Goal: Task Accomplishment & Management: Manage account settings

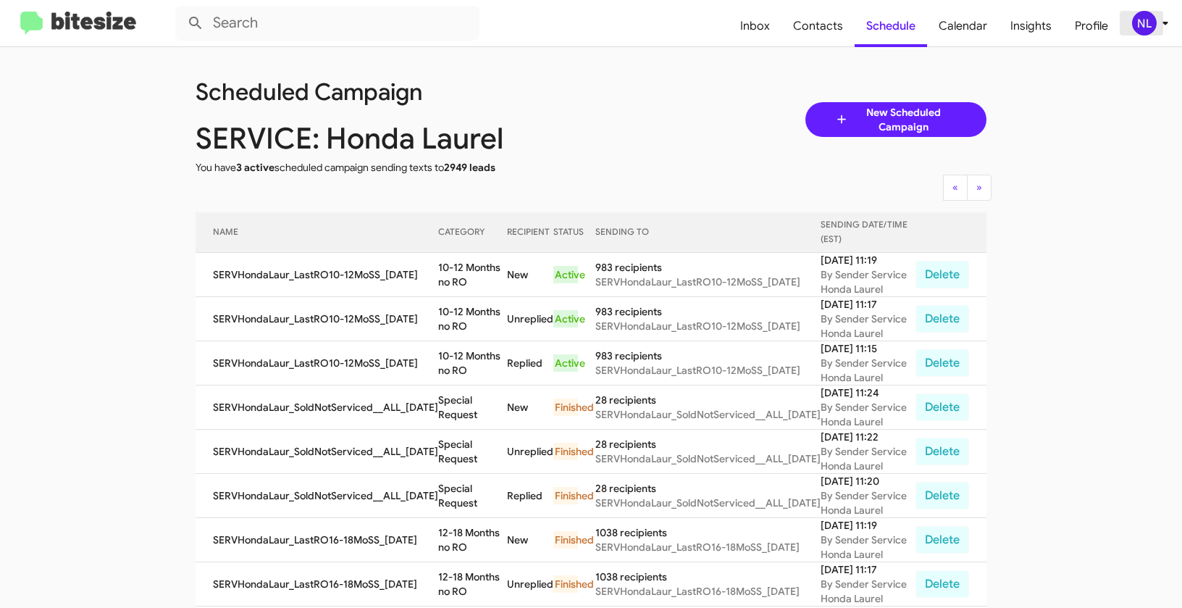
click at [1135, 27] on div "NL" at bounding box center [1144, 23] width 25 height 25
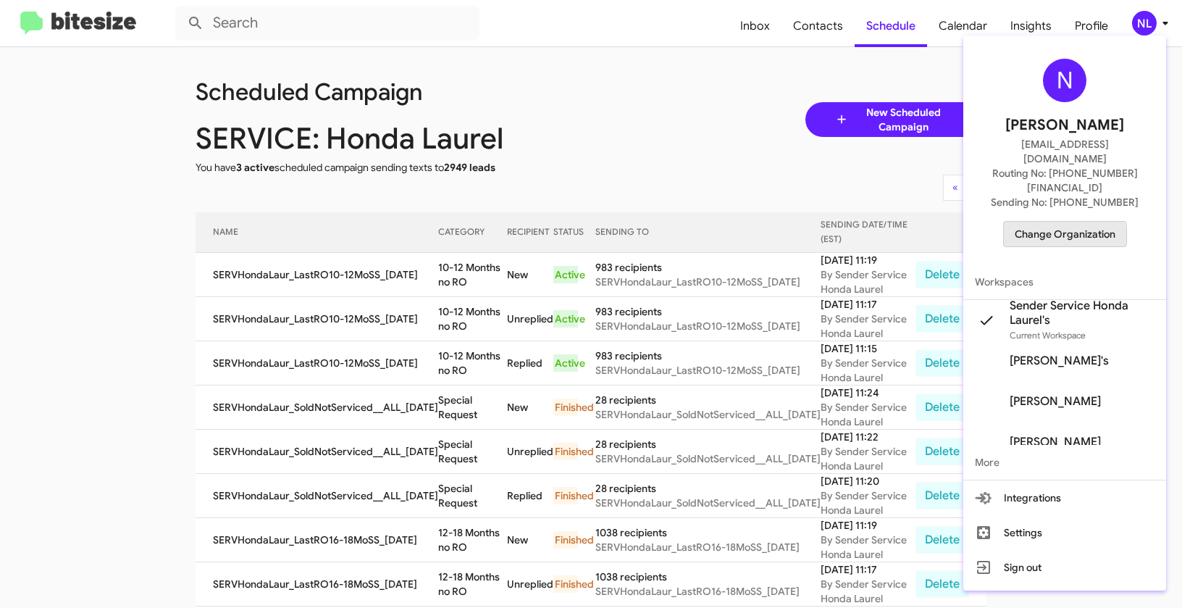
click at [1056, 222] on span "Change Organization" at bounding box center [1065, 234] width 101 height 25
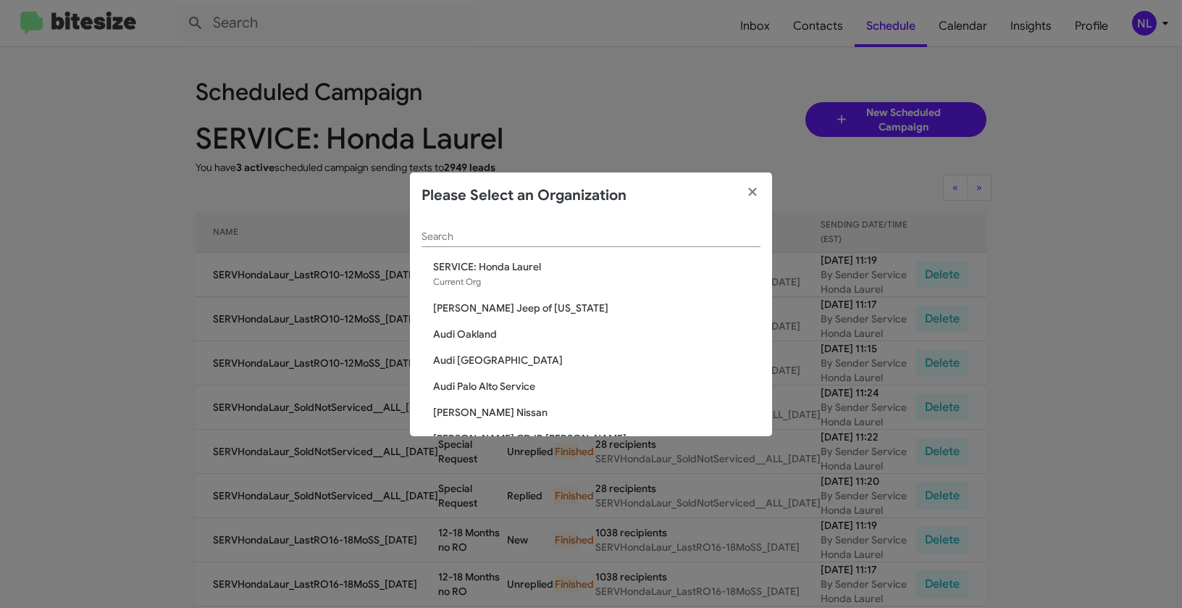
click at [561, 246] on div "Search" at bounding box center [591, 233] width 339 height 28
paste input "SERVICE: Kia of Fairfax"
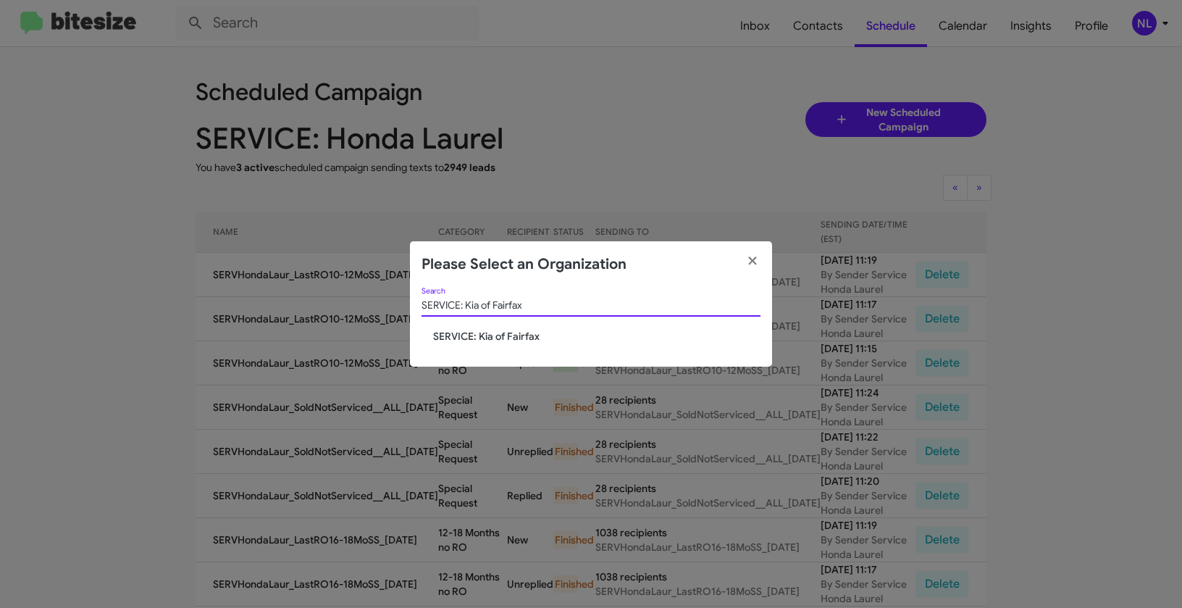
type input "SERVICE: Kia of Fairfax"
click at [458, 336] on span "SERVICE: Kia of Fairfax" at bounding box center [596, 336] width 327 height 14
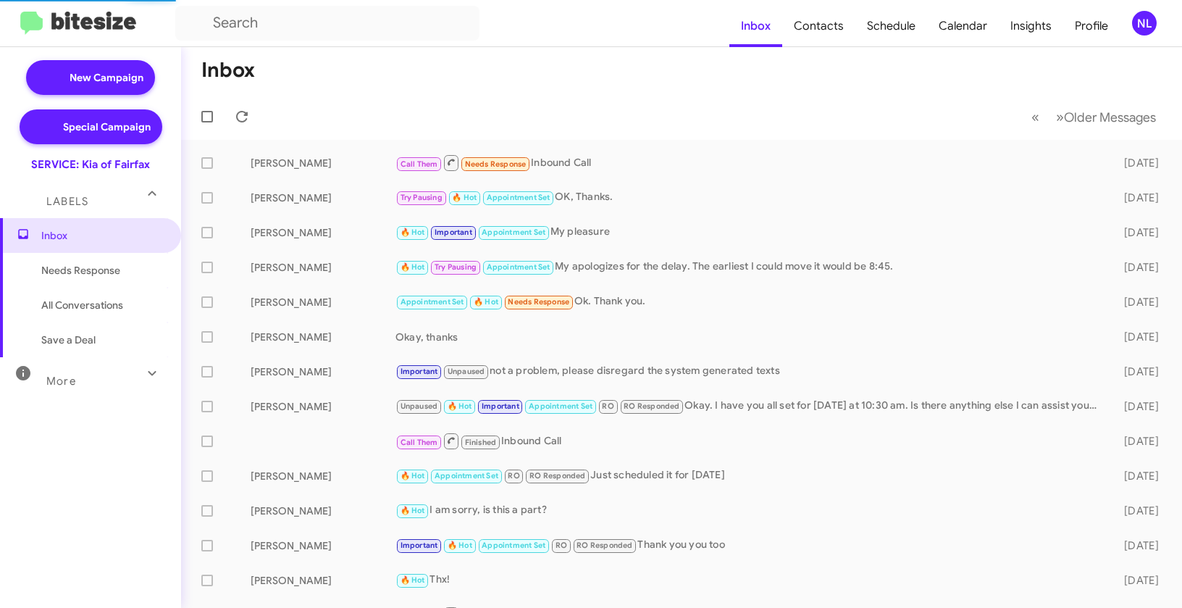
click at [1143, 25] on div "NL" at bounding box center [1144, 23] width 25 height 25
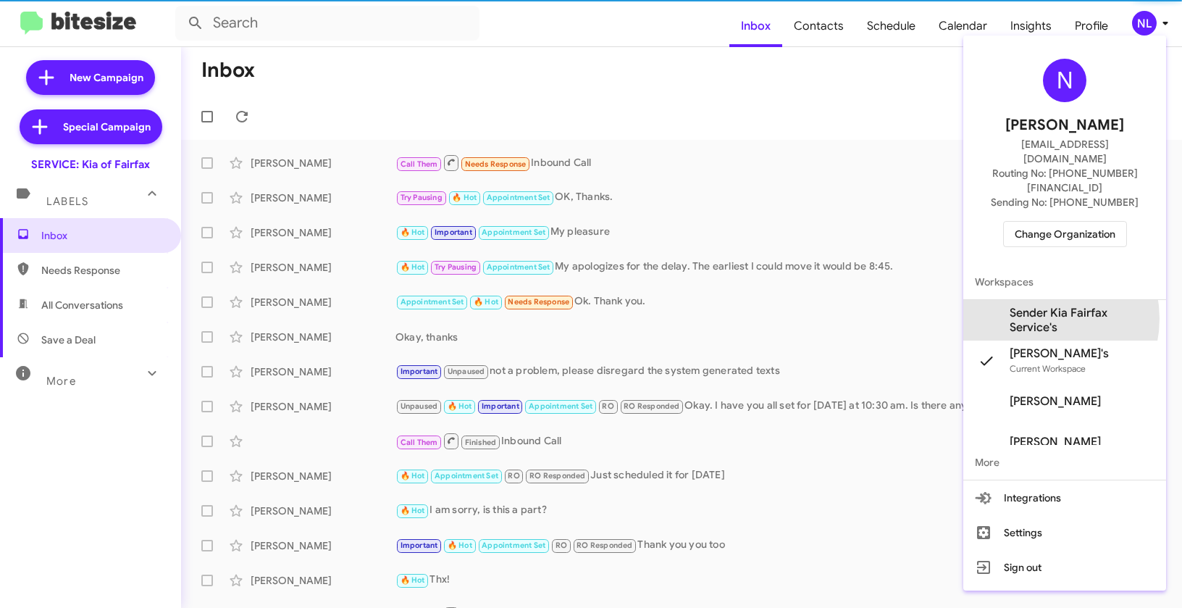
click at [1033, 306] on span "Sender Kia Fairfax Service's" at bounding box center [1082, 320] width 145 height 29
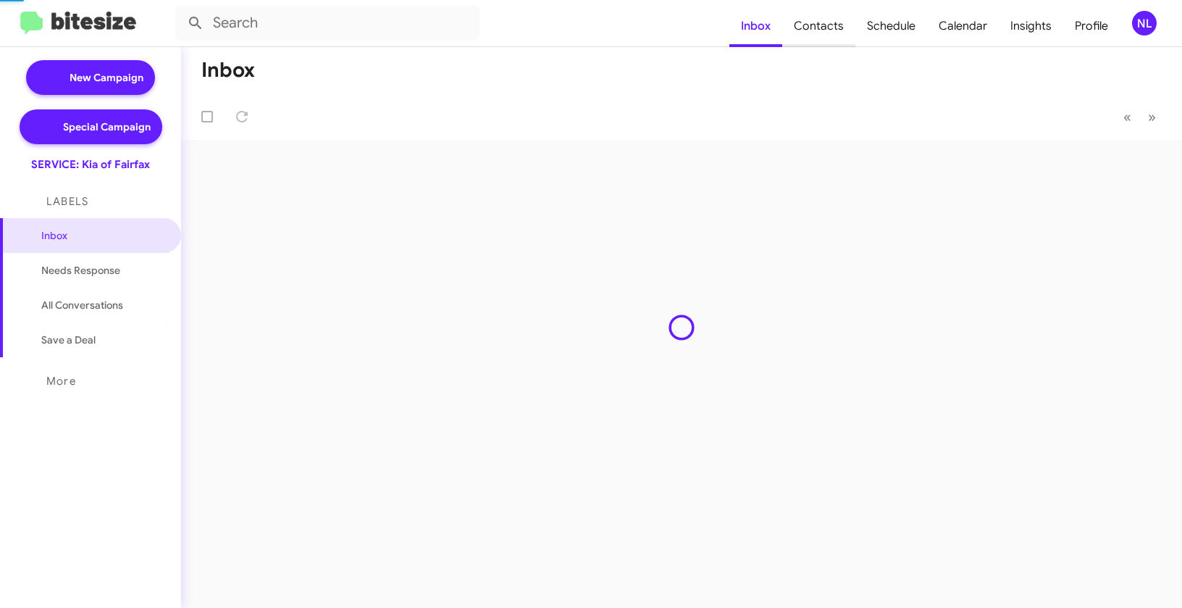
click at [821, 31] on span "Contacts" at bounding box center [818, 26] width 73 height 42
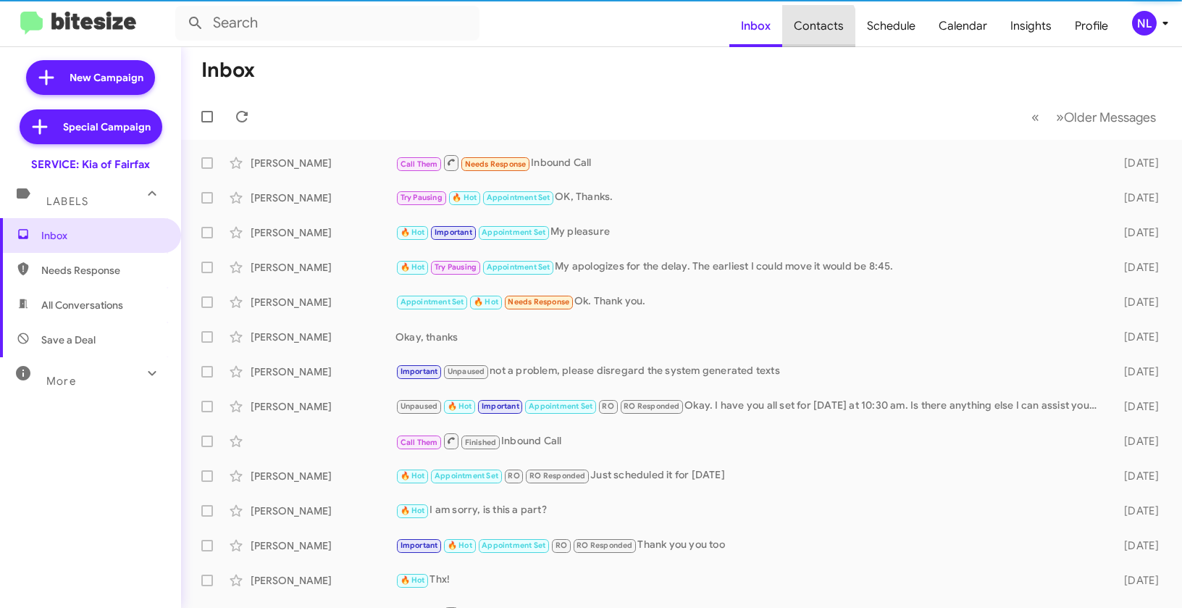
click at [816, 29] on span "Contacts" at bounding box center [818, 26] width 73 height 42
type input "in:groups"
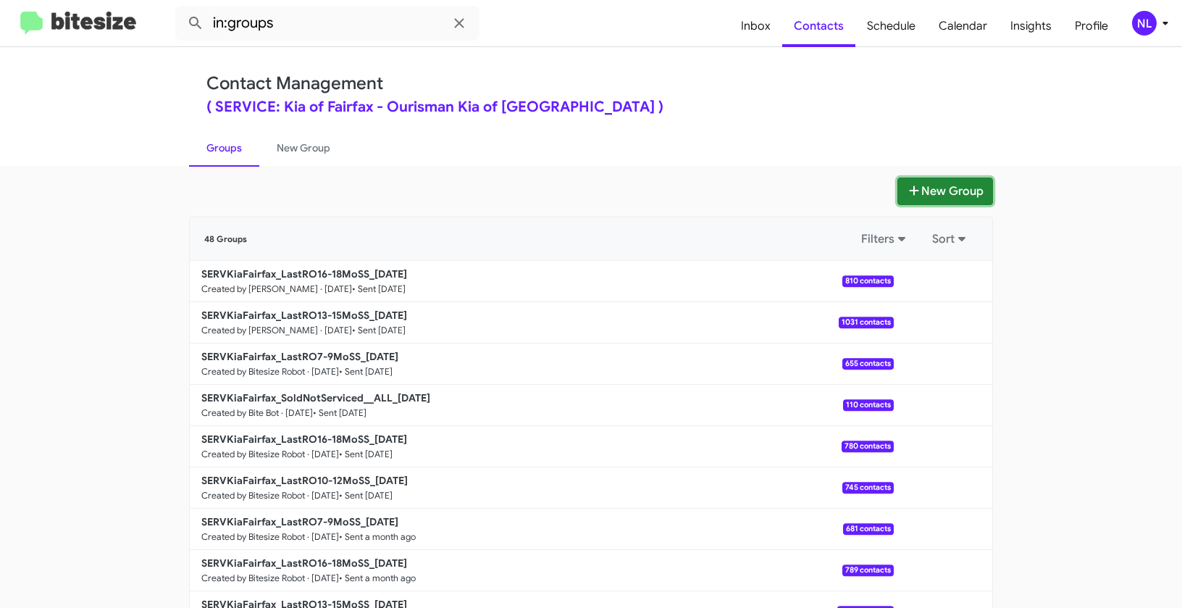
click at [935, 185] on button "New Group" at bounding box center [946, 191] width 96 height 28
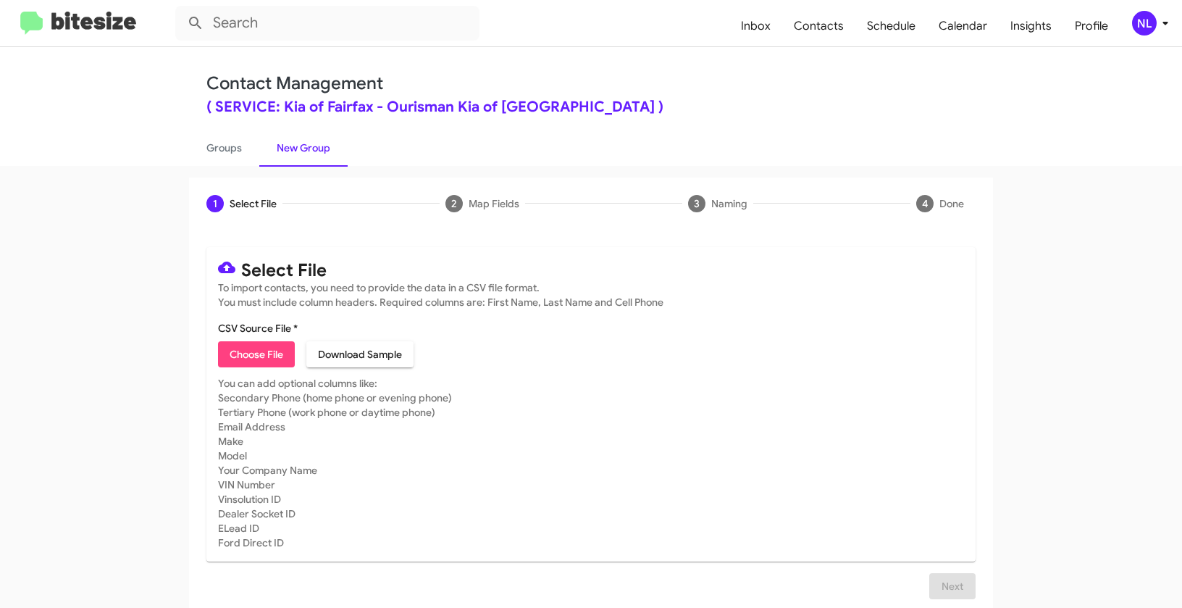
click at [235, 356] on span "Choose File" at bounding box center [257, 354] width 54 height 26
type input "SERVKiaFairfax_LastRO10-12MoSS_[DATE]"
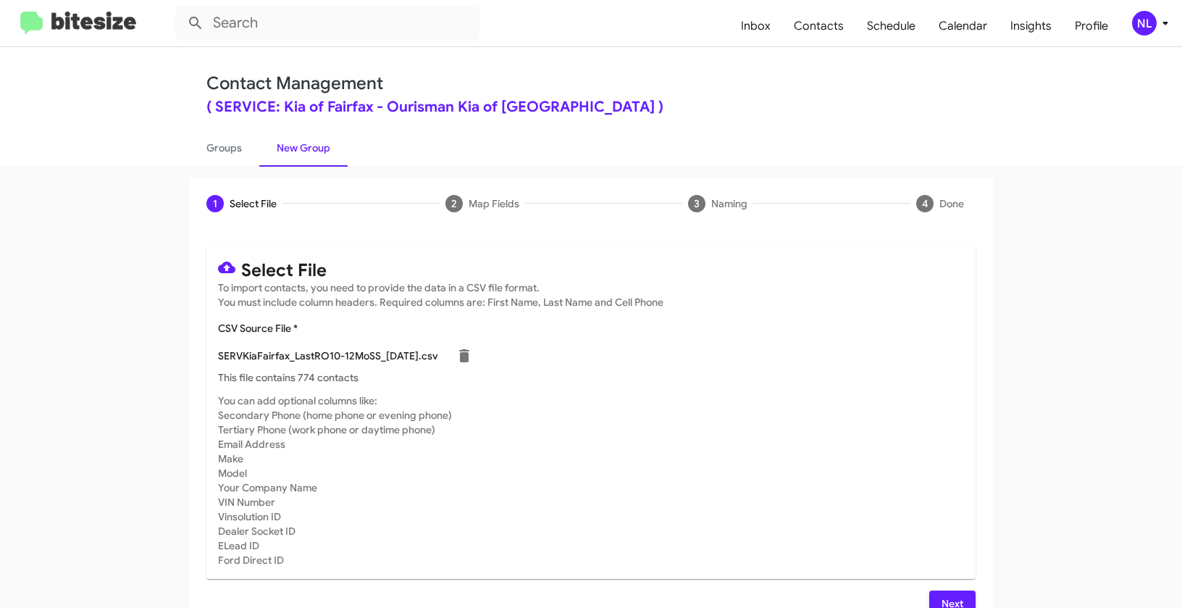
scroll to position [26, 0]
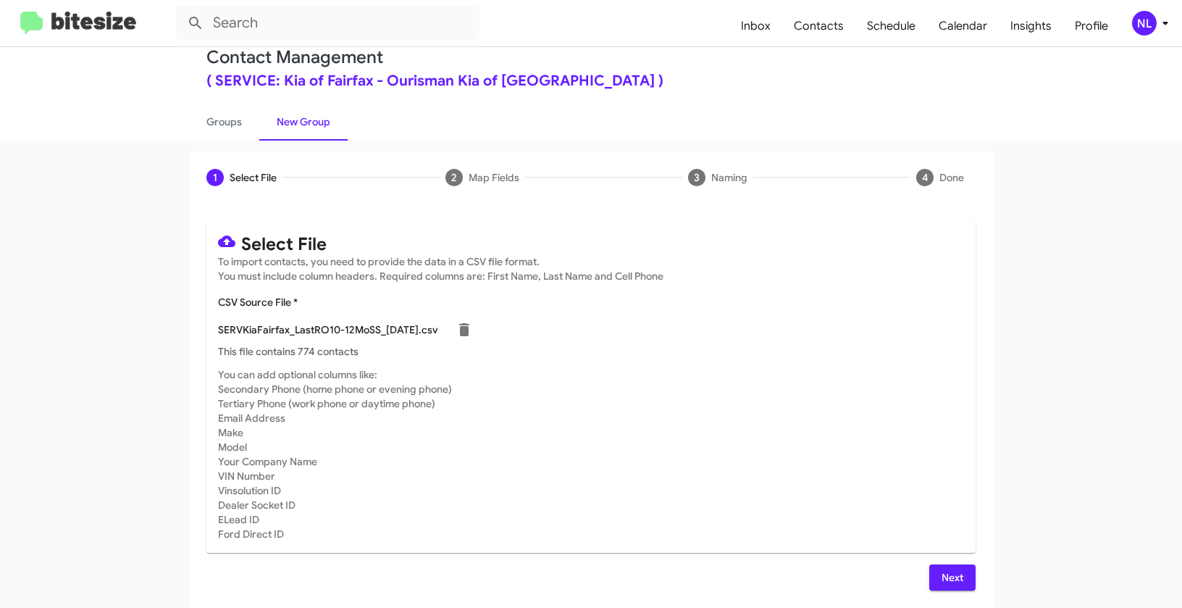
click at [947, 573] on span "Next" at bounding box center [952, 577] width 23 height 26
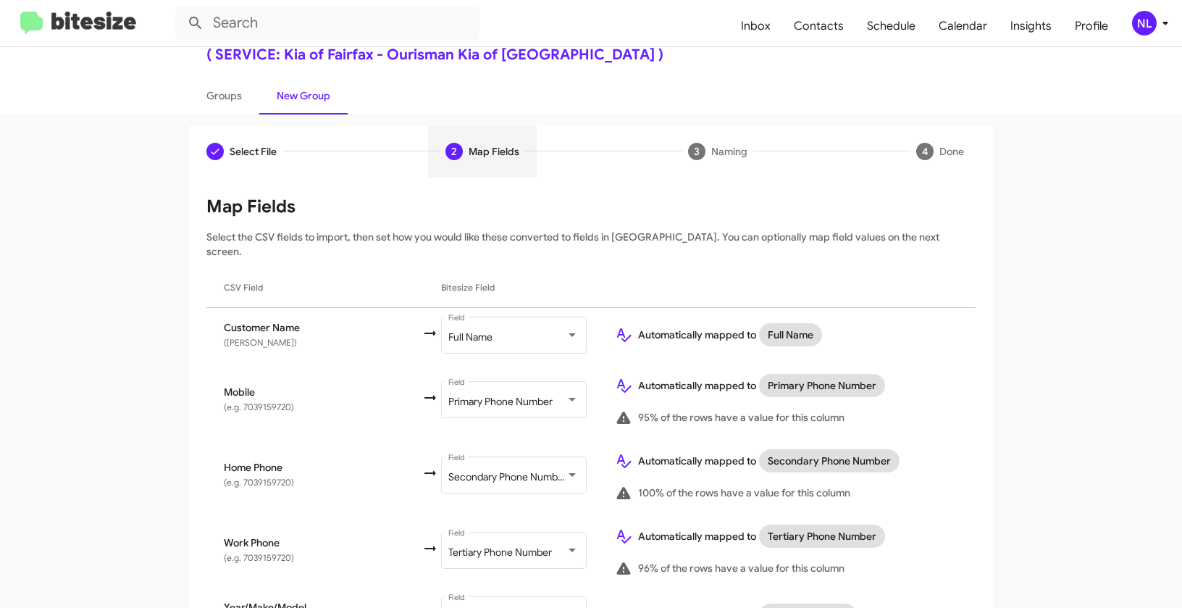
scroll to position [0, 0]
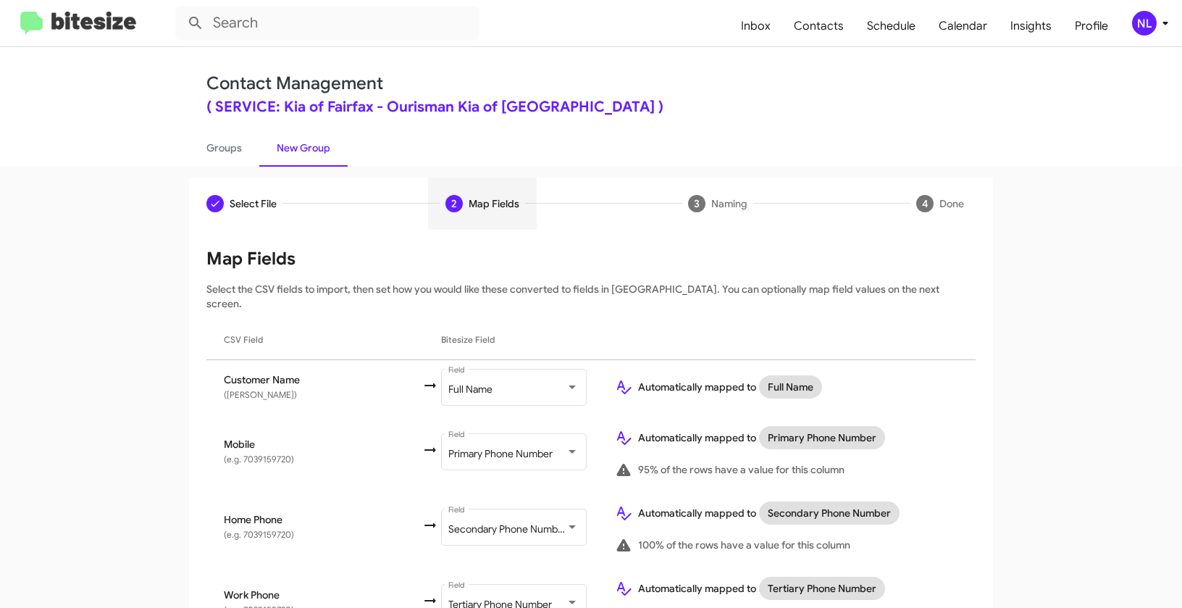
click at [1145, 29] on div "NL" at bounding box center [1144, 23] width 25 height 25
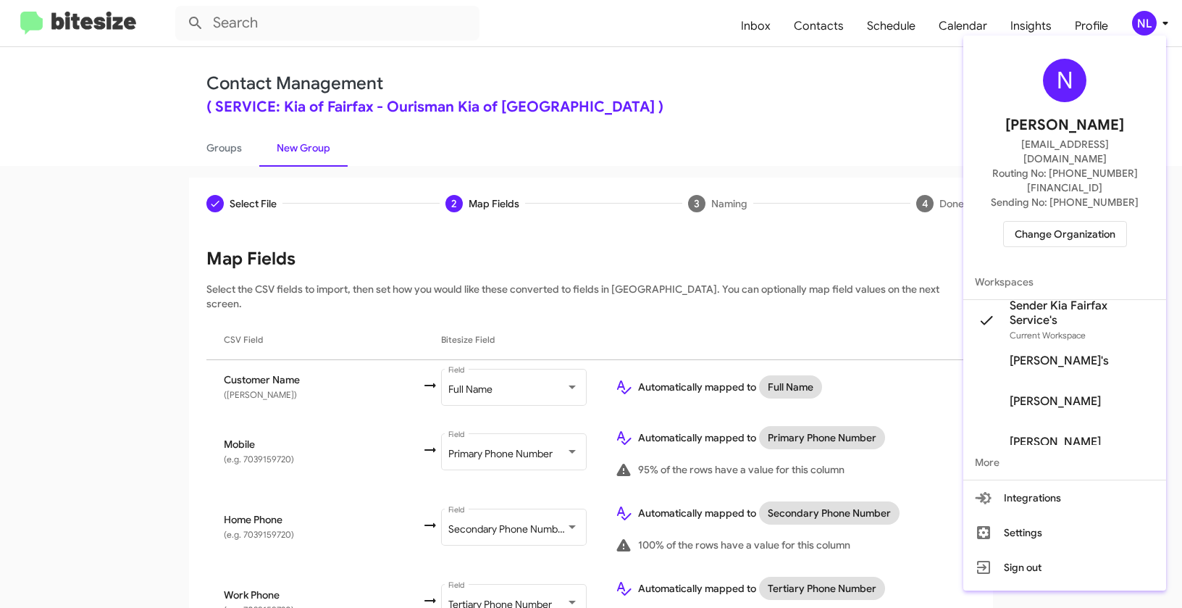
click at [780, 133] on div at bounding box center [591, 304] width 1182 height 608
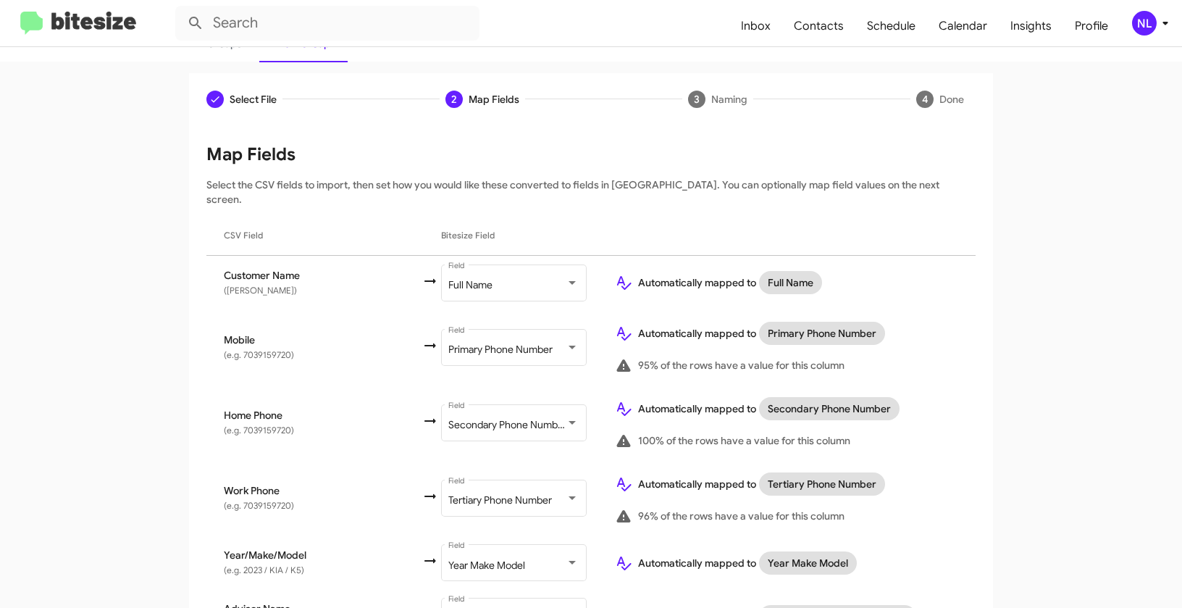
scroll to position [235, 0]
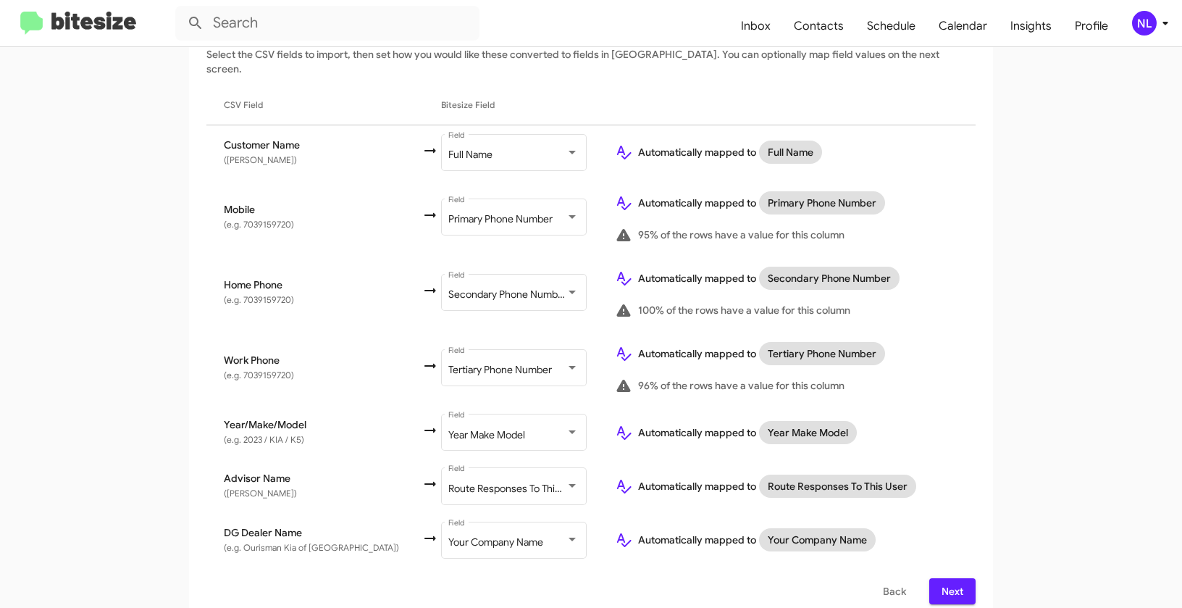
click at [953, 578] on span "Next" at bounding box center [952, 591] width 23 height 26
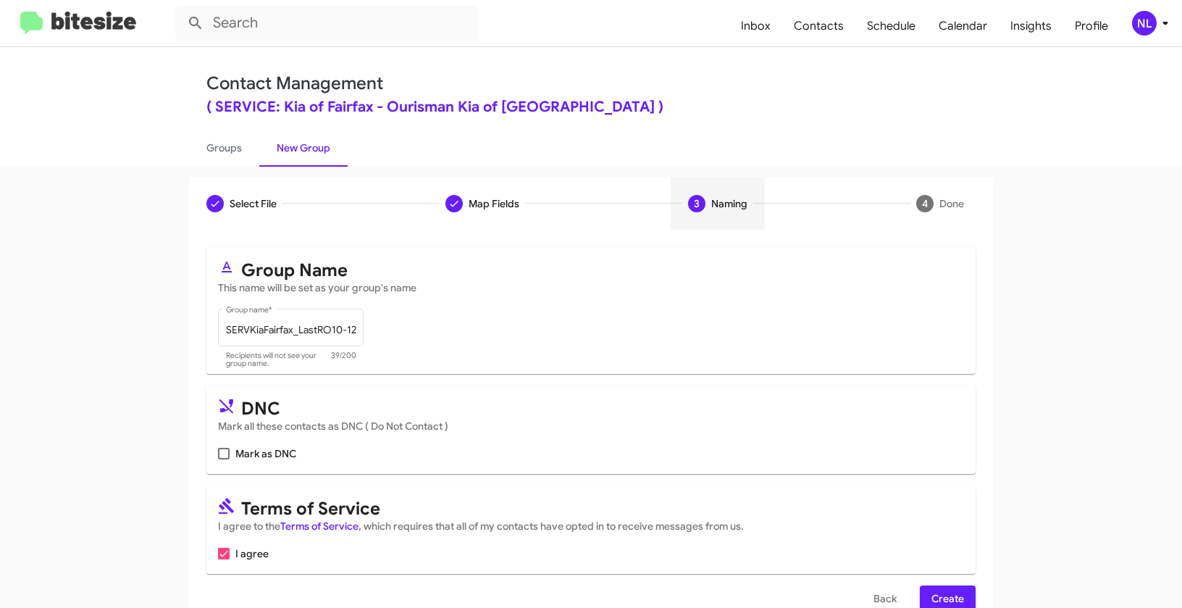
scroll to position [33, 0]
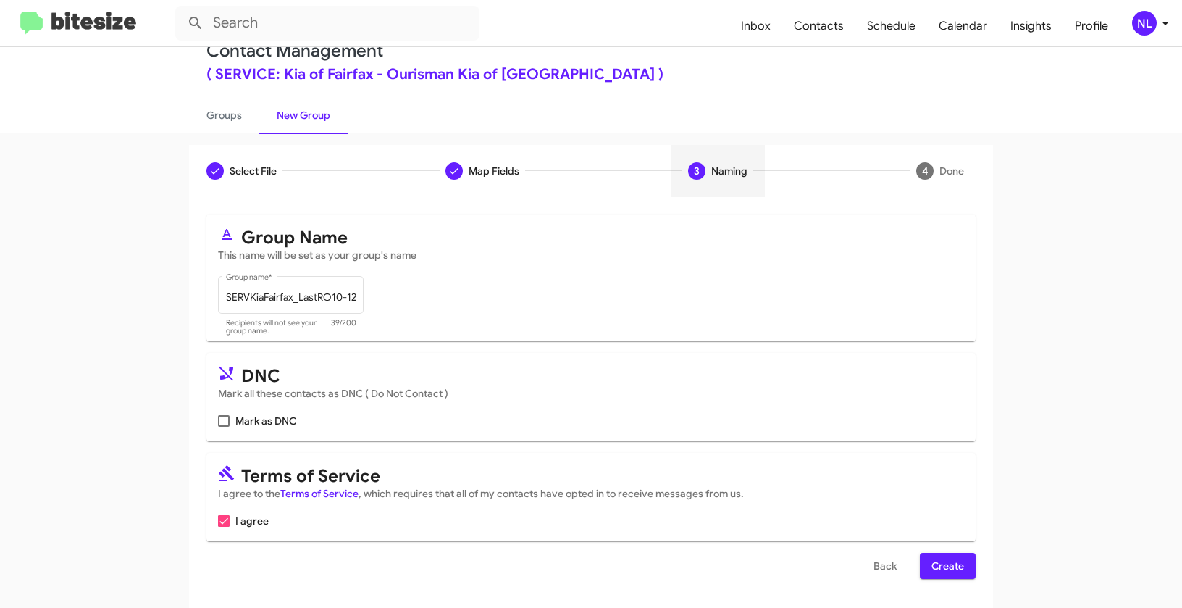
click at [949, 565] on span "Create" at bounding box center [948, 566] width 33 height 26
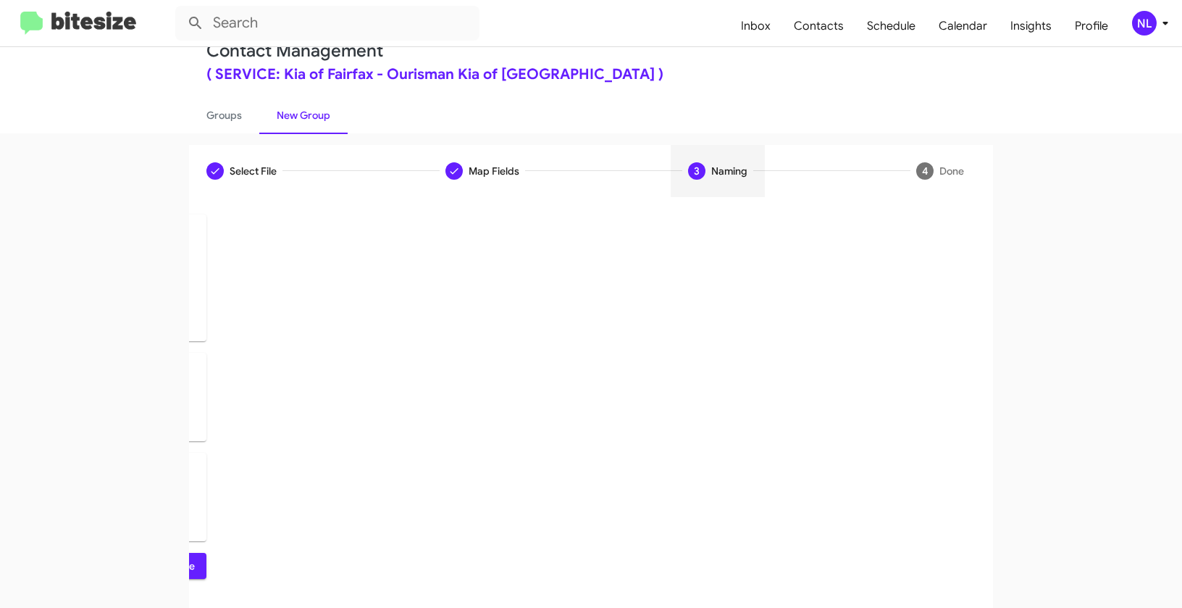
scroll to position [0, 0]
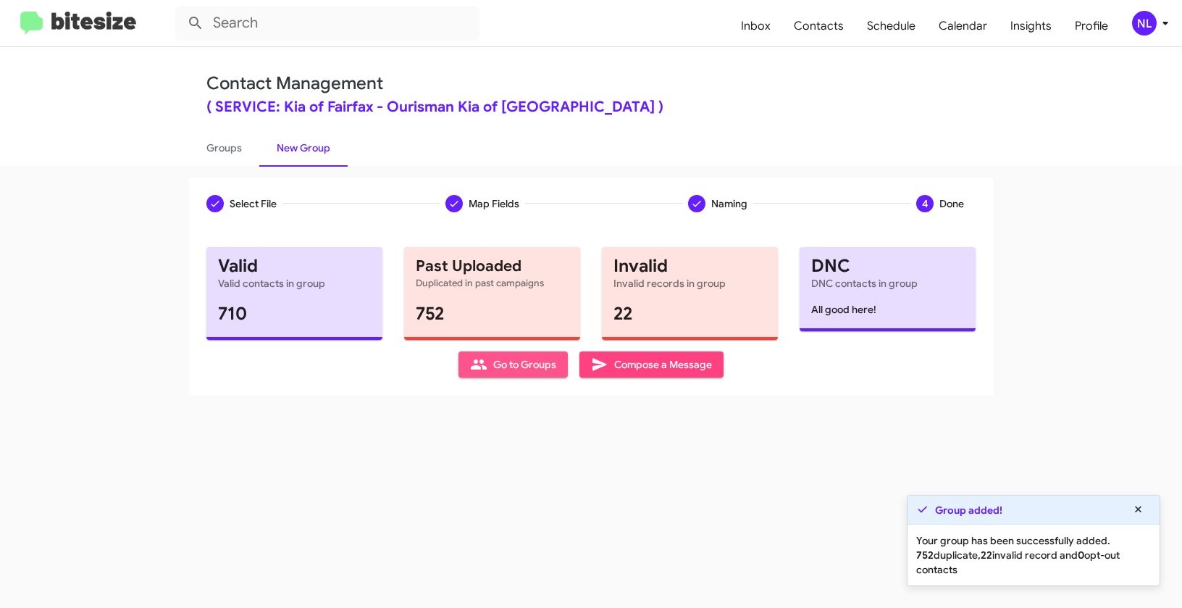
click at [516, 361] on span "Go to Groups" at bounding box center [513, 364] width 86 height 26
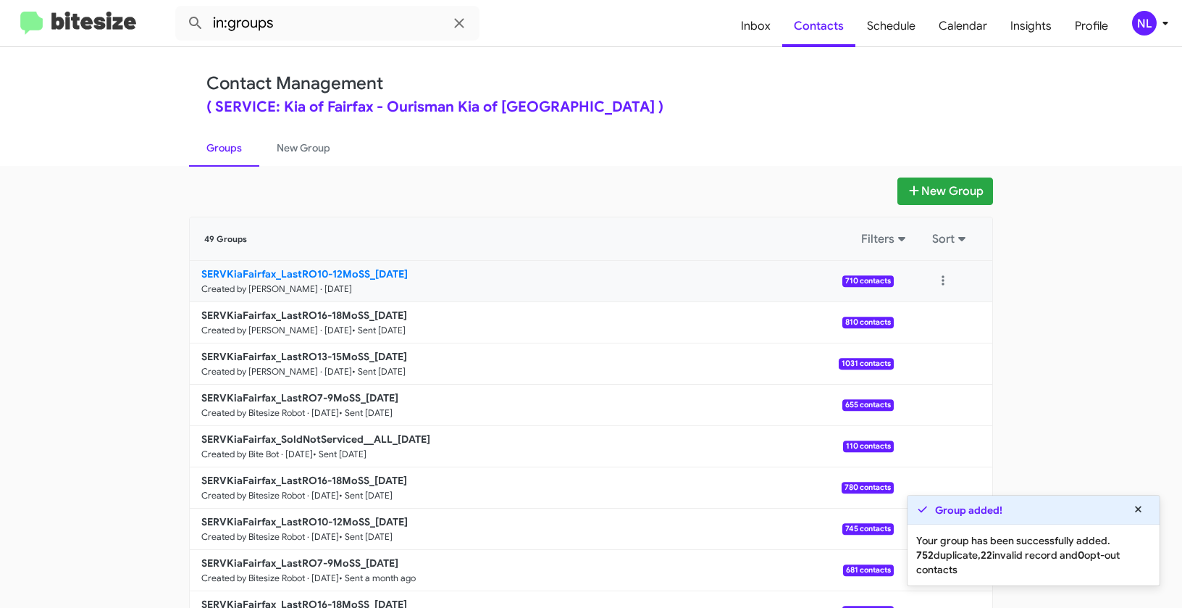
drag, startPoint x: 139, startPoint y: 265, endPoint x: 372, endPoint y: 275, distance: 232.7
click at [372, 275] on app-groups "New Group 49 Groups Filters Sort SERVKiaFairfax_LastRO10-12MoSS_09-30-25 Create…" at bounding box center [591, 444] width 1182 height 535
copy div "Filters Sort SERVKiaFairfax_LastRO10-12MoSS_"
click at [304, 22] on input "in:groups" at bounding box center [327, 23] width 304 height 35
paste input "SERVKiaFairfax_LastRO10-12MoSS_"
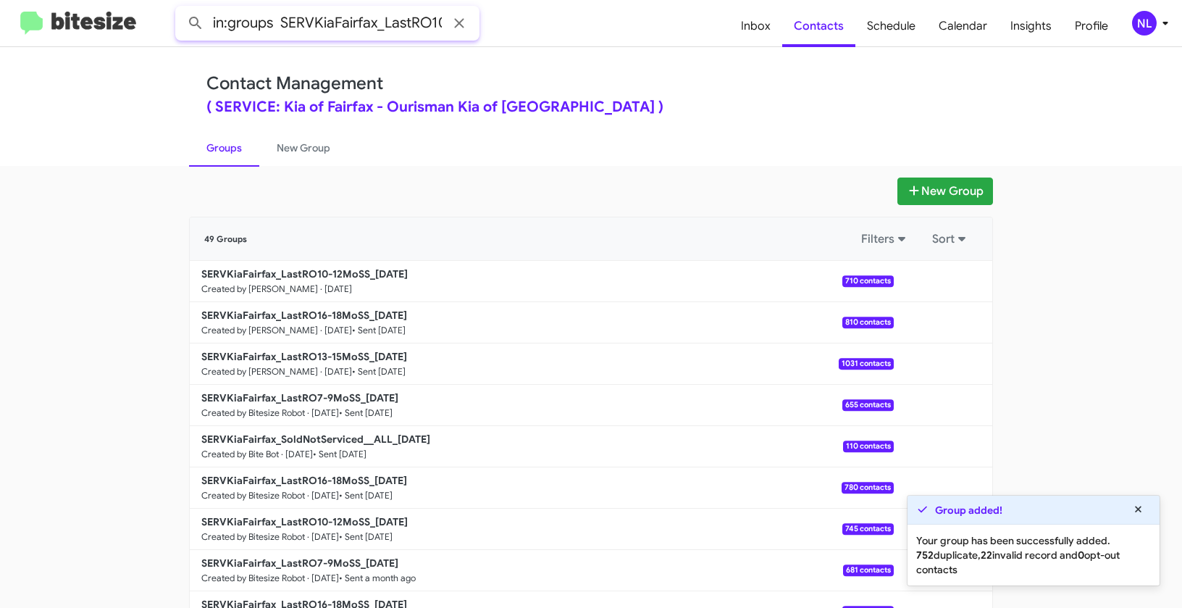
scroll to position [0, 68]
type input "in:groups SERVKiaFairfax_LastRO10-12MoSS_"
click at [181, 9] on button at bounding box center [195, 23] width 29 height 29
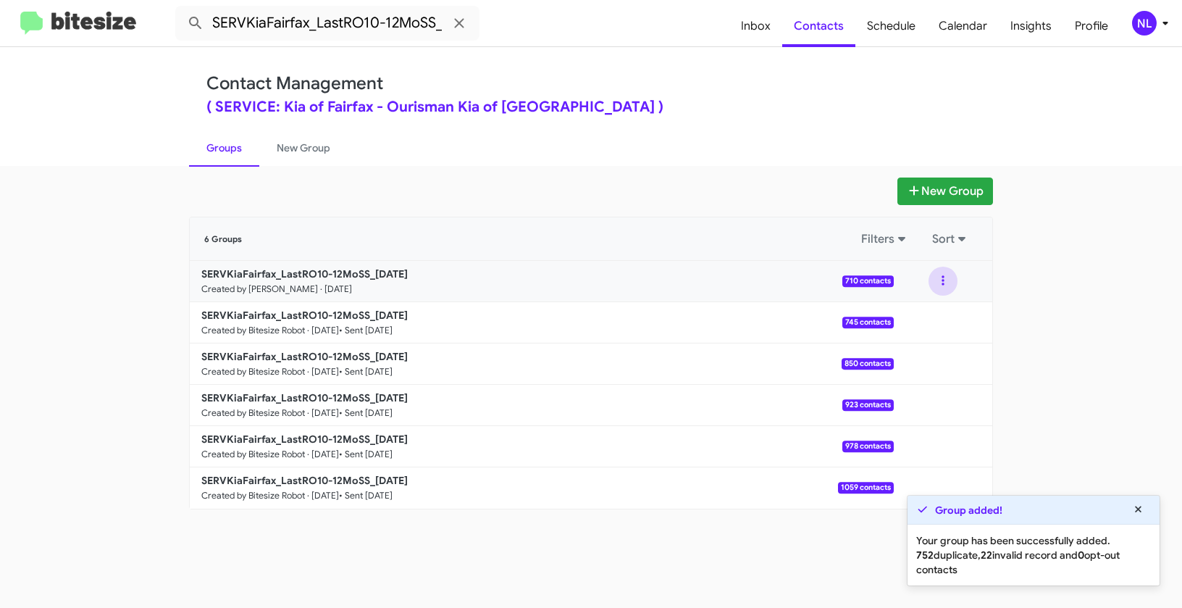
click at [945, 283] on button at bounding box center [943, 281] width 29 height 29
click at [940, 317] on button "View contacts" at bounding box center [900, 320] width 116 height 35
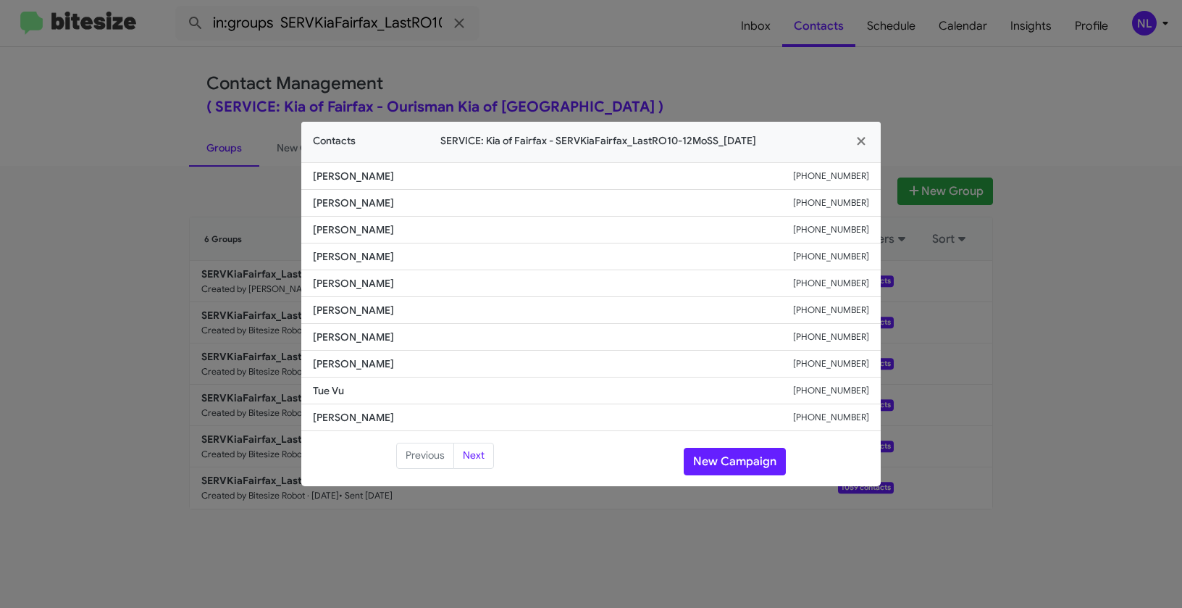
drag, startPoint x: 309, startPoint y: 301, endPoint x: 441, endPoint y: 305, distance: 131.9
click at [441, 305] on li "Vinayak Bhatnagar +17038643383" at bounding box center [591, 310] width 580 height 27
copy span "Vinayak Bhatnagar"
click at [711, 464] on button "New Campaign" at bounding box center [735, 462] width 102 height 28
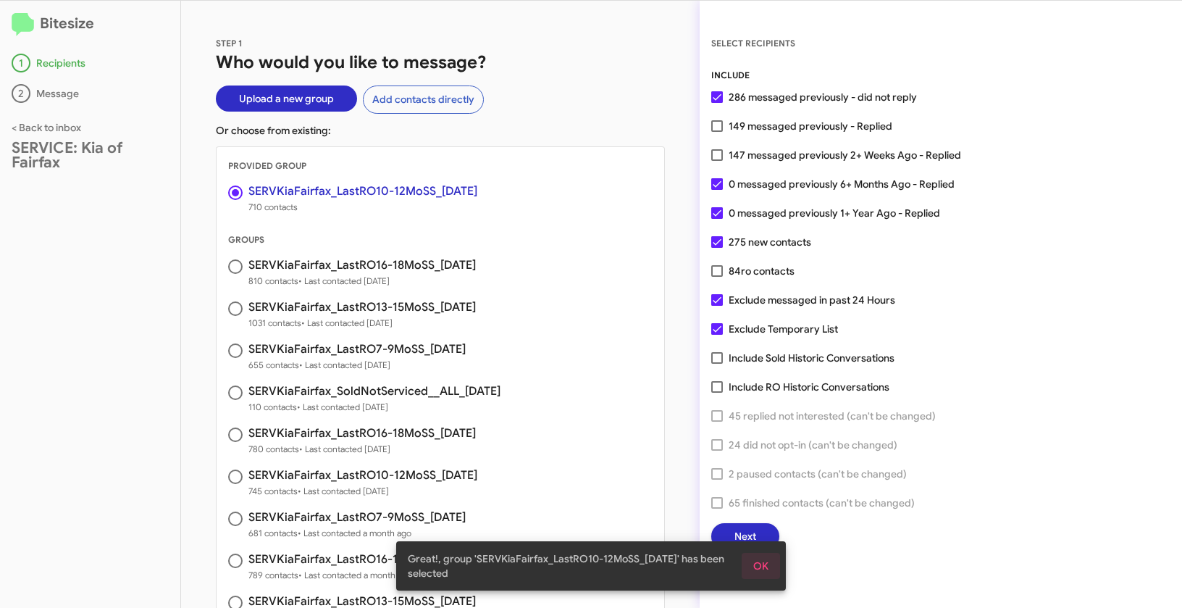
click at [756, 572] on span "OK" at bounding box center [760, 566] width 15 height 26
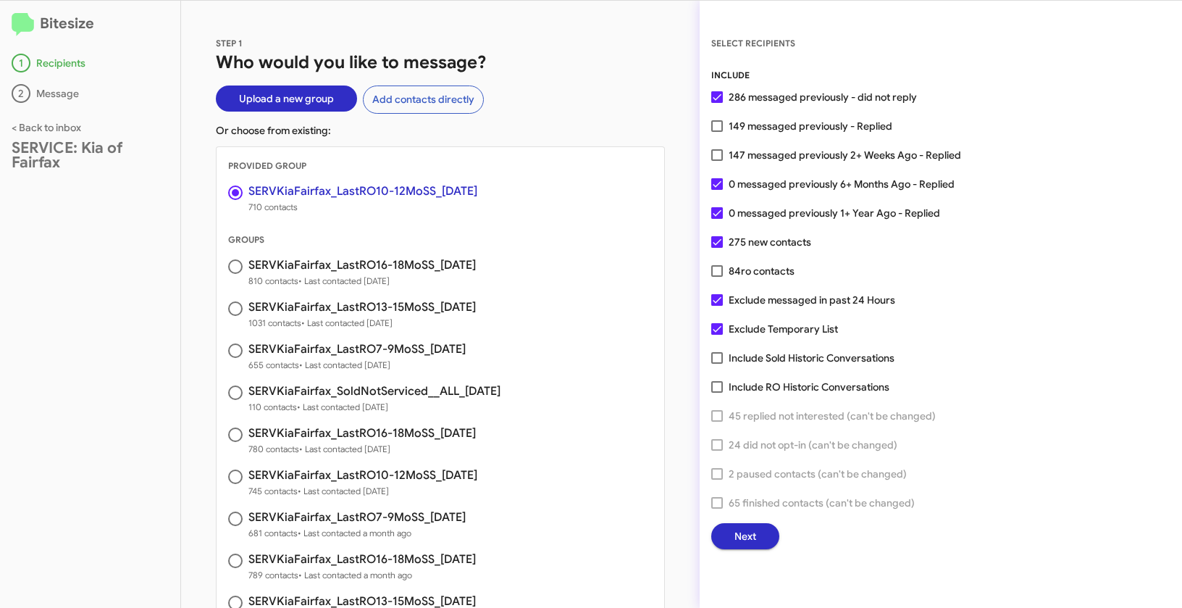
click at [753, 545] on span "Next" at bounding box center [746, 536] width 22 height 26
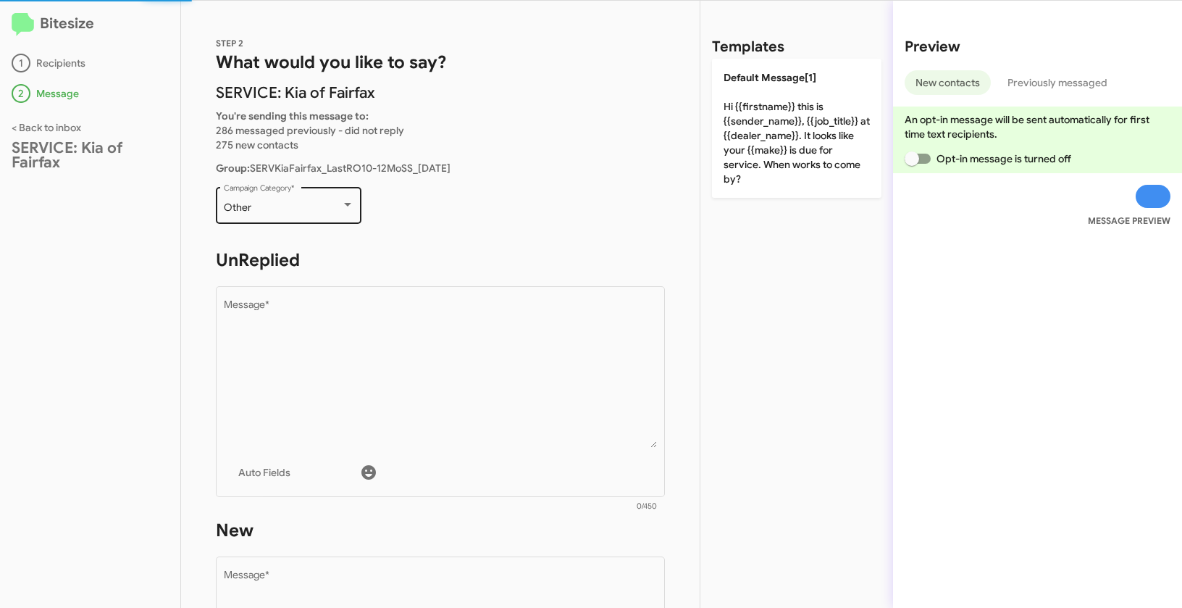
click at [287, 211] on div "Other" at bounding box center [282, 208] width 117 height 12
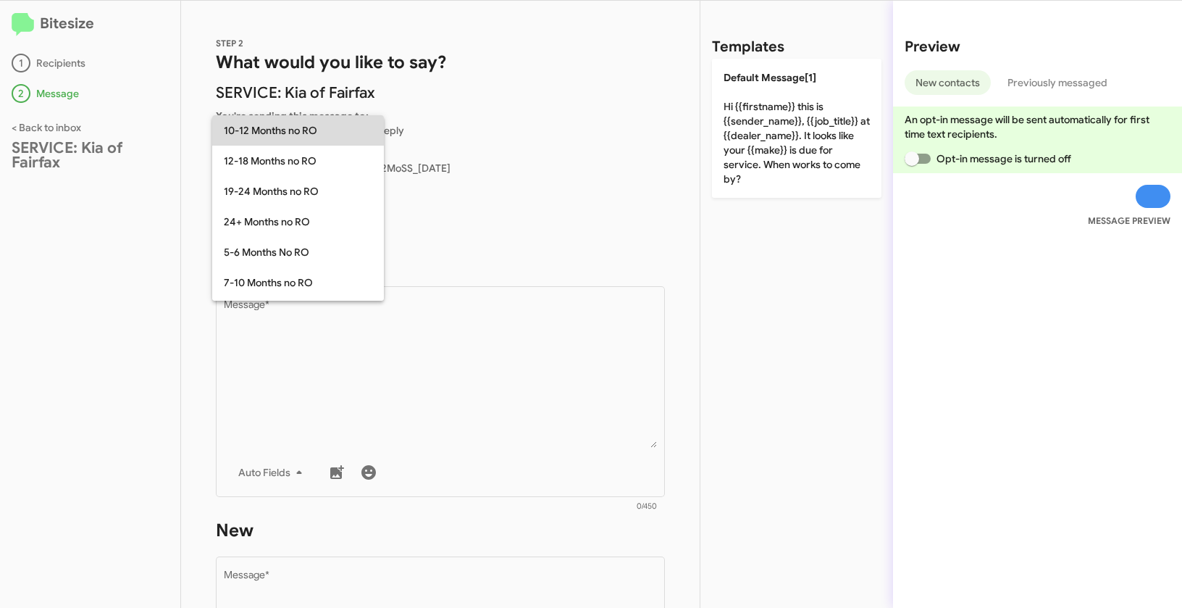
click at [268, 133] on span "10-12 Months no RO" at bounding box center [298, 130] width 149 height 30
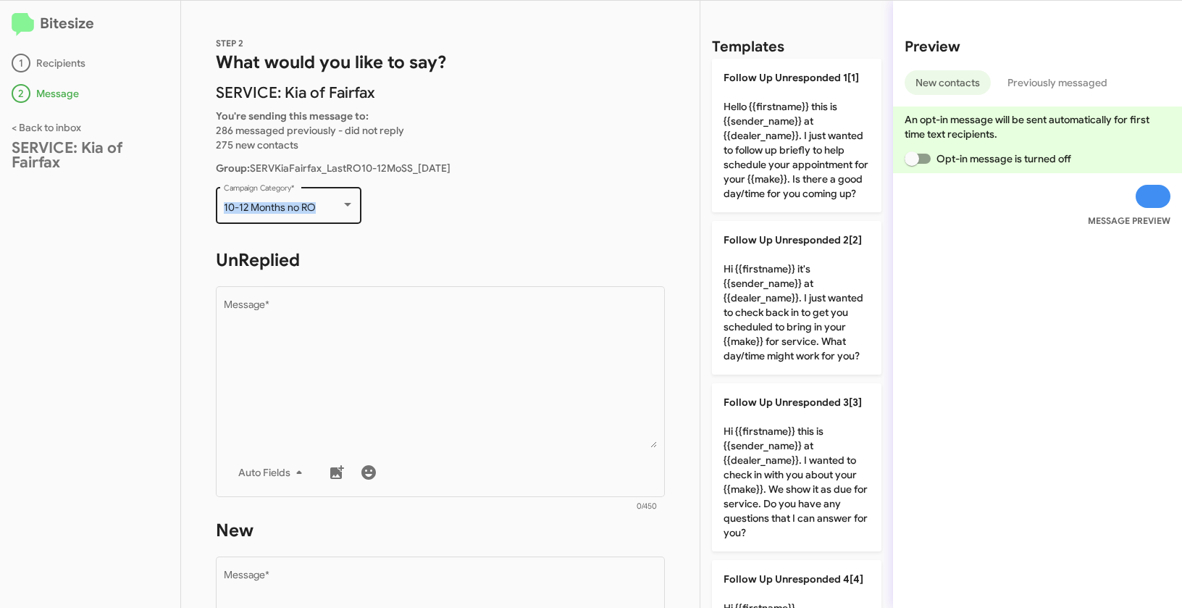
drag, startPoint x: 222, startPoint y: 204, endPoint x: 319, endPoint y: 204, distance: 97.1
click at [319, 204] on div "10-12 Months no RO Campaign Category *" at bounding box center [289, 204] width 146 height 40
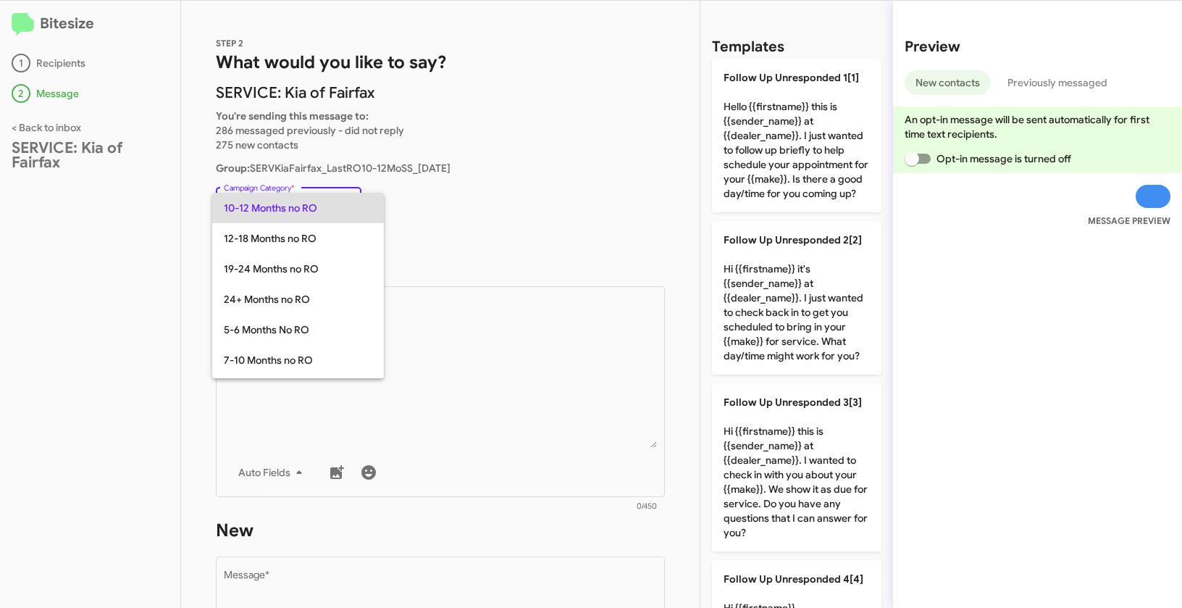
copy span "10-12 Months no RO"
click at [440, 448] on div at bounding box center [591, 304] width 1182 height 608
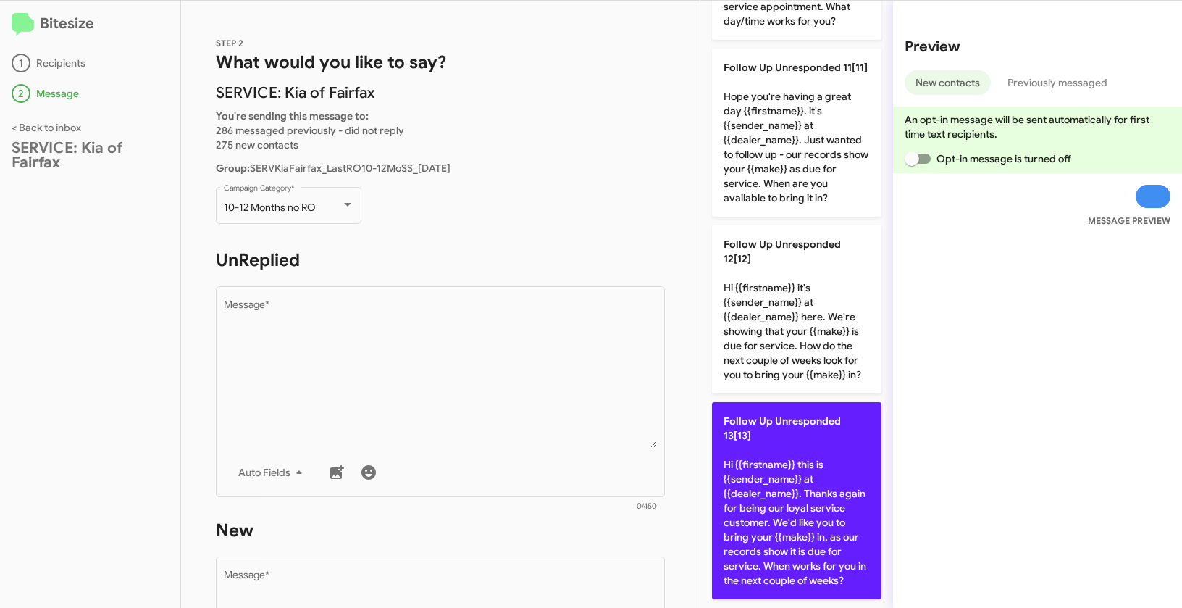
scroll to position [1806, 0]
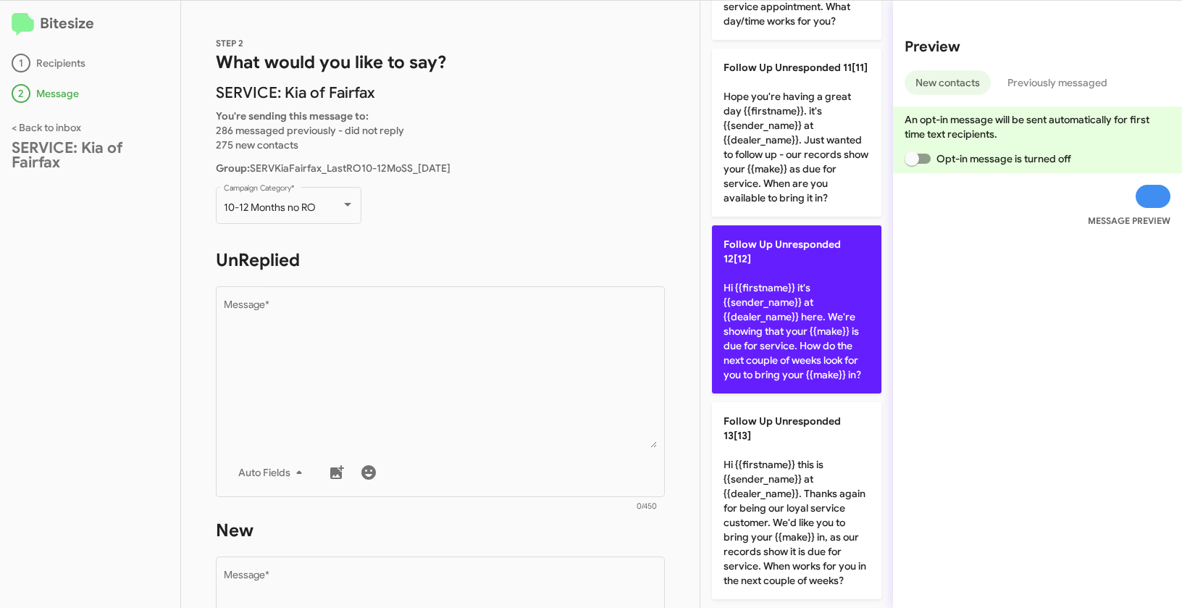
drag, startPoint x: 766, startPoint y: 285, endPoint x: 759, endPoint y: 286, distance: 7.4
click at [766, 285] on p "Follow Up Unresponded 12[12] Hi {{firstname}} it's {{sender_name}} at {{dealer_…" at bounding box center [797, 309] width 170 height 168
type textarea "Hi {{firstname}} it's {{sender_name}} at {{dealer_name}} here. We're showing th…"
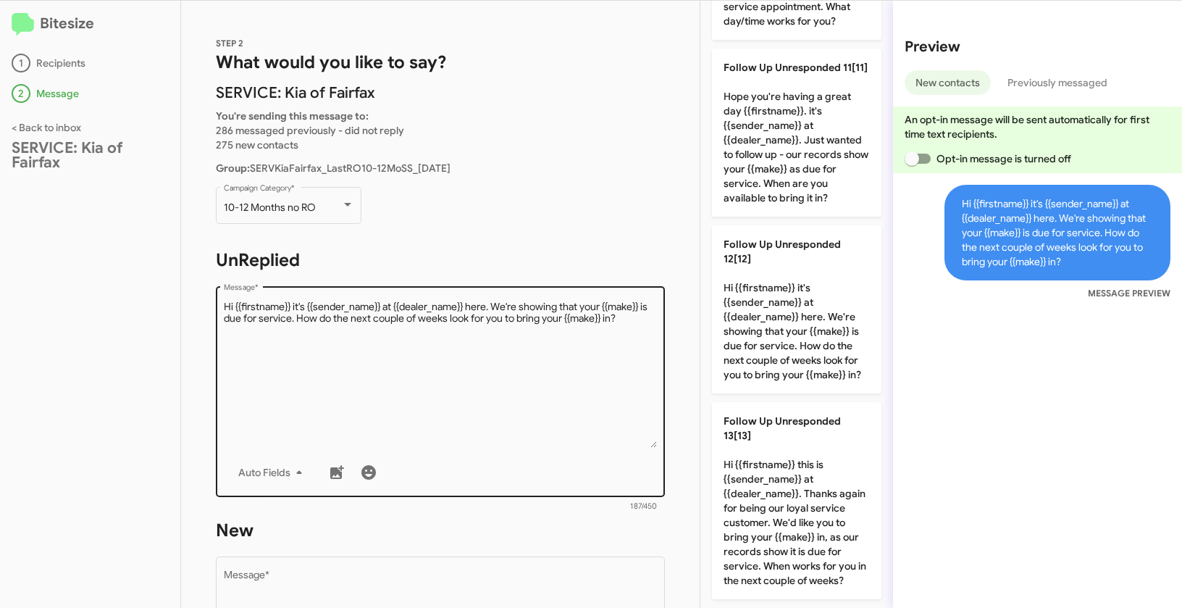
scroll to position [238, 0]
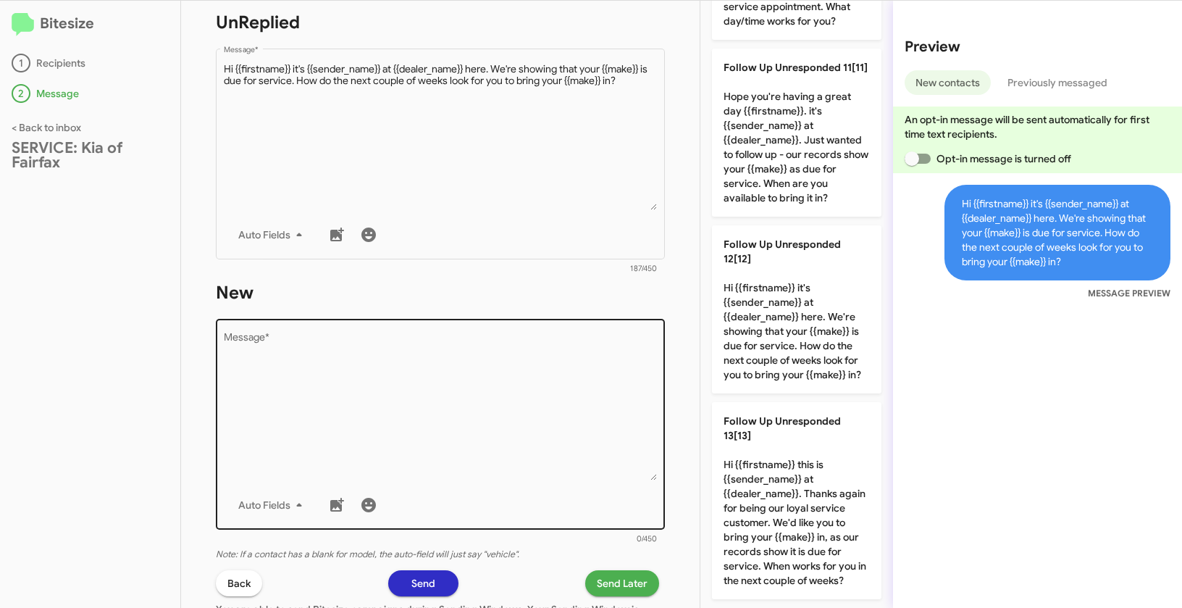
click at [461, 419] on textarea "Message *" at bounding box center [441, 407] width 434 height 148
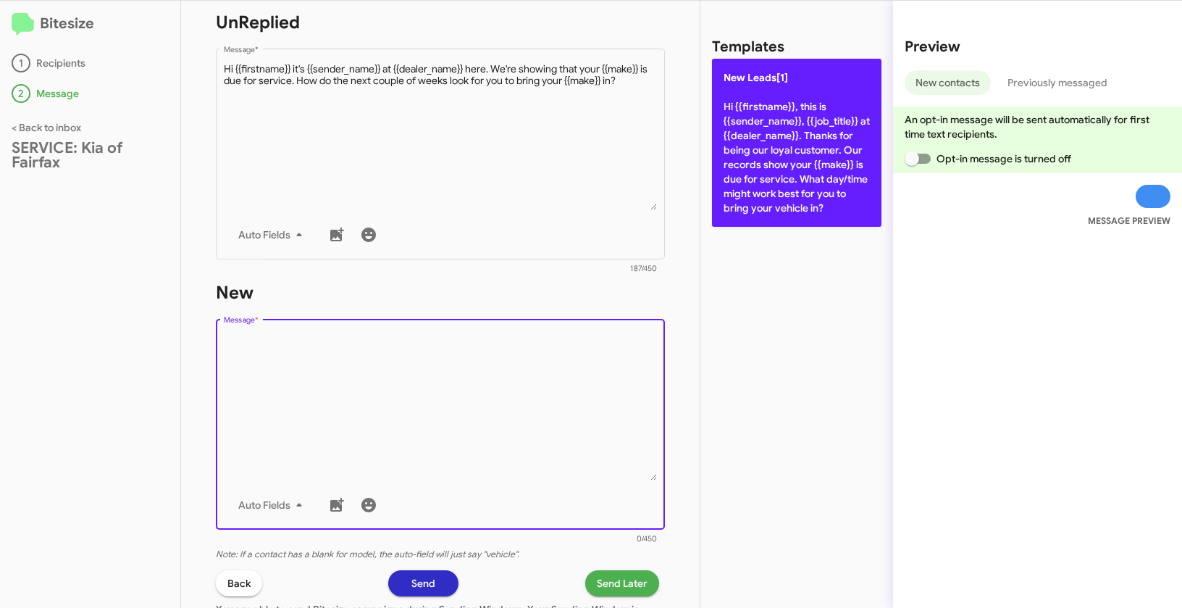
click at [777, 124] on p "New Leads[1] Hi {{firstname}}, this is {{sender_name}}, {{job_title}} at {{deal…" at bounding box center [797, 143] width 170 height 168
type textarea "Hi {{firstname}}, this is {{sender_name}}, {{job_title}} at {{dealer_name}}. Th…"
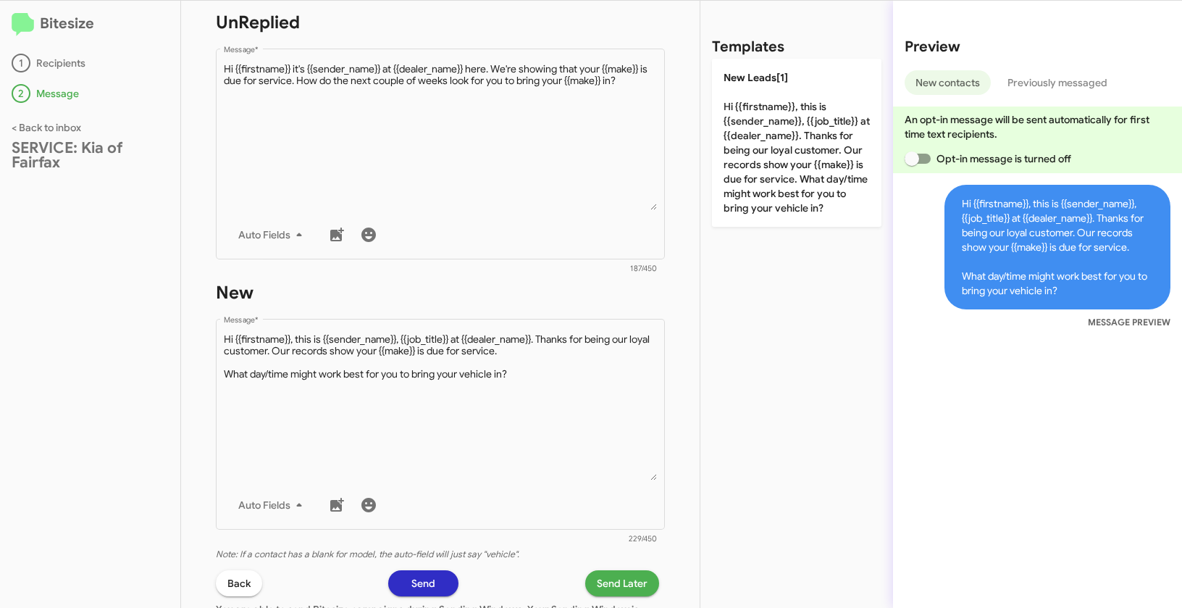
scroll to position [404, 0]
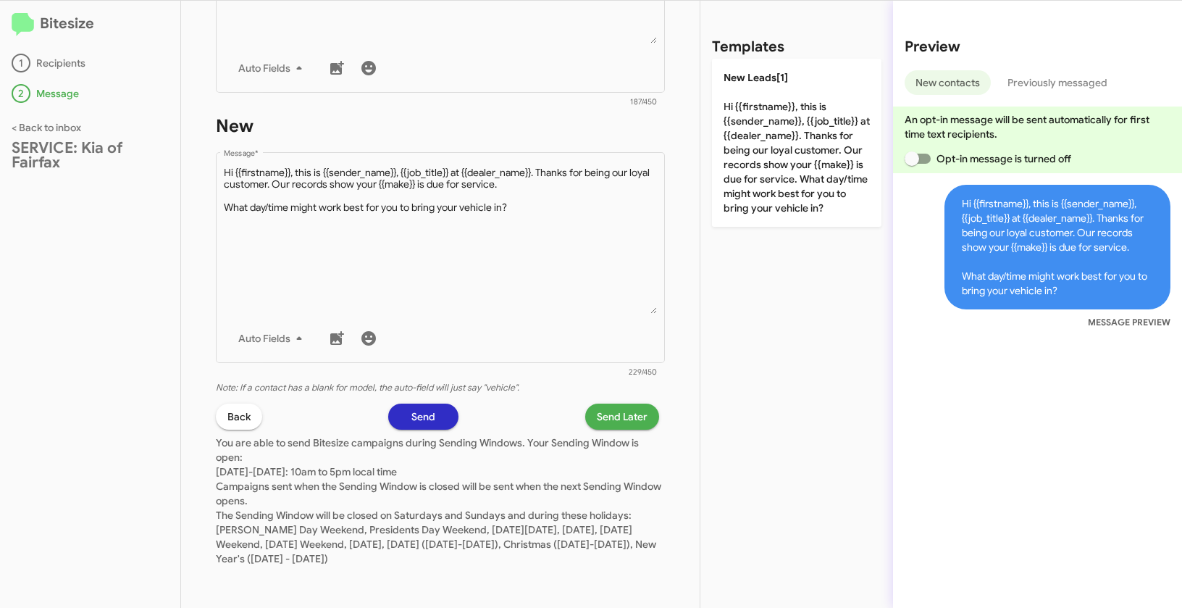
click at [637, 422] on span "Send Later" at bounding box center [622, 417] width 51 height 26
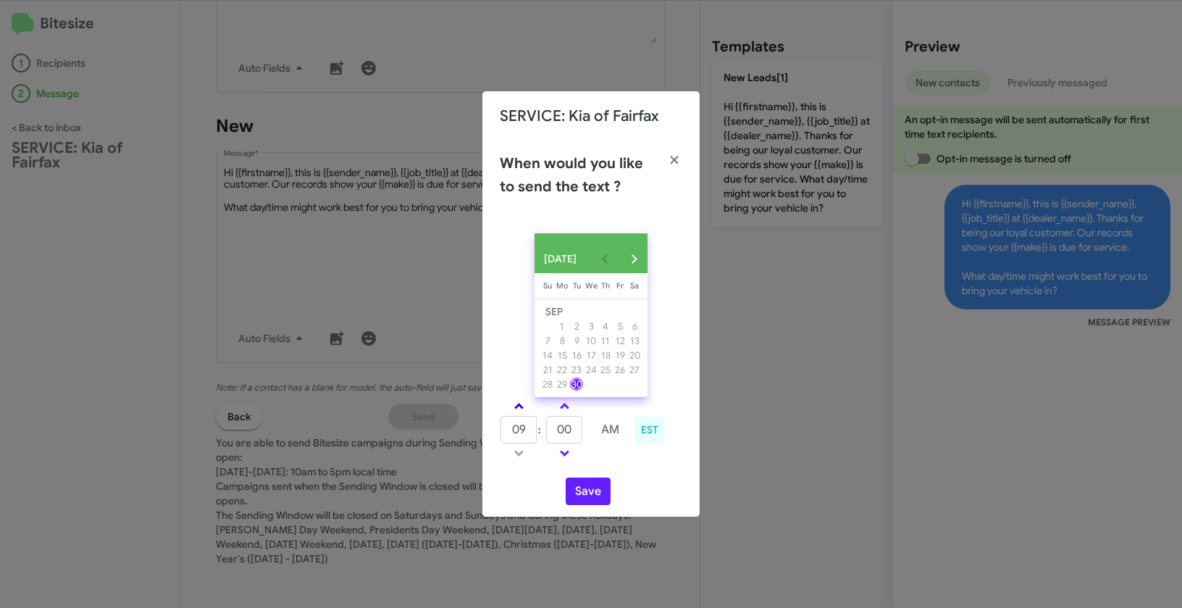
click at [518, 408] on span at bounding box center [518, 407] width 9 height 9
type input "10"
click at [569, 414] on link at bounding box center [564, 406] width 25 height 17
type input "05"
click at [588, 500] on button "Save" at bounding box center [588, 491] width 45 height 28
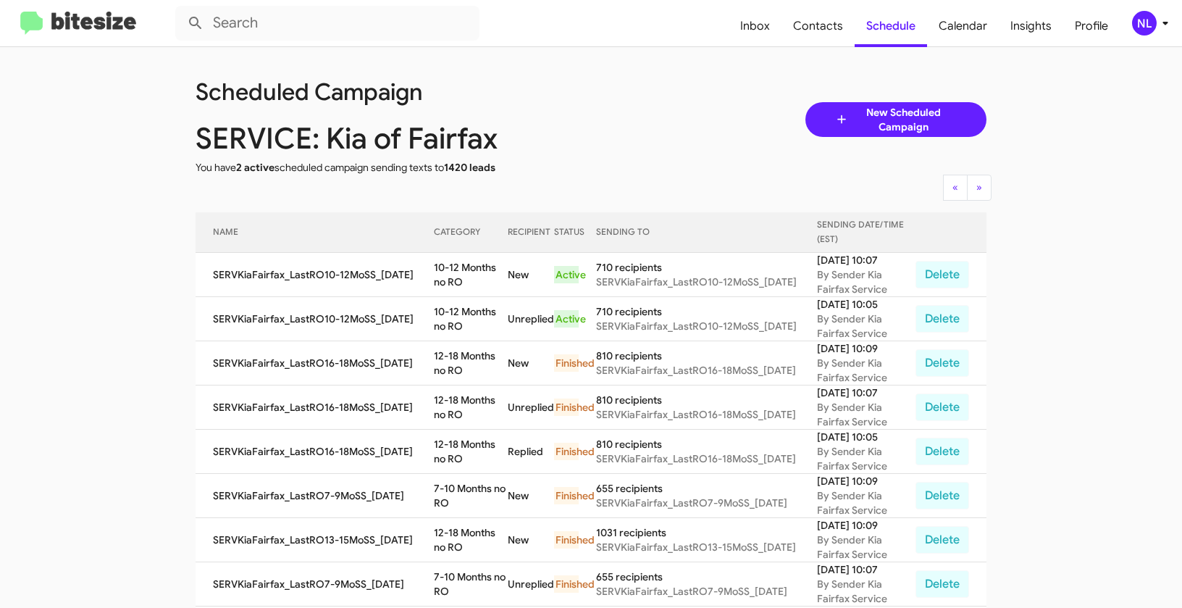
click at [1140, 27] on div "NL" at bounding box center [1144, 23] width 25 height 25
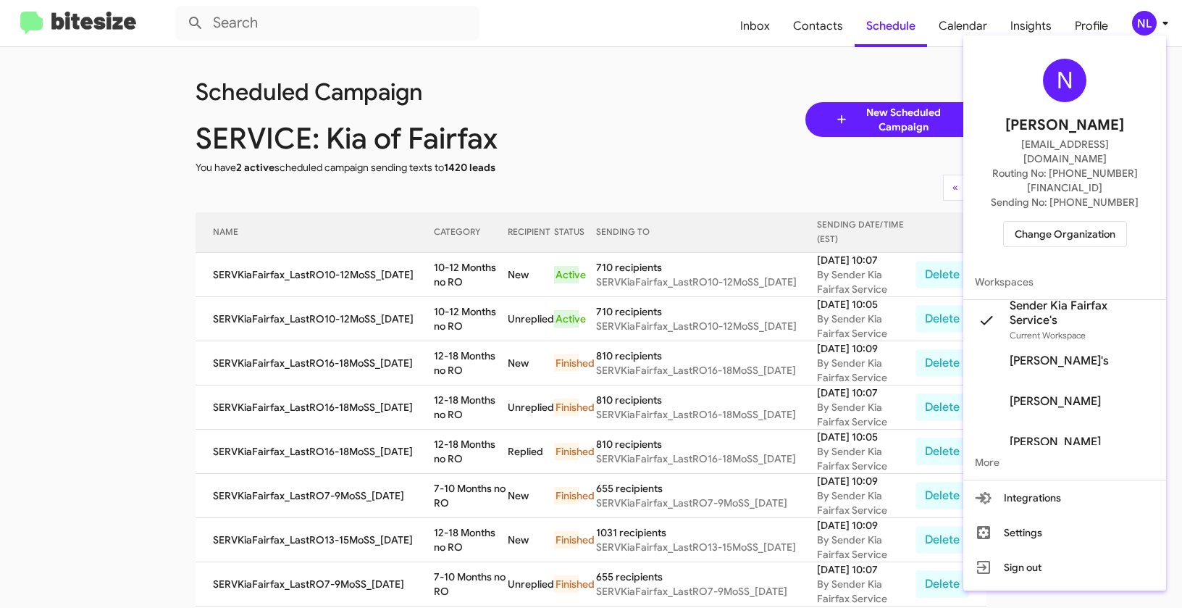
click at [1051, 222] on span "Change Organization" at bounding box center [1065, 234] width 101 height 25
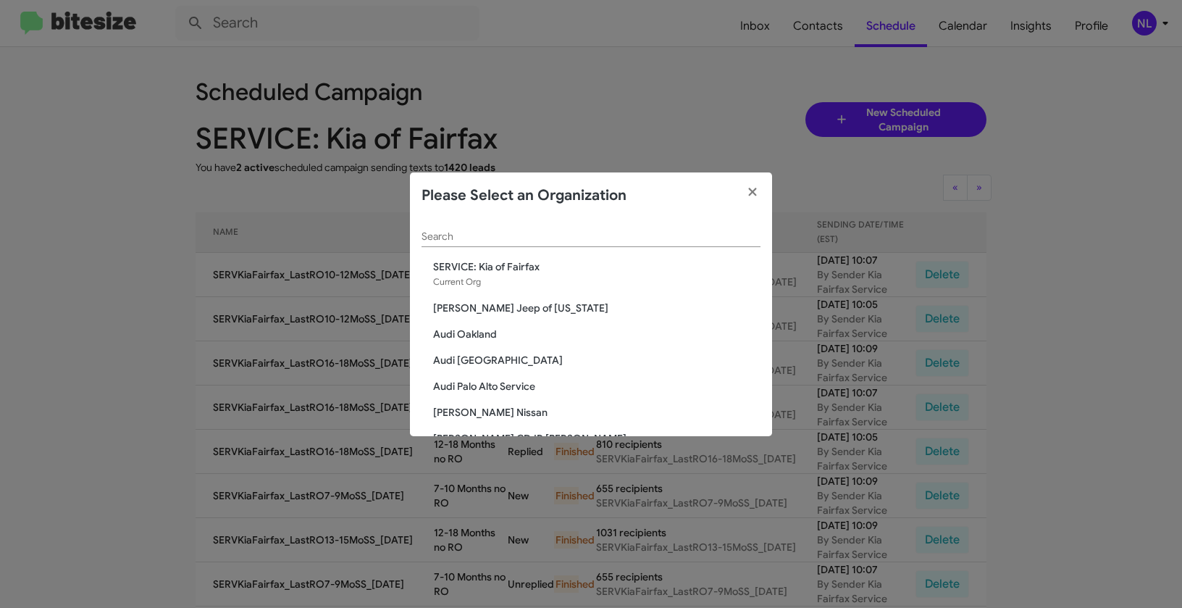
click at [570, 240] on input "Search" at bounding box center [591, 237] width 339 height 12
paste input "SERVICE: Mercedes Marin"
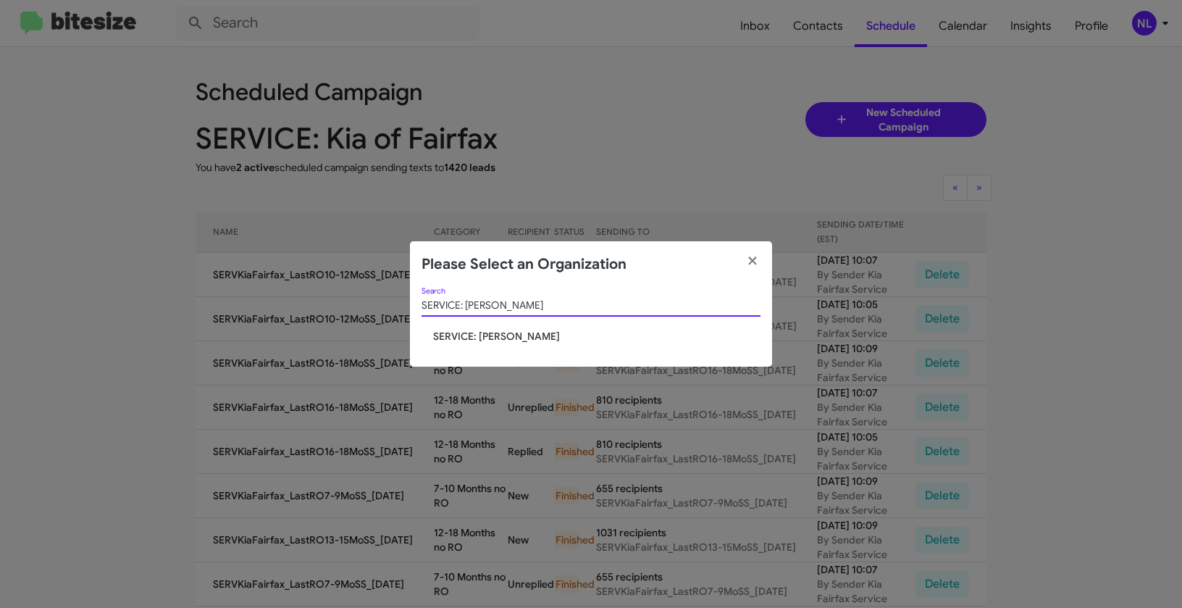
type input "SERVICE: Mercedes Marin"
click at [468, 335] on span "SERVICE: Mercedes Marin" at bounding box center [596, 336] width 327 height 14
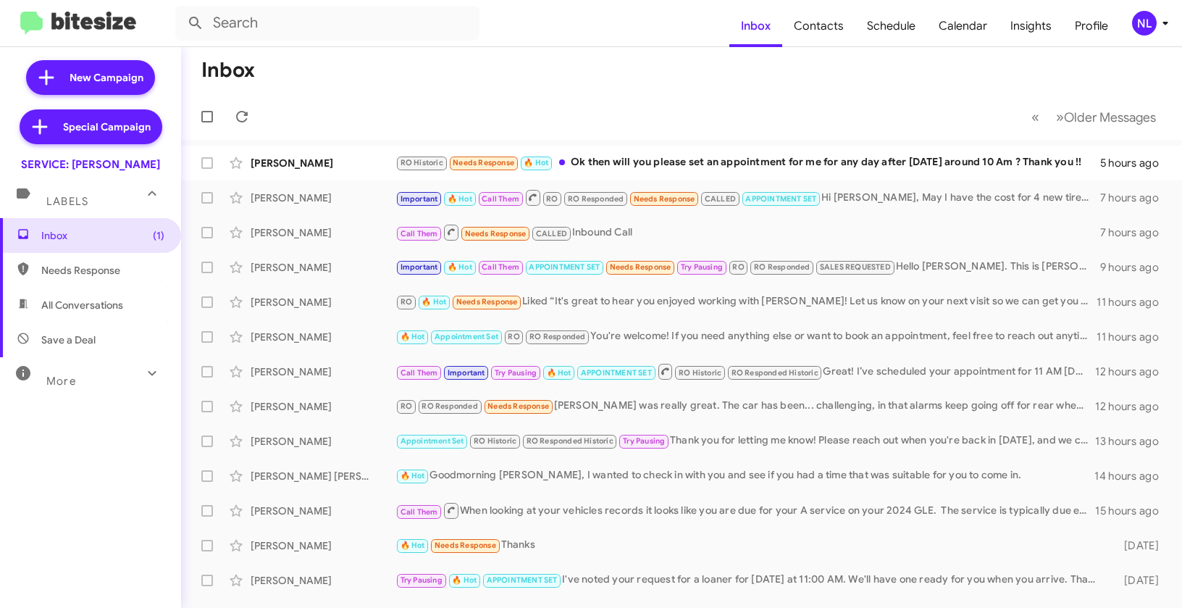
click at [1150, 15] on div "NL" at bounding box center [1144, 23] width 25 height 25
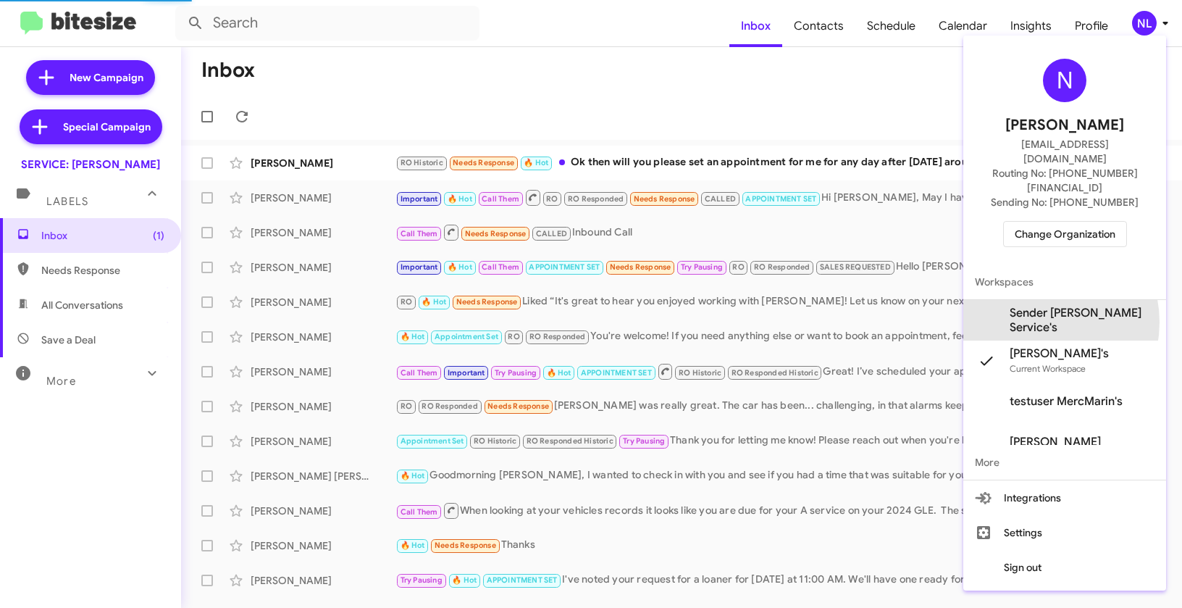
click at [1032, 306] on span "Sender Mercedes Marin Service's" at bounding box center [1082, 320] width 145 height 29
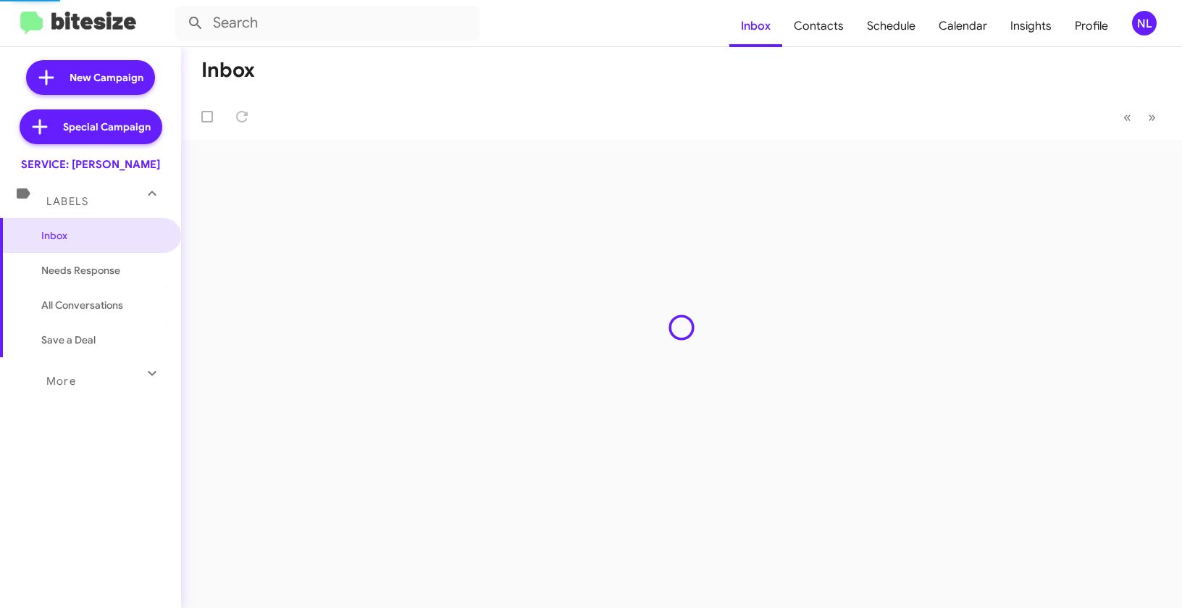
click at [826, 27] on span "Contacts" at bounding box center [818, 26] width 73 height 42
type input "in:groups"
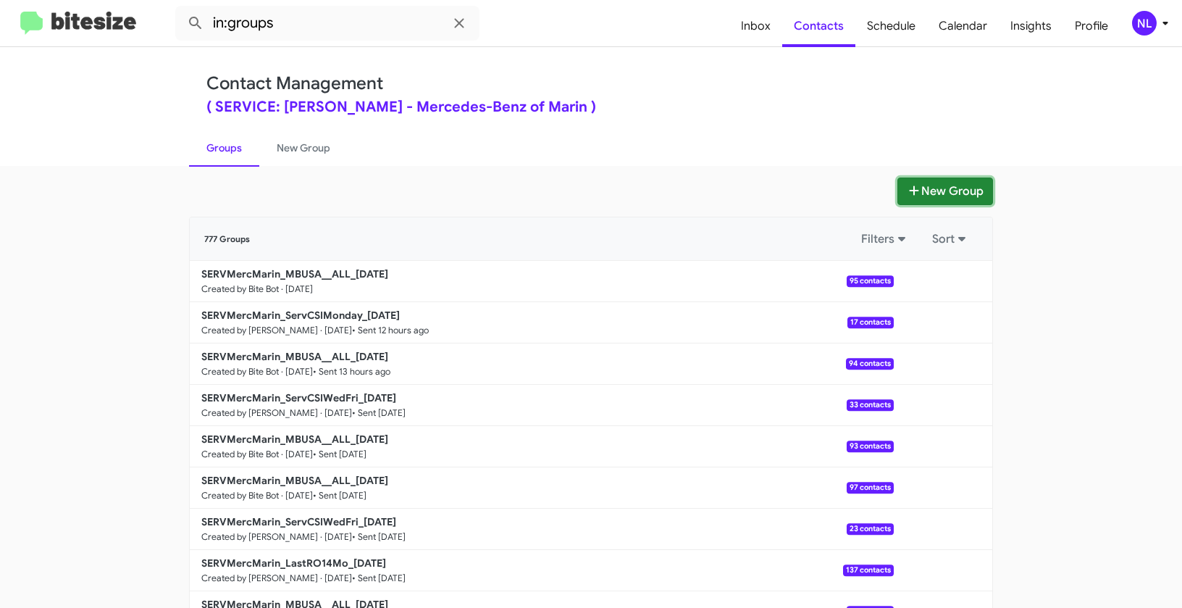
click at [948, 201] on button "New Group" at bounding box center [946, 191] width 96 height 28
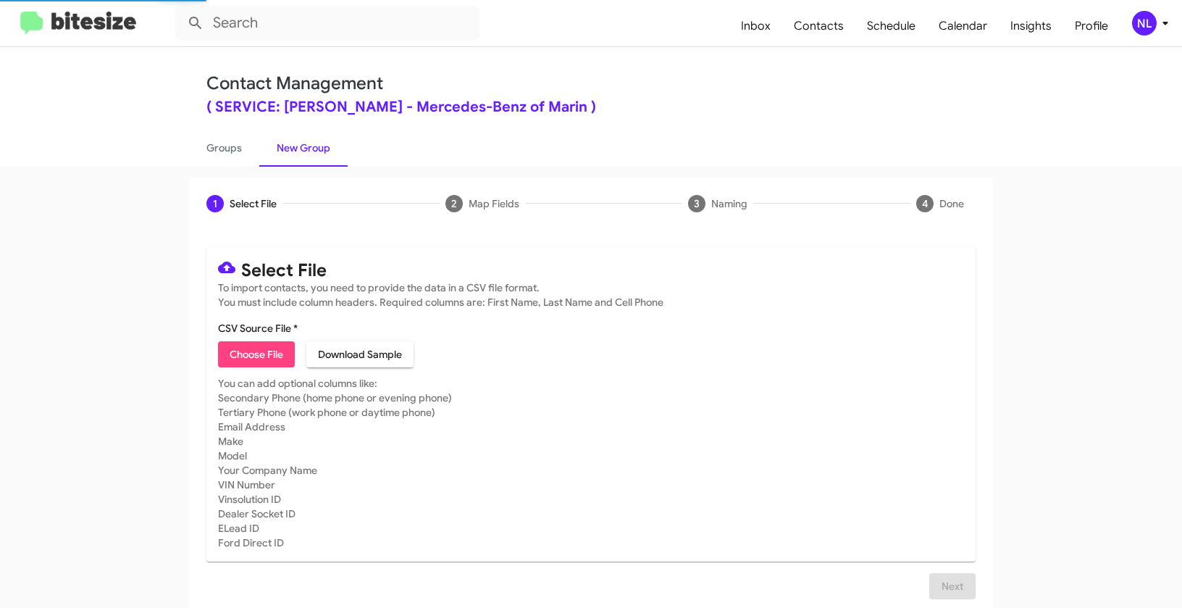
click at [233, 362] on span "Choose File" at bounding box center [257, 354] width 54 height 26
type input "SERVMercMarin_LastRO12Mo_09-30-25"
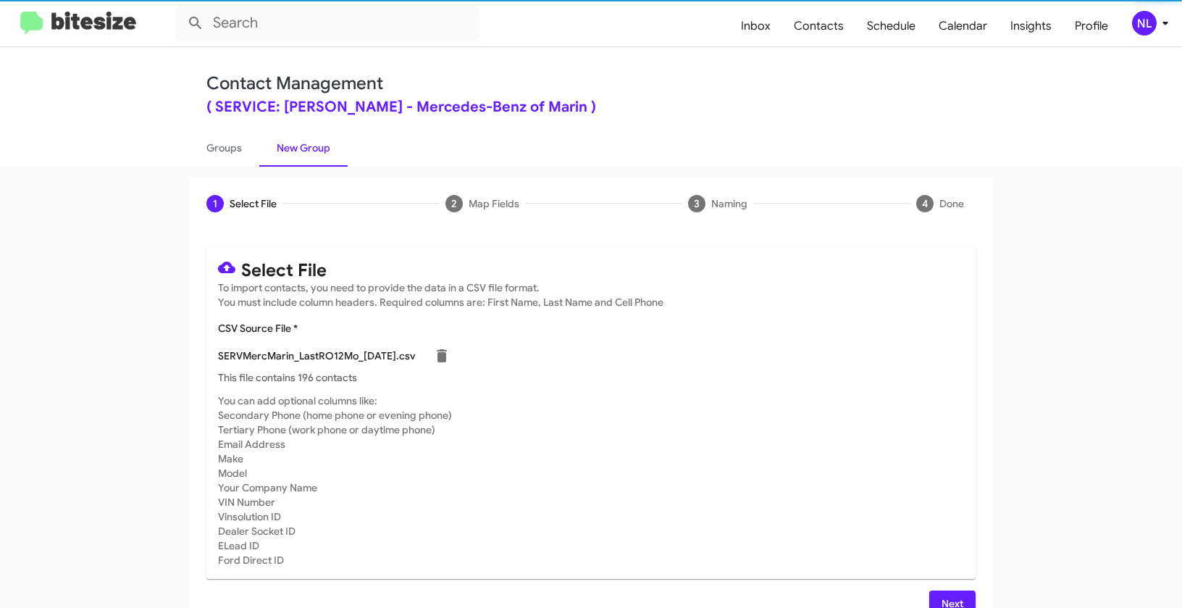
click at [1137, 29] on div "NL" at bounding box center [1144, 23] width 25 height 25
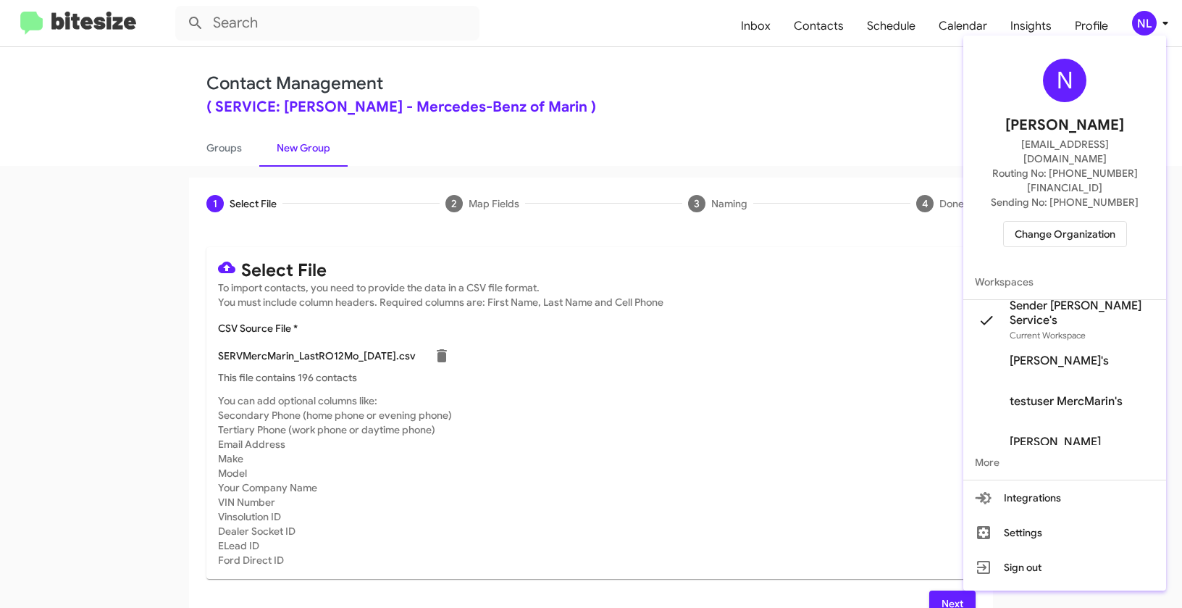
click at [724, 382] on div at bounding box center [591, 304] width 1182 height 608
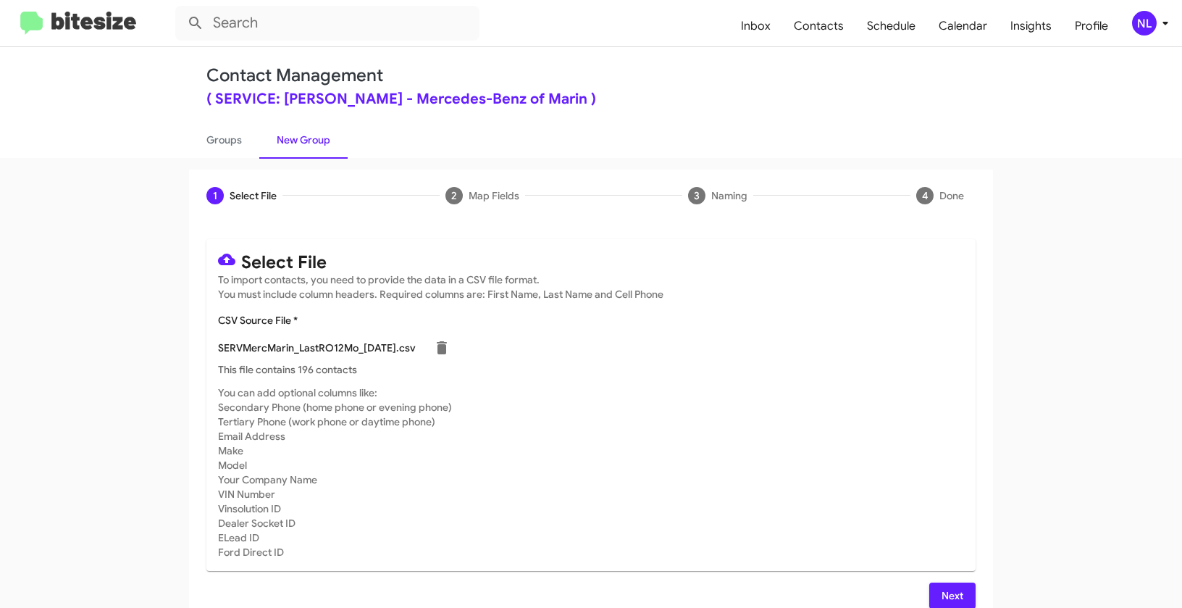
scroll to position [19, 0]
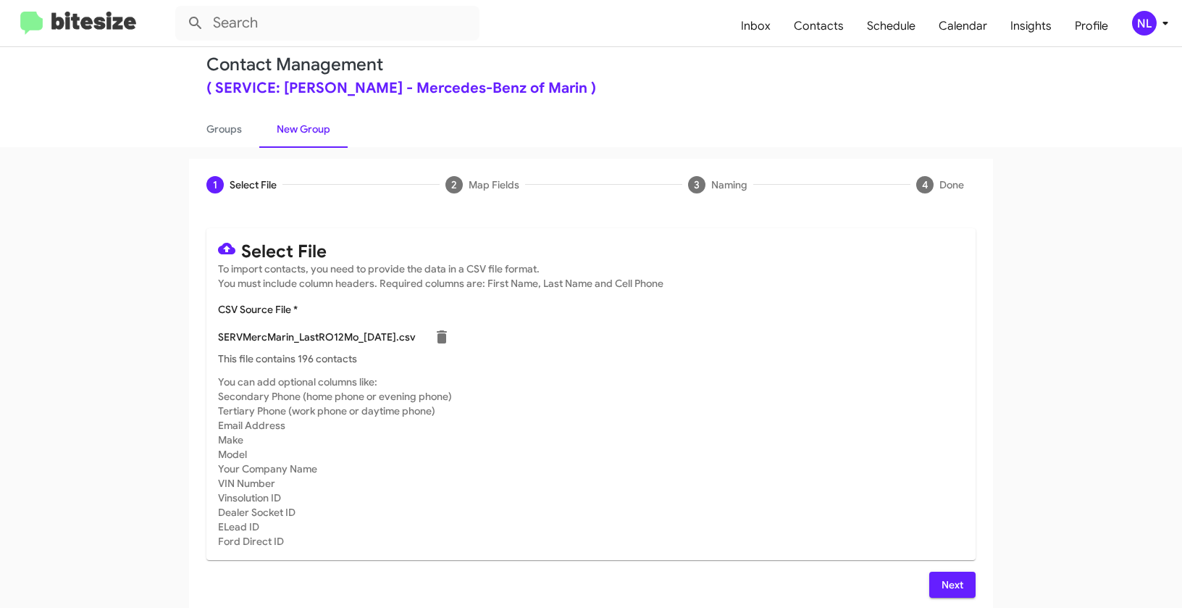
click at [946, 587] on span "Next" at bounding box center [952, 585] width 23 height 26
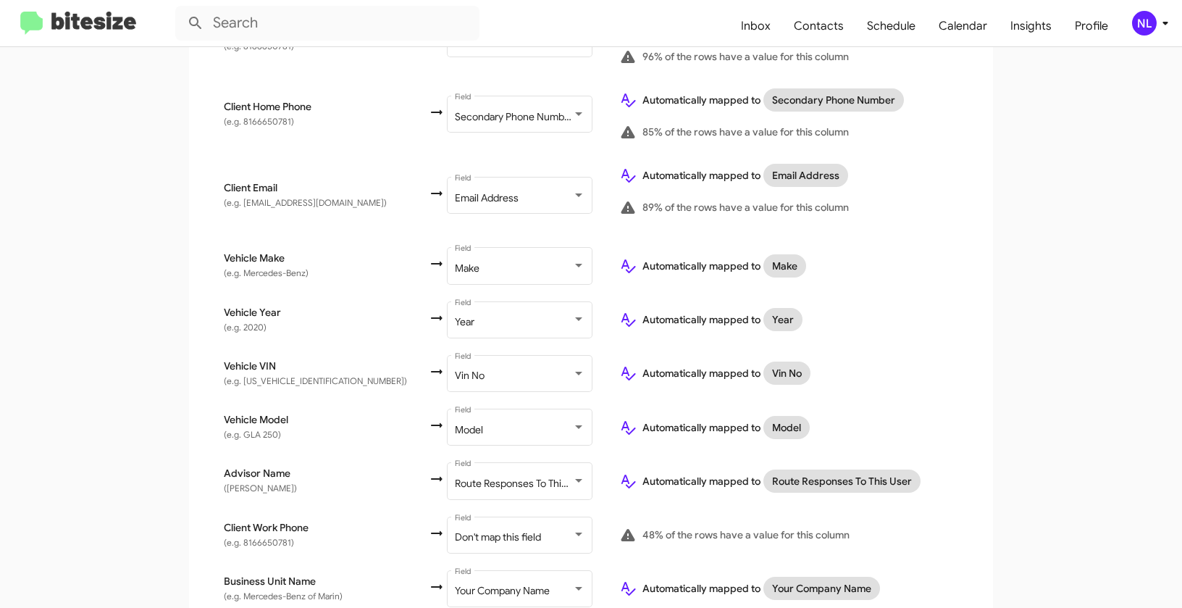
scroll to position [516, 0]
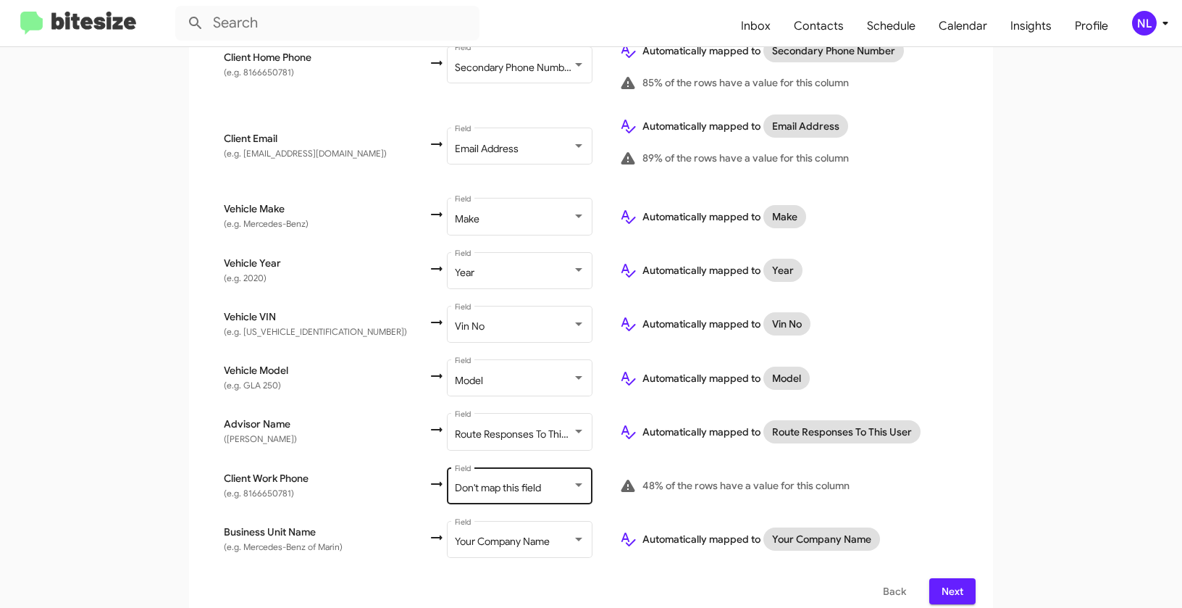
click at [493, 481] on span "Don't map this field" at bounding box center [498, 487] width 86 height 13
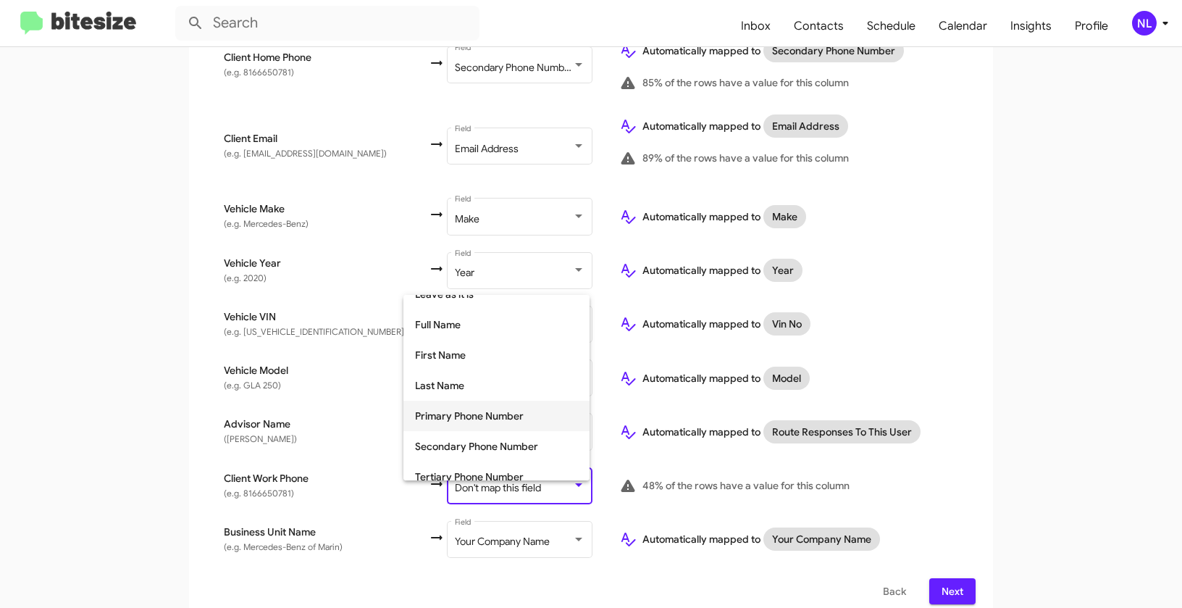
scroll to position [101, 0]
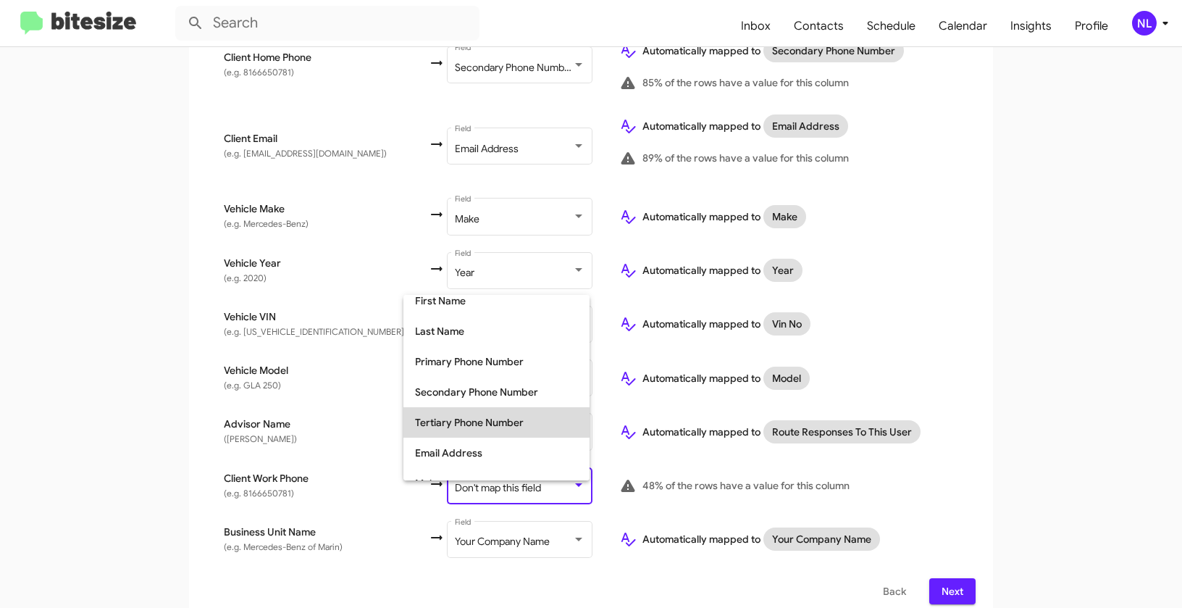
click at [465, 419] on span "Tertiary Phone Number" at bounding box center [496, 422] width 163 height 30
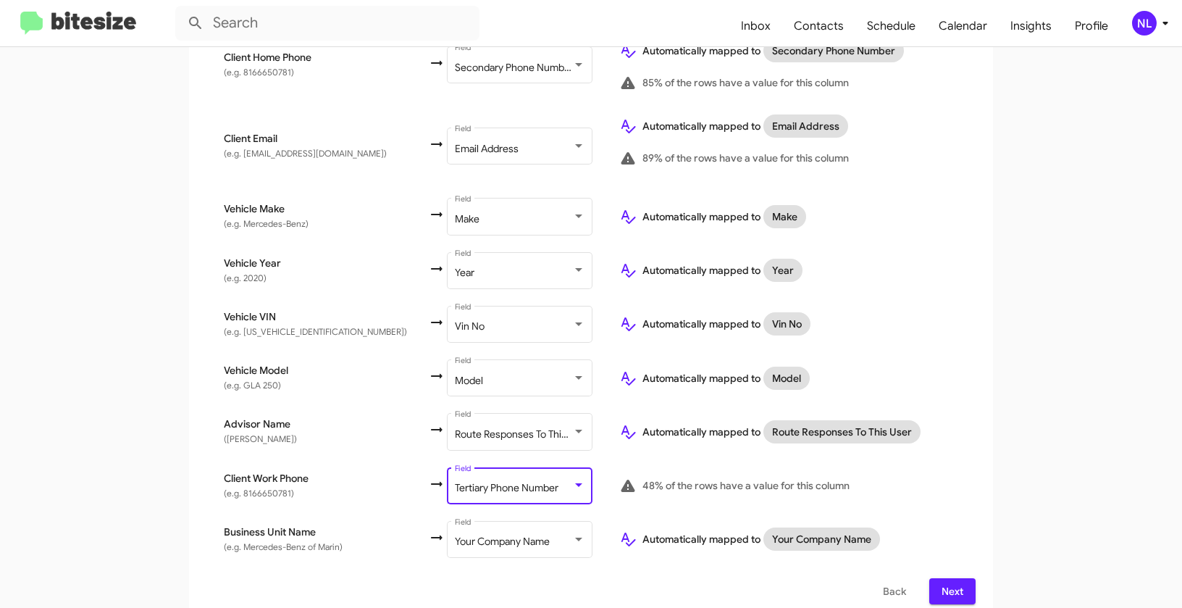
click at [990, 404] on div "Select File 2 Map Fields 3 Naming 4 Done Select File To import contacts, you ne…" at bounding box center [591, 142] width 826 height 960
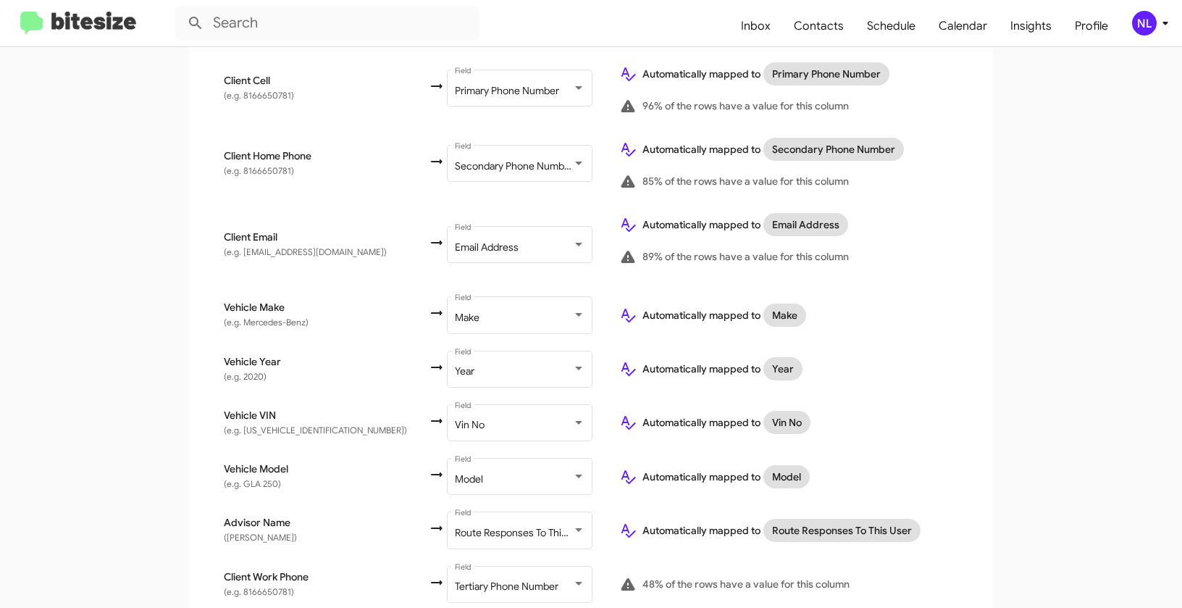
scroll to position [516, 0]
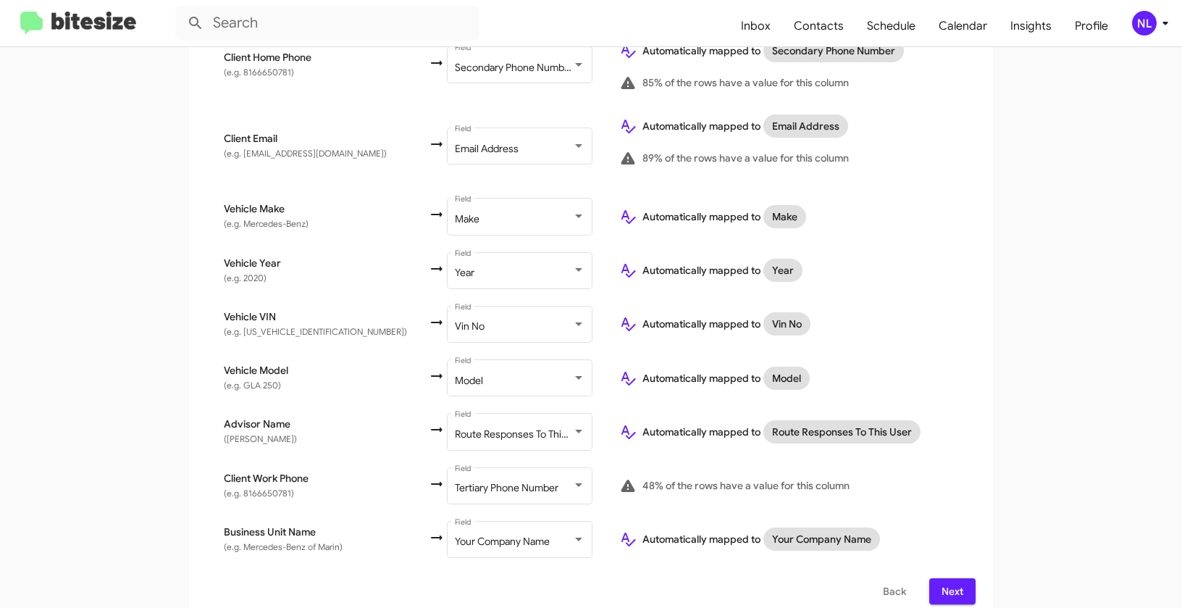
click at [958, 579] on span "Next" at bounding box center [952, 591] width 23 height 26
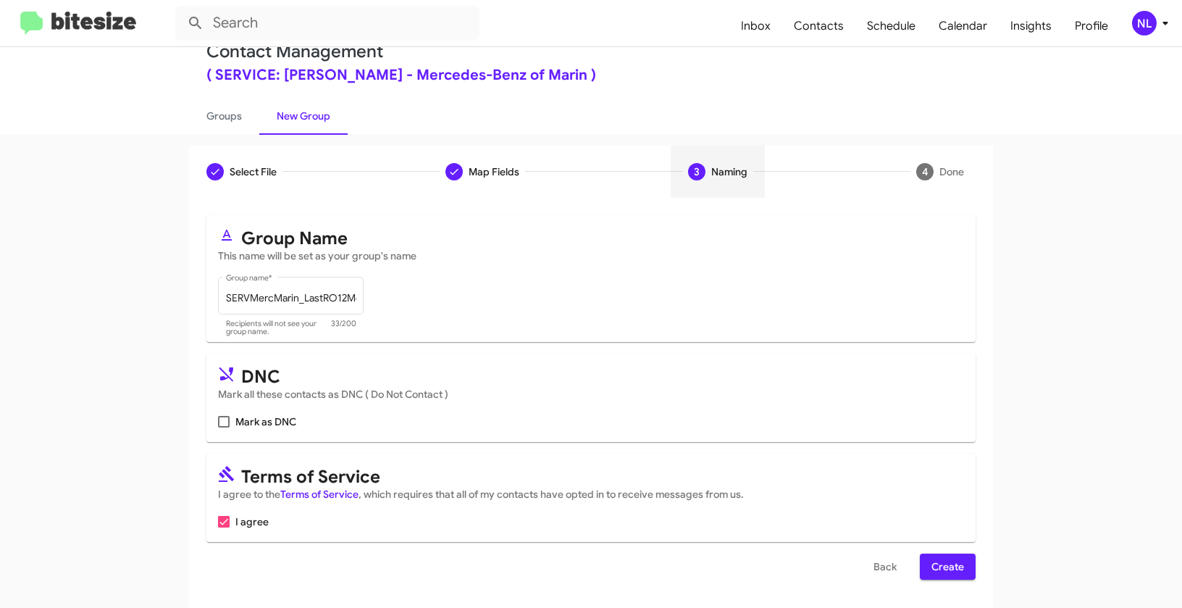
scroll to position [33, 0]
click at [938, 573] on span "Create" at bounding box center [948, 566] width 33 height 26
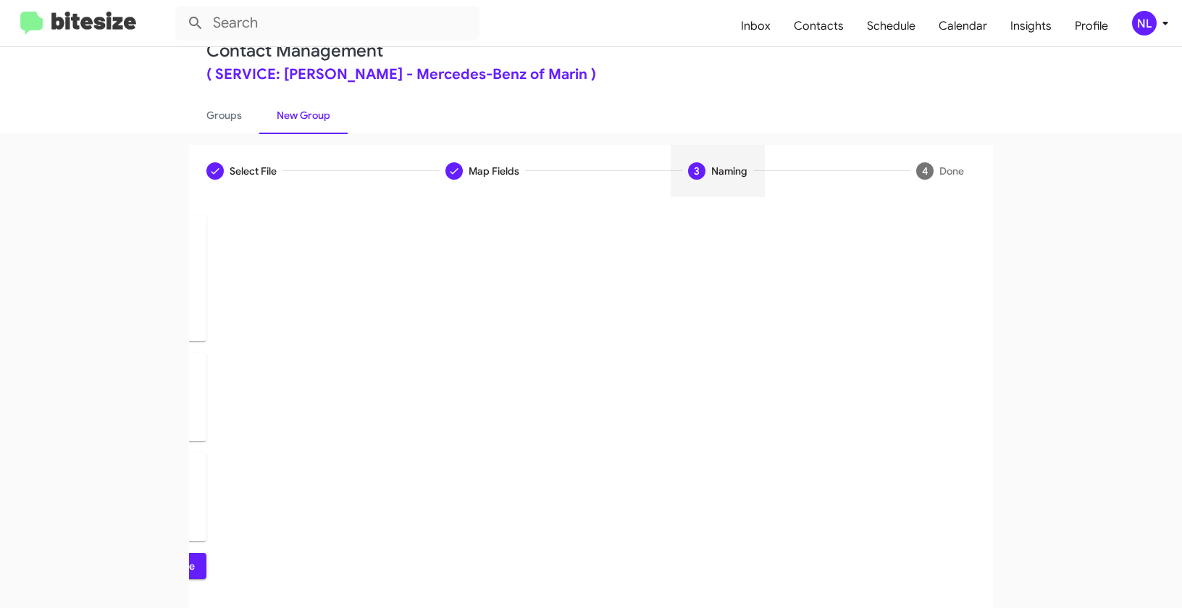
scroll to position [0, 0]
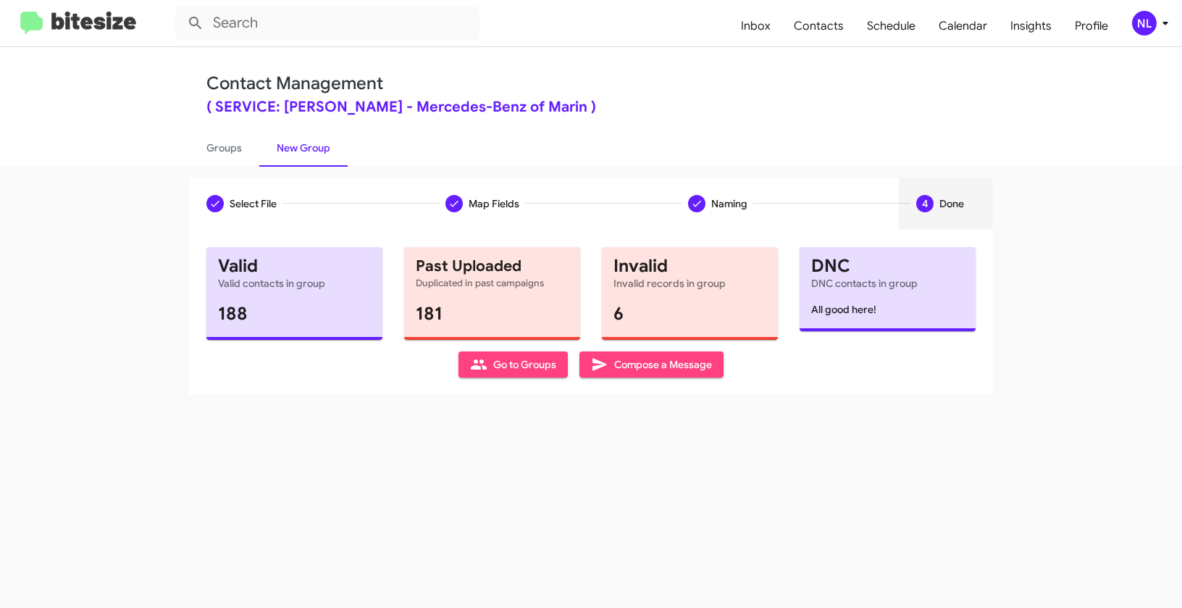
click at [511, 378] on div "Select File To import contacts, you need to provide the data in a CSV file form…" at bounding box center [591, 312] width 804 height 165
click at [508, 373] on span "Go to Groups" at bounding box center [513, 364] width 86 height 26
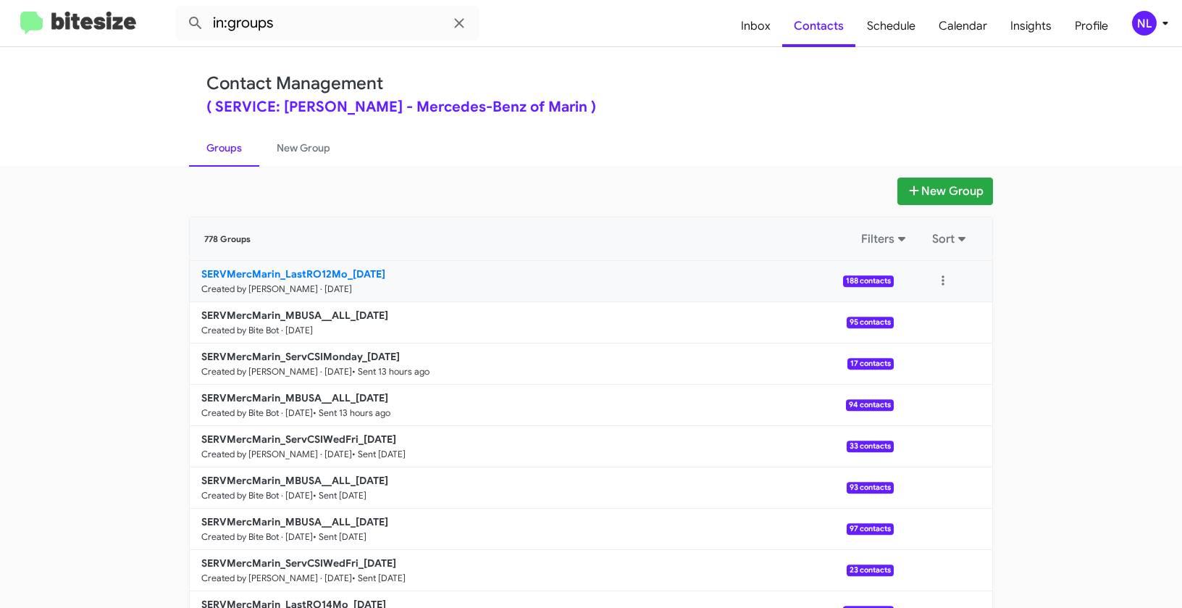
drag, startPoint x: 156, startPoint y: 269, endPoint x: 346, endPoint y: 274, distance: 189.9
click at [346, 274] on app-groups "New Group 778 Groups Filters Sort SERVMercMarin_LastRO12Mo_09-30-25 Created by …" at bounding box center [591, 444] width 1182 height 535
copy div "Filters Sort SERVMercMarin_LastRO12Mo_"
click at [311, 28] on input "in:groups" at bounding box center [327, 23] width 304 height 35
paste input "SERVMercMarin_LastRO12Mo_"
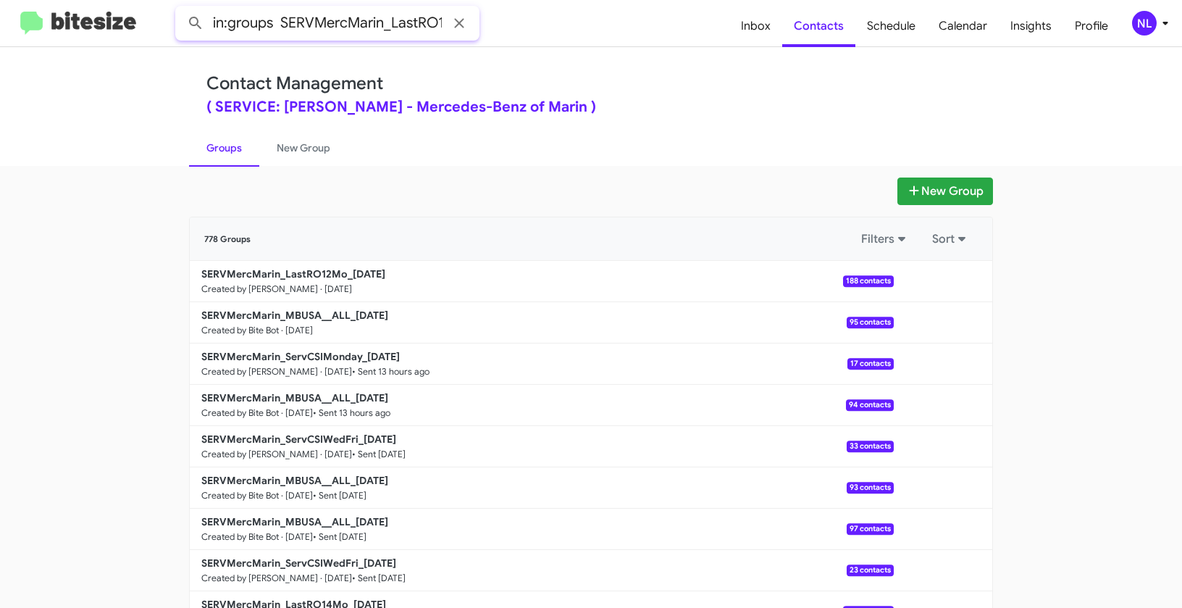
scroll to position [0, 38]
type input "in:groups SERVMercMarin_LastRO12Mo_"
click at [181, 9] on button at bounding box center [195, 23] width 29 height 29
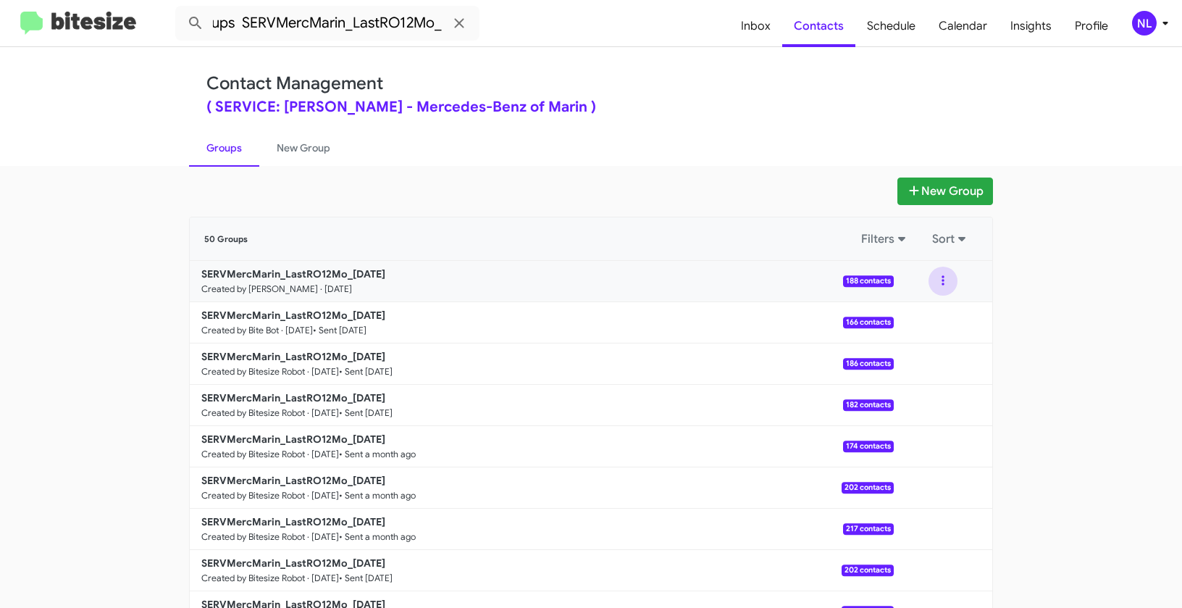
click at [940, 281] on button at bounding box center [943, 281] width 29 height 29
click at [931, 326] on button "View contacts" at bounding box center [900, 320] width 116 height 35
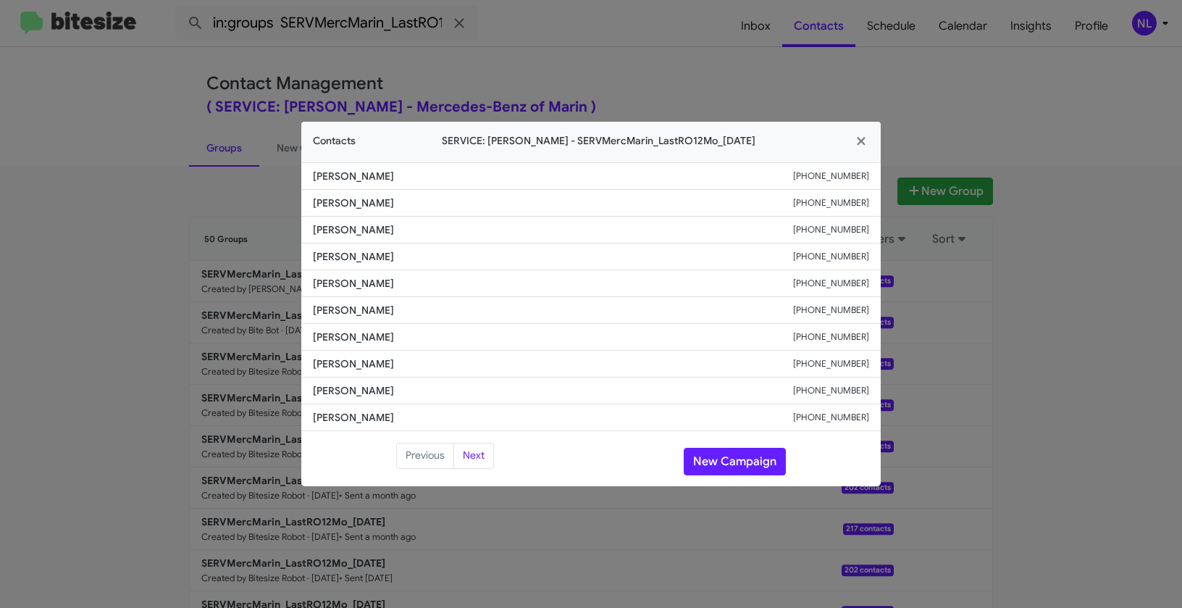
drag, startPoint x: 309, startPoint y: 335, endPoint x: 418, endPoint y: 340, distance: 109.5
click at [418, 340] on li "Faraz Ebrahimi +15038043497" at bounding box center [591, 337] width 580 height 27
copy span "Faraz Ebrahimi"
click at [727, 450] on button "New Campaign" at bounding box center [735, 462] width 102 height 28
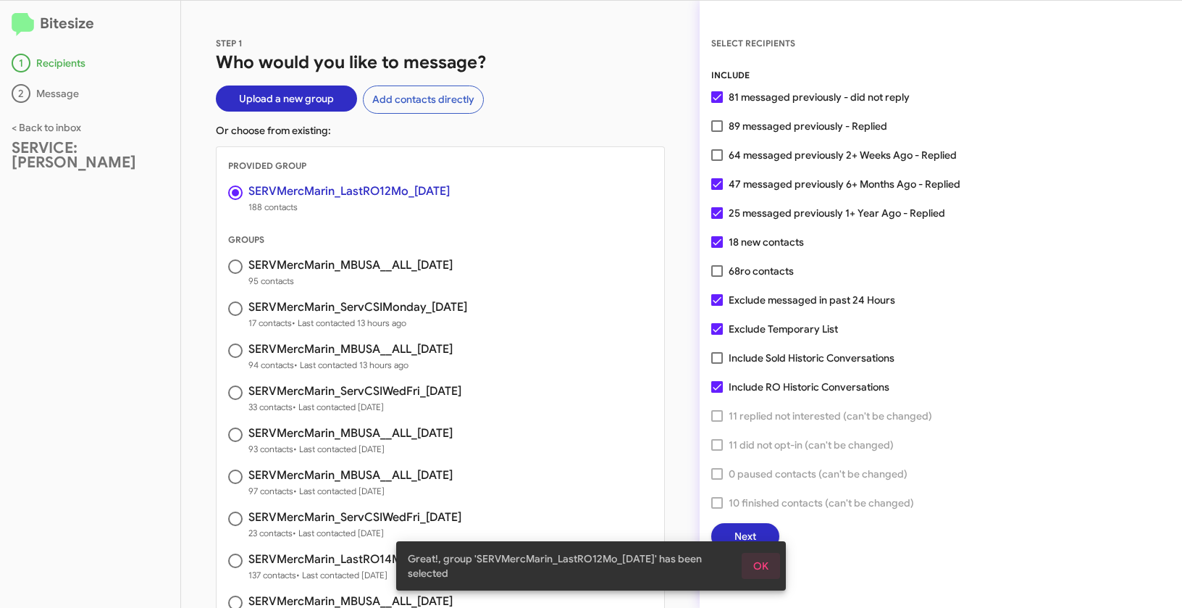
drag, startPoint x: 766, startPoint y: 569, endPoint x: 761, endPoint y: 526, distance: 43.8
click at [766, 569] on span "OK" at bounding box center [760, 566] width 15 height 26
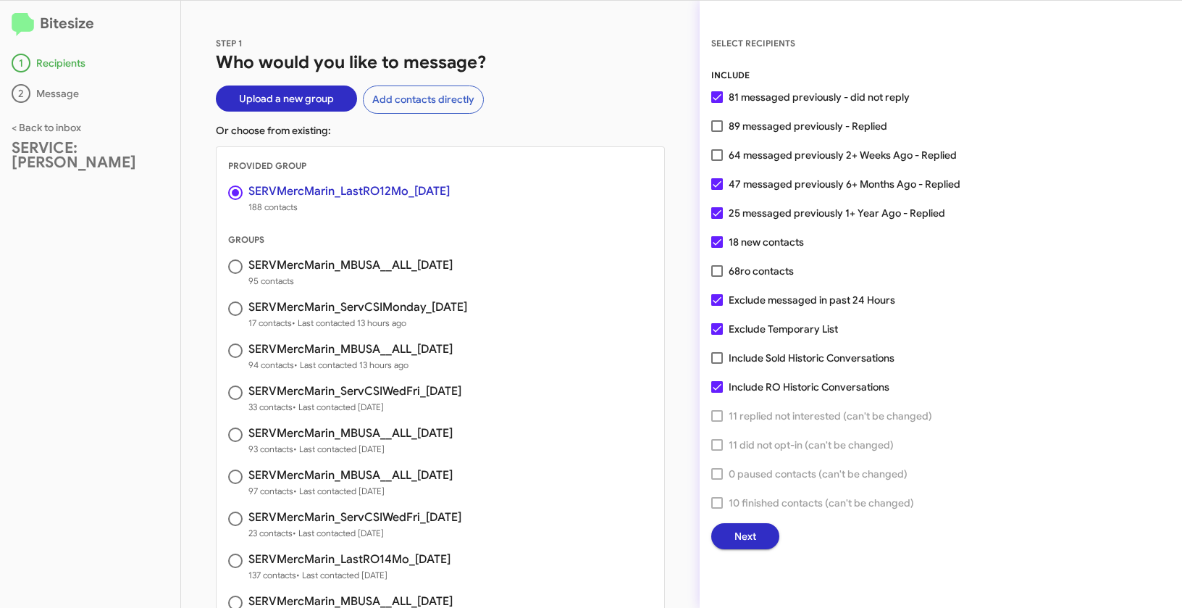
click at [758, 520] on div "INCLUDE 81 messaged previously - did not reply 89 messaged previously - Replied…" at bounding box center [940, 308] width 459 height 481
click at [758, 523] on button "Next" at bounding box center [745, 536] width 68 height 26
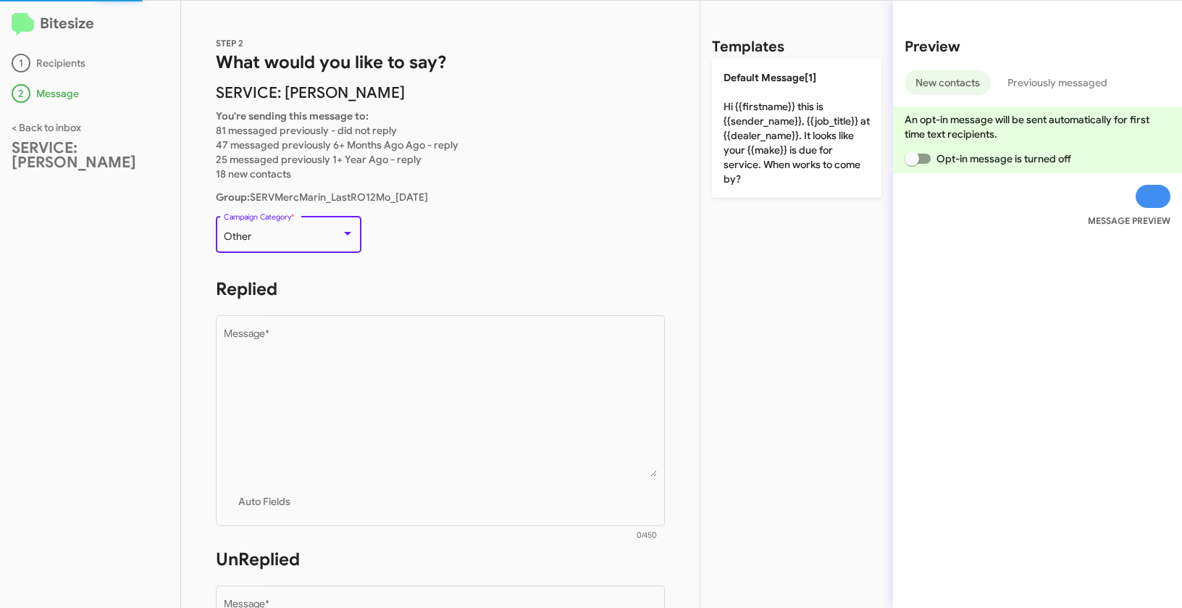
click at [291, 231] on div "Other" at bounding box center [282, 237] width 117 height 12
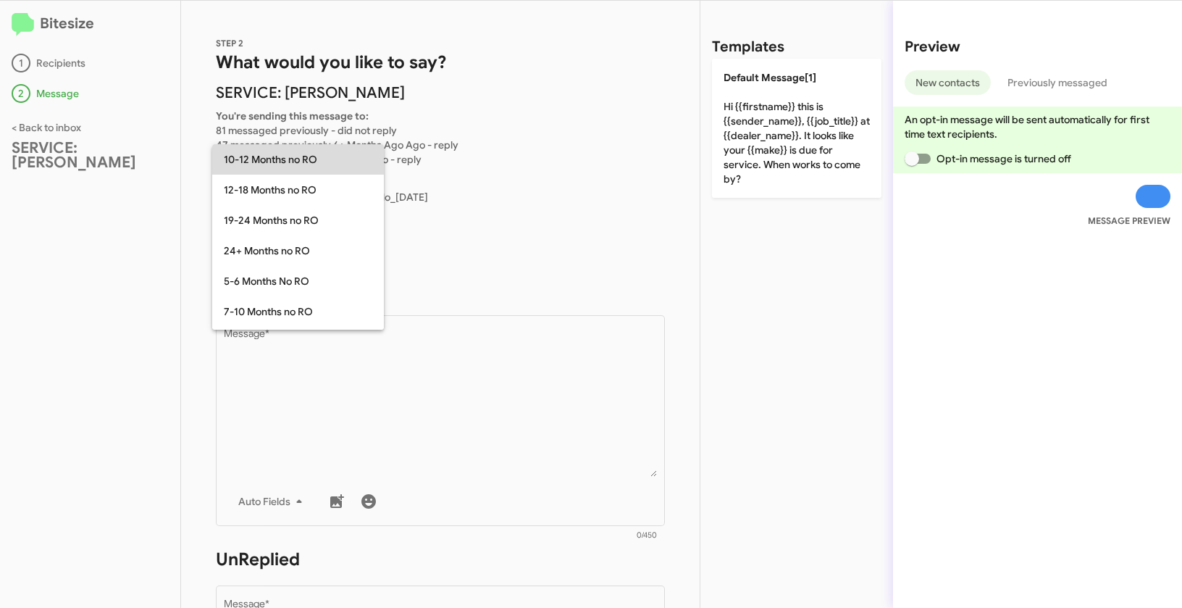
click at [256, 165] on span "10-12 Months no RO" at bounding box center [298, 159] width 149 height 30
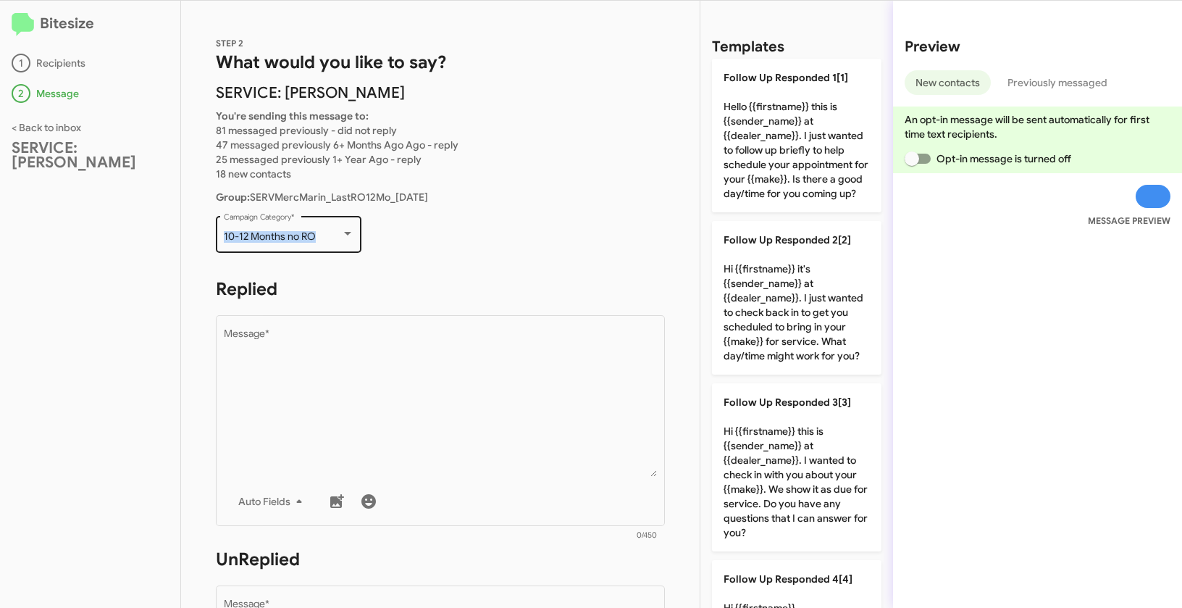
drag, startPoint x: 220, startPoint y: 236, endPoint x: 350, endPoint y: 238, distance: 130.4
click at [350, 238] on div "10-12 Months no RO Campaign Category *" at bounding box center [289, 233] width 146 height 40
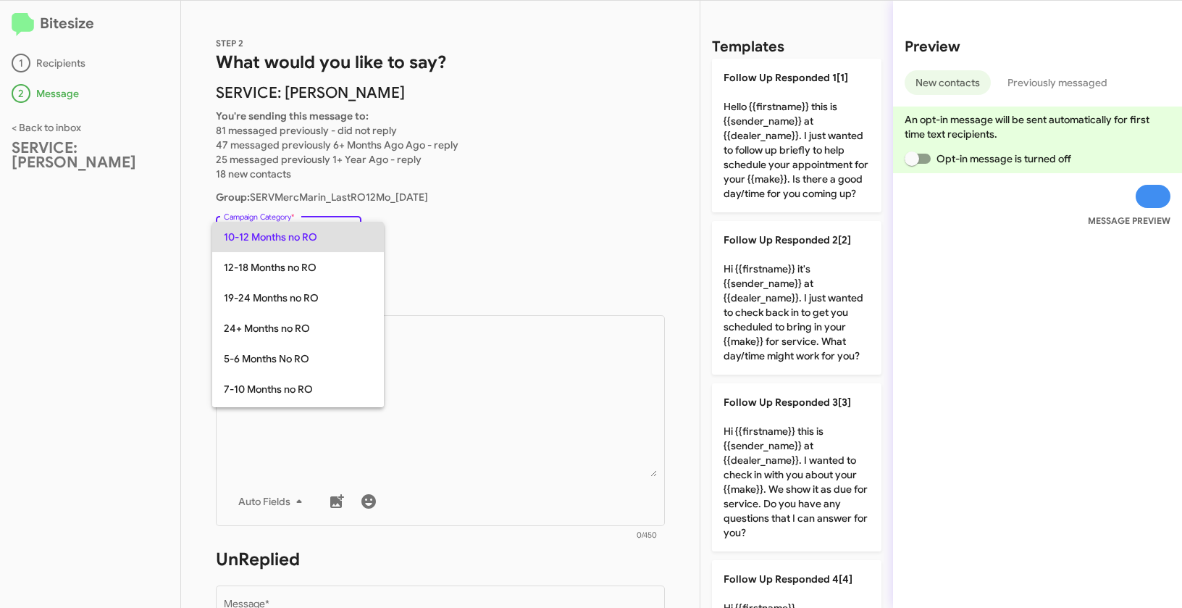
copy span "10-12 Months no RO"
click at [381, 376] on mat-option "7-10 Months no RO" at bounding box center [298, 389] width 172 height 30
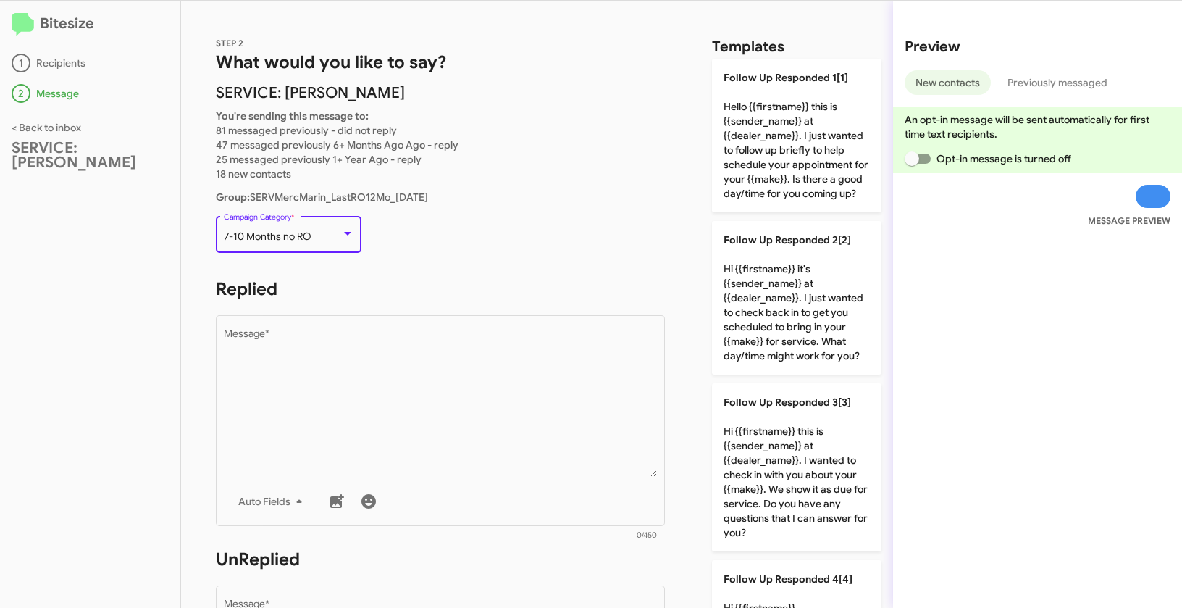
click at [323, 241] on div "7-10 Months no RO" at bounding box center [282, 237] width 117 height 12
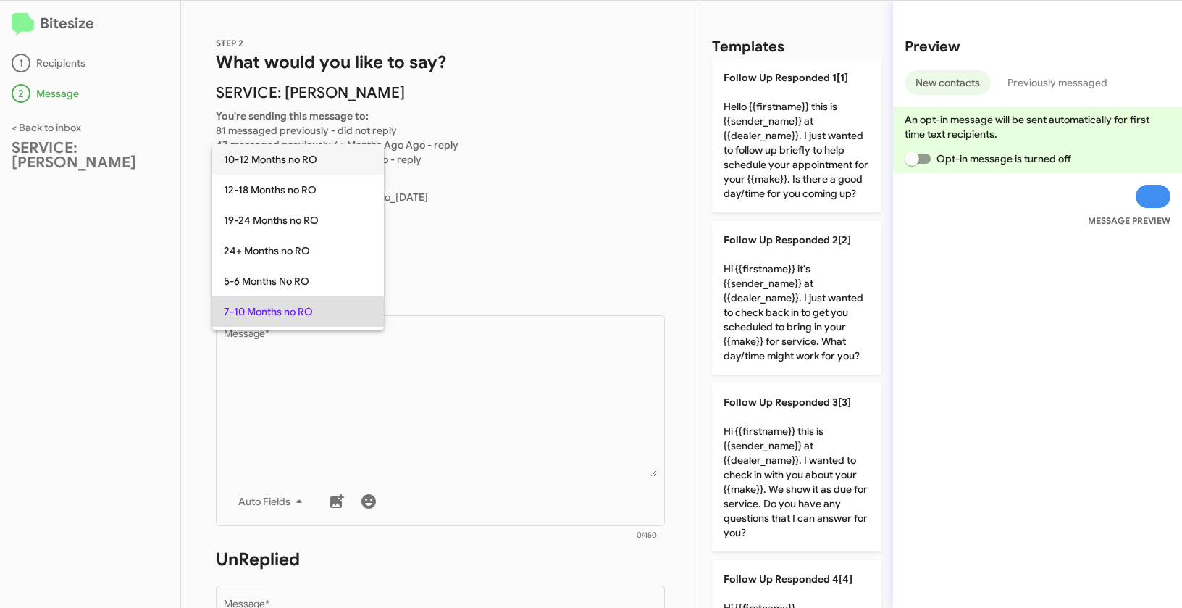
click at [283, 162] on span "10-12 Months no RO" at bounding box center [298, 159] width 149 height 30
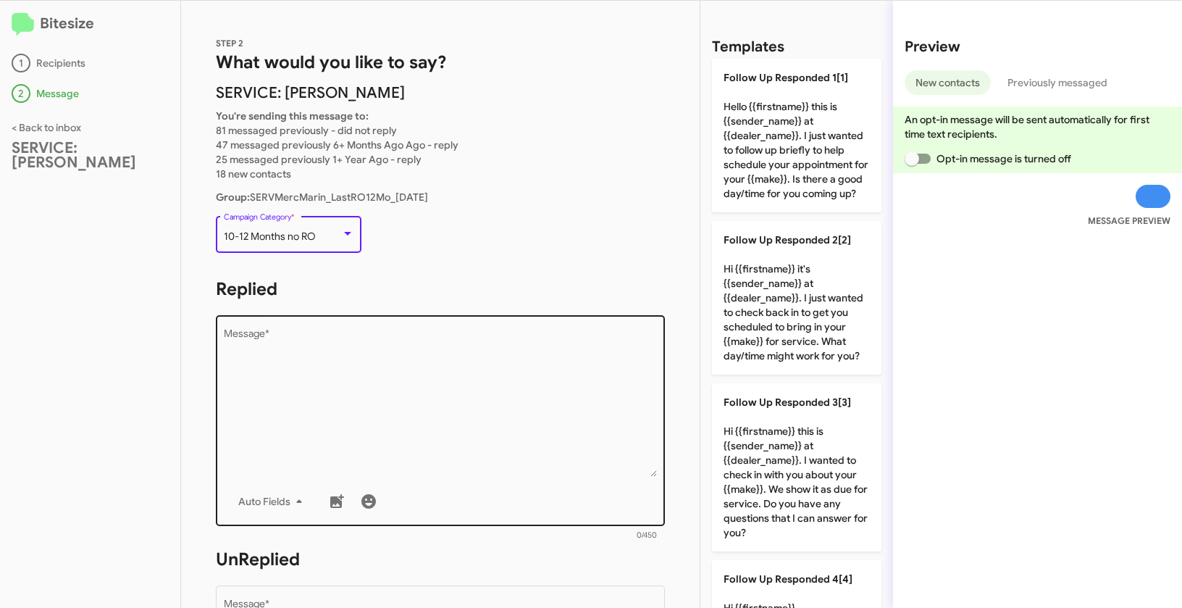
click at [420, 383] on textarea "Message *" at bounding box center [441, 403] width 434 height 148
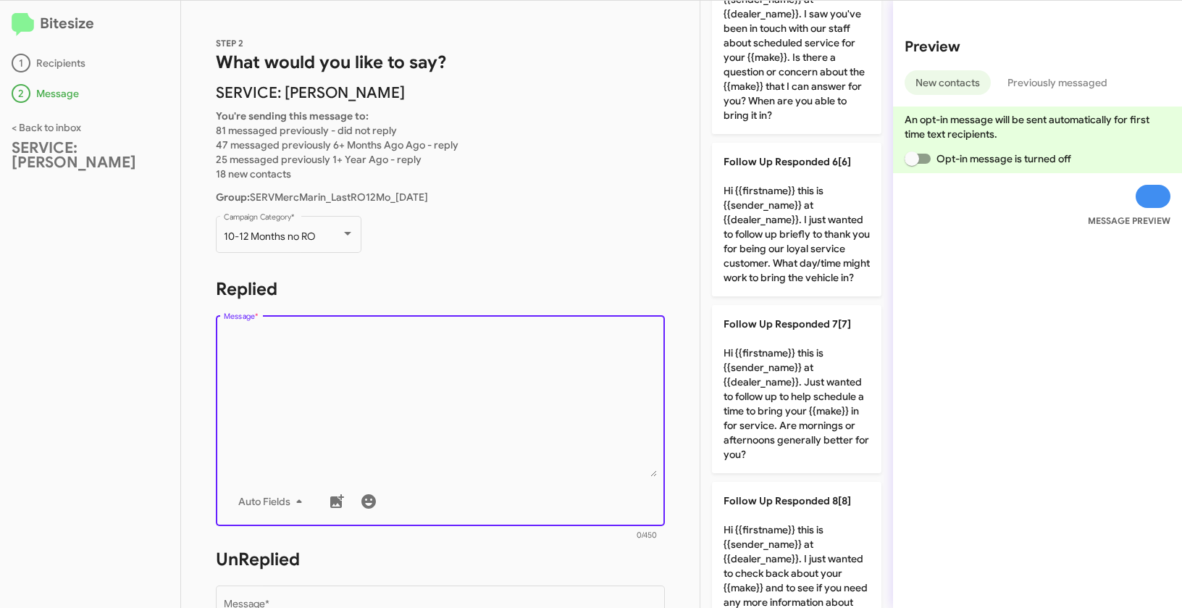
scroll to position [910, 0]
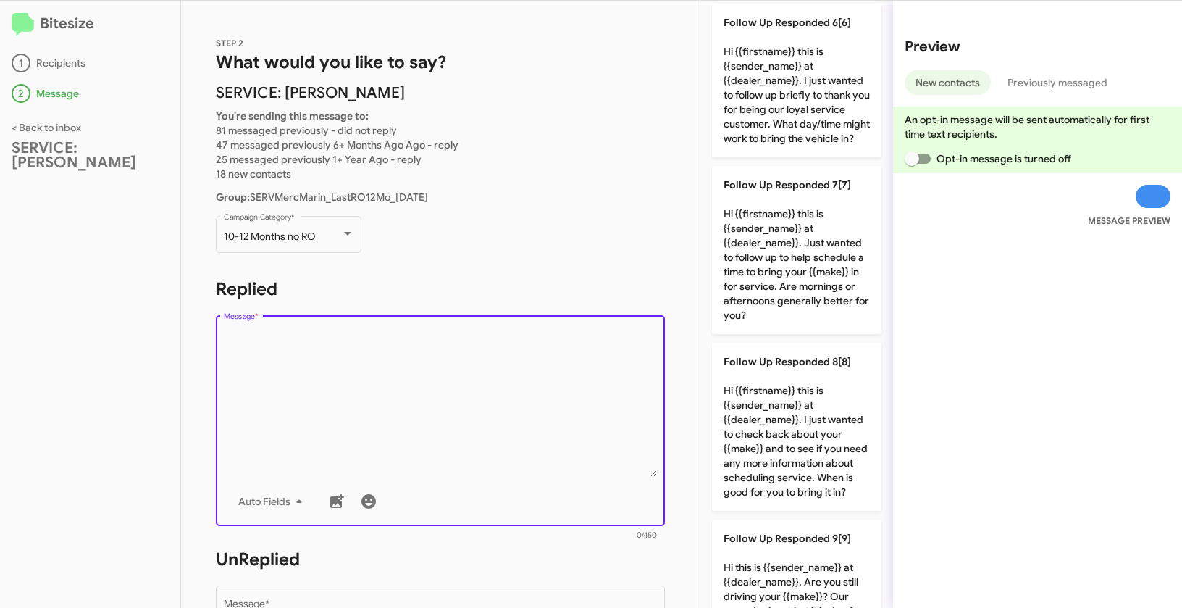
click at [761, 475] on p "Follow Up Responded 8[8] Hi {{firstname}} this is {{sender_name}} at {{dealer_n…" at bounding box center [797, 427] width 170 height 168
type textarea "Hi {{firstname}} this is {{sender_name}} at {{dealer_name}}. I just wanted to c…"
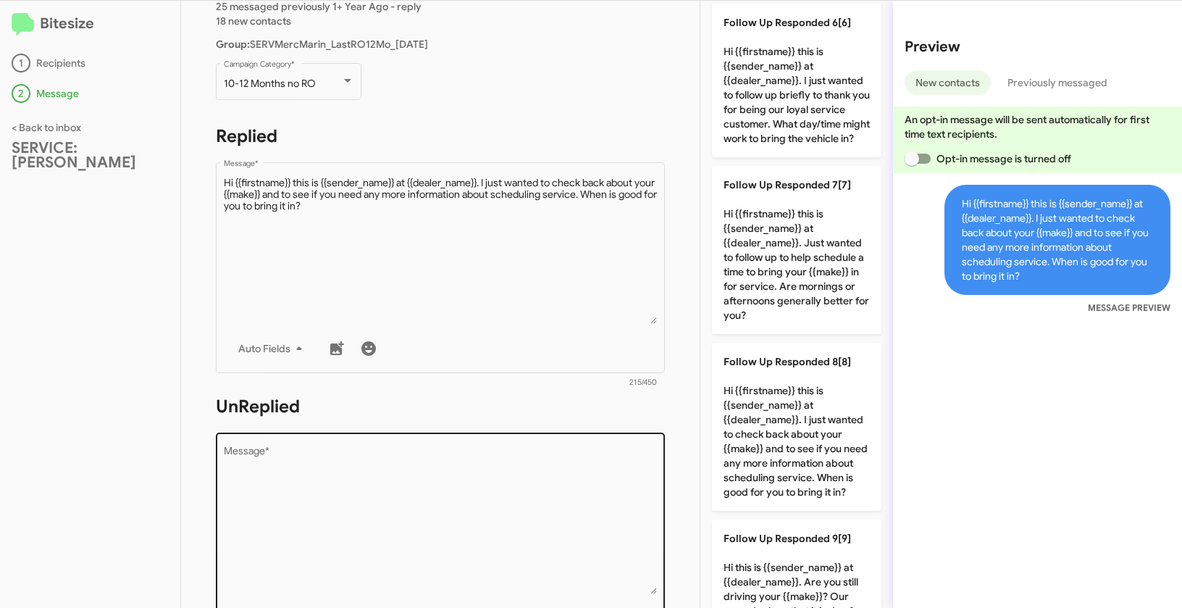
scroll to position [241, 0]
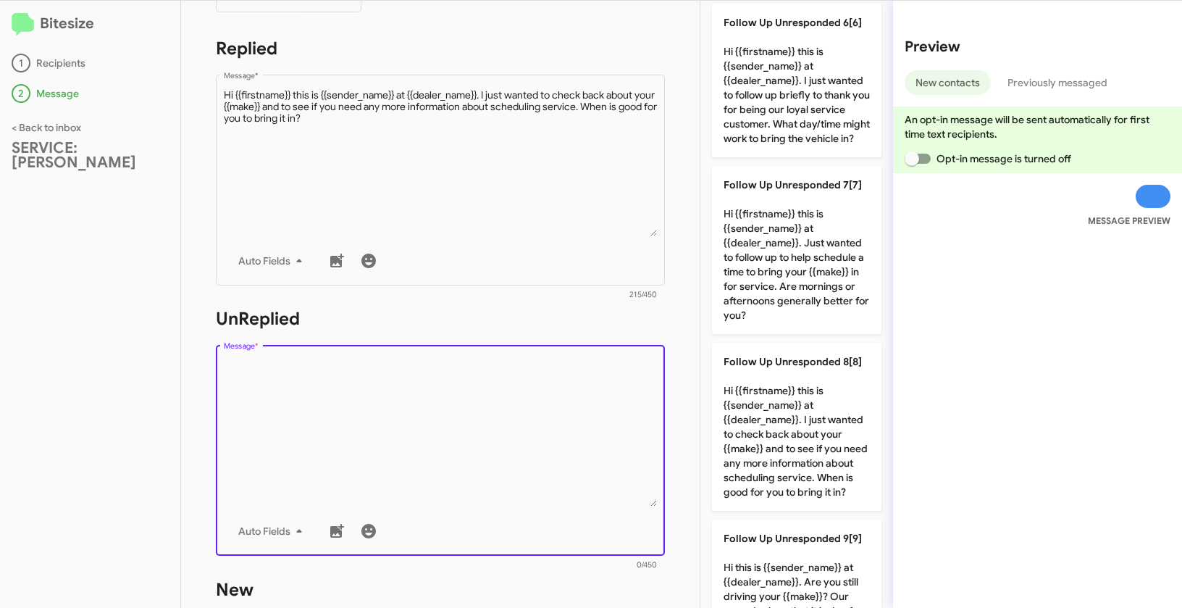
click at [524, 435] on textarea "Message *" at bounding box center [441, 433] width 434 height 148
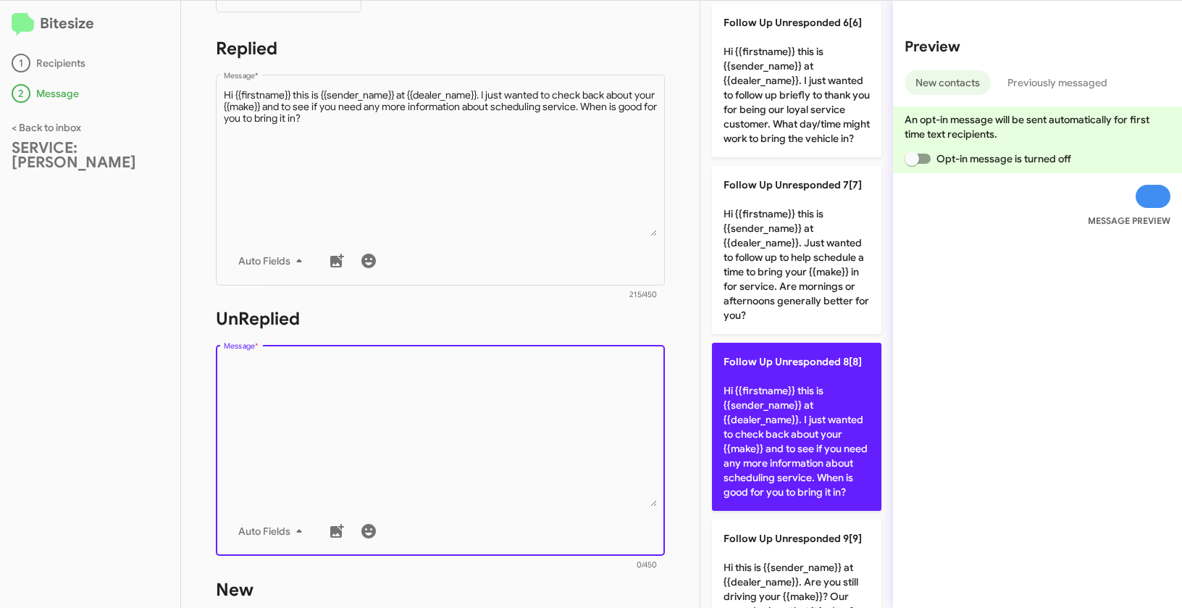
scroll to position [1154, 0]
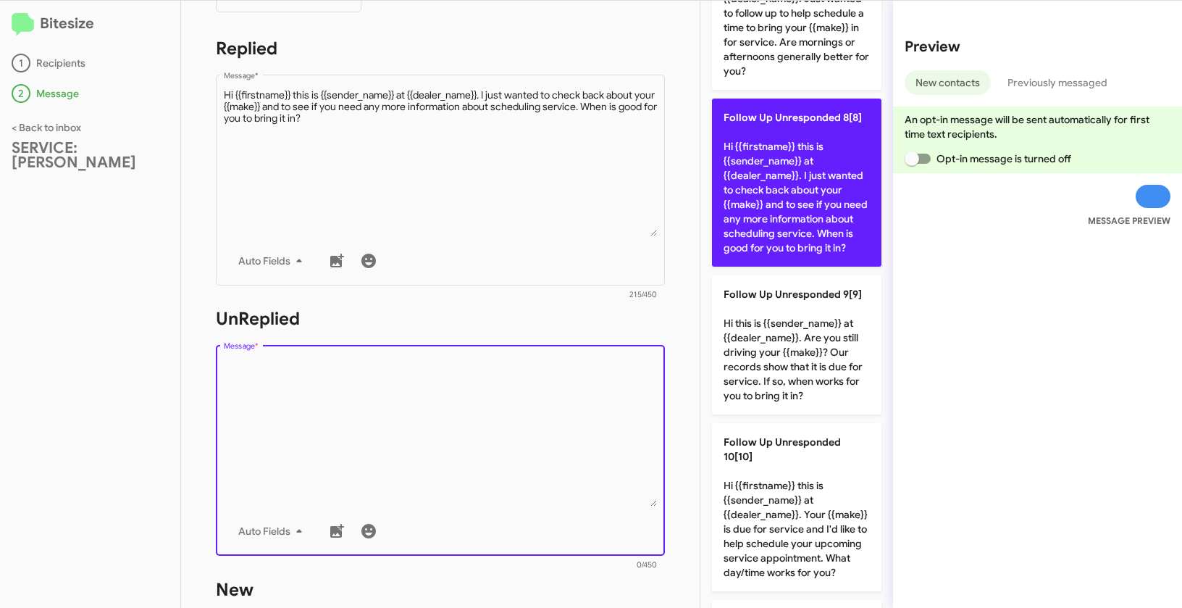
click at [801, 193] on p "Follow Up Unresponded 8[8] Hi {{firstname}} this is {{sender_name}} at {{dealer…" at bounding box center [797, 183] width 170 height 168
type textarea "Hi {{firstname}} this is {{sender_name}} at {{dealer_name}}. I just wanted to c…"
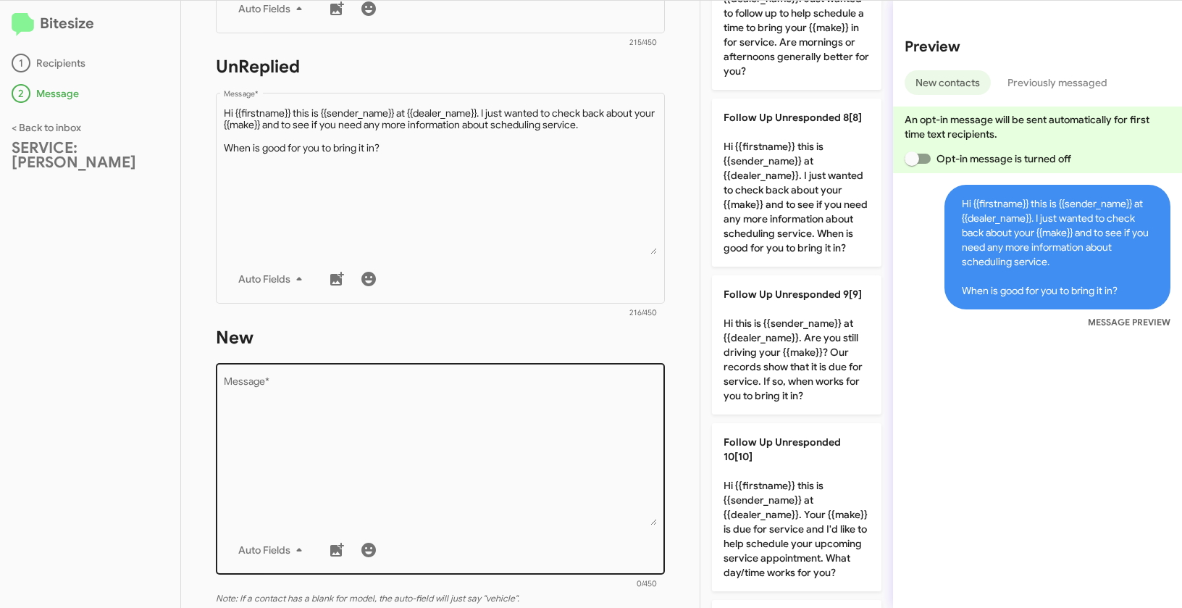
scroll to position [496, 0]
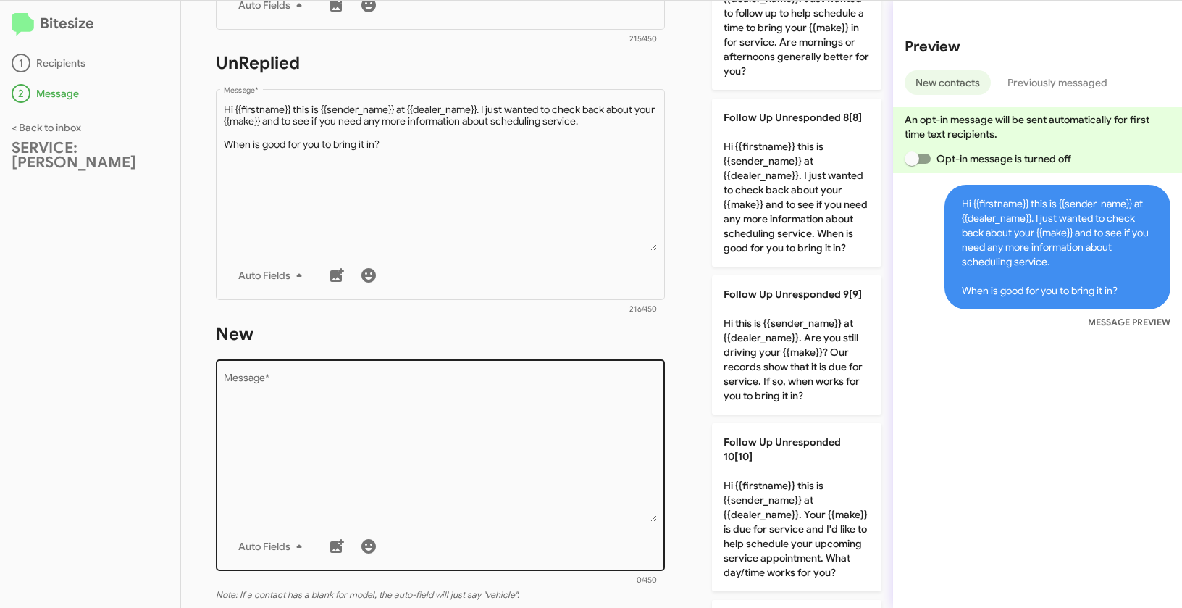
click at [505, 398] on textarea "Message *" at bounding box center [441, 448] width 434 height 148
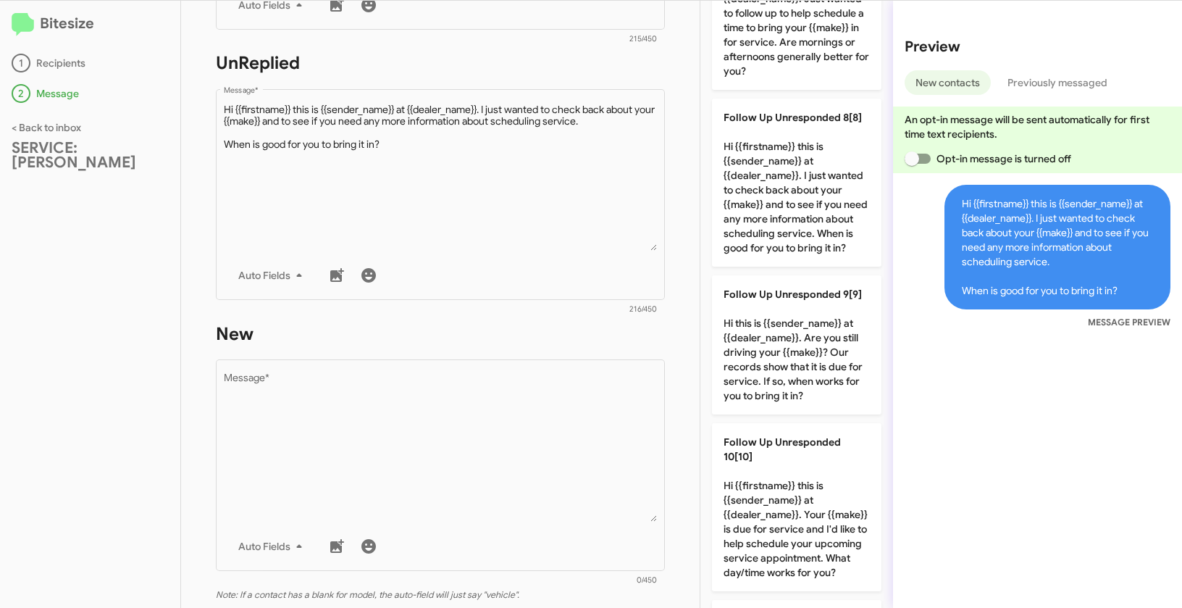
scroll to position [0, 0]
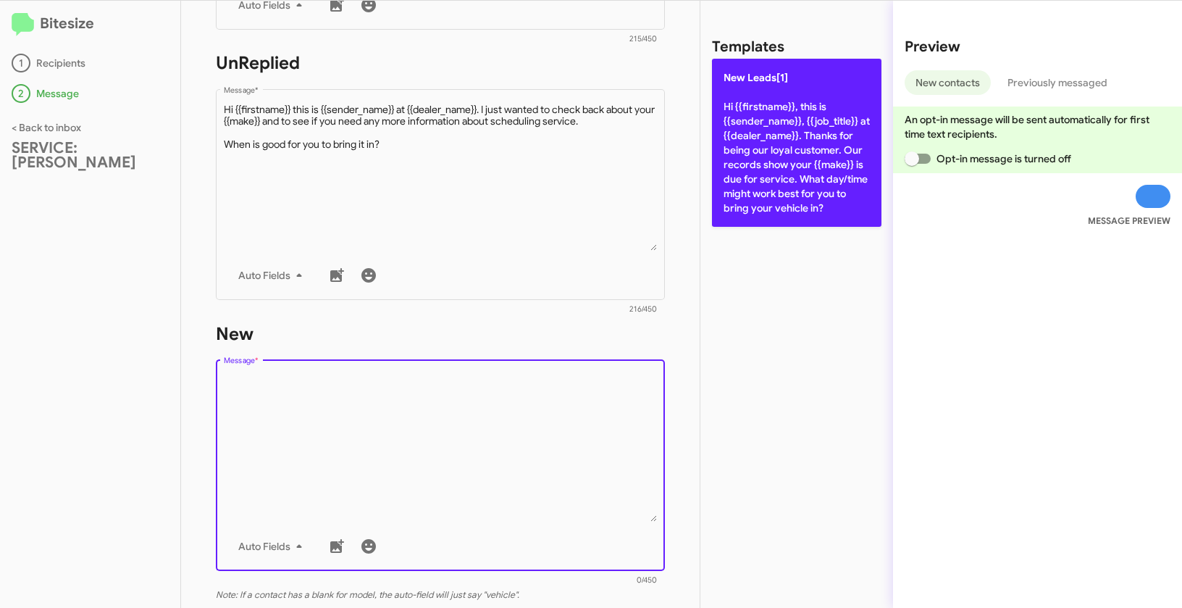
click at [740, 118] on p "New Leads[1] Hi {{firstname}}, this is {{sender_name}}, {{job_title}} at {{deal…" at bounding box center [797, 143] width 170 height 168
type textarea "Hi {{firstname}}, this is {{sender_name}}, {{job_title}} at {{dealer_name}}. Th…"
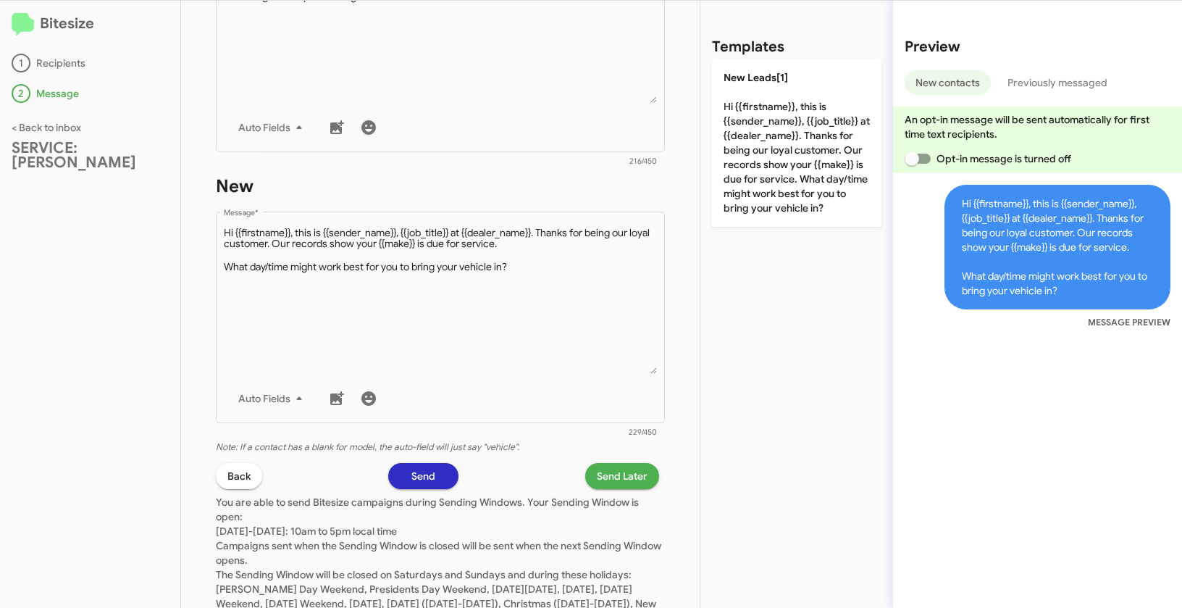
scroll to position [704, 0]
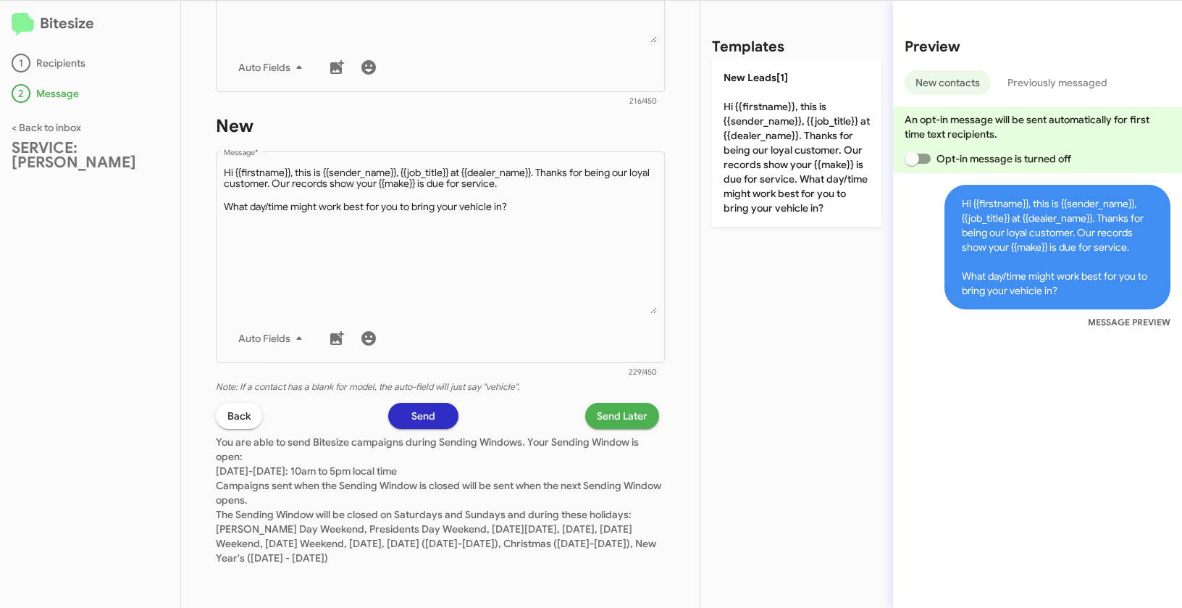
click at [641, 415] on button "Send Later" at bounding box center [622, 416] width 74 height 26
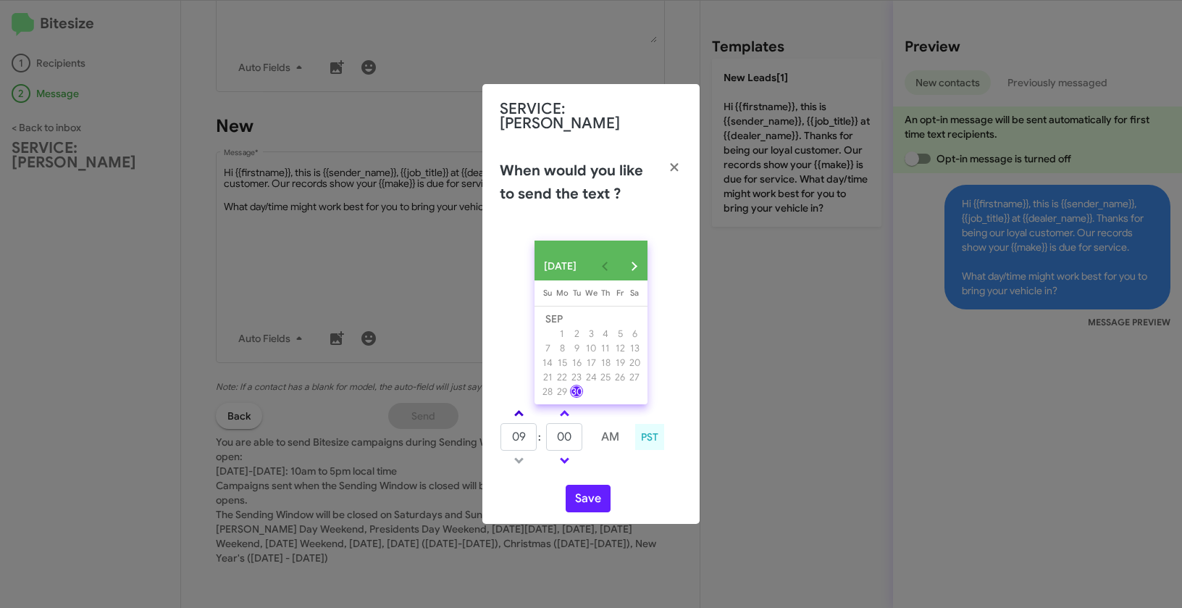
click at [523, 409] on link at bounding box center [518, 413] width 25 height 17
type input "10"
click at [564, 412] on span at bounding box center [564, 414] width 9 height 9
type input "05"
click at [600, 498] on button "Save" at bounding box center [588, 499] width 45 height 28
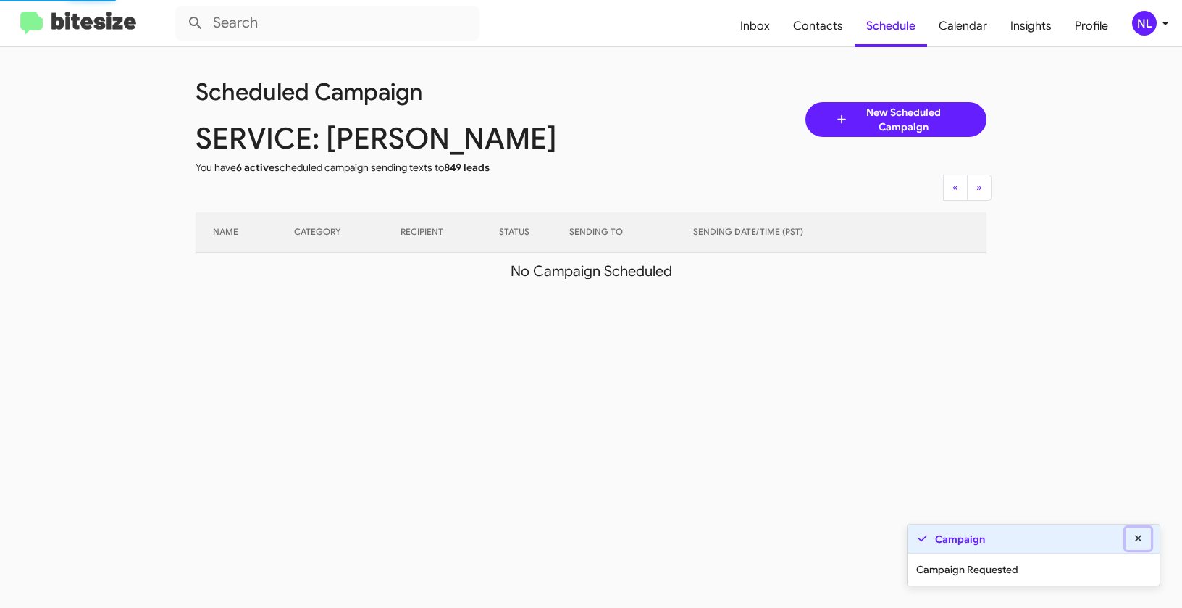
click at [1137, 537] on icon at bounding box center [1138, 538] width 7 height 7
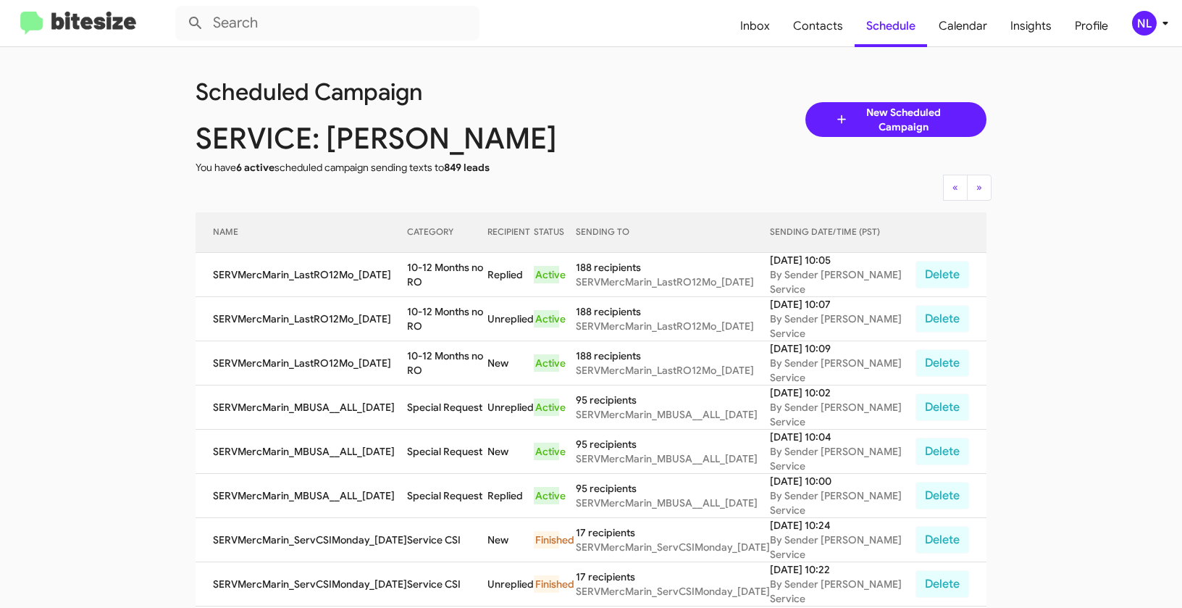
click at [1138, 28] on div "NL" at bounding box center [1144, 23] width 25 height 25
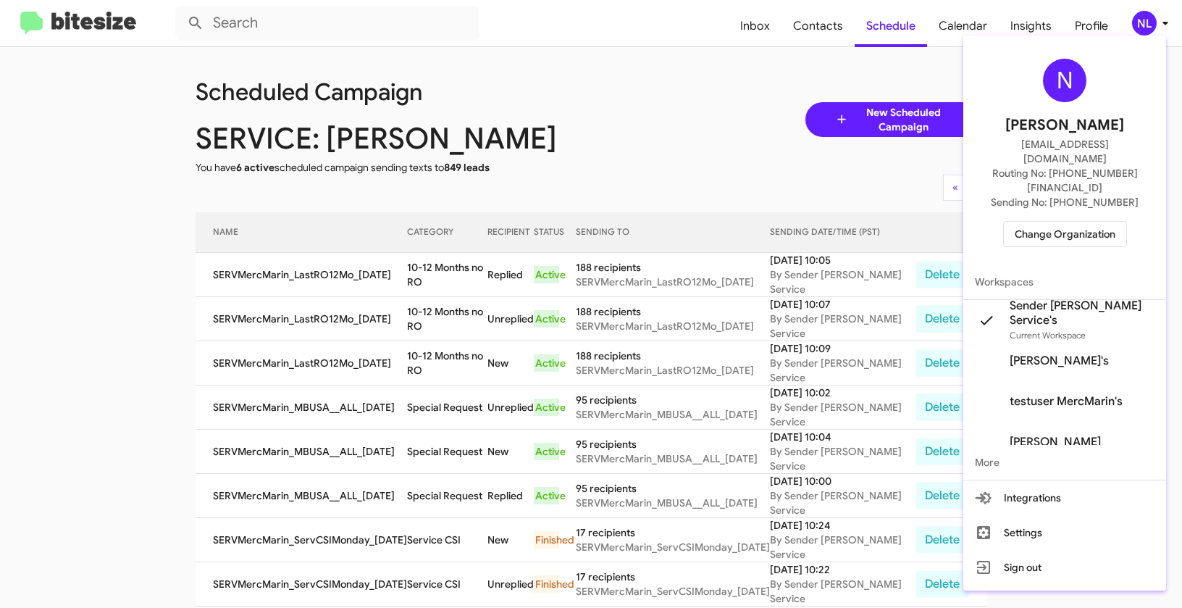
click at [1069, 222] on span "Change Organization" at bounding box center [1065, 234] width 101 height 25
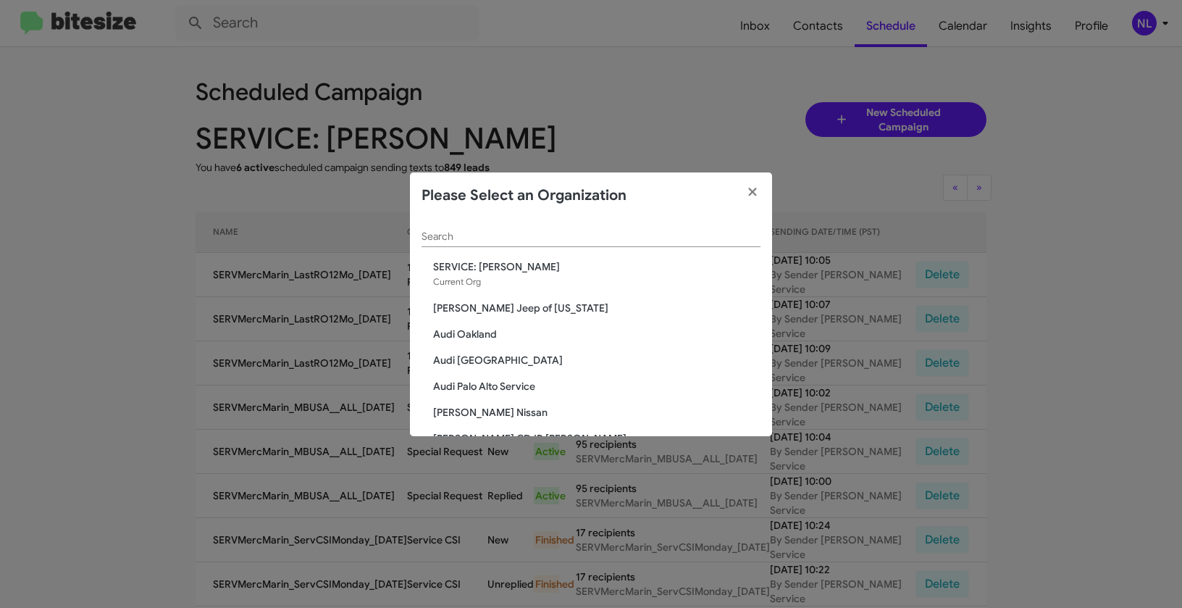
click at [660, 235] on input "Search" at bounding box center [591, 237] width 339 height 12
paste input "SERVICE: Toyota 40"
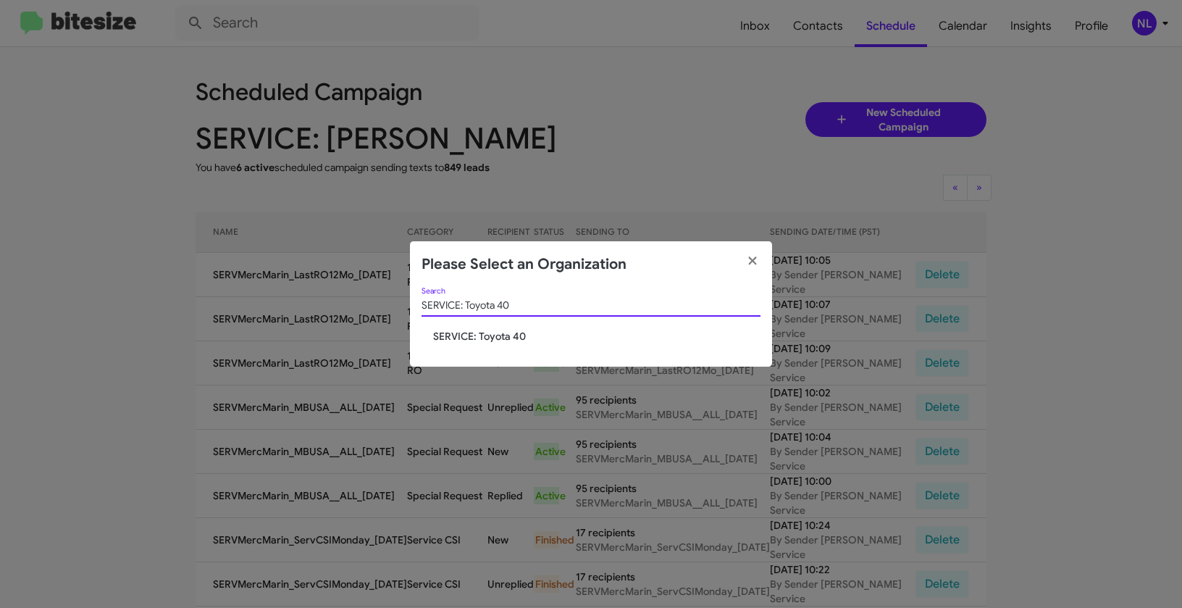
type input "SERVICE: Toyota 40"
click at [475, 340] on span "SERVICE: Toyota 40" at bounding box center [596, 336] width 327 height 14
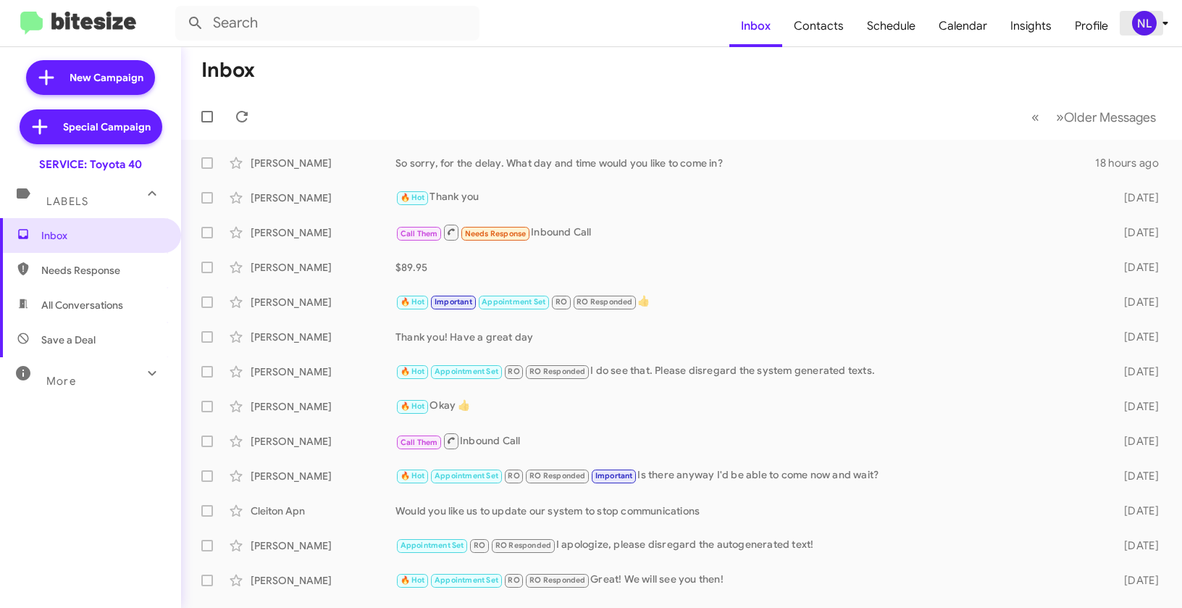
click at [1134, 17] on div "NL" at bounding box center [1144, 23] width 25 height 25
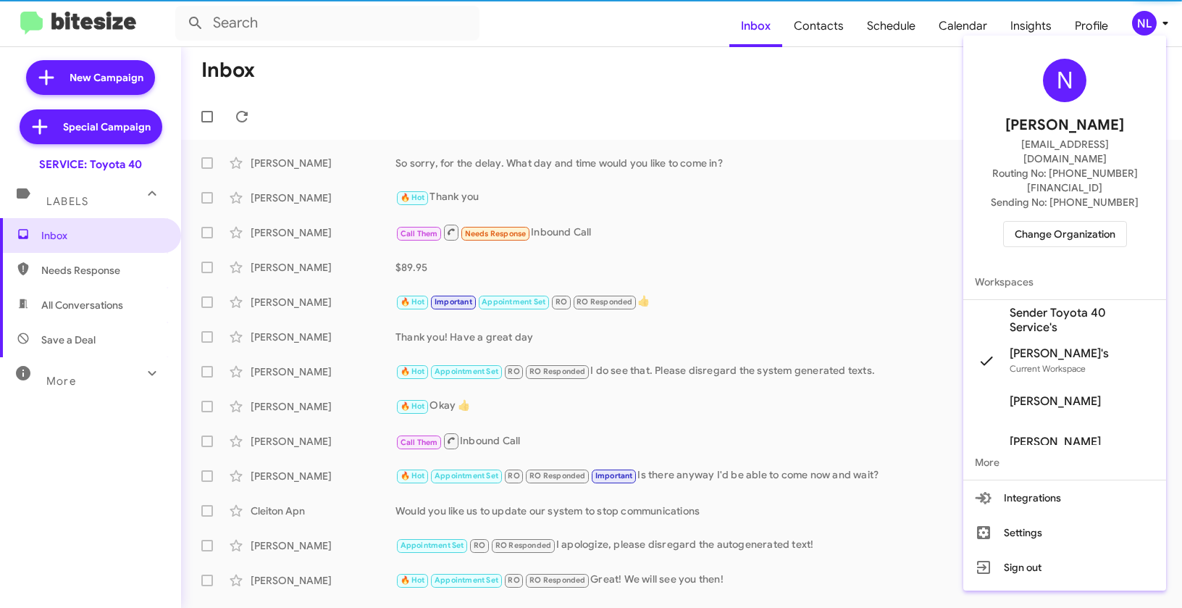
click at [1044, 306] on span "Sender Toyota 40 Service's" at bounding box center [1082, 320] width 145 height 29
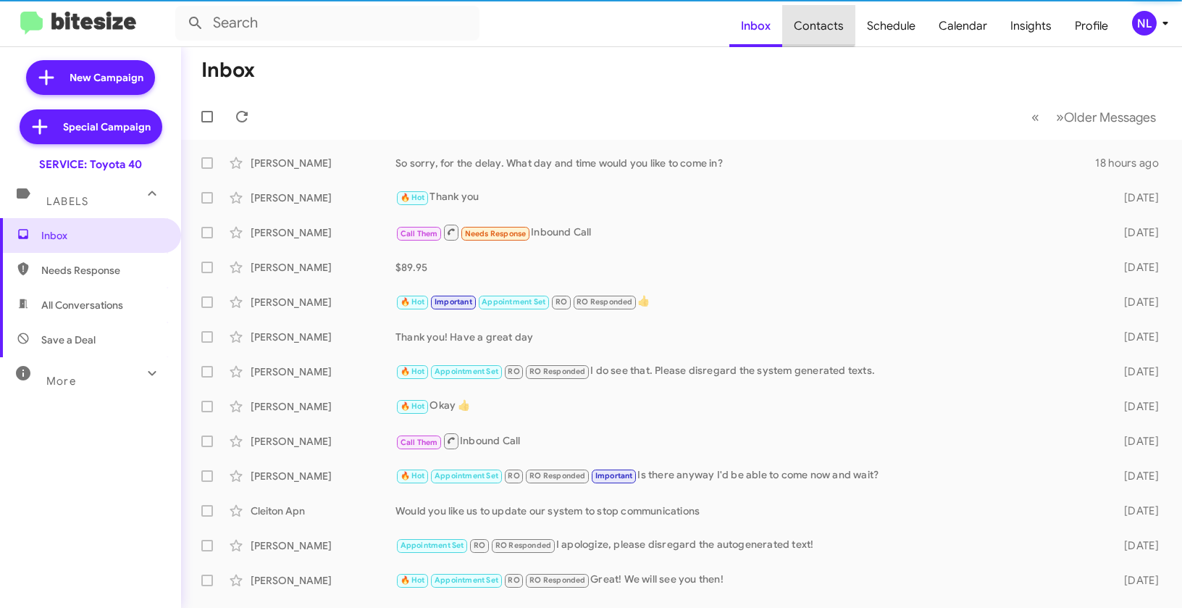
click at [821, 23] on span "Contacts" at bounding box center [818, 26] width 73 height 42
type input "in:groups"
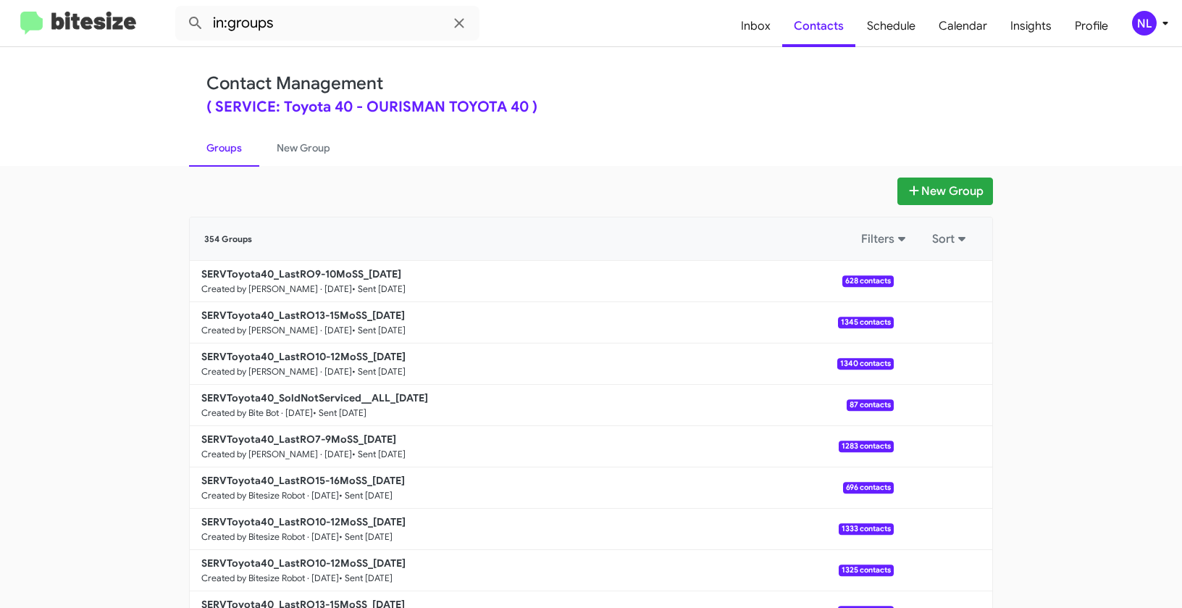
click at [581, 111] on div "( SERVICE: Toyota 40 - OURISMAN TOYOTA 40 )" at bounding box center [590, 107] width 769 height 14
click at [936, 193] on button "New Group" at bounding box center [946, 191] width 96 height 28
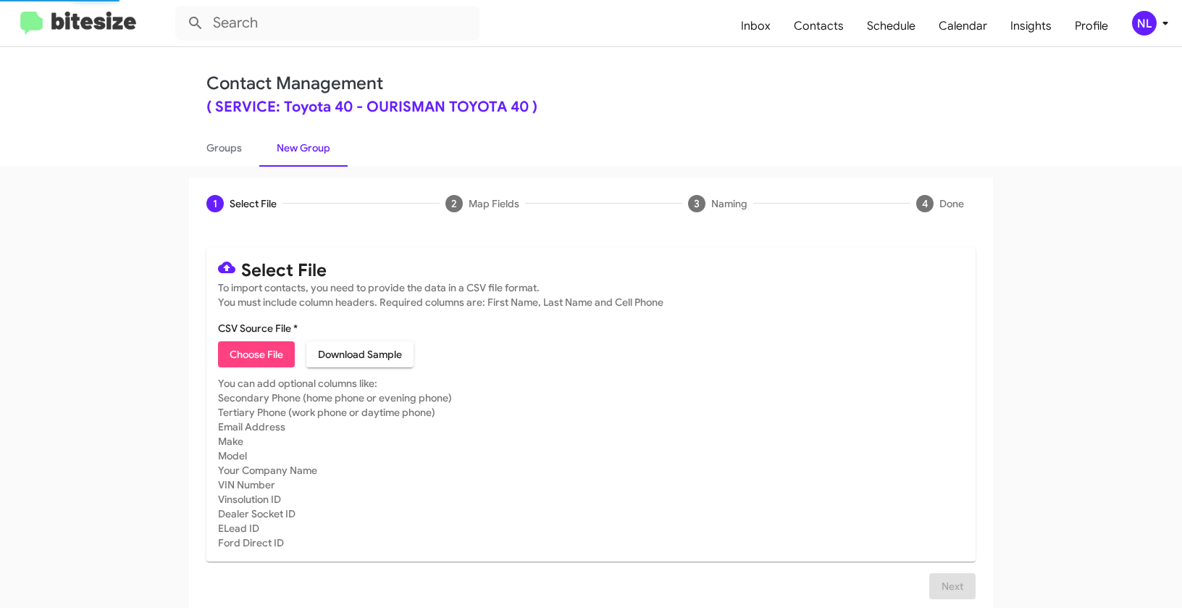
click at [240, 359] on span "Choose File" at bounding box center [257, 354] width 54 height 26
type input "SERVToyota40_LastRO10-12MoSS_[DATE]"
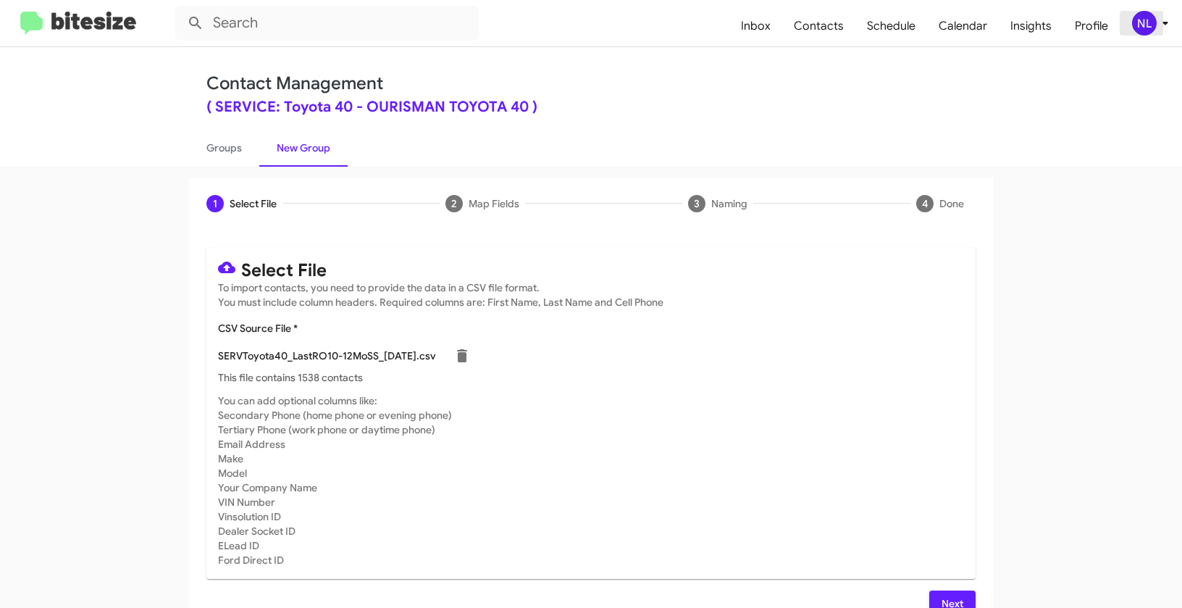
click at [1145, 30] on div "NL" at bounding box center [1144, 23] width 25 height 25
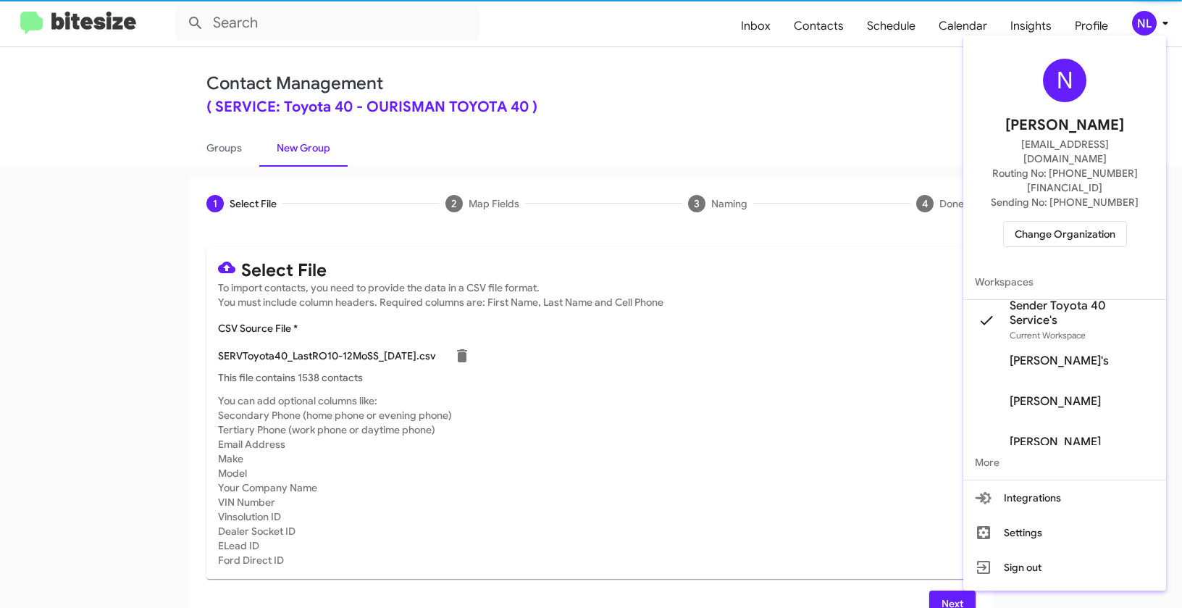
click at [771, 504] on div at bounding box center [591, 304] width 1182 height 608
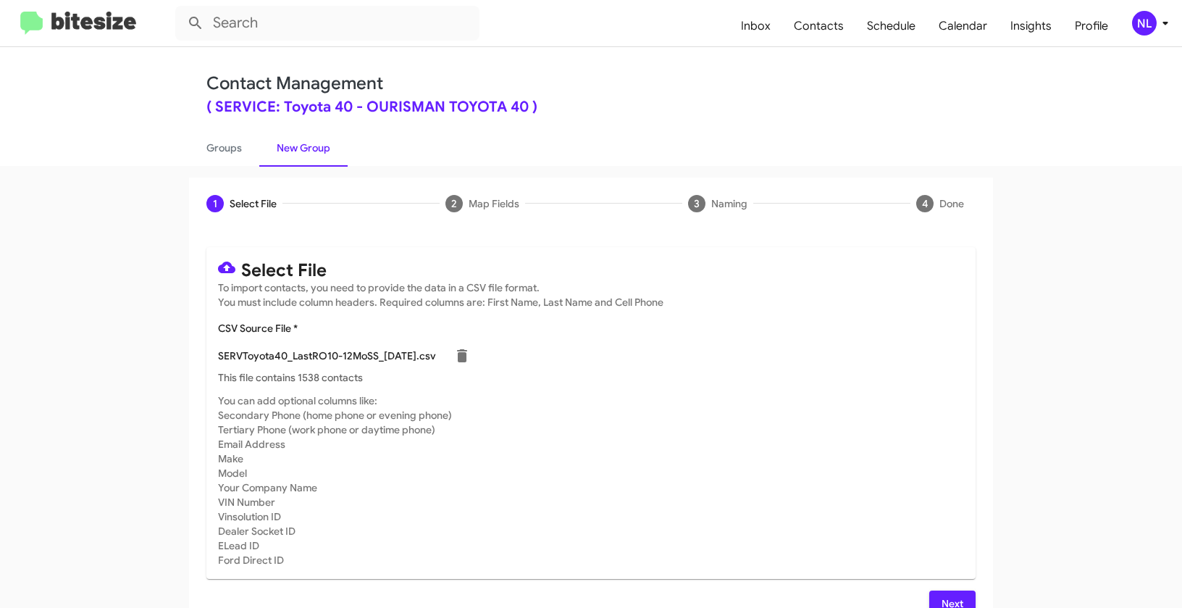
scroll to position [26, 0]
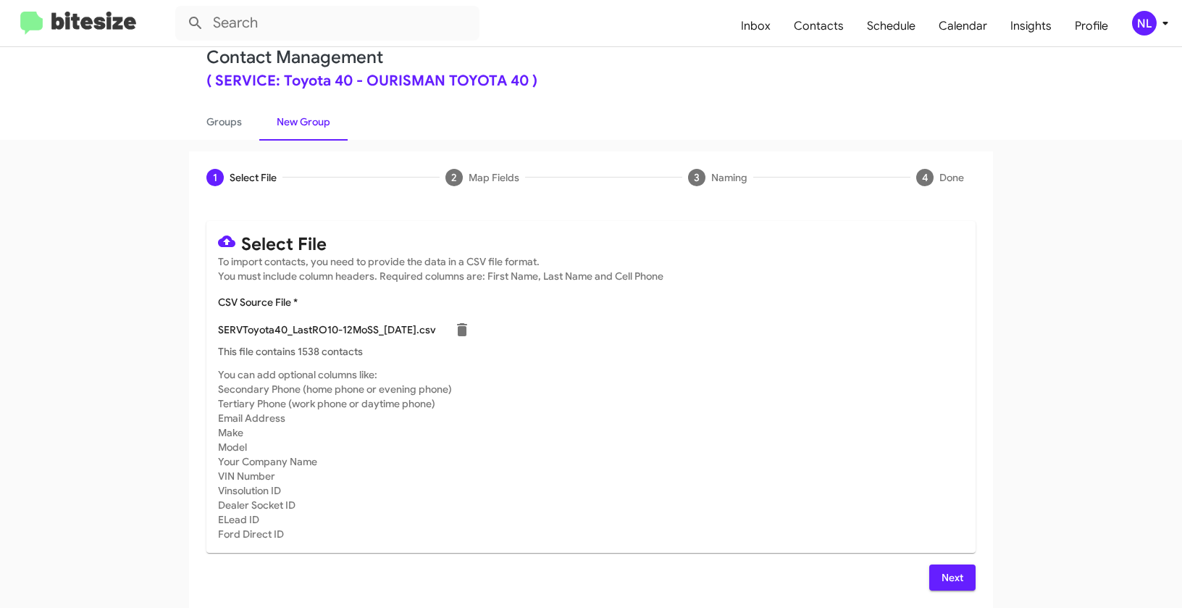
click at [944, 572] on span "Next" at bounding box center [952, 577] width 23 height 26
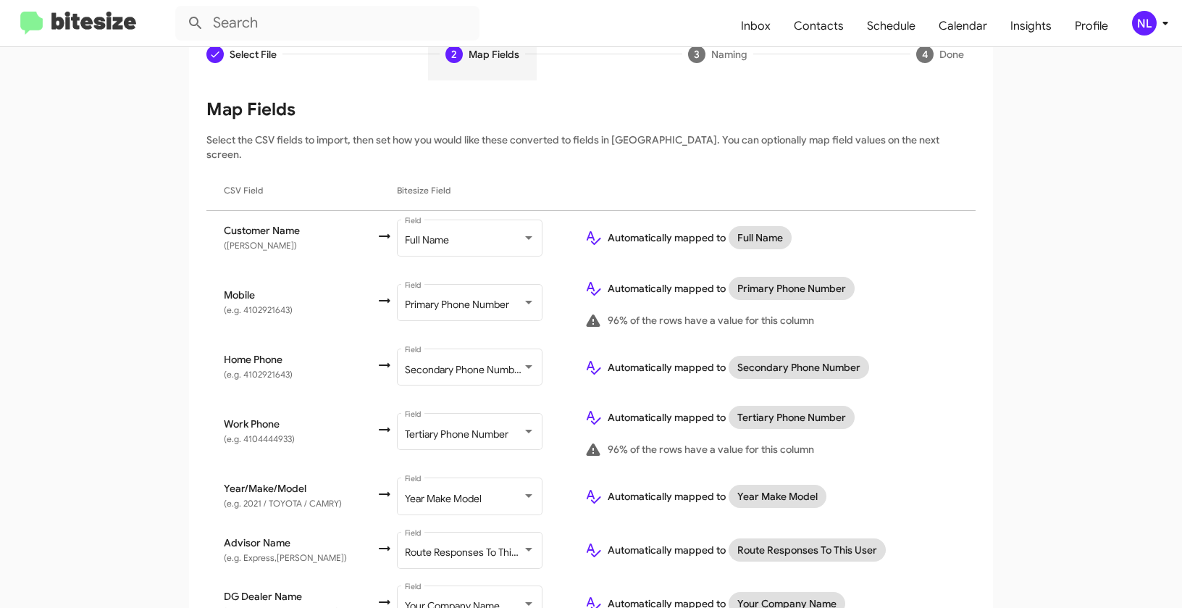
scroll to position [213, 0]
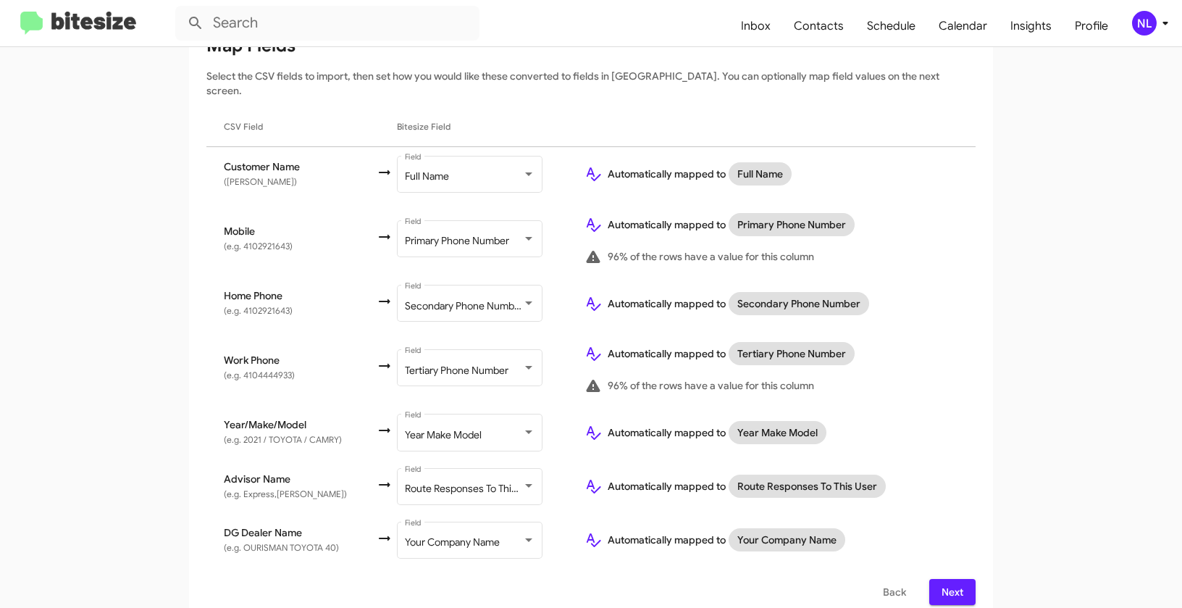
click at [1130, 26] on button "NL" at bounding box center [1143, 23] width 46 height 25
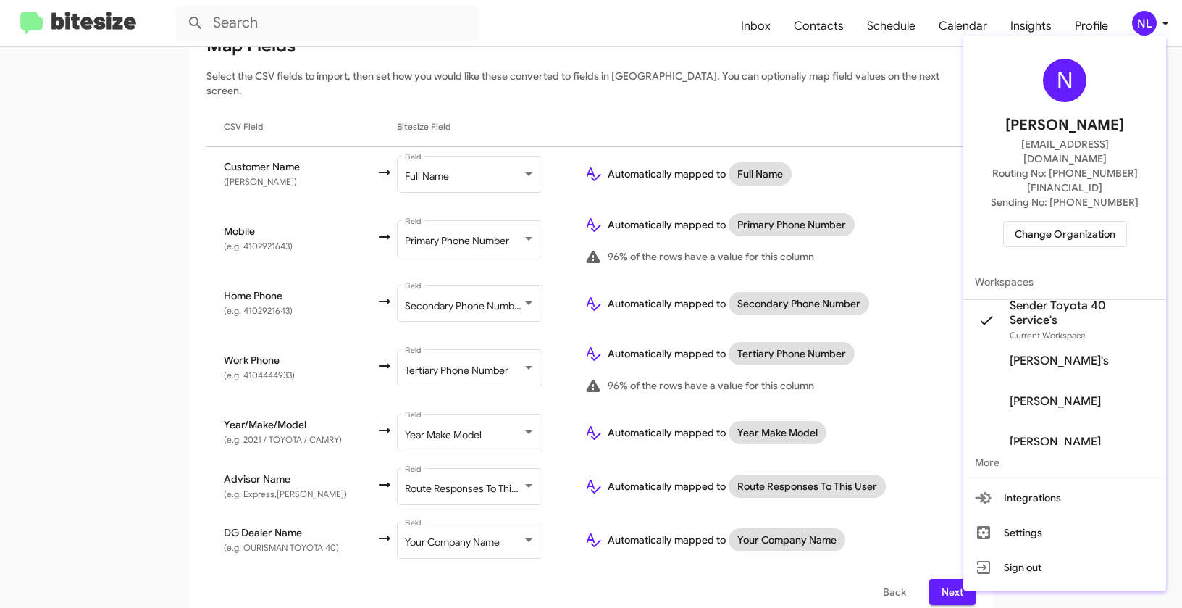
click at [932, 138] on div at bounding box center [591, 304] width 1182 height 608
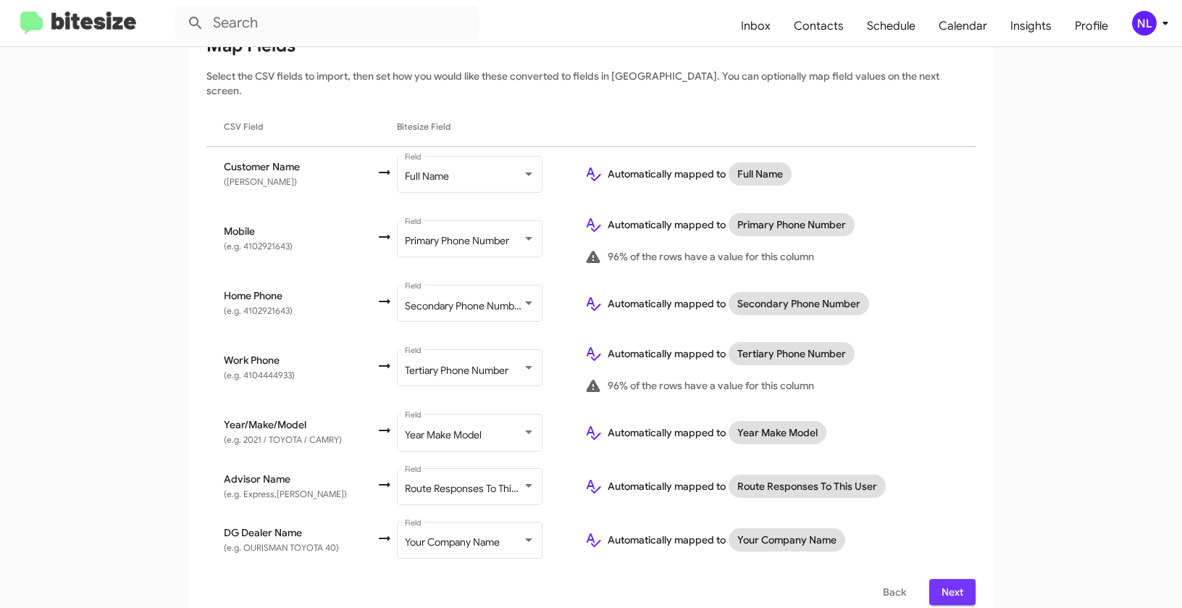
click at [945, 579] on span "Next" at bounding box center [952, 592] width 23 height 26
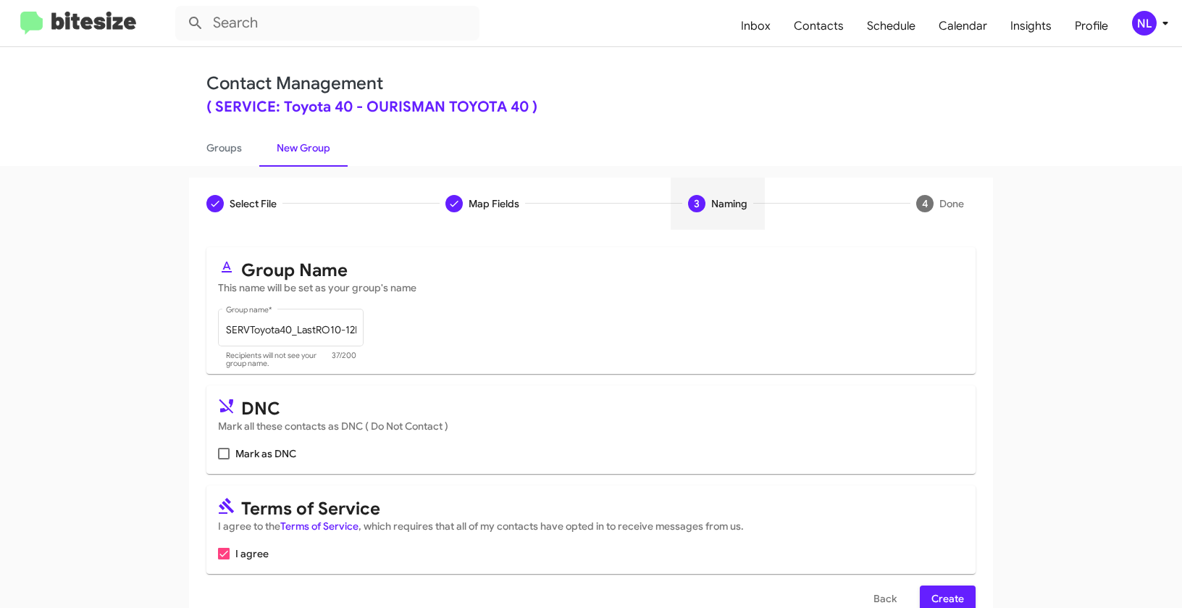
scroll to position [33, 0]
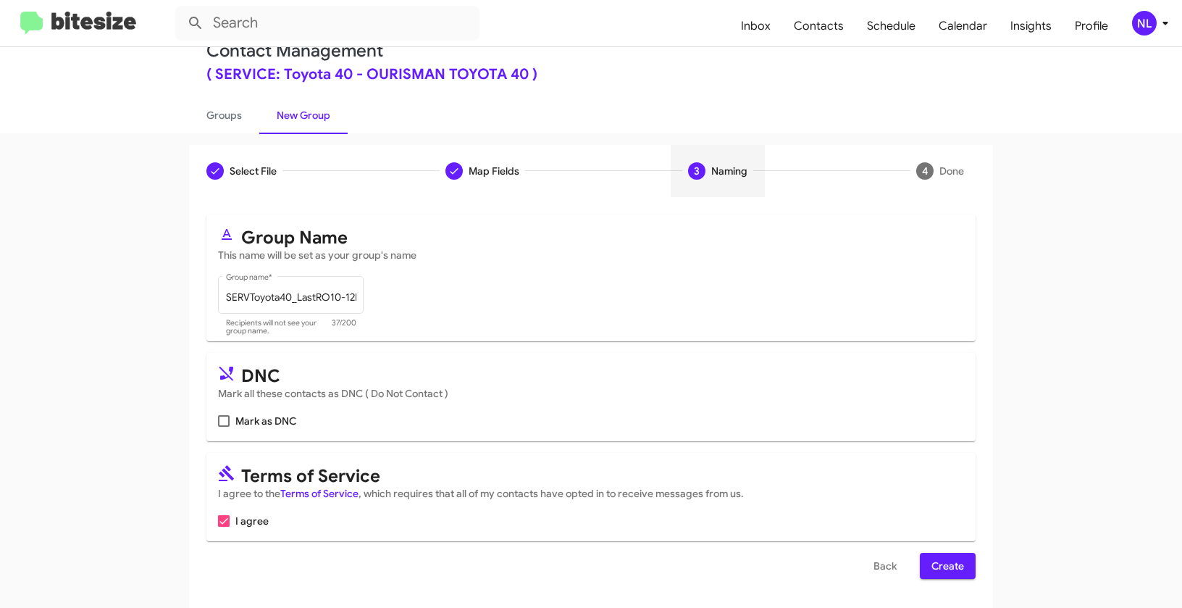
click at [946, 556] on span "Create" at bounding box center [948, 566] width 33 height 26
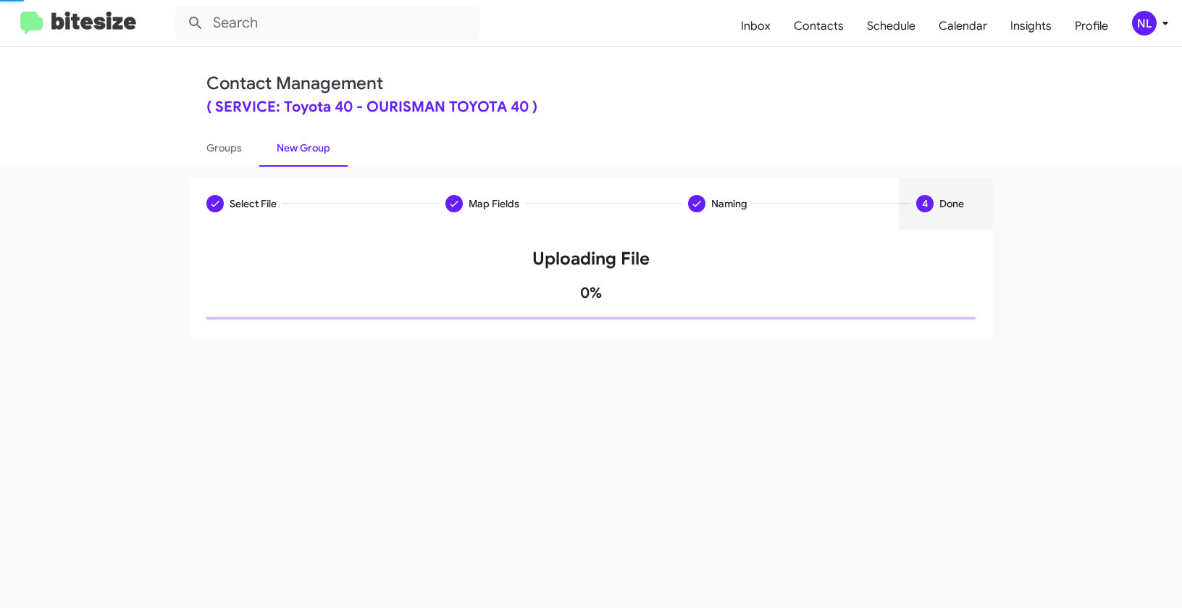
scroll to position [0, 0]
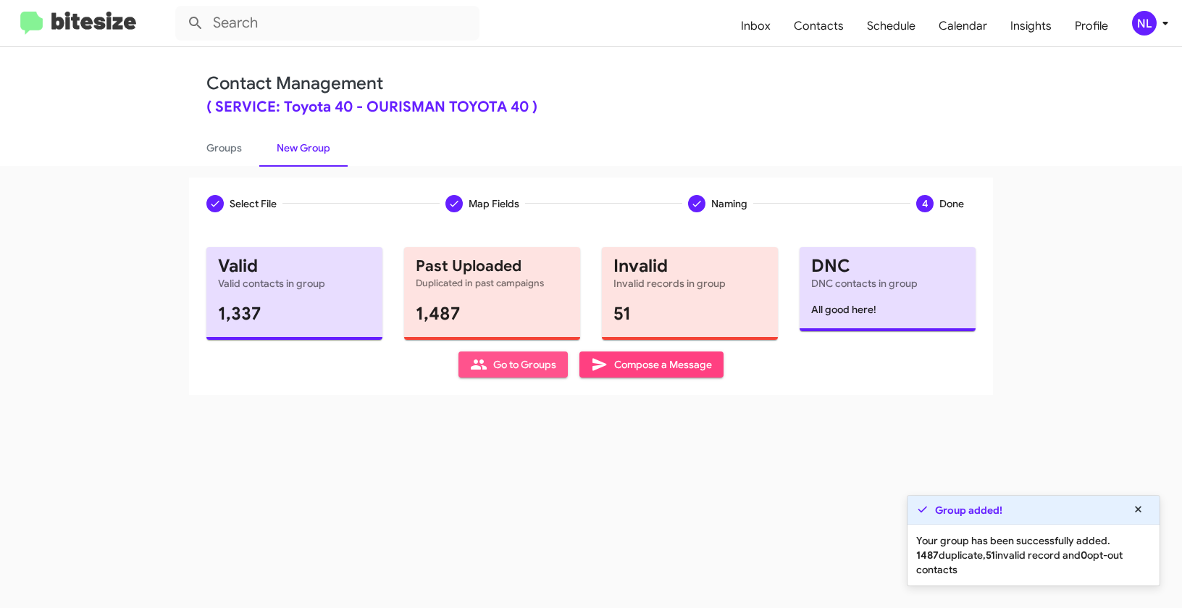
click at [500, 372] on span "Go to Groups" at bounding box center [513, 364] width 86 height 26
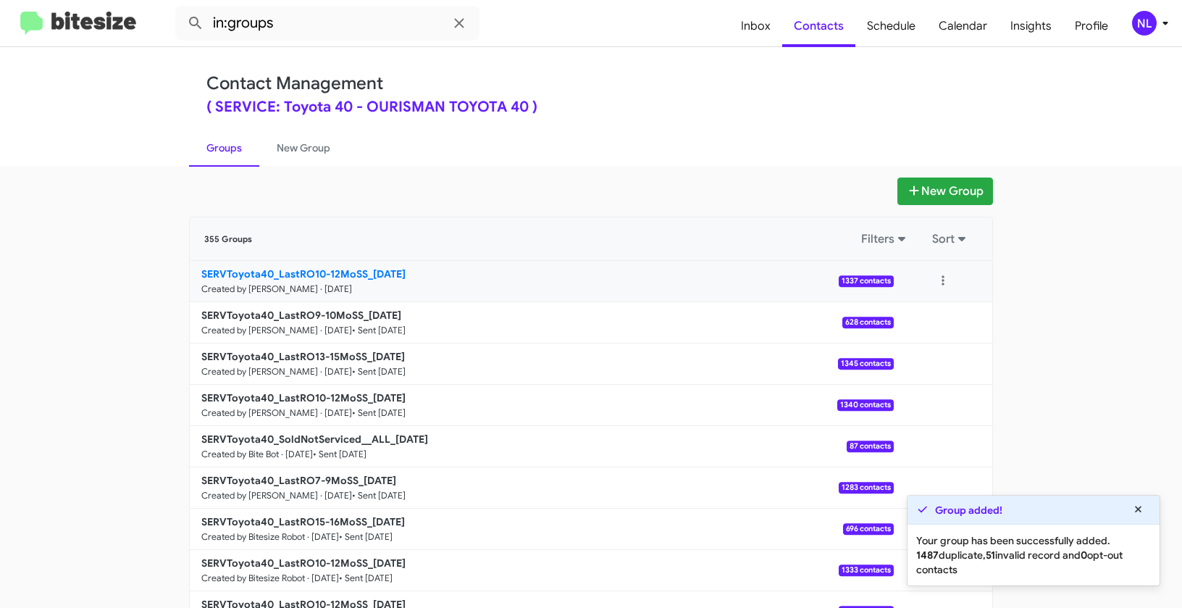
drag, startPoint x: 156, startPoint y: 271, endPoint x: 364, endPoint y: 267, distance: 207.2
click at [364, 267] on app-groups "New Group 355 Groups Filters Sort SERVToyota40_LastRO10-12MoSS_09-30-25 Created…" at bounding box center [591, 444] width 1182 height 535
copy div "Filters Sort SERVToyota40_LastRO10-12MoSS"
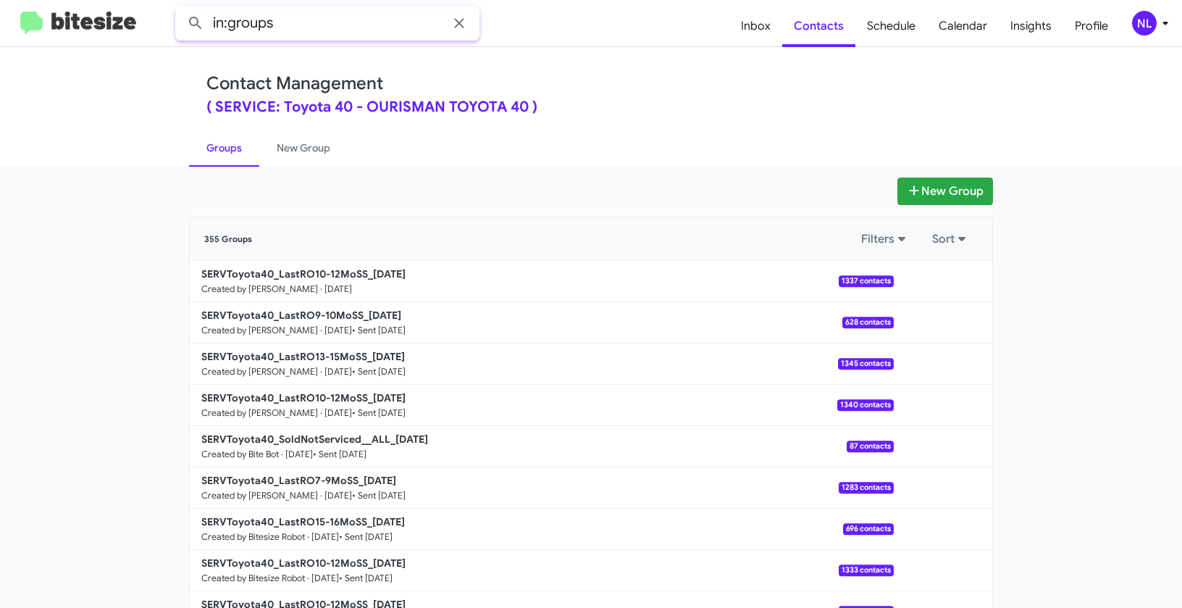
click at [328, 22] on input "in:groups" at bounding box center [327, 23] width 304 height 35
paste input "SERVToyota40_LastRO10-12MoSS"
type input "in:groups SERVToyota40_LastRO10-12MoSS"
click at [181, 9] on button at bounding box center [195, 23] width 29 height 29
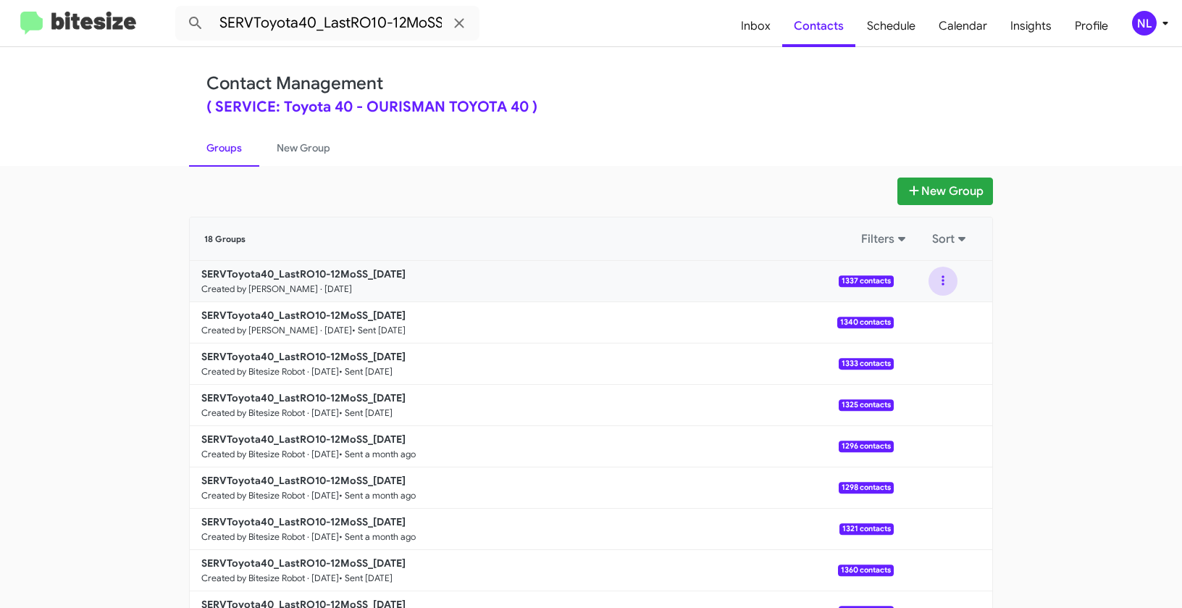
click at [944, 283] on button at bounding box center [943, 281] width 29 height 29
click at [930, 317] on button "View contacts" at bounding box center [900, 320] width 116 height 35
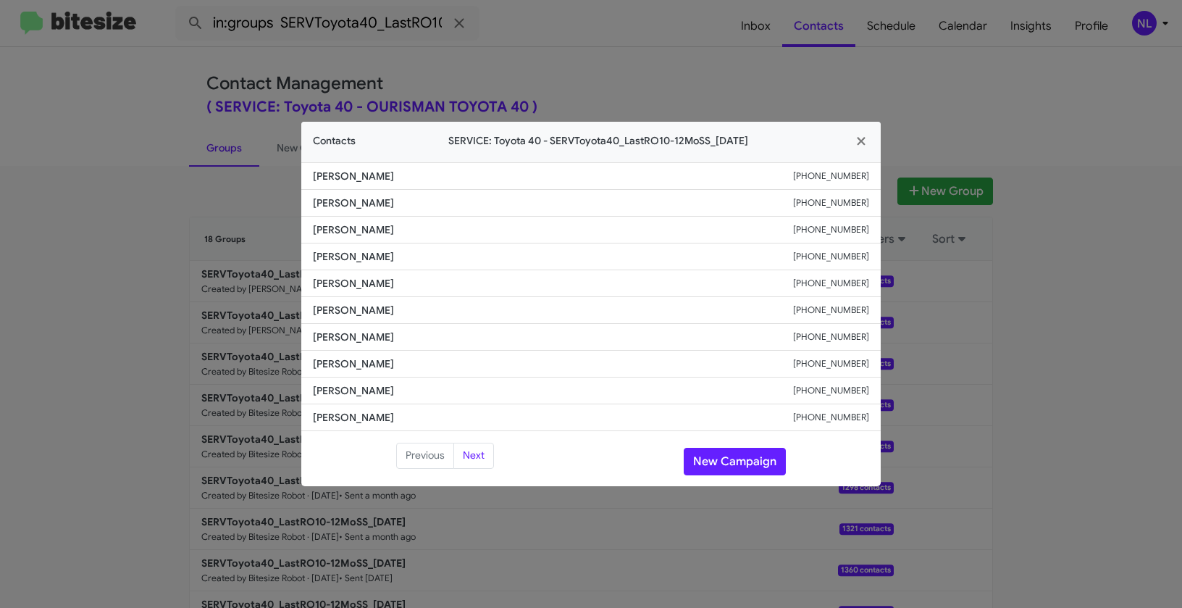
drag, startPoint x: 395, startPoint y: 364, endPoint x: 423, endPoint y: 366, distance: 28.3
click at [423, 366] on li "Xiaoying Zheng +14433456878" at bounding box center [591, 364] width 580 height 27
click at [401, 370] on span "Xiaoying Zheng" at bounding box center [553, 363] width 480 height 14
drag, startPoint x: 349, startPoint y: 360, endPoint x: 357, endPoint y: 360, distance: 8.0
click at [357, 360] on li "Xiaoying Zheng +14433456878" at bounding box center [591, 364] width 580 height 27
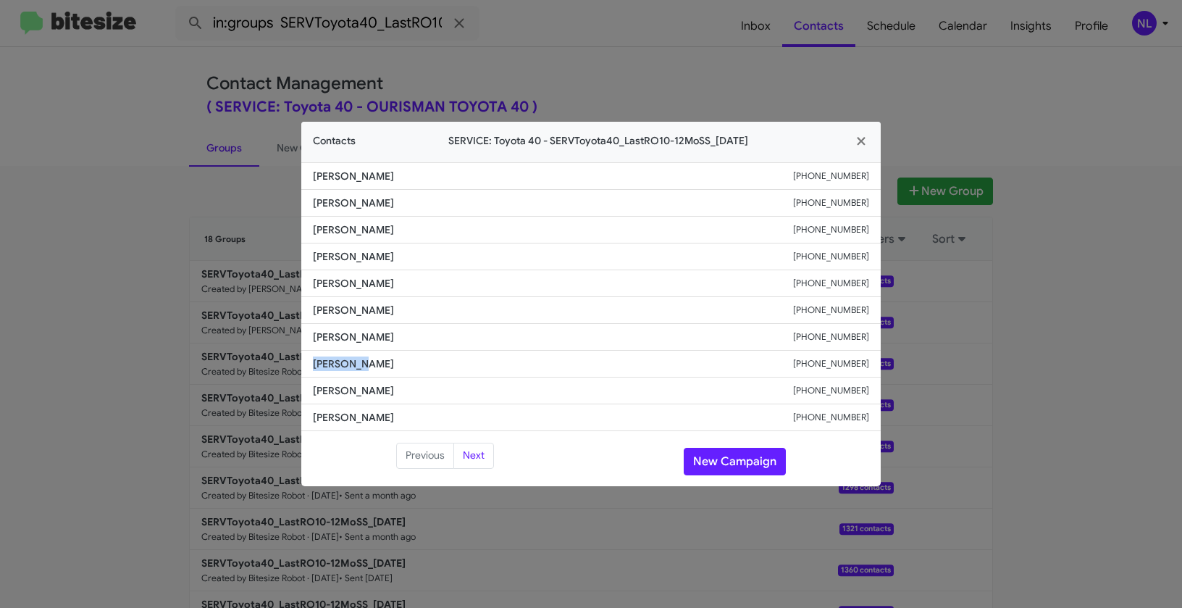
copy span "Xiaoying"
click at [743, 458] on button "New Campaign" at bounding box center [735, 462] width 102 height 28
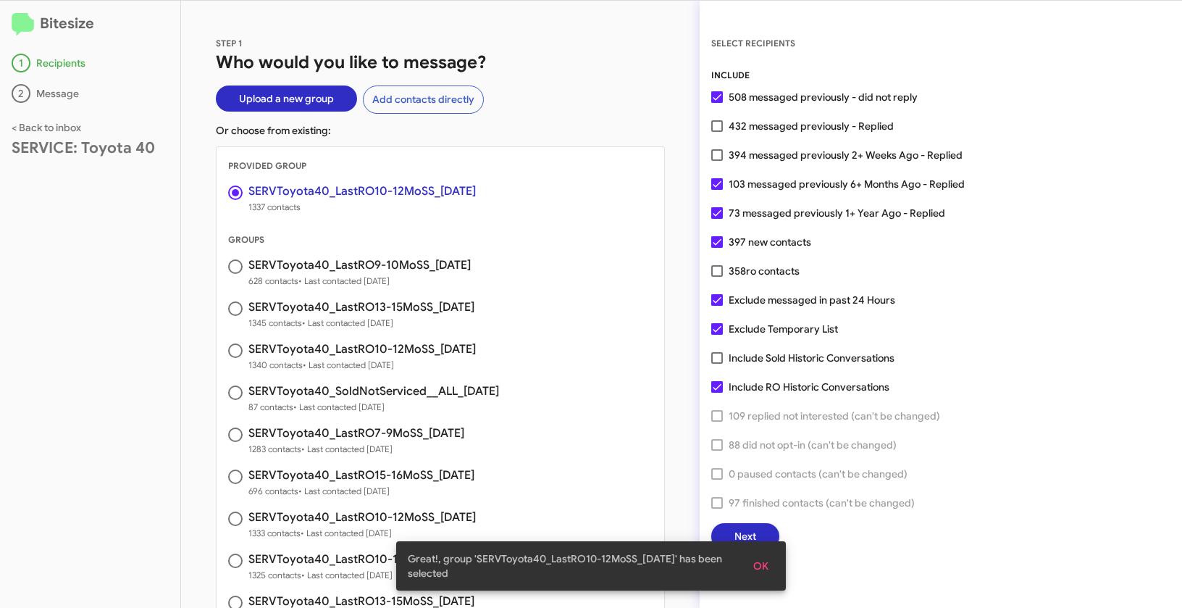
click at [769, 560] on button "OK" at bounding box center [761, 566] width 38 height 26
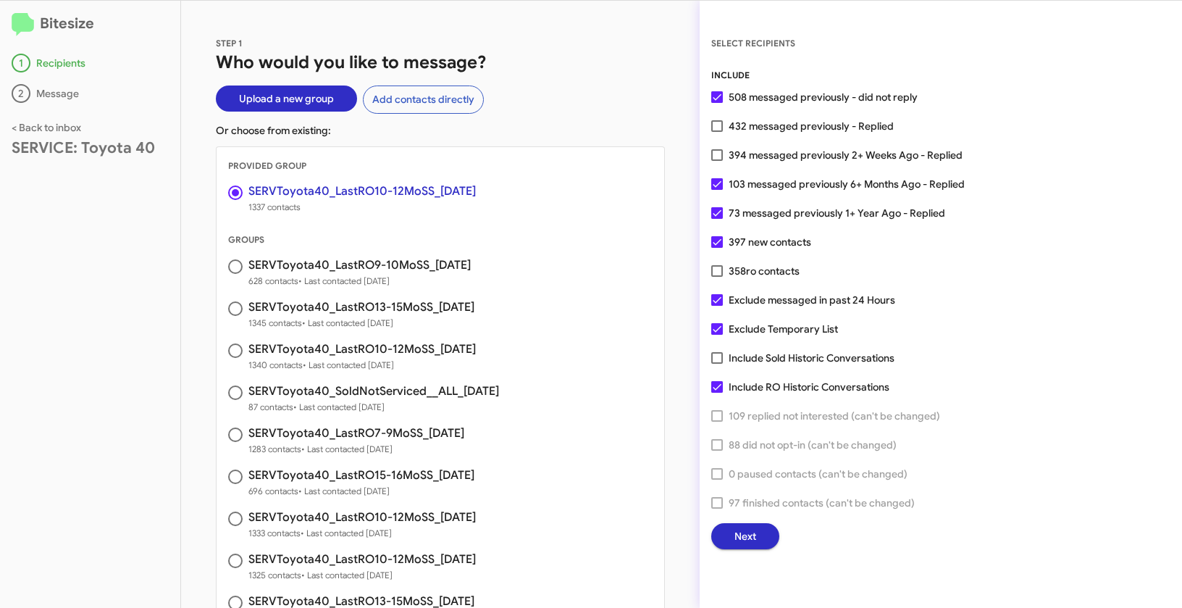
click at [759, 537] on button "Next" at bounding box center [745, 536] width 68 height 26
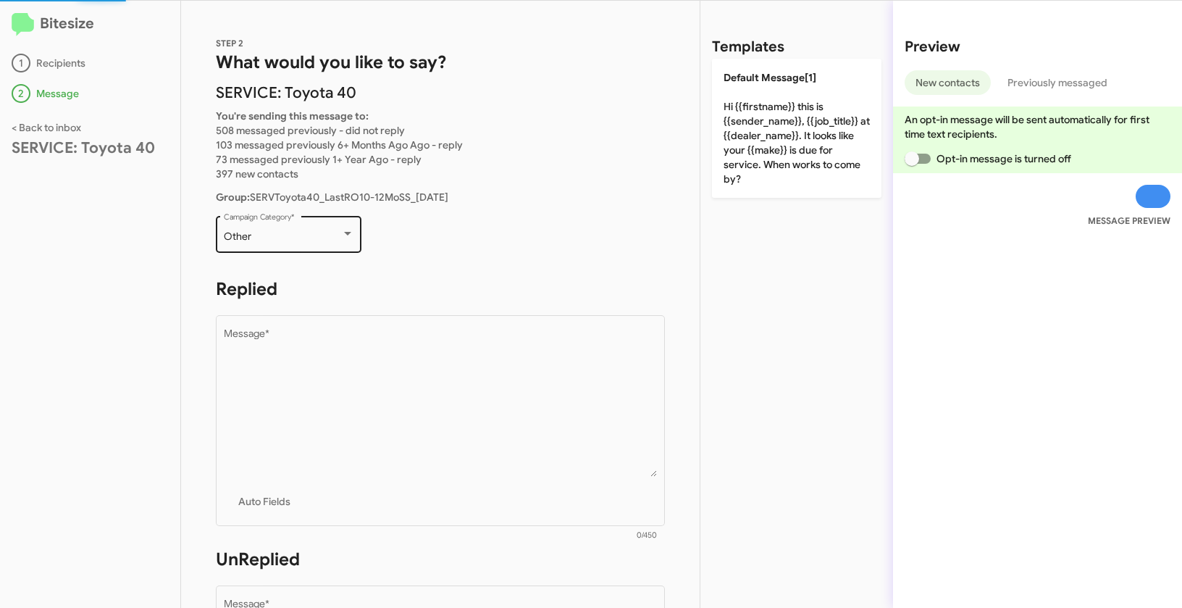
click at [344, 232] on div at bounding box center [347, 234] width 7 height 4
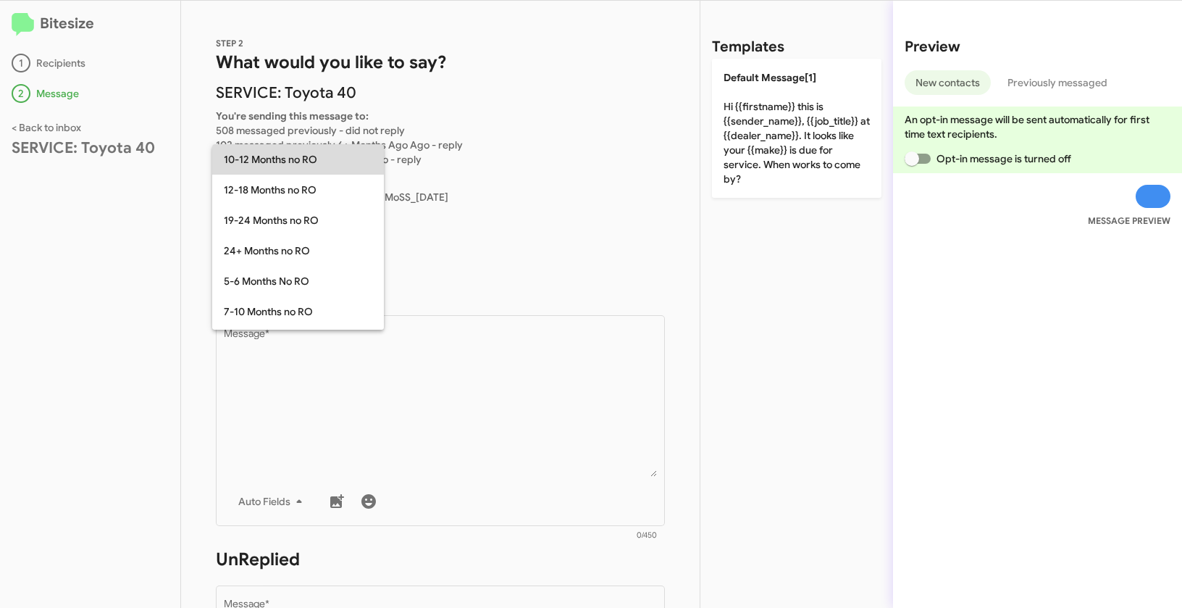
click at [259, 161] on span "10-12 Months no RO" at bounding box center [298, 159] width 149 height 30
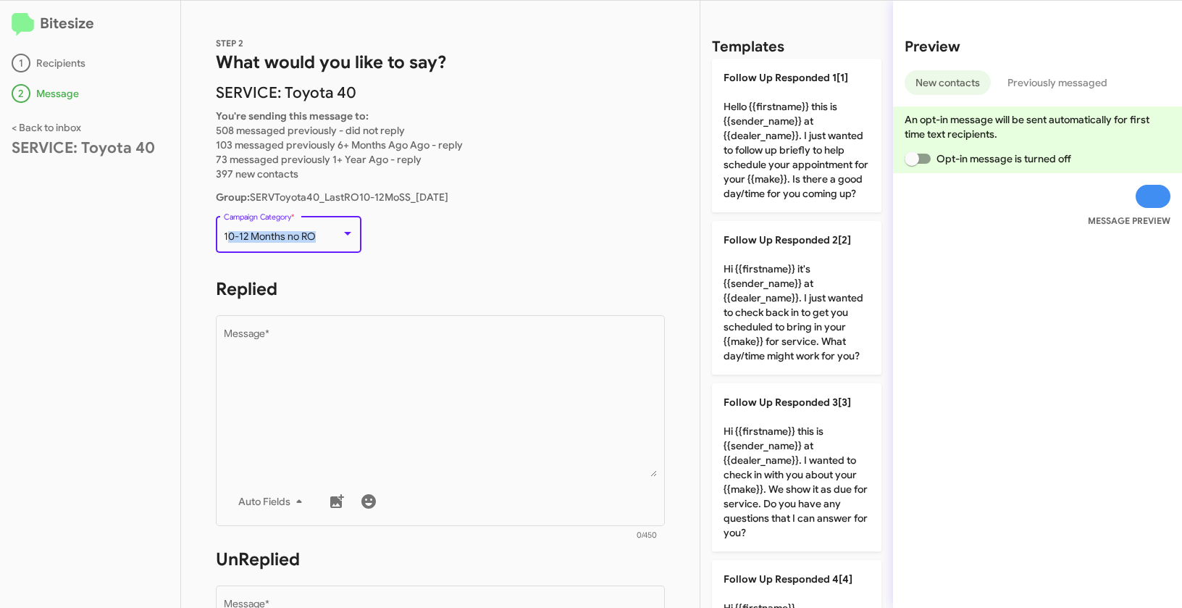
drag, startPoint x: 226, startPoint y: 234, endPoint x: 337, endPoint y: 232, distance: 110.9
click at [337, 232] on div "10-12 Months no RO" at bounding box center [282, 237] width 117 height 12
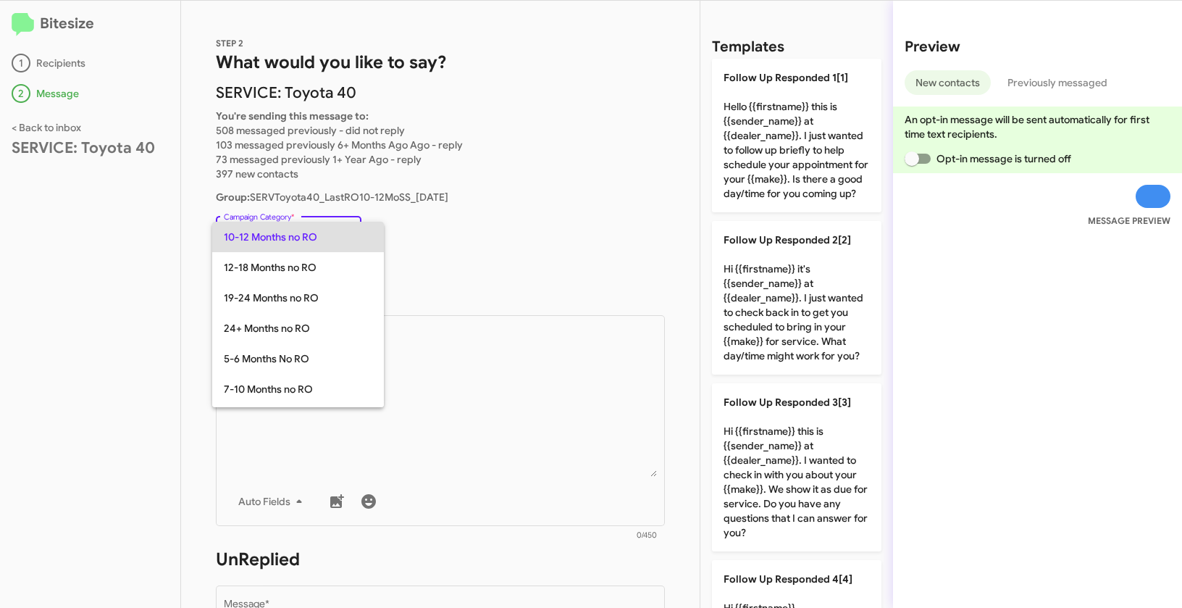
click at [112, 248] on div at bounding box center [591, 304] width 1182 height 608
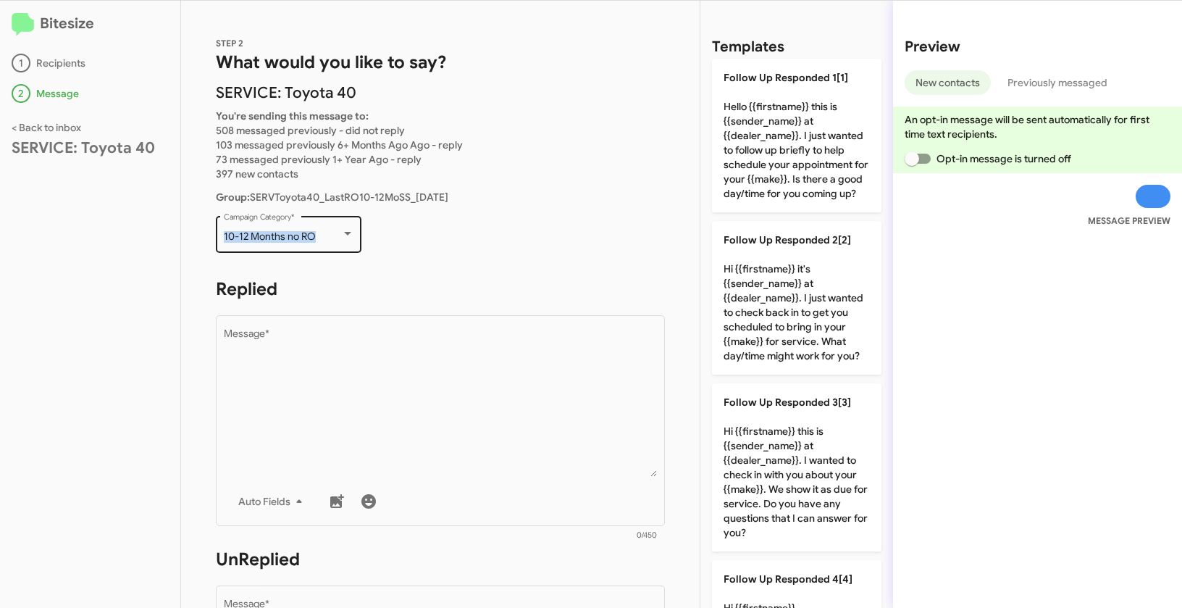
drag, startPoint x: 214, startPoint y: 234, endPoint x: 342, endPoint y: 234, distance: 127.5
click at [342, 234] on div "STEP 2 What would you like to say? SERVICE: Toyota 40 You're sending this messa…" at bounding box center [440, 304] width 519 height 607
copy div "10-12 Months no RO"
click at [76, 296] on div "Bitesize 1 Recipients 2 Message < Back to inbox SERVICE: Toyota 40" at bounding box center [90, 304] width 181 height 607
drag, startPoint x: 224, startPoint y: 234, endPoint x: 328, endPoint y: 231, distance: 104.4
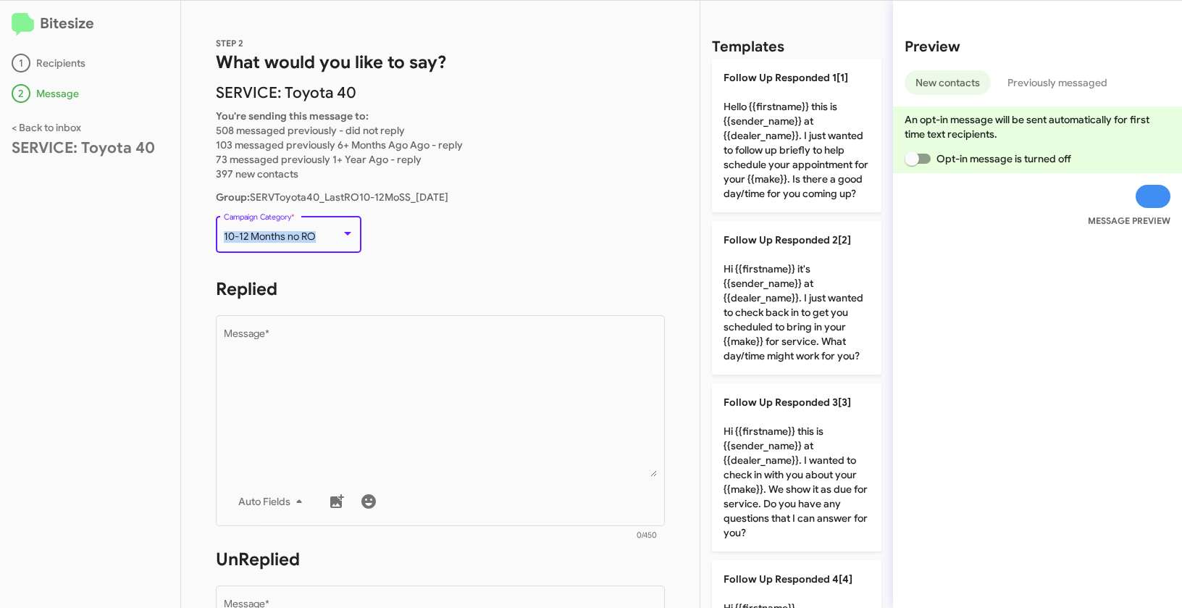
click at [328, 231] on div "10-12 Months no RO" at bounding box center [282, 237] width 117 height 12
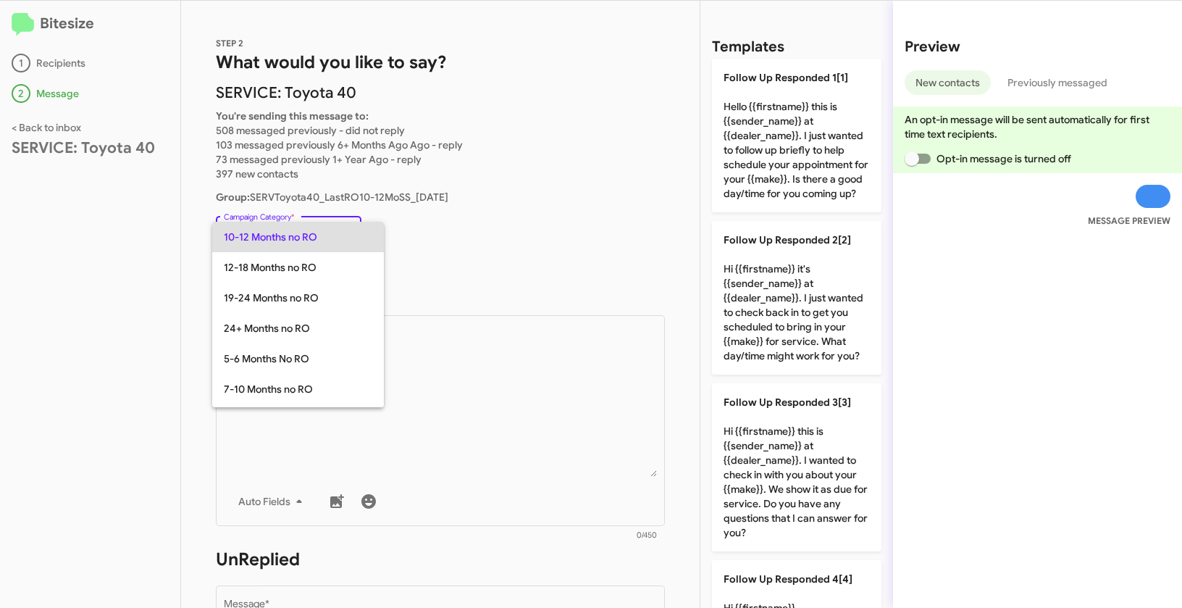
copy span "10-12 Months no RO"
click at [496, 417] on div at bounding box center [591, 304] width 1182 height 608
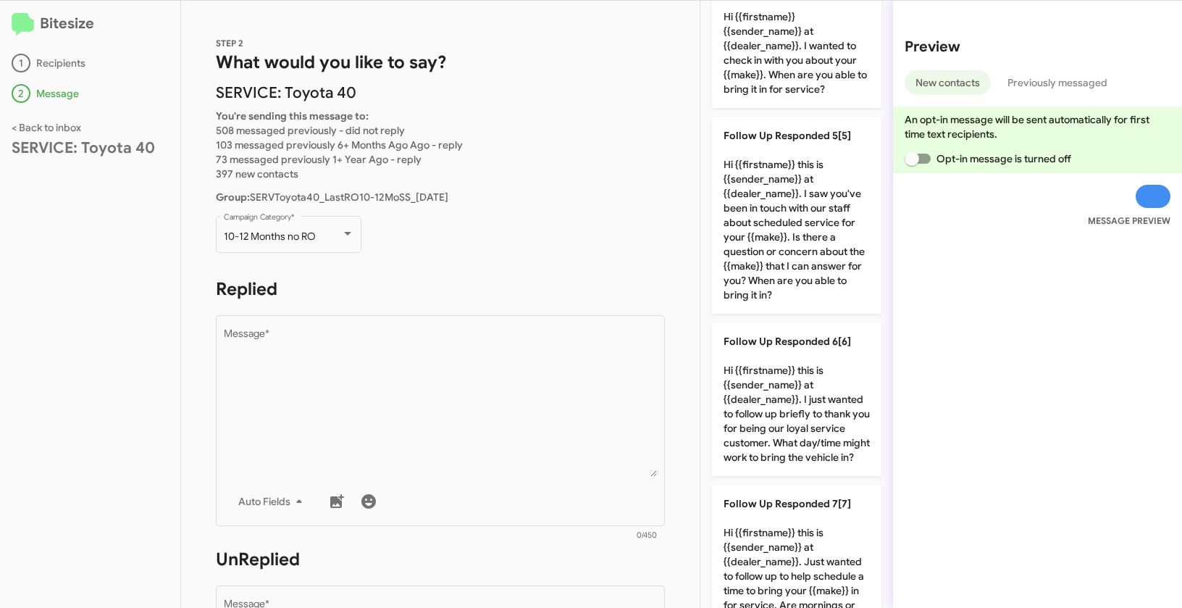
scroll to position [984, 0]
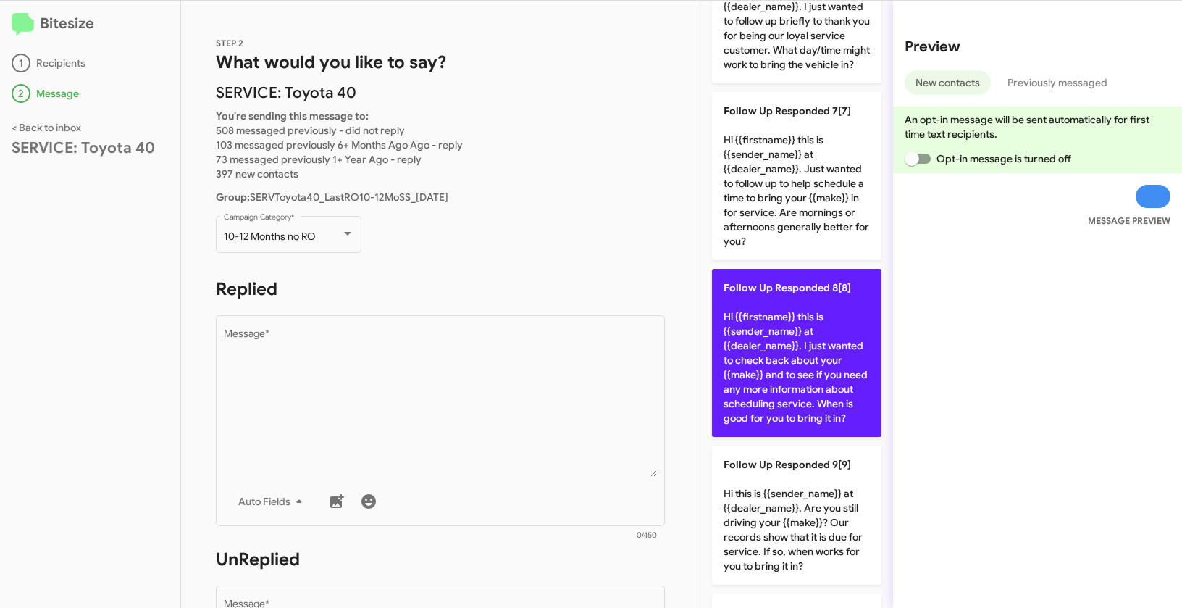
click at [817, 398] on p "Follow Up Responded 8[8] Hi {{firstname}} this is {{sender_name}} at {{dealer_n…" at bounding box center [797, 353] width 170 height 168
type textarea "Hi {{firstname}} this is {{sender_name}} at {{dealer_name}}. I just wanted to c…"
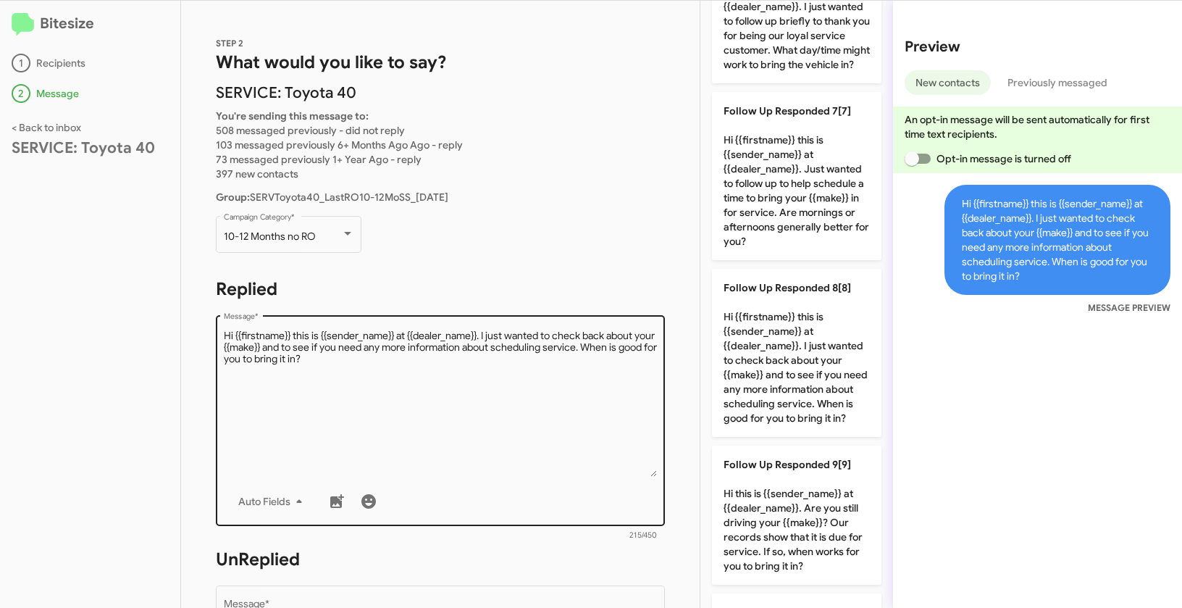
scroll to position [244, 0]
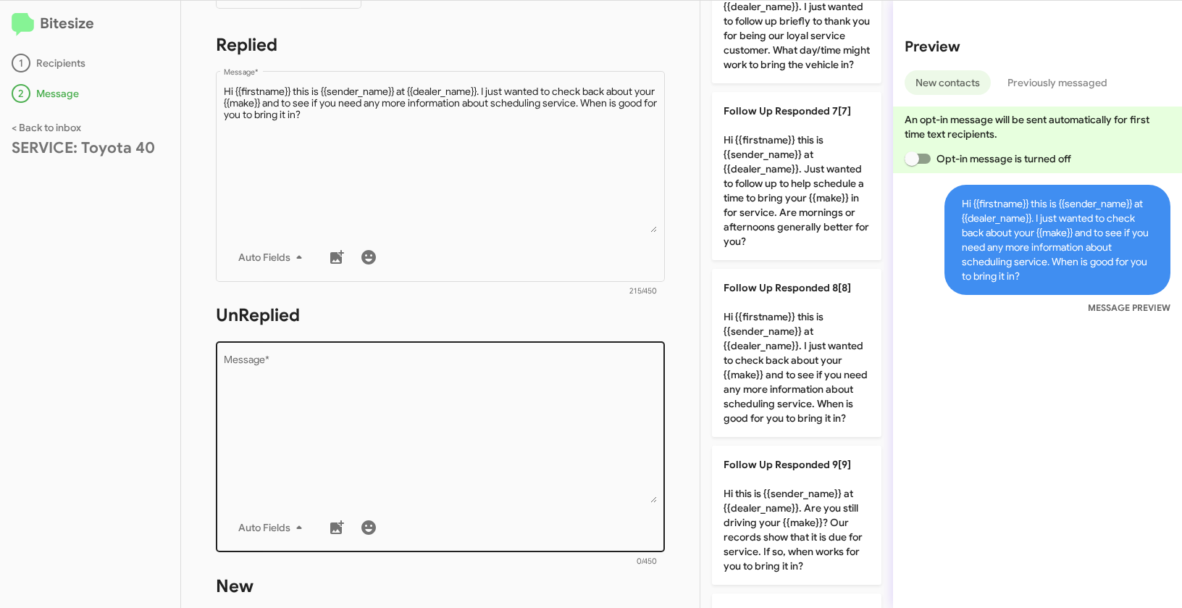
click at [566, 436] on textarea "Message *" at bounding box center [441, 429] width 434 height 148
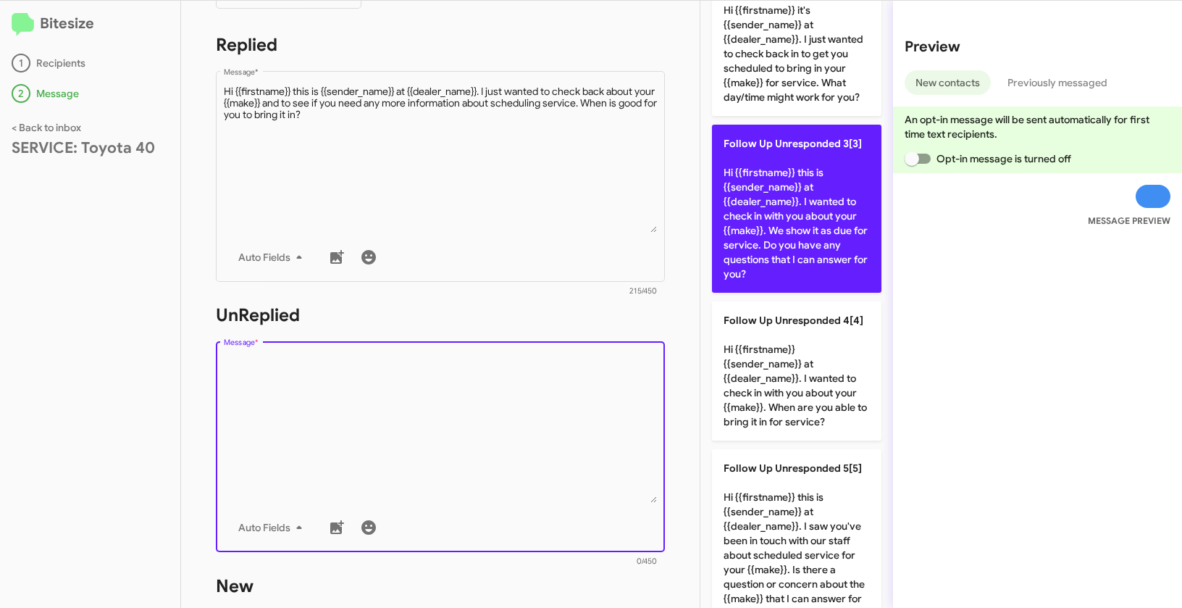
scroll to position [26, 0]
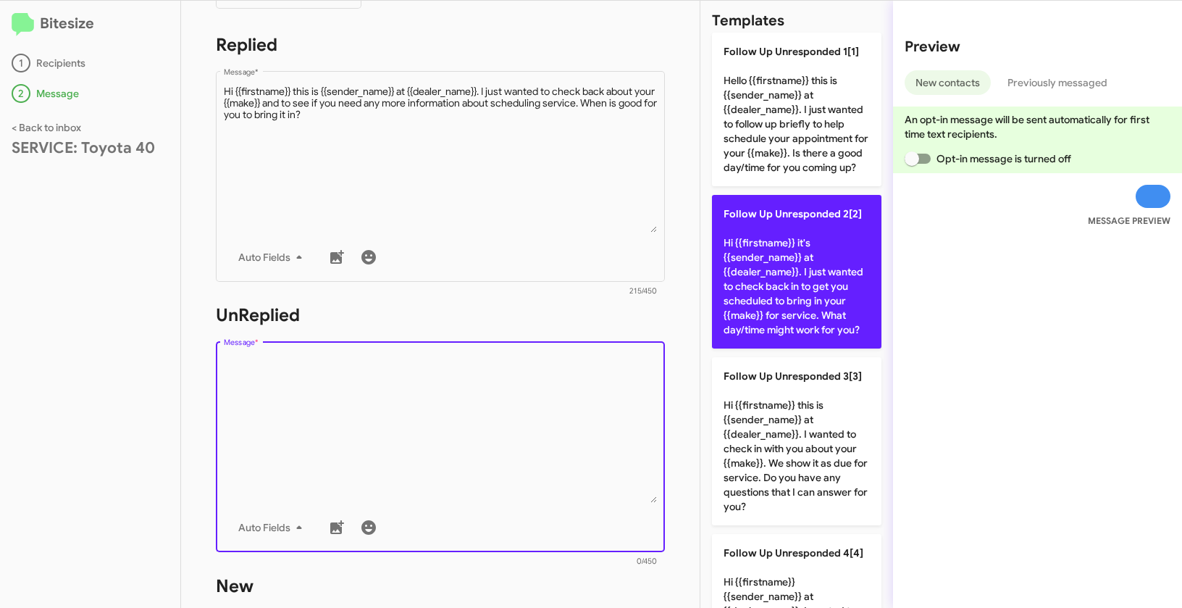
click at [798, 275] on p "Follow Up Unresponded 2[2] Hi {{firstname}} it's {{sender_name}} at {{dealer_na…" at bounding box center [797, 272] width 170 height 154
type textarea "Hi {{firstname}} it's {{sender_name}} at {{dealer_name}}. I just wanted to chec…"
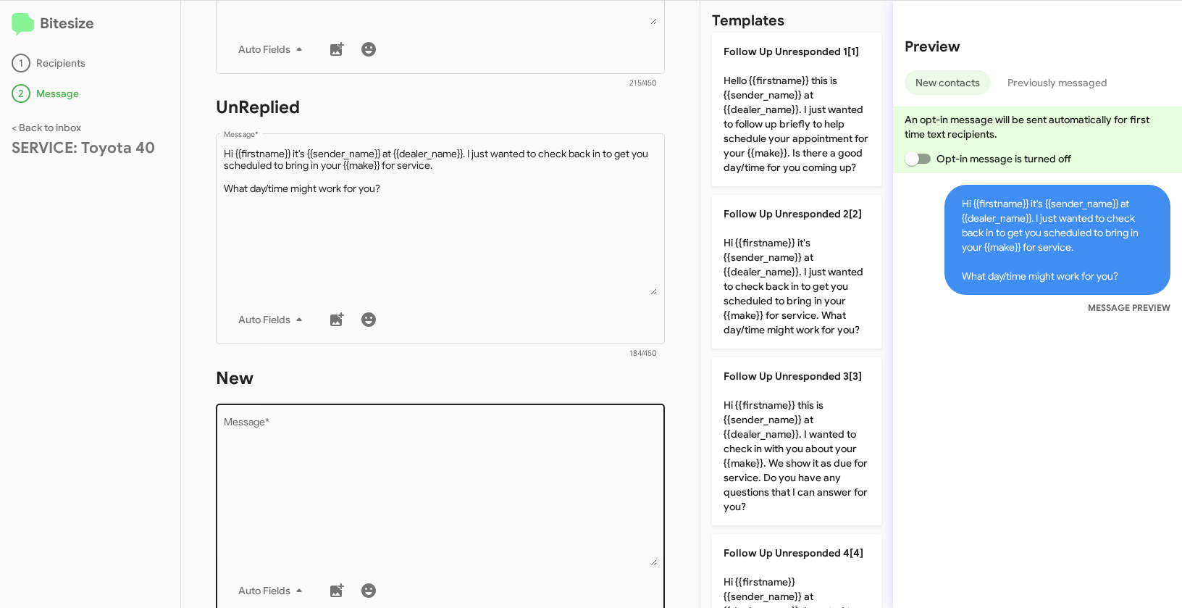
scroll to position [486, 0]
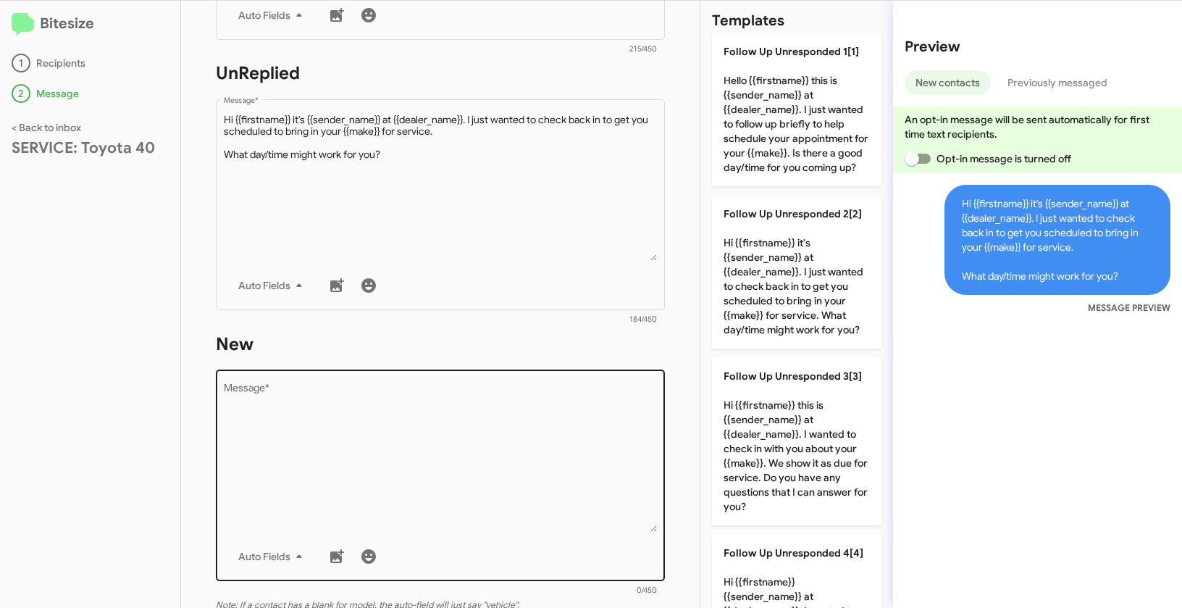
click at [525, 456] on textarea "Message *" at bounding box center [441, 458] width 434 height 148
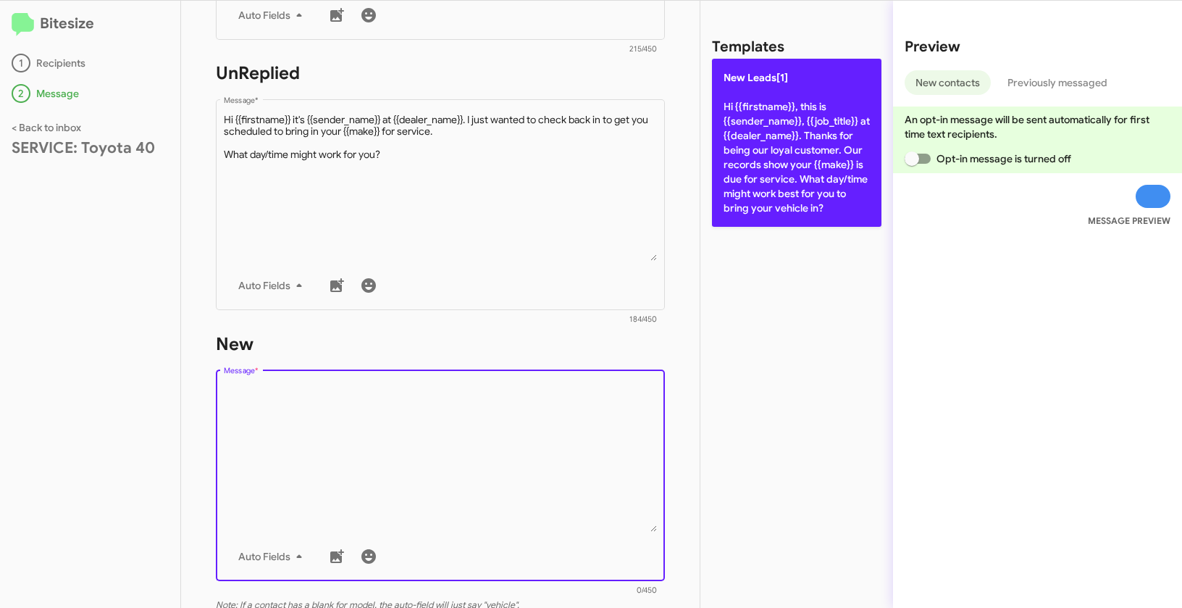
click at [751, 146] on p "New Leads[1] Hi {{firstname}}, this is {{sender_name}}, {{job_title}} at {{deal…" at bounding box center [797, 143] width 170 height 168
type textarea "Hi {{firstname}}, this is {{sender_name}}, {{job_title}} at {{dealer_name}}. Th…"
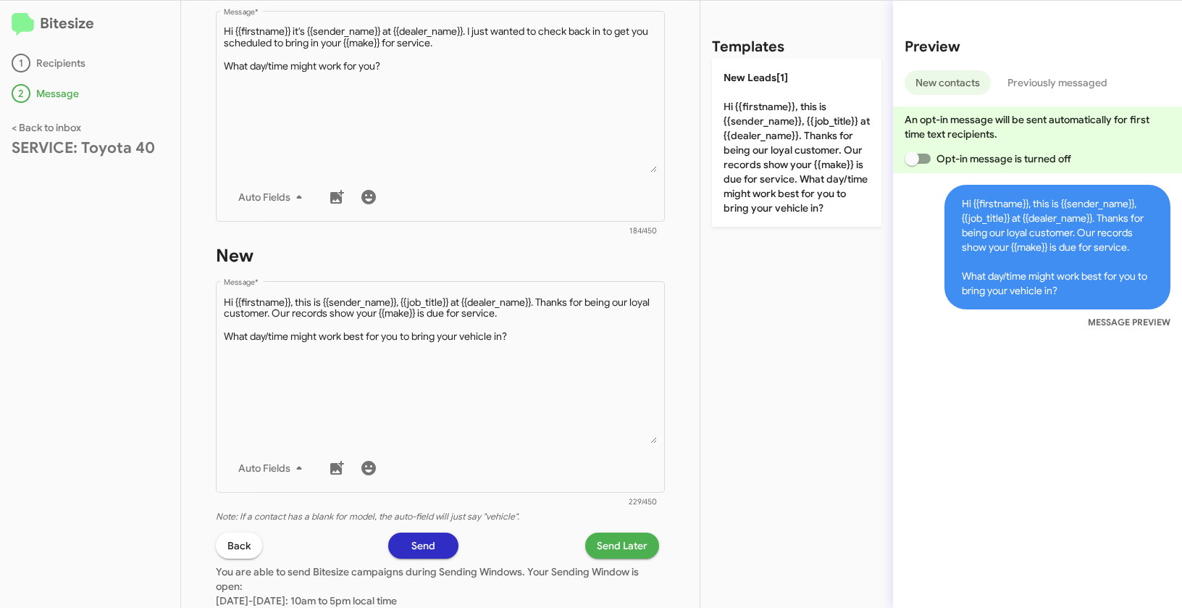
scroll to position [600, 0]
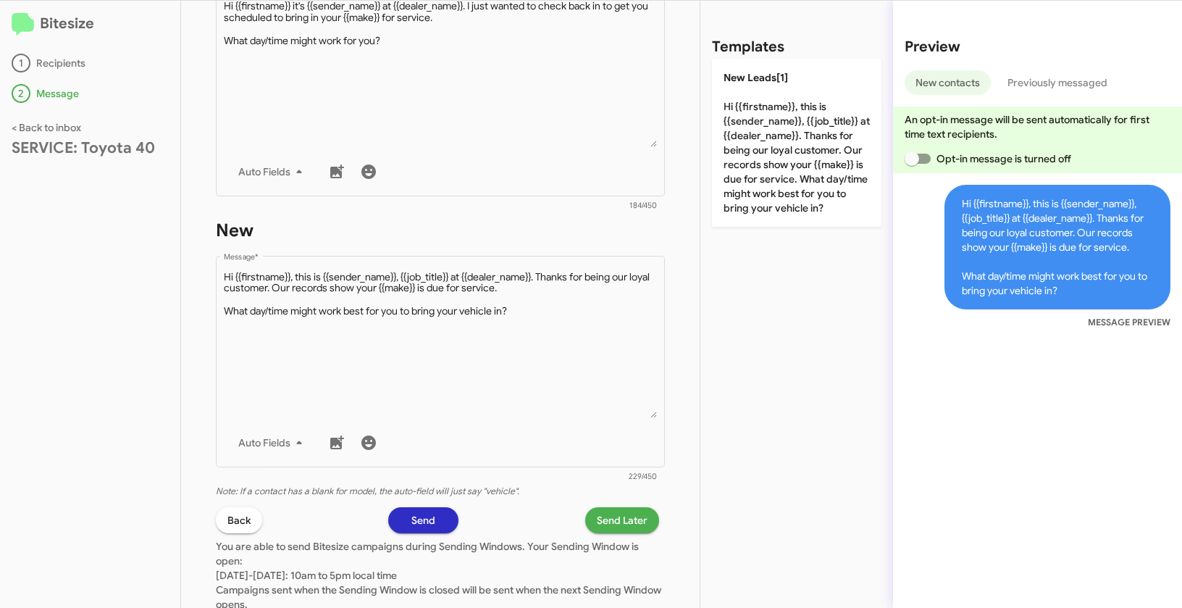
click at [607, 520] on span "Send Later" at bounding box center [622, 520] width 51 height 26
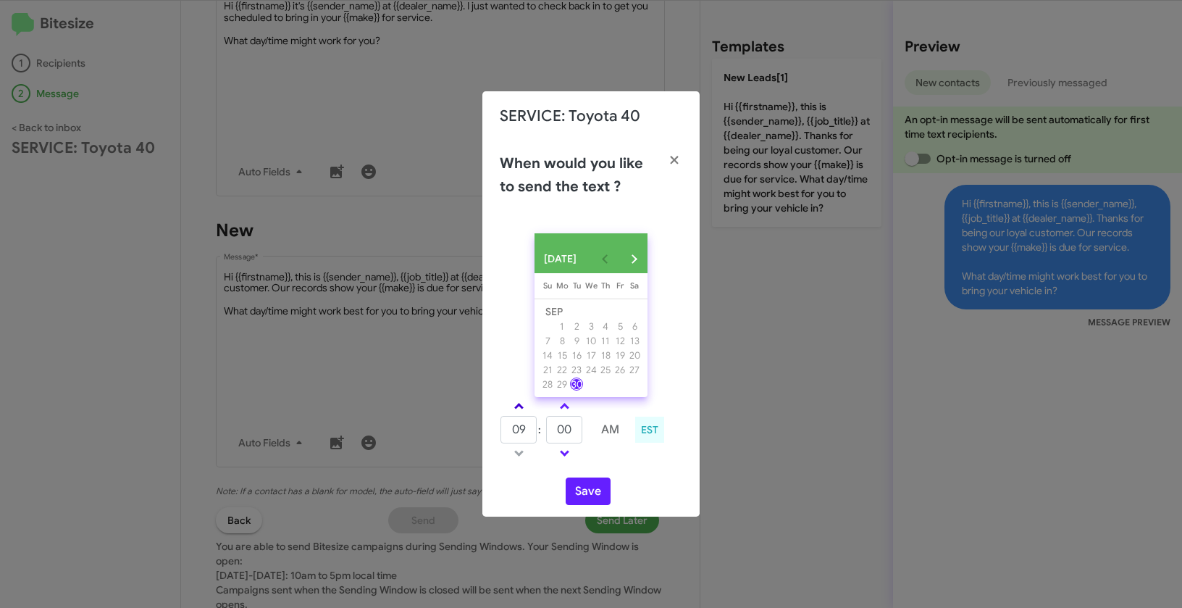
click at [519, 409] on span at bounding box center [518, 407] width 9 height 9
type input "11"
drag, startPoint x: 568, startPoint y: 430, endPoint x: 555, endPoint y: 426, distance: 13.7
click at [555, 426] on input "00" at bounding box center [564, 430] width 36 height 28
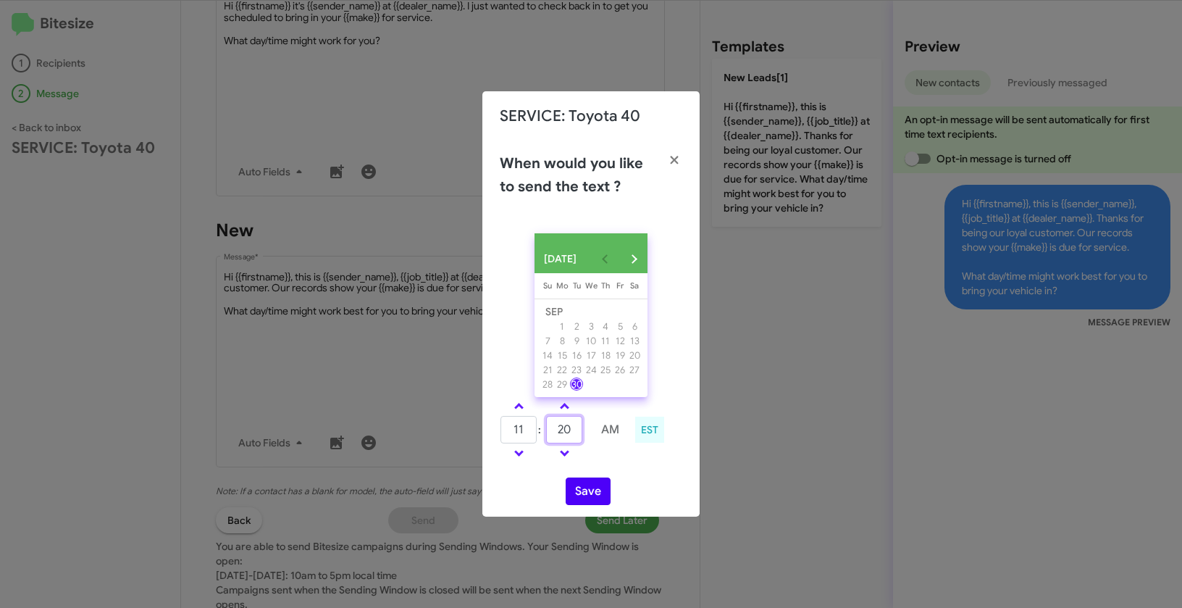
type input "20"
click at [580, 493] on button "Save" at bounding box center [588, 491] width 45 height 28
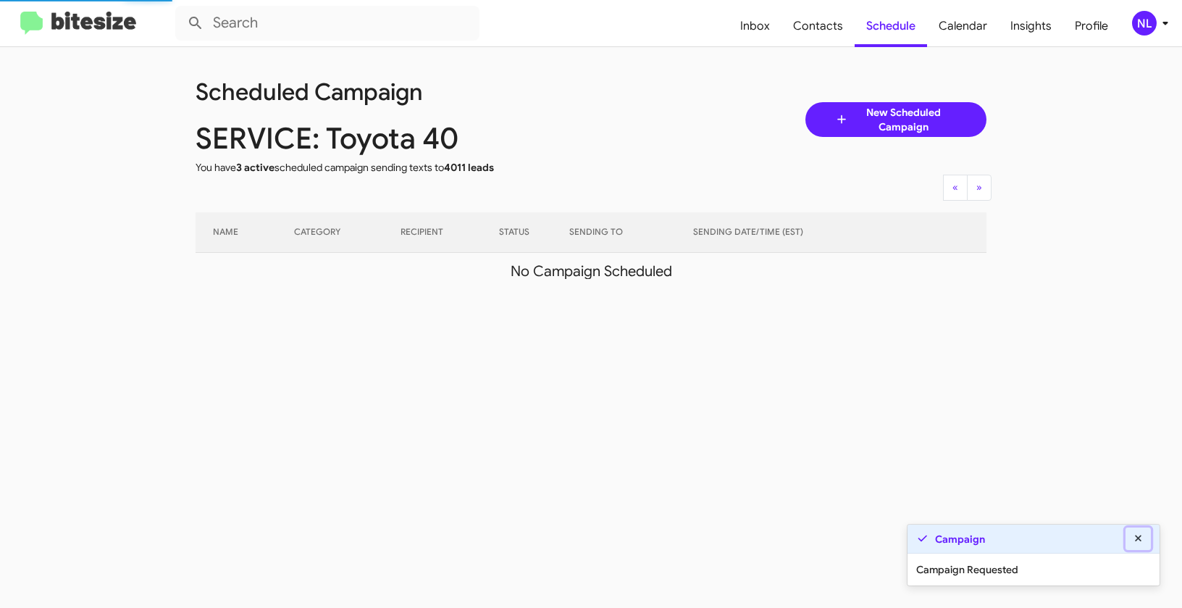
click at [1141, 537] on icon at bounding box center [1138, 538] width 13 height 10
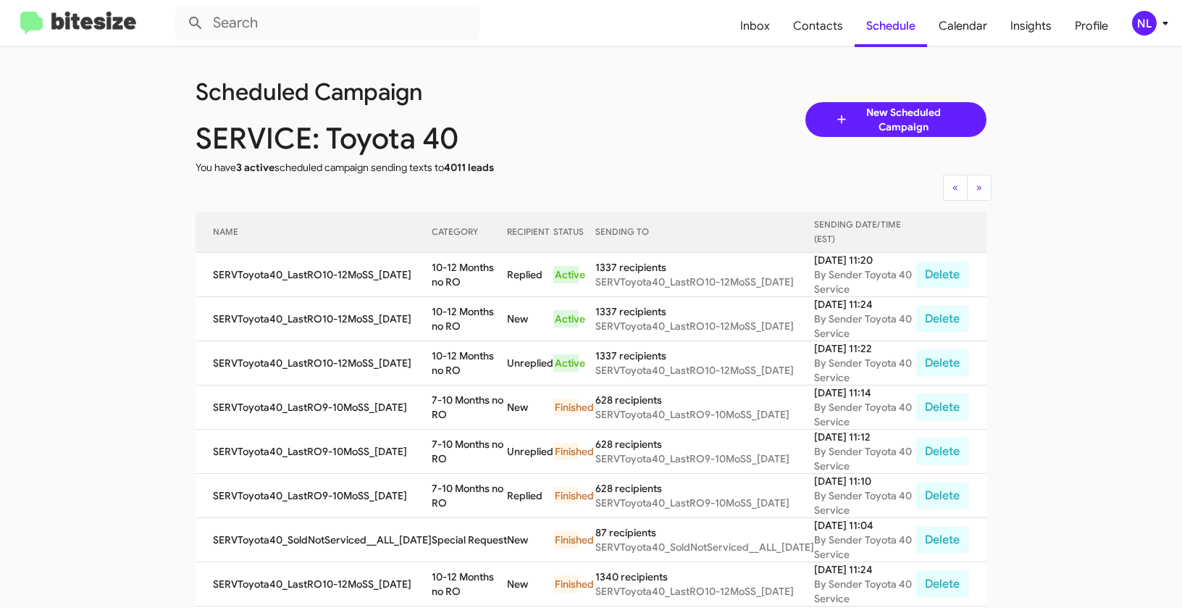
click at [1144, 22] on div "NL" at bounding box center [1144, 23] width 25 height 25
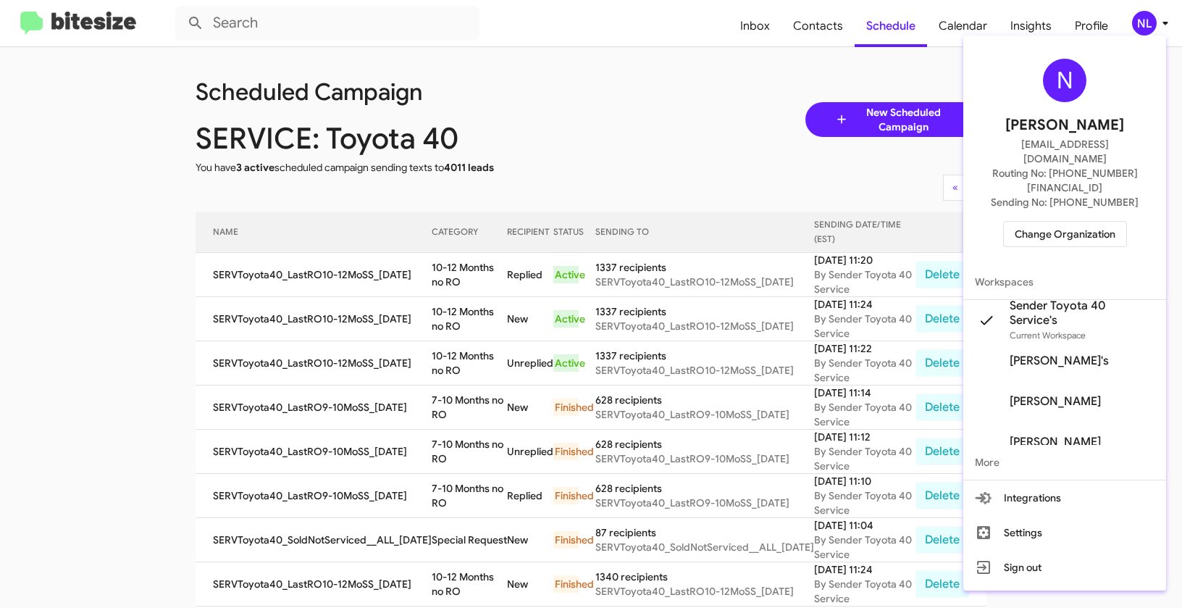
click at [1068, 222] on span "Change Organization" at bounding box center [1065, 234] width 101 height 25
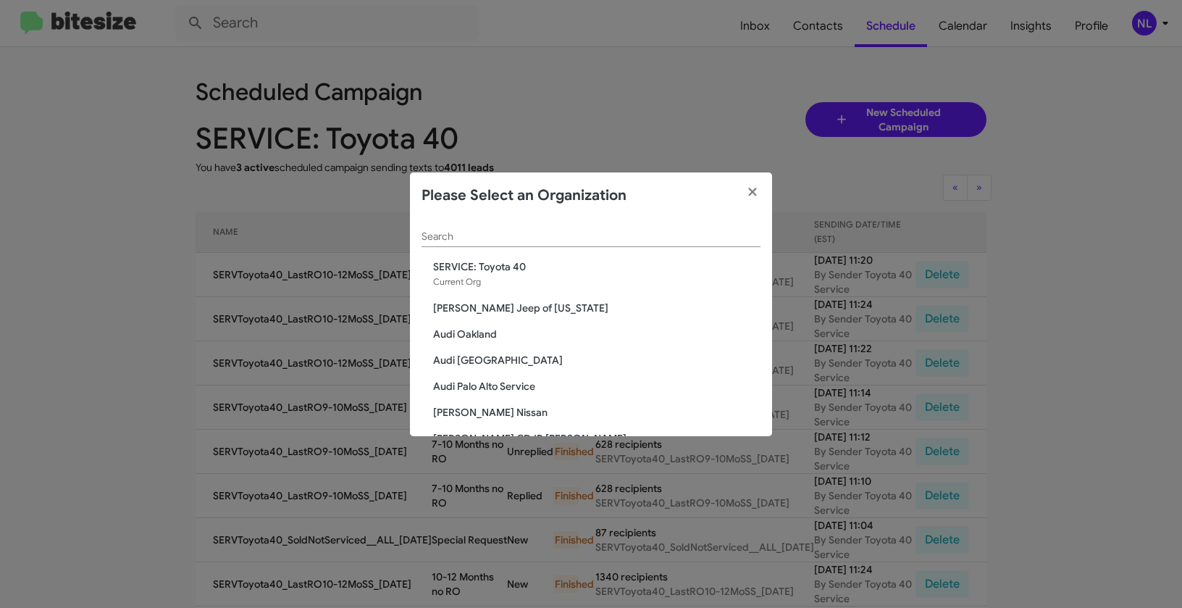
click at [541, 226] on div "Search" at bounding box center [591, 233] width 339 height 28
paste input "Team Toyota Langhorne"
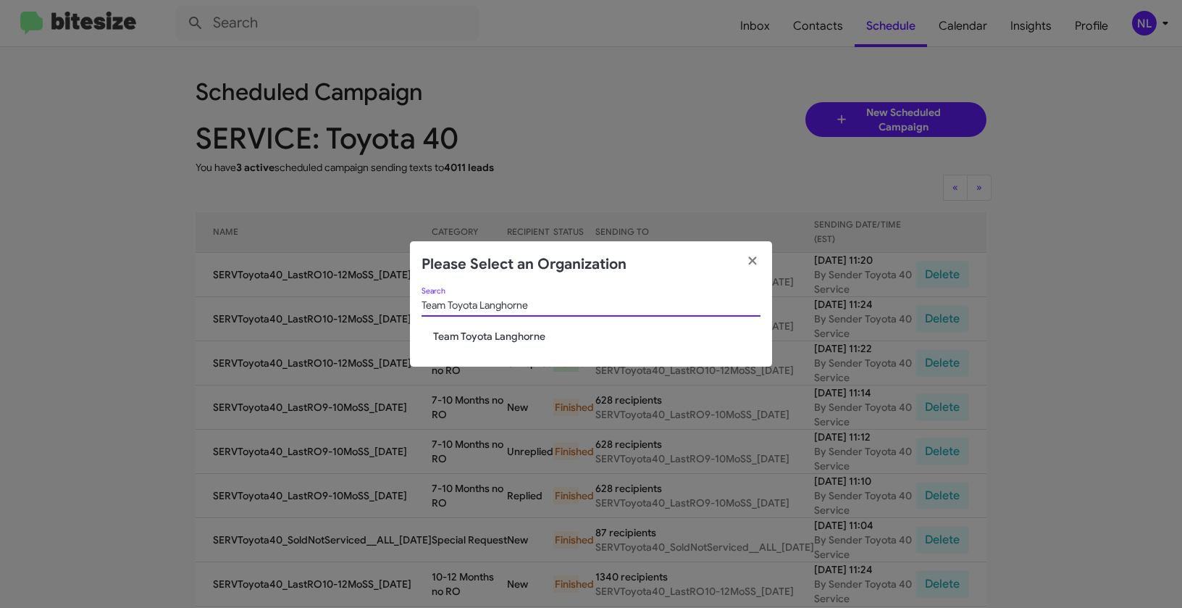
type input "Team Toyota Langhorne"
click at [440, 339] on span "Team Toyota Langhorne" at bounding box center [596, 336] width 327 height 14
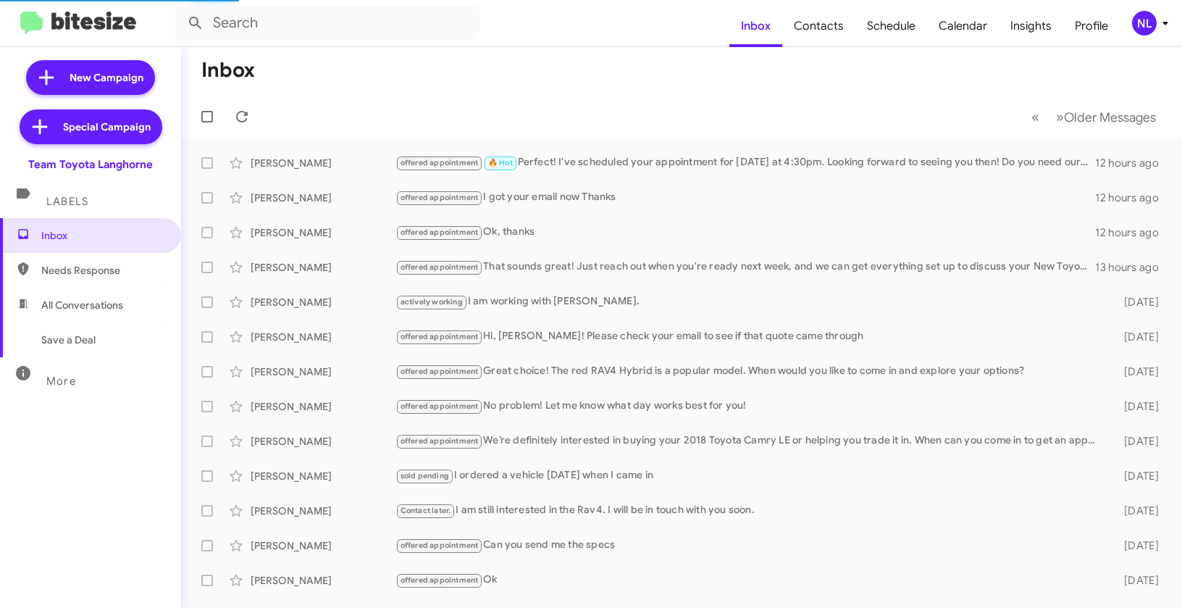
click at [1148, 22] on div "NL" at bounding box center [1144, 23] width 25 height 25
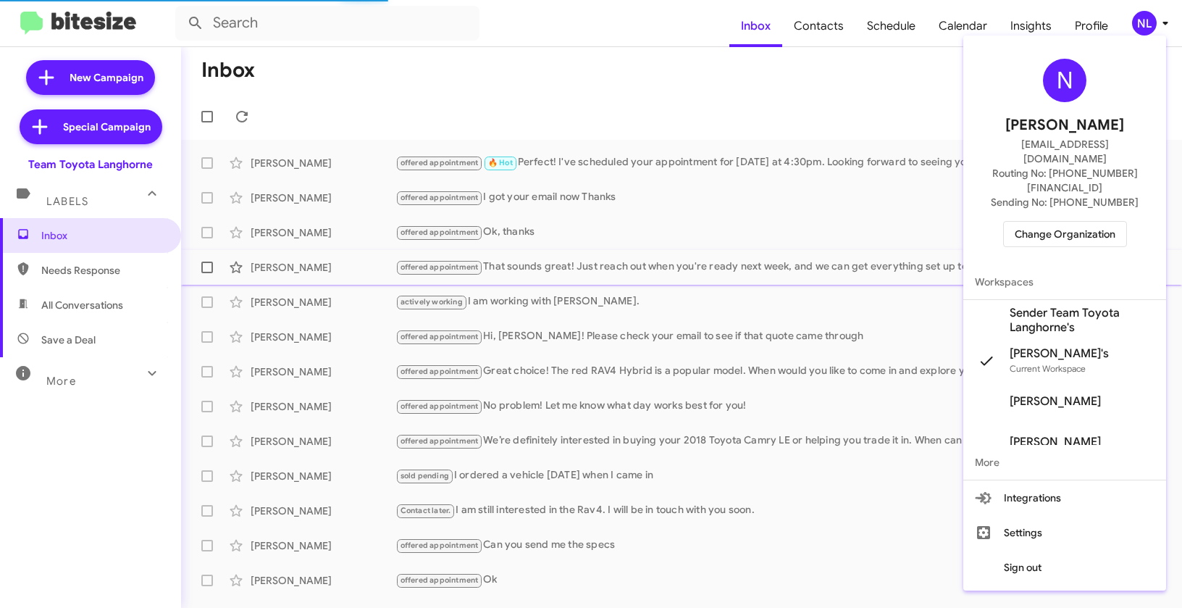
drag, startPoint x: 1051, startPoint y: 280, endPoint x: 1061, endPoint y: 279, distance: 9.5
click at [1051, 306] on span "Sender Team Toyota Langhorne's" at bounding box center [1082, 320] width 145 height 29
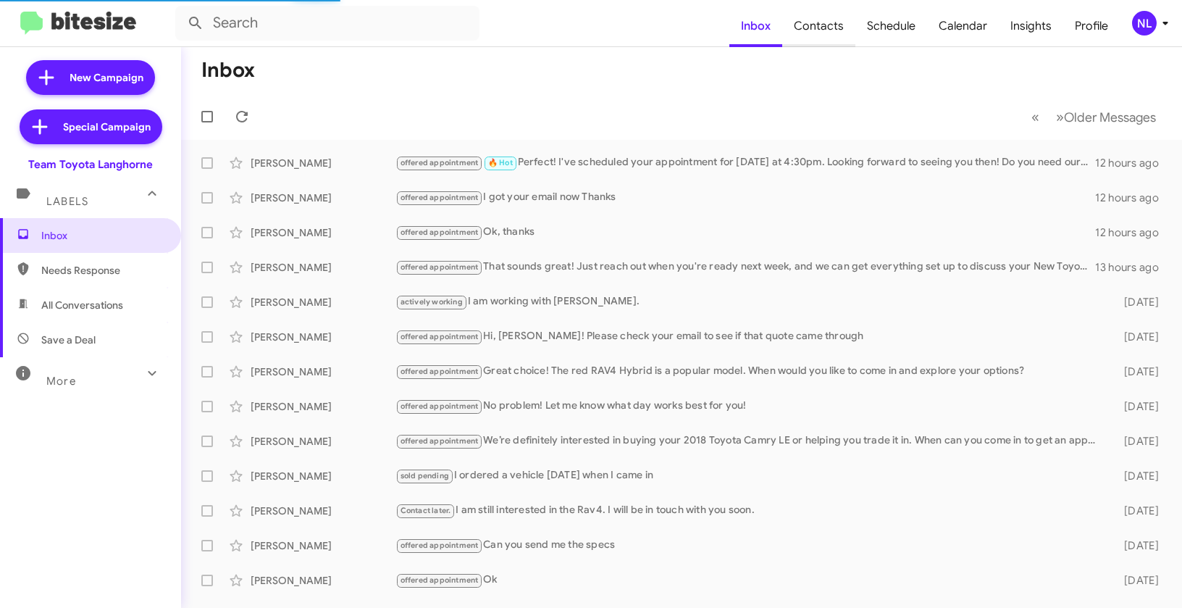
click at [811, 28] on span "Contacts" at bounding box center [818, 26] width 73 height 42
type input "in:groups"
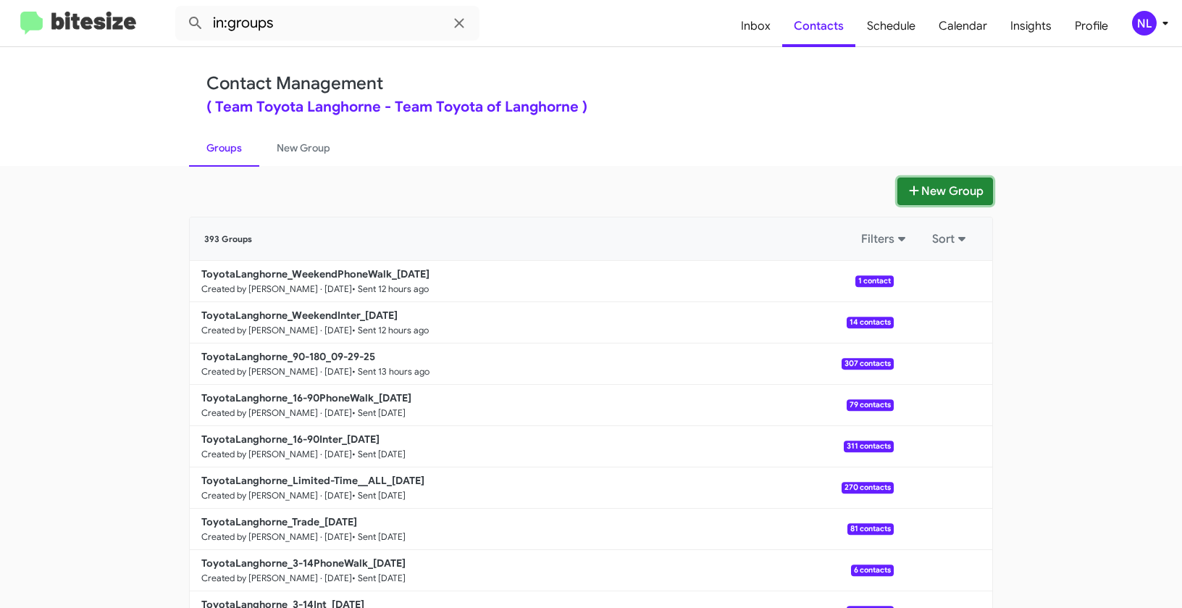
click at [928, 201] on button "New Group" at bounding box center [946, 191] width 96 height 28
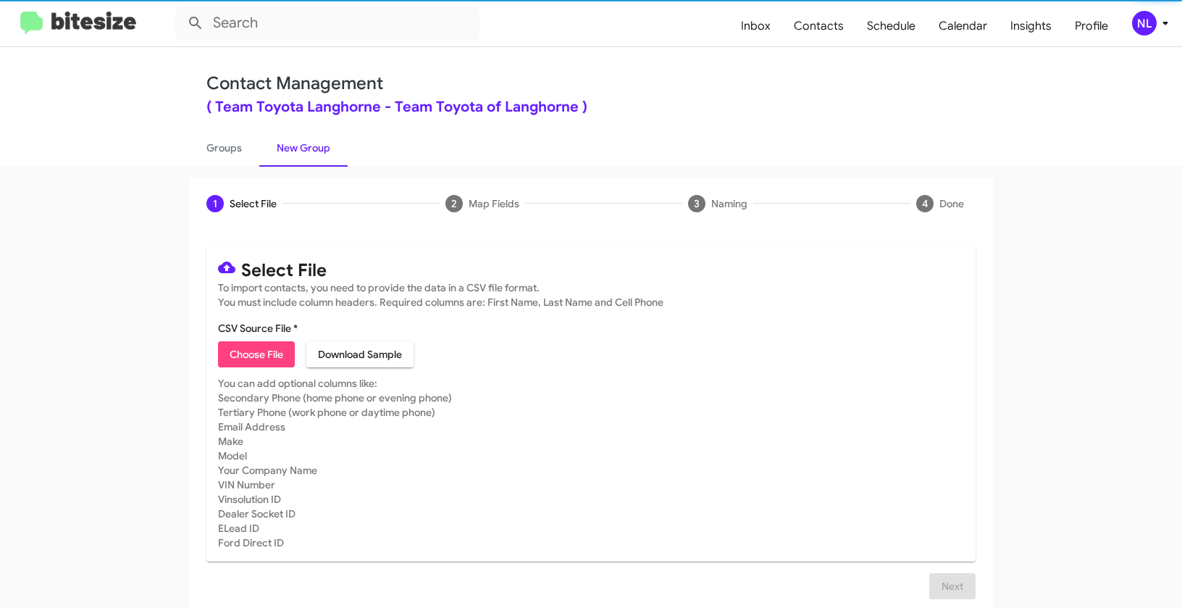
click at [271, 356] on span "Choose File" at bounding box center [257, 354] width 54 height 26
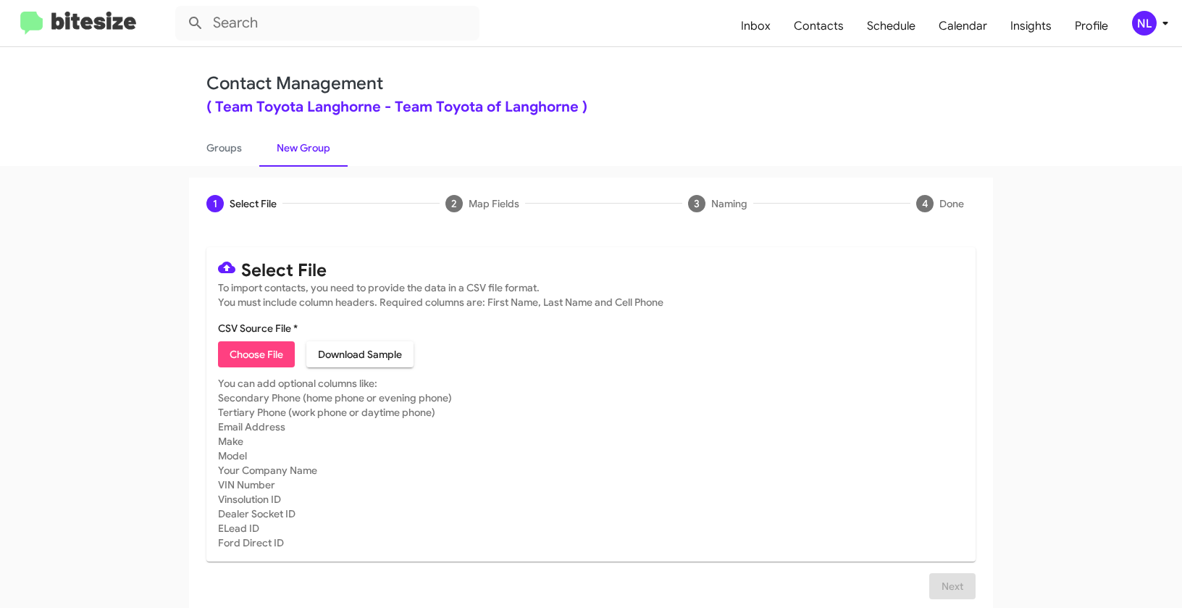
type input "ToyotaLanghorne_Buyback36-39_09-30-25"
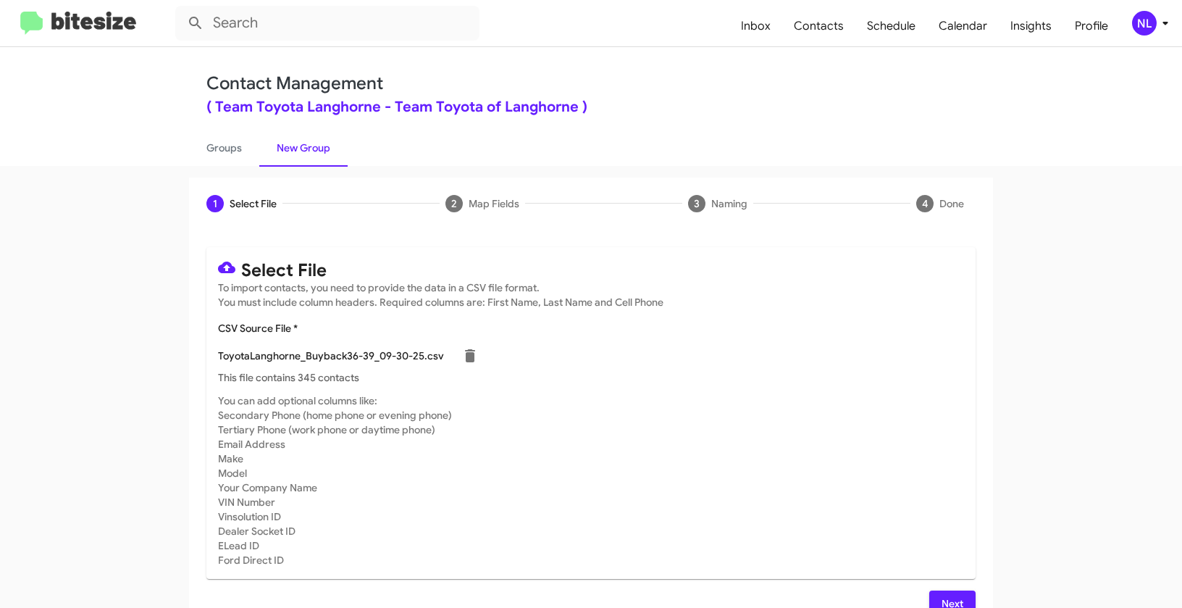
click at [1135, 25] on div "NL" at bounding box center [1144, 23] width 25 height 25
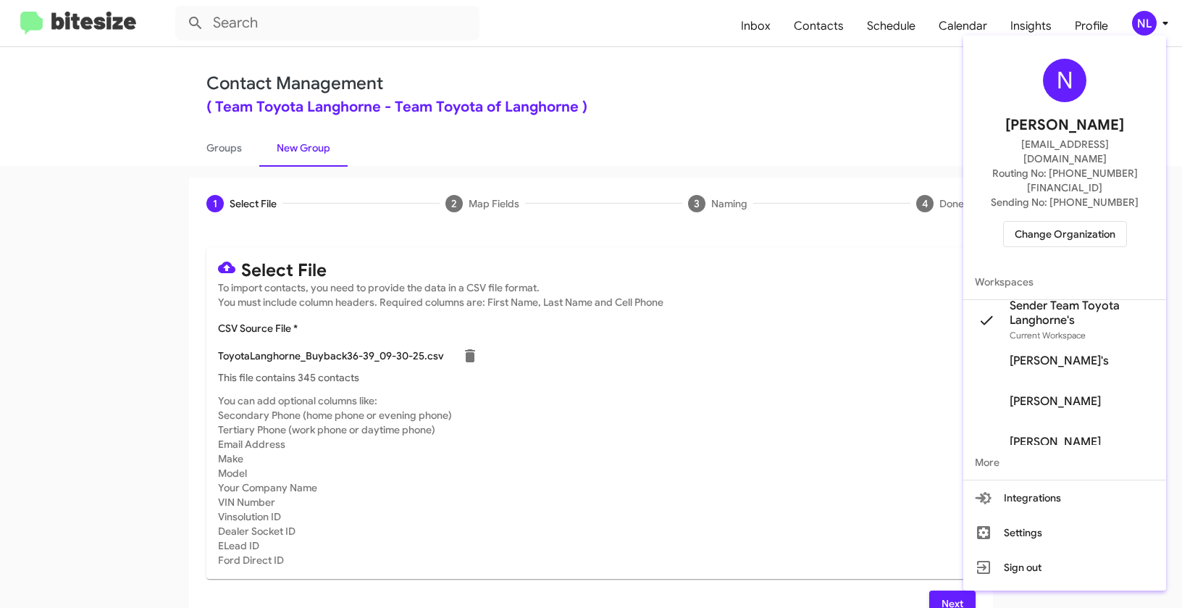
click at [752, 125] on div at bounding box center [591, 304] width 1182 height 608
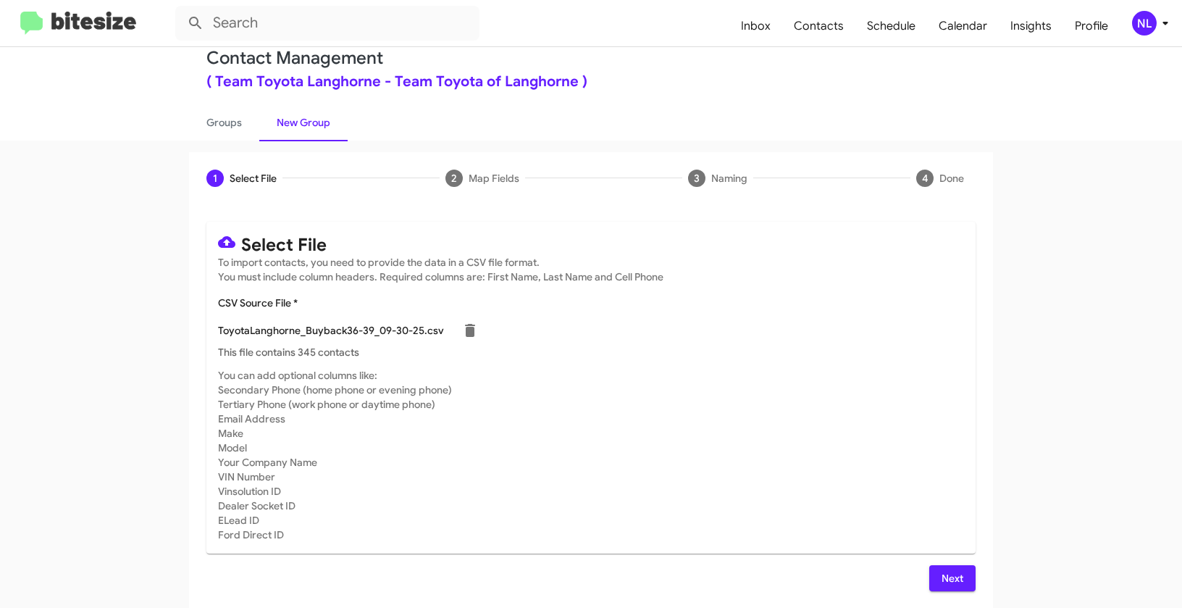
scroll to position [26, 0]
click at [949, 573] on span "Next" at bounding box center [952, 577] width 23 height 26
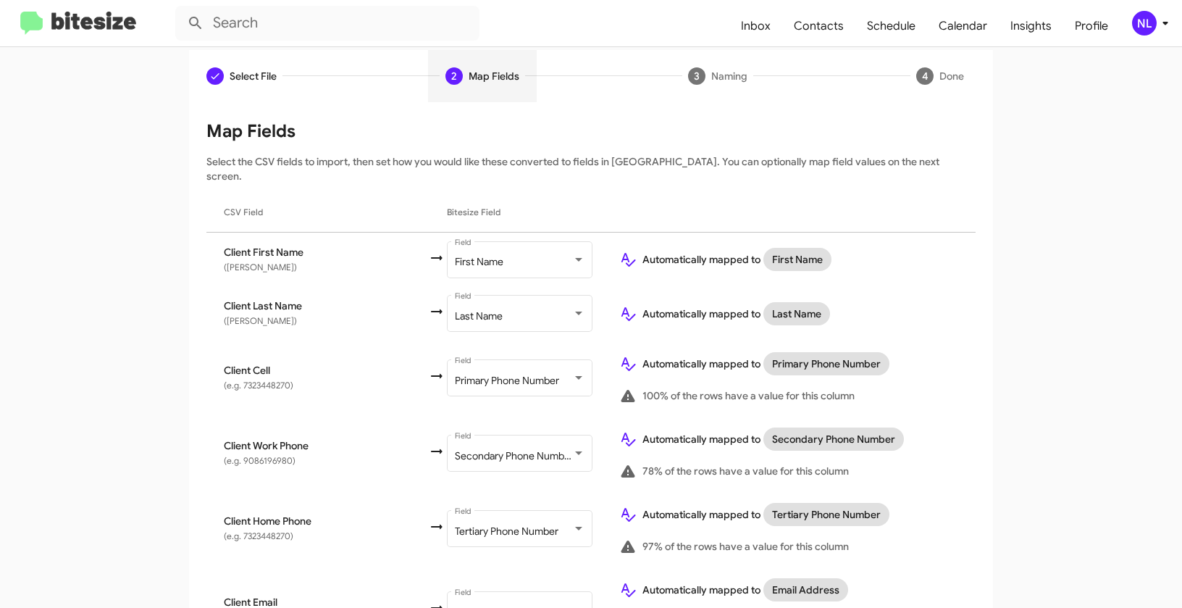
scroll to position [0, 0]
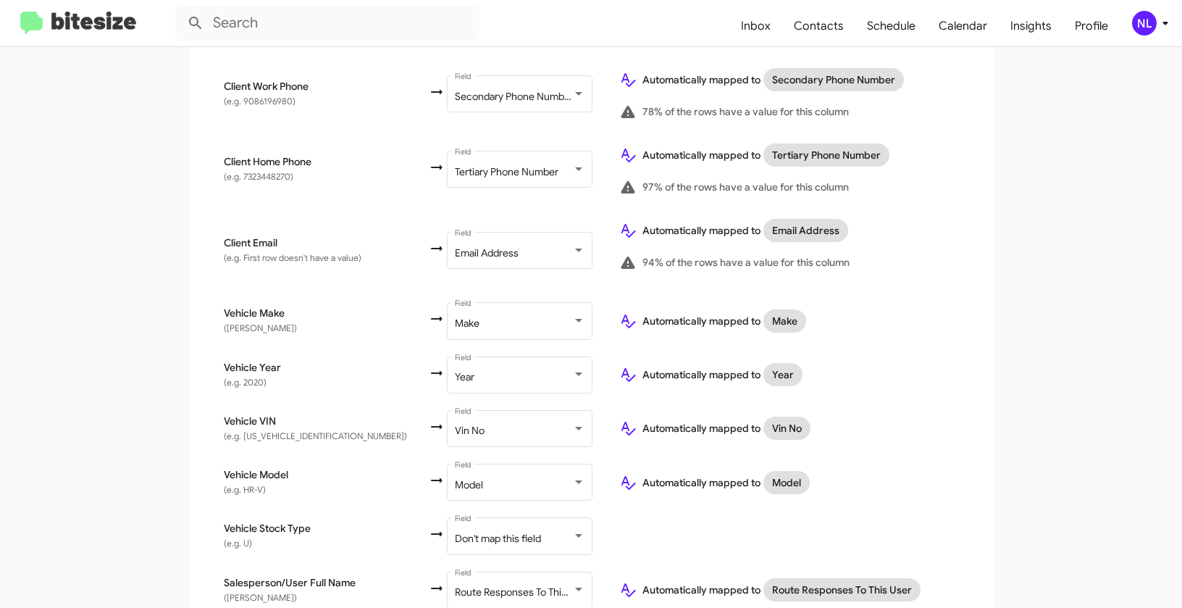
scroll to position [591, 0]
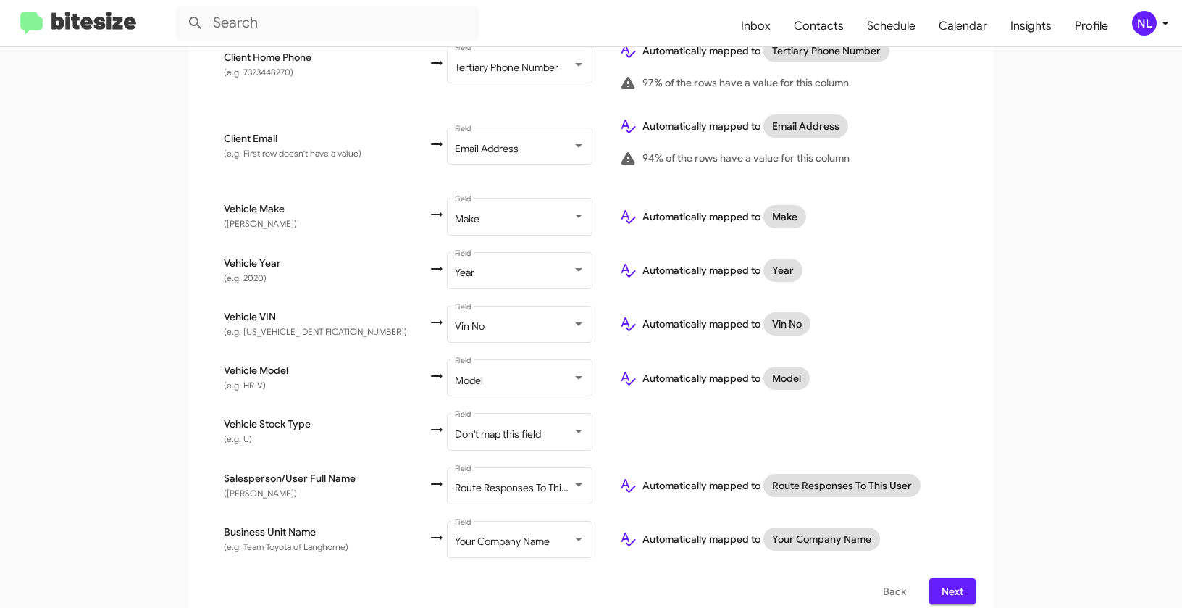
click at [951, 578] on span "Next" at bounding box center [952, 591] width 23 height 26
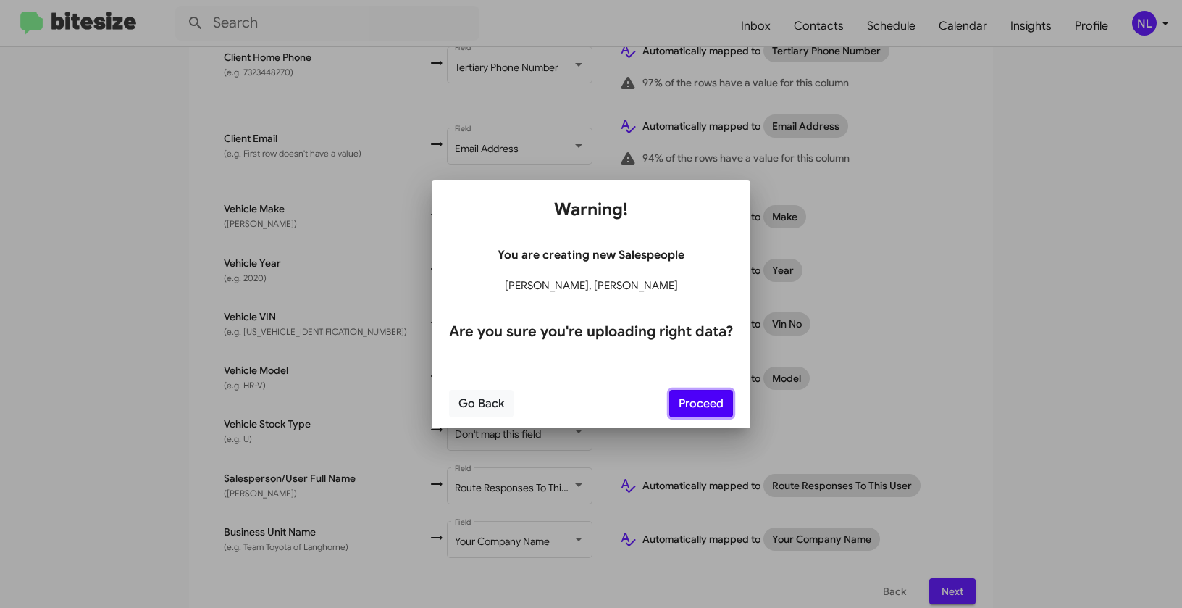
click at [705, 406] on button "Proceed" at bounding box center [701, 404] width 64 height 28
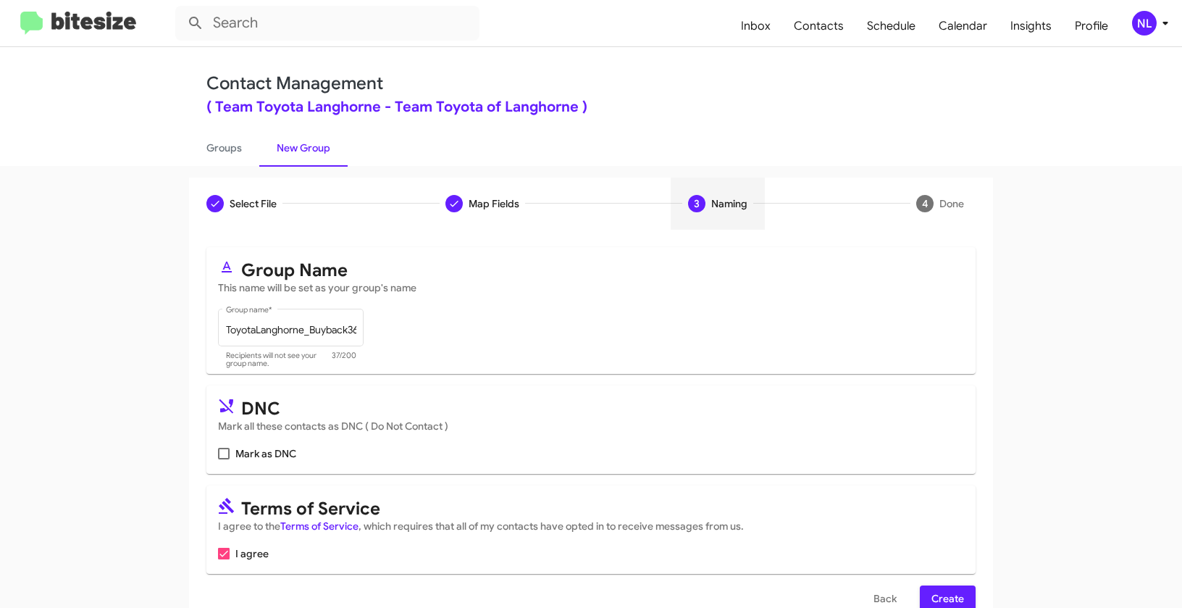
scroll to position [33, 0]
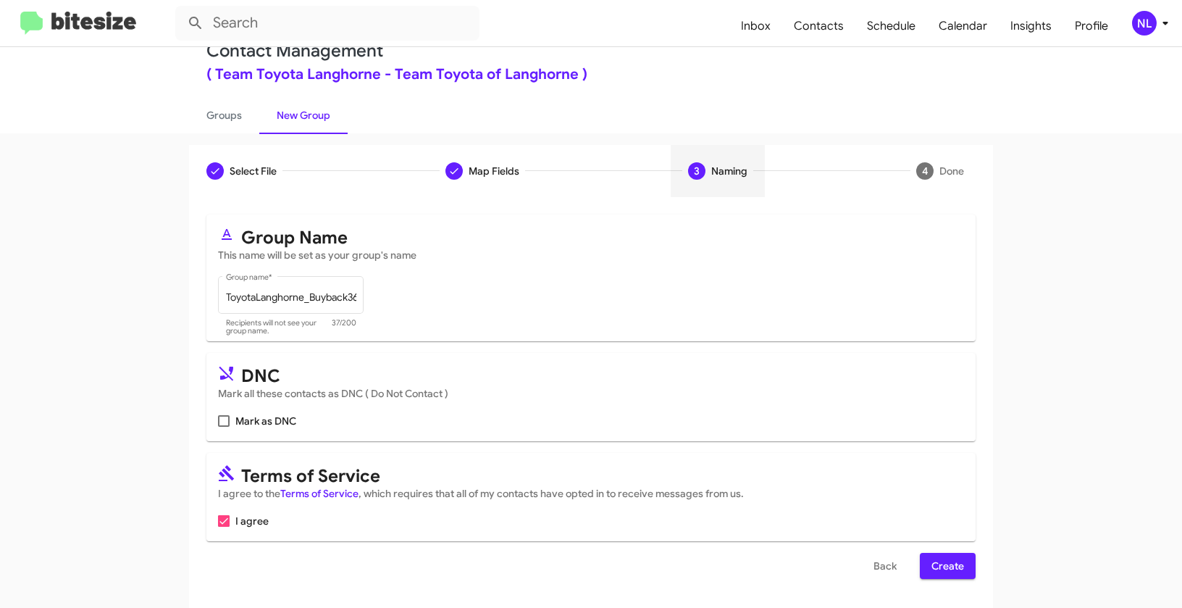
click at [945, 566] on span "Create" at bounding box center [948, 566] width 33 height 26
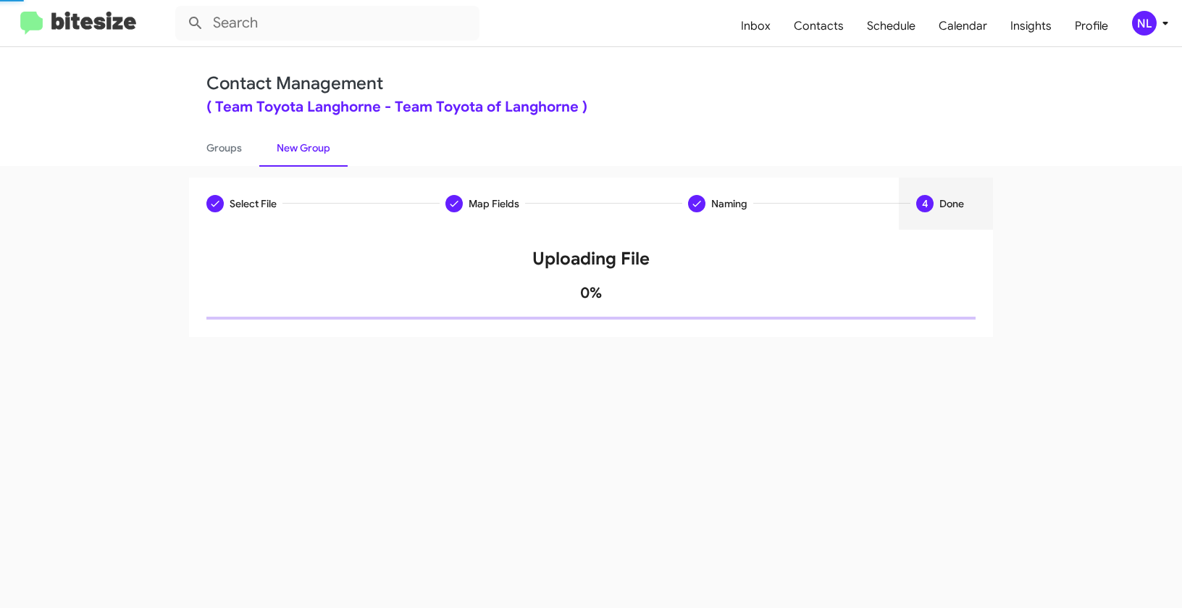
scroll to position [0, 0]
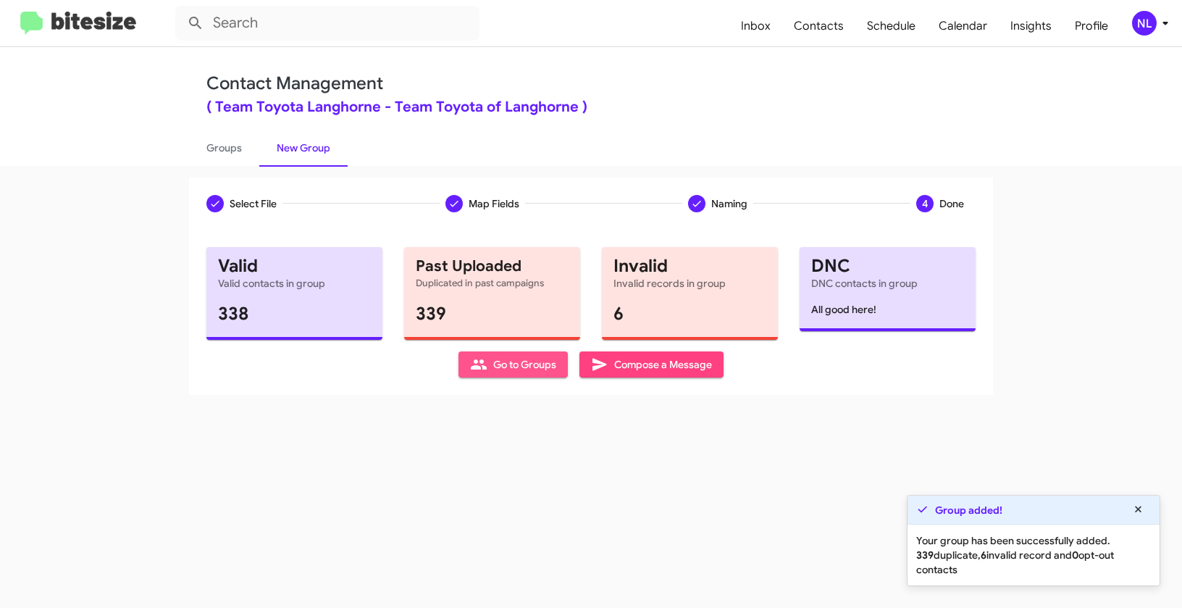
click at [501, 364] on span "Go to Groups" at bounding box center [513, 364] width 86 height 26
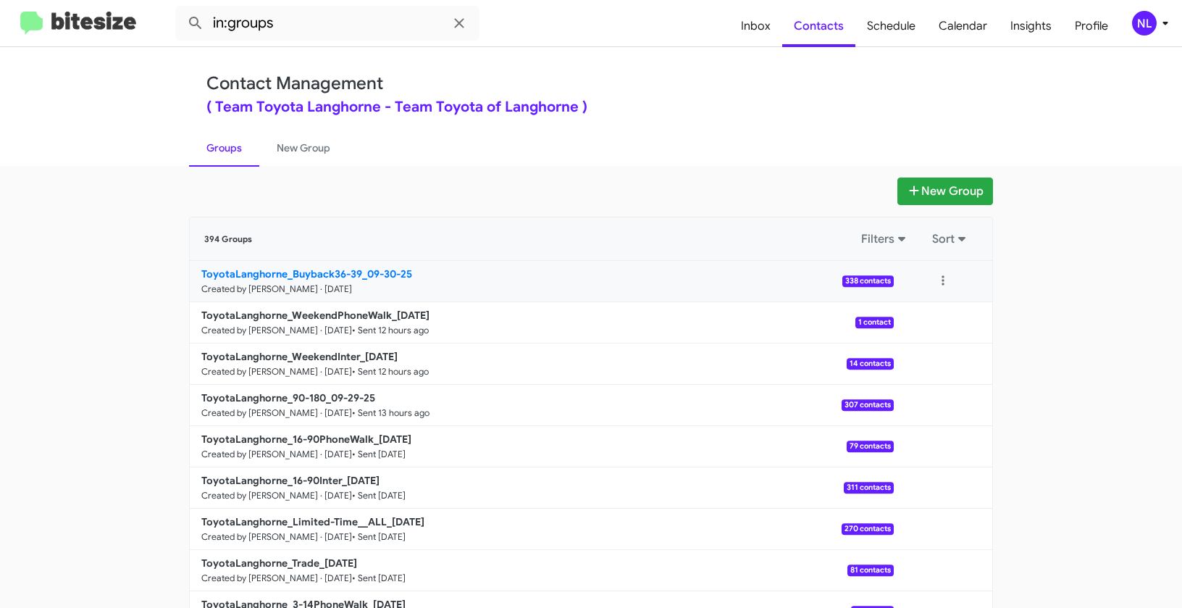
drag, startPoint x: 160, startPoint y: 272, endPoint x: 364, endPoint y: 270, distance: 203.6
click at [364, 270] on app-groups "New Group 394 Groups Filters Sort ToyotaLanghorne_Buyback36-39_09-30-25 Created…" at bounding box center [591, 444] width 1182 height 535
copy b "ToyotaLanghorne_Buyback36-39_"
click at [312, 29] on input "in:groups" at bounding box center [327, 23] width 304 height 35
paste input "ToyotaLanghorne_Buyback36-39_"
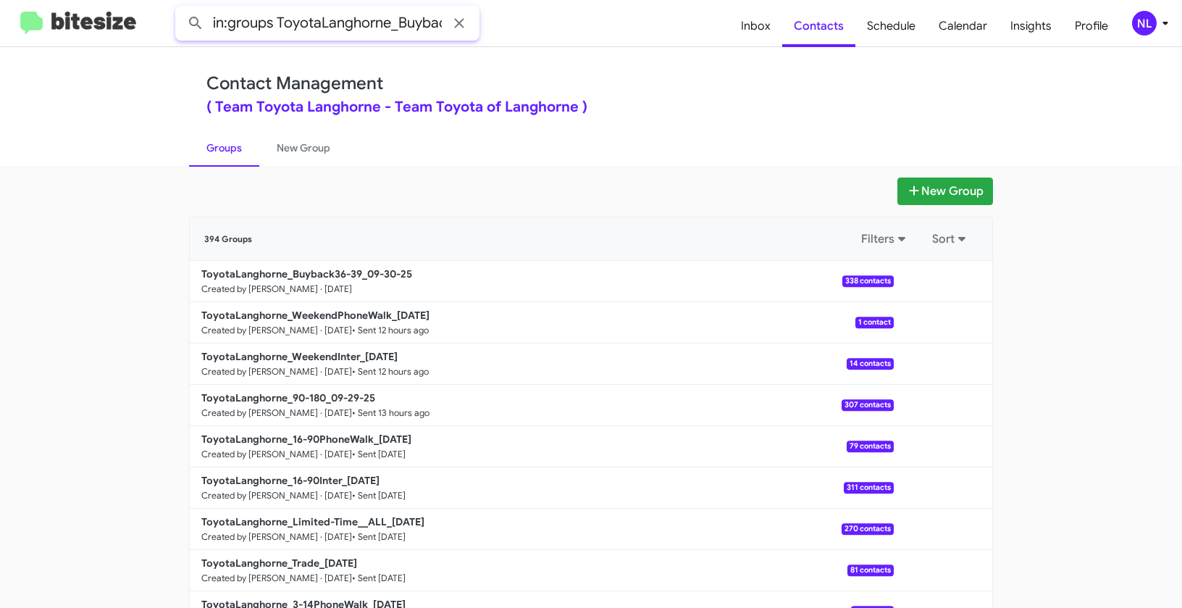
scroll to position [0, 55]
type input "in:groups ToyotaLanghorne_Buyback36-39_"
click at [181, 9] on button at bounding box center [195, 23] width 29 height 29
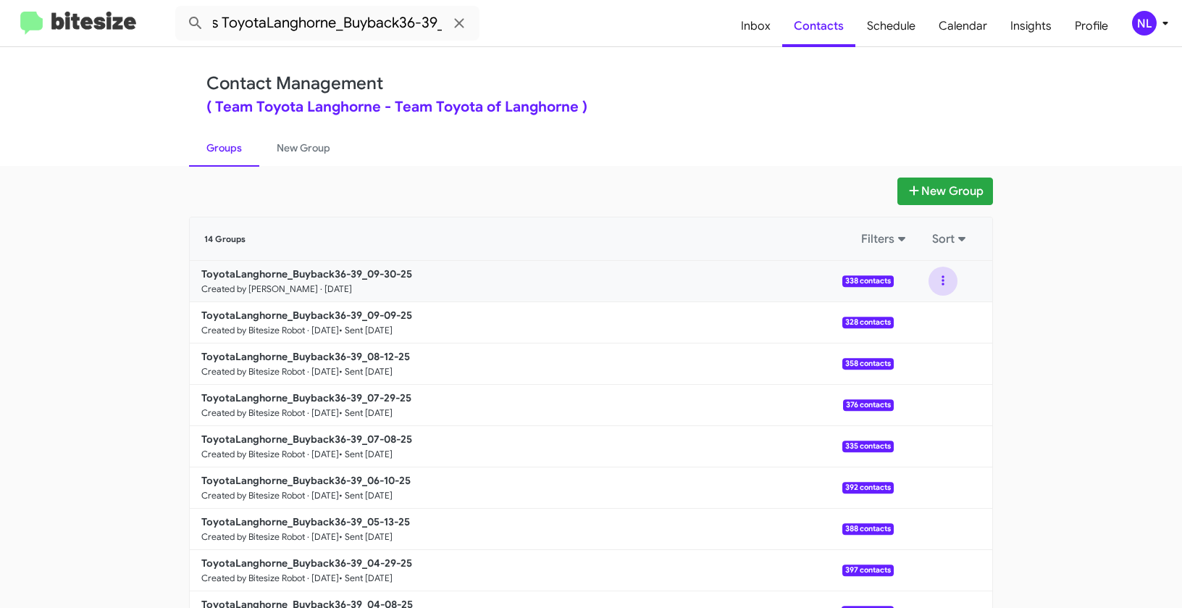
click at [931, 280] on button at bounding box center [943, 281] width 29 height 29
click at [929, 322] on button "View contacts" at bounding box center [900, 320] width 116 height 35
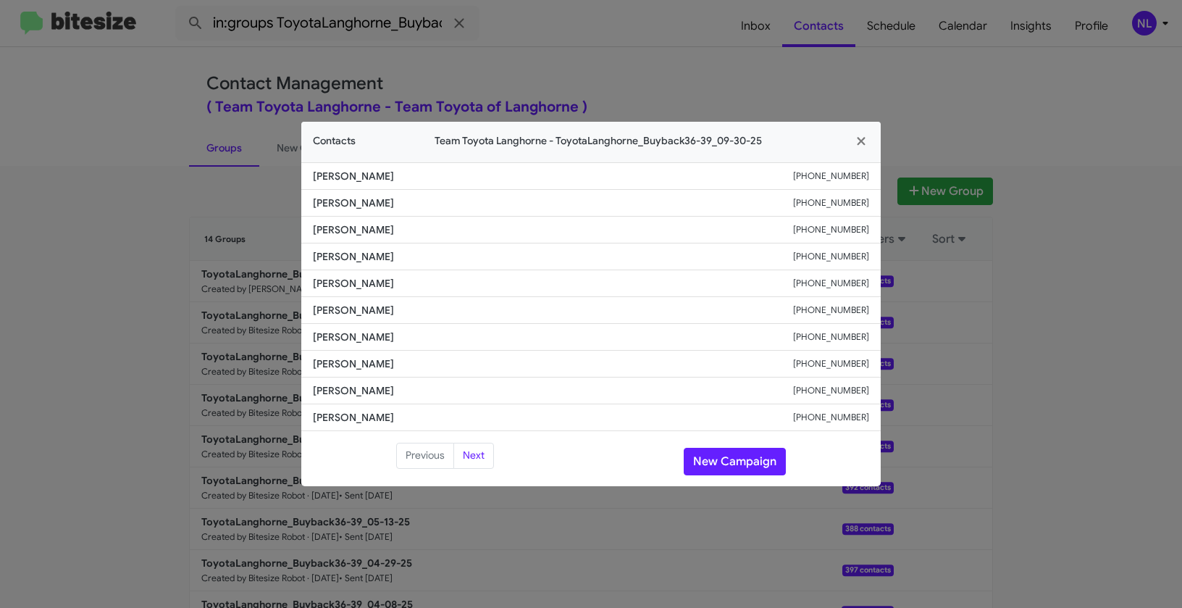
drag, startPoint x: 304, startPoint y: 201, endPoint x: 452, endPoint y: 204, distance: 147.8
click at [452, 204] on li "Vera Zadorozhna +12675743701" at bounding box center [591, 203] width 580 height 27
copy span "Vera Zadorozhna"
click at [717, 464] on button "New Campaign" at bounding box center [735, 462] width 102 height 28
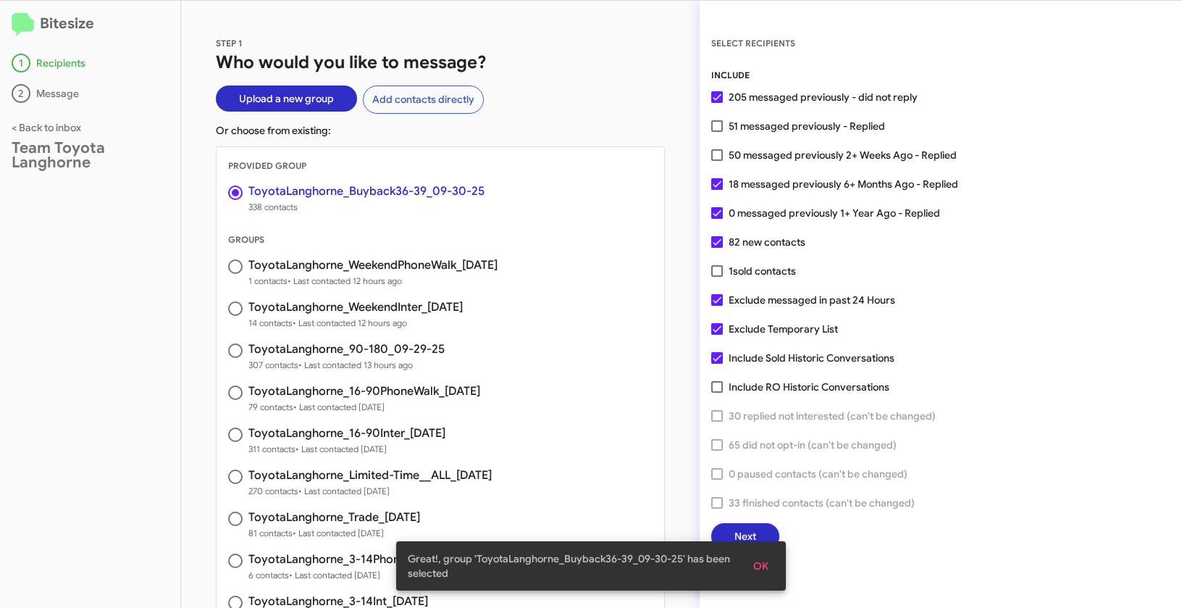
click at [767, 570] on span "OK" at bounding box center [760, 566] width 15 height 26
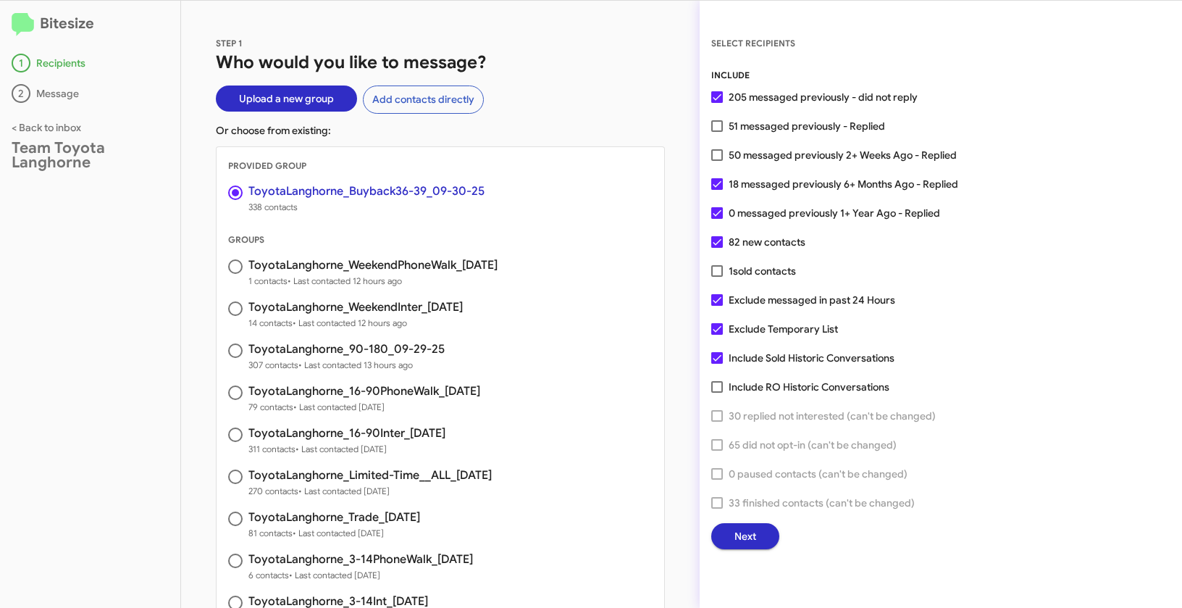
click at [761, 530] on button "Next" at bounding box center [745, 536] width 68 height 26
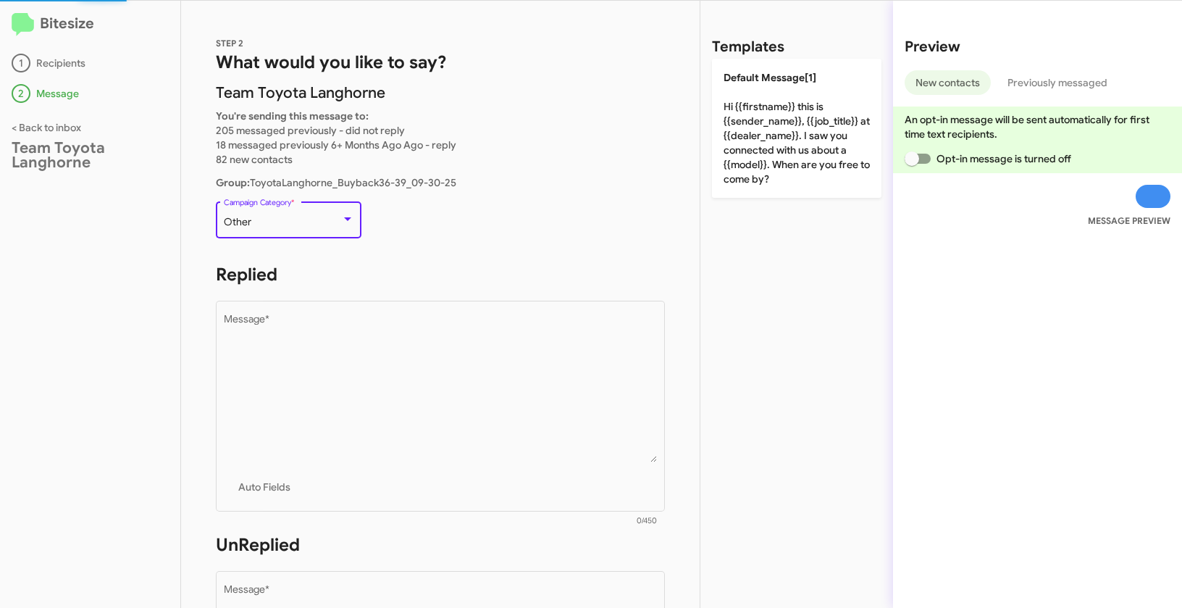
click at [339, 226] on div "Other" at bounding box center [282, 223] width 117 height 12
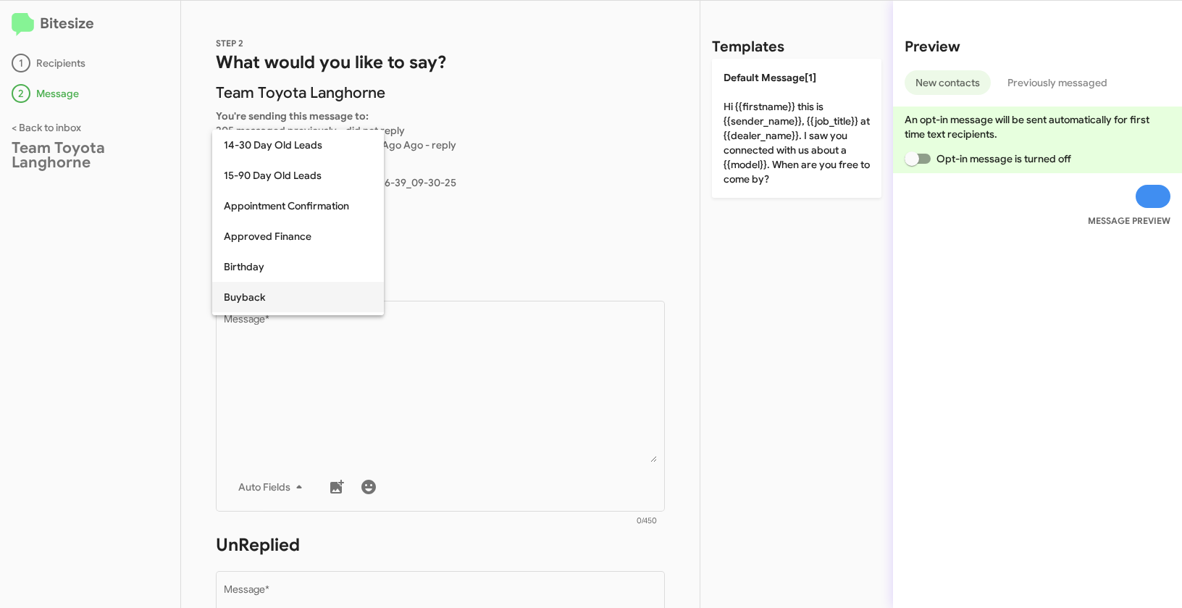
click at [264, 303] on span "Buyback" at bounding box center [298, 297] width 149 height 30
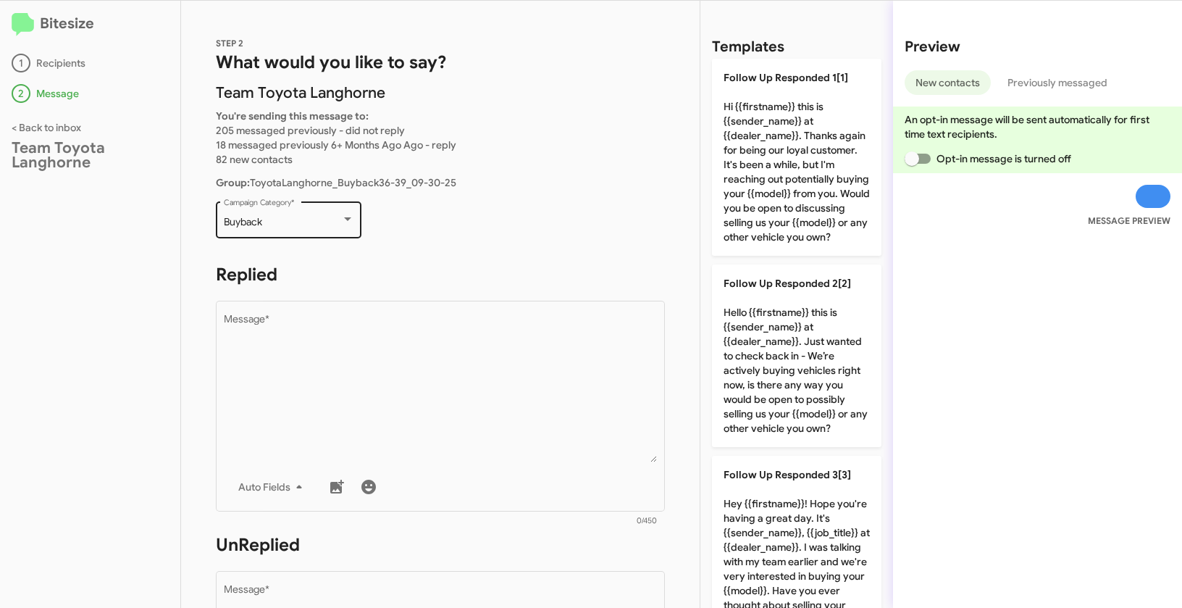
drag, startPoint x: 222, startPoint y: 220, endPoint x: 285, endPoint y: 224, distance: 63.2
click at [285, 224] on div "Buyback Campaign Category *" at bounding box center [289, 219] width 146 height 40
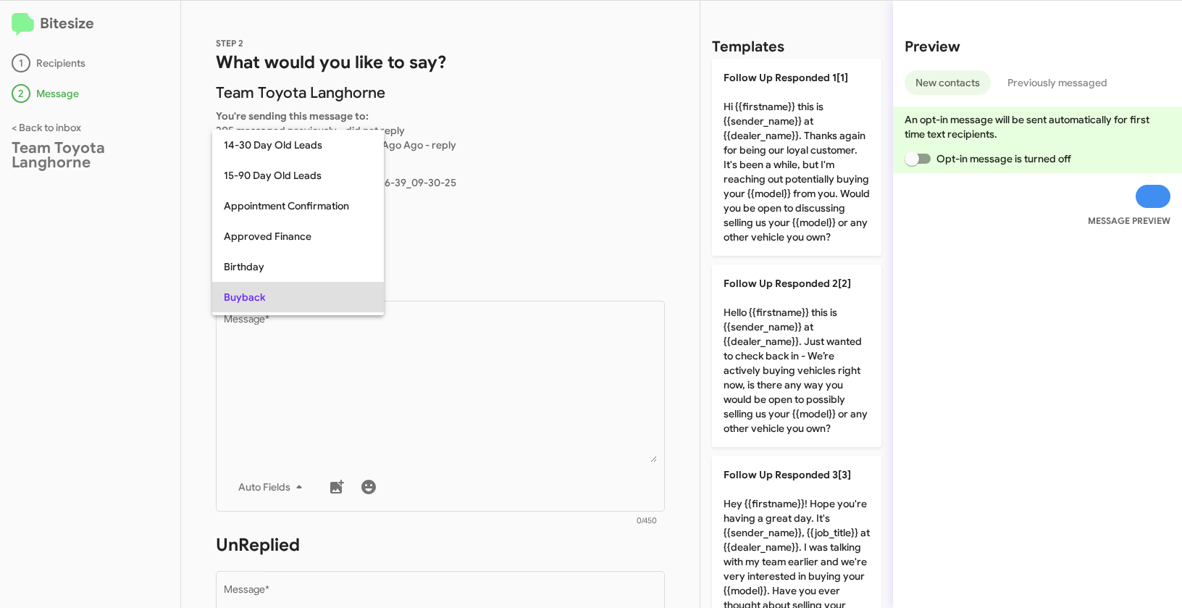
scroll to position [75, 0]
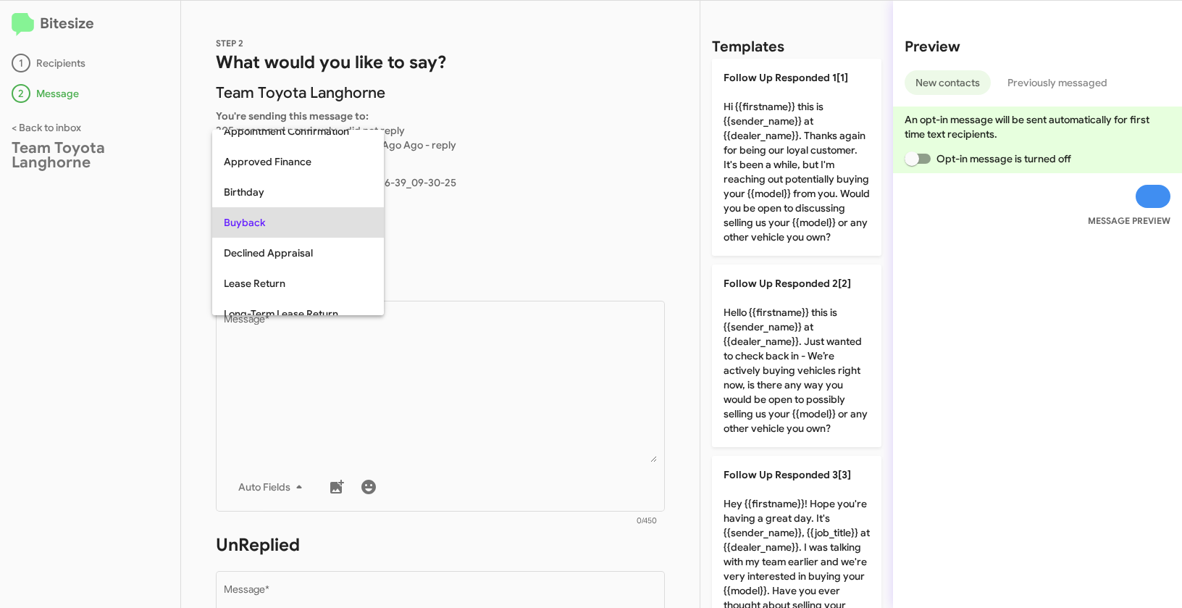
copy span "Buyback"
click at [511, 410] on div at bounding box center [591, 304] width 1182 height 608
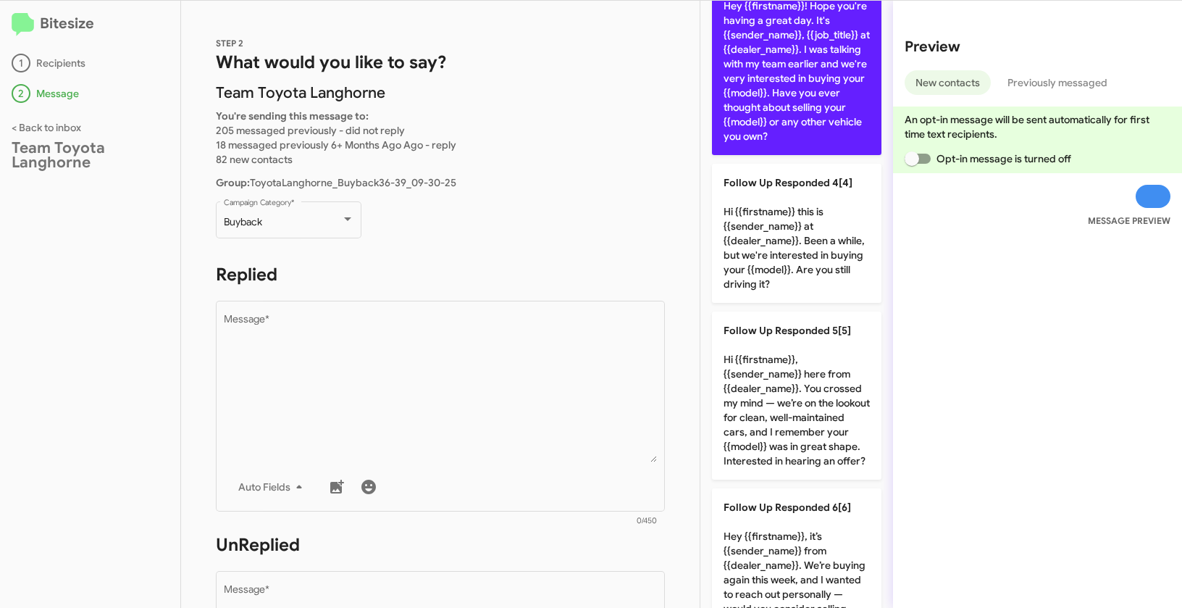
scroll to position [612, 0]
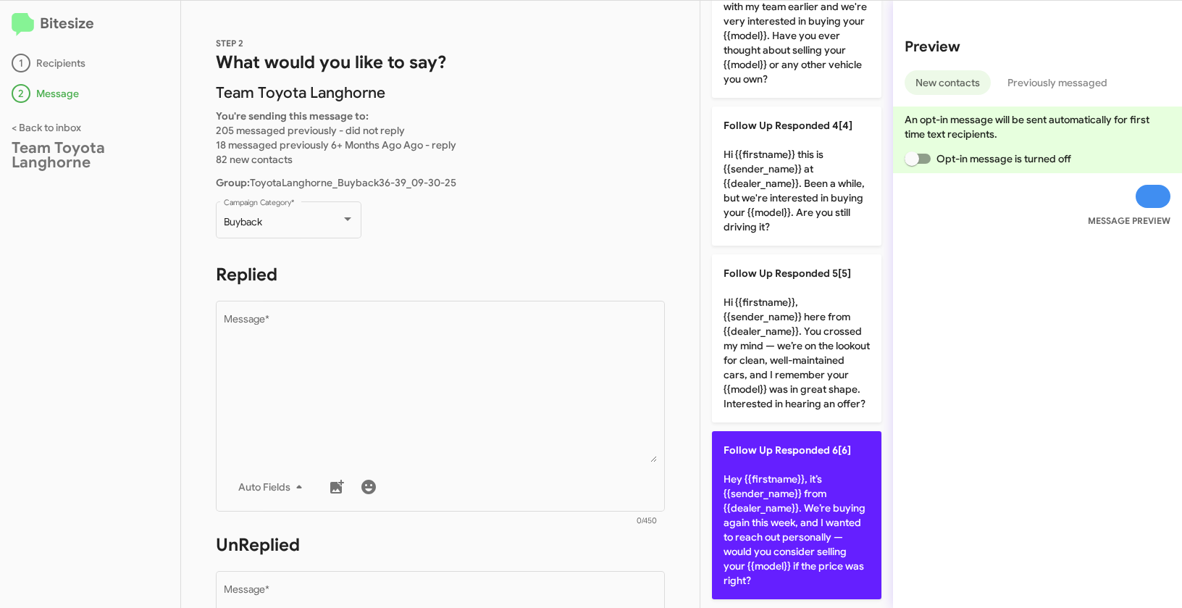
click at [800, 442] on p "Follow Up Responded 6[6] Hey {{firstname}}, it’s {{sender_name}} from {{dealer_…" at bounding box center [797, 515] width 170 height 168
type textarea "Hey {{firstname}}, it’s {{sender_name}} from {{dealer_name}}. We’re buying agai…"
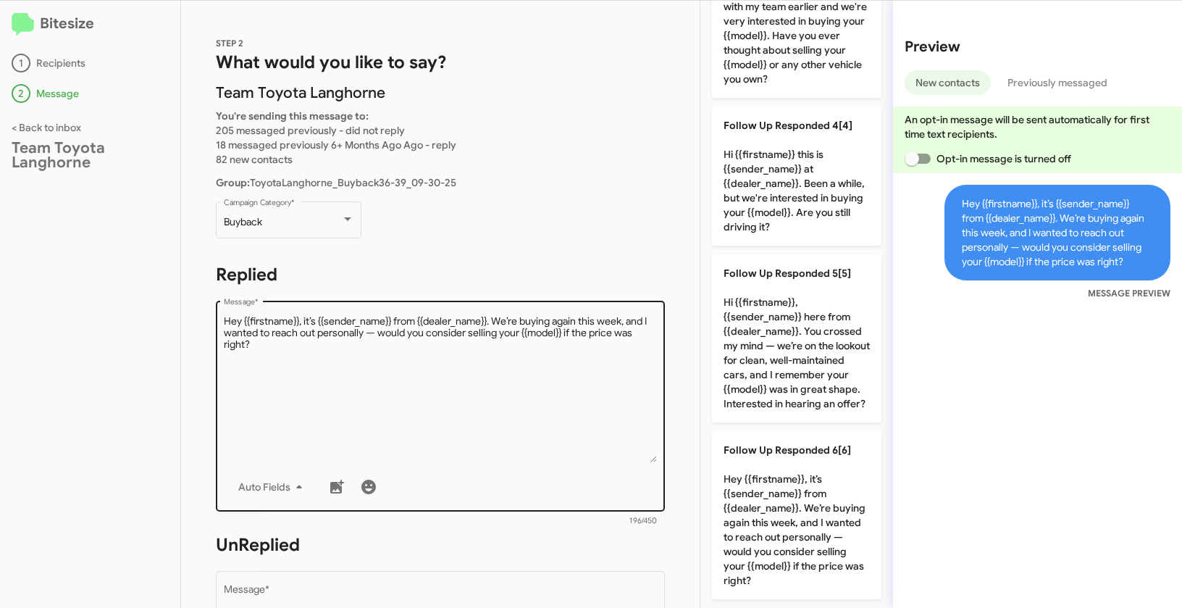
scroll to position [247, 0]
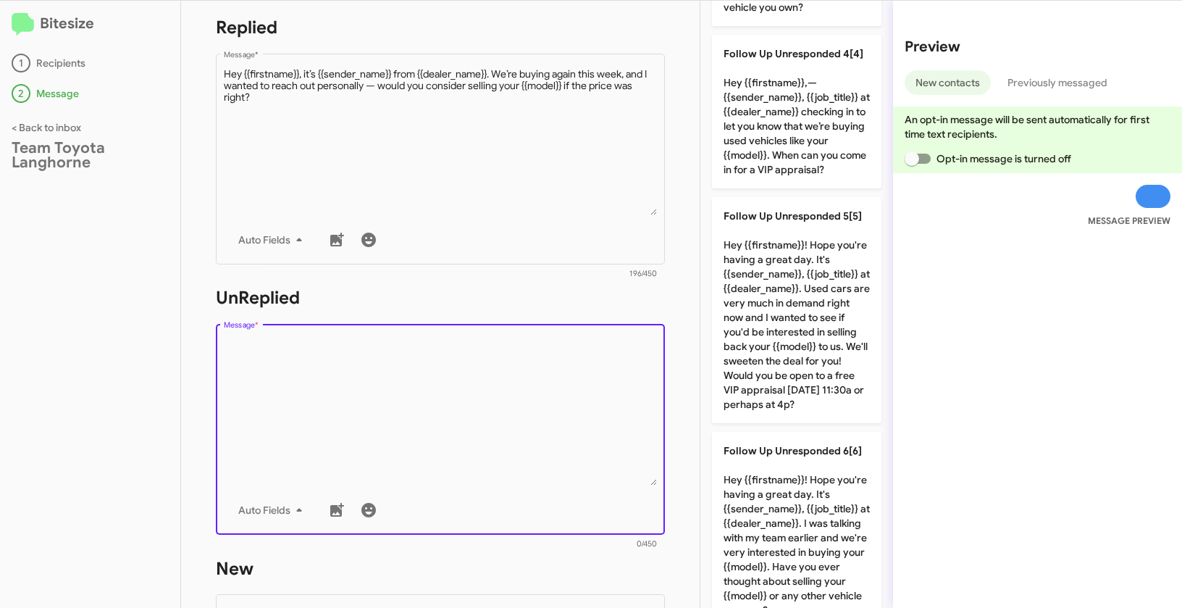
click at [535, 443] on textarea "Message *" at bounding box center [441, 412] width 434 height 148
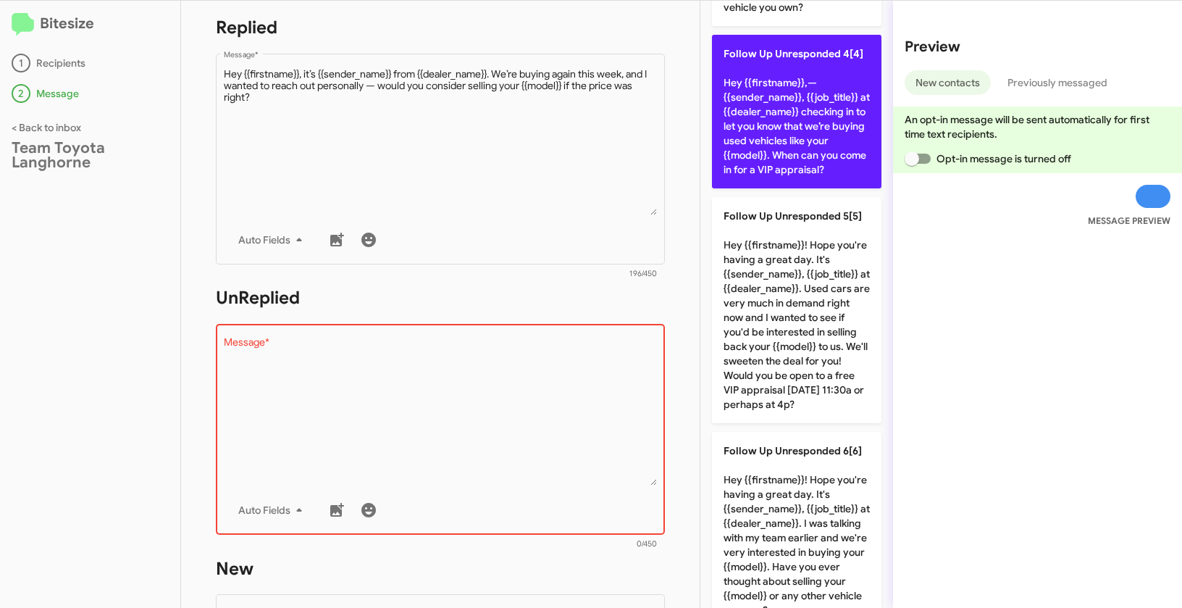
click at [810, 135] on p "Follow Up Unresponded 4[4] Hey {{firstname}},—{{sender_name}}, {{job_title}} at…" at bounding box center [797, 112] width 170 height 154
type textarea "Hey {{firstname}},—{{sender_name}}, {{job_title}} at {{dealer_name}} checking i…"
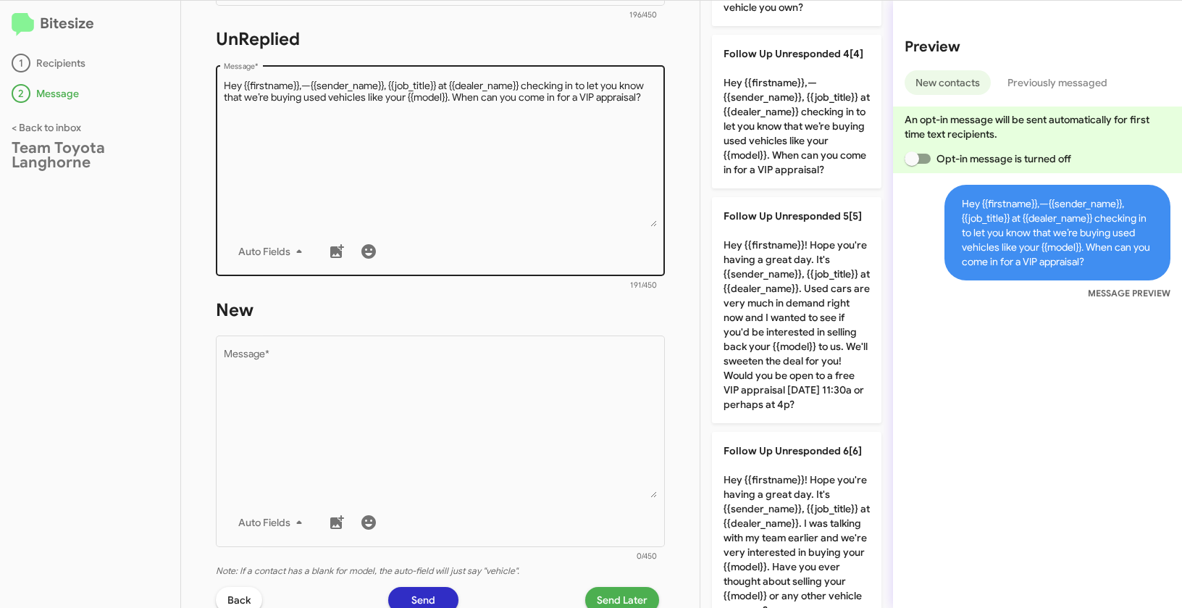
scroll to position [515, 0]
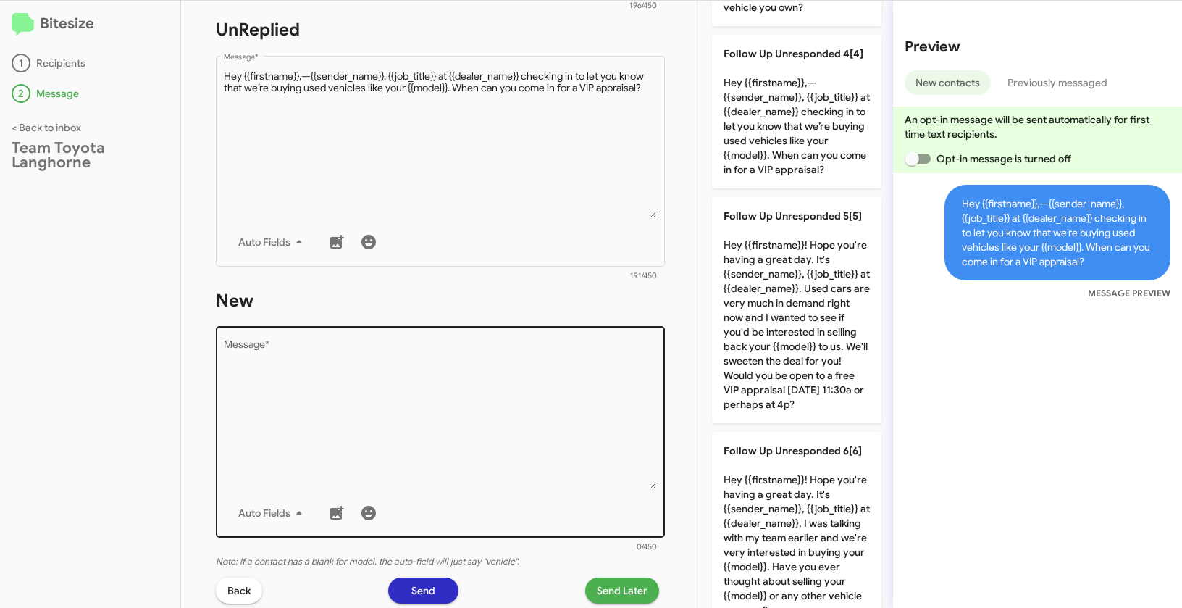
click at [467, 435] on textarea "Message *" at bounding box center [441, 415] width 434 height 148
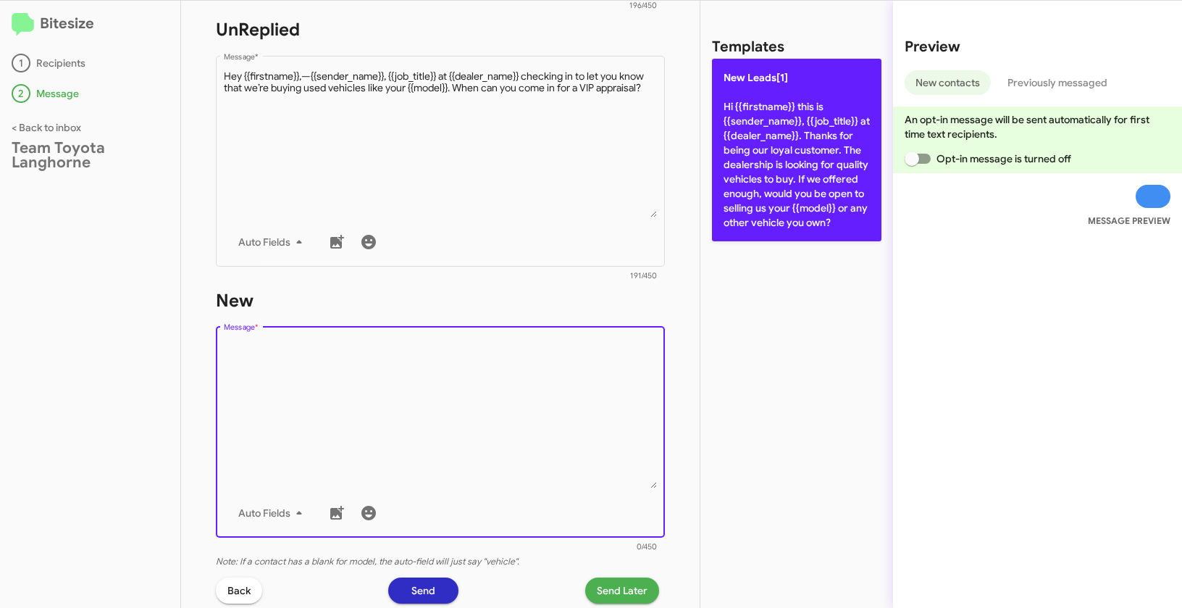
click at [763, 120] on p "New Leads[1] Hi {{firstname}} this is {{sender_name}}, {{job_title}} at {{deale…" at bounding box center [797, 150] width 170 height 183
type textarea "Hi {{firstname}} this is {{sender_name}}, {{job_title}} at {{dealer_name}}. Tha…"
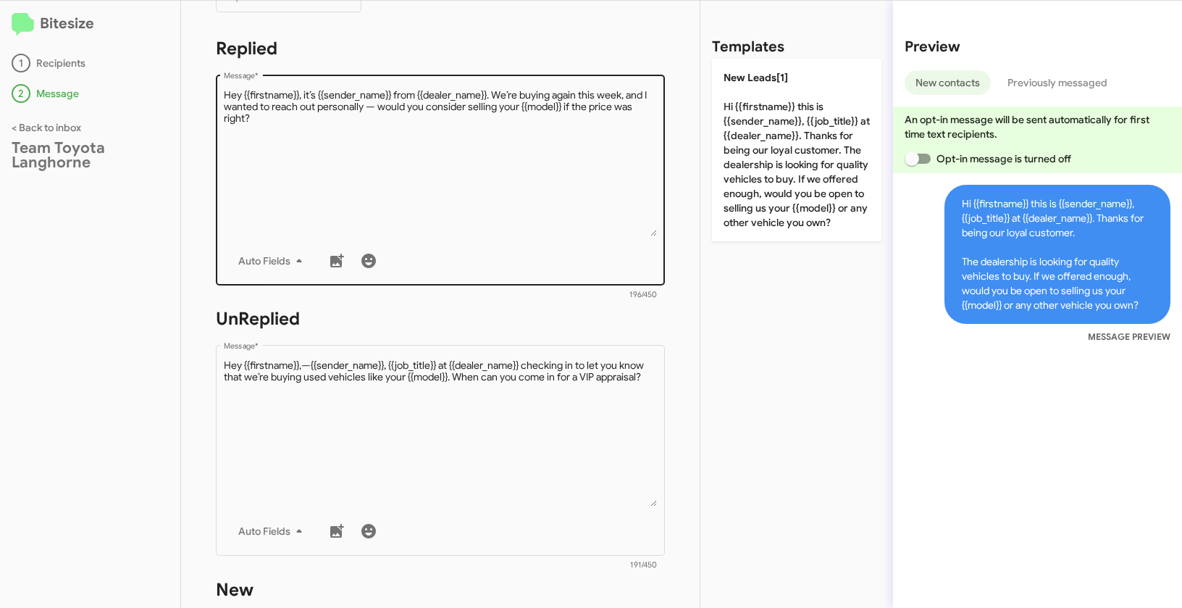
scroll to position [214, 0]
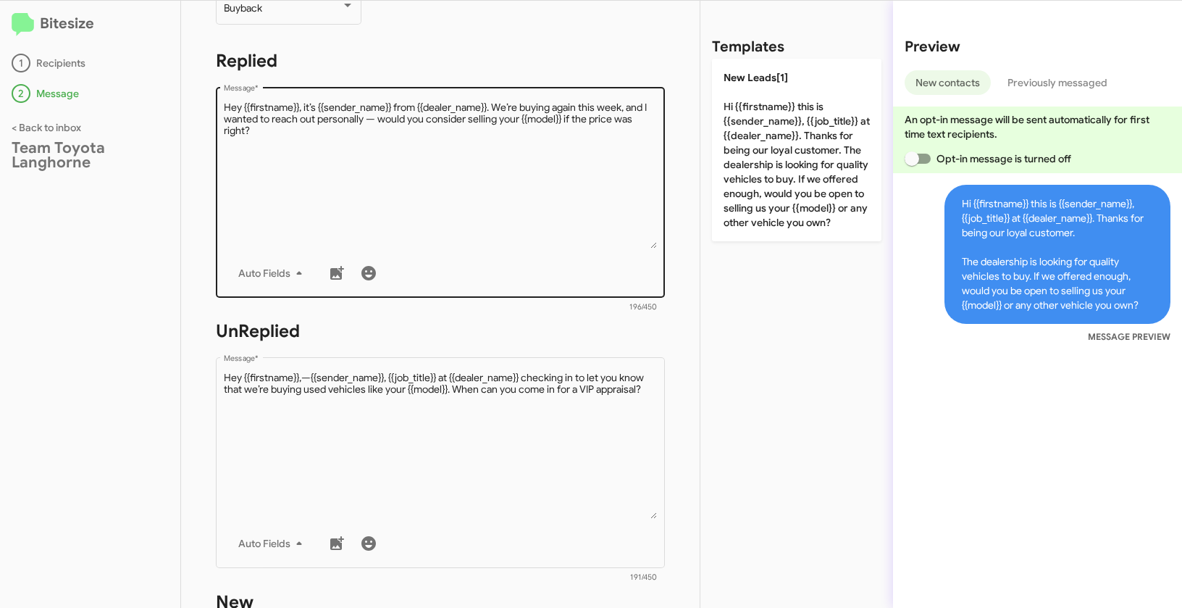
click at [476, 216] on textarea "Message *" at bounding box center [441, 175] width 434 height 148
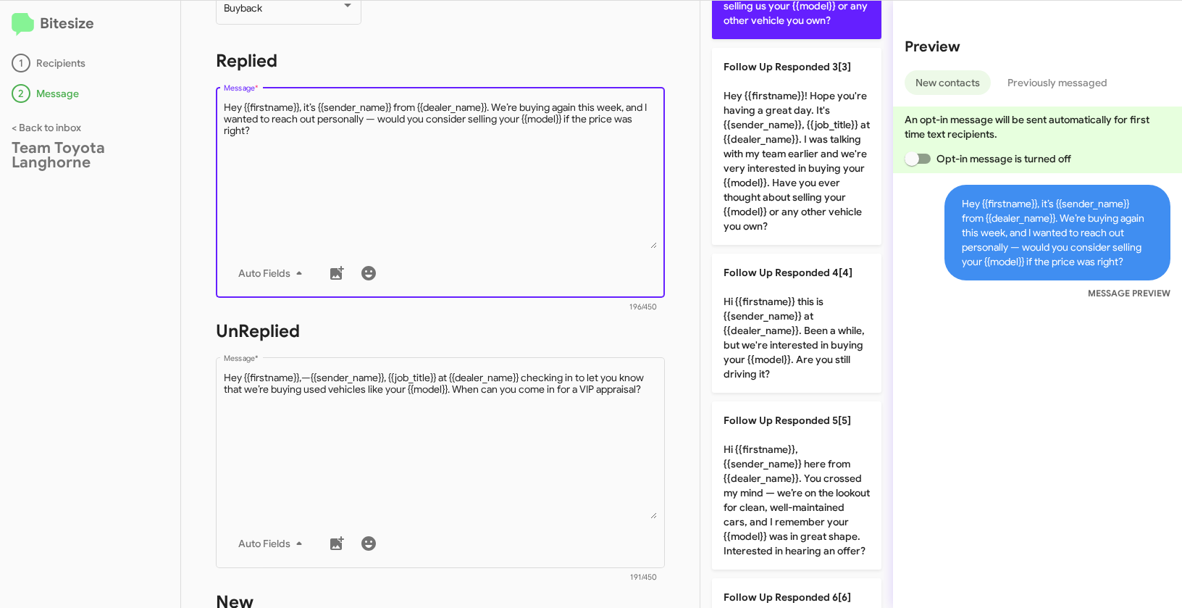
scroll to position [612, 0]
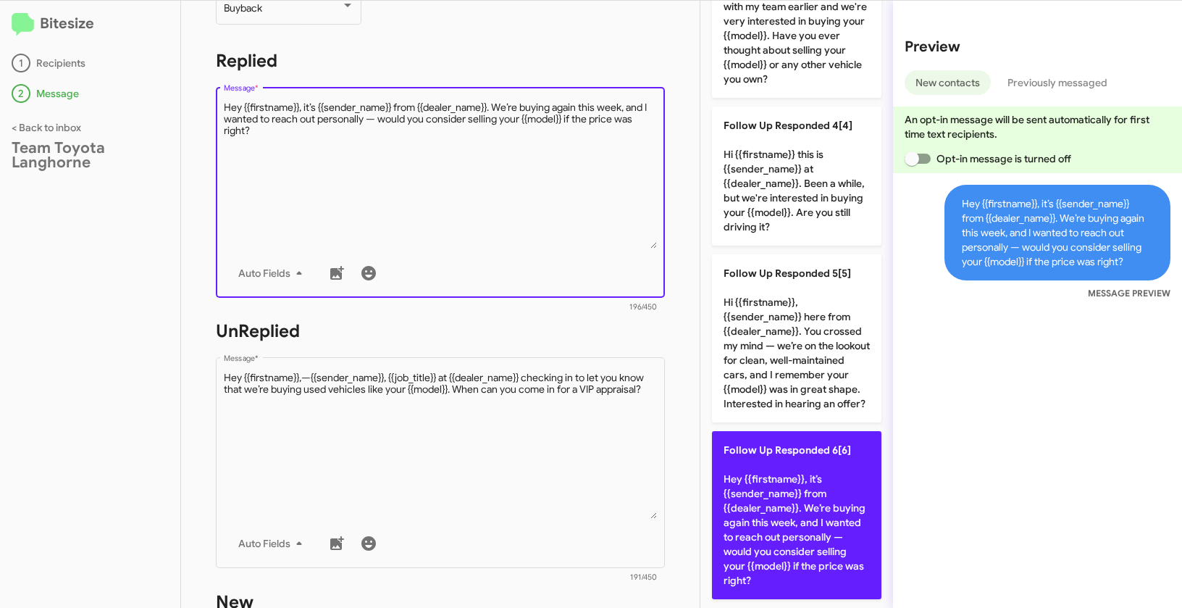
click at [769, 448] on p "Follow Up Responded 6[6] Hey {{firstname}}, it’s {{sender_name}} from {{dealer_…" at bounding box center [797, 515] width 170 height 168
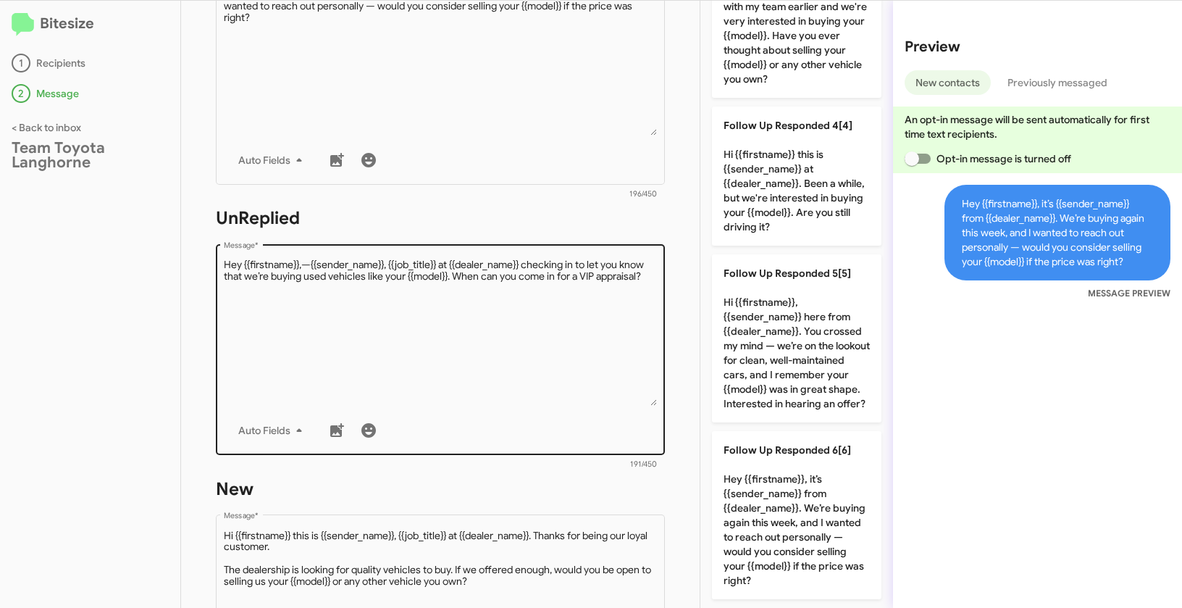
scroll to position [330, 0]
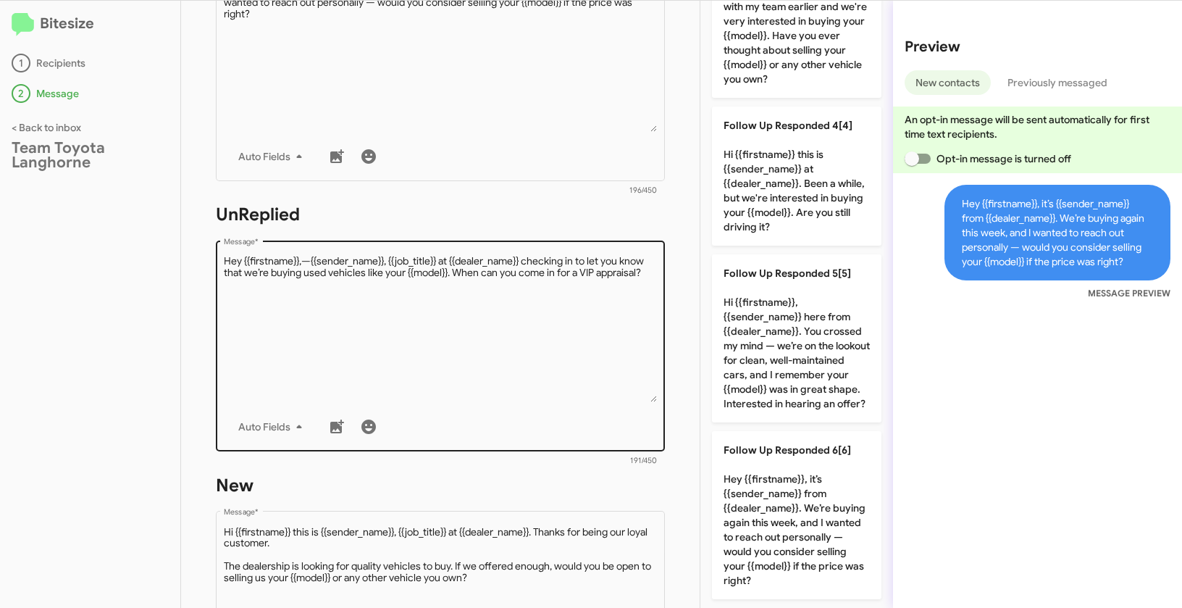
click at [552, 369] on textarea "Message *" at bounding box center [441, 328] width 434 height 148
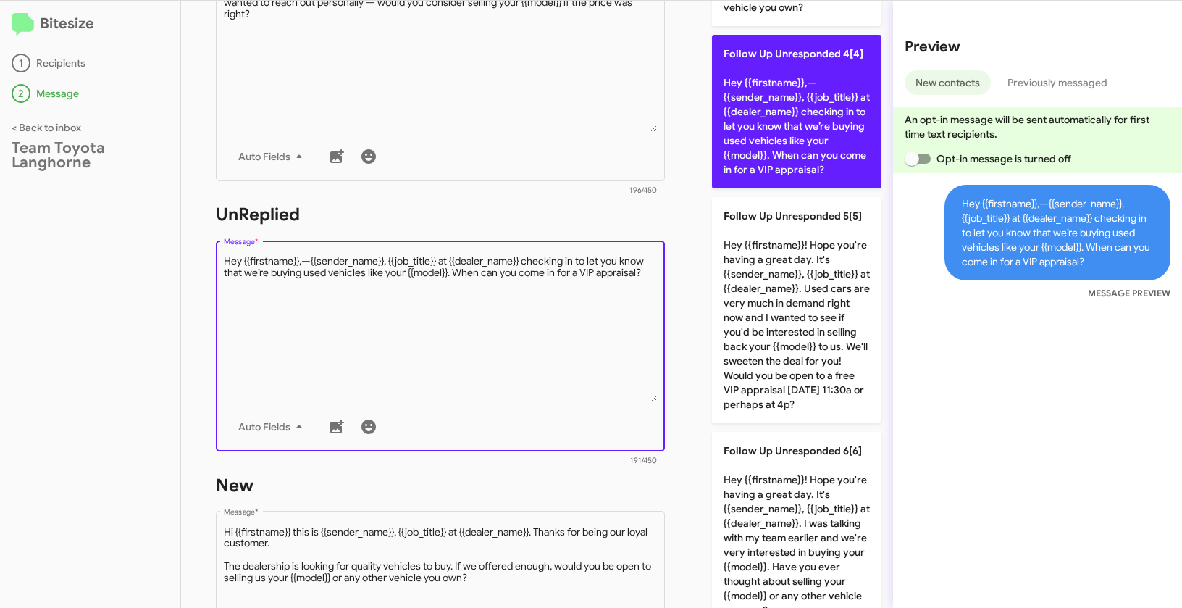
click at [806, 130] on p "Follow Up Unresponded 4[4] Hey {{firstname}},—{{sender_name}}, {{job_title}} at…" at bounding box center [797, 112] width 170 height 154
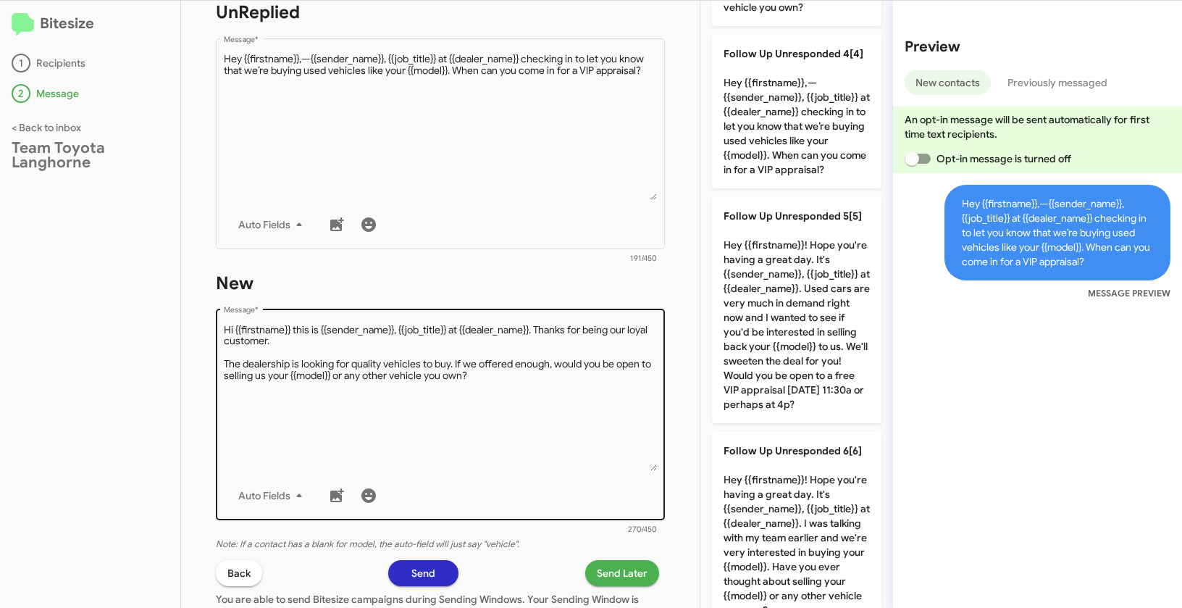
scroll to position [690, 0]
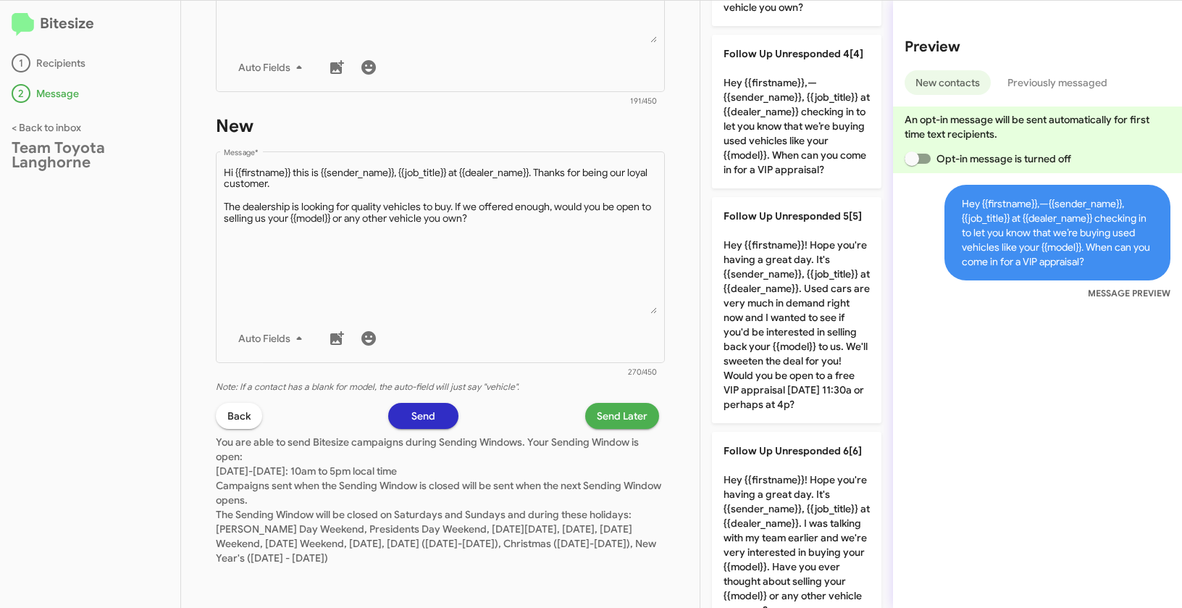
click at [601, 410] on span "Send Later" at bounding box center [622, 416] width 51 height 26
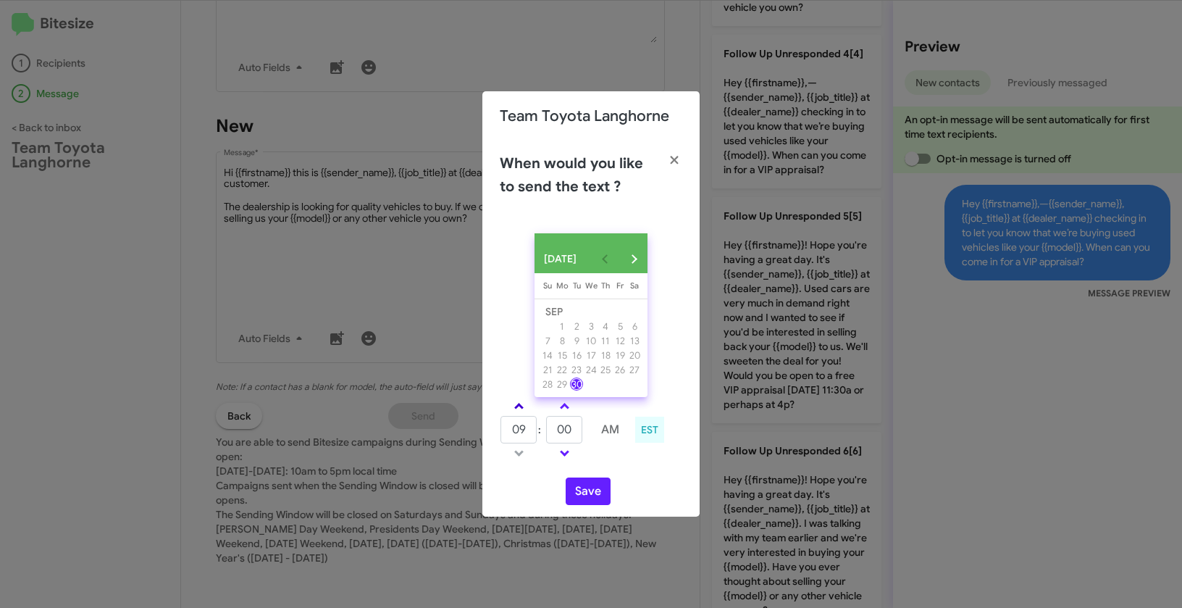
click at [520, 406] on link at bounding box center [518, 406] width 25 height 17
type input "01"
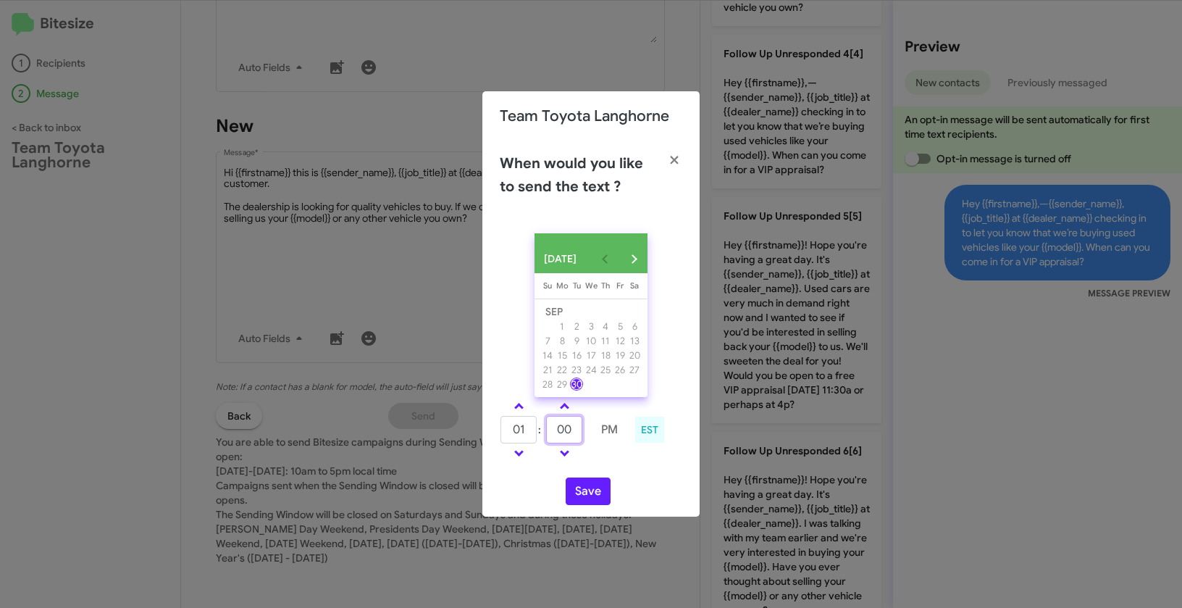
drag, startPoint x: 575, startPoint y: 435, endPoint x: 537, endPoint y: 428, distance: 38.4
click at [537, 428] on tr "01 : 00 PM" at bounding box center [564, 429] width 128 height 29
type input "19"
click at [597, 500] on button "Save" at bounding box center [588, 491] width 45 height 28
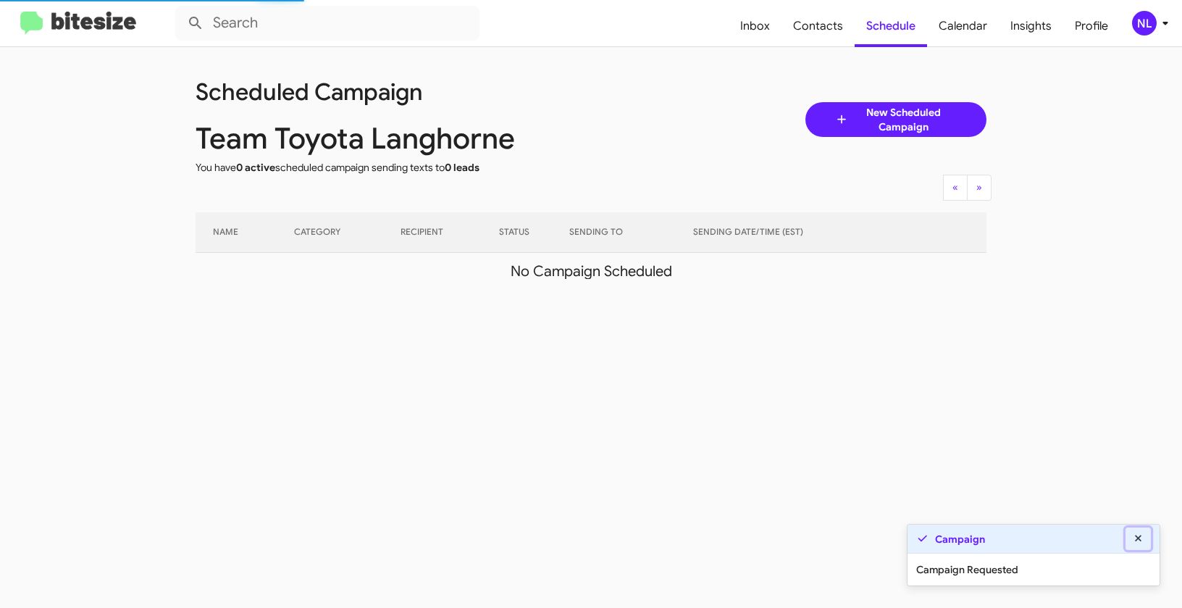
click at [1142, 536] on icon at bounding box center [1138, 538] width 13 height 10
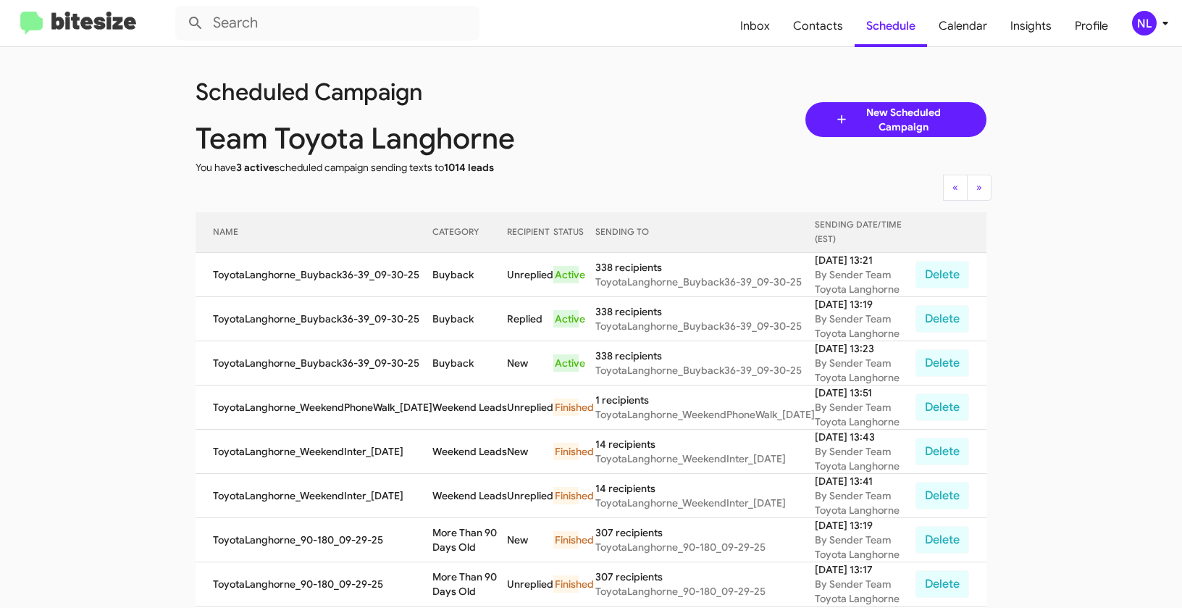
click at [1152, 25] on div "NL" at bounding box center [1144, 23] width 25 height 25
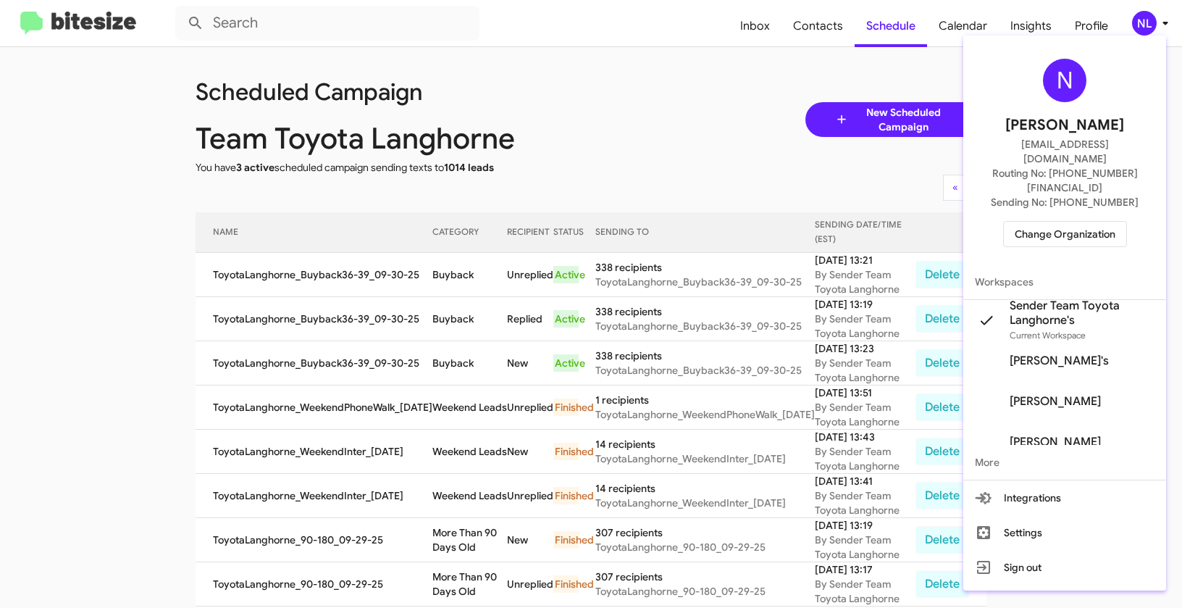
click at [1064, 222] on span "Change Organization" at bounding box center [1065, 234] width 101 height 25
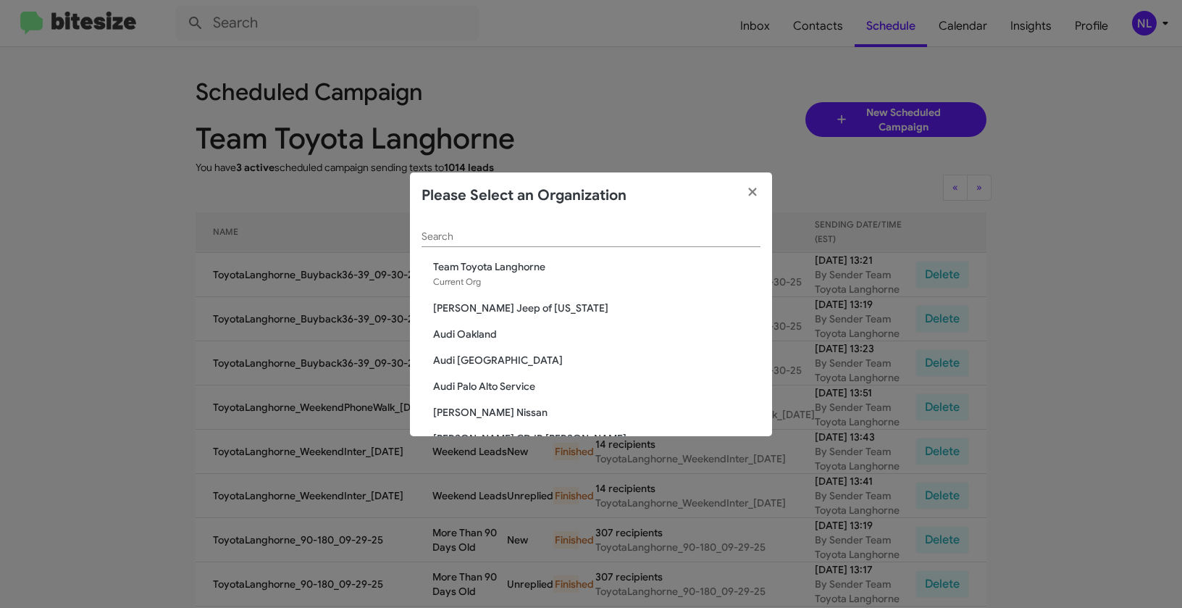
click at [622, 243] on div "Search" at bounding box center [591, 233] width 339 height 28
paste input "Team Toyota Princeton"
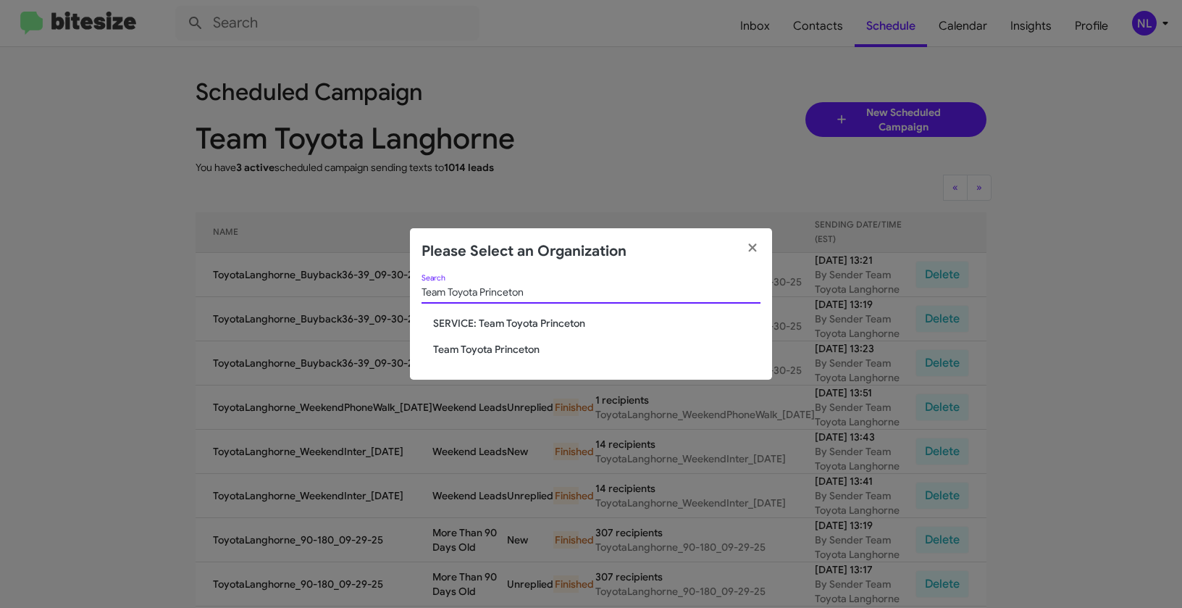
type input "Team Toyota Princeton"
click at [461, 348] on span "Team Toyota Princeton" at bounding box center [596, 349] width 327 height 14
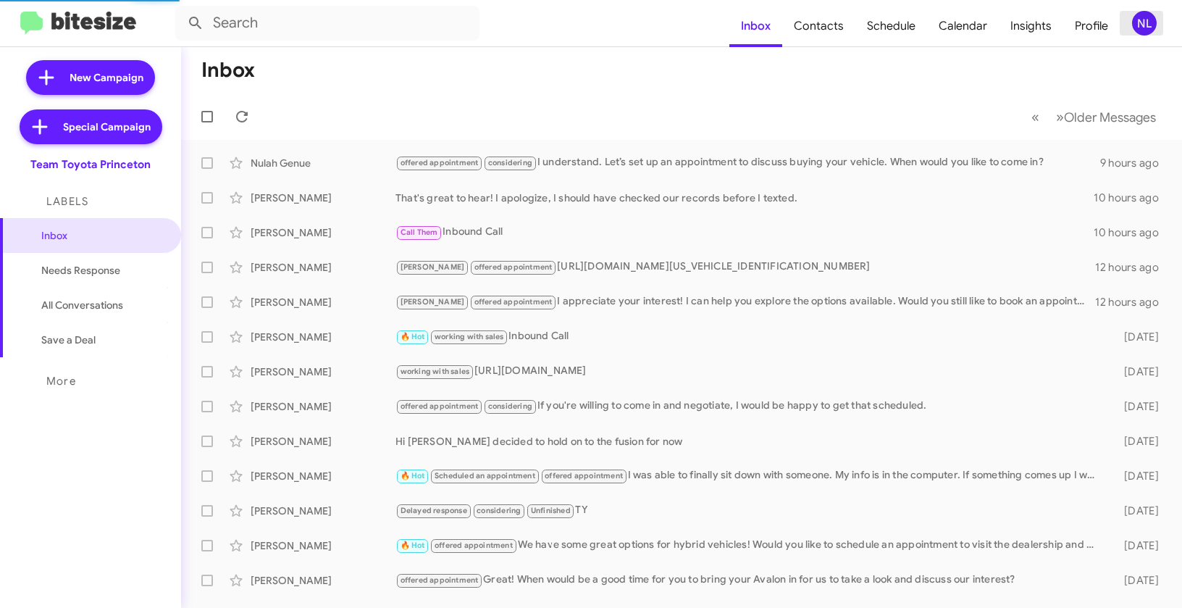
click at [1135, 22] on div "NL" at bounding box center [1144, 23] width 25 height 25
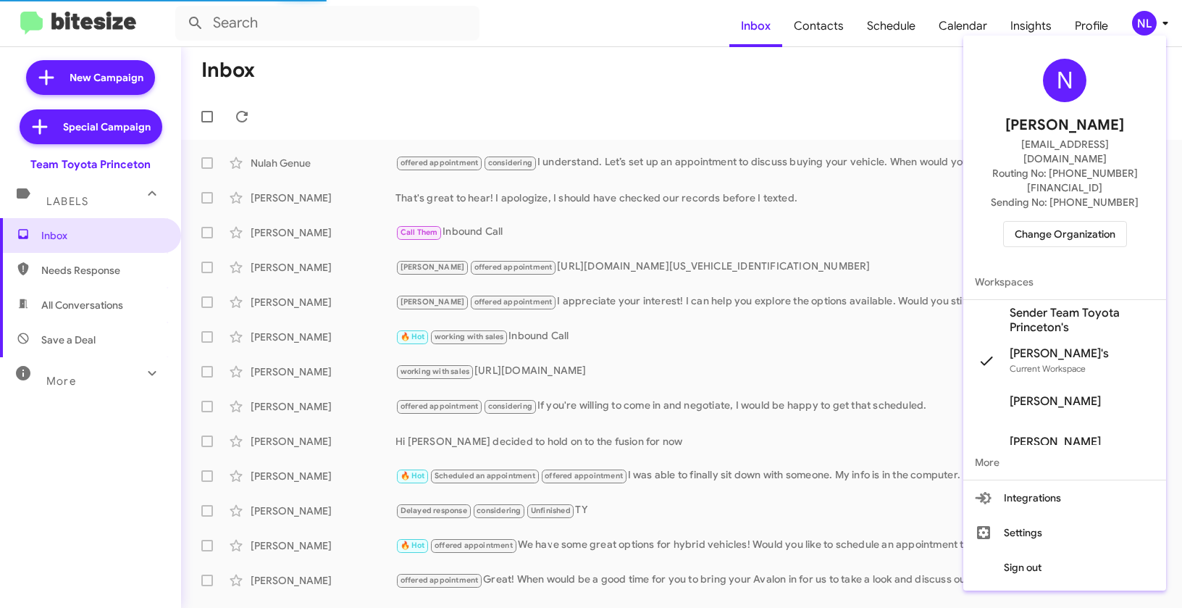
click at [1053, 306] on span "Sender Team Toyota Princeton's" at bounding box center [1082, 320] width 145 height 29
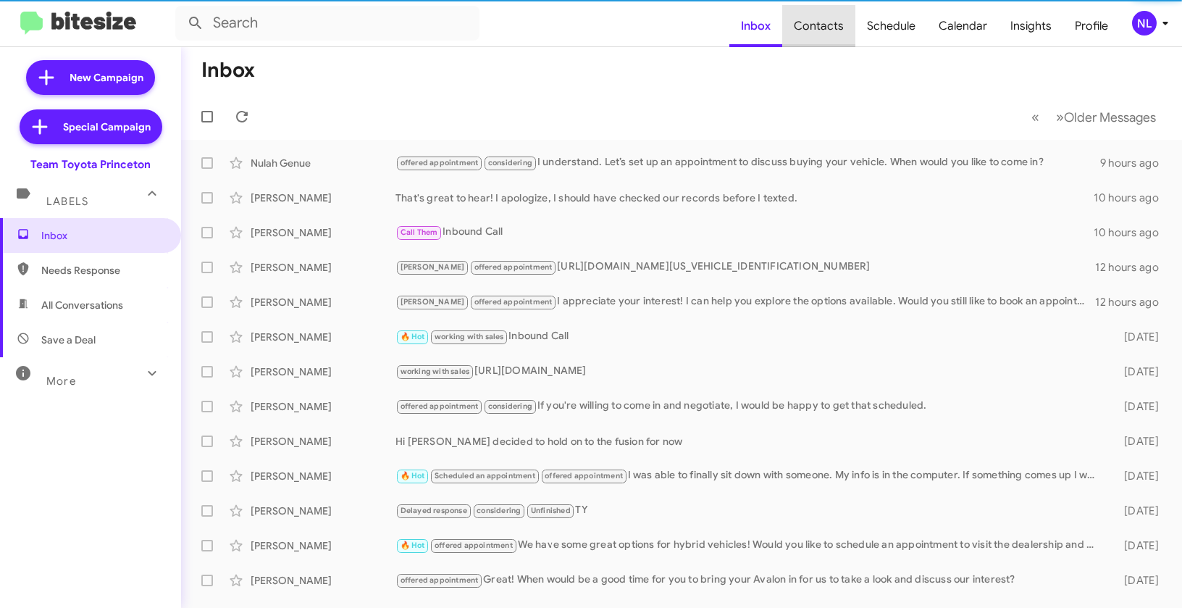
click at [824, 30] on span "Contacts" at bounding box center [818, 26] width 73 height 42
type input "in:groups"
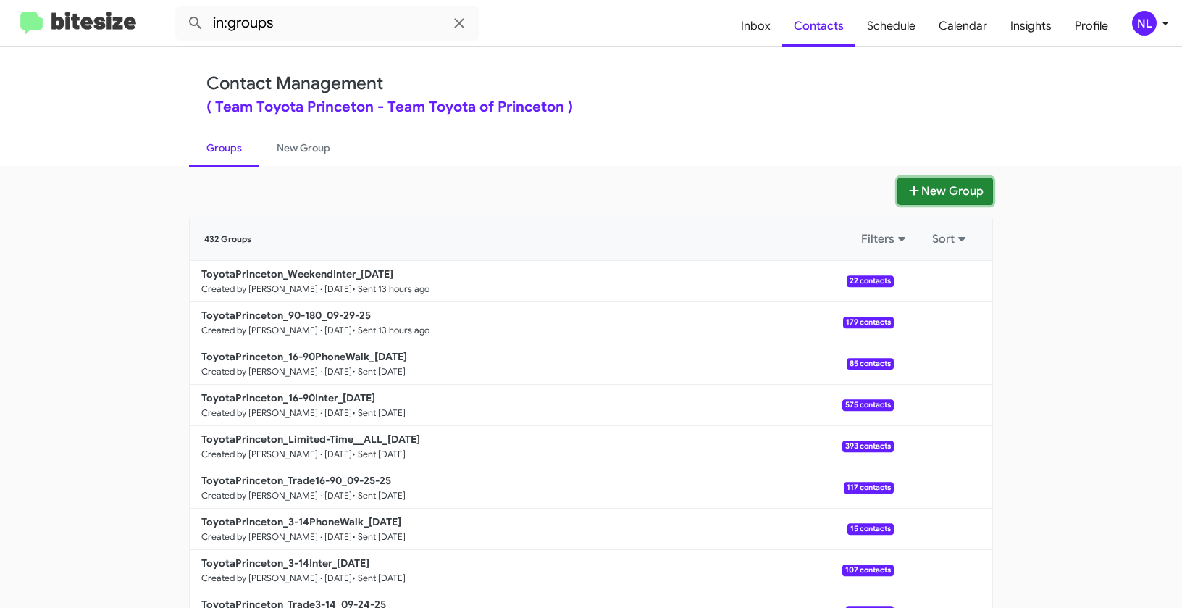
click at [937, 191] on button "New Group" at bounding box center [946, 191] width 96 height 28
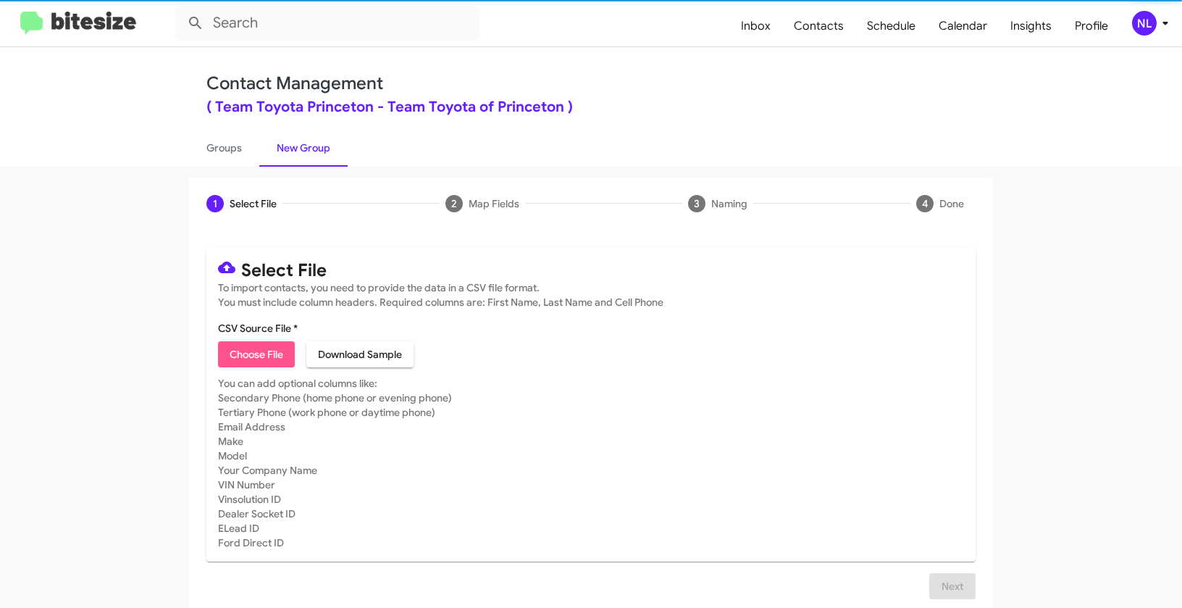
click at [254, 357] on span "Choose File" at bounding box center [257, 354] width 54 height 26
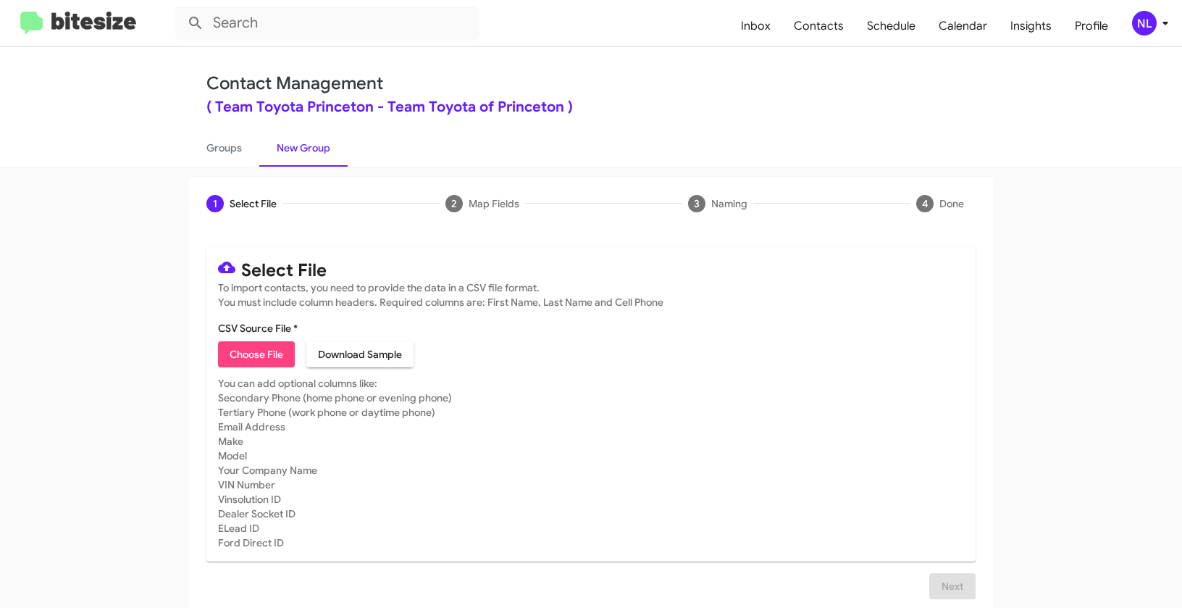
type input "ToyotaPrinceton_Buyback36-39_09-30-25"
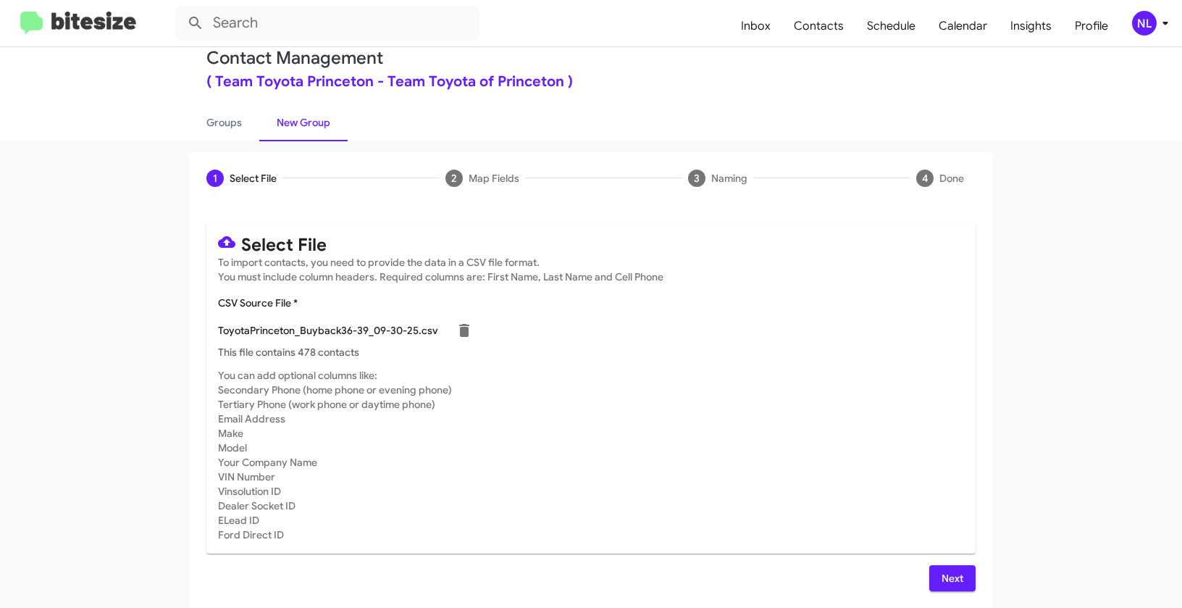
scroll to position [26, 0]
click at [950, 573] on span "Next" at bounding box center [952, 577] width 23 height 26
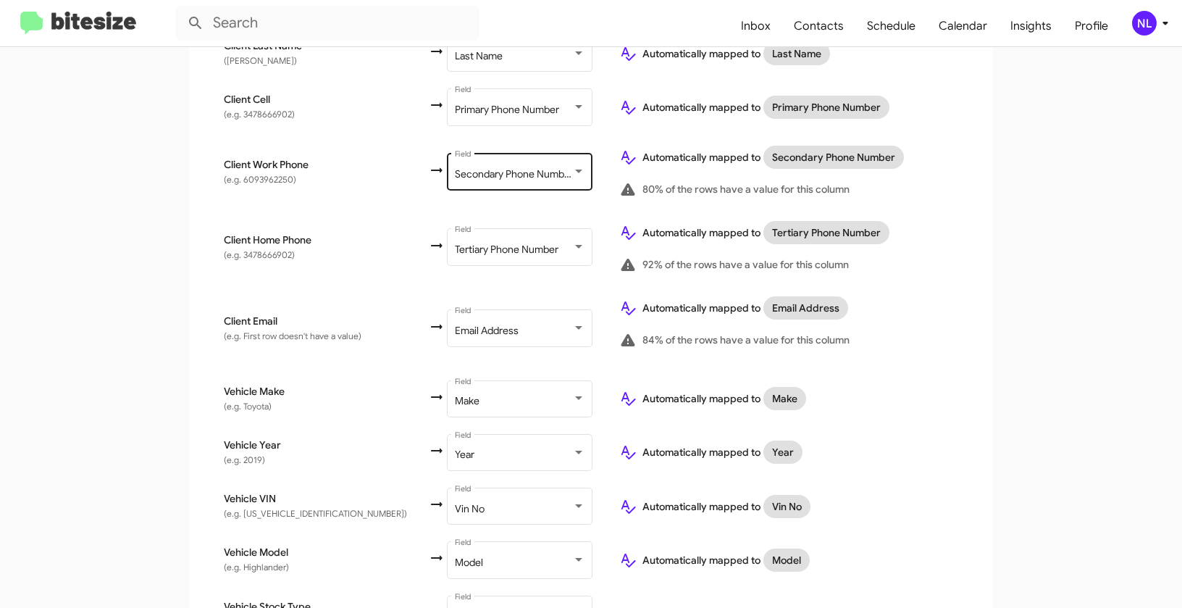
scroll to position [569, 0]
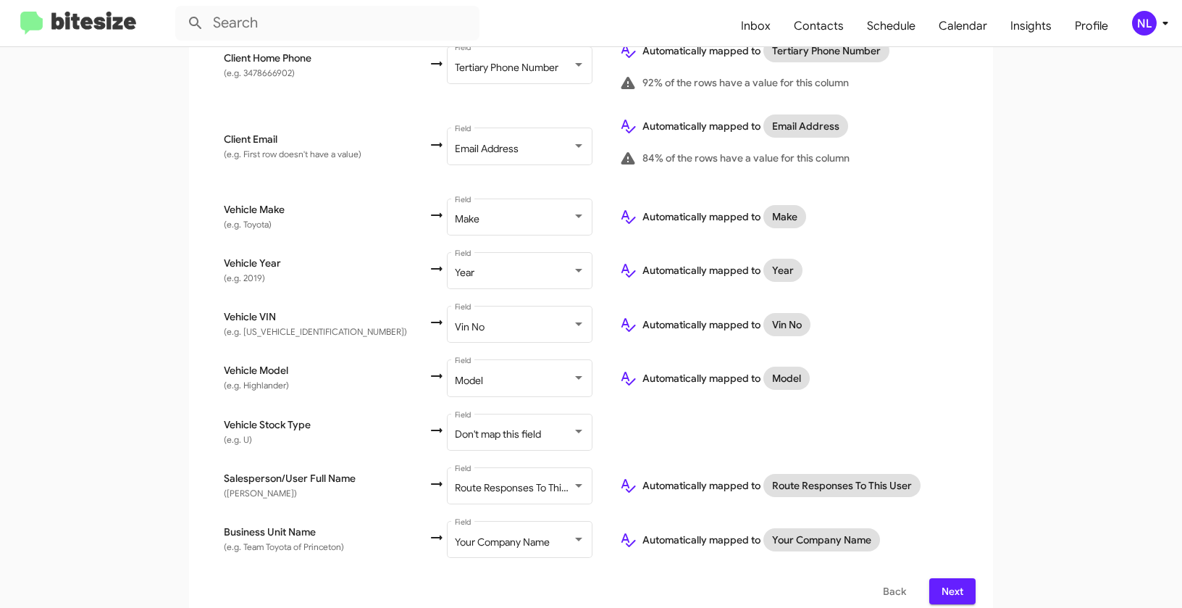
click at [974, 443] on div "Select File To import contacts, you need to provide the data in a CSV file form…" at bounding box center [591, 140] width 804 height 961
click at [962, 578] on button "Next" at bounding box center [952, 591] width 46 height 26
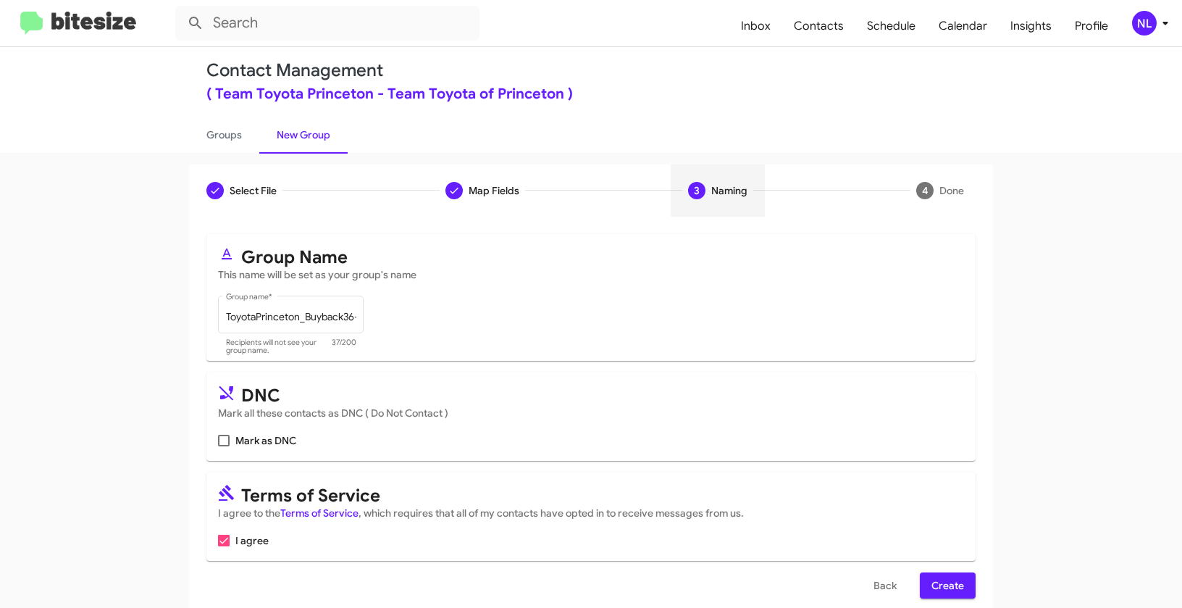
scroll to position [33, 0]
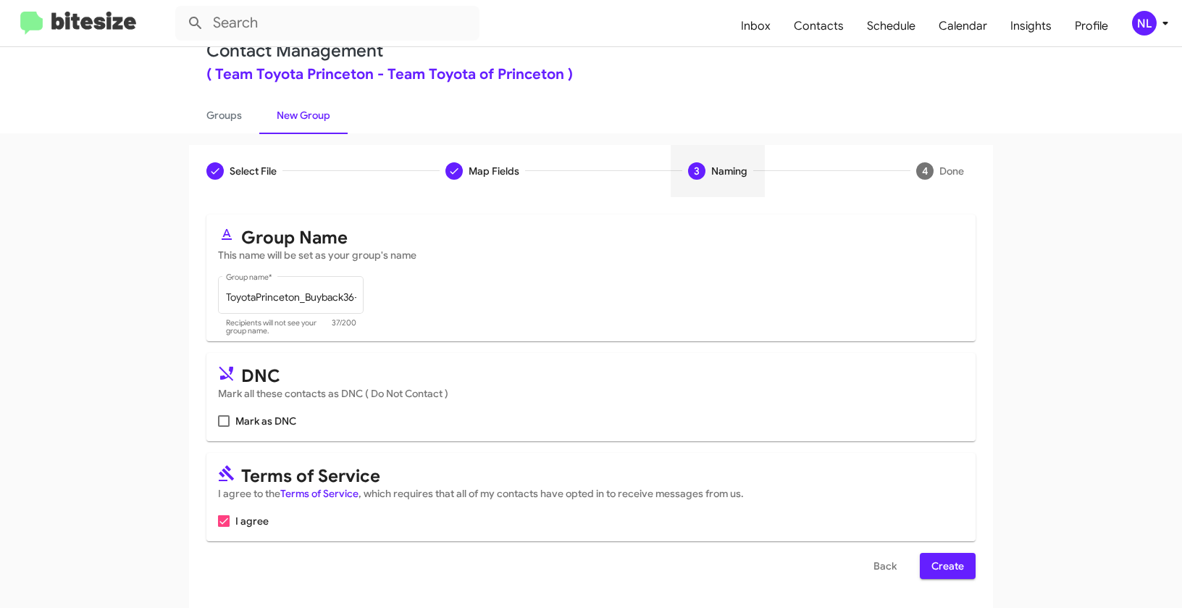
click at [943, 581] on div "Select File To import contacts, you need to provide the data in a CSV file form…" at bounding box center [591, 402] width 804 height 411
click at [943, 572] on span "Create" at bounding box center [948, 566] width 33 height 26
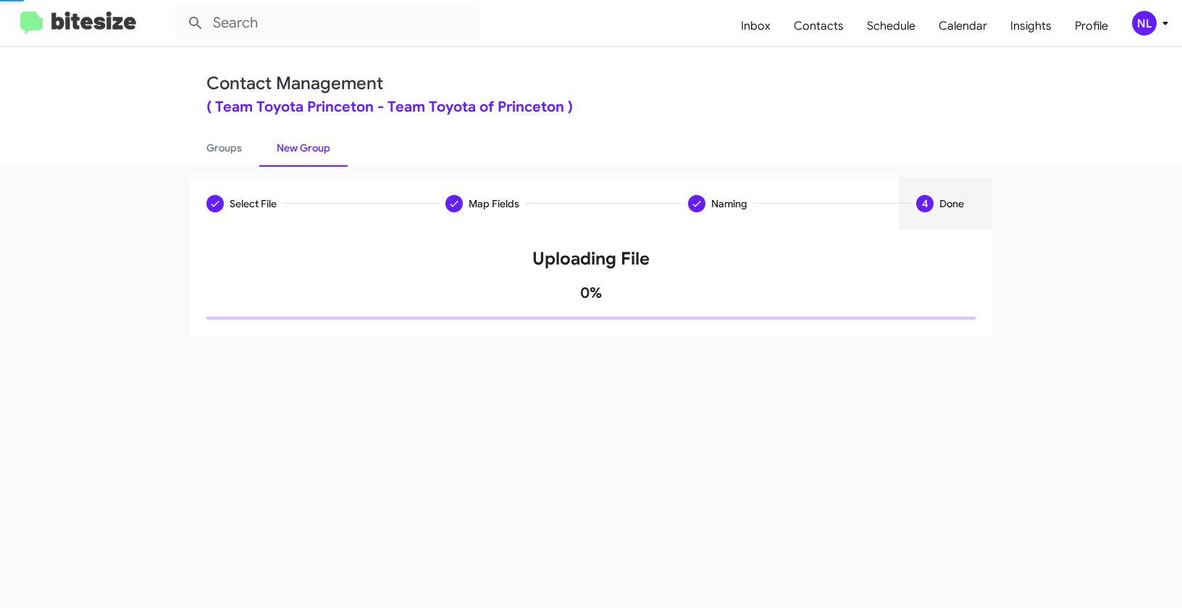
scroll to position [0, 0]
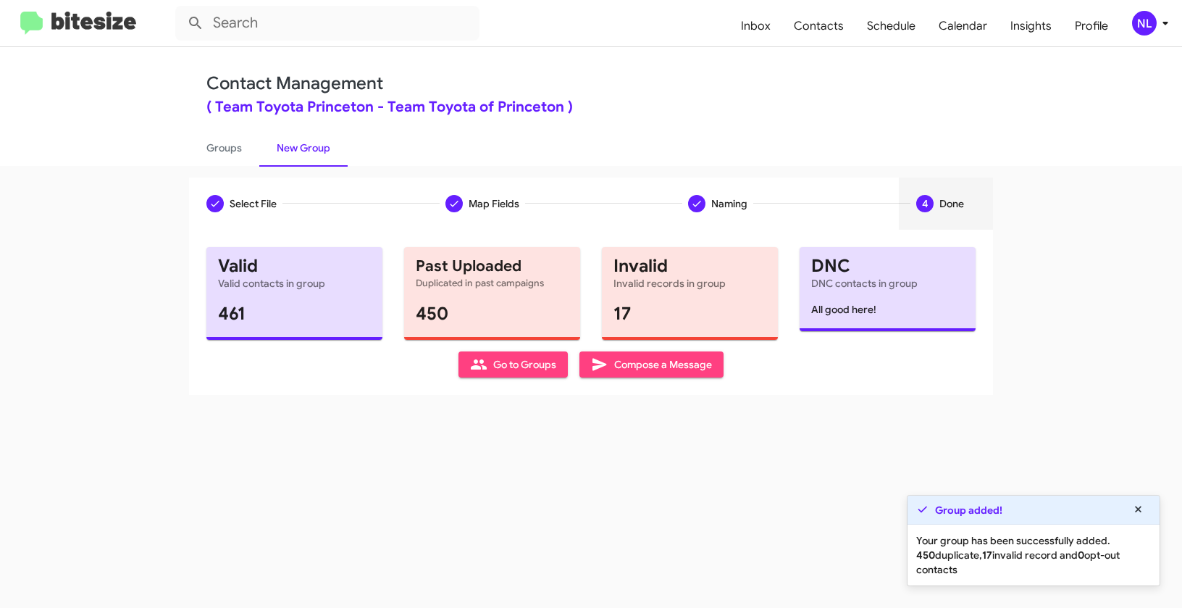
click at [497, 372] on span "Go to Groups" at bounding box center [513, 364] width 86 height 26
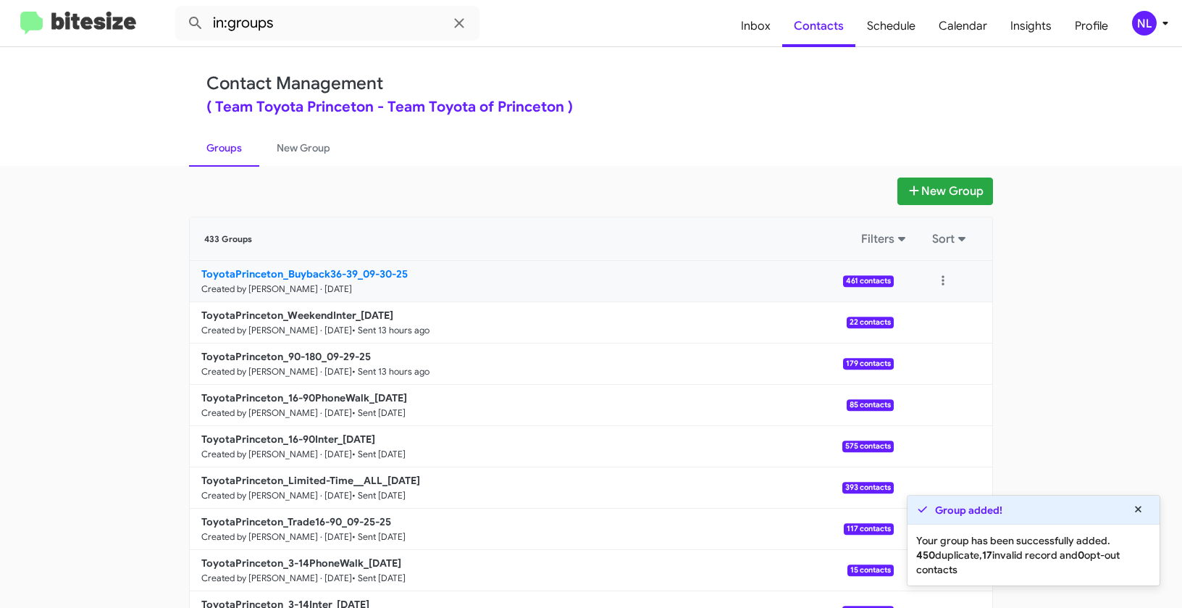
drag, startPoint x: 156, startPoint y: 265, endPoint x: 353, endPoint y: 270, distance: 196.4
click at [353, 270] on app-groups "New Group 433 Groups Filters Sort ToyotaPrinceton_Buyback36-39_09-30-25 Created…" at bounding box center [591, 444] width 1182 height 535
copy div "Filters Sort ToyotaPrinceton_Buyback36-39"
click at [328, 33] on input "in:groups" at bounding box center [327, 23] width 304 height 35
paste input "ToyotaPrinceton_Buyback36-39"
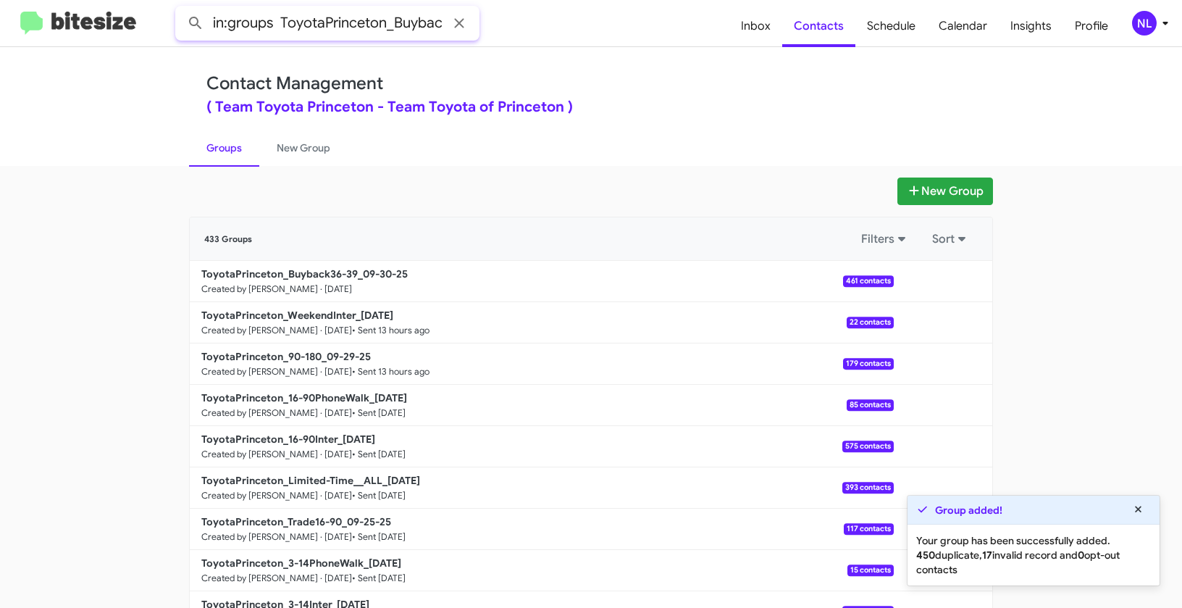
scroll to position [0, 43]
type input "in:groups ToyotaPrinceton_Buyback36-39"
click at [181, 9] on button at bounding box center [195, 23] width 29 height 29
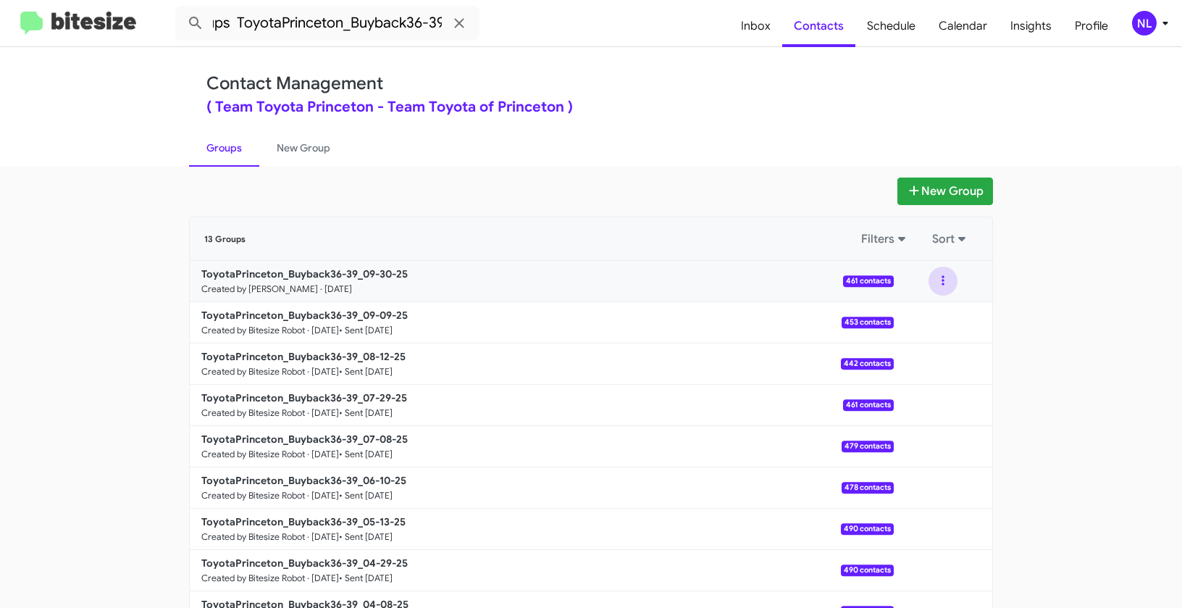
click at [938, 288] on button at bounding box center [943, 281] width 29 height 29
click at [932, 315] on button "View contacts" at bounding box center [900, 320] width 116 height 35
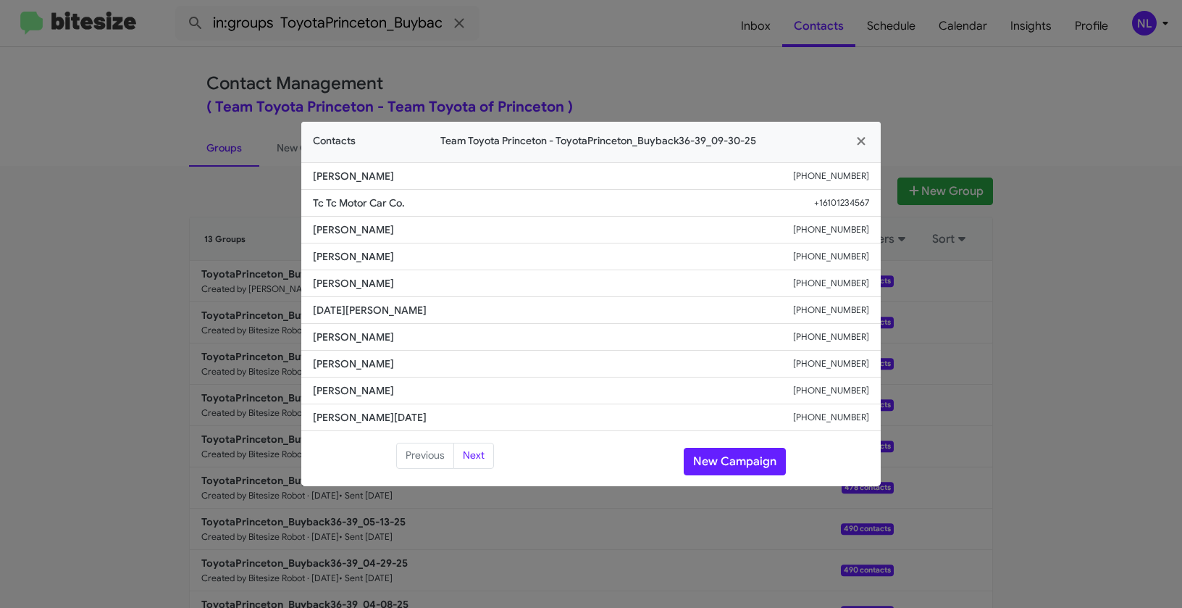
drag, startPoint x: 304, startPoint y: 282, endPoint x: 475, endPoint y: 291, distance: 171.2
click at [475, 291] on li "Ravinraj Ramaraj +16099339843" at bounding box center [591, 283] width 580 height 27
copy span "Ravinraj Ramaraj"
click at [729, 456] on button "New Campaign" at bounding box center [735, 462] width 102 height 28
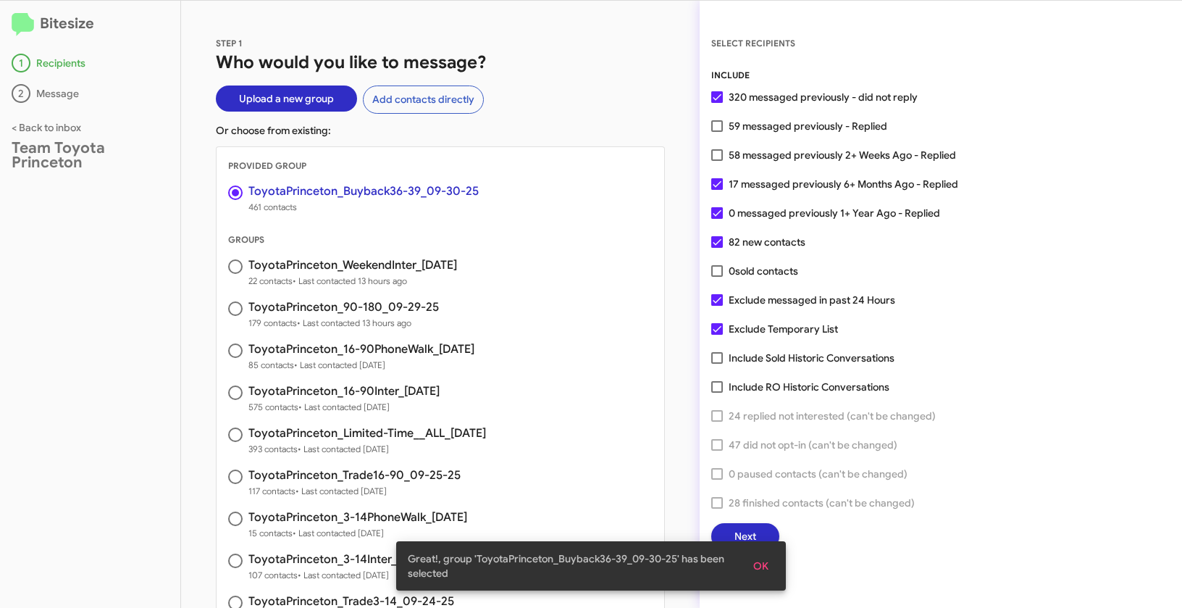
click at [764, 567] on span "OK" at bounding box center [760, 566] width 15 height 26
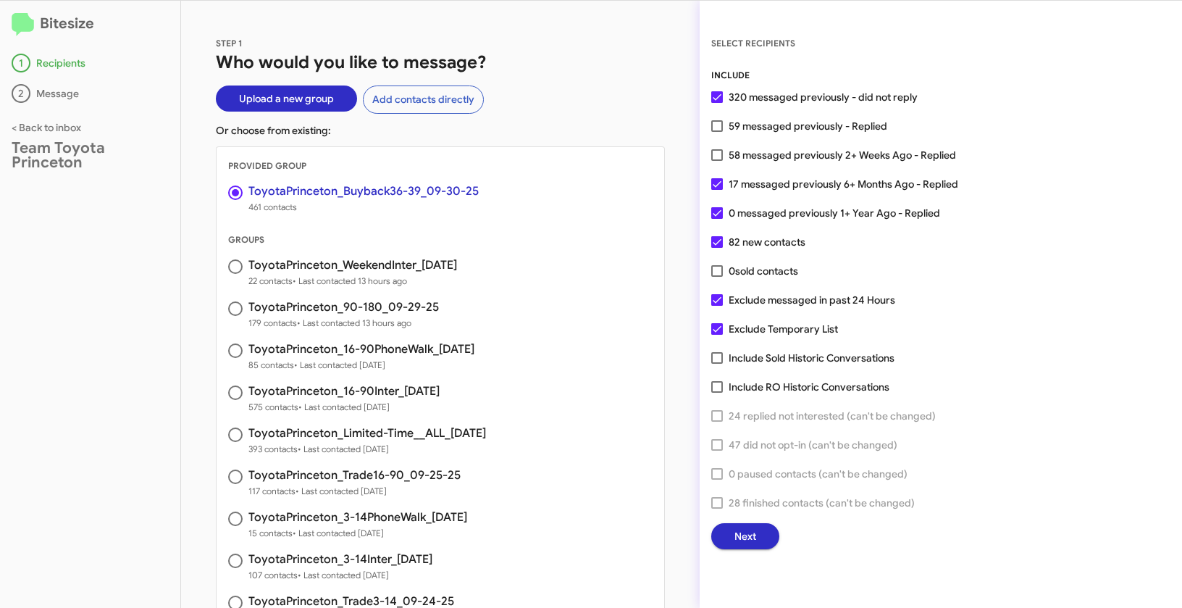
click at [740, 530] on span "Next" at bounding box center [746, 536] width 22 height 26
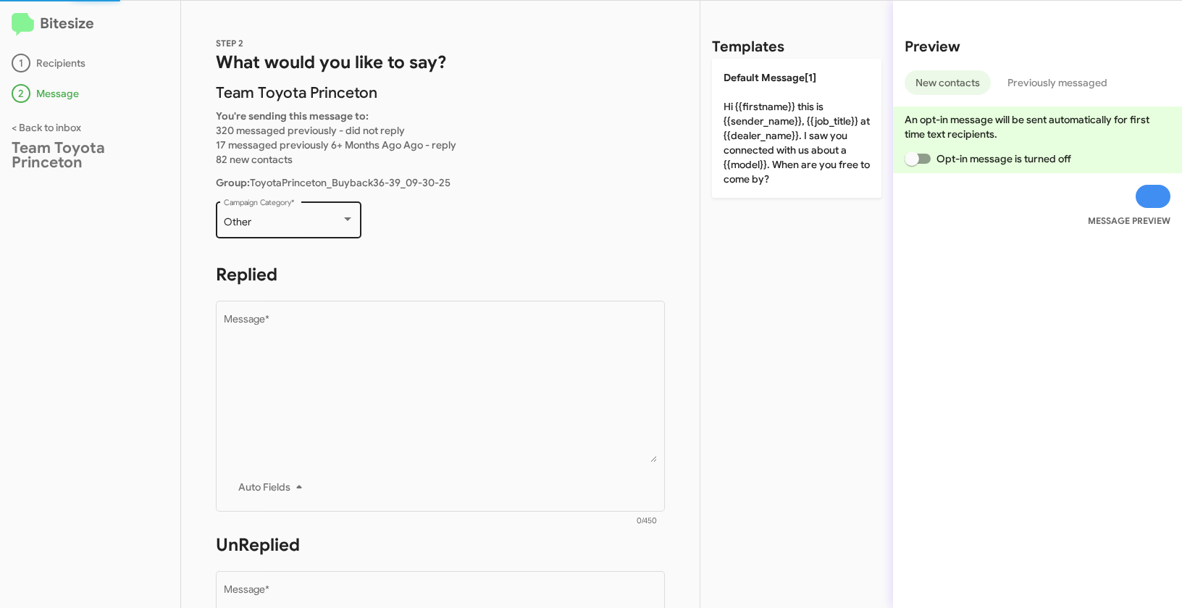
click at [300, 230] on div "Other Campaign Category *" at bounding box center [289, 219] width 130 height 40
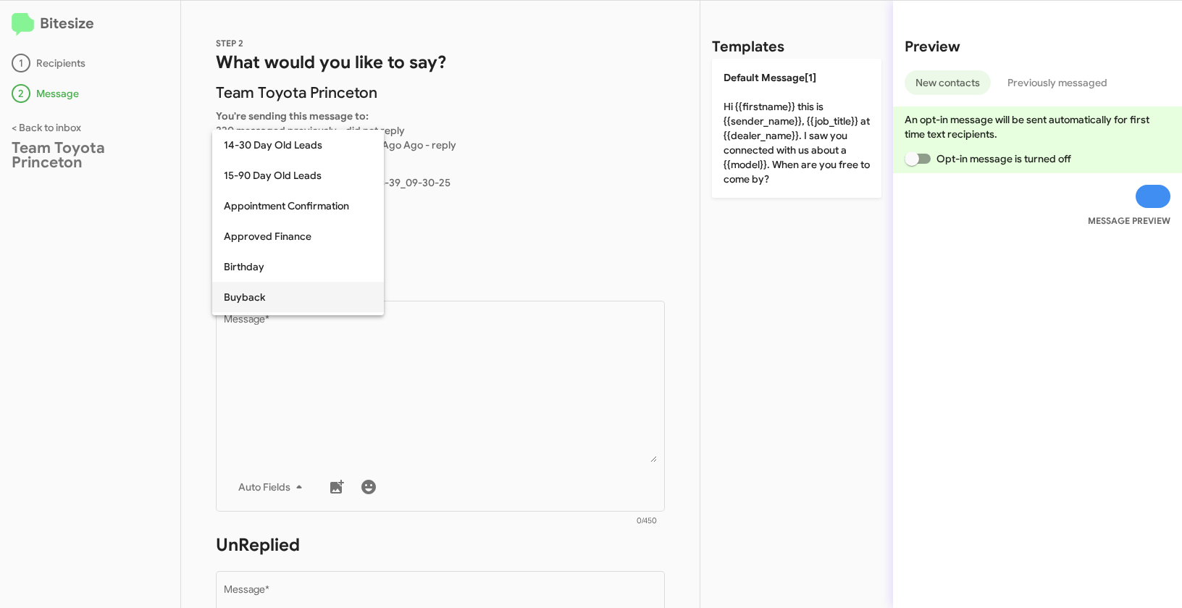
click at [262, 298] on span "Buyback" at bounding box center [298, 297] width 149 height 30
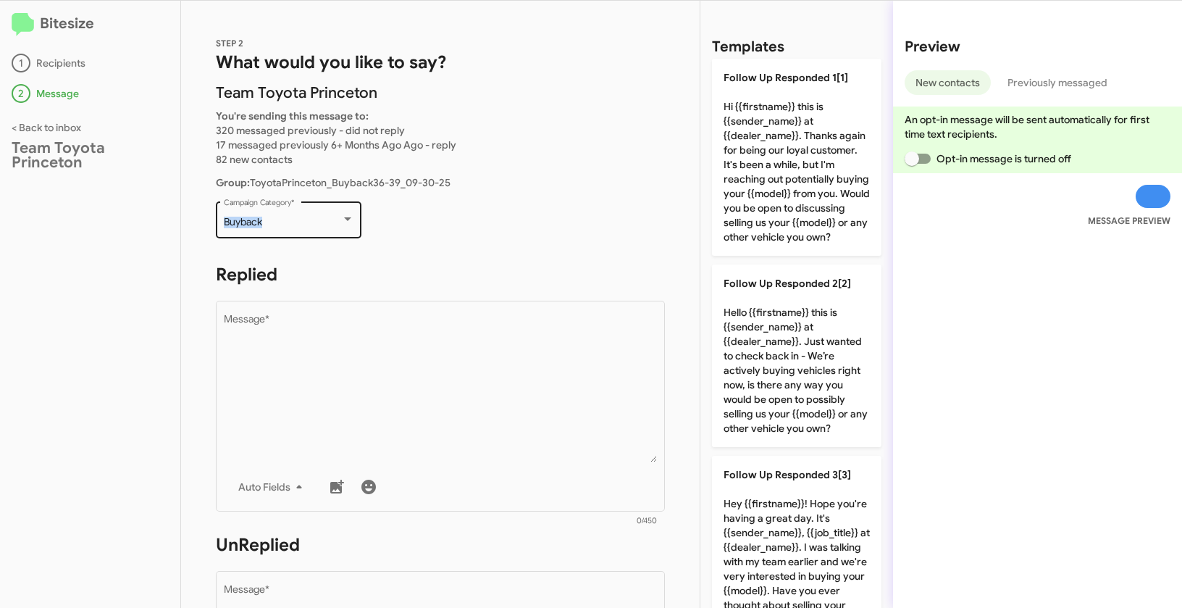
drag, startPoint x: 219, startPoint y: 220, endPoint x: 293, endPoint y: 221, distance: 74.6
click at [293, 221] on div "Buyback Campaign Category *" at bounding box center [289, 219] width 146 height 40
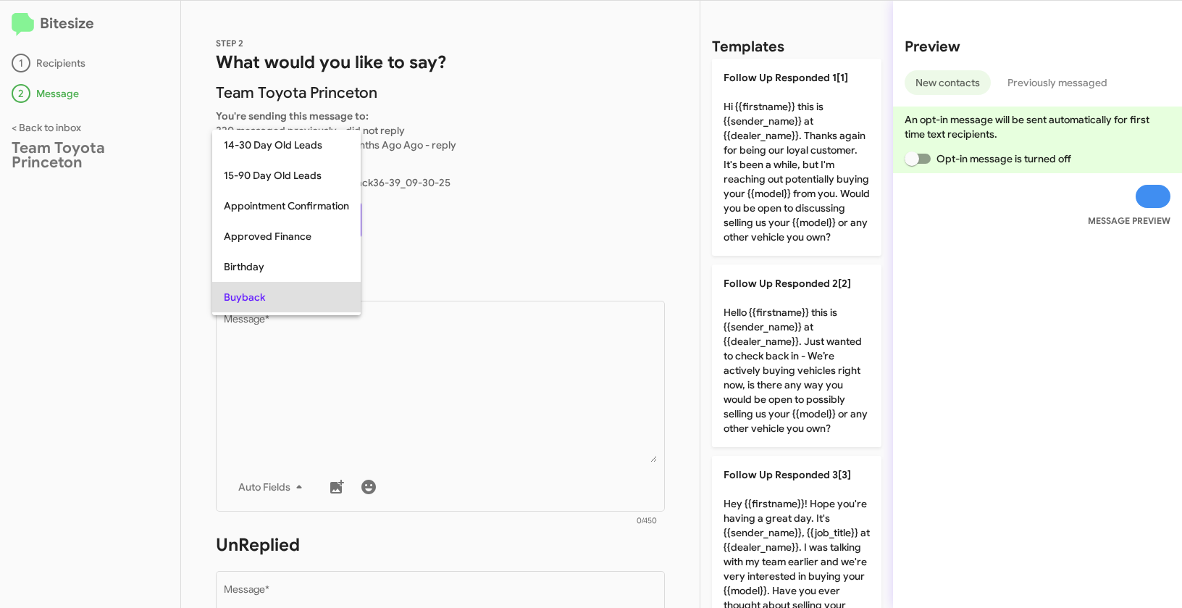
scroll to position [75, 0]
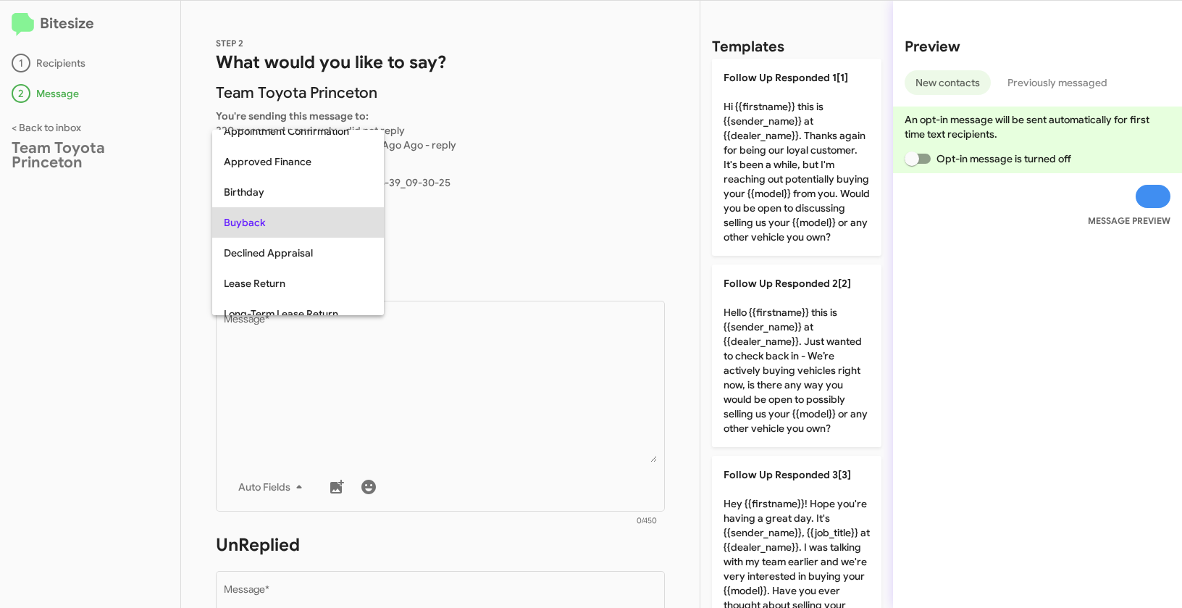
copy span "Buyback"
click at [422, 433] on div at bounding box center [591, 304] width 1182 height 608
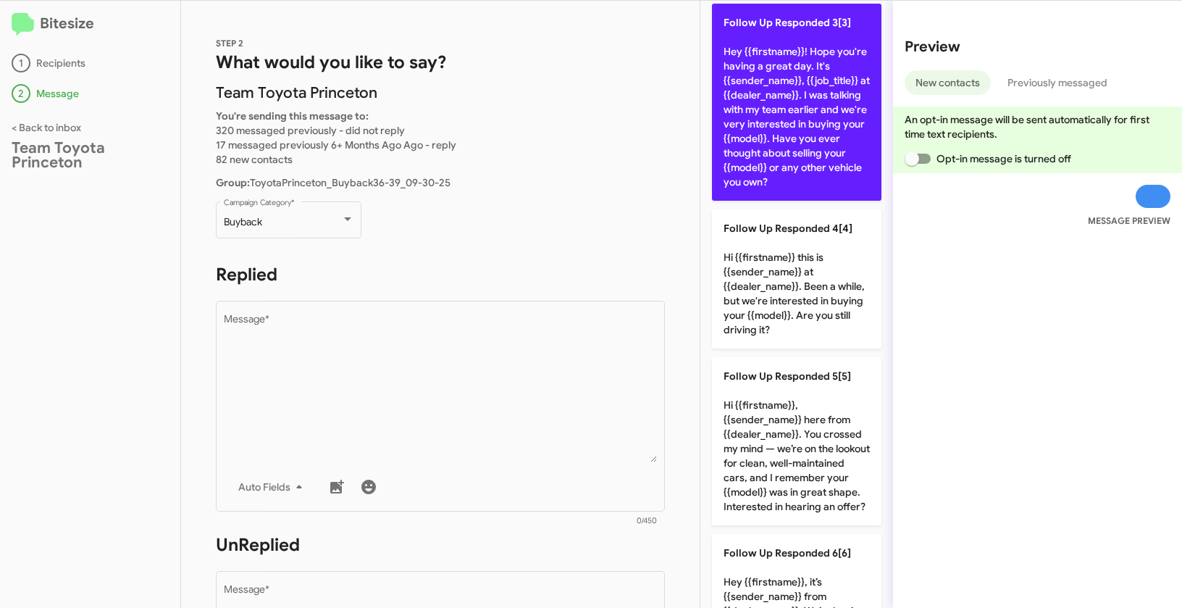
scroll to position [490, 0]
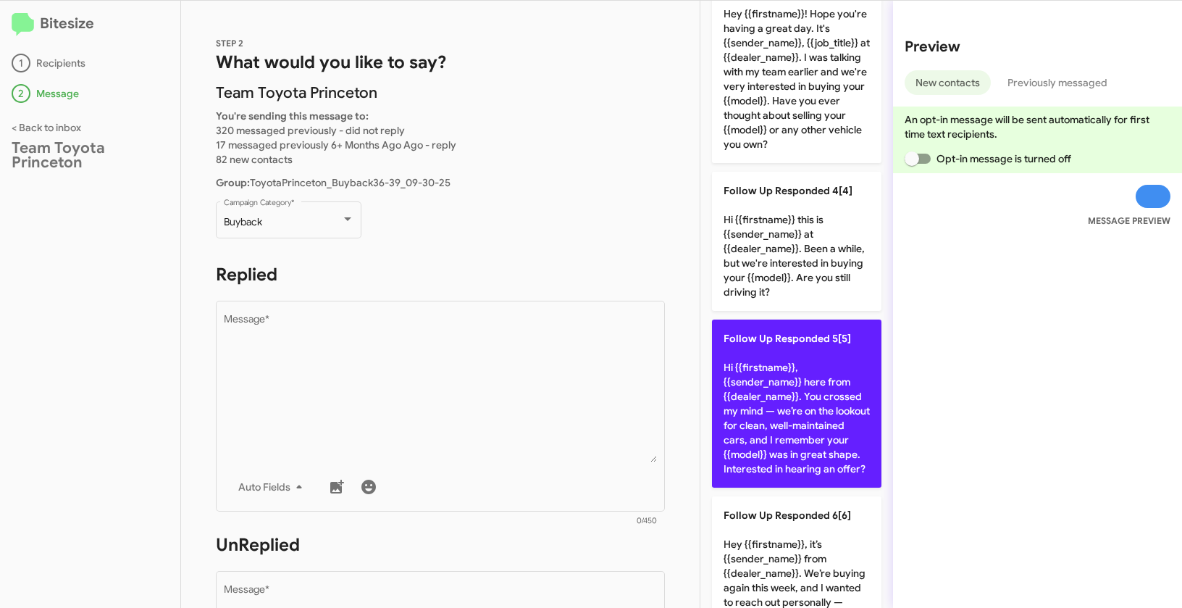
click at [777, 418] on p "Follow Up Responded 5[5] Hi {{firstname}}, {{sender_name}} here from {{dealer_n…" at bounding box center [797, 403] width 170 height 168
type textarea "Hi {{firstname}}, {{sender_name}} here from {{dealer_name}}. You crossed my min…"
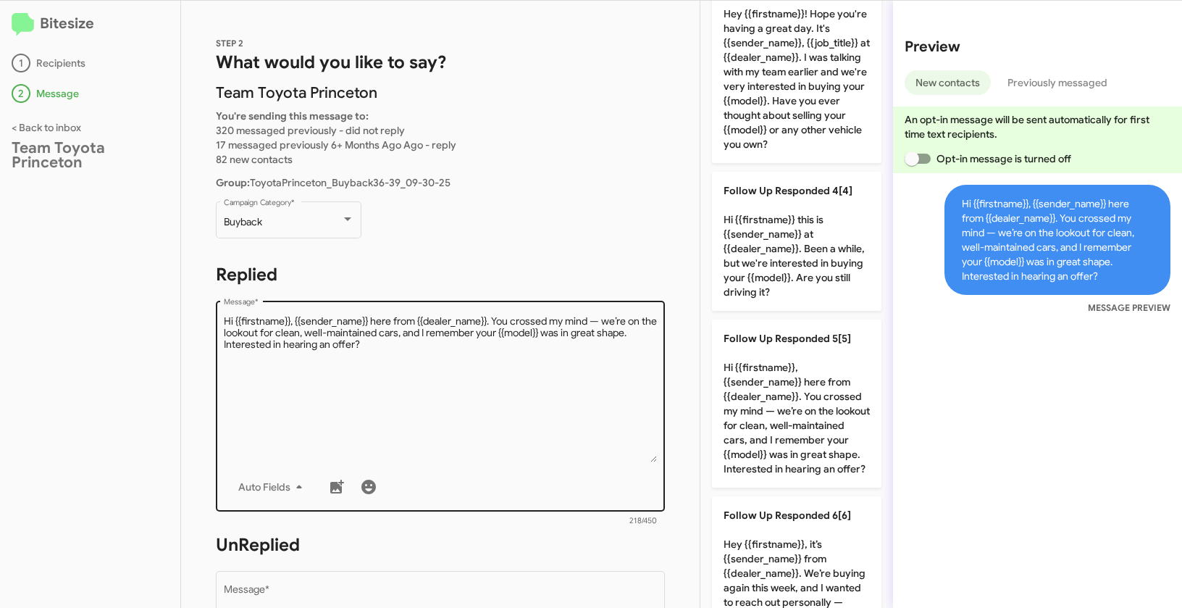
scroll to position [255, 0]
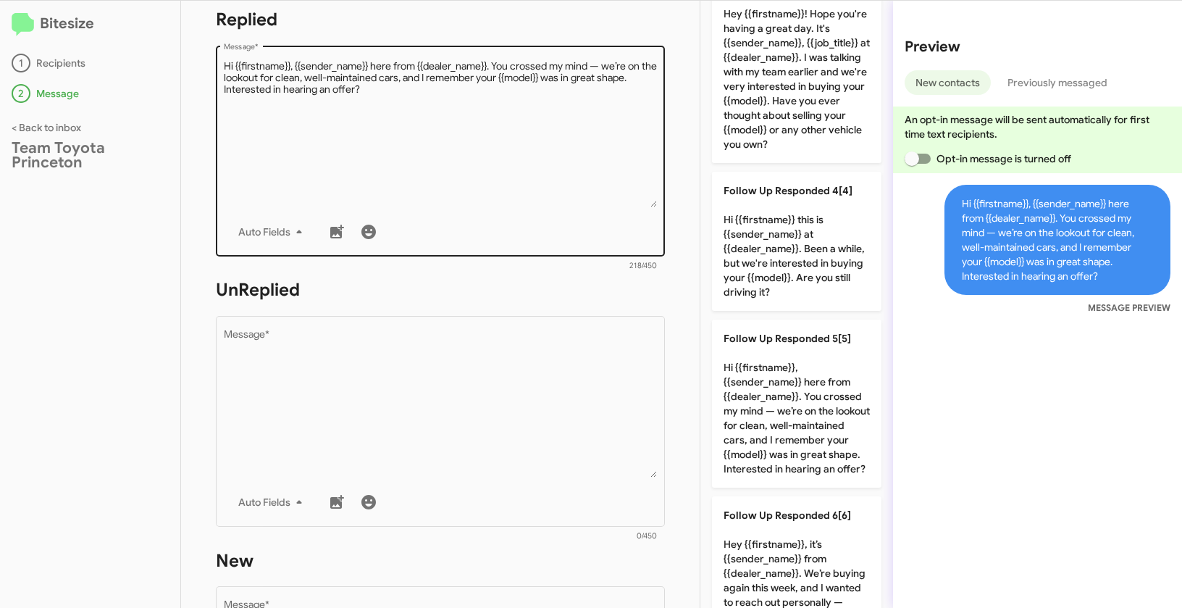
click at [506, 451] on textarea "Message *" at bounding box center [441, 404] width 434 height 148
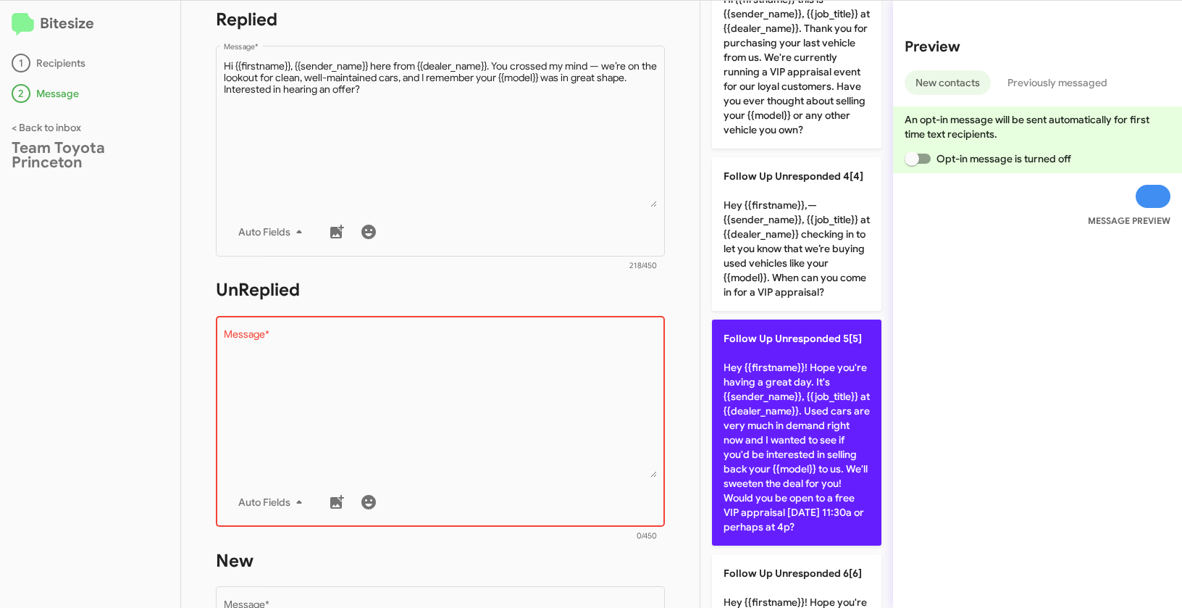
click at [782, 433] on p "Follow Up Unresponded 5[5] Hey {{firstname}}! Hope you're having a great day. I…" at bounding box center [797, 432] width 170 height 226
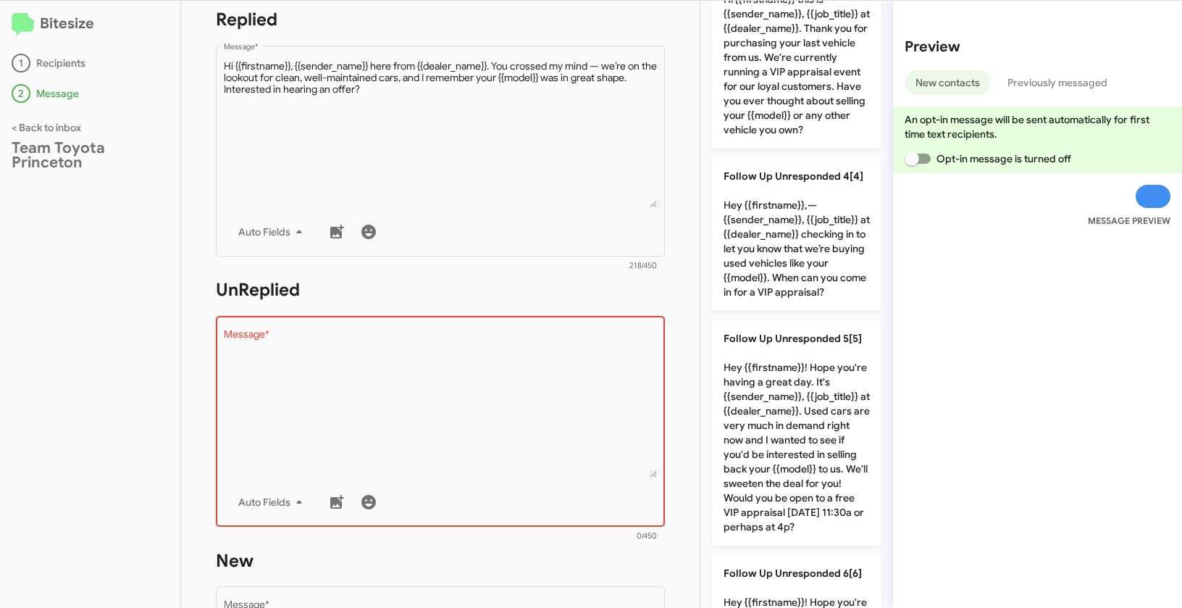
type textarea "Hey {{firstname}}! Hope you're having a great day. It's {{sender_name}}, {{job_…"
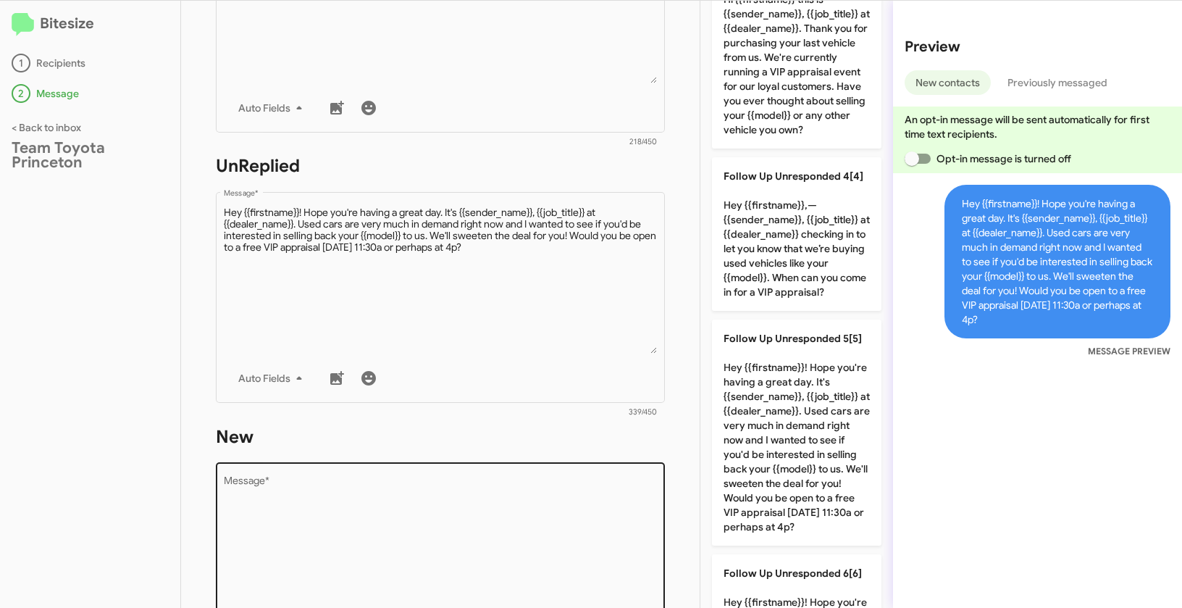
scroll to position [488, 0]
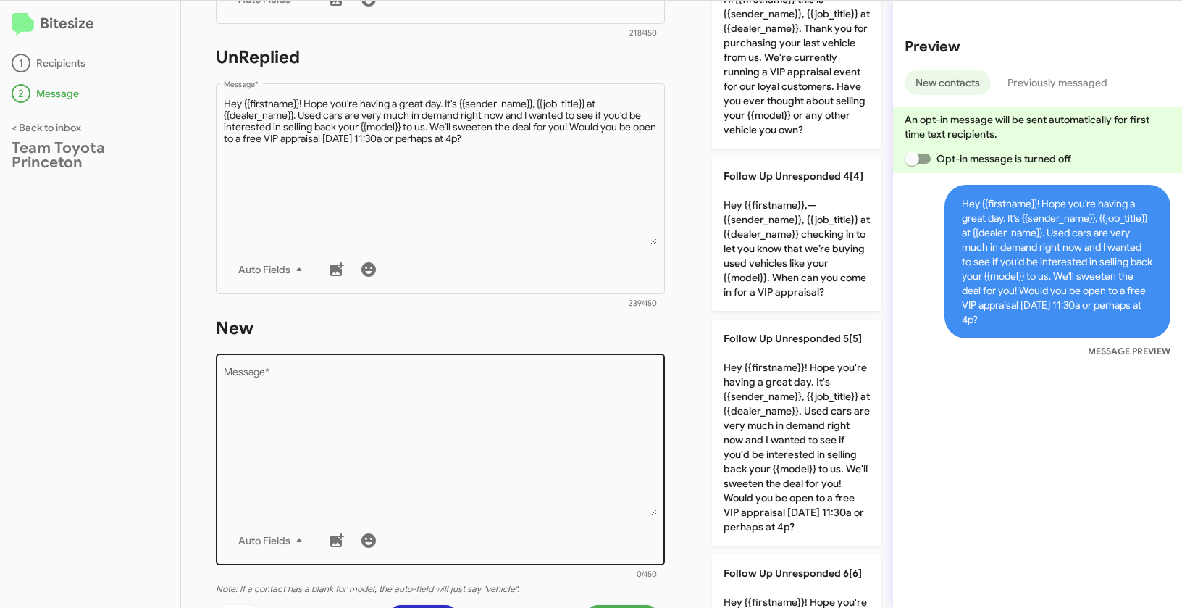
click at [501, 438] on textarea "Message *" at bounding box center [441, 442] width 434 height 148
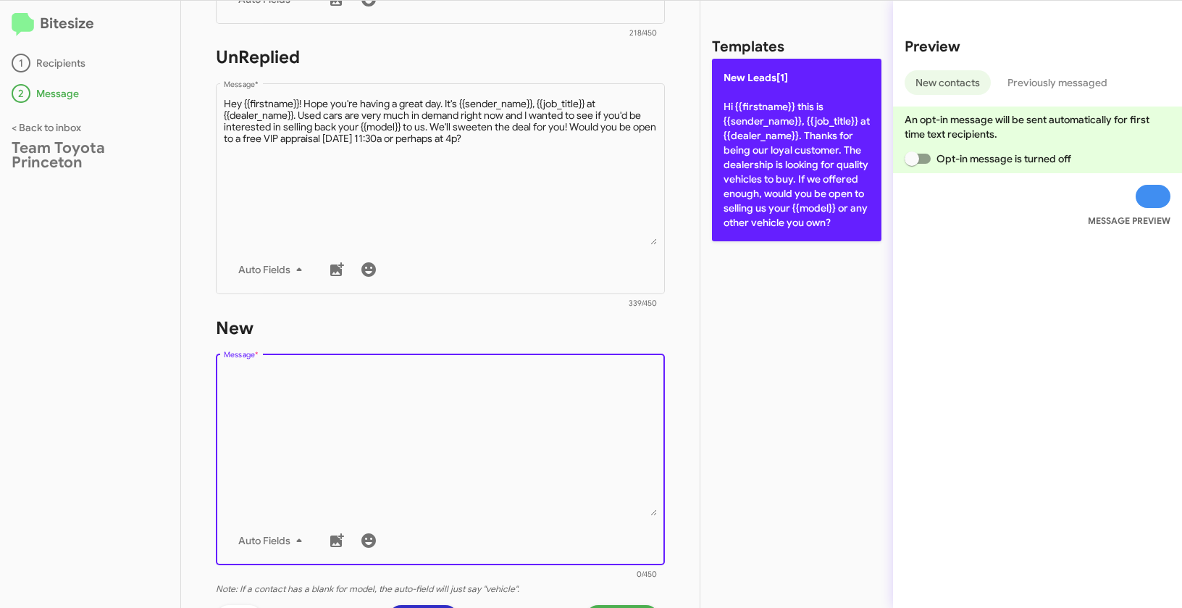
click at [810, 122] on p "New Leads[1] Hi {{firstname}} this is {{sender_name}}, {{job_title}} at {{deale…" at bounding box center [797, 150] width 170 height 183
type textarea "Hi {{firstname}} this is {{sender_name}}, {{job_title}} at {{dealer_name}}. Tha…"
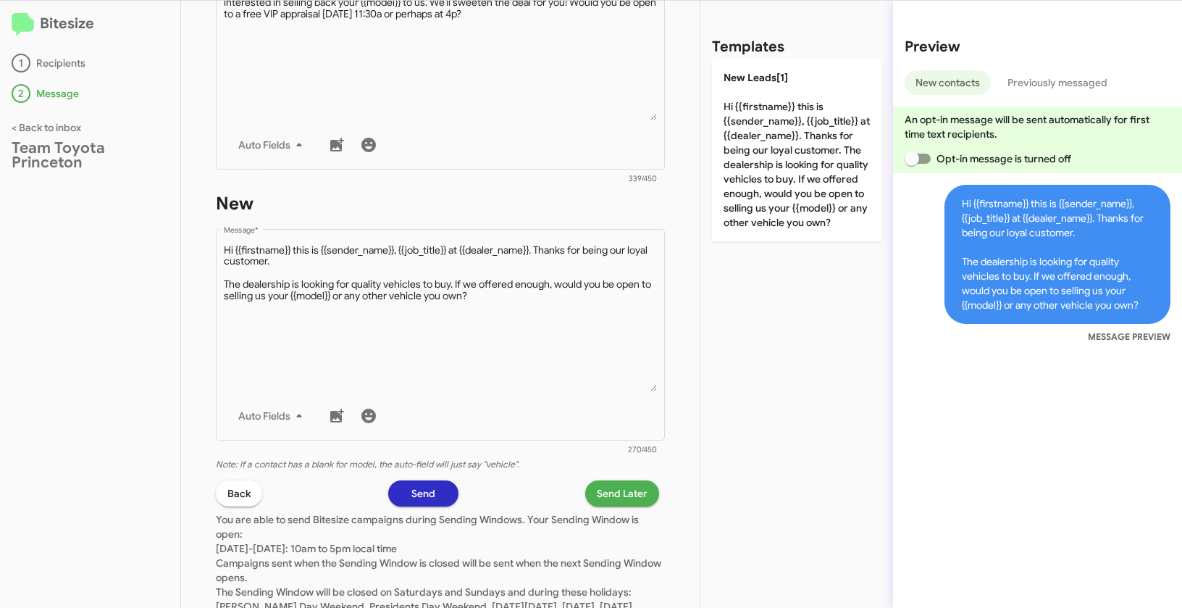
scroll to position [613, 0]
click at [620, 477] on div "STEP 2 What would you like to say? Team Toyota Princeton You're sending this me…" at bounding box center [440, 304] width 519 height 607
click at [619, 484] on span "Send Later" at bounding box center [622, 493] width 51 height 26
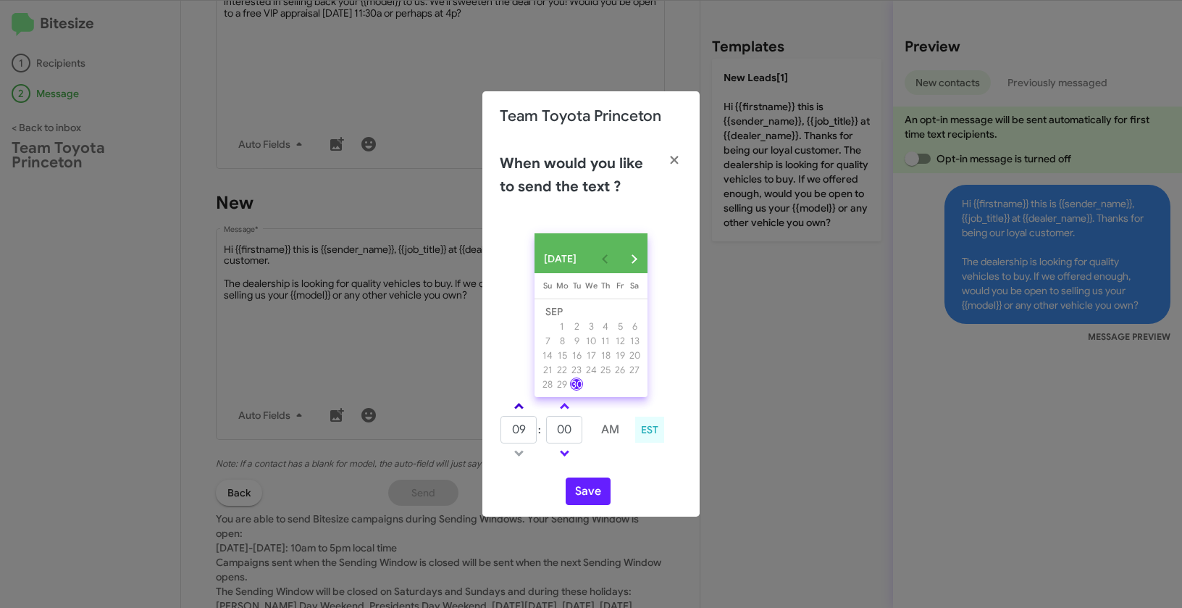
click at [516, 409] on span at bounding box center [518, 407] width 9 height 9
type input "01"
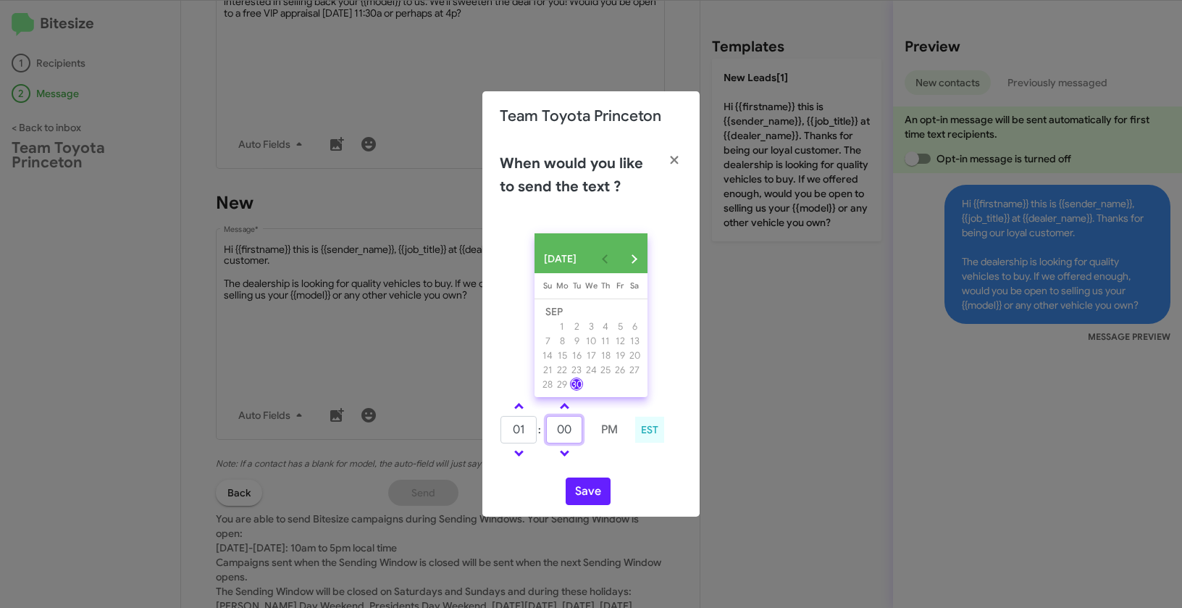
drag, startPoint x: 574, startPoint y: 435, endPoint x: 560, endPoint y: 433, distance: 13.9
click at [560, 433] on input "00" at bounding box center [564, 430] width 36 height 28
click at [575, 435] on input "00" at bounding box center [564, 430] width 36 height 28
drag, startPoint x: 577, startPoint y: 435, endPoint x: 553, endPoint y: 427, distance: 24.5
click at [553, 427] on input "00" at bounding box center [564, 430] width 36 height 28
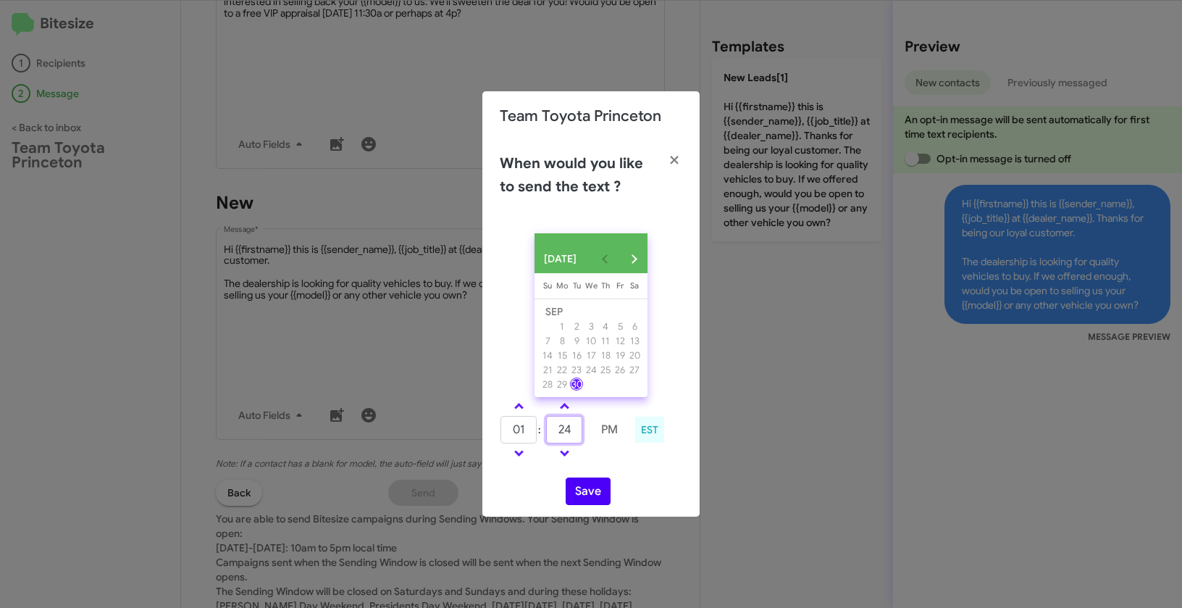
type input "24"
click at [590, 500] on button "Save" at bounding box center [588, 491] width 45 height 28
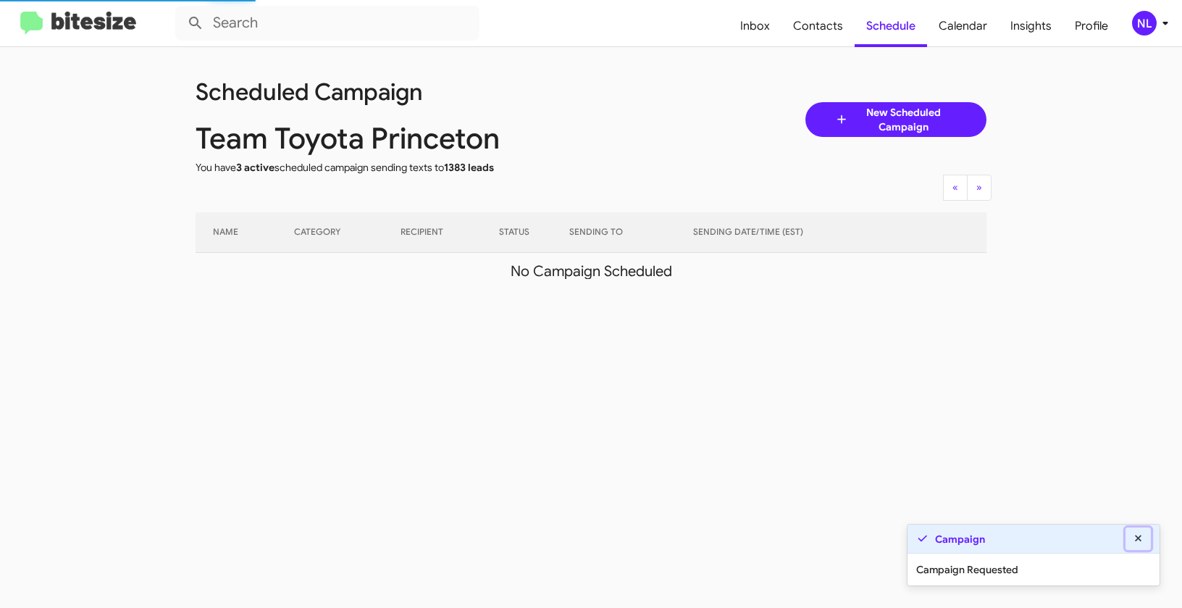
click at [1140, 540] on icon at bounding box center [1138, 538] width 7 height 7
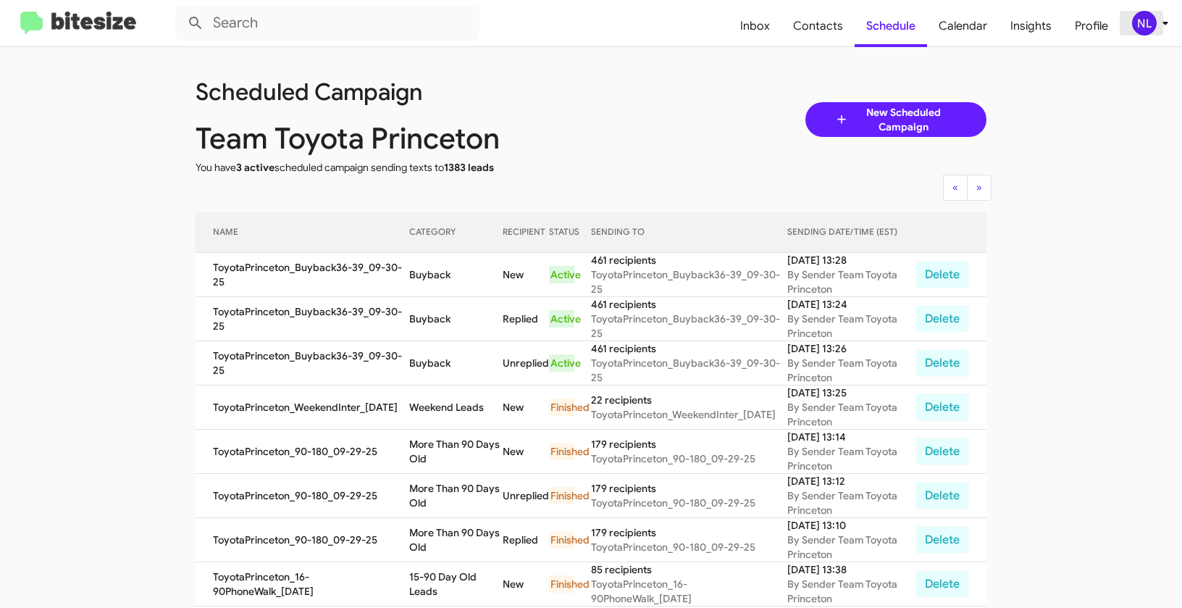
click at [1137, 23] on div "NL" at bounding box center [1144, 23] width 25 height 25
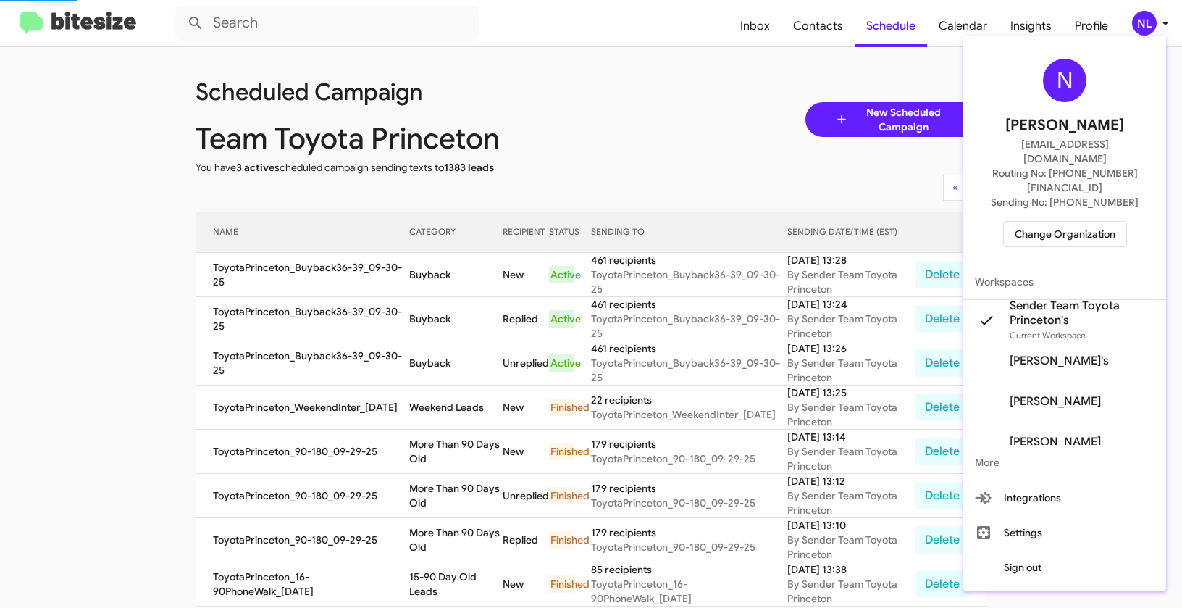
click at [1078, 222] on span "Change Organization" at bounding box center [1065, 234] width 101 height 25
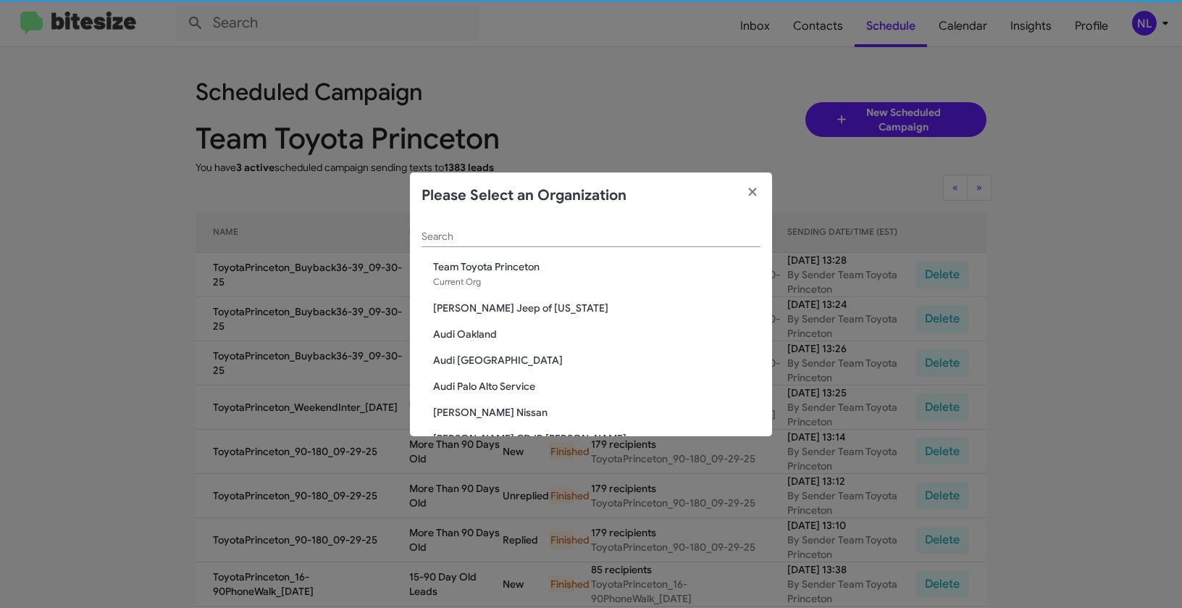
click at [586, 231] on input "Search" at bounding box center [591, 237] width 339 height 12
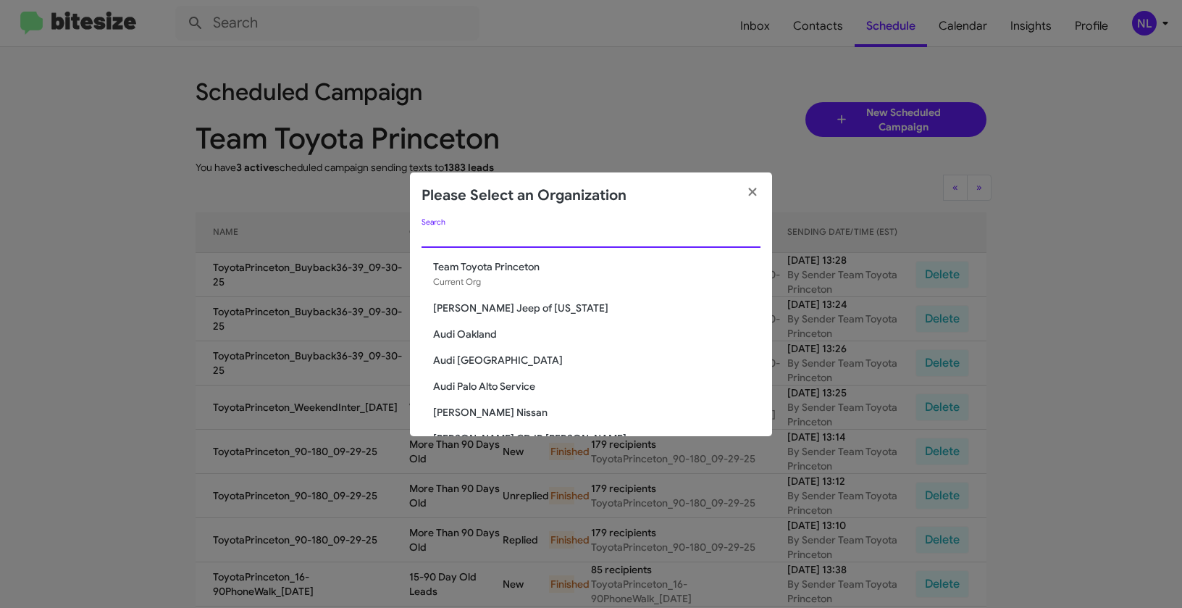
paste input "The Jeep Store"
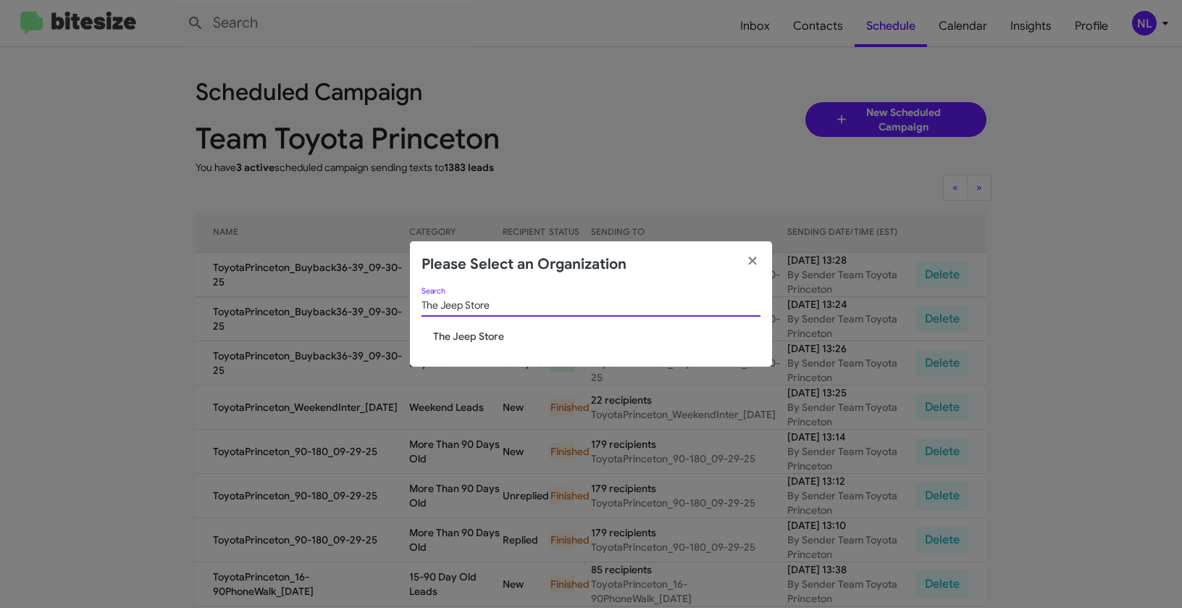
type input "The Jeep Store"
click at [452, 338] on span "The Jeep Store" at bounding box center [596, 336] width 327 height 14
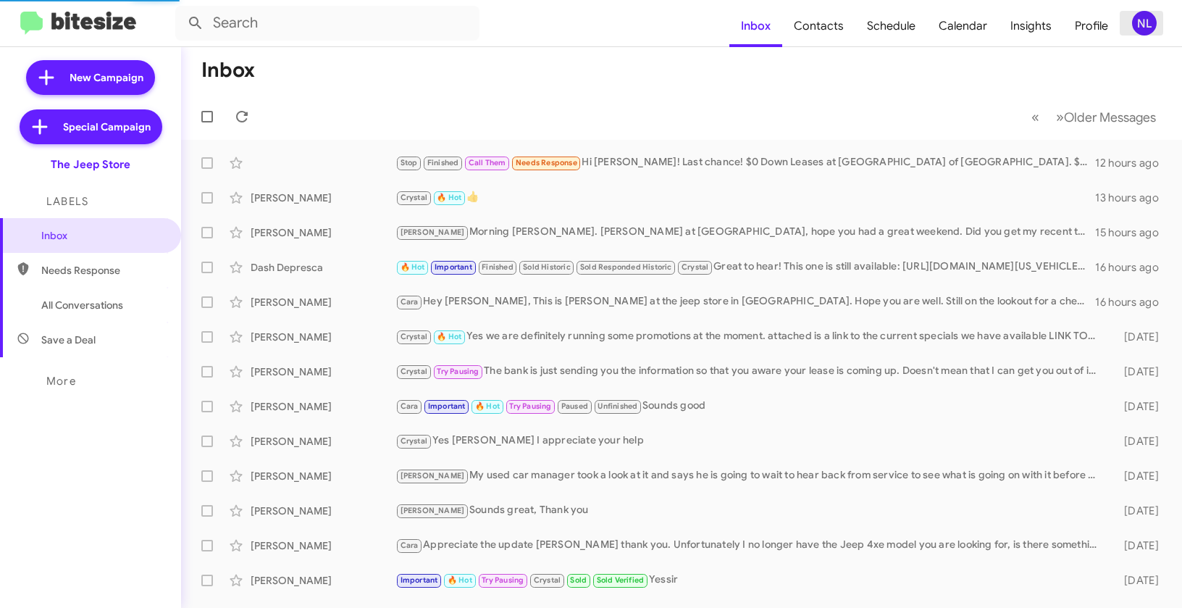
click at [1146, 24] on div "NL" at bounding box center [1144, 23] width 25 height 25
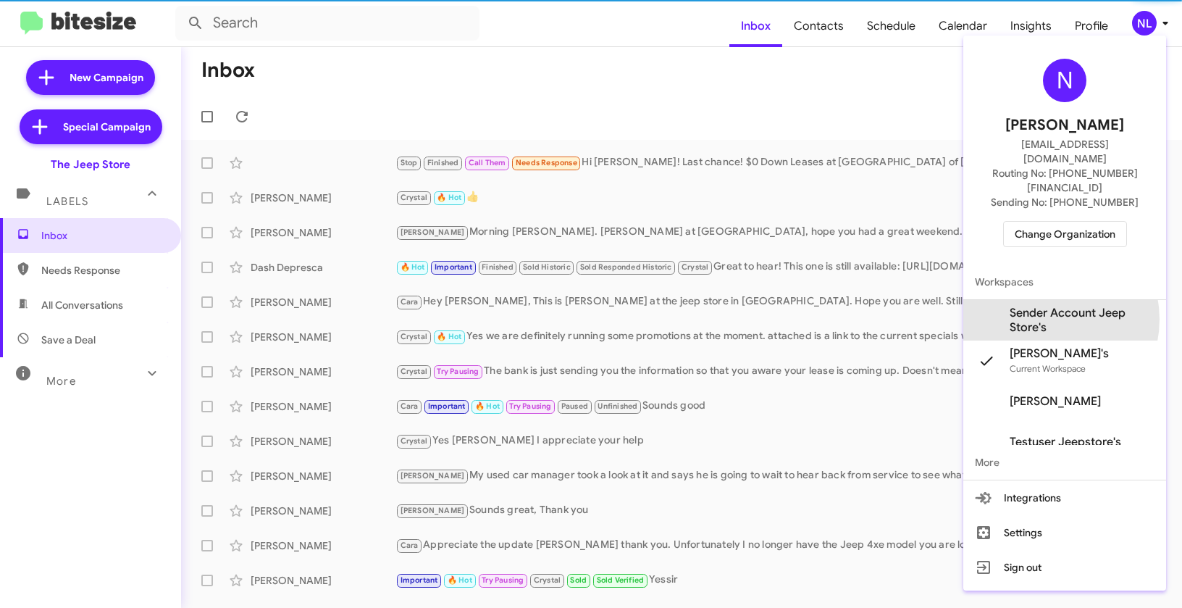
click at [1040, 306] on span "Sender Account Jeep Store's" at bounding box center [1082, 320] width 145 height 29
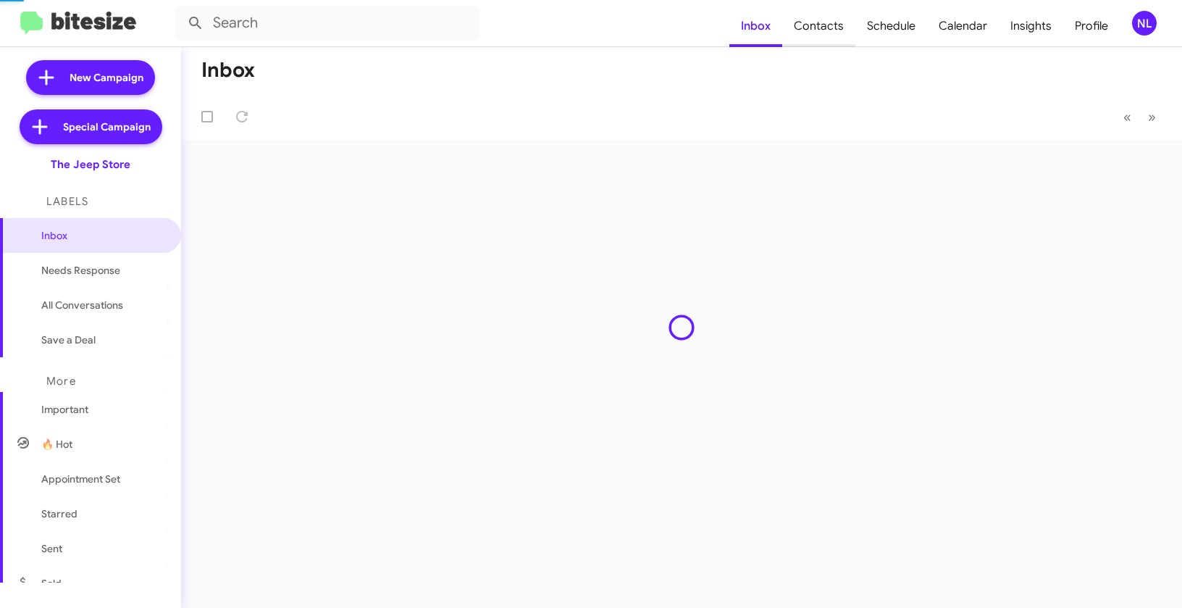
click at [822, 29] on span "Contacts" at bounding box center [818, 26] width 73 height 42
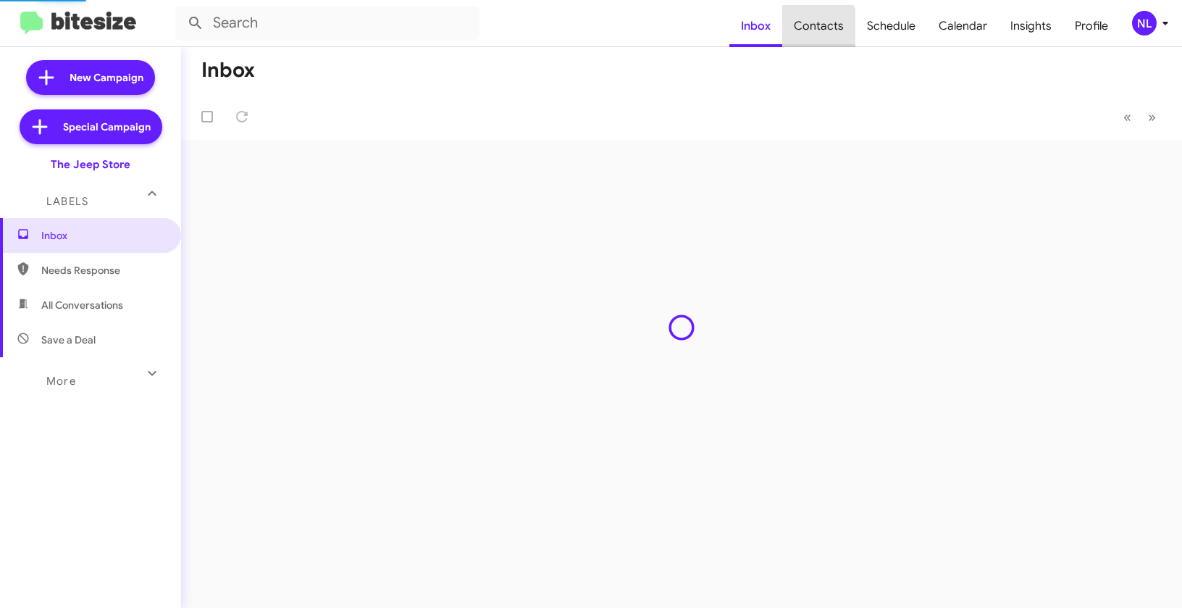
type input "in:groups"
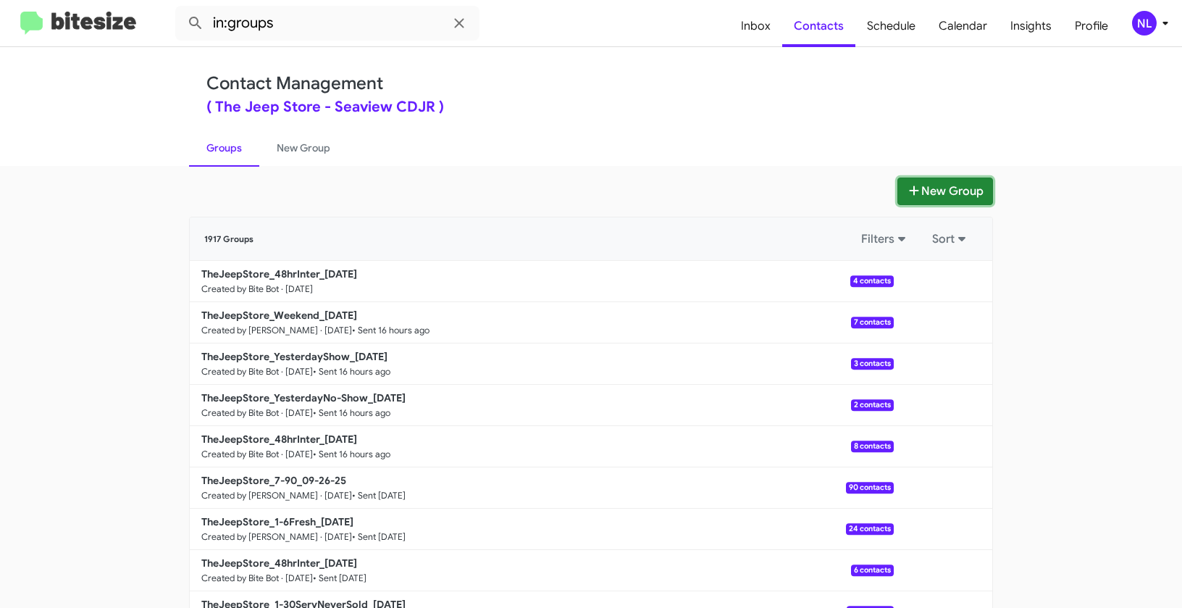
click at [932, 196] on button "New Group" at bounding box center [946, 191] width 96 height 28
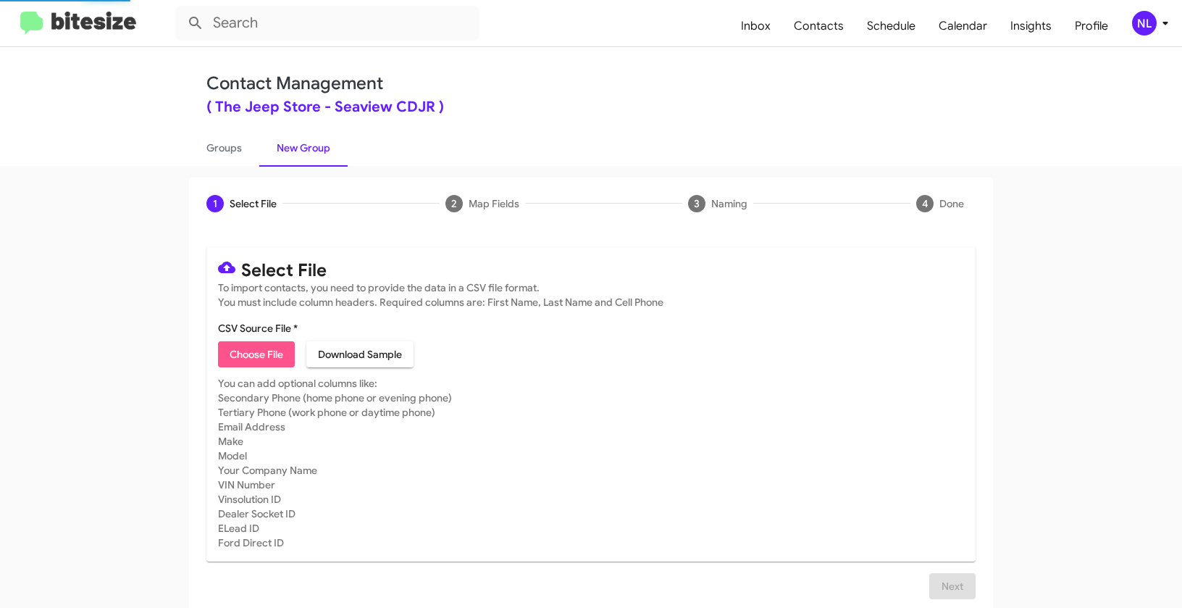
click at [257, 348] on span "Choose File" at bounding box center [257, 354] width 54 height 26
type input "TheJeepStore_Buyback36-39_09-30-25"
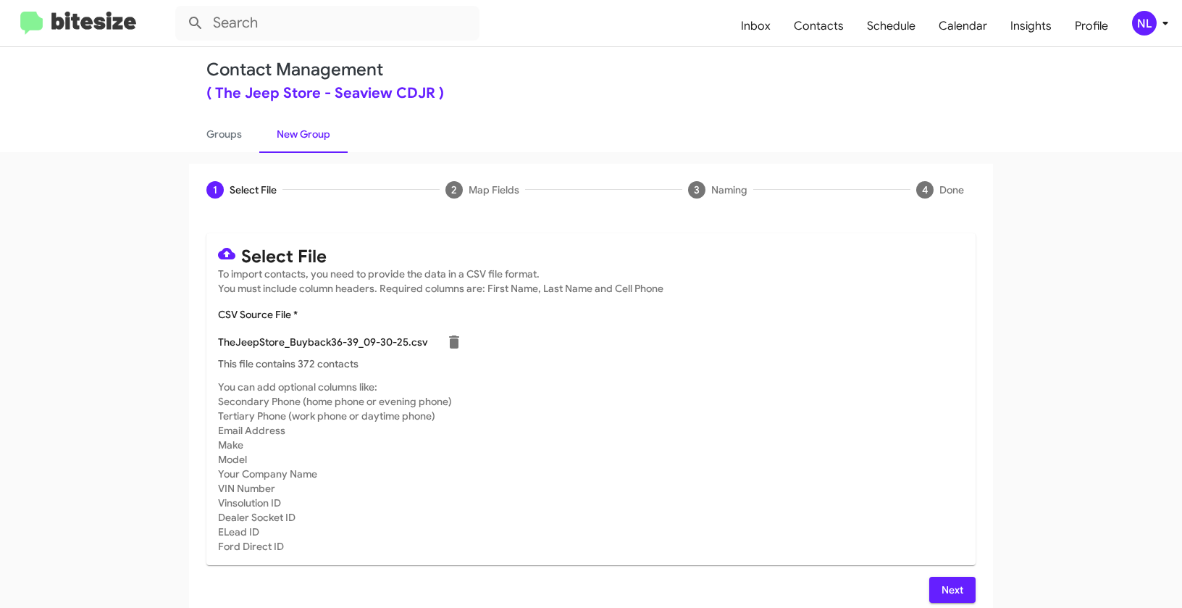
scroll to position [26, 0]
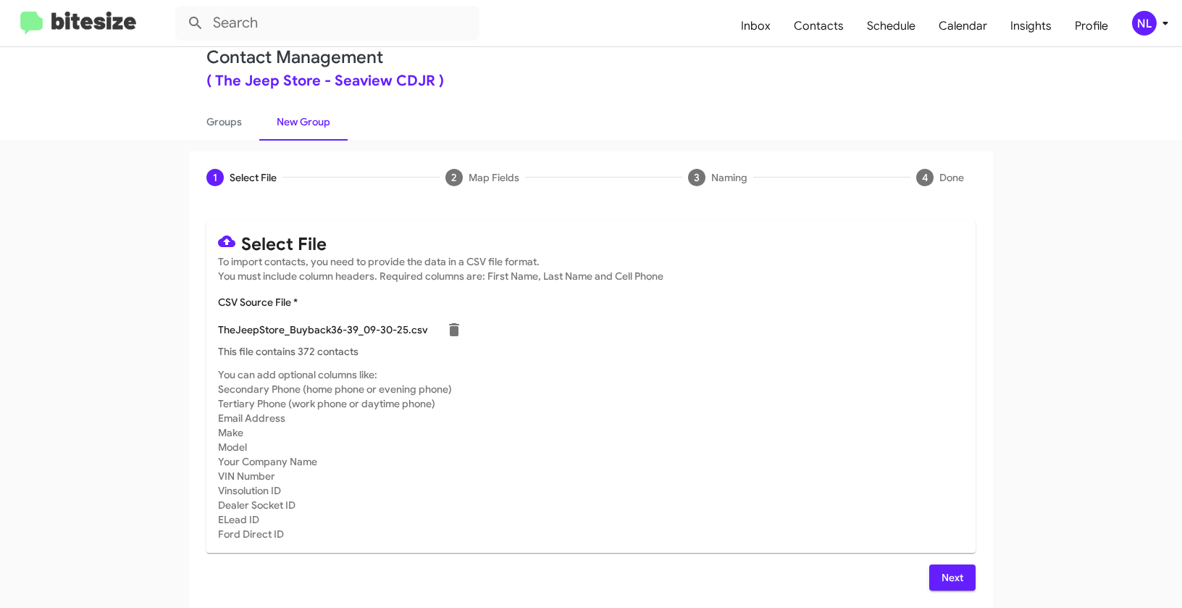
click at [952, 577] on span "Next" at bounding box center [952, 577] width 23 height 26
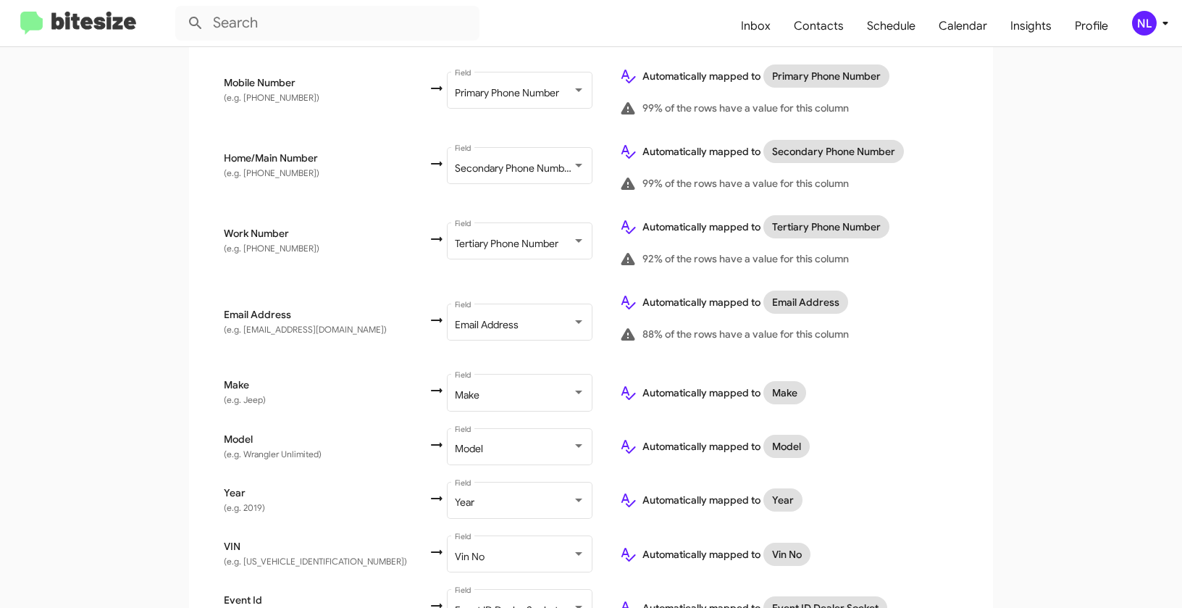
scroll to position [645, 0]
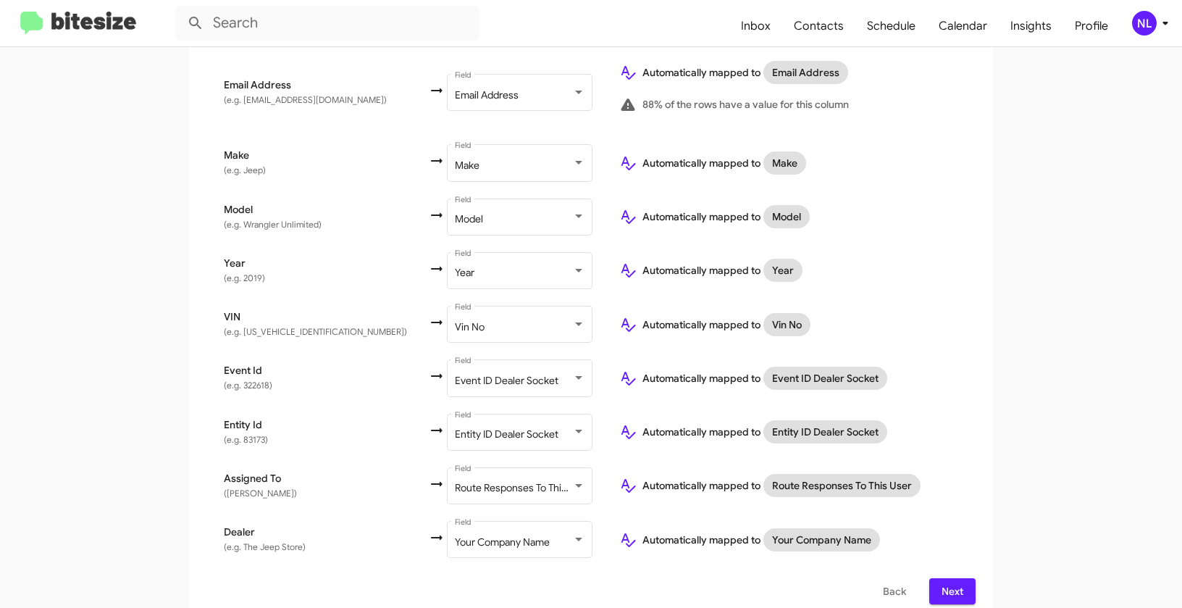
click at [962, 578] on button "Next" at bounding box center [952, 591] width 46 height 26
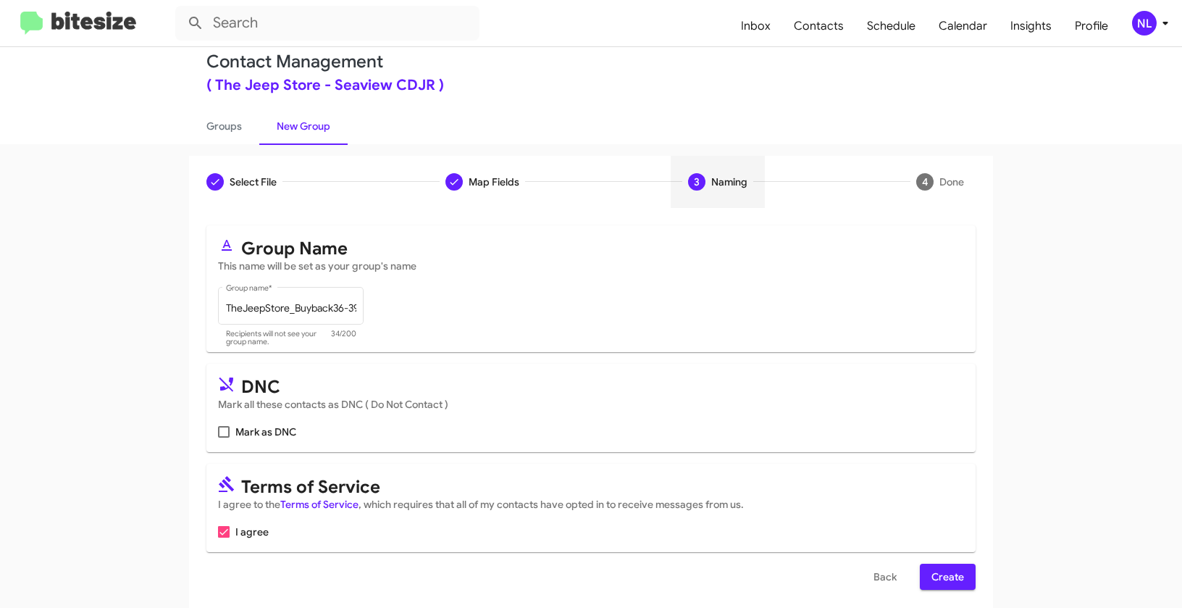
scroll to position [33, 0]
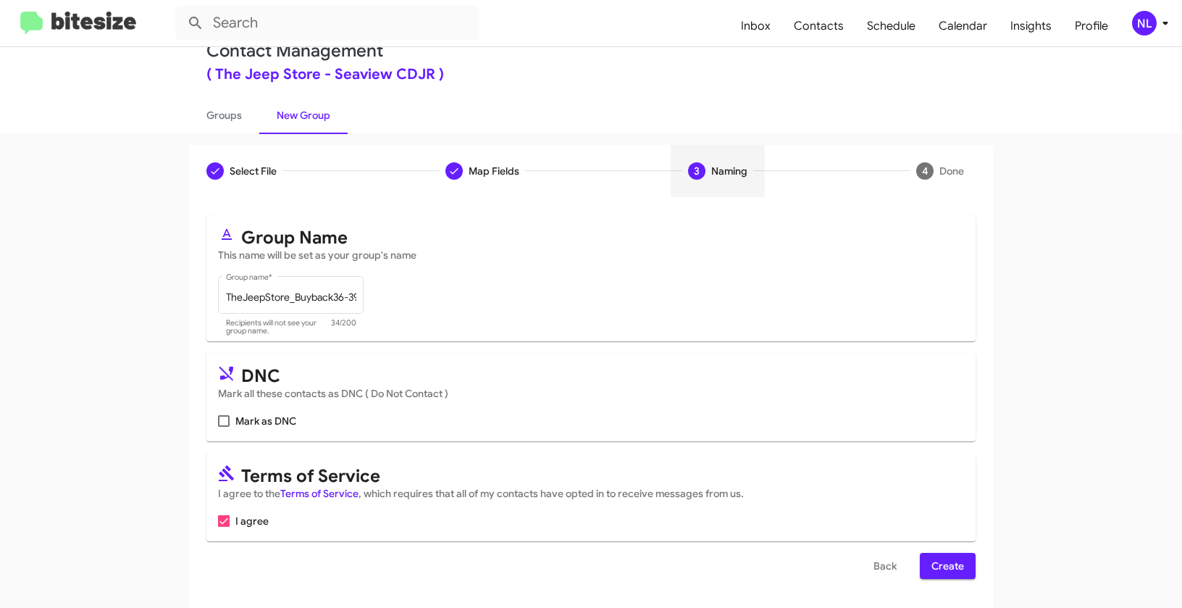
click at [957, 563] on span "Create" at bounding box center [948, 566] width 33 height 26
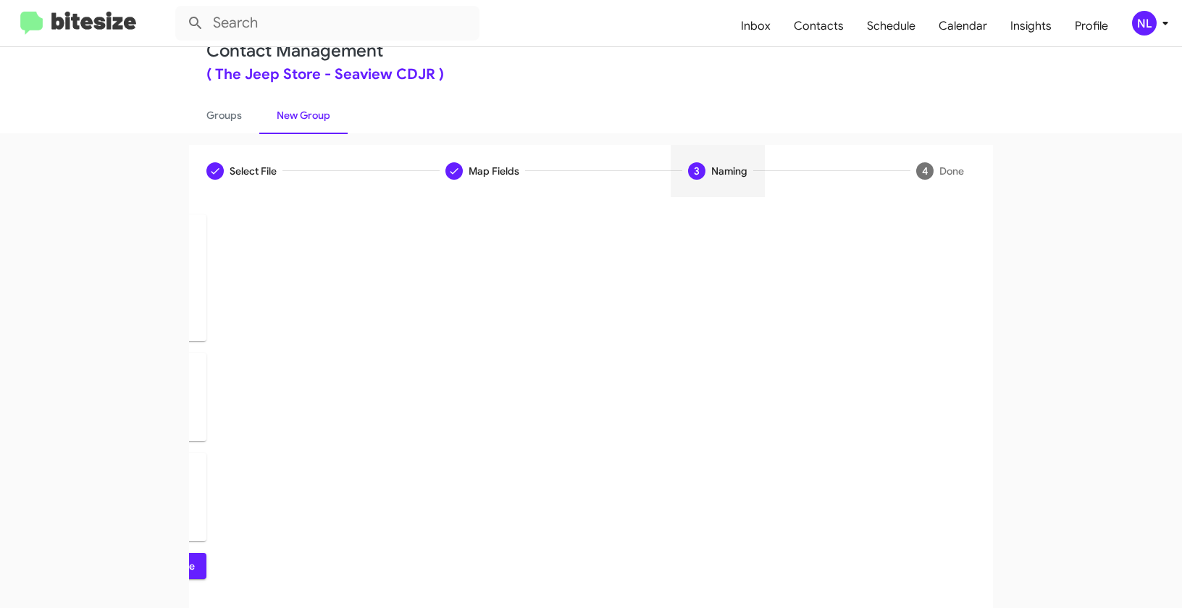
scroll to position [0, 0]
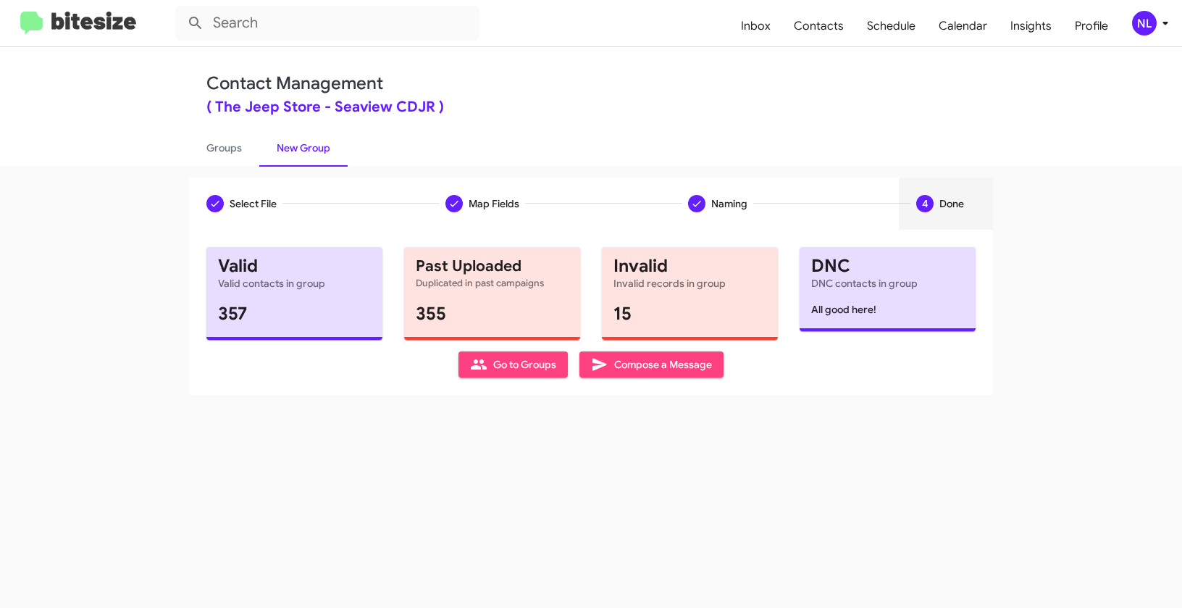
click at [508, 367] on span "Go to Groups" at bounding box center [513, 364] width 86 height 26
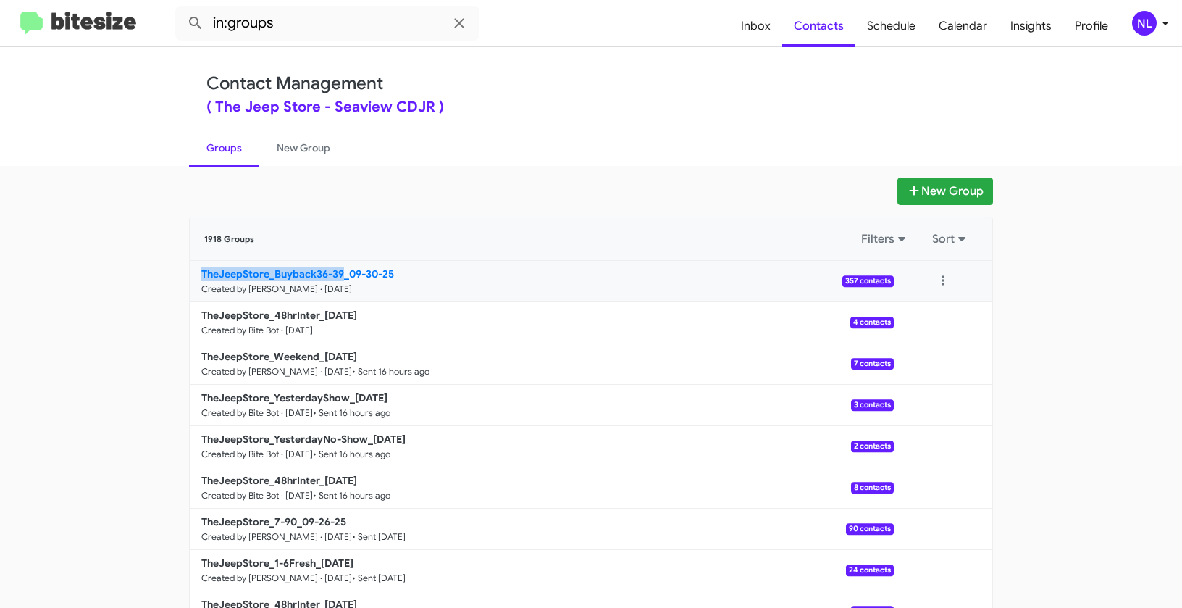
drag, startPoint x: 158, startPoint y: 272, endPoint x: 338, endPoint y: 275, distance: 179.7
click at [338, 275] on app-groups "New Group 1918 Groups Filters Sort TheJeepStore_Buyback36-39_09-30-25 Created b…" at bounding box center [591, 444] width 1182 height 535
copy b "TheJeepStore_Buyback36-39"
click at [321, 20] on input "in:groups" at bounding box center [327, 23] width 304 height 35
paste input "TheJeepStore_Buyback36-39"
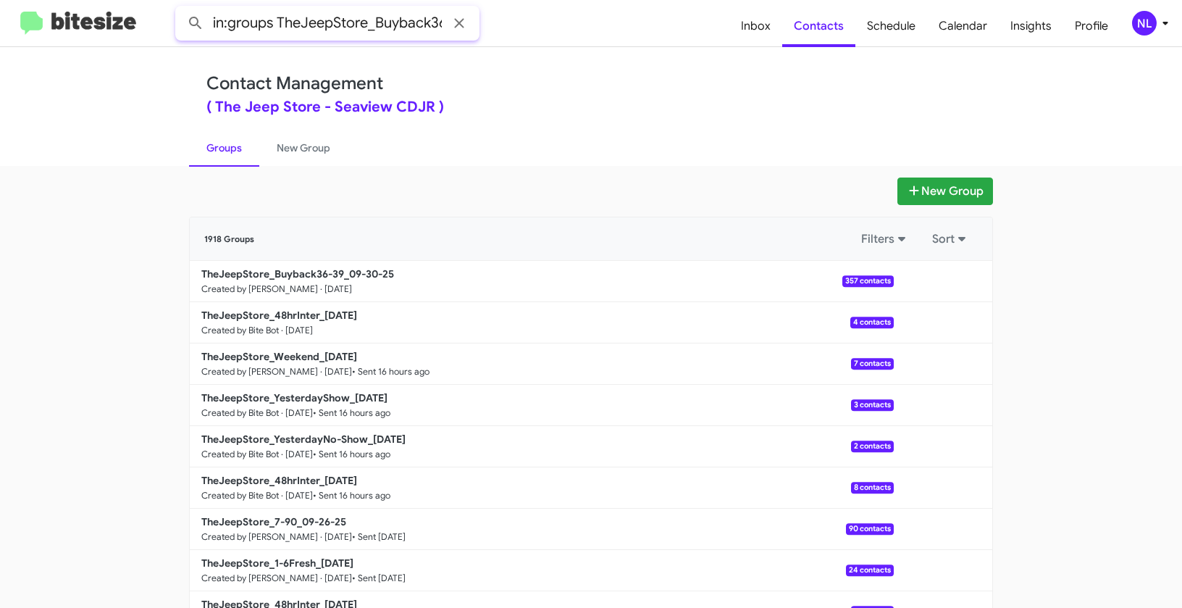
scroll to position [0, 26]
click at [181, 9] on button at bounding box center [195, 23] width 29 height 29
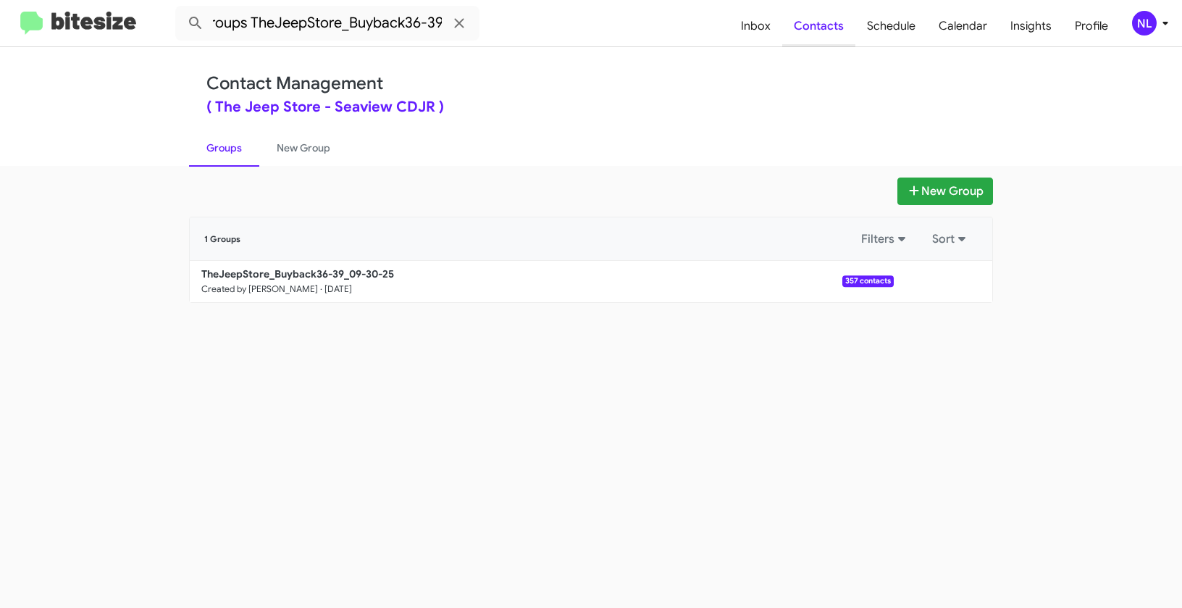
click at [837, 28] on span "Contacts" at bounding box center [818, 26] width 73 height 42
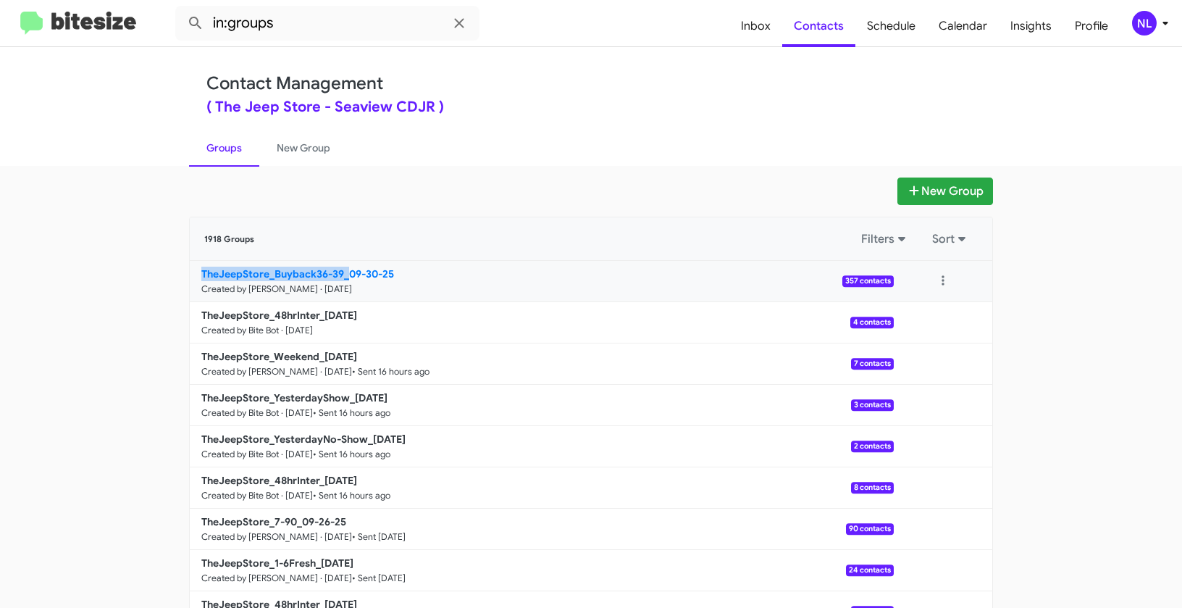
drag, startPoint x: 113, startPoint y: 272, endPoint x: 345, endPoint y: 272, distance: 231.8
click at [345, 272] on app-groups "New Group 1918 Groups Filters Sort TheJeepStore_Buyback36-39_09-30-25 Created b…" at bounding box center [591, 444] width 1182 height 535
copy b "TheJeepStore_Buyback36-39_"
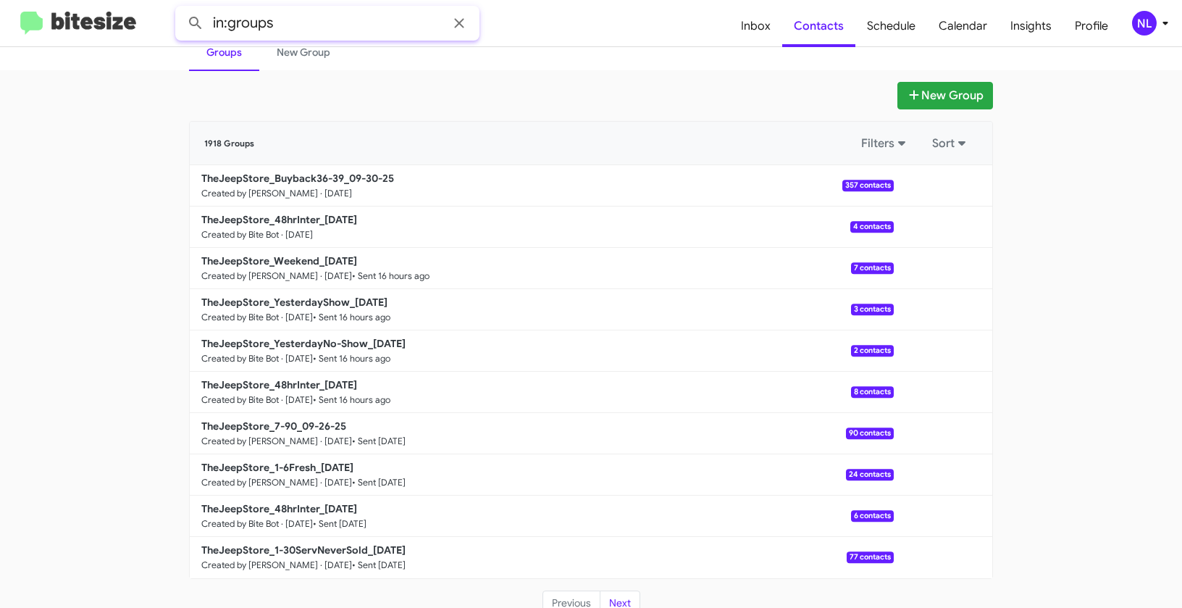
click at [317, 30] on input "in:groups" at bounding box center [327, 23] width 304 height 35
paste input "TheJeepStore_Buyback36-39_"
type input "in:groups TheJeepStore_Buyback36-39_"
click at [181, 9] on button at bounding box center [195, 23] width 29 height 29
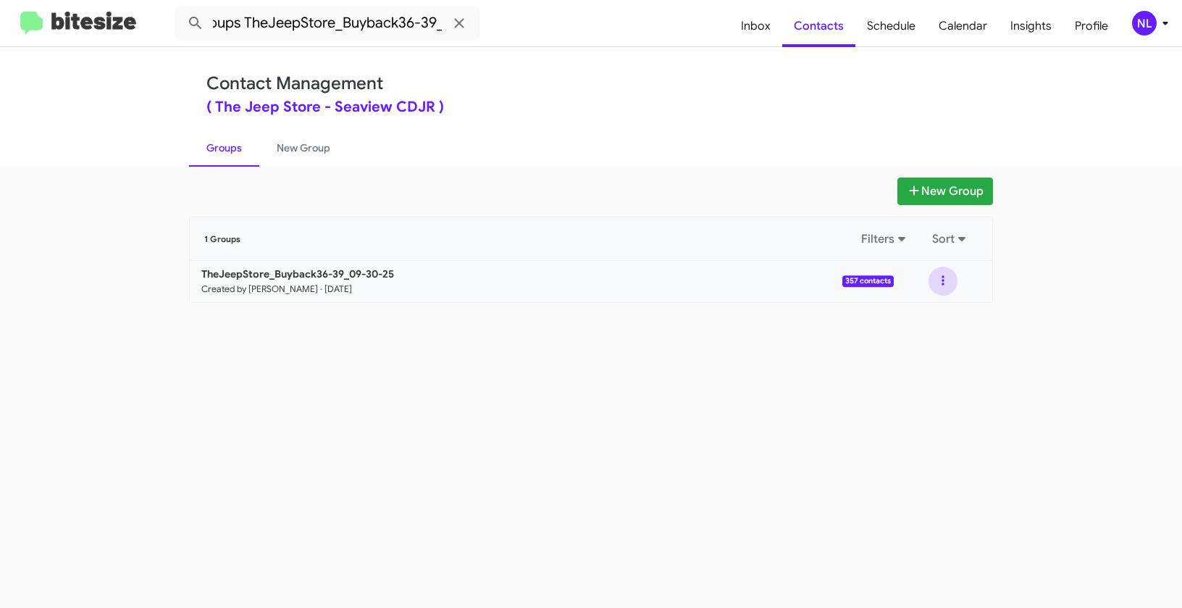
click at [944, 280] on button at bounding box center [943, 281] width 29 height 29
click at [908, 322] on button "View contacts" at bounding box center [900, 320] width 116 height 35
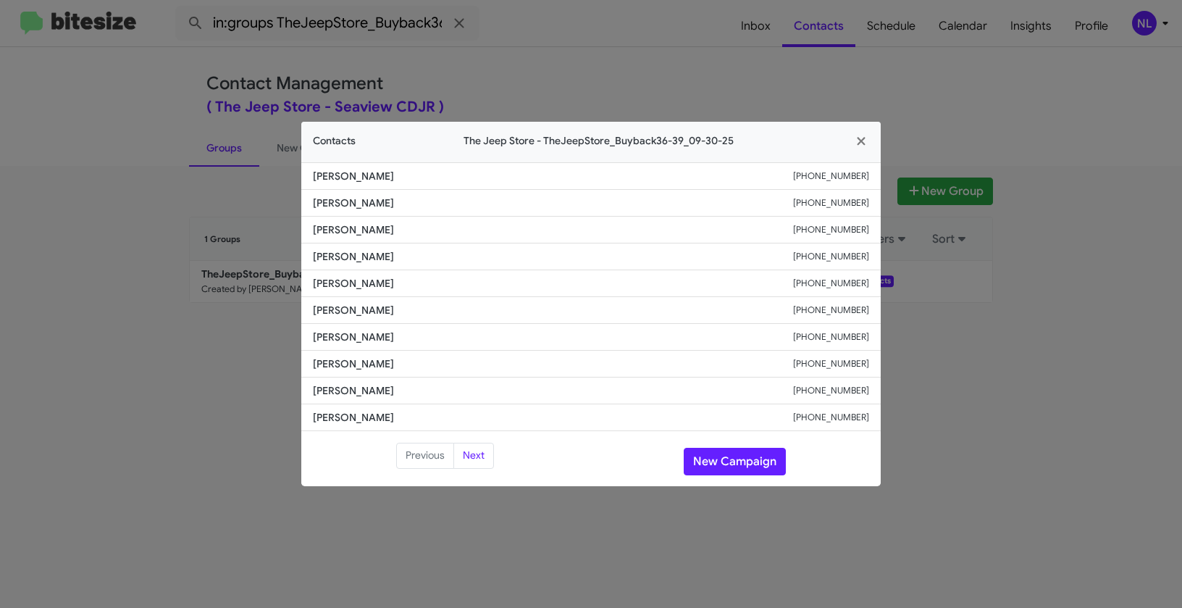
drag, startPoint x: 305, startPoint y: 337, endPoint x: 425, endPoint y: 340, distance: 120.3
click at [425, 340] on li "[PERSON_NAME] [PHONE_NUMBER]" at bounding box center [591, 337] width 580 height 27
copy span "[PERSON_NAME]"
click at [740, 459] on button "New Campaign" at bounding box center [735, 462] width 102 height 28
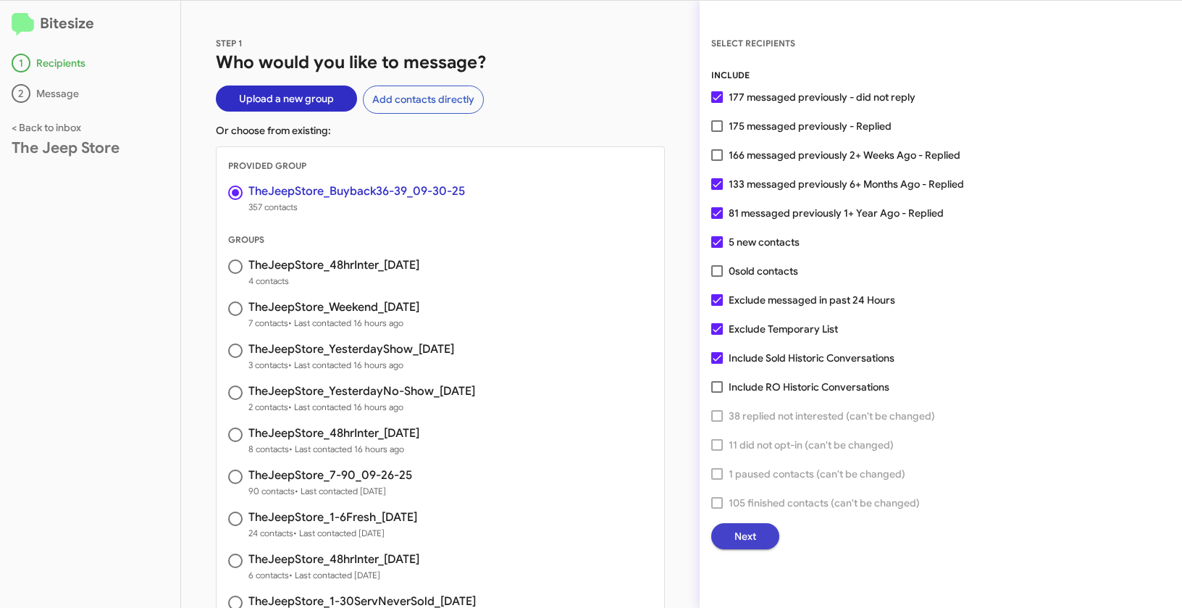
click at [747, 538] on span "Next" at bounding box center [746, 536] width 22 height 26
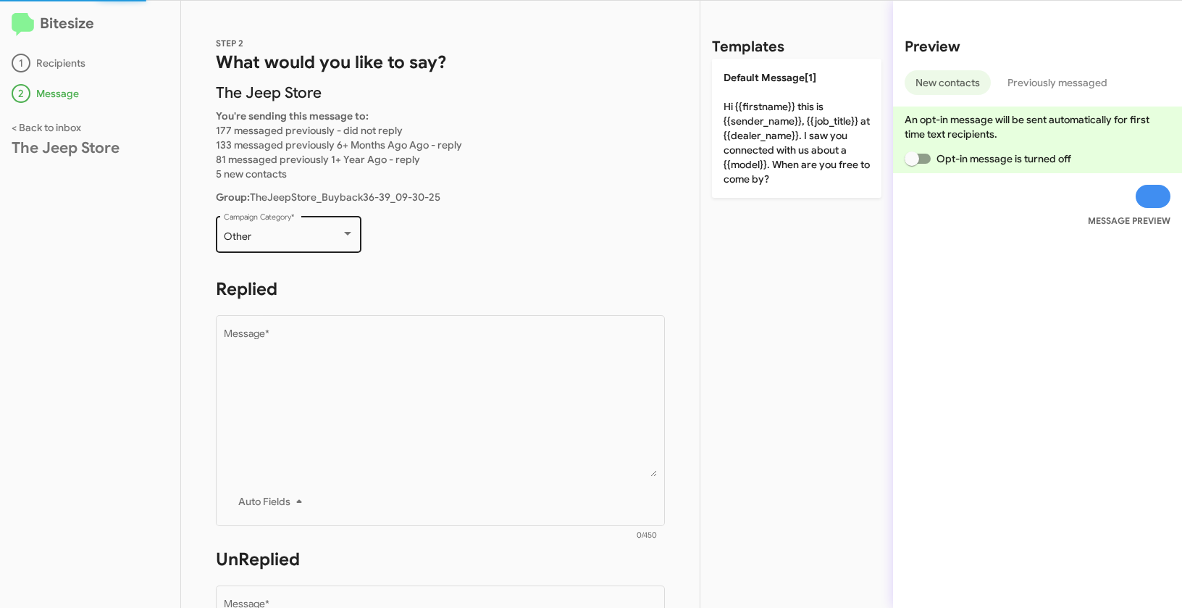
click at [258, 233] on div "Other" at bounding box center [282, 237] width 117 height 12
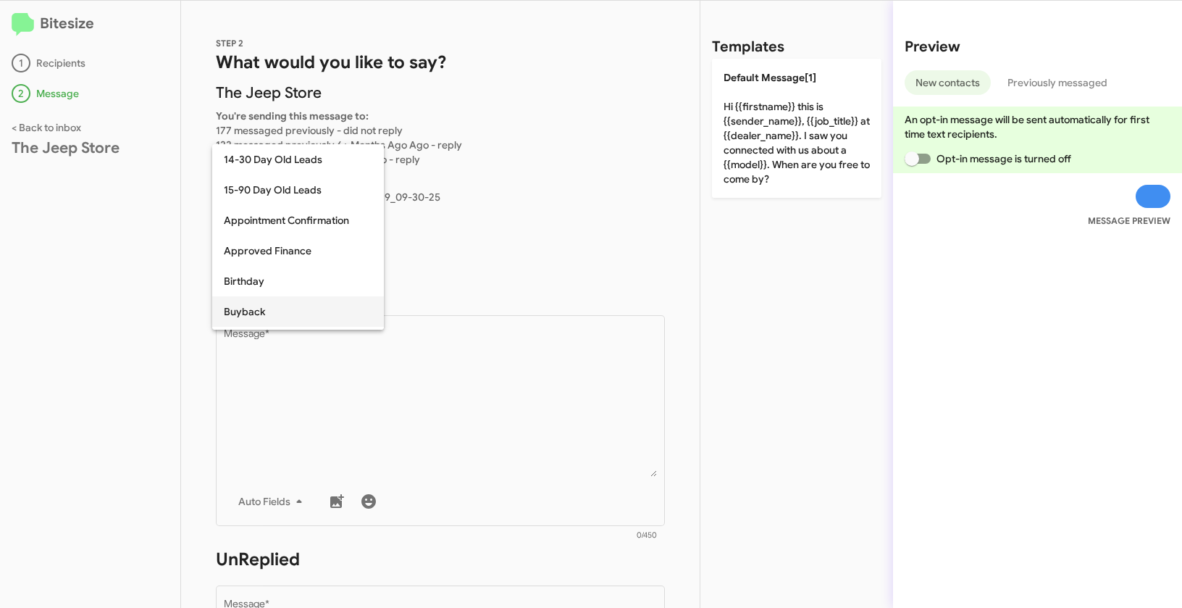
click at [251, 309] on span "Buyback" at bounding box center [298, 311] width 149 height 30
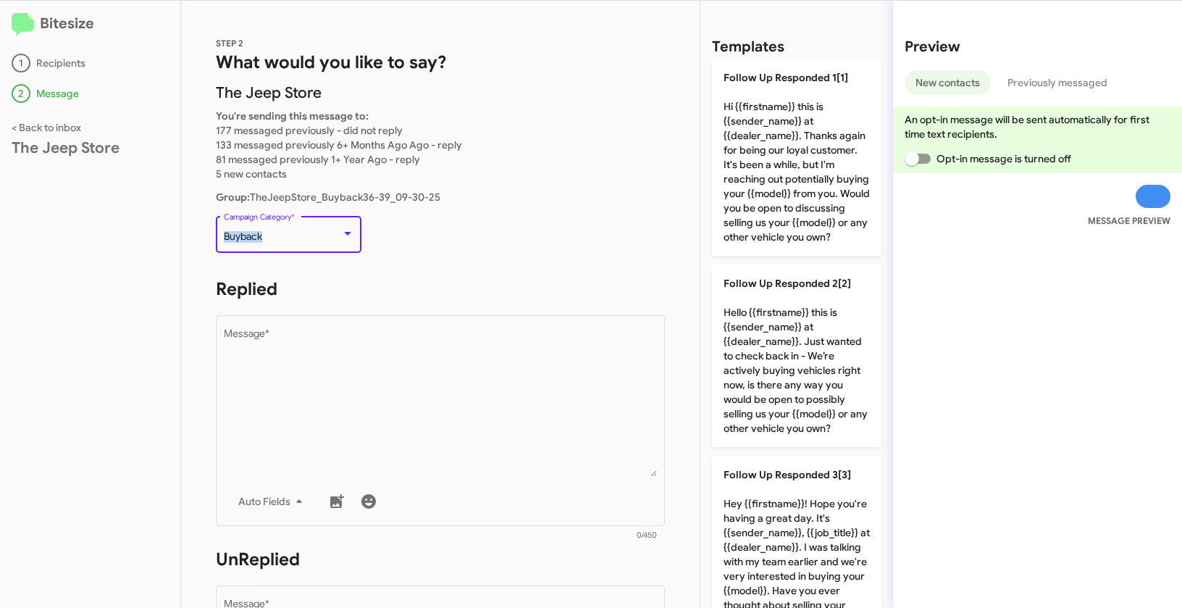
drag, startPoint x: 243, startPoint y: 236, endPoint x: 290, endPoint y: 236, distance: 47.1
click at [290, 236] on div "Buyback" at bounding box center [282, 237] width 117 height 12
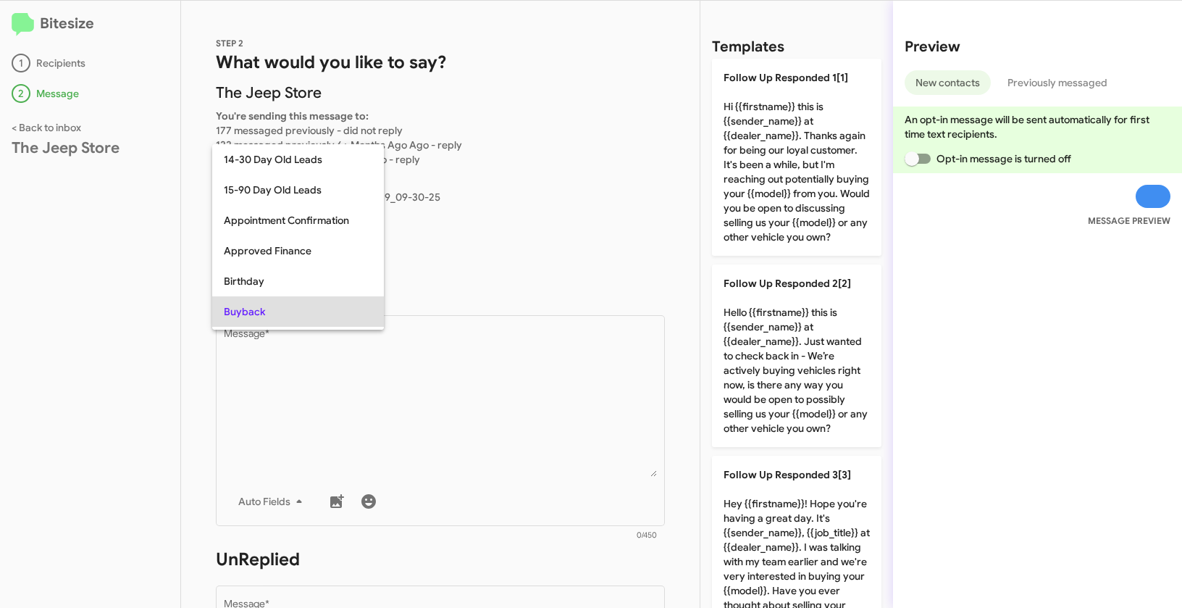
scroll to position [75, 0]
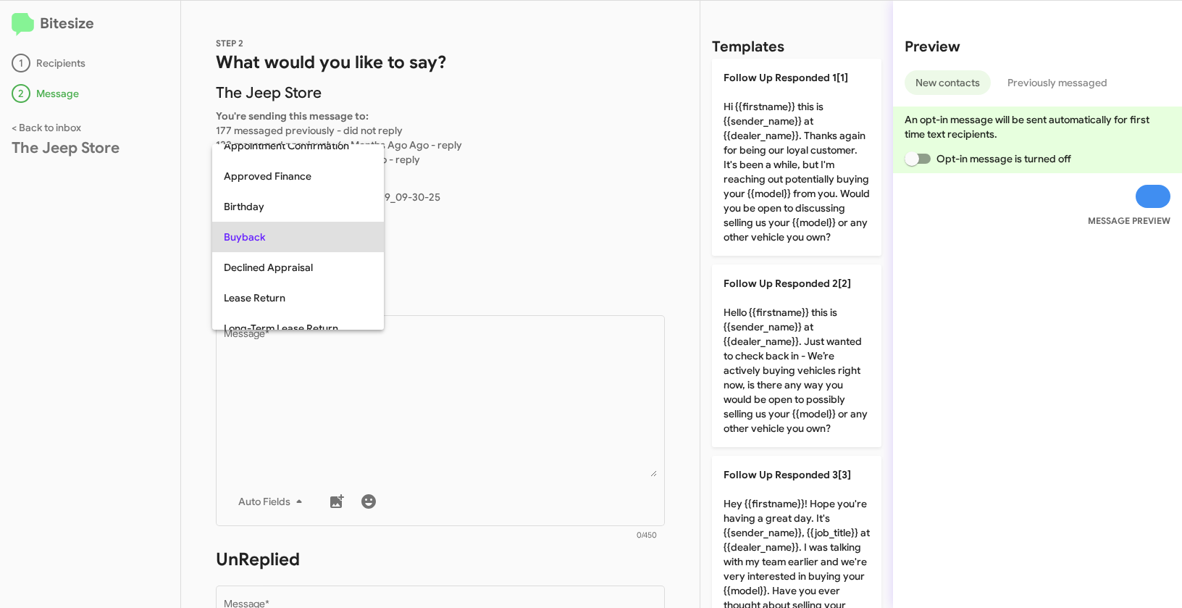
copy span "Buyback"
click at [469, 460] on div at bounding box center [591, 304] width 1182 height 608
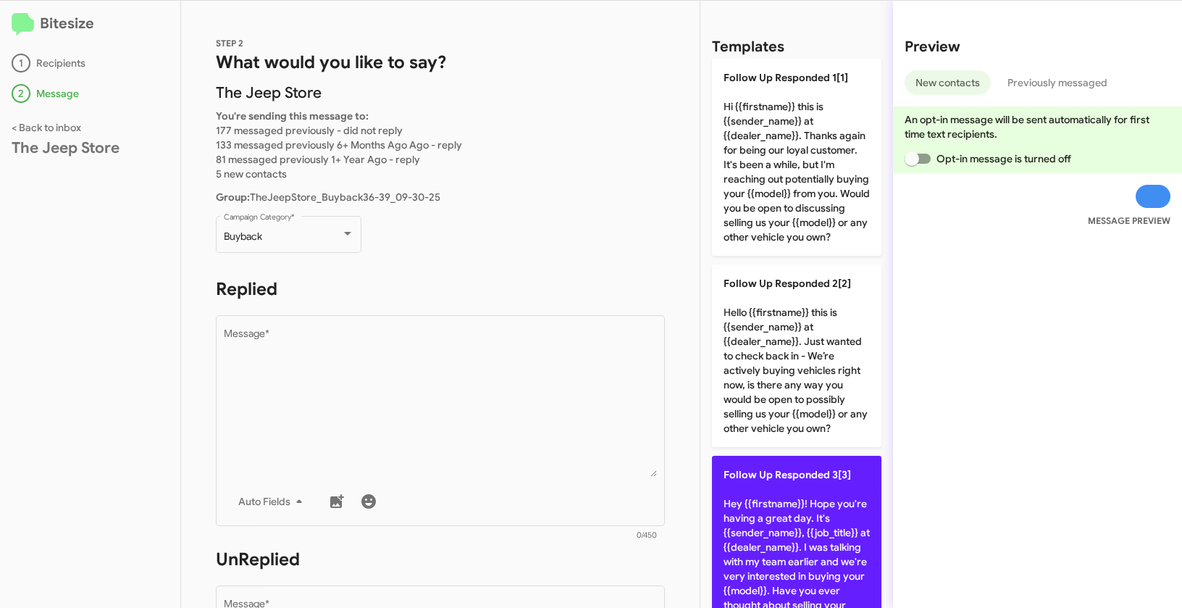
click at [812, 525] on p "Follow Up Responded 3[3] Hey {{firstname}}! Hope you're having a great day. It'…" at bounding box center [797, 554] width 170 height 197
type textarea "Hey {{firstname}}! Hope you're having a great day. It's {{sender_name}}, {{job_…"
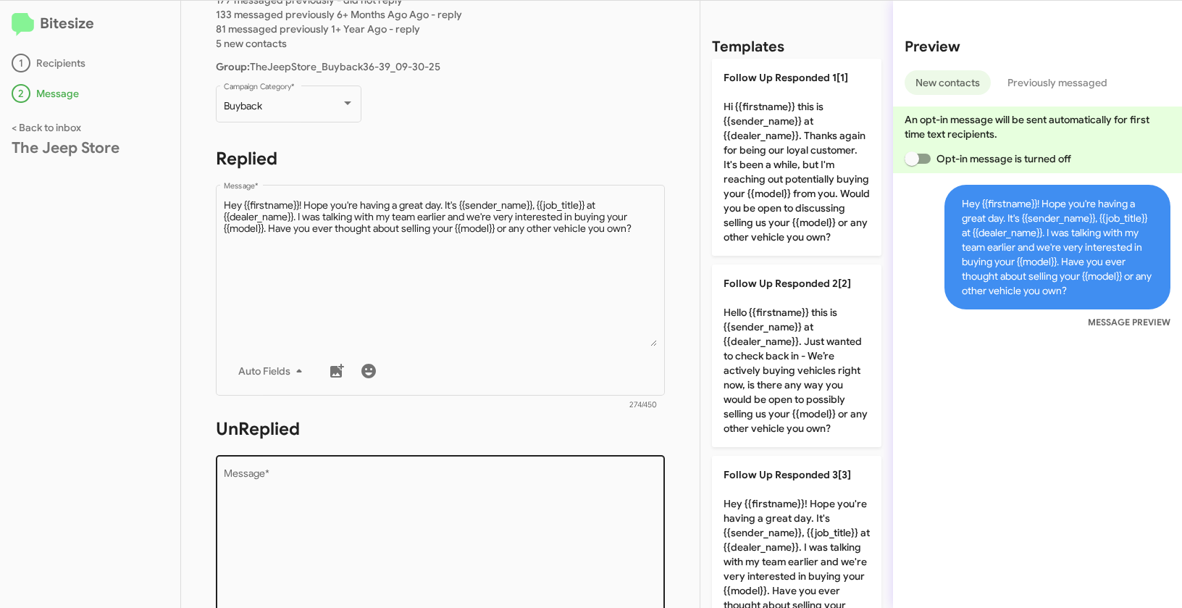
scroll to position [232, 0]
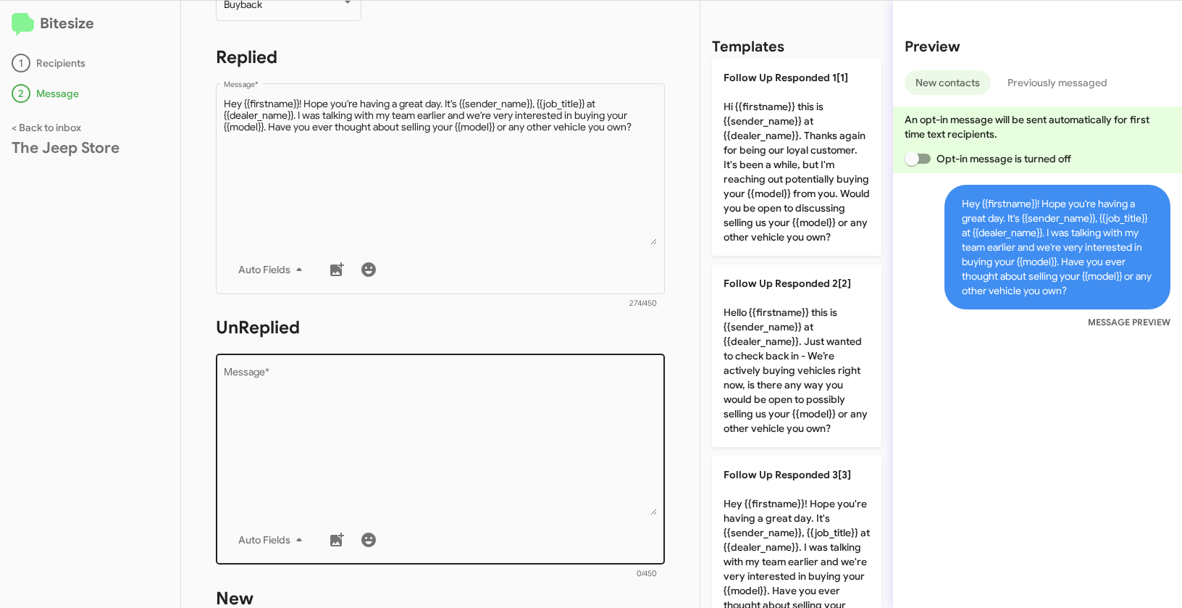
click at [482, 443] on textarea "Message *" at bounding box center [441, 441] width 434 height 148
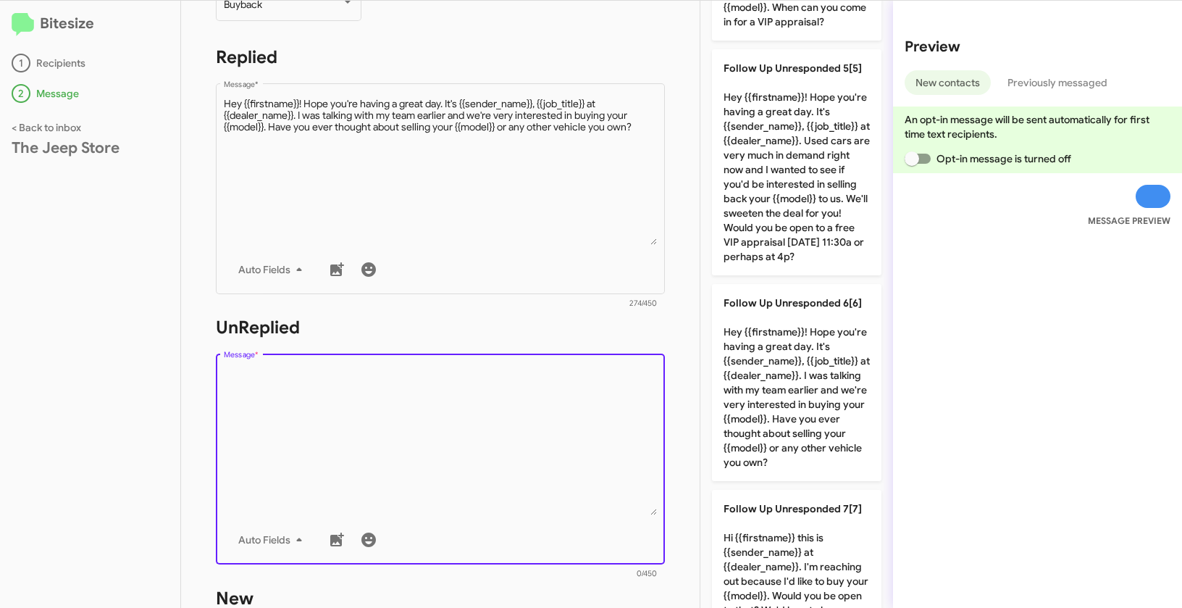
scroll to position [1005, 0]
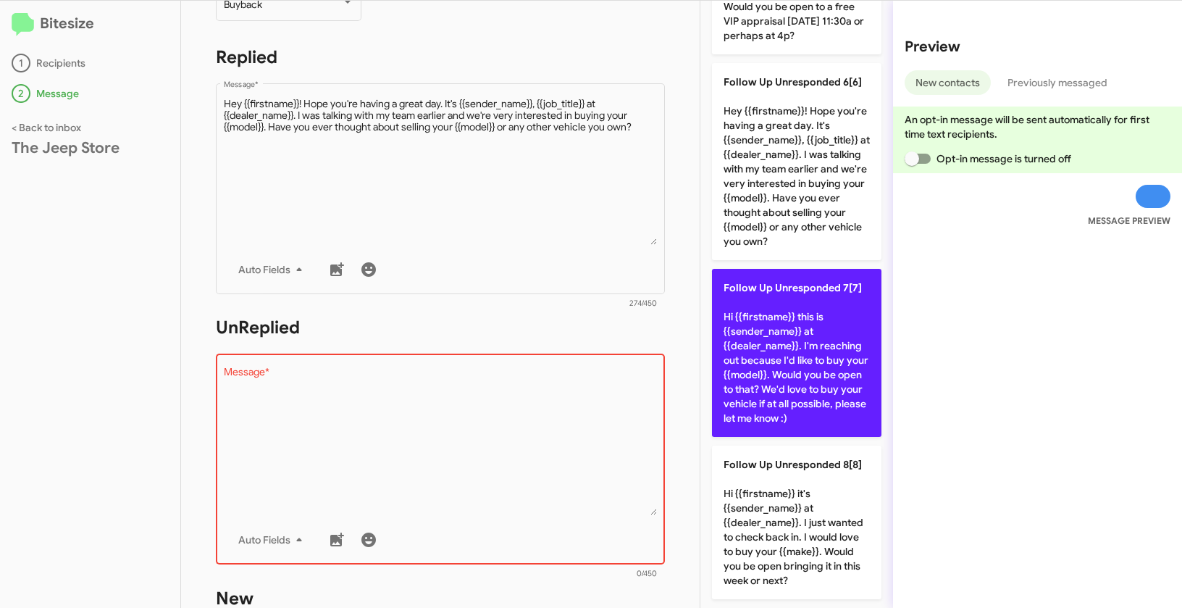
click at [805, 372] on p "Follow Up Unresponded 7[7] Hi {{firstname}} this is {{sender_name}} at {{dealer…" at bounding box center [797, 353] width 170 height 168
type textarea "Hi {{firstname}} this is {{sender_name}} at {{dealer_name}}. I'm reaching out b…"
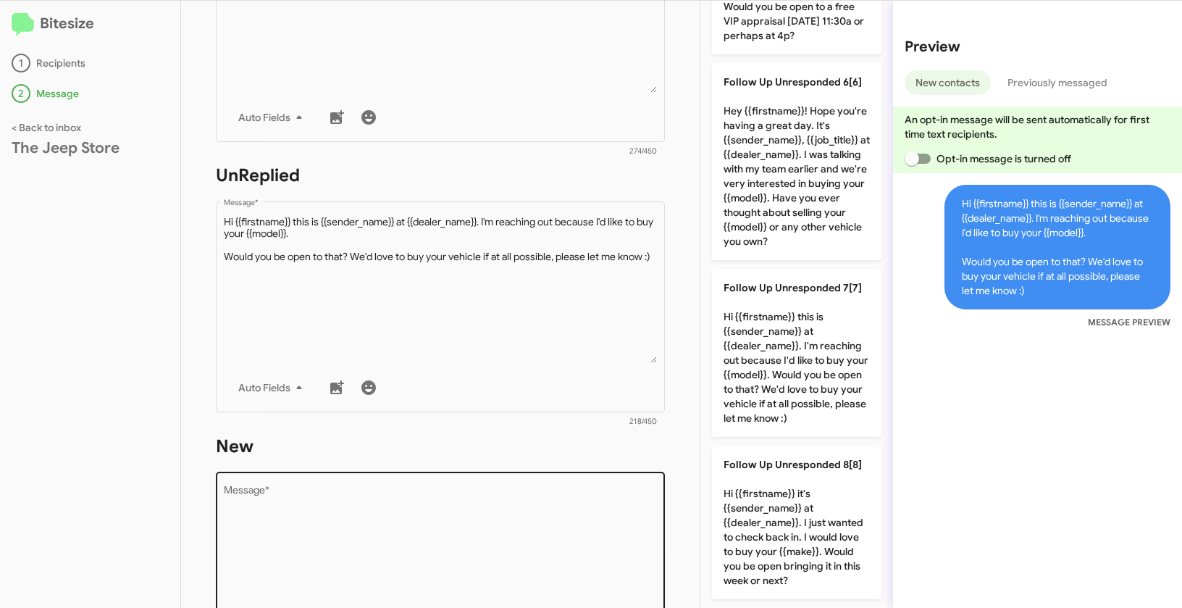
scroll to position [489, 0]
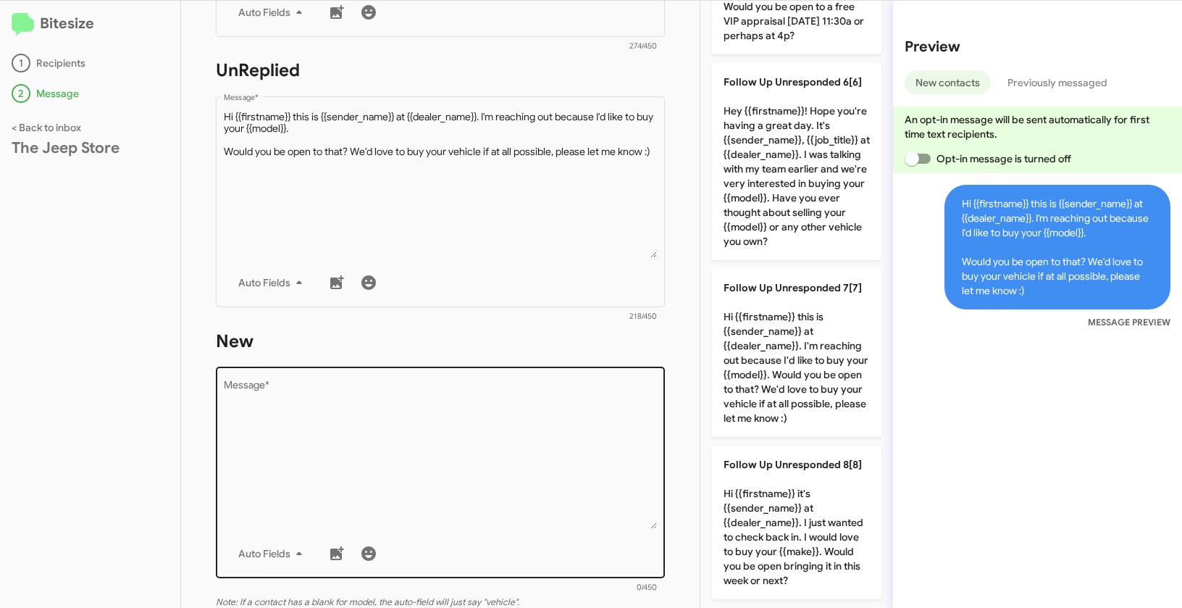
click at [507, 464] on textarea "Message *" at bounding box center [441, 455] width 434 height 148
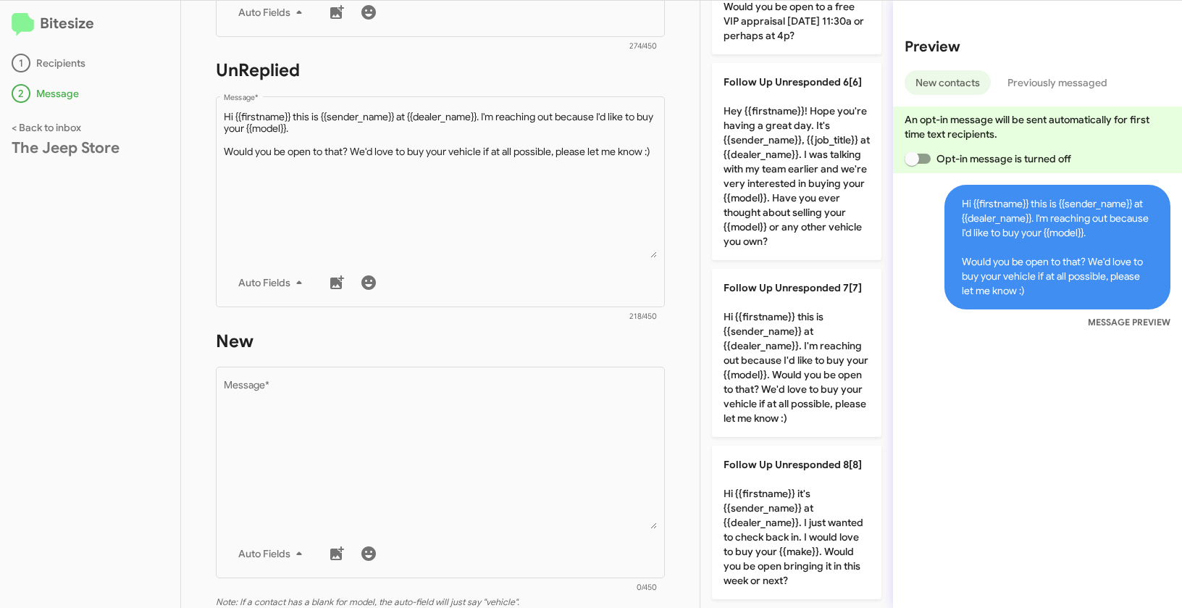
scroll to position [0, 0]
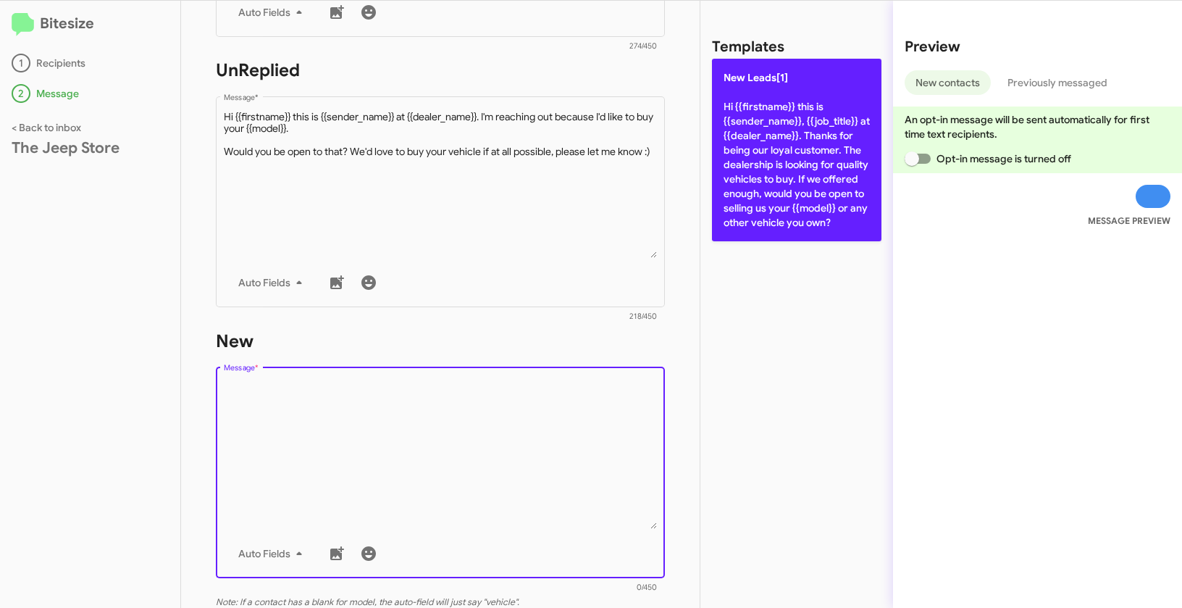
click at [815, 145] on p "New Leads[1] Hi {{firstname}} this is {{sender_name}}, {{job_title}} at {{deale…" at bounding box center [797, 150] width 170 height 183
type textarea "Hi {{firstname}} this is {{sender_name}}, {{job_title}} at {{dealer_name}}. Tha…"
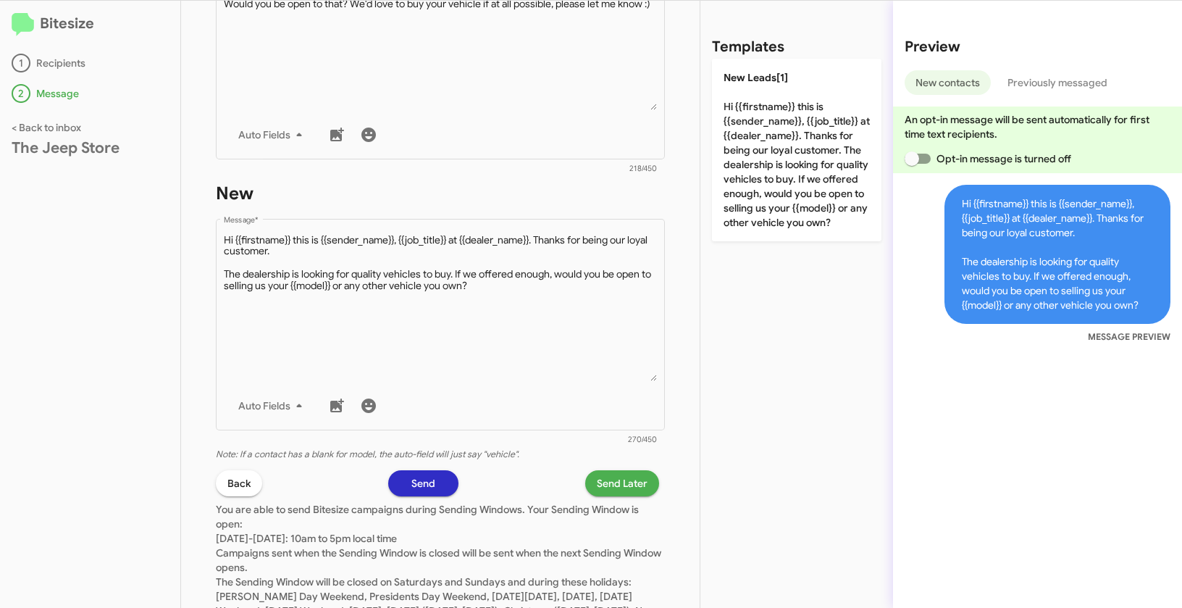
scroll to position [704, 0]
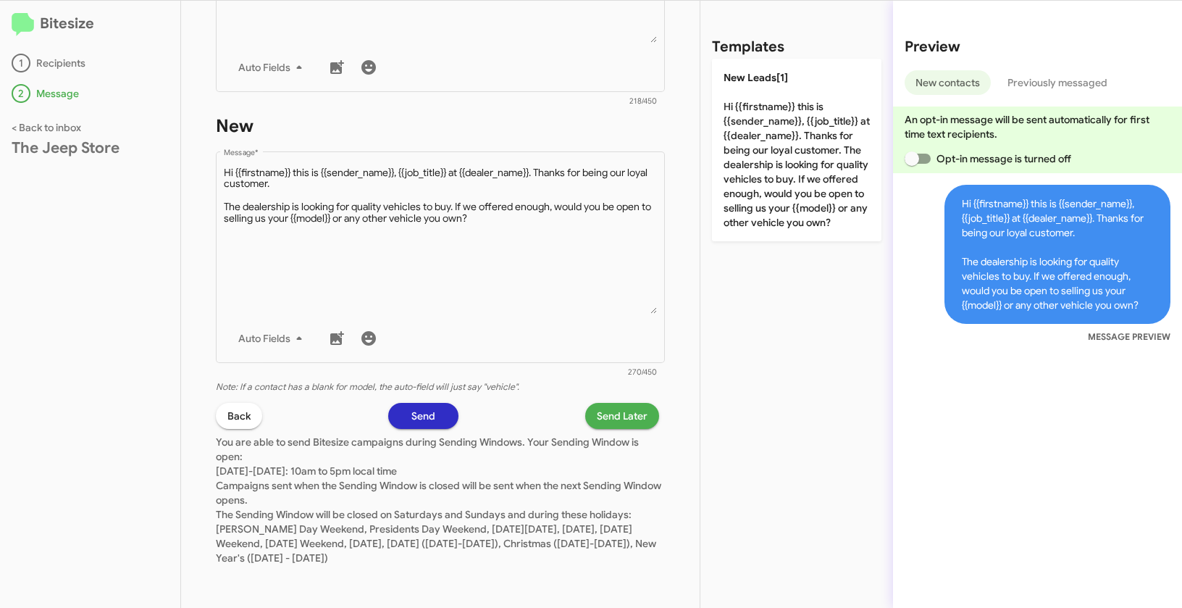
click at [606, 414] on span "Send Later" at bounding box center [622, 416] width 51 height 26
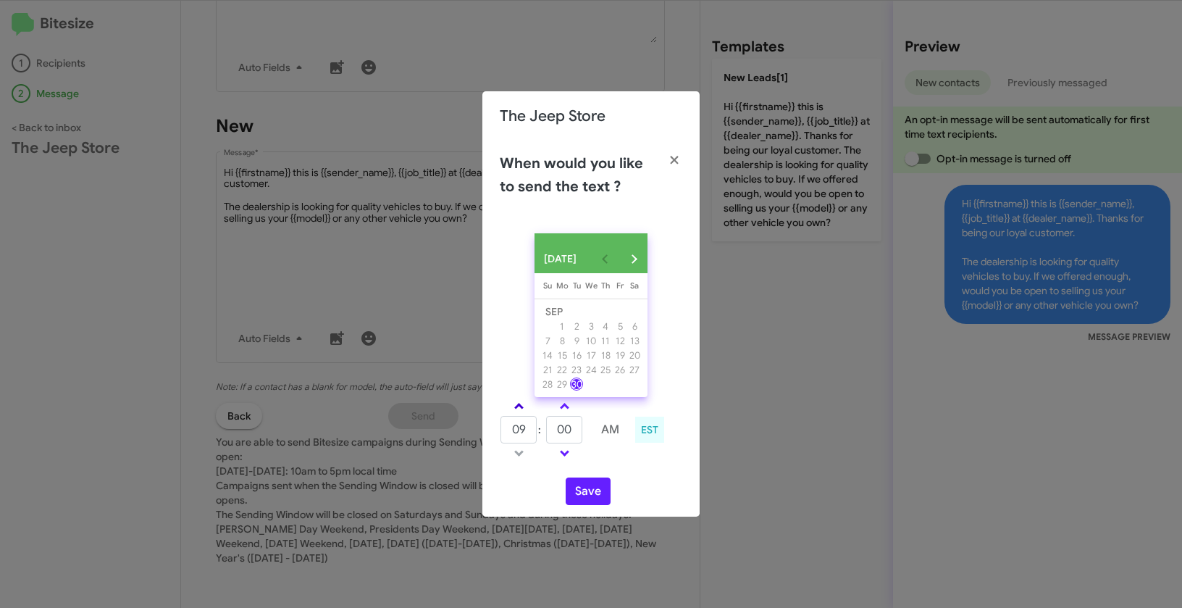
click at [521, 409] on link at bounding box center [518, 406] width 25 height 17
type input "01"
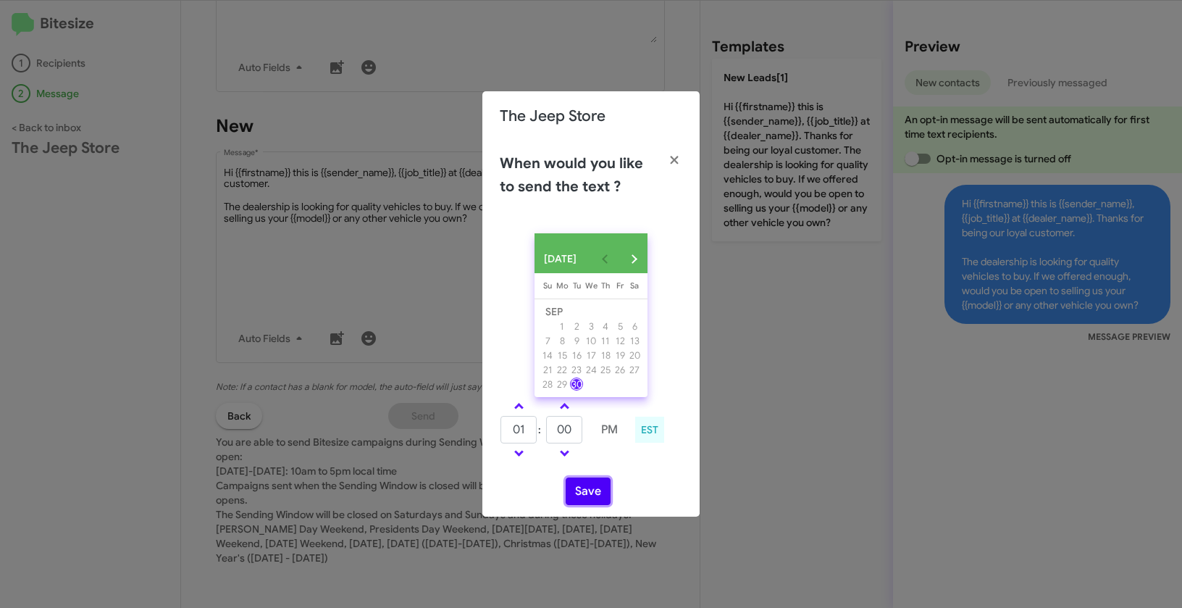
click at [588, 494] on button "Save" at bounding box center [588, 491] width 45 height 28
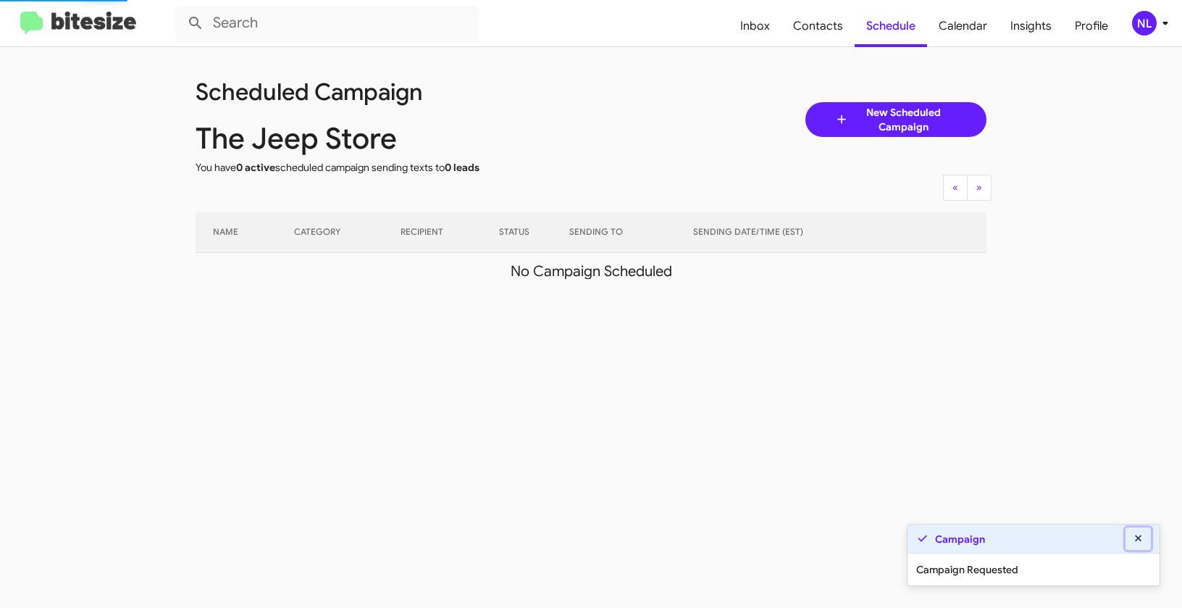
click at [1142, 536] on icon at bounding box center [1138, 538] width 13 height 10
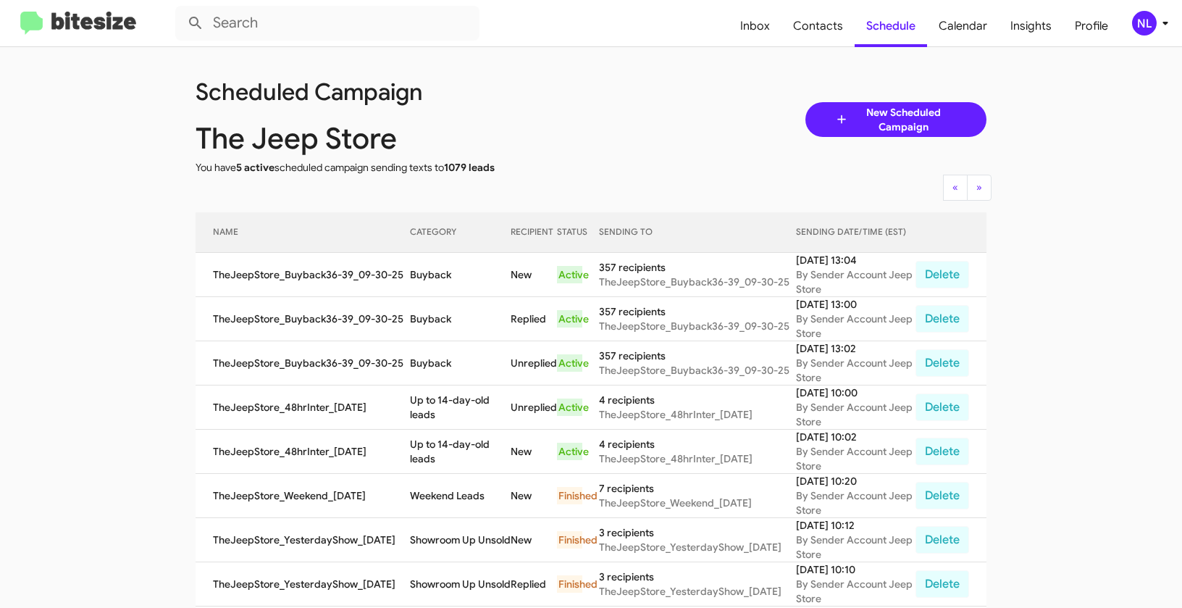
click at [1133, 21] on div "NL" at bounding box center [1144, 23] width 25 height 25
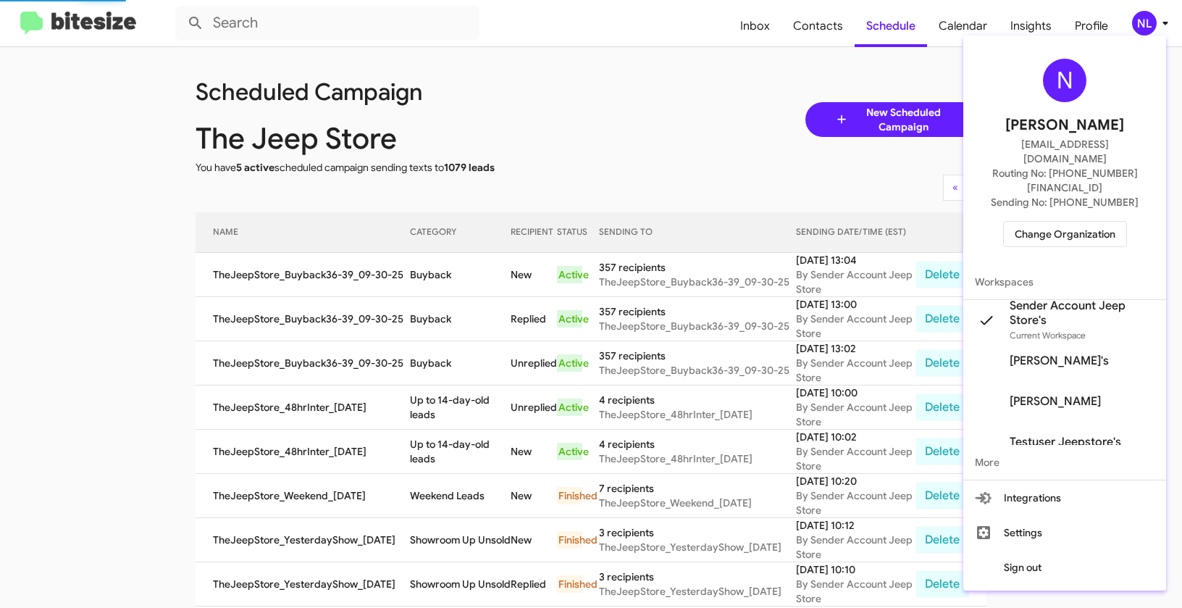
click at [1072, 222] on span "Change Organization" at bounding box center [1065, 234] width 101 height 25
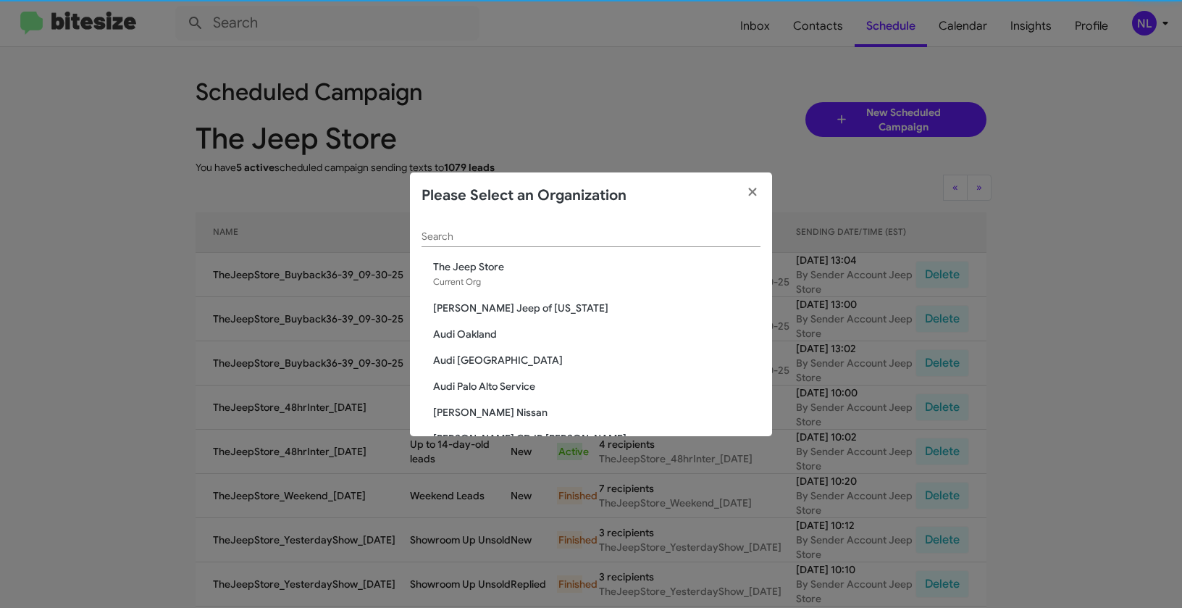
click at [502, 231] on input "Search" at bounding box center [591, 237] width 339 height 12
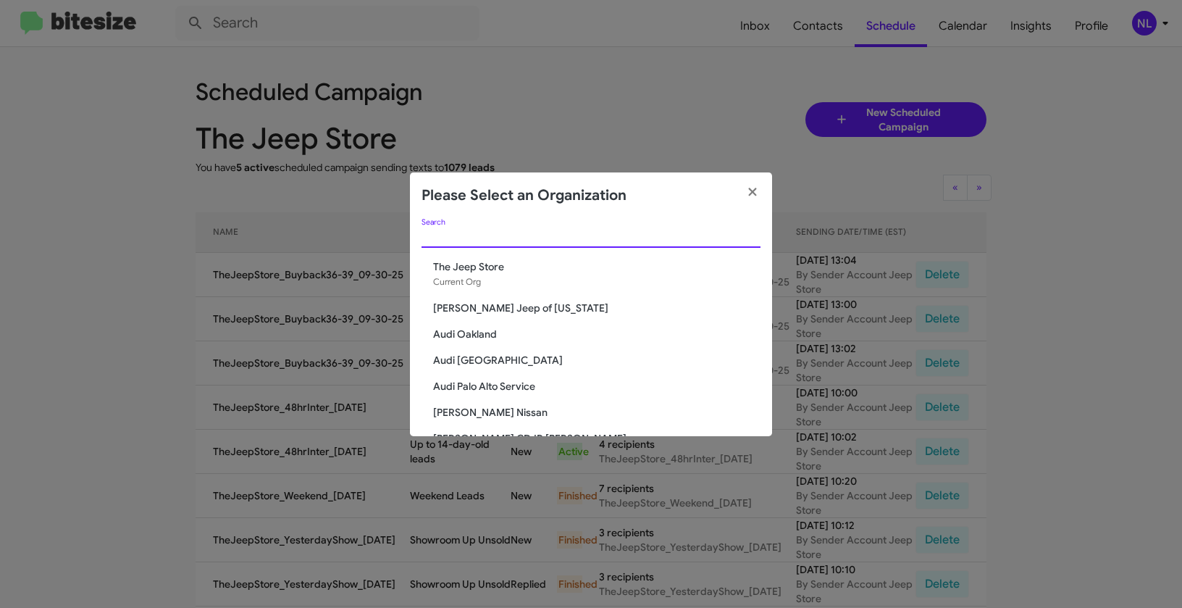
paste input "Toyota 40"
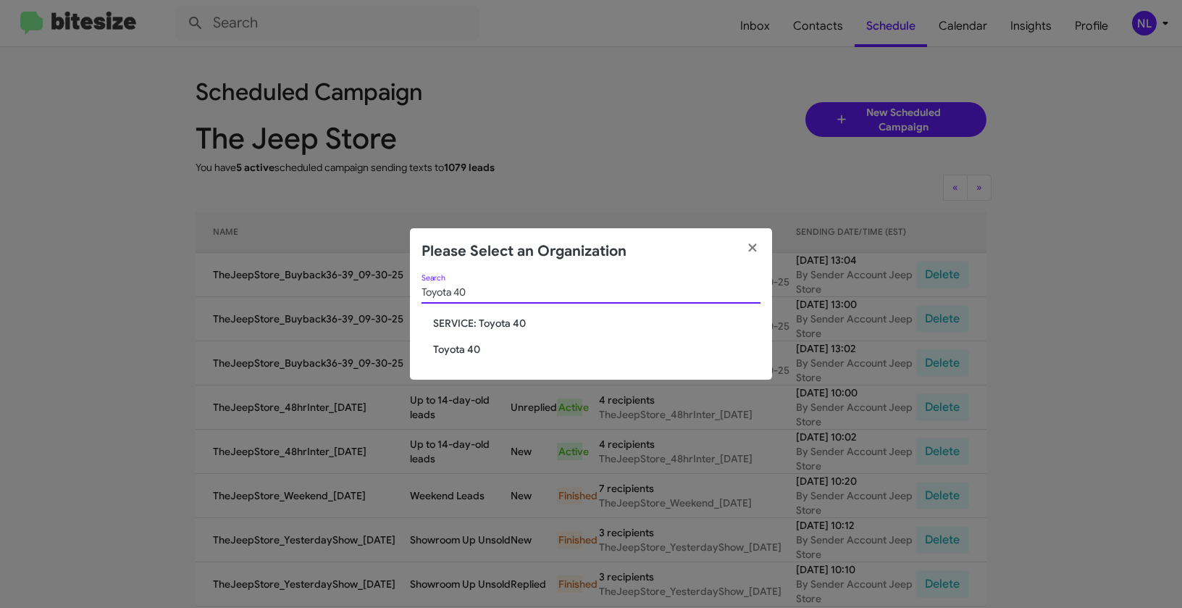
type input "Toyota 40"
click at [471, 345] on span "Toyota 40" at bounding box center [596, 349] width 327 height 14
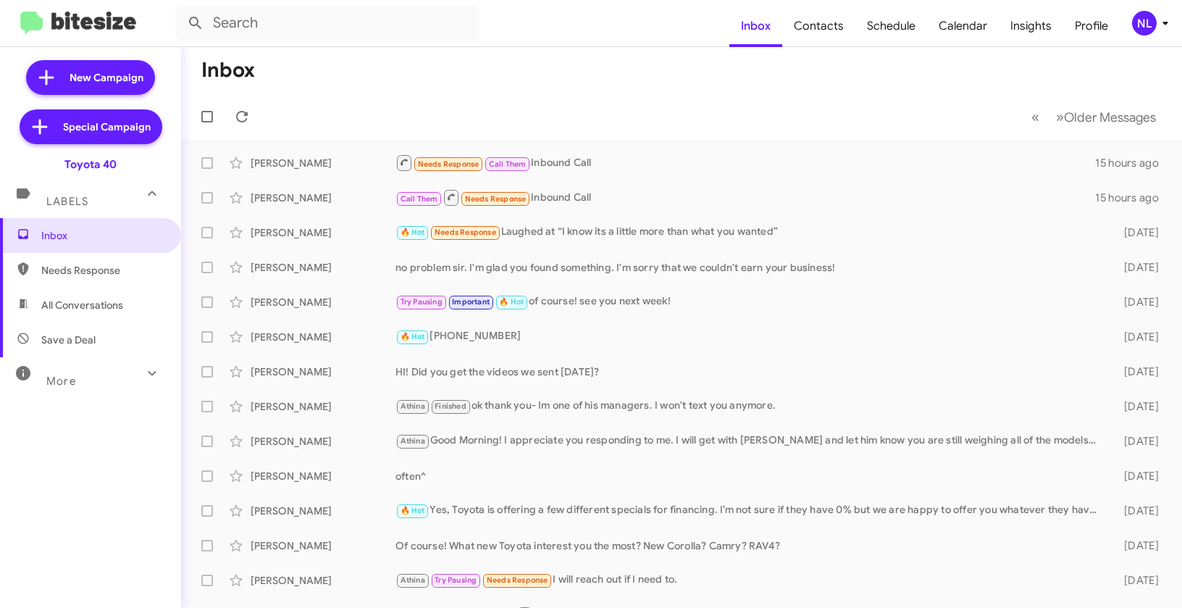
click at [1140, 18] on div "NL" at bounding box center [1144, 23] width 25 height 25
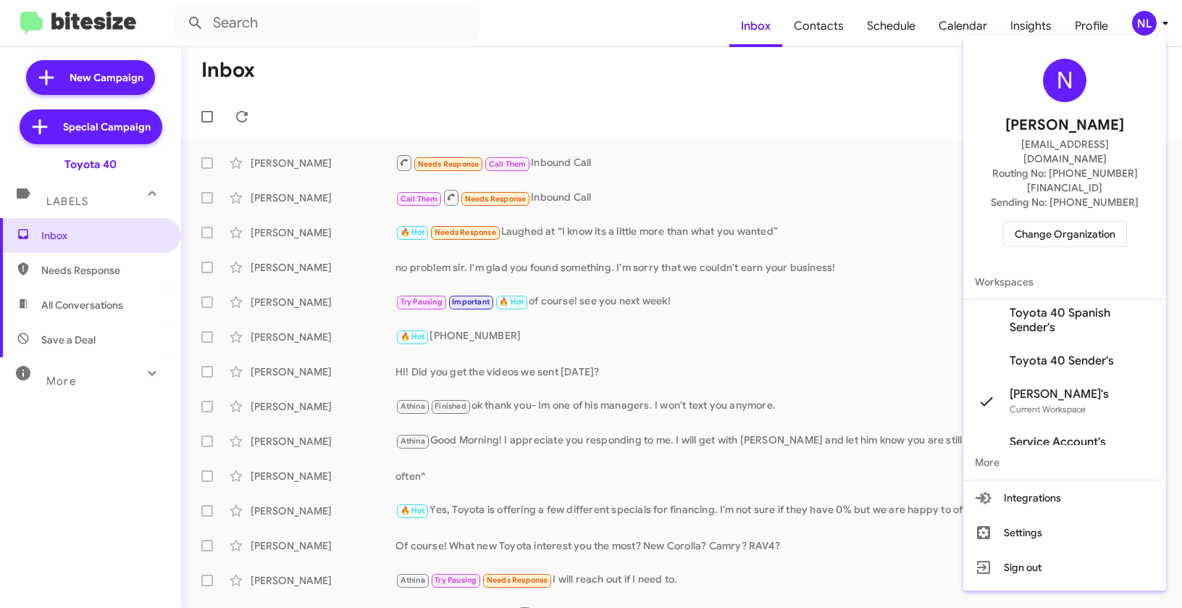
click at [1058, 306] on span "Toyota 40 Spanish Sender's" at bounding box center [1082, 320] width 145 height 29
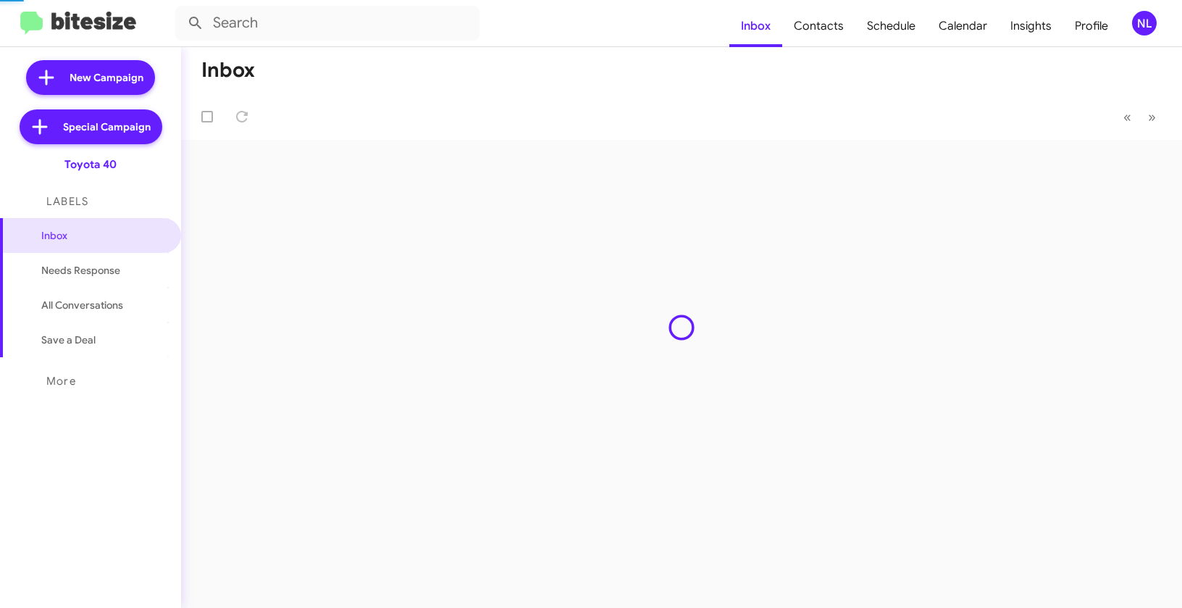
click at [1153, 9] on mat-toolbar "Inbox Contacts Schedule Calendar Insights Profile NL" at bounding box center [591, 23] width 1182 height 46
click at [1148, 19] on div "NL" at bounding box center [1144, 23] width 25 height 25
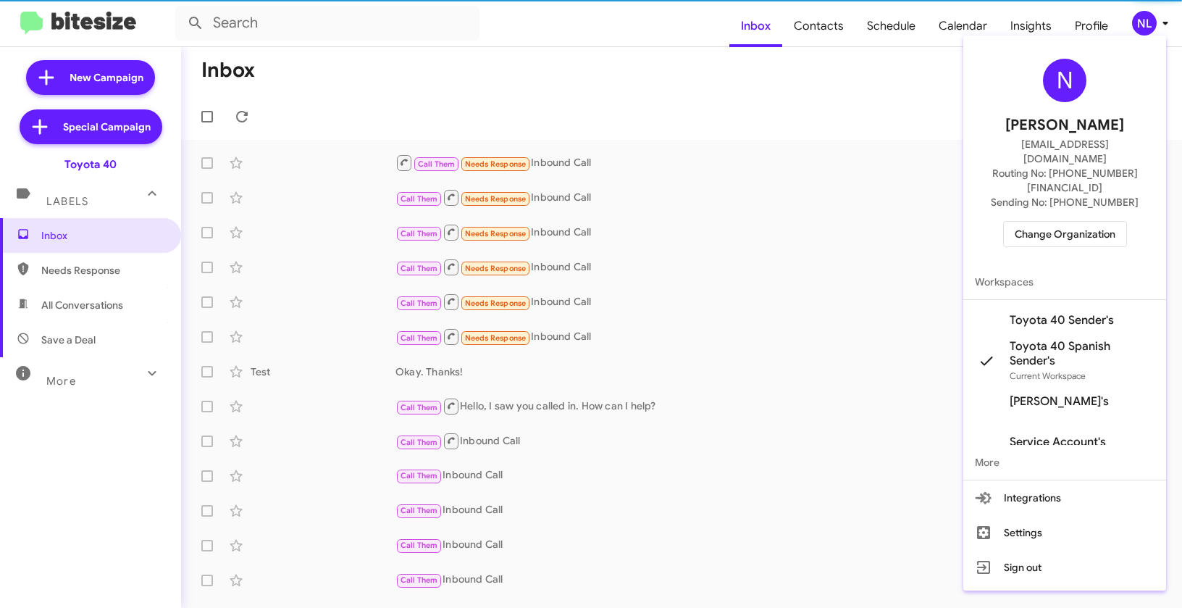
click at [1040, 313] on span "Toyota 40 Sender's" at bounding box center [1062, 320] width 104 height 14
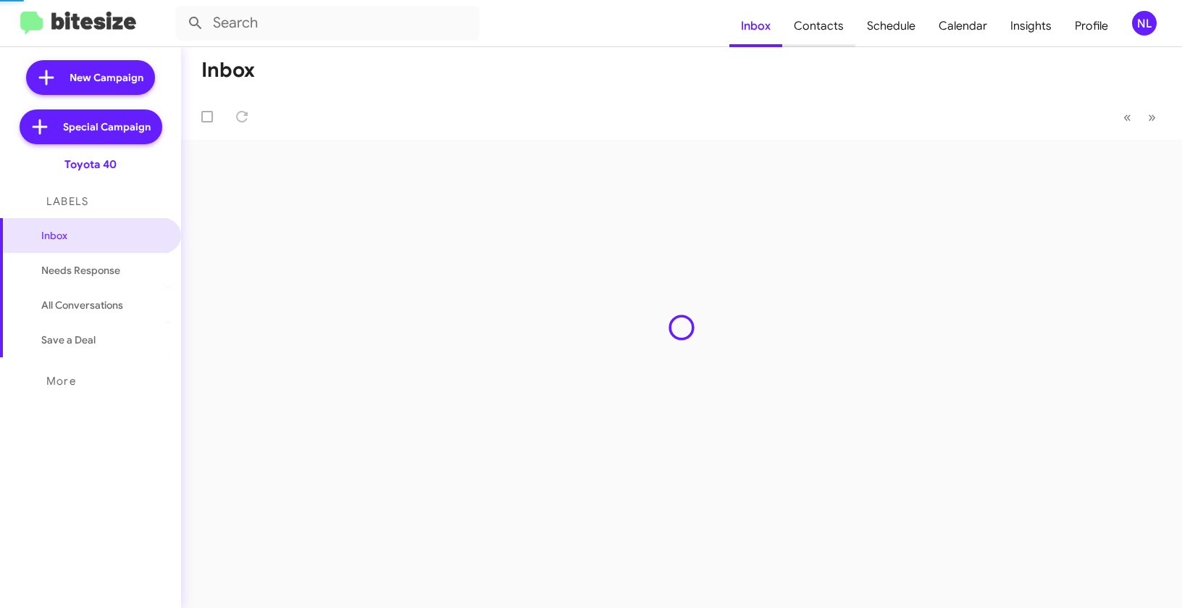
click at [819, 21] on span "Contacts" at bounding box center [818, 26] width 73 height 42
type input "in:groups"
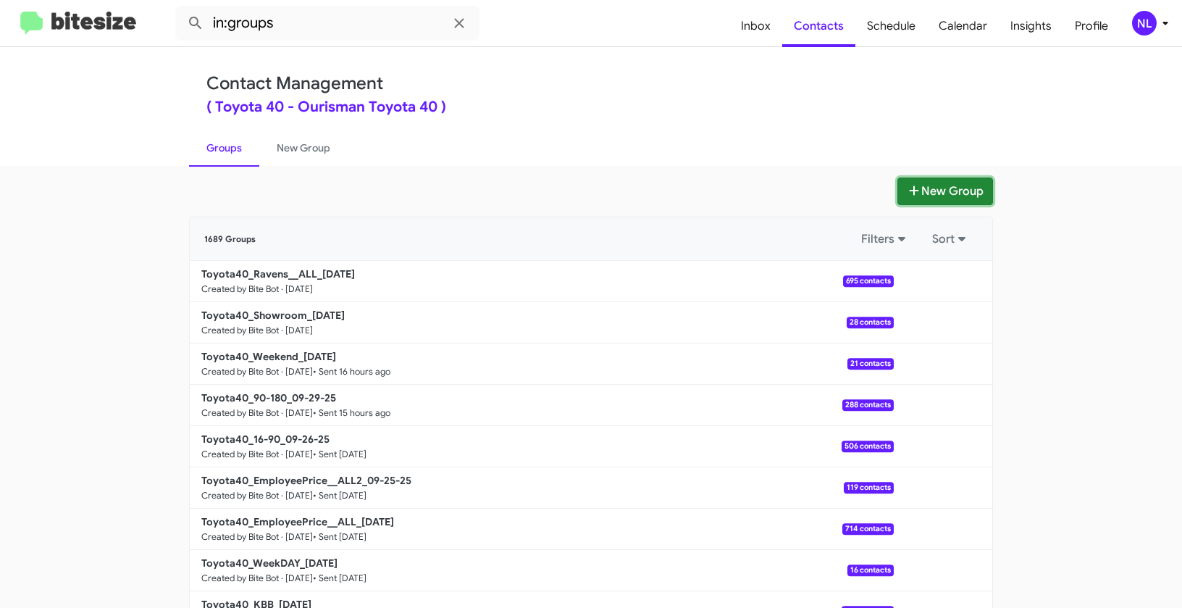
click at [927, 193] on button "New Group" at bounding box center [946, 191] width 96 height 28
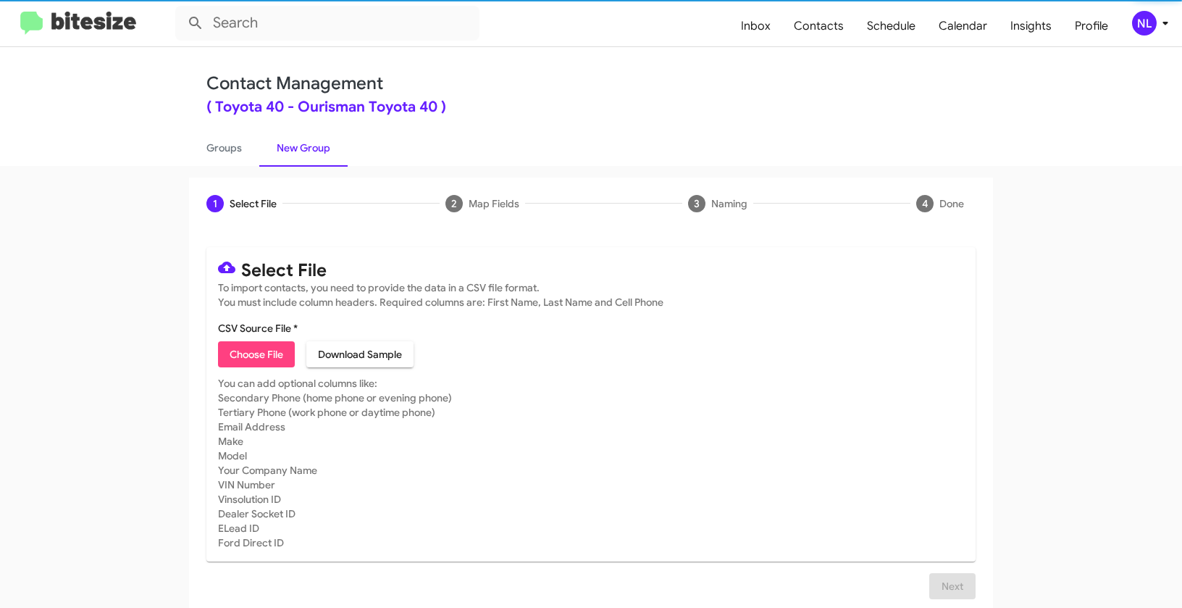
click at [263, 353] on span "Choose File" at bounding box center [257, 354] width 54 height 26
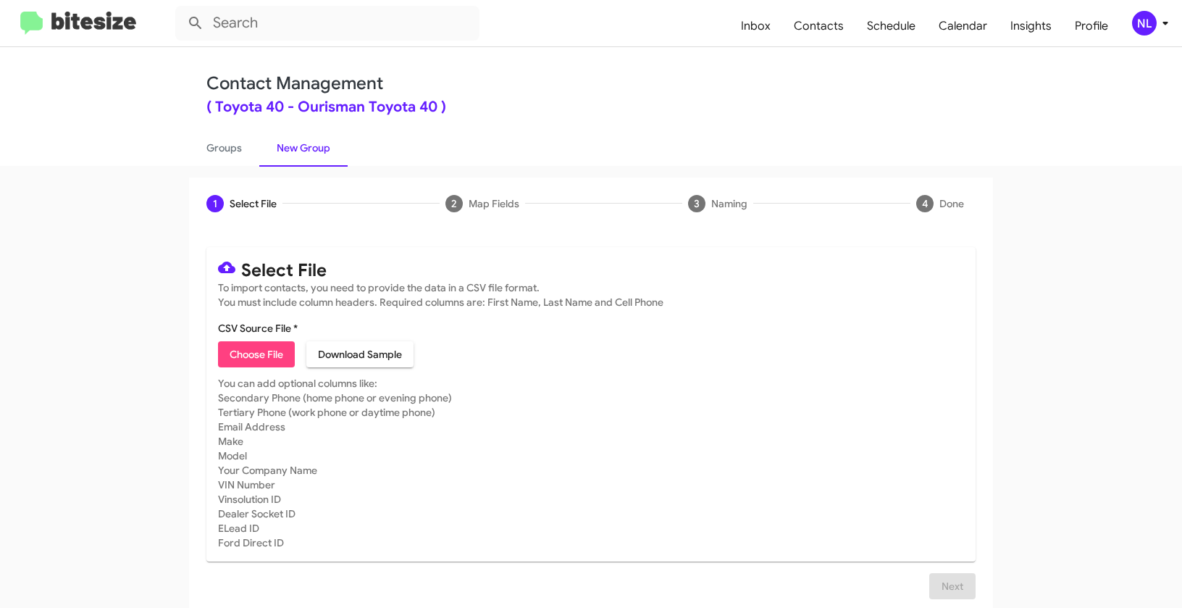
type input "Toyota40_ServBuyback15MoSS_09-30-25"
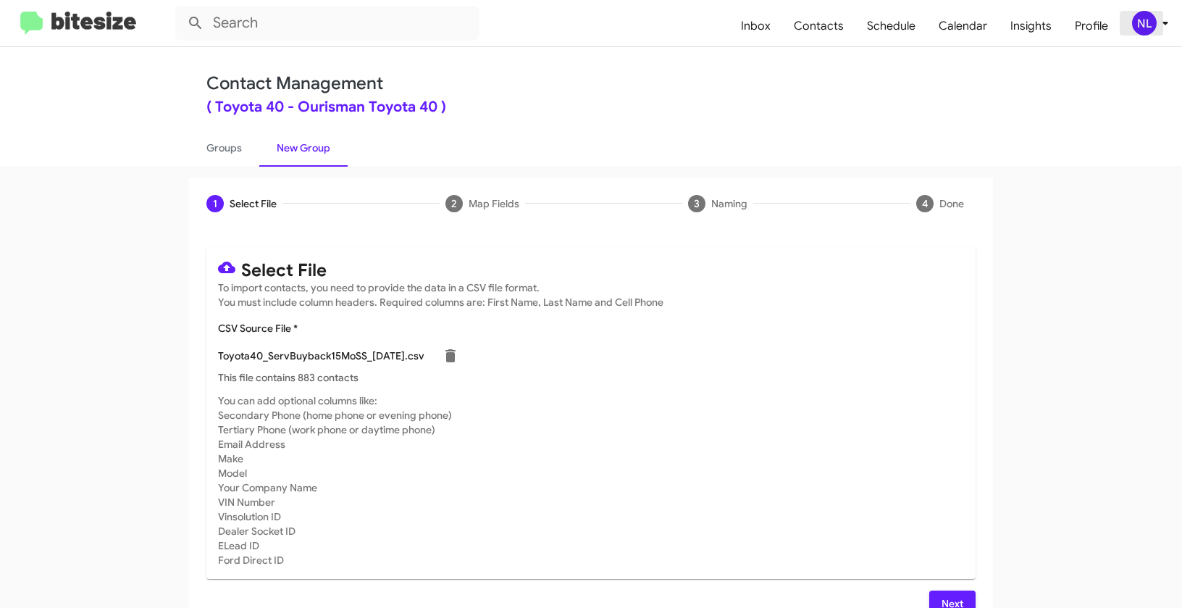
click at [1150, 18] on div "NL" at bounding box center [1144, 23] width 25 height 25
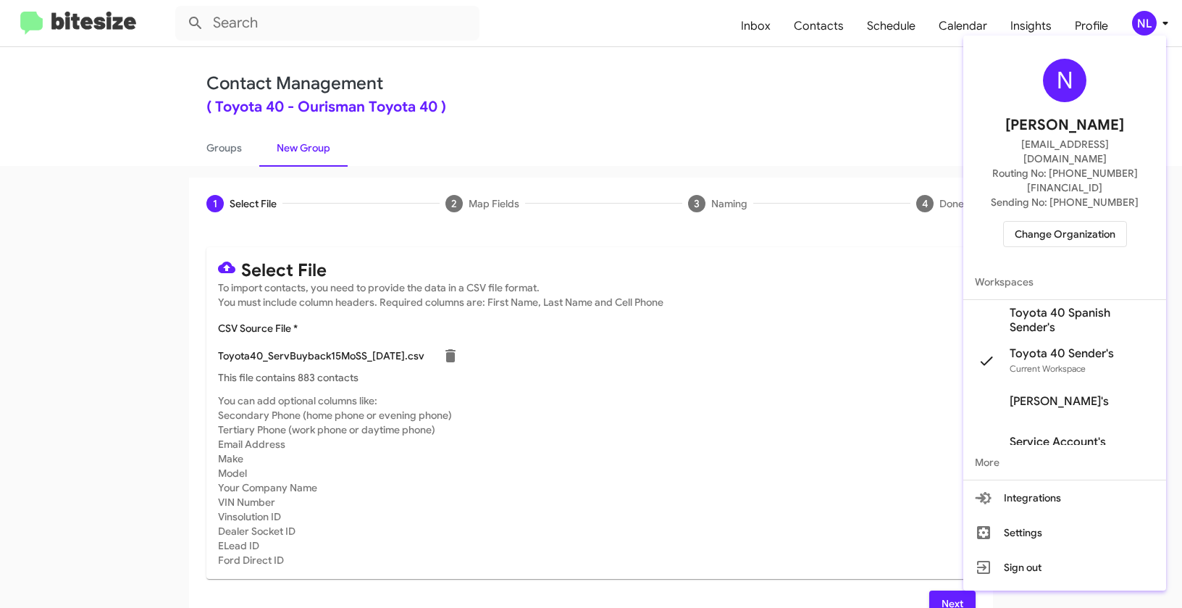
click at [682, 443] on div at bounding box center [591, 304] width 1182 height 608
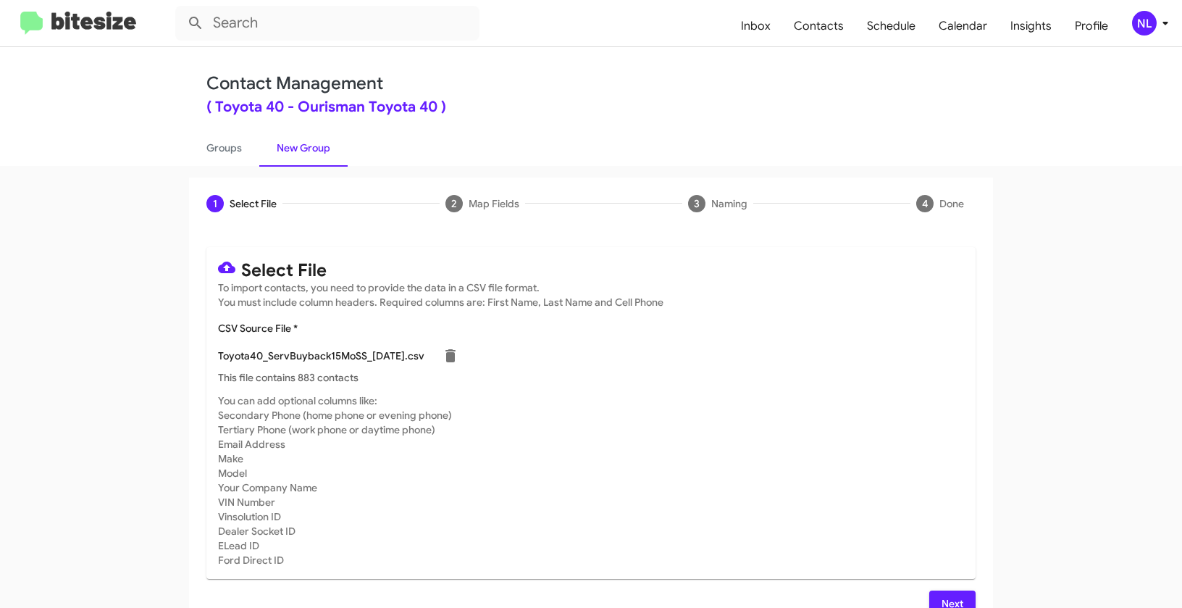
scroll to position [26, 0]
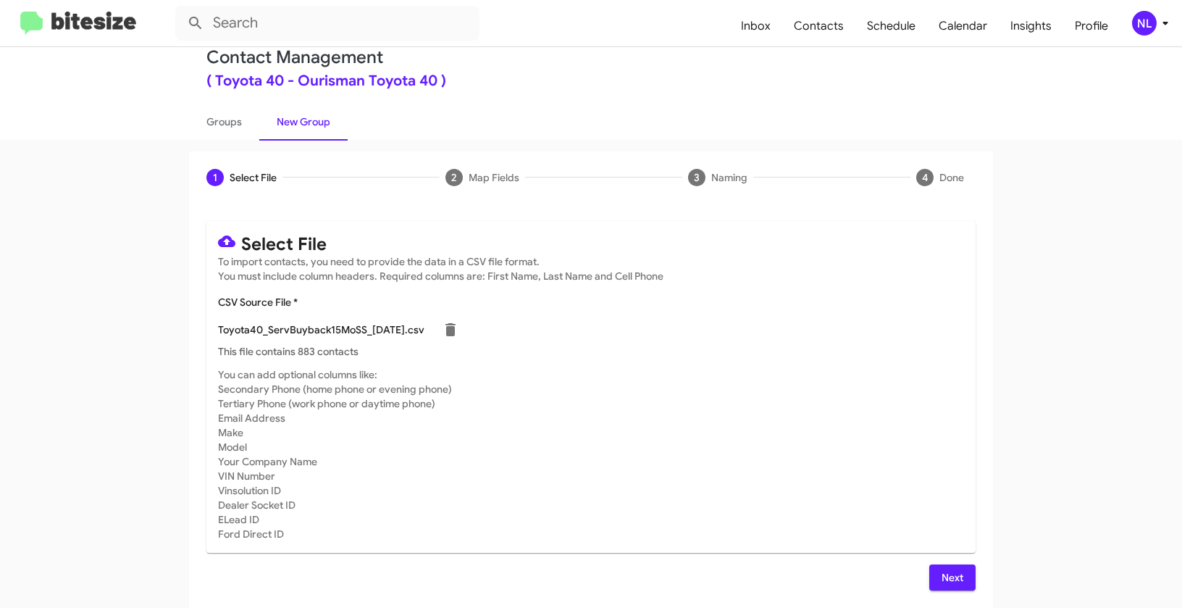
click at [948, 572] on span "Next" at bounding box center [952, 577] width 23 height 26
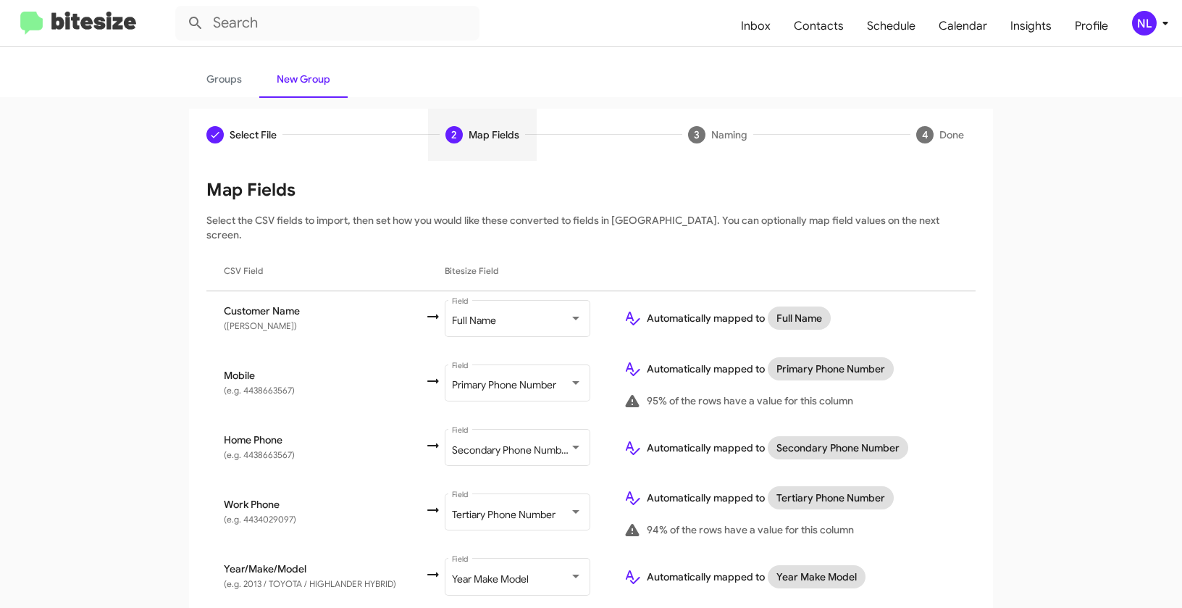
scroll to position [159, 0]
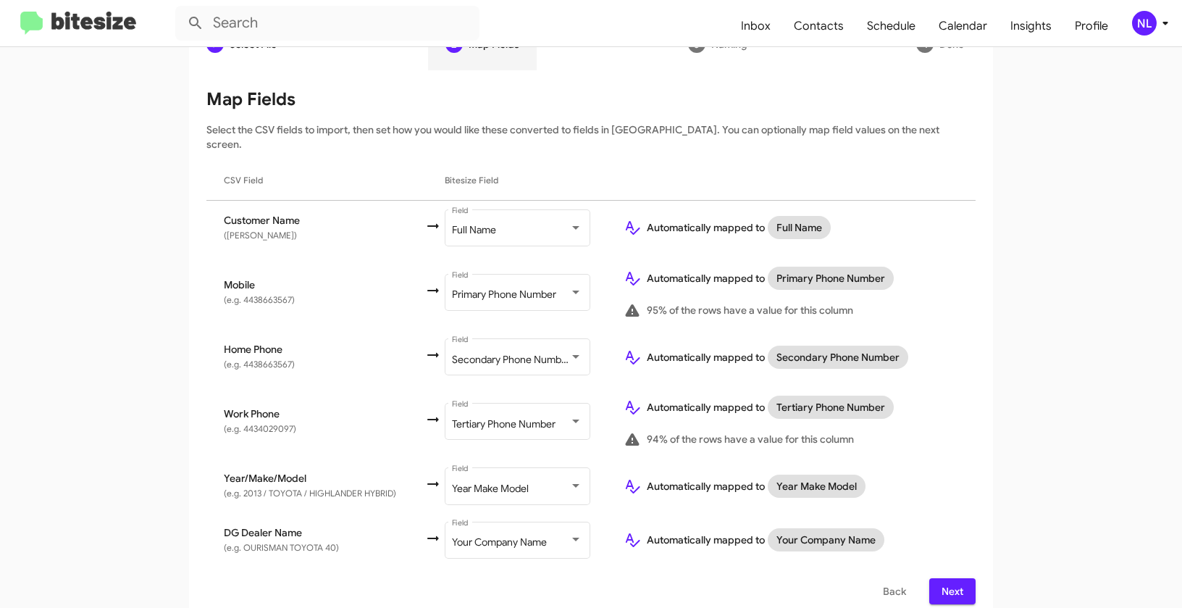
click at [956, 578] on span "Next" at bounding box center [952, 591] width 23 height 26
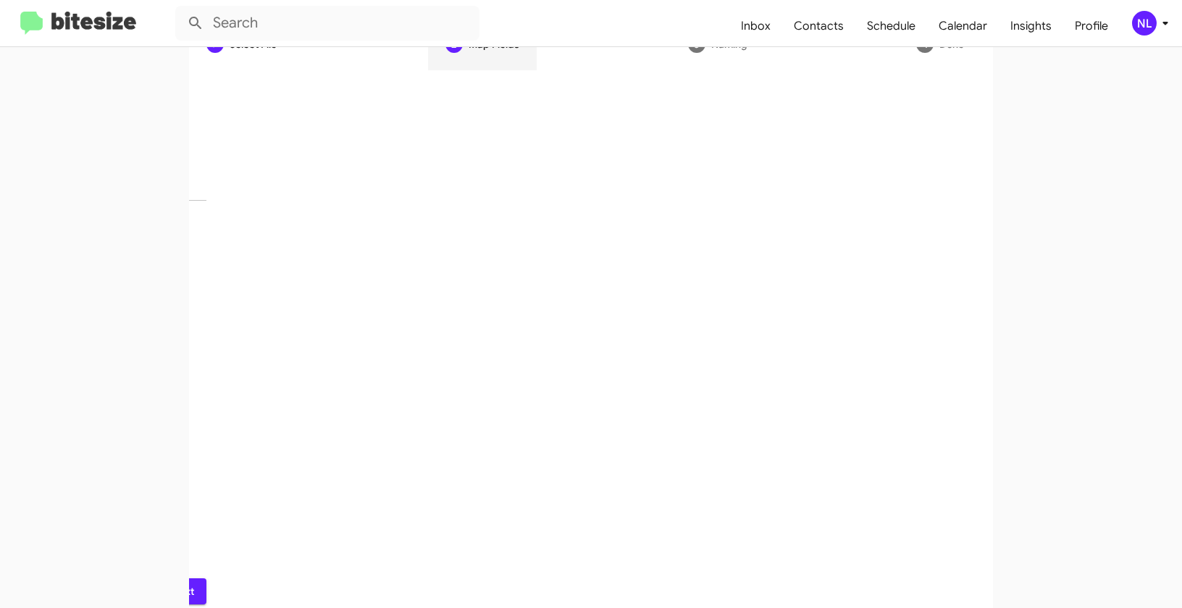
scroll to position [33, 0]
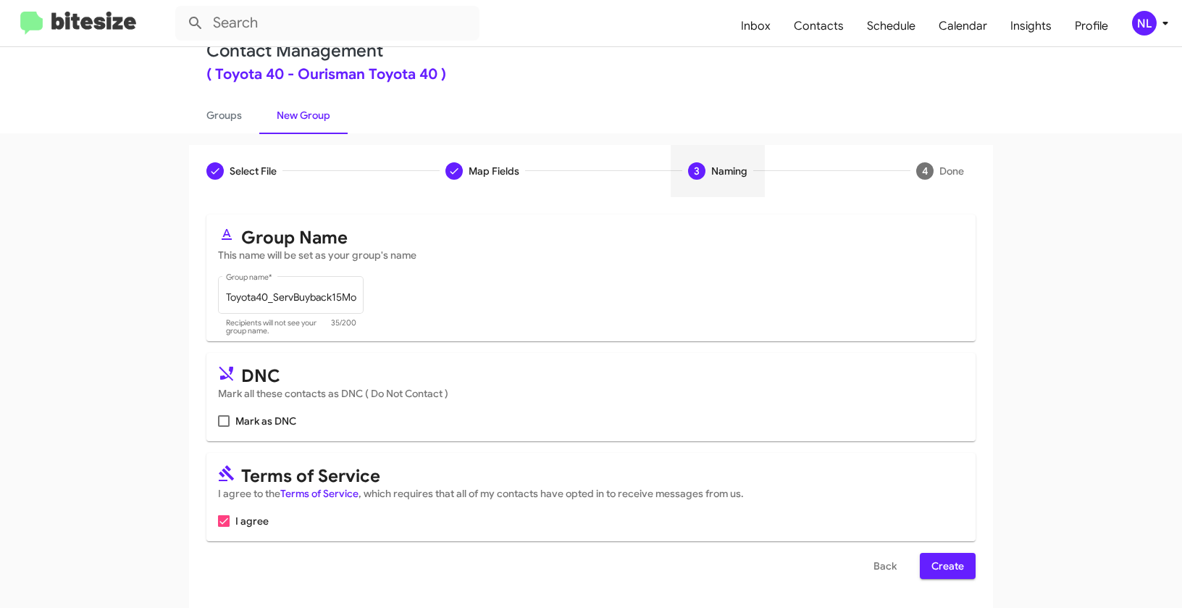
click at [958, 569] on span "Create" at bounding box center [948, 566] width 33 height 26
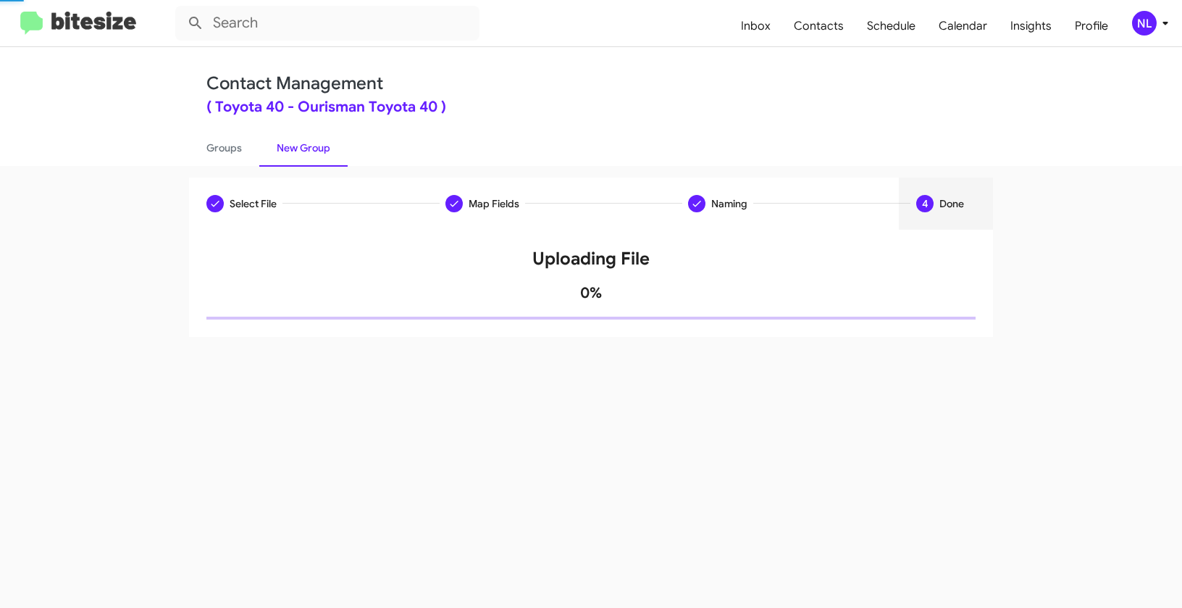
scroll to position [0, 0]
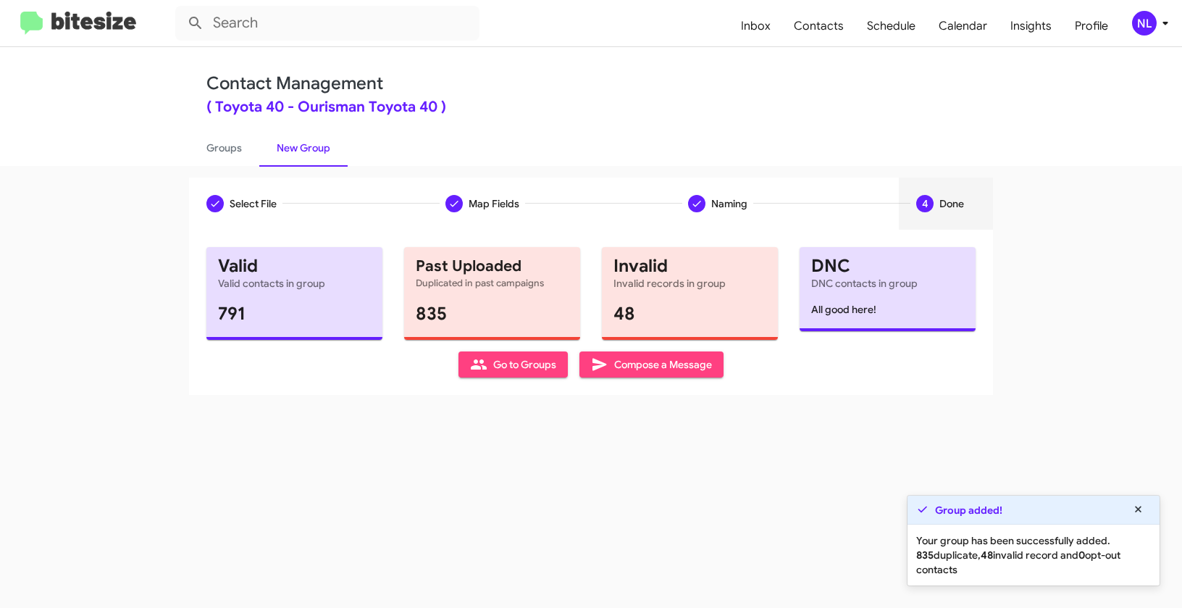
click at [506, 371] on span "Go to Groups" at bounding box center [513, 364] width 86 height 26
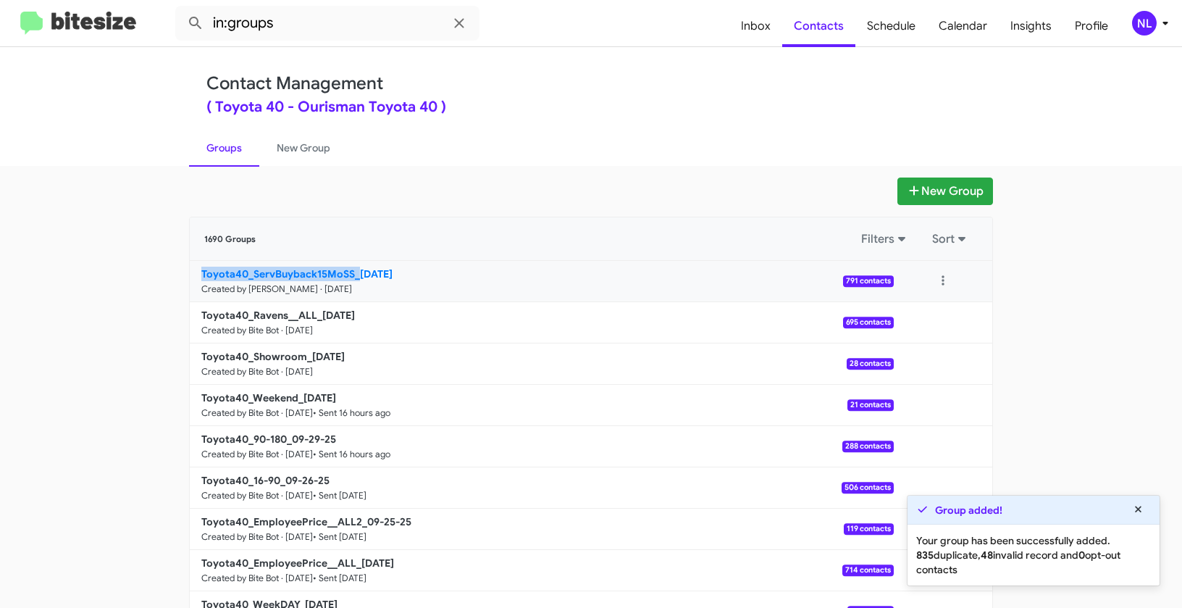
drag, startPoint x: 149, startPoint y: 277, endPoint x: 352, endPoint y: 267, distance: 203.1
click at [352, 267] on app-groups "New Group 1690 Groups Filters Sort Toyota40_ServBuyback15MoSS_09-30-25 Created …" at bounding box center [591, 444] width 1182 height 535
copy b "Toyota40_ServBuyback15MoSS_"
click at [321, 19] on input "in:groups" at bounding box center [327, 23] width 304 height 35
paste input "Toyota40_ServBuyback15MoSS_"
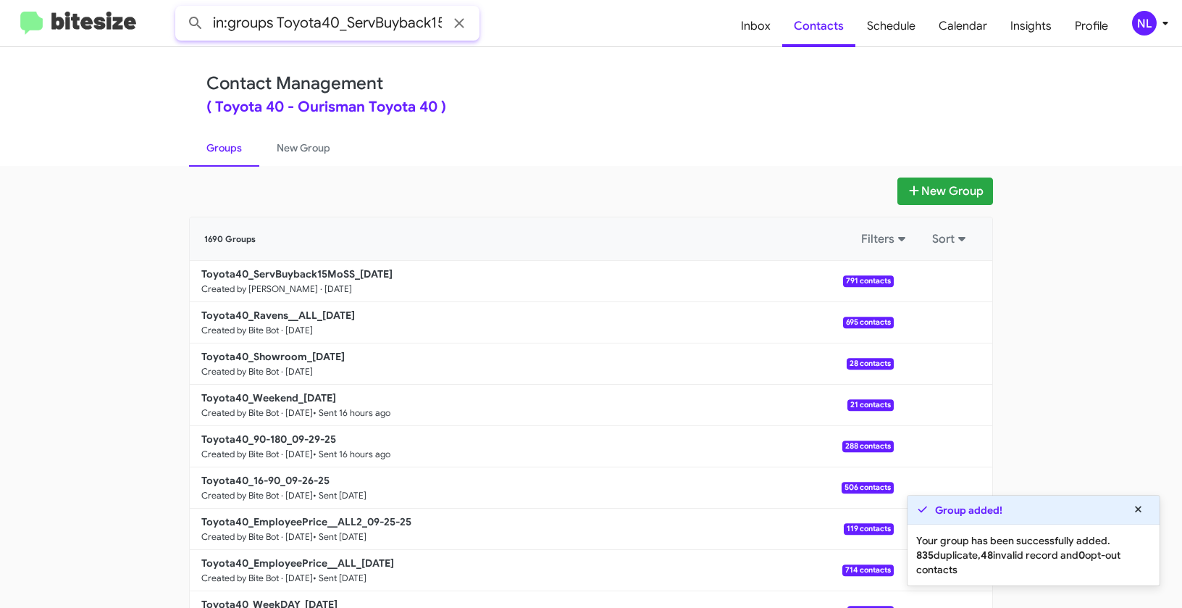
scroll to position [0, 46]
type input "in:groups Toyota40_ServBuyback15MoSS_"
click at [181, 9] on button at bounding box center [195, 23] width 29 height 29
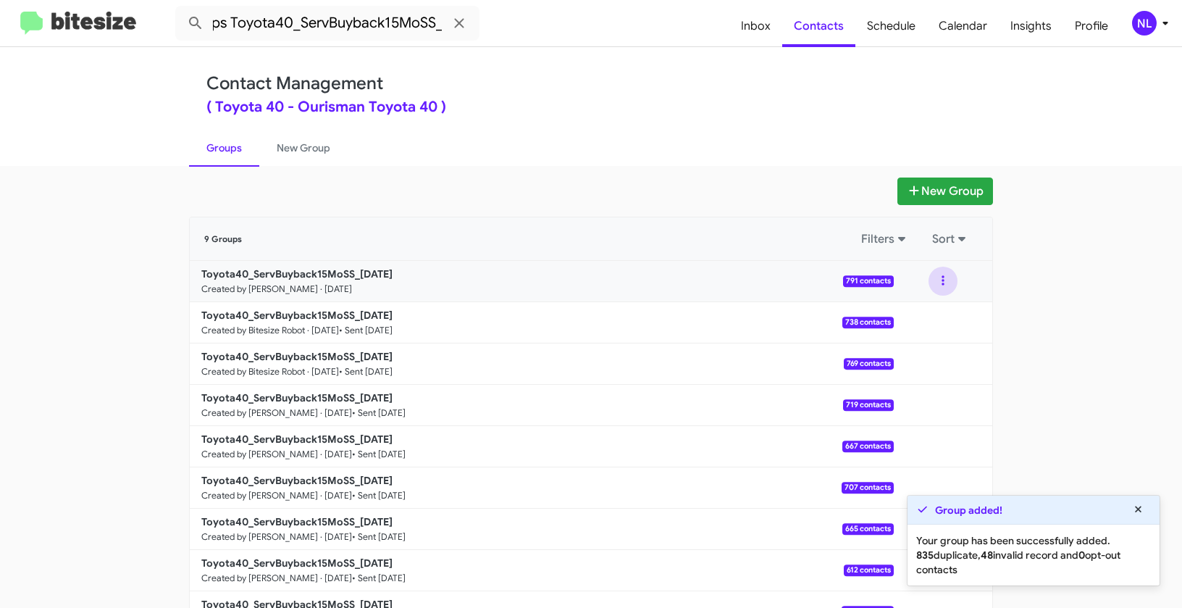
click at [937, 283] on button at bounding box center [943, 281] width 29 height 29
click at [934, 319] on button "View contacts" at bounding box center [900, 320] width 116 height 35
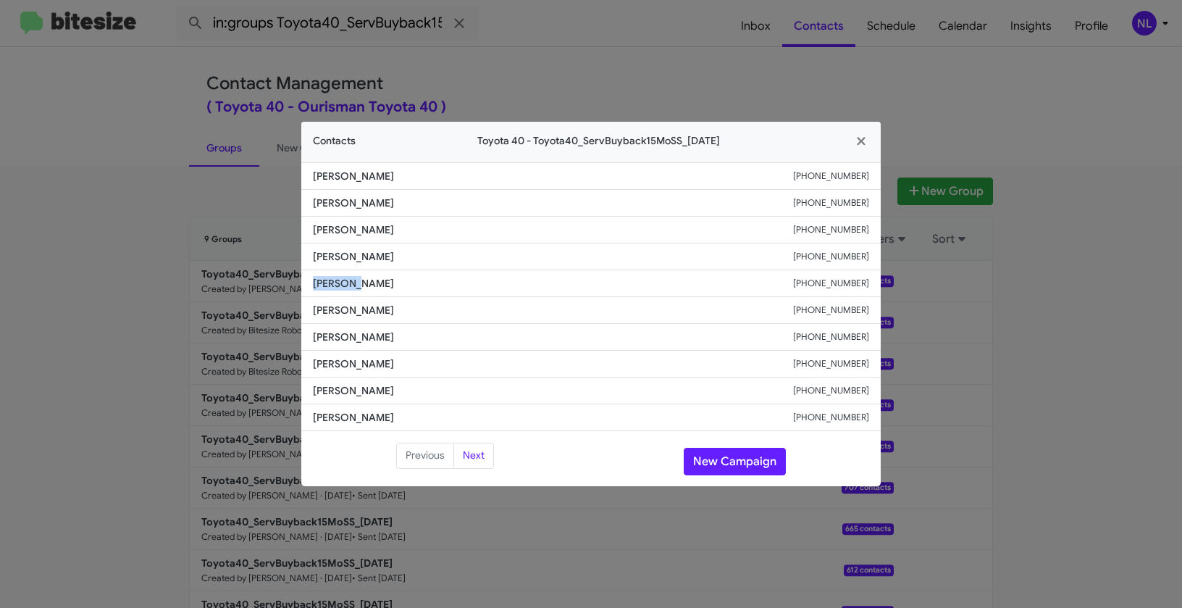
drag, startPoint x: 305, startPoint y: 283, endPoint x: 354, endPoint y: 283, distance: 48.5
click at [354, 283] on li "Amila Wijayarathne +14437914802" at bounding box center [591, 283] width 580 height 27
click at [452, 287] on span "Amila Wijayarathne" at bounding box center [553, 283] width 480 height 14
drag, startPoint x: 342, startPoint y: 281, endPoint x: 423, endPoint y: 285, distance: 81.3
click at [423, 285] on span "Amila Wijayarathne" at bounding box center [553, 283] width 480 height 14
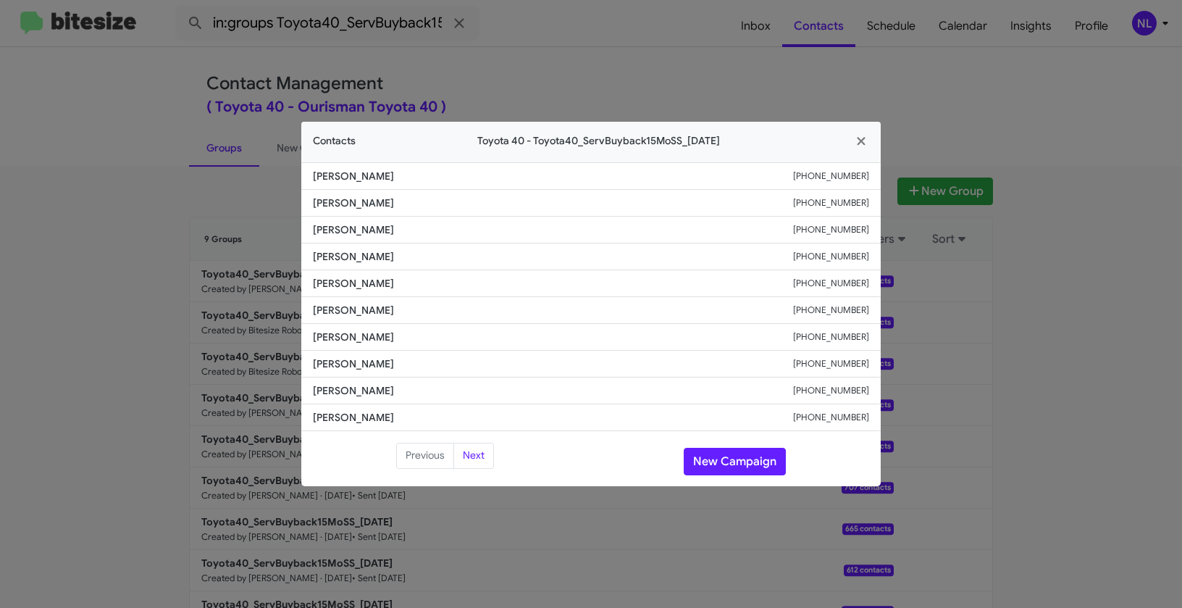
copy span "Wijayarathne"
click at [738, 465] on button "New Campaign" at bounding box center [735, 462] width 102 height 28
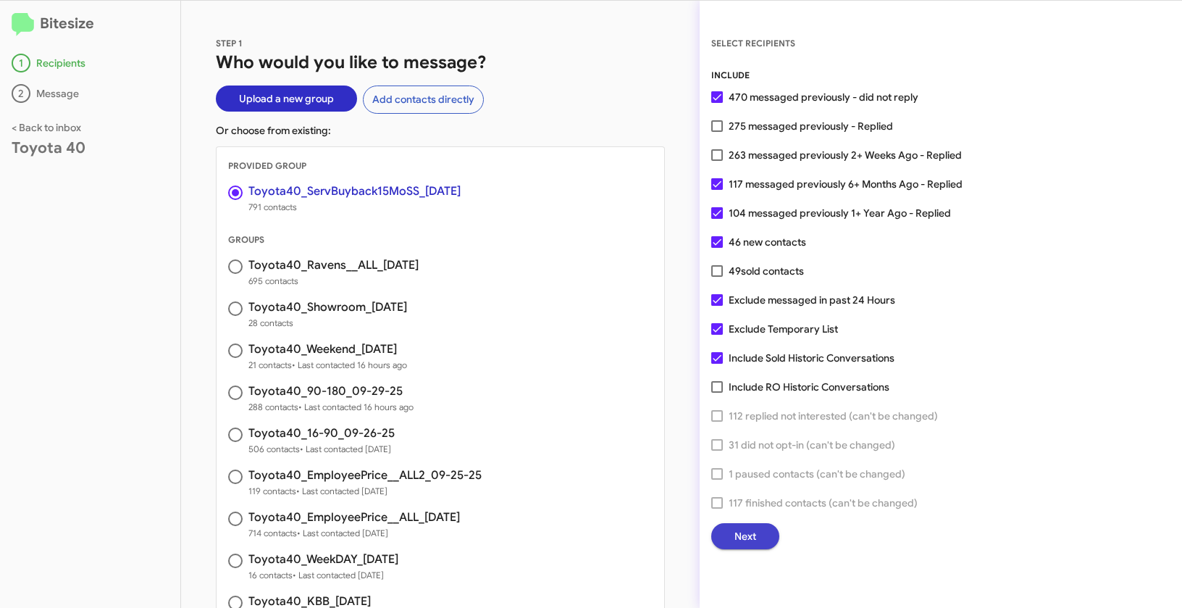
click at [756, 538] on button "Next" at bounding box center [745, 536] width 68 height 26
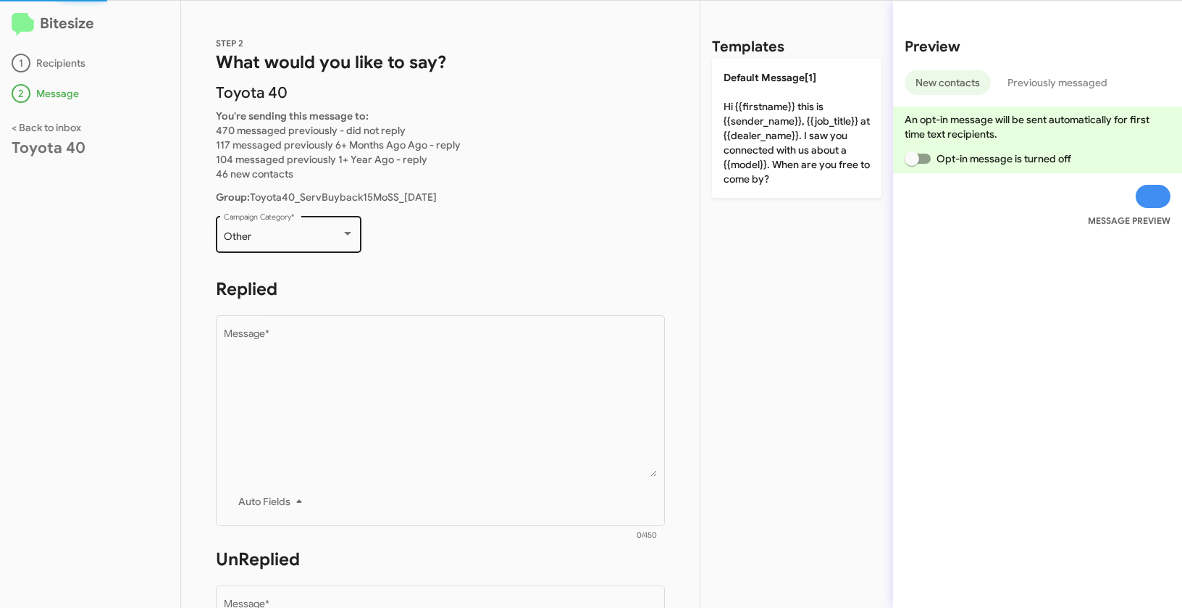
click at [307, 241] on div "Other" at bounding box center [282, 237] width 117 height 12
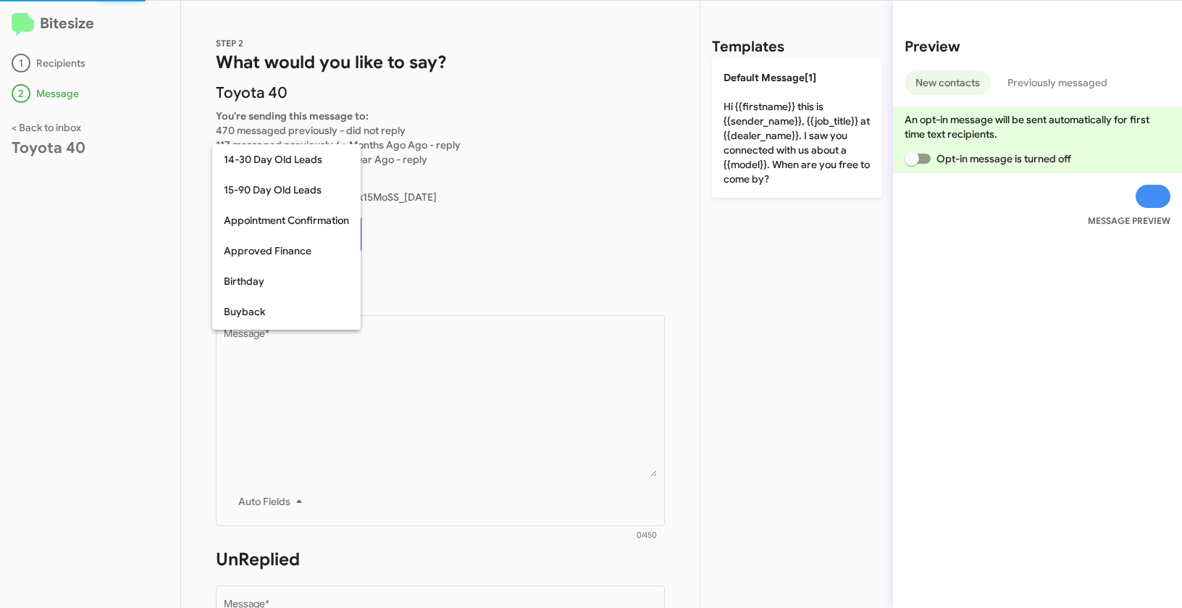
scroll to position [318, 0]
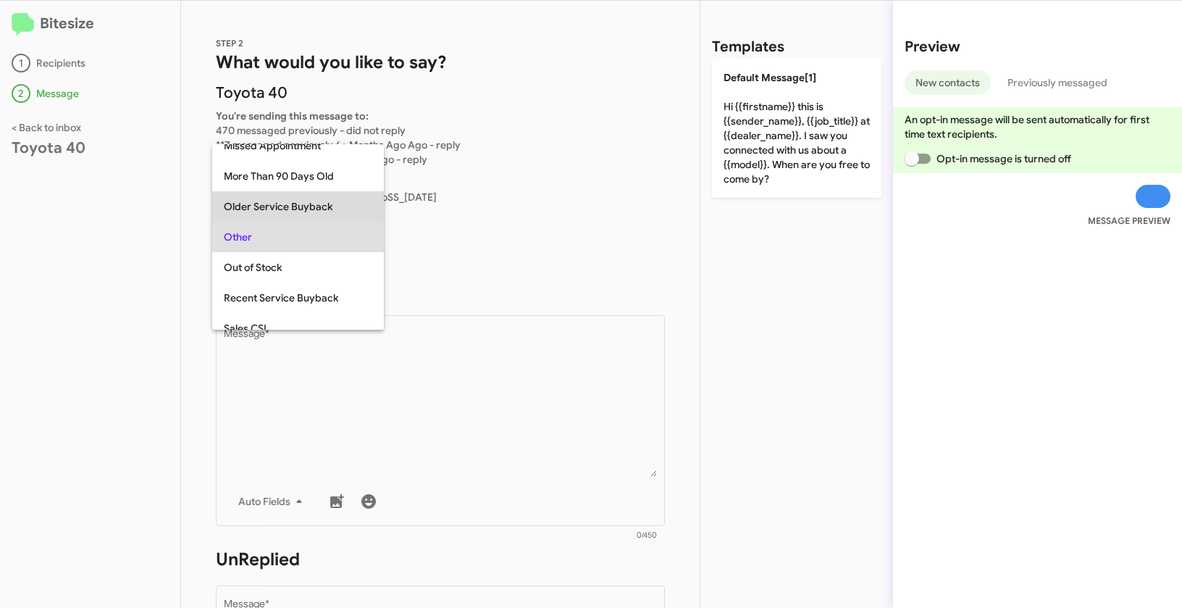
click at [288, 202] on span "Older Service Buyback" at bounding box center [298, 206] width 149 height 30
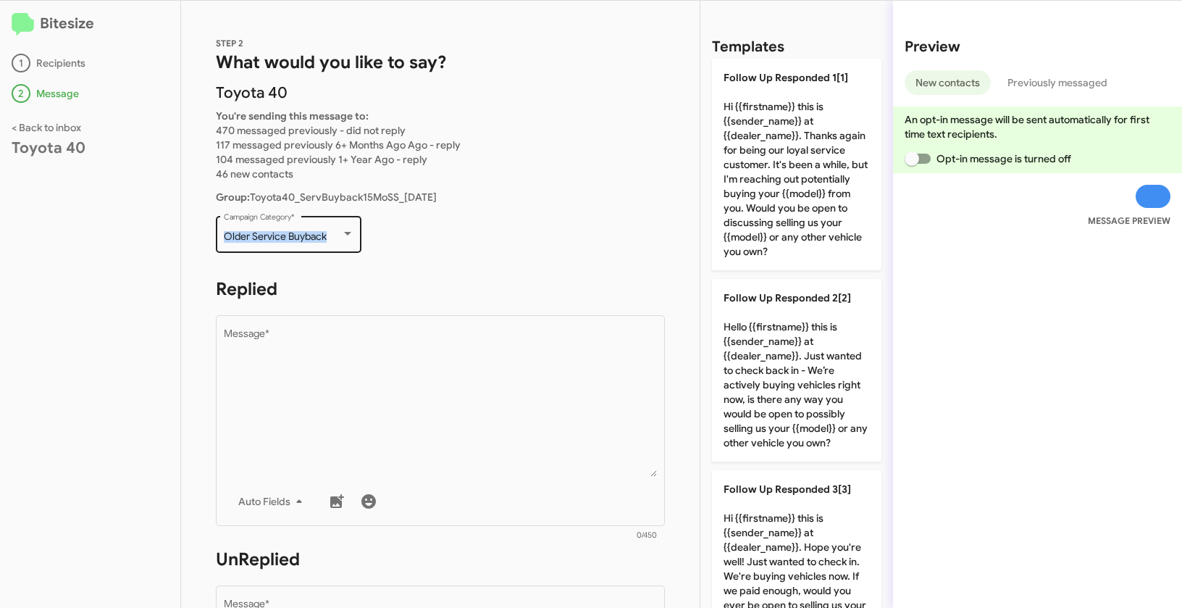
drag, startPoint x: 222, startPoint y: 236, endPoint x: 349, endPoint y: 242, distance: 127.6
click at [349, 242] on div "Older Service Buyback Campaign Category *" at bounding box center [289, 233] width 146 height 40
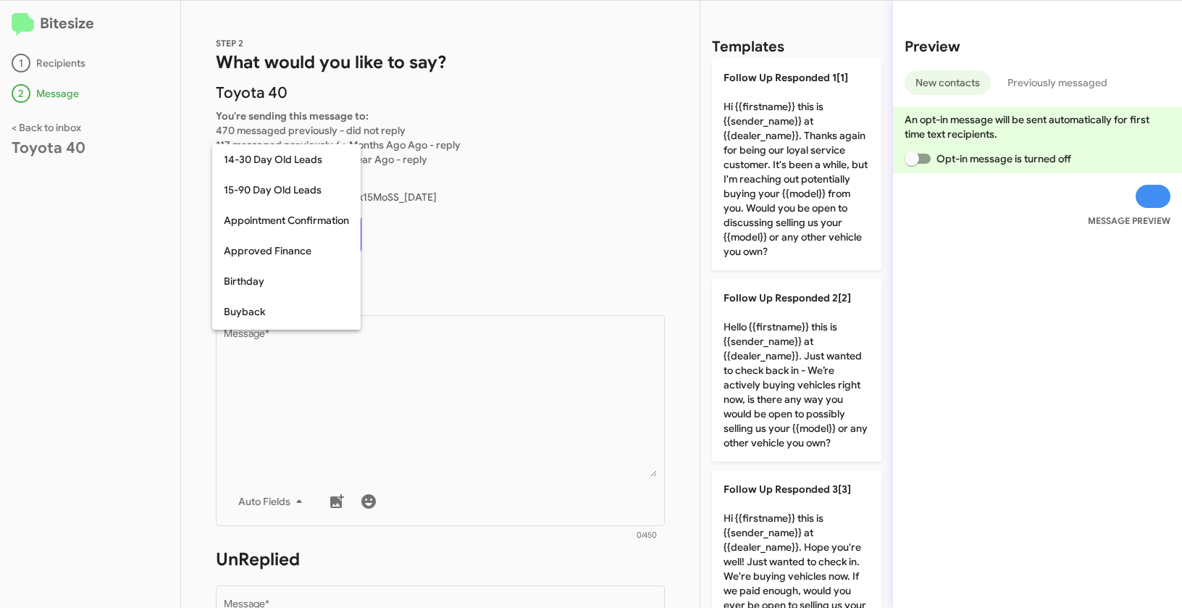
scroll to position [287, 0]
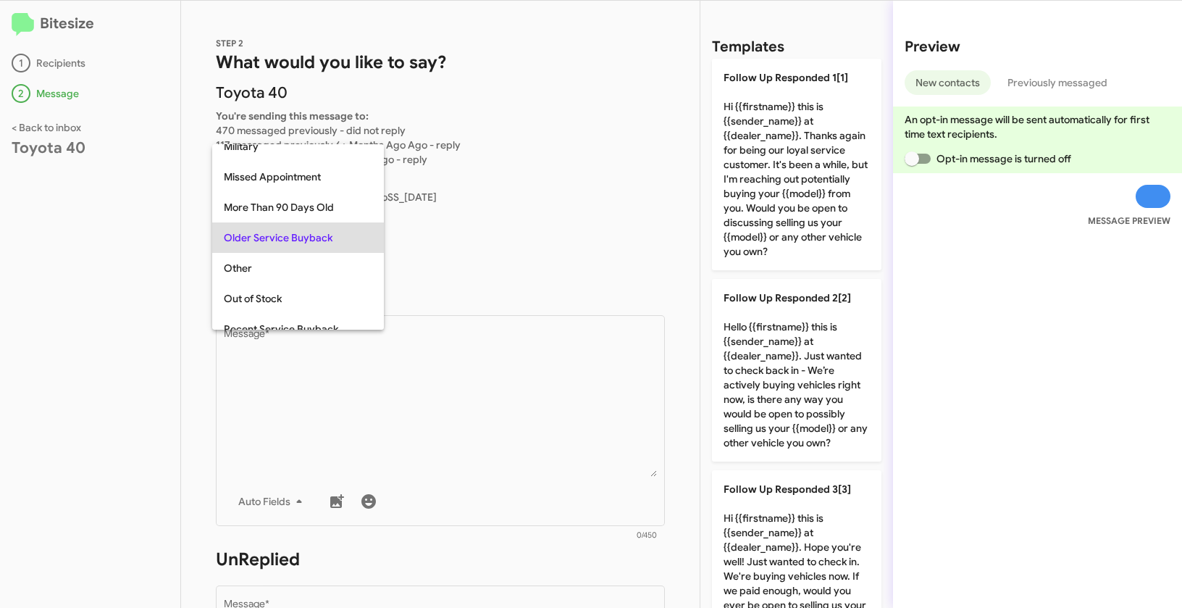
copy span "Older Service Buyback"
click at [456, 404] on div at bounding box center [591, 304] width 1182 height 608
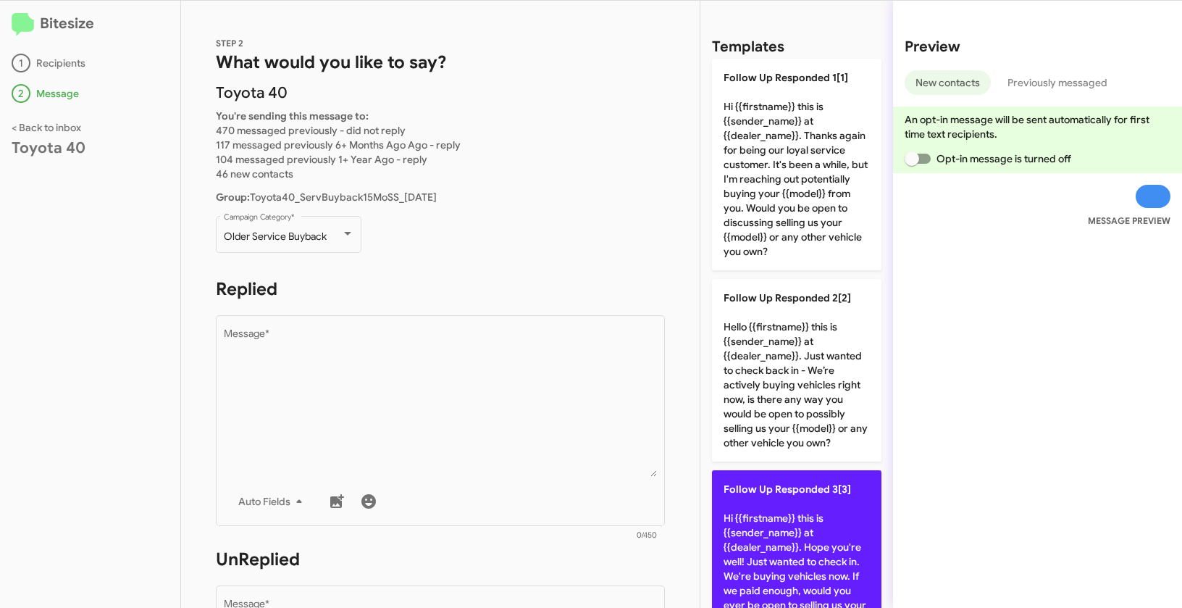
scroll to position [250, 0]
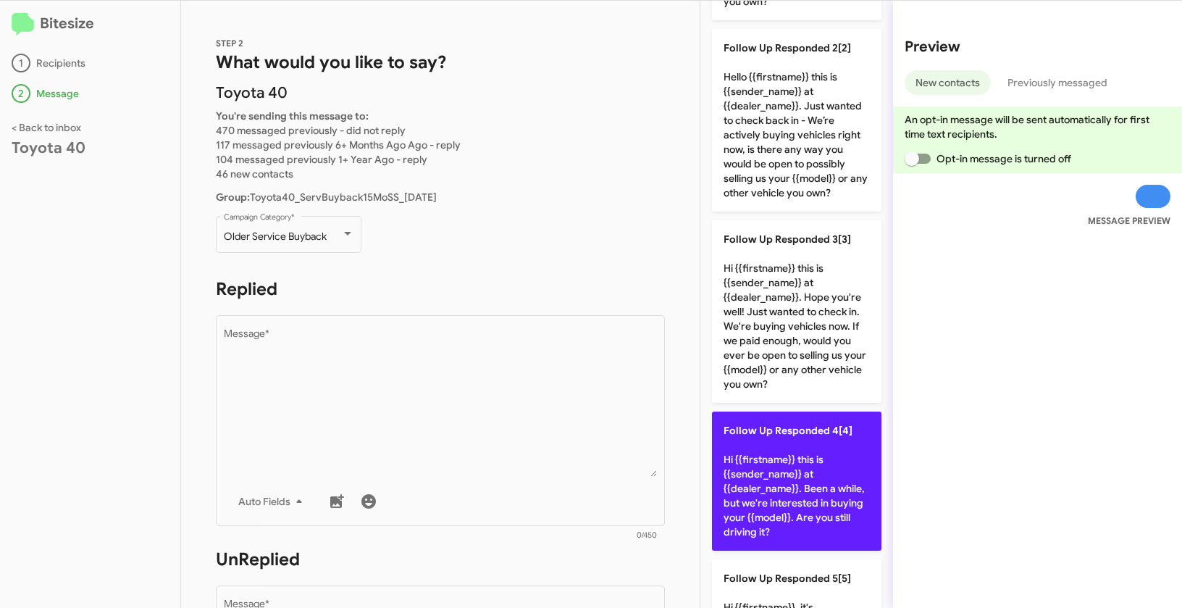
click at [820, 489] on p "Follow Up Responded 4[4] Hi {{firstname}} this is {{sender_name}} at {{dealer_n…" at bounding box center [797, 481] width 170 height 139
type textarea "Hi {{firstname}} this is {{sender_name}} at {{dealer_name}}. Been a while, but …"
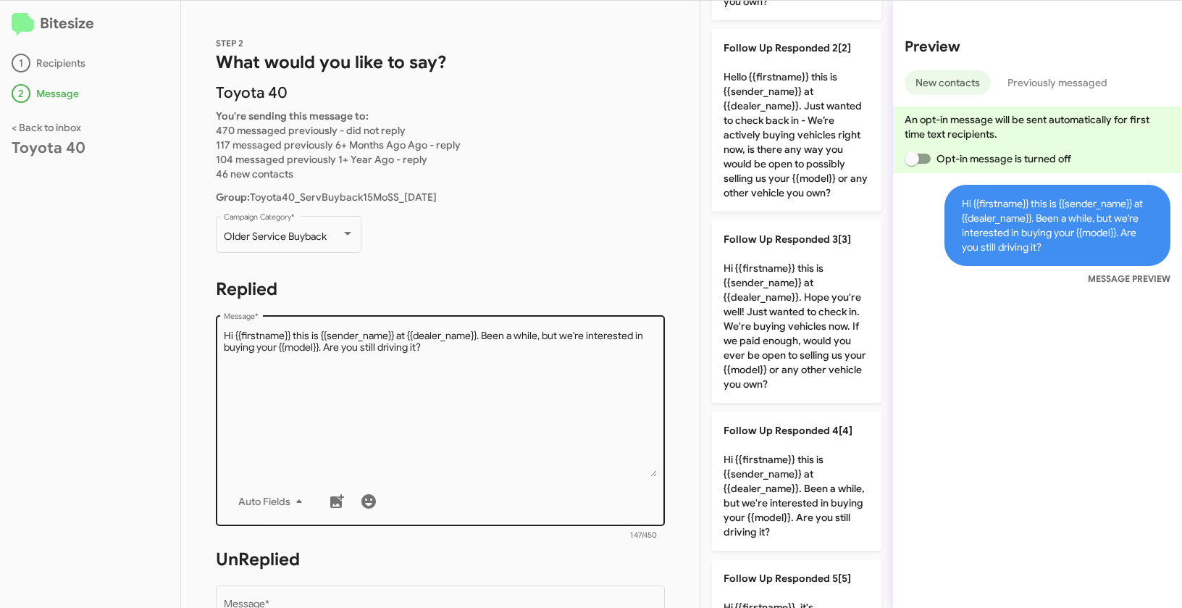
scroll to position [256, 0]
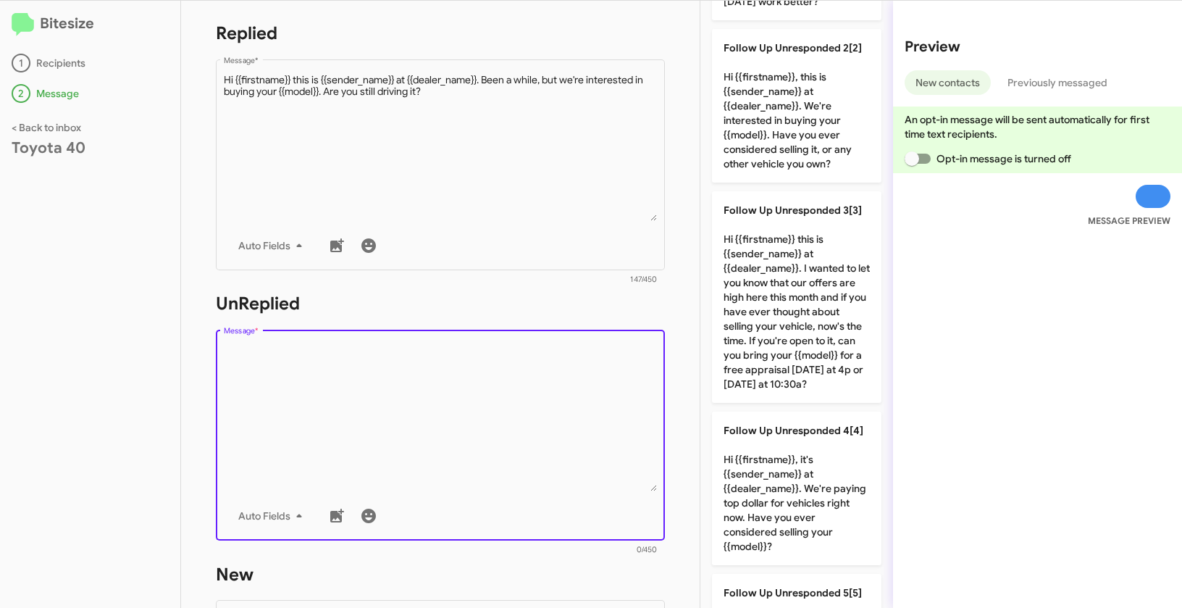
click at [569, 451] on textarea "Message *" at bounding box center [441, 417] width 434 height 148
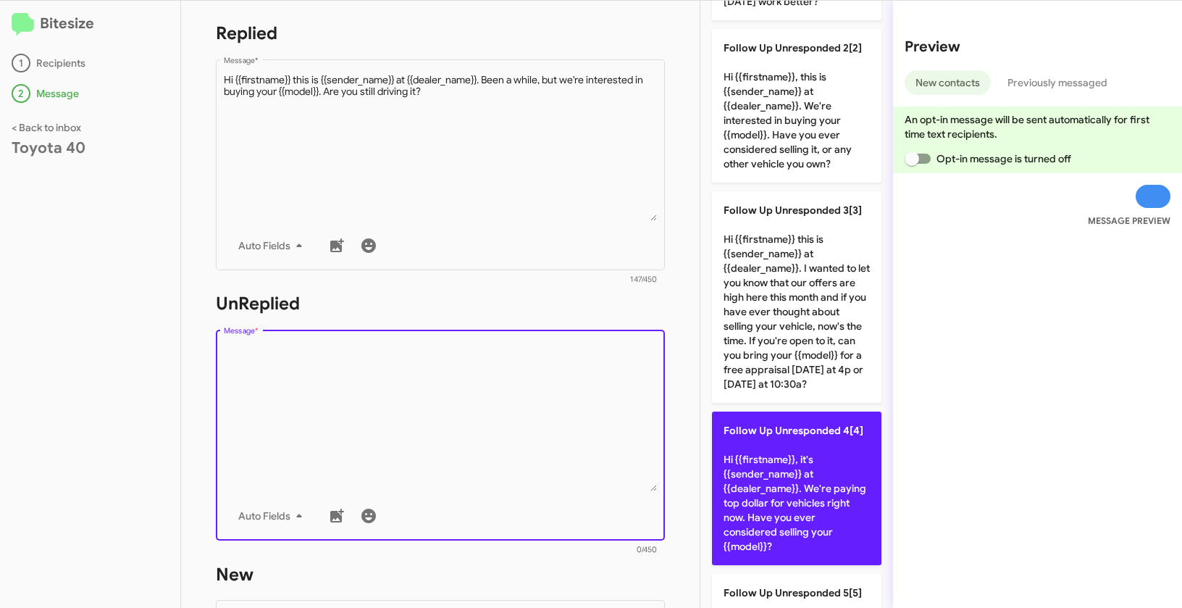
scroll to position [367, 0]
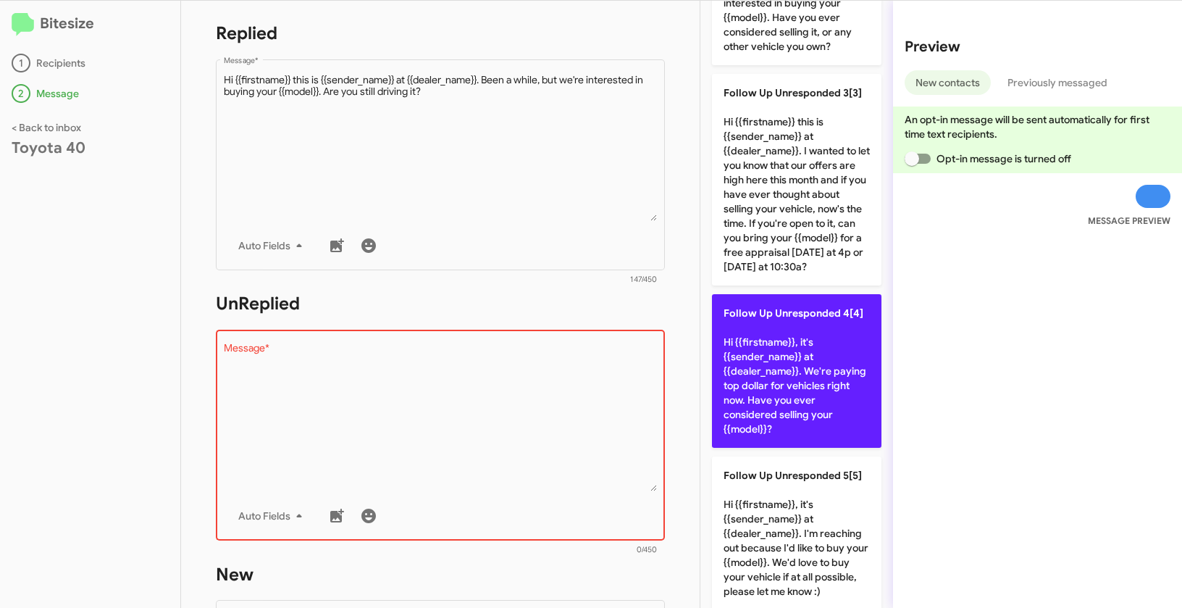
click at [798, 376] on p "Follow Up Unresponded 4[4] Hi {{firstname}}, it's {{sender_name}} at {{dealer_n…" at bounding box center [797, 371] width 170 height 154
type textarea "Hi {{firstname}}, it's {{sender_name}} at {{dealer_name}}. We're paying top dol…"
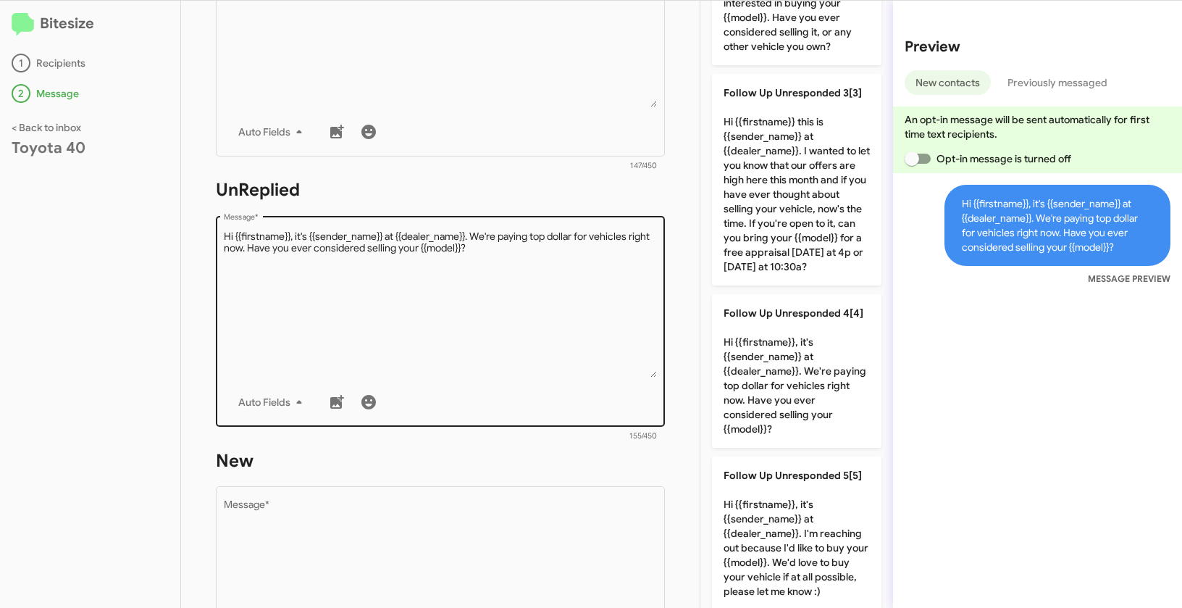
scroll to position [501, 0]
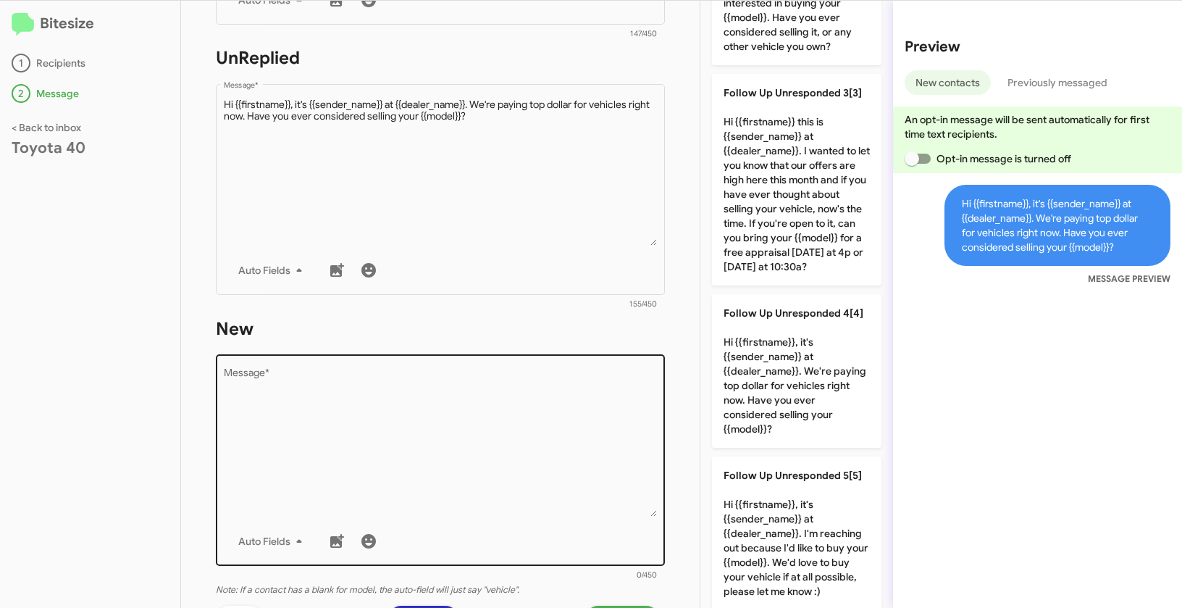
click at [495, 450] on textarea "Message *" at bounding box center [441, 443] width 434 height 148
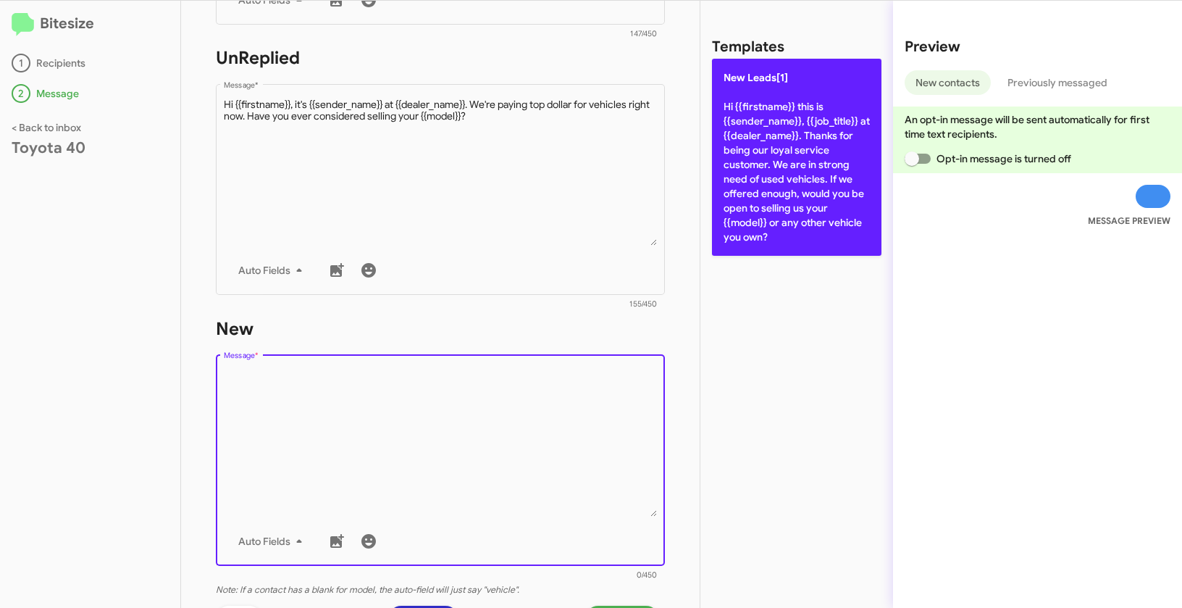
click at [764, 149] on p "New Leads[1] Hi {{firstname}} this is {{sender_name}}, {{job_title}} at {{deale…" at bounding box center [797, 157] width 170 height 197
type textarea "Hi {{firstname}} this is {{sender_name}}, {{job_title}} at {{dealer_name}}. Tha…"
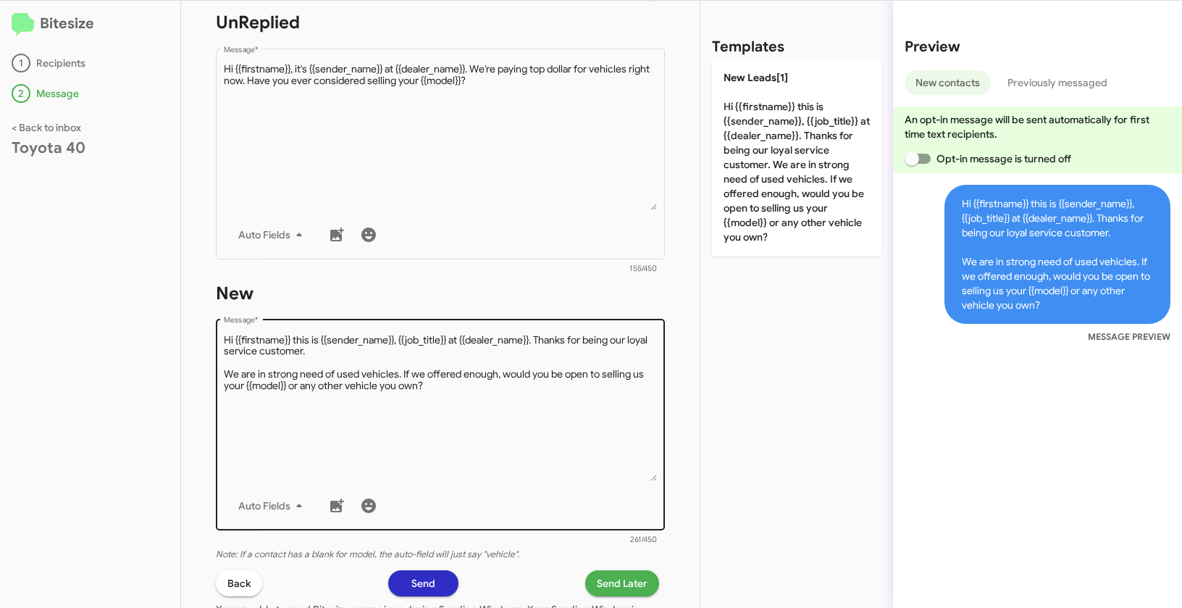
scroll to position [619, 0]
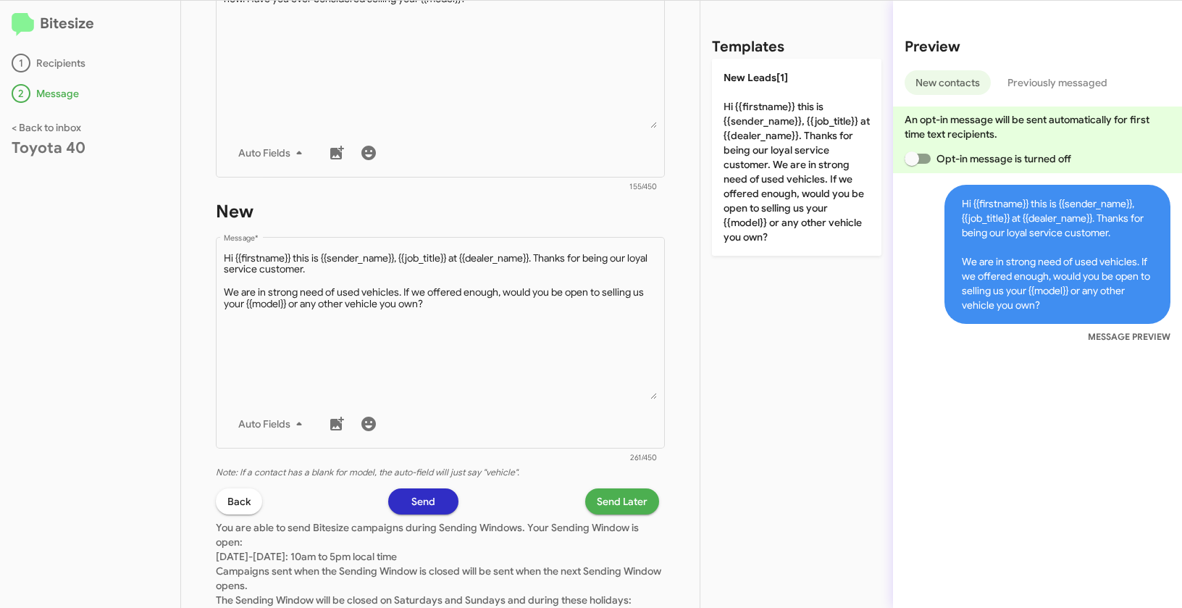
click at [614, 498] on span "Send Later" at bounding box center [622, 501] width 51 height 26
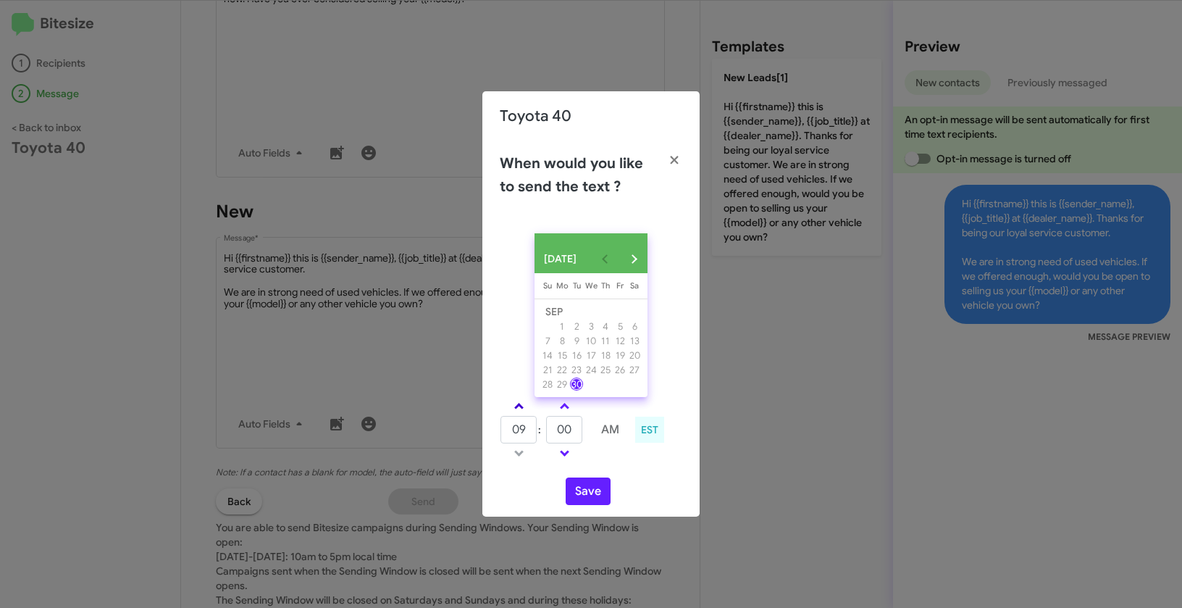
click at [517, 406] on link at bounding box center [518, 406] width 25 height 17
type input "10"
drag, startPoint x: 570, startPoint y: 438, endPoint x: 545, endPoint y: 431, distance: 26.4
click at [545, 431] on tr "10 : 00 AM" at bounding box center [565, 429] width 130 height 29
type input "55"
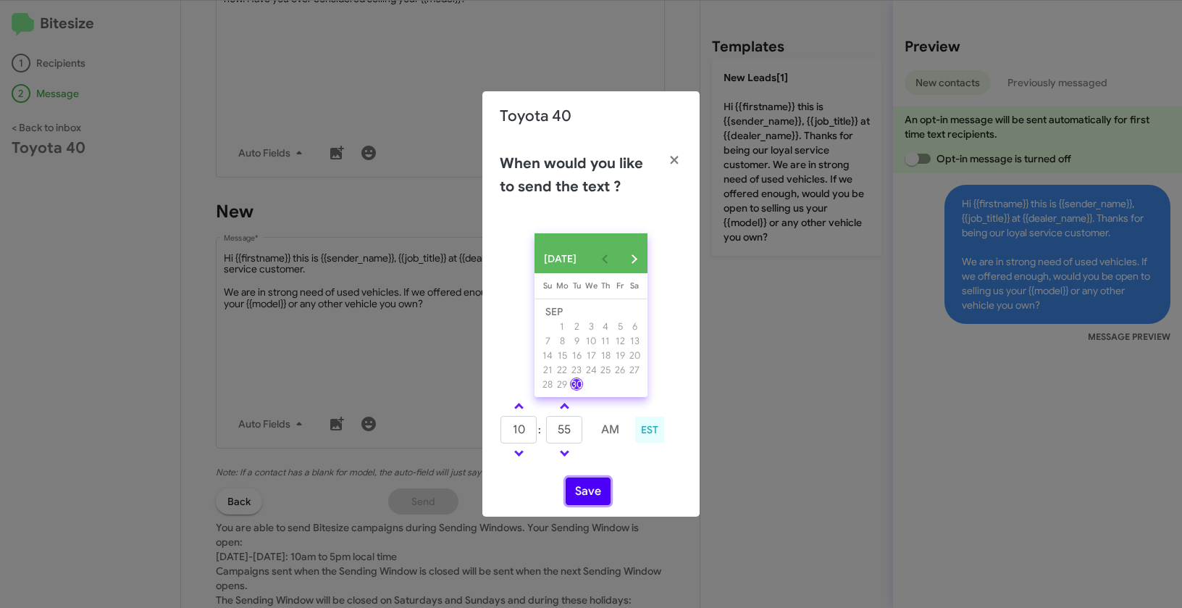
click at [580, 500] on button "Save" at bounding box center [588, 491] width 45 height 28
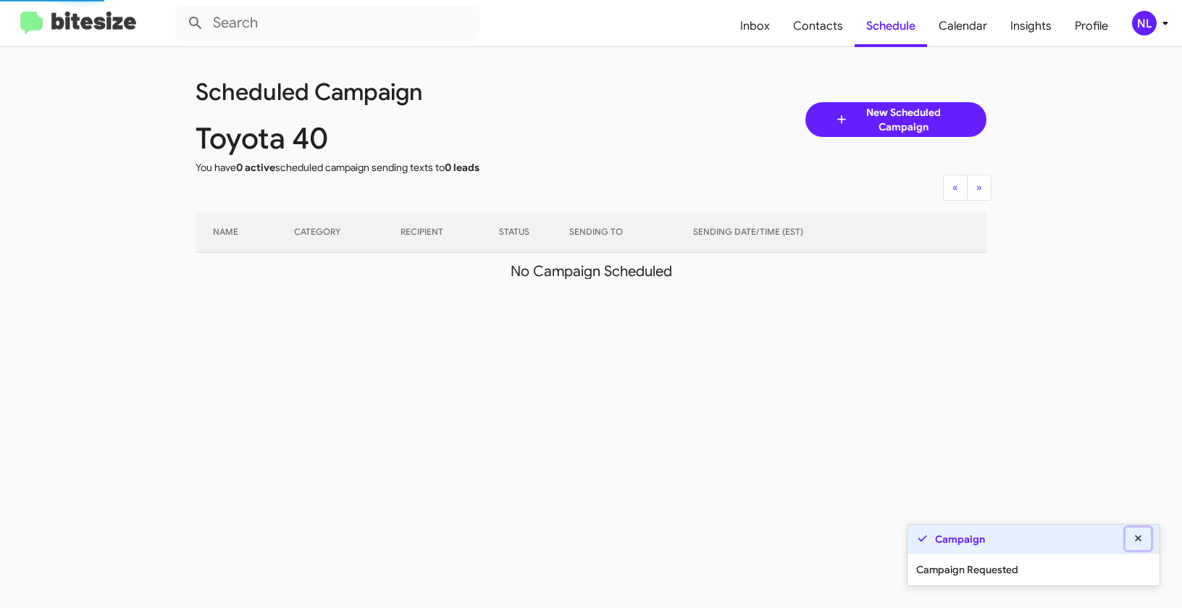
click at [1137, 538] on icon at bounding box center [1138, 538] width 7 height 7
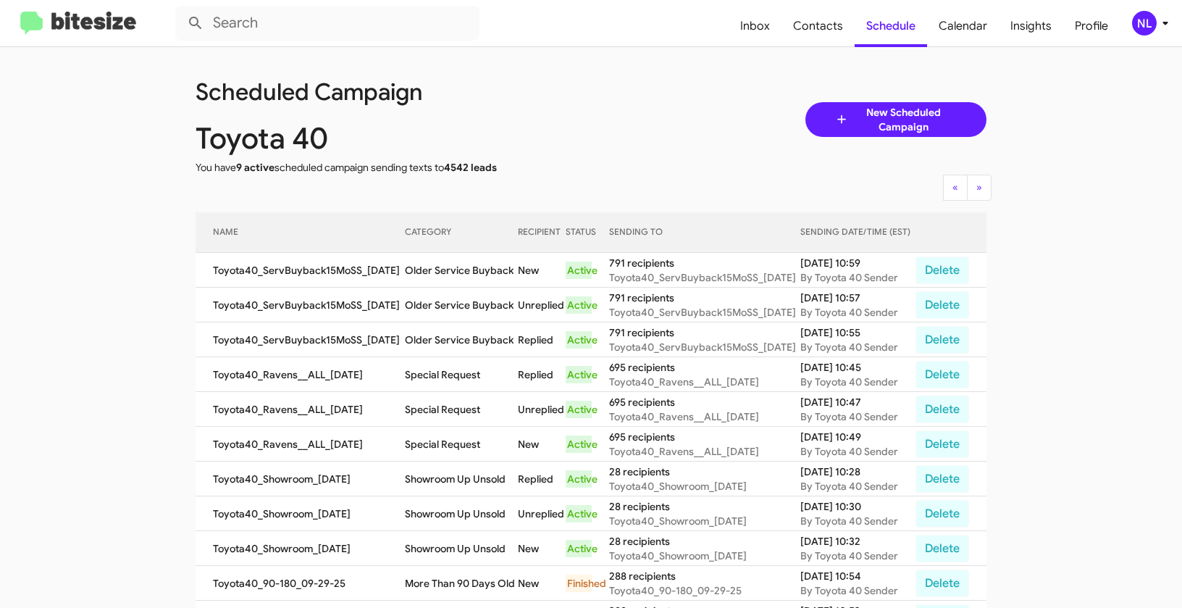
click at [1149, 24] on div "NL" at bounding box center [1144, 23] width 25 height 25
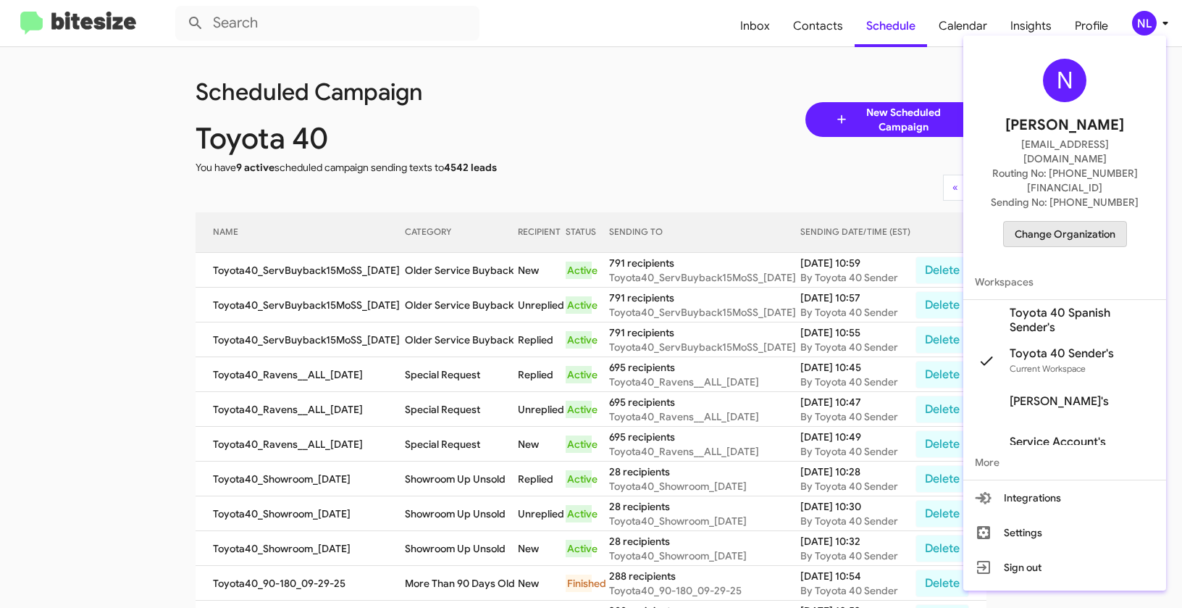
click at [1069, 222] on span "Change Organization" at bounding box center [1065, 234] width 101 height 25
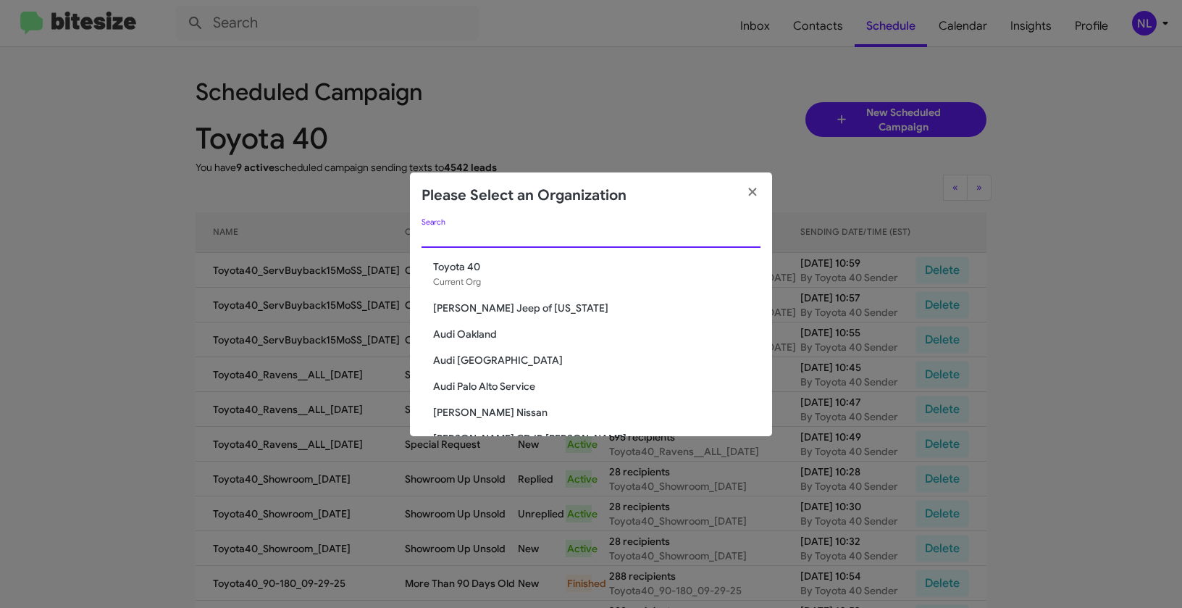
click at [491, 231] on input "Search" at bounding box center [591, 237] width 339 height 12
paste input "[PERSON_NAME] Acquisition"
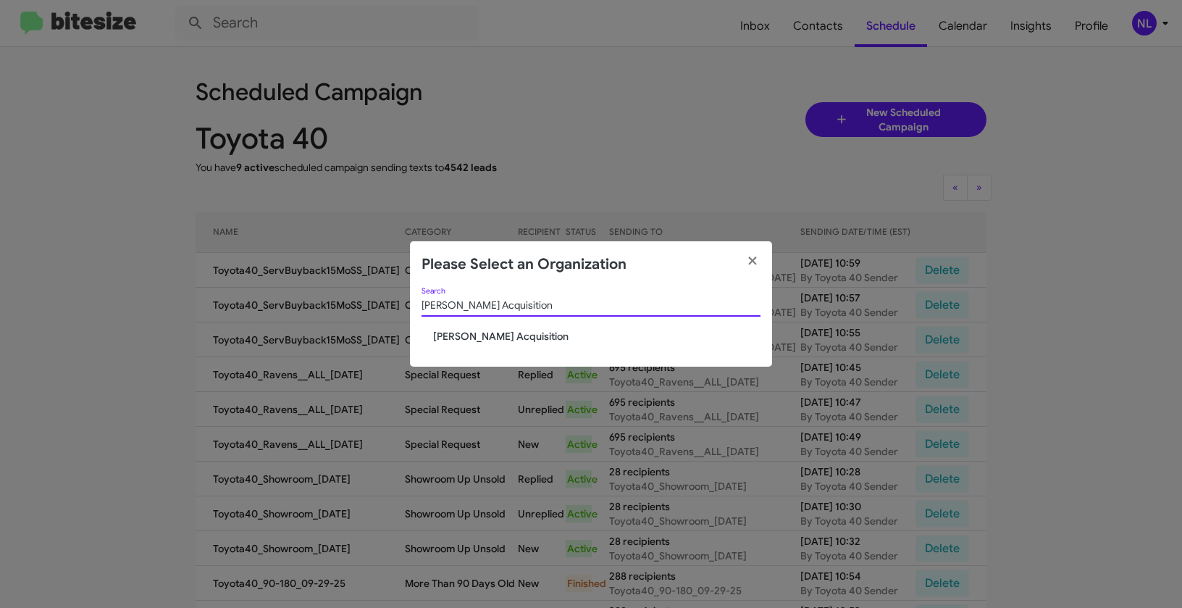
type input "[PERSON_NAME] Acquisition"
click at [475, 336] on span "[PERSON_NAME] Acquisition" at bounding box center [596, 336] width 327 height 14
click at [476, 338] on span "[PERSON_NAME] Acquisition" at bounding box center [596, 336] width 327 height 14
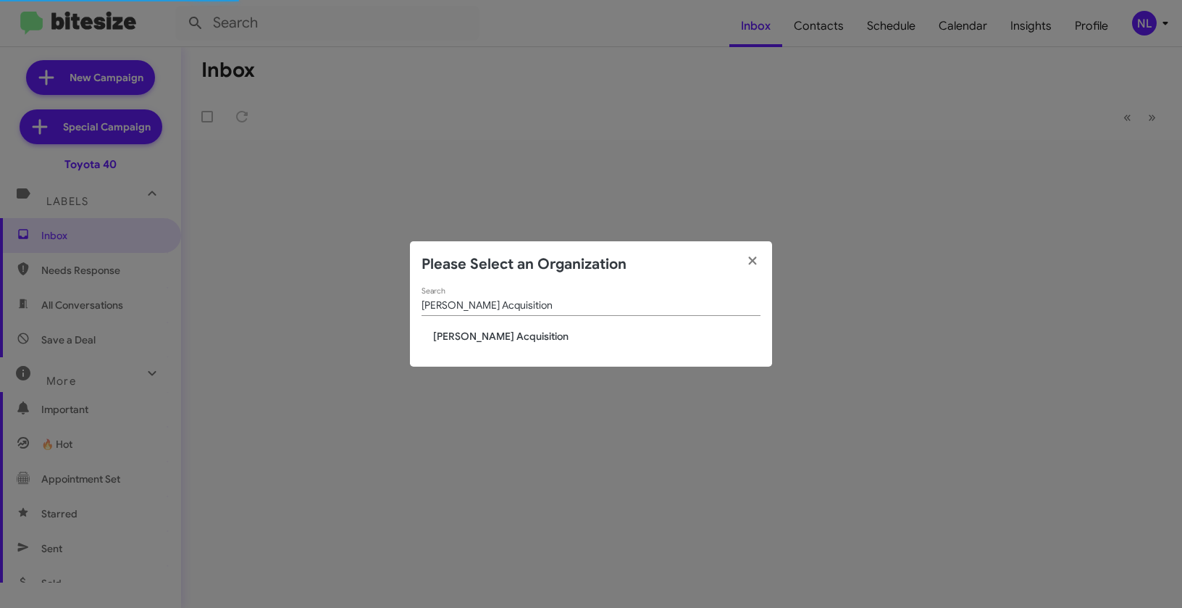
click at [513, 333] on span "[PERSON_NAME] Acquisition" at bounding box center [596, 336] width 327 height 14
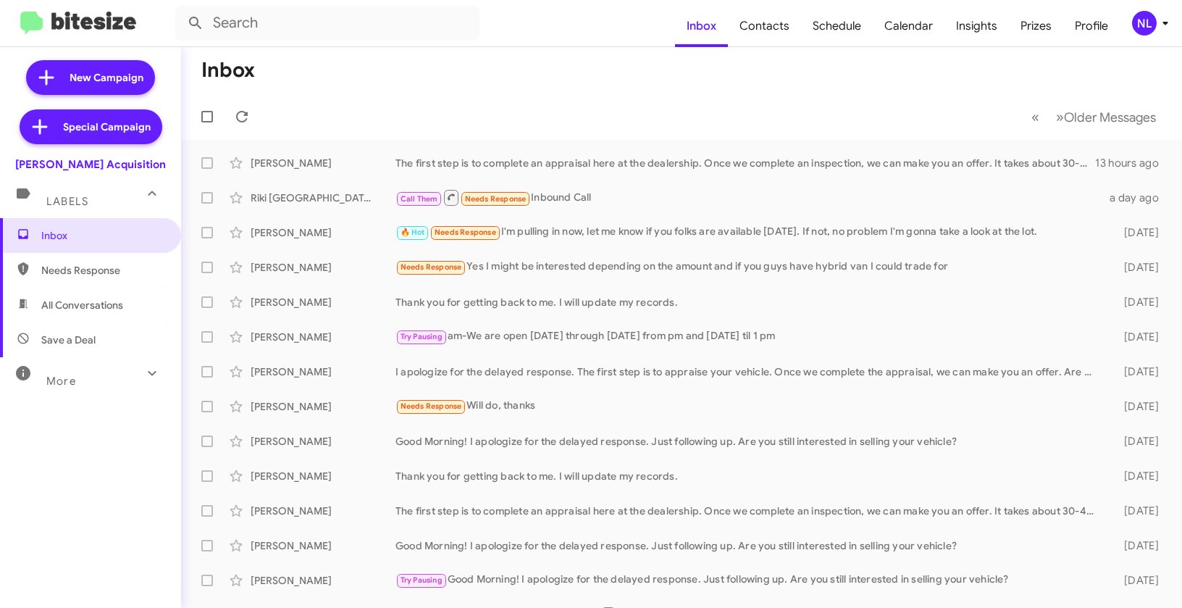
click at [1140, 20] on div "NL" at bounding box center [1144, 23] width 25 height 25
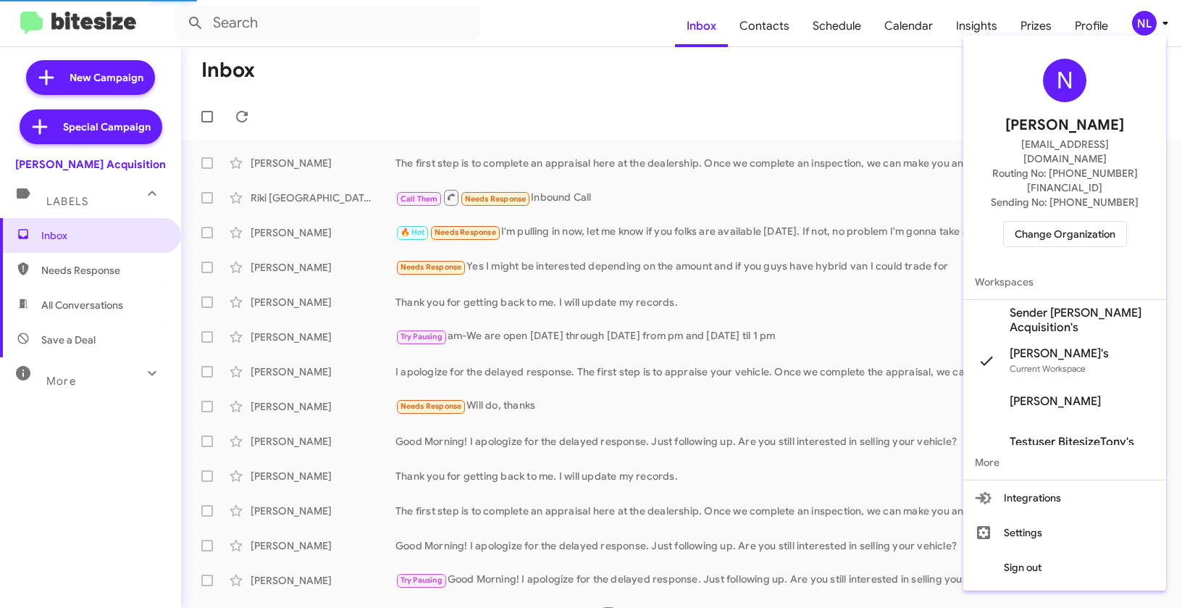
click at [1045, 306] on span "Sender Tony Honda Acquisition's" at bounding box center [1082, 320] width 145 height 29
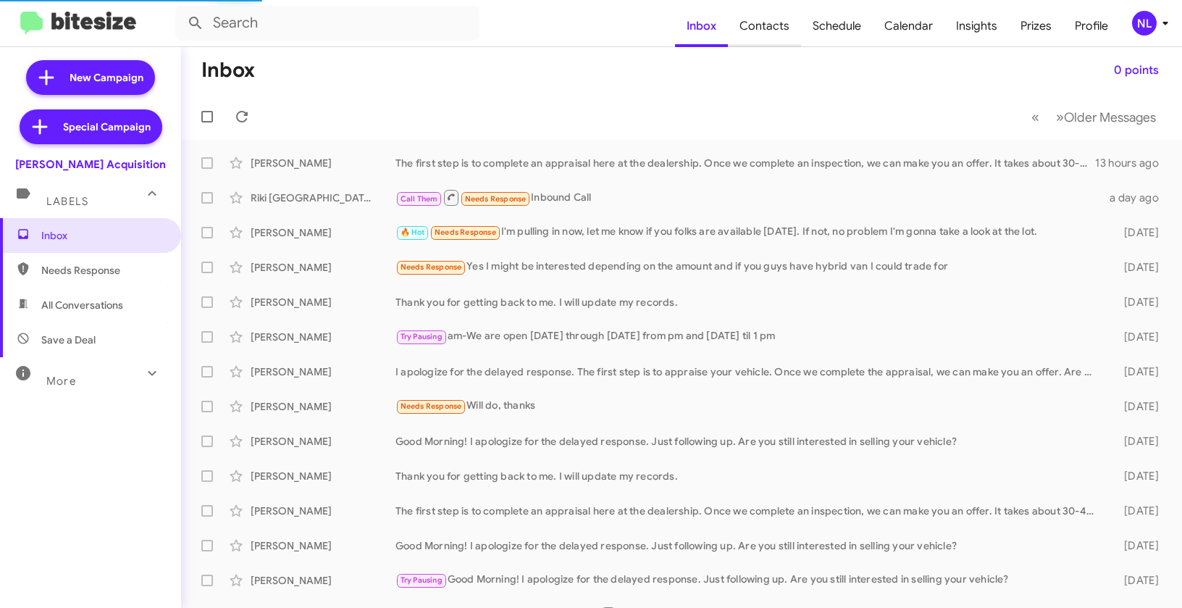
click at [787, 23] on span "Contacts" at bounding box center [764, 26] width 73 height 42
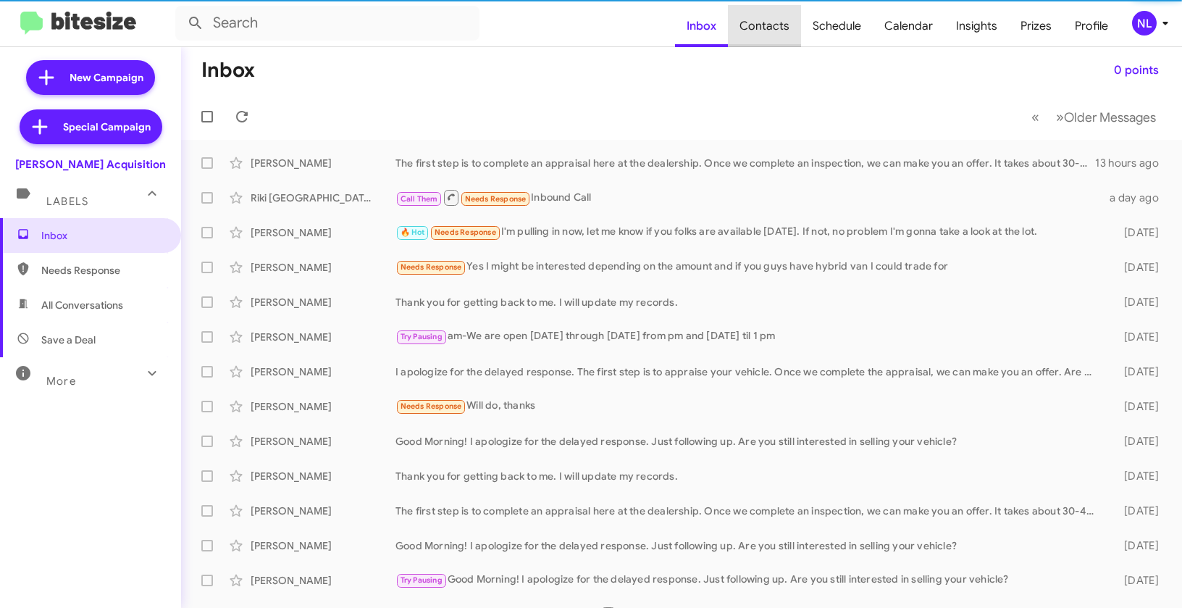
type input "in:groups"
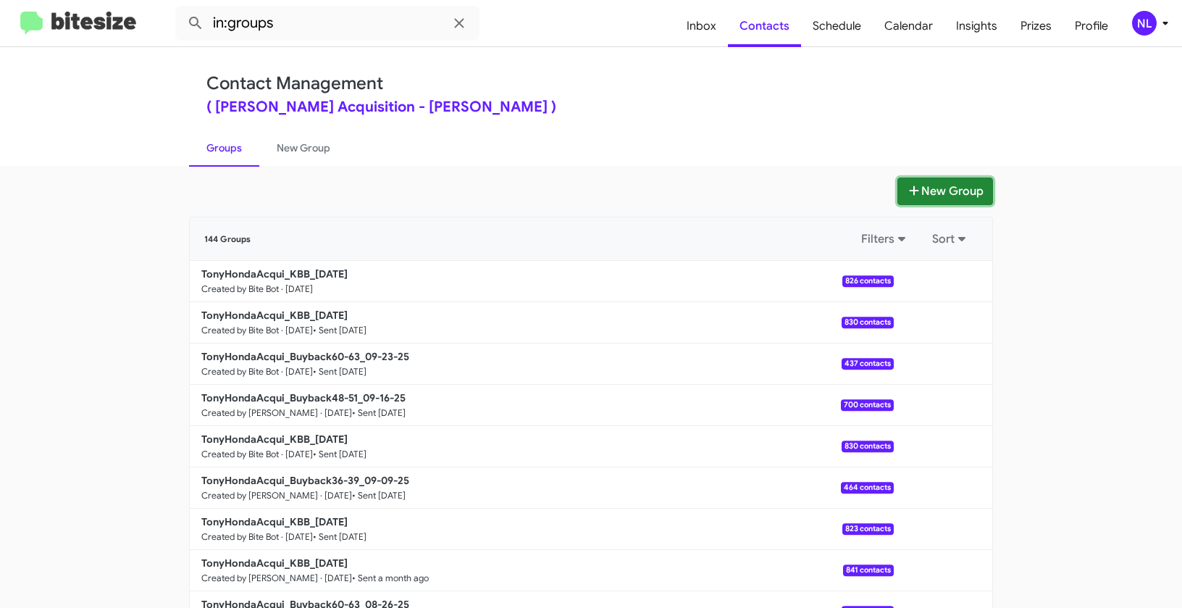
click at [945, 196] on button "New Group" at bounding box center [946, 191] width 96 height 28
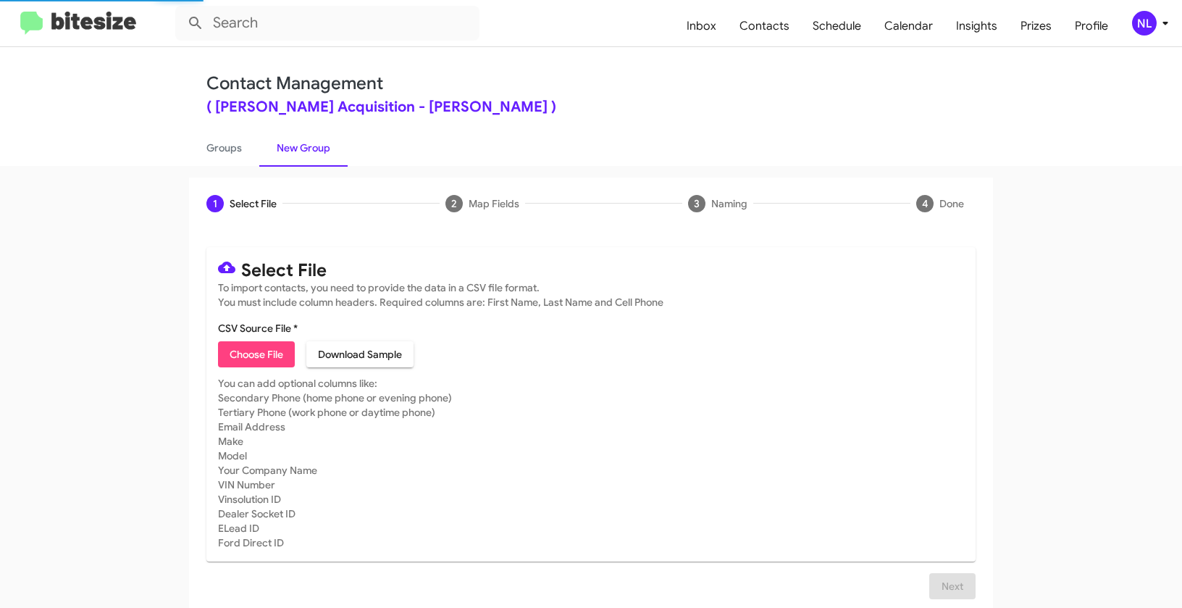
click at [265, 358] on span "Choose File" at bounding box center [257, 354] width 54 height 26
type input "TonyHondaAcqui_Buyback36-39_09-30-25"
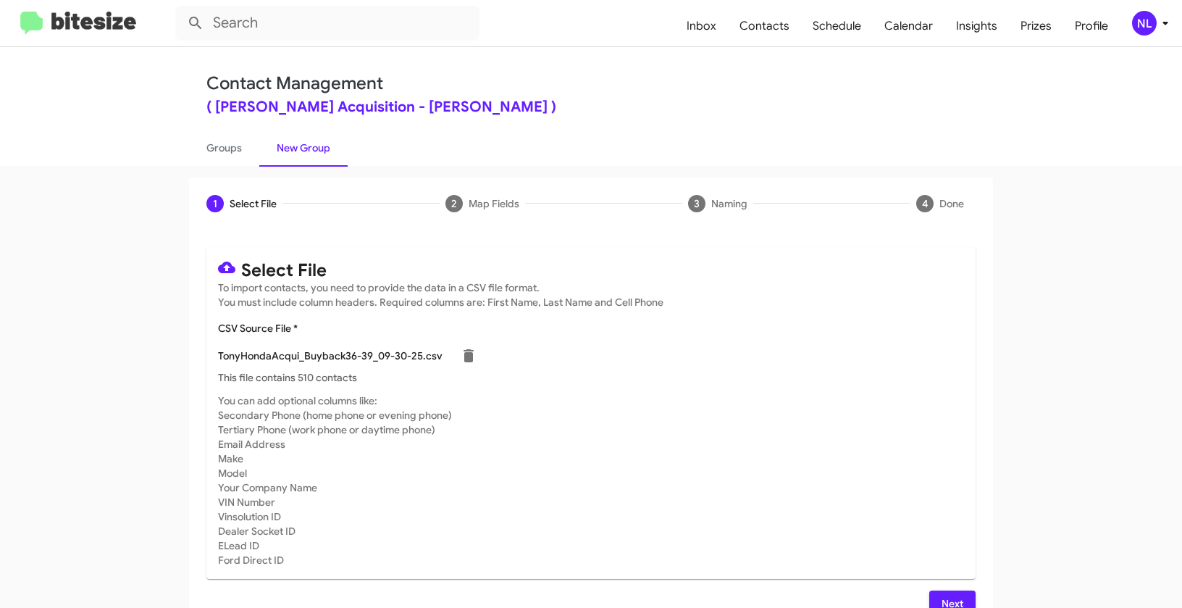
click at [1146, 35] on mat-toolbar "Inbox Contacts Schedule Calendar Insights Prizes Profile NL" at bounding box center [591, 23] width 1182 height 46
click at [1148, 30] on div "NL" at bounding box center [1144, 23] width 25 height 25
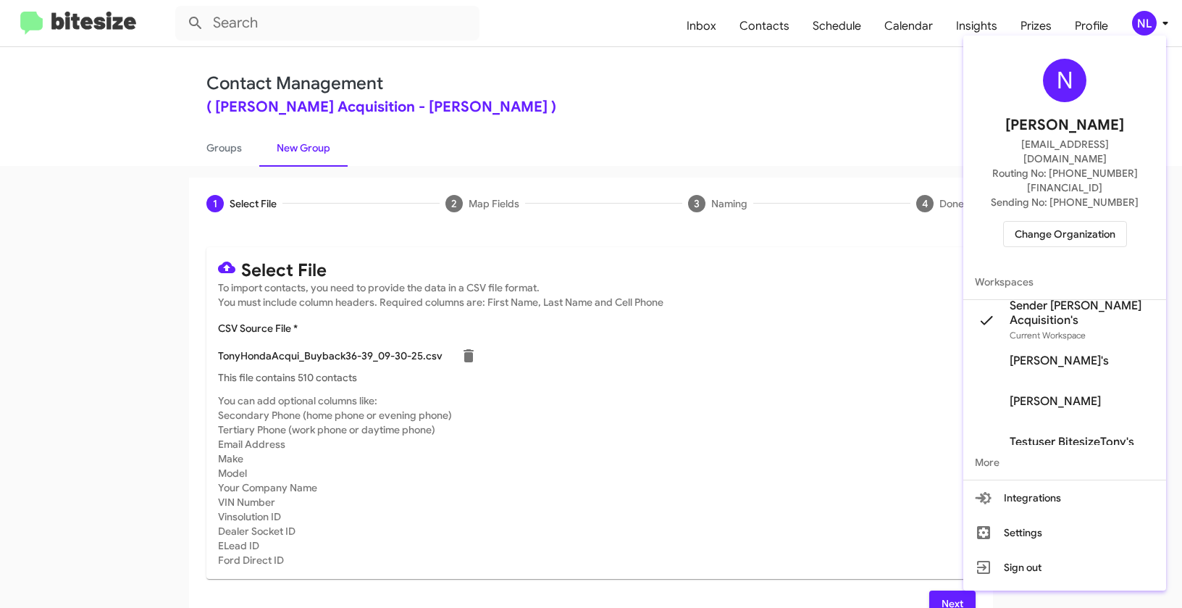
click at [709, 450] on div at bounding box center [591, 304] width 1182 height 608
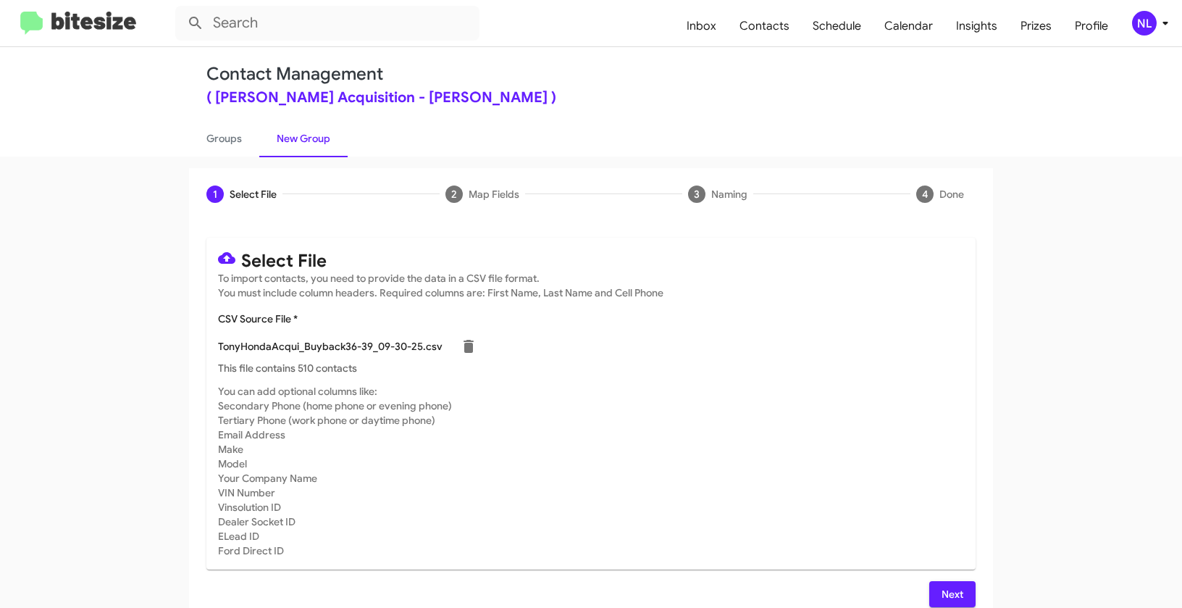
scroll to position [26, 0]
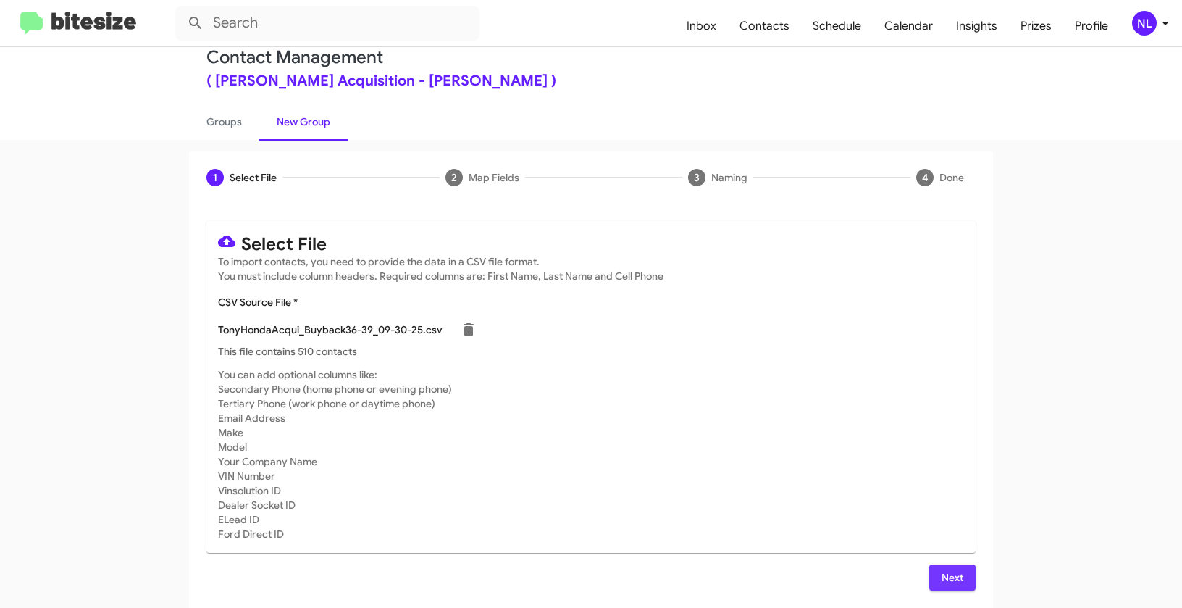
click at [951, 577] on span "Next" at bounding box center [952, 577] width 23 height 26
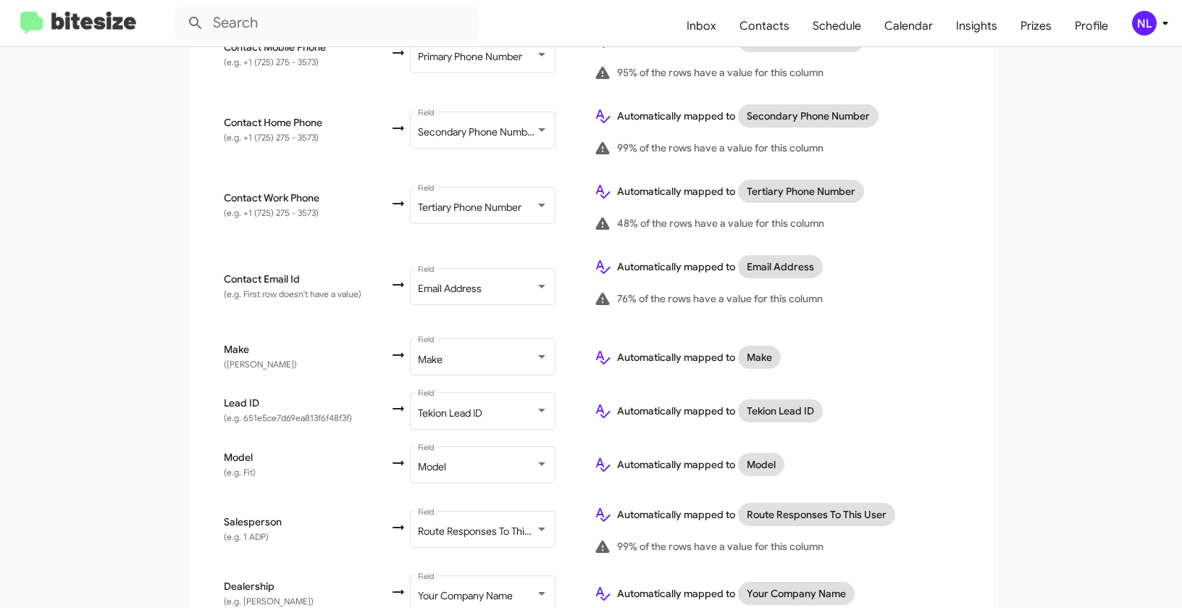
scroll to position [451, 0]
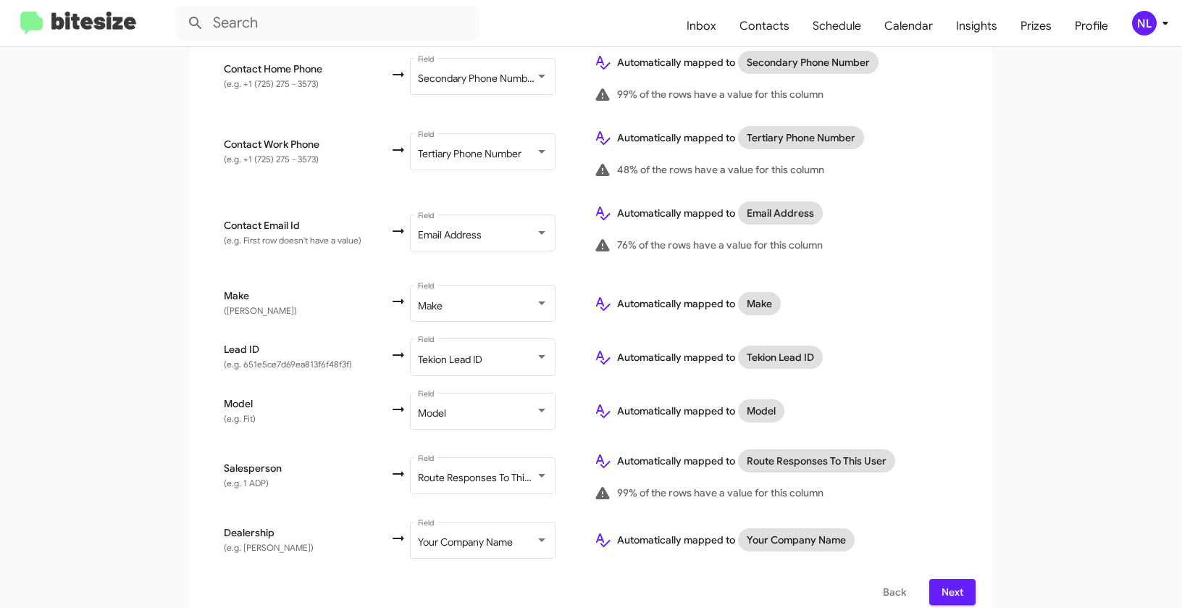
click at [962, 579] on button "Next" at bounding box center [952, 592] width 46 height 26
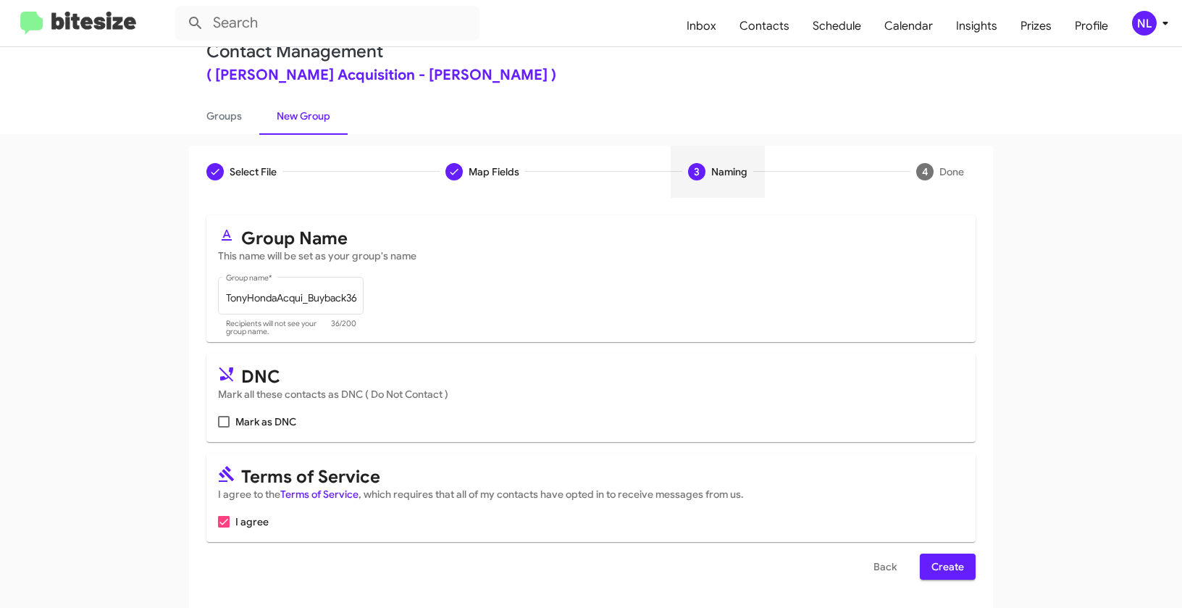
scroll to position [33, 0]
click at [947, 569] on span "Create" at bounding box center [948, 566] width 33 height 26
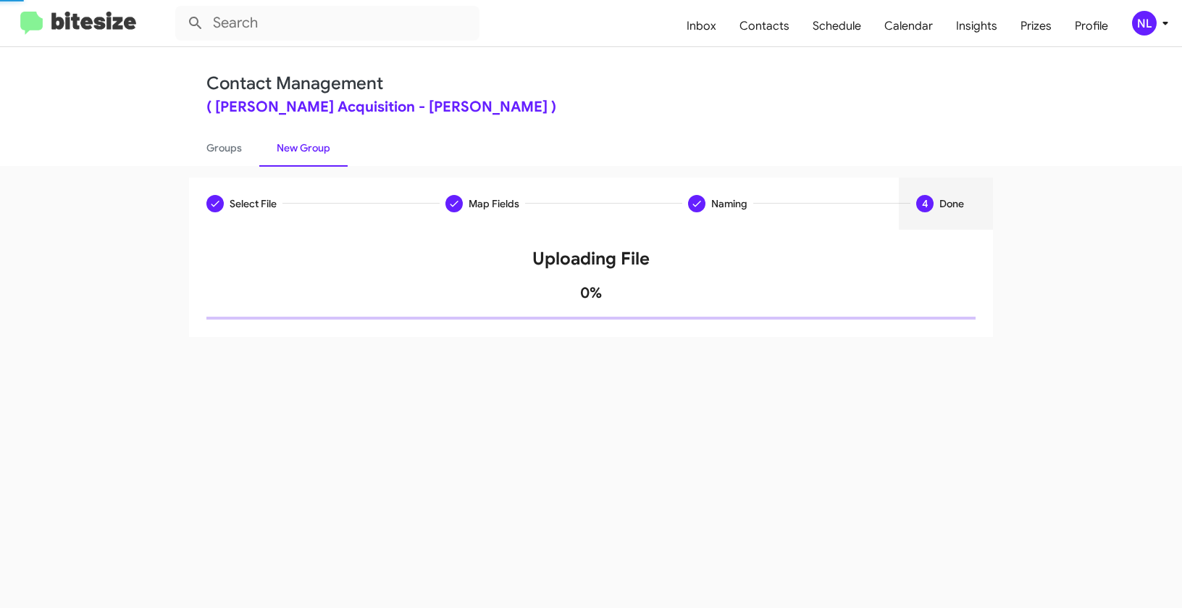
scroll to position [0, 0]
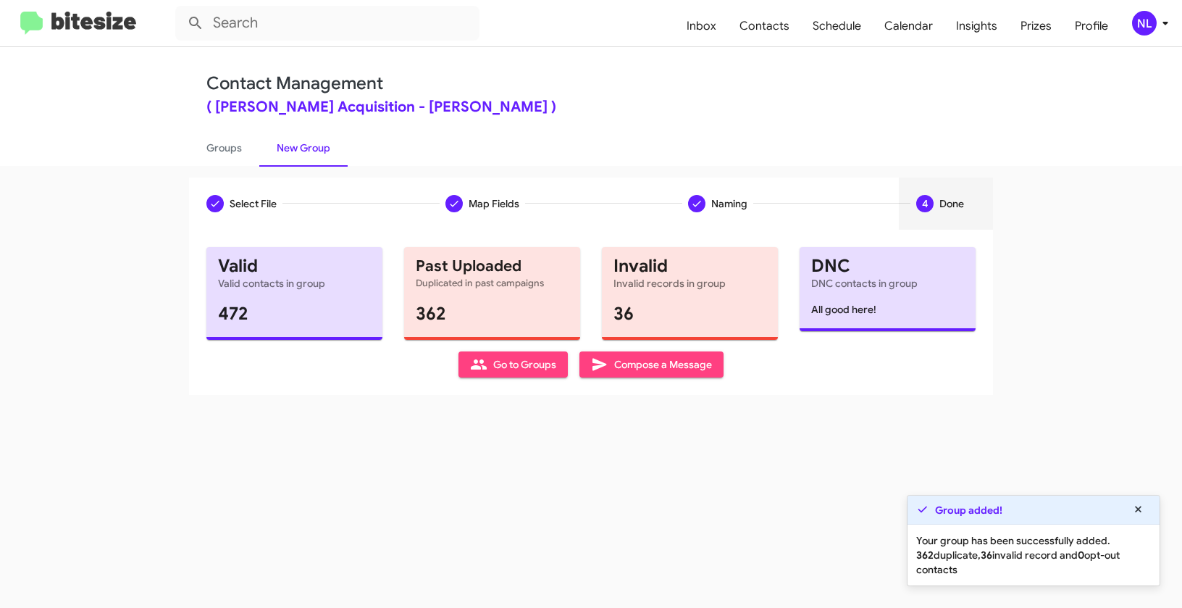
click at [510, 370] on span "Go to Groups" at bounding box center [513, 364] width 86 height 26
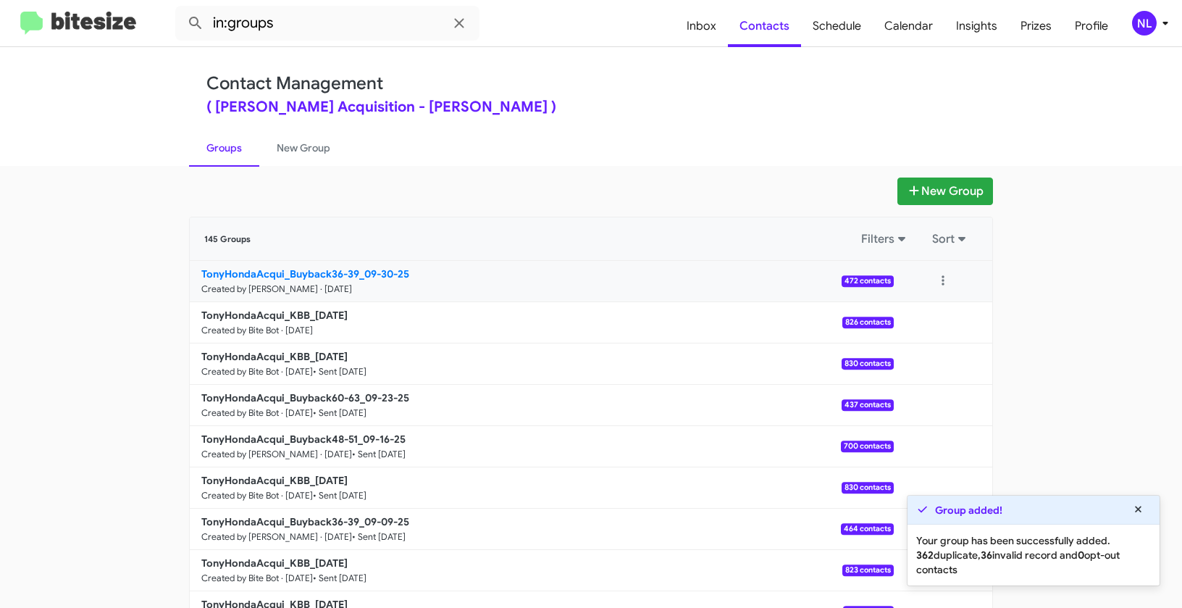
drag, startPoint x: 151, startPoint y: 270, endPoint x: 354, endPoint y: 270, distance: 203.6
click at [354, 270] on app-groups "New Group 145 Groups Filters Sort TonyHondaAcqui_Buyback36-39_09-30-25 Created …" at bounding box center [591, 444] width 1182 height 535
copy div "Filters Sort TonyHondaAcqui_Buyback36-39"
click at [314, 7] on input "in:groups" at bounding box center [327, 23] width 304 height 35
click at [313, 32] on input "in:groups" at bounding box center [327, 23] width 304 height 35
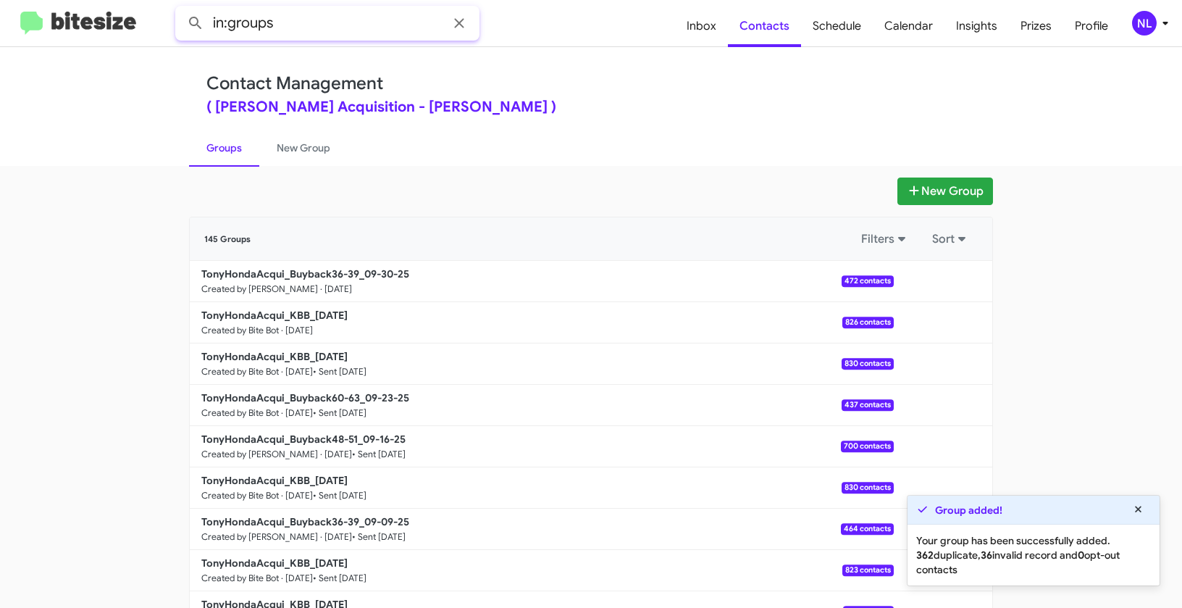
paste input "TonyHondaAcqui_Buyback36-39"
type input "in:groups TonyHondaAcqui_Buyback36-39"
click at [181, 9] on button at bounding box center [195, 23] width 29 height 29
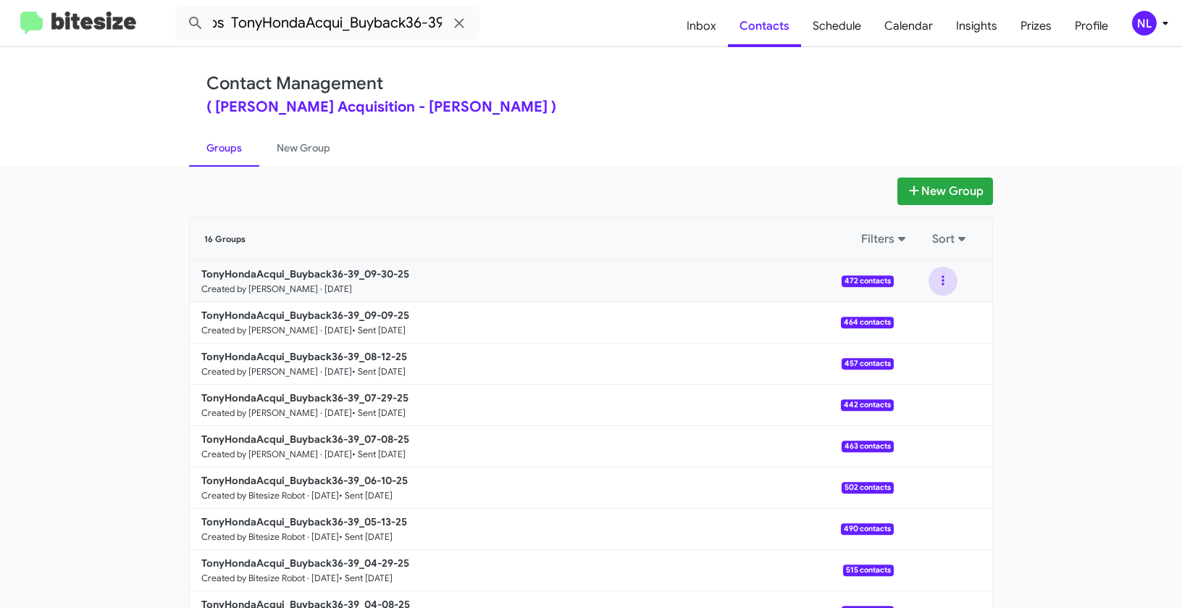
click at [937, 281] on button at bounding box center [943, 281] width 29 height 29
click at [924, 319] on button "View contacts" at bounding box center [900, 320] width 116 height 35
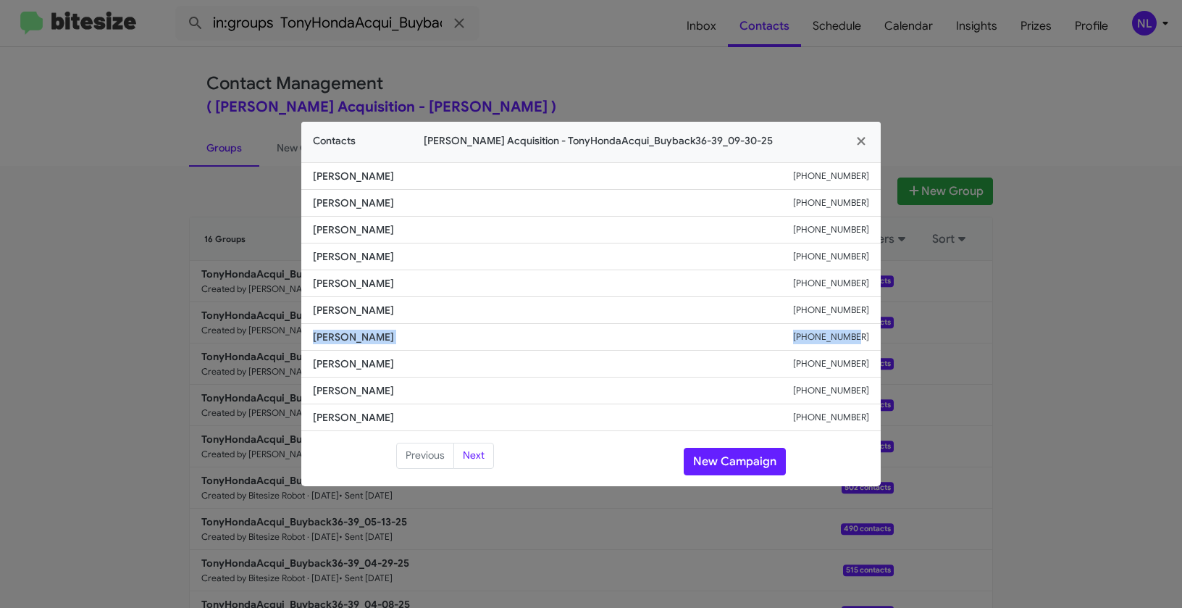
drag, startPoint x: 315, startPoint y: 338, endPoint x: 880, endPoint y: 343, distance: 565.1
click at [880, 343] on li "Kellyanne Sabalboro +18087419264" at bounding box center [591, 337] width 580 height 27
copy div "Kellyanne Sabalboro +18087419264"
click at [722, 464] on button "New Campaign" at bounding box center [735, 462] width 102 height 28
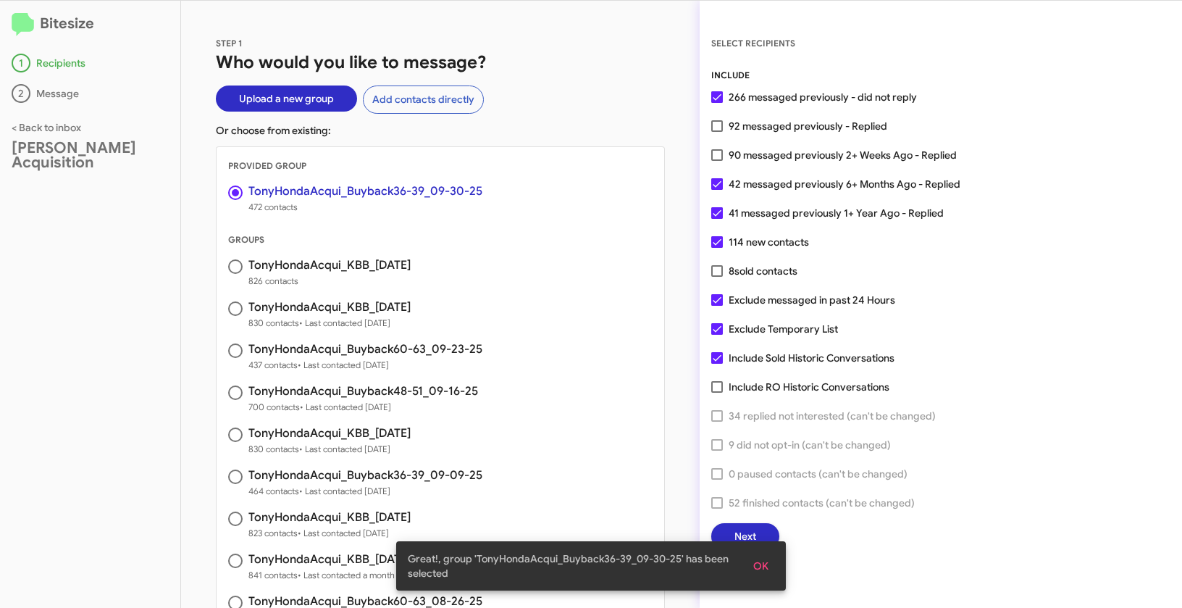
click at [763, 561] on span "OK" at bounding box center [760, 566] width 15 height 26
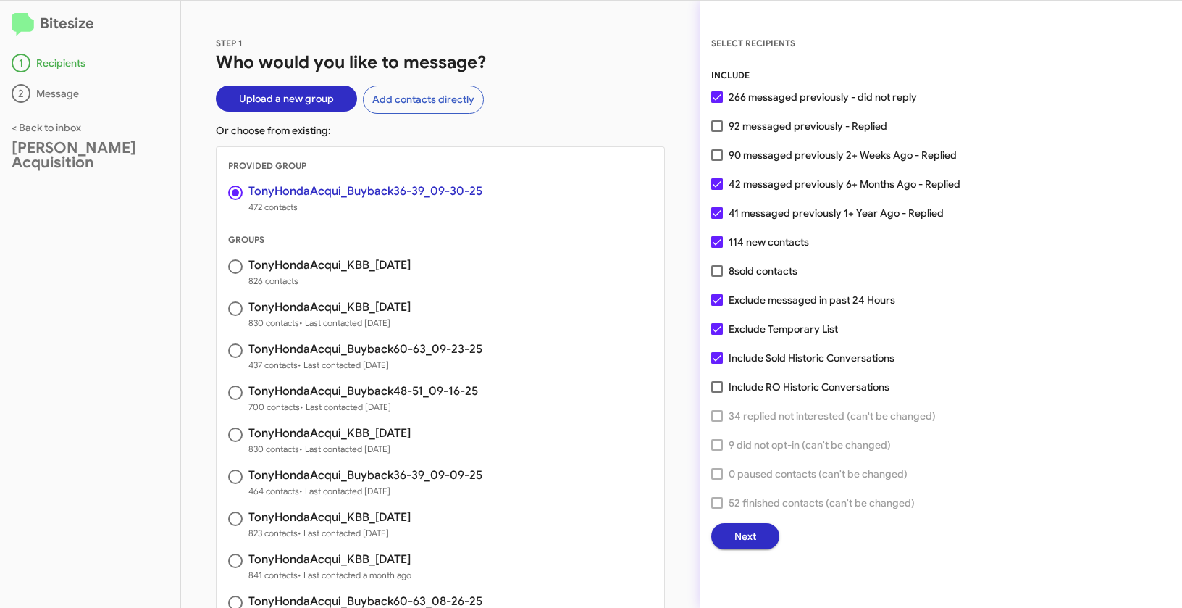
click at [746, 533] on span "Next" at bounding box center [746, 536] width 22 height 26
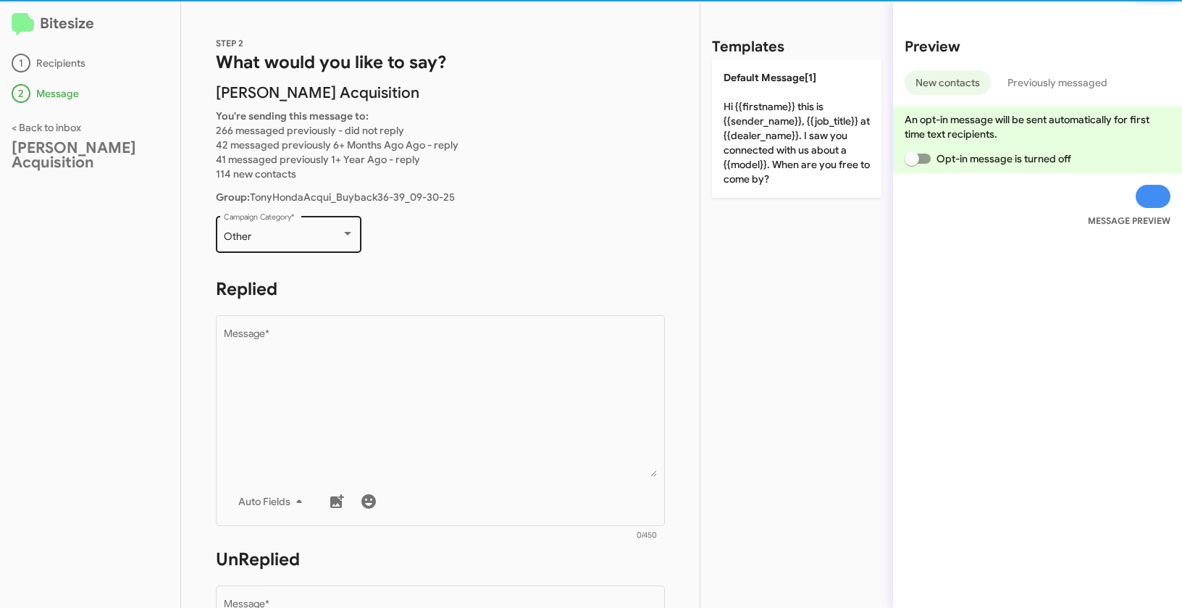
click at [306, 244] on div "Other Campaign Category *" at bounding box center [289, 233] width 130 height 40
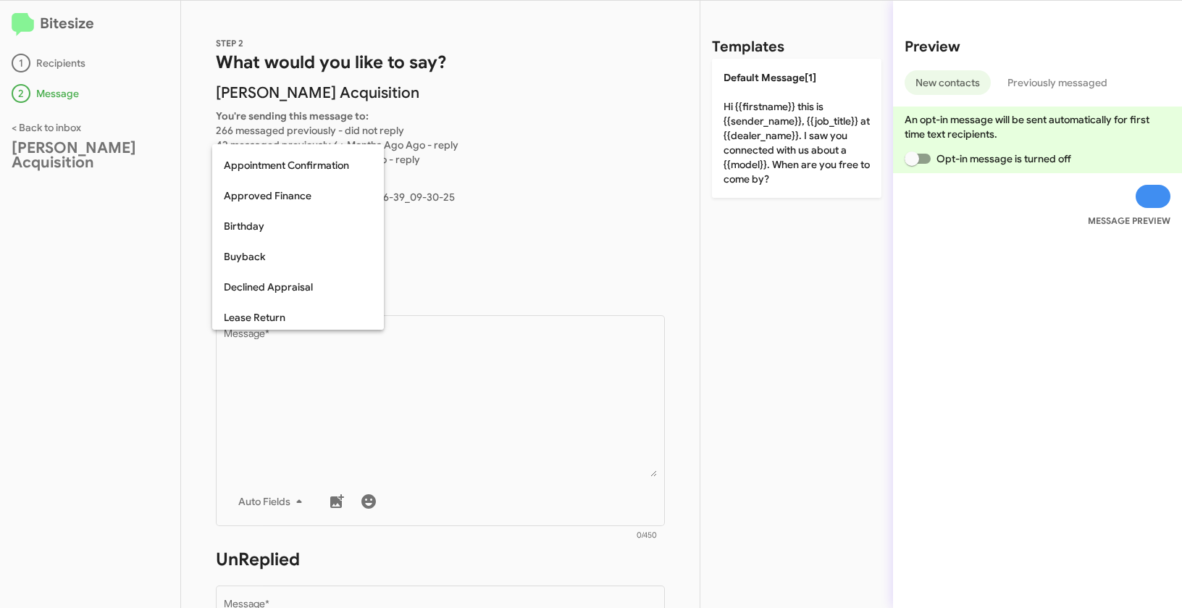
scroll to position [54, 0]
click at [255, 258] on span "Buyback" at bounding box center [298, 257] width 149 height 30
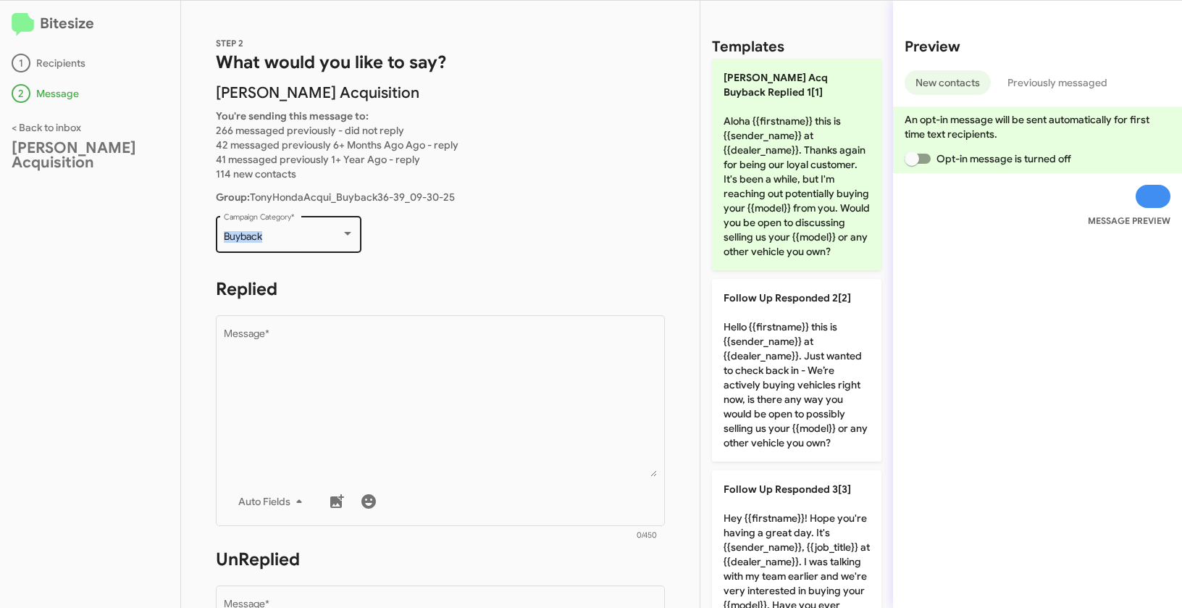
drag, startPoint x: 220, startPoint y: 238, endPoint x: 294, endPoint y: 238, distance: 73.9
click at [294, 238] on div "Buyback Campaign Category *" at bounding box center [289, 233] width 146 height 40
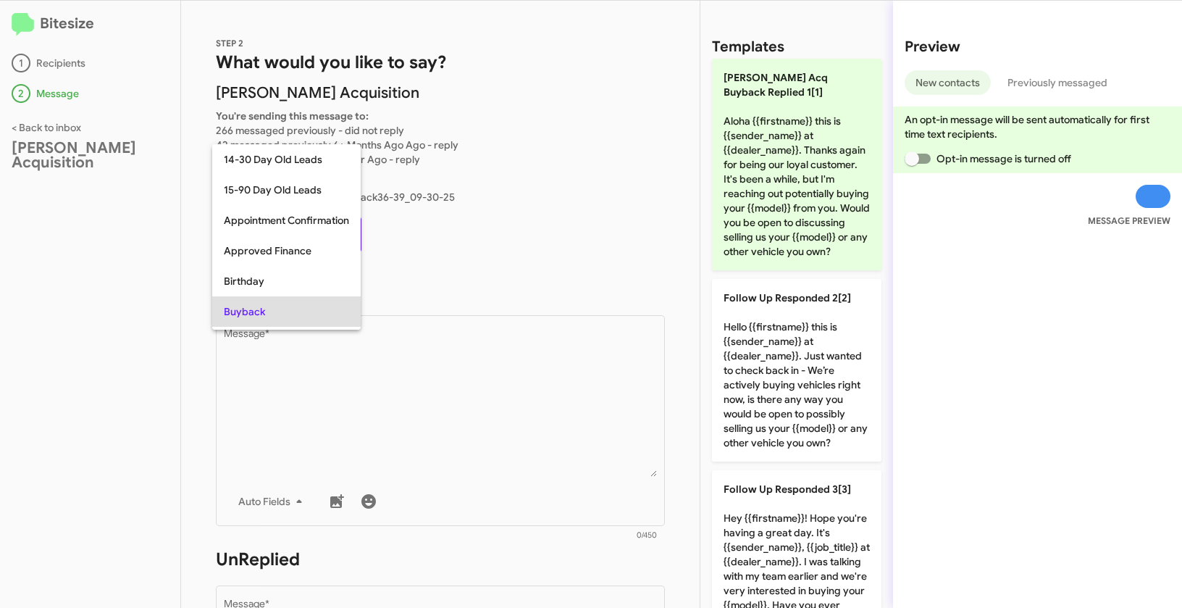
scroll to position [75, 0]
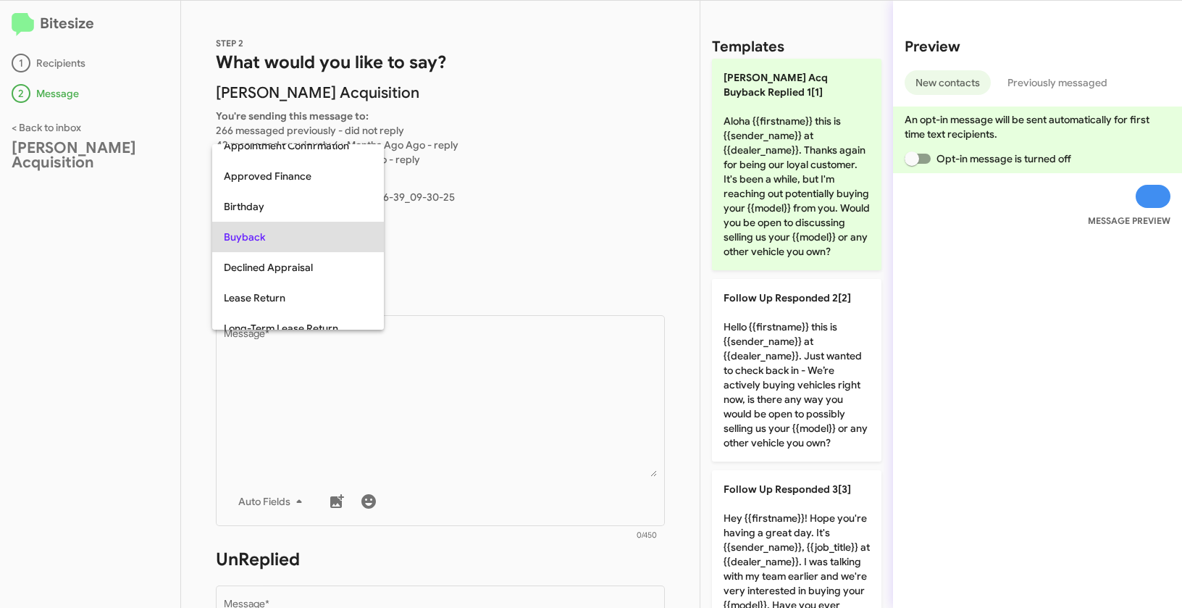
copy span "Buyback"
click at [461, 421] on div at bounding box center [591, 304] width 1182 height 608
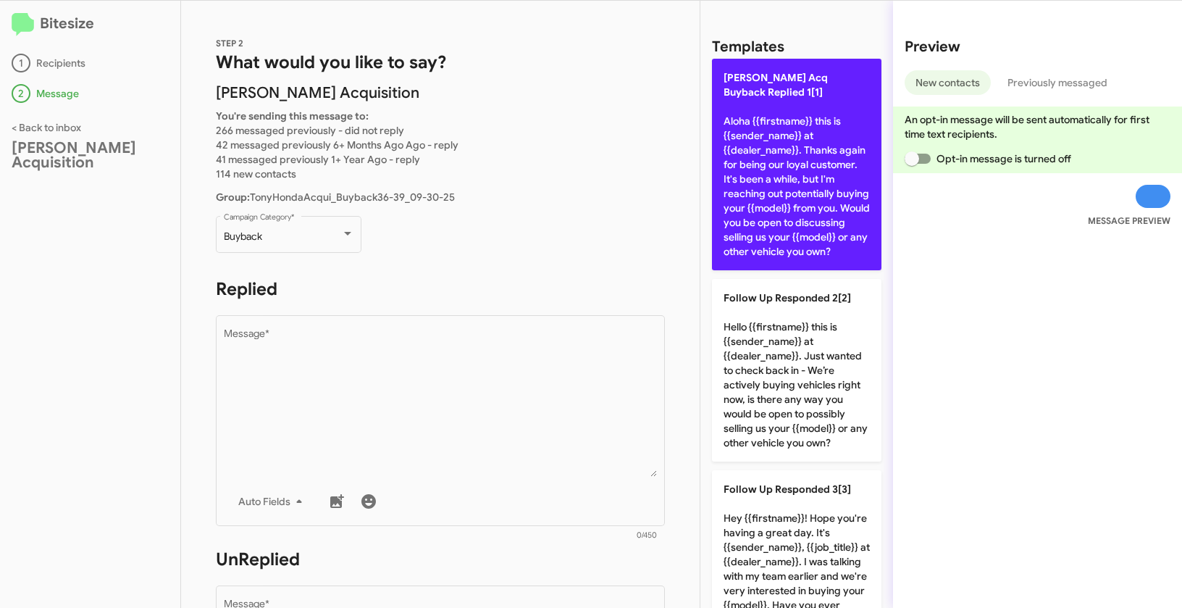
click at [755, 154] on p "Tony Honda Acq Buyback Replied 1[1] Aloha {{firstname}} this is {{sender_name}}…" at bounding box center [797, 165] width 170 height 212
type textarea "Aloha {{firstname}} this is {{sender_name}} at {{dealer_name}}. Thanks again fo…"
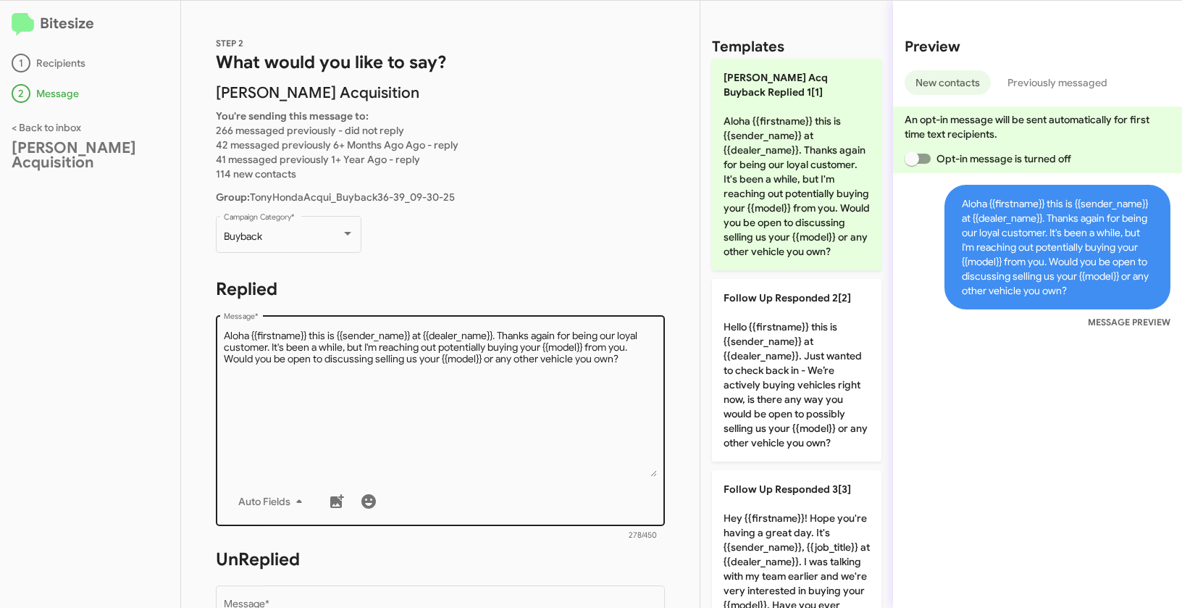
scroll to position [254, 0]
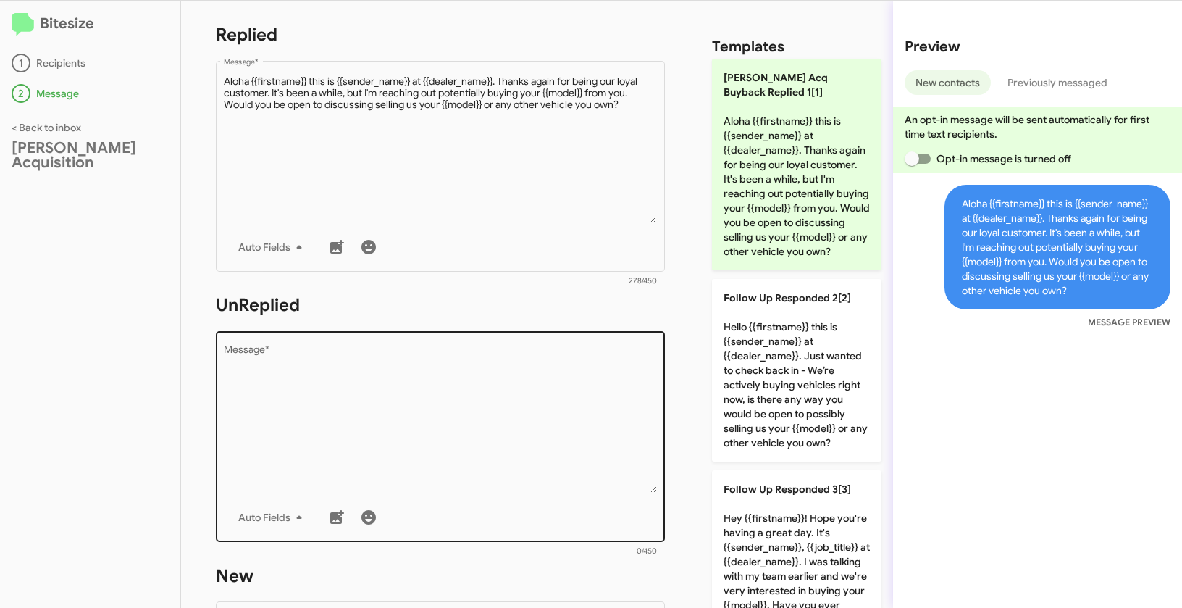
click at [503, 390] on textarea "Message *" at bounding box center [441, 419] width 434 height 148
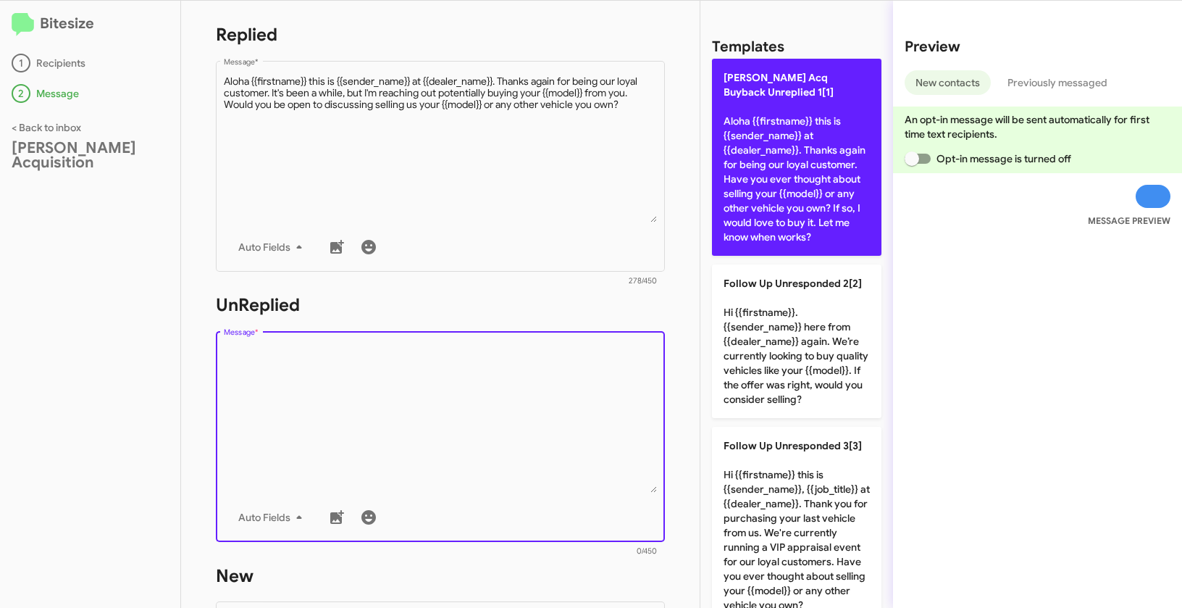
click at [826, 128] on p "Tony Honda Acq Buyback Unreplied 1[1] Aloha {{firstname}} this is {{sender_name…" at bounding box center [797, 157] width 170 height 197
type textarea "Aloha {{firstname}} this is {{sender_name}} at {{dealer_name}}. Thanks again fo…"
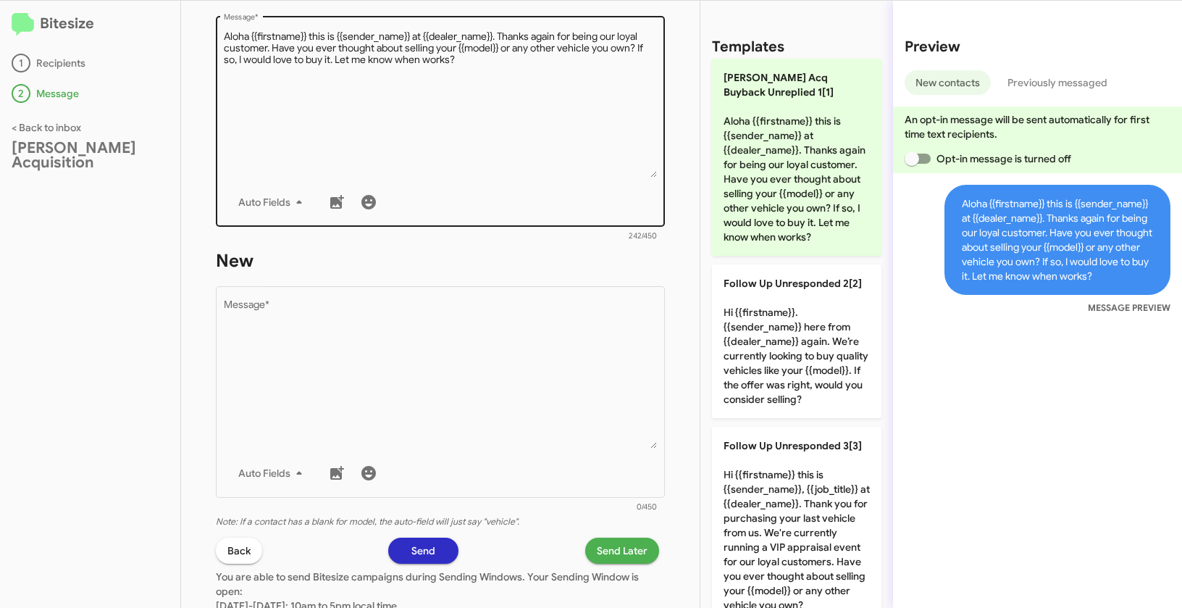
scroll to position [651, 0]
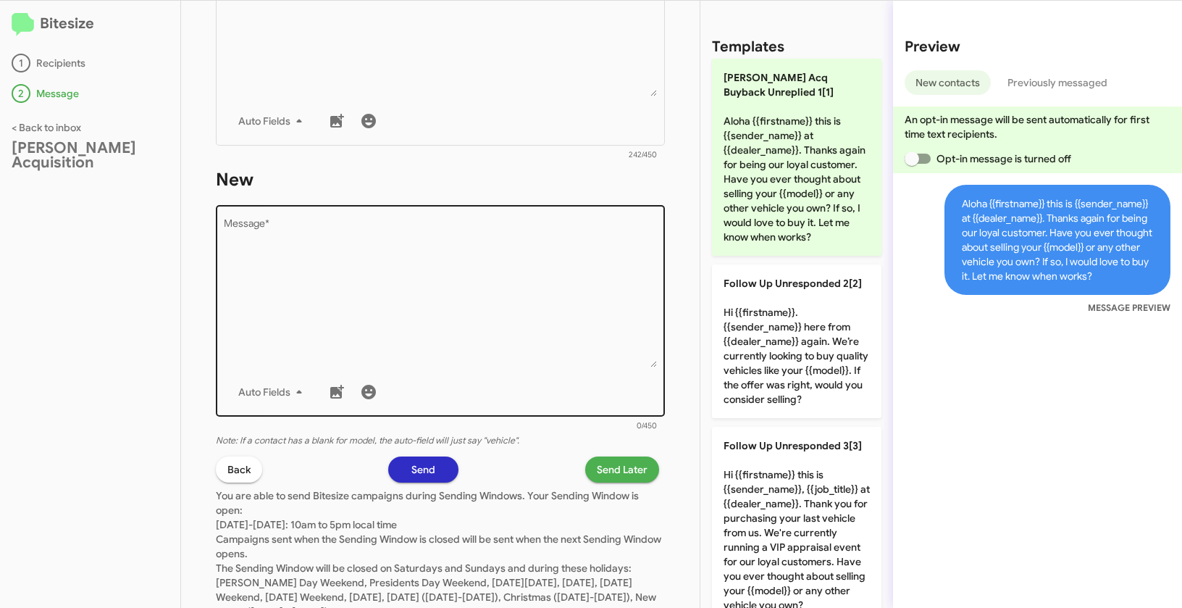
click at [553, 327] on textarea "Message *" at bounding box center [441, 294] width 434 height 148
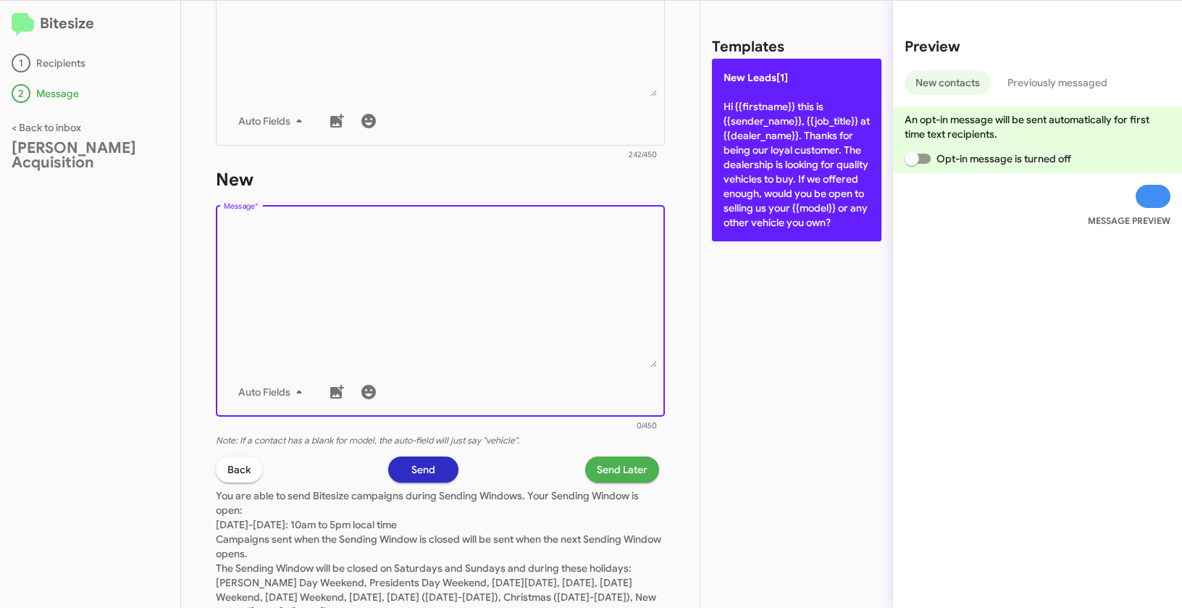
click at [771, 117] on p "New Leads[1] Hi {{firstname}} this is {{sender_name}}, {{job_title}} at {{deale…" at bounding box center [797, 150] width 170 height 183
type textarea "Hi {{firstname}} this is {{sender_name}}, {{job_title}} at {{dealer_name}}. Tha…"
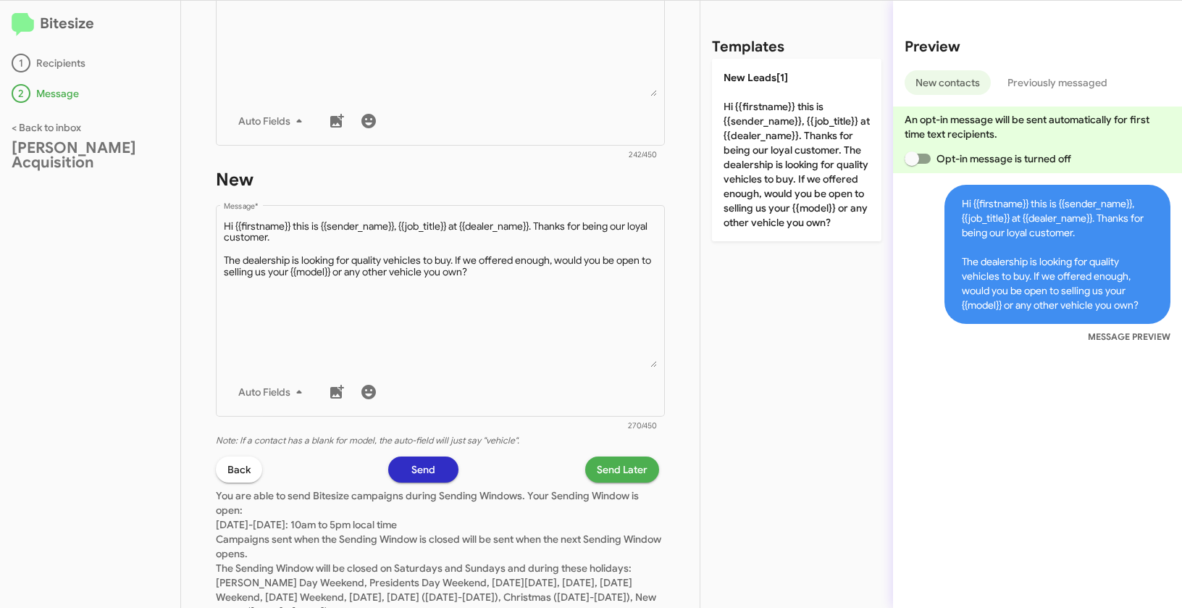
click at [609, 466] on span "Send Later" at bounding box center [622, 469] width 51 height 26
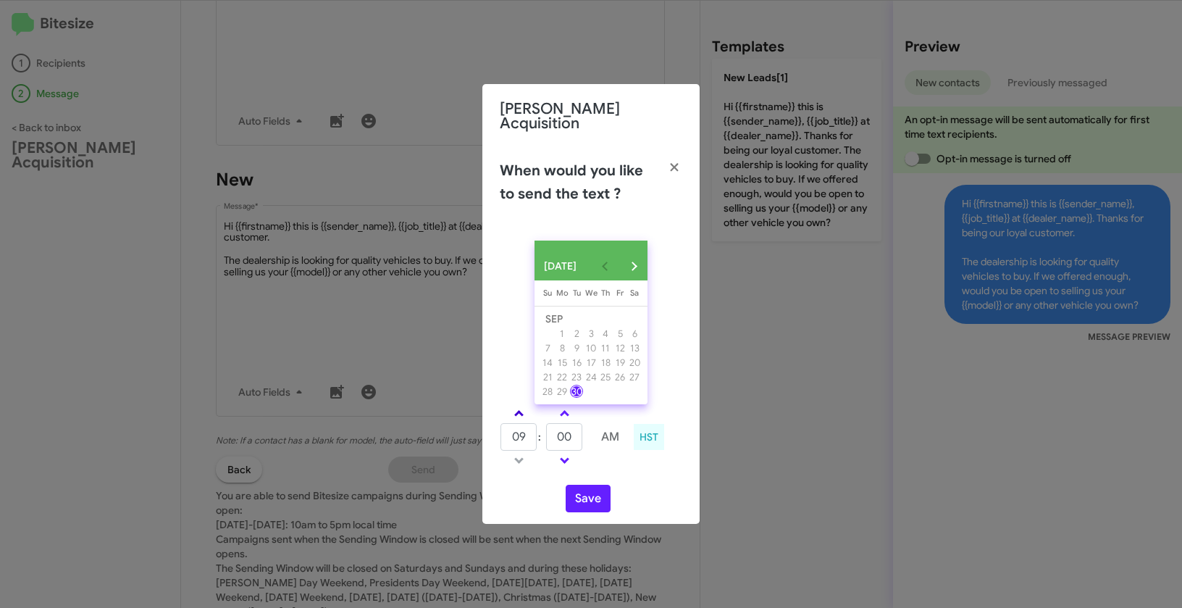
click at [519, 407] on link at bounding box center [518, 413] width 25 height 17
click at [522, 460] on link at bounding box center [518, 460] width 25 height 17
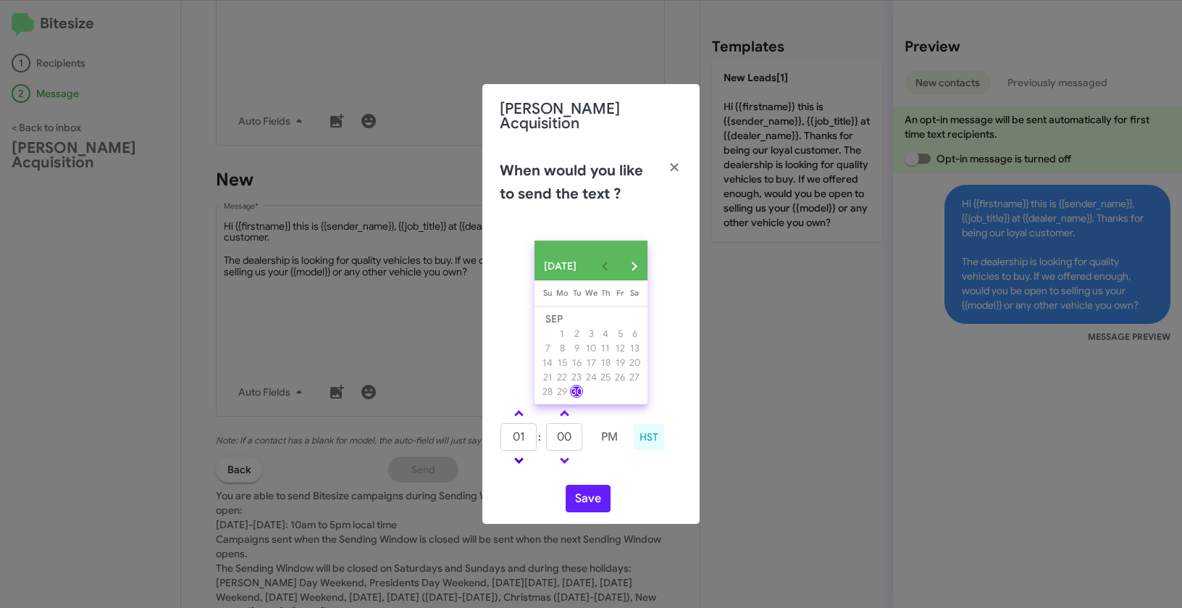
type input "12"
drag, startPoint x: 579, startPoint y: 434, endPoint x: 549, endPoint y: 427, distance: 30.6
click at [549, 427] on input "00" at bounding box center [564, 437] width 36 height 28
type input "32"
click at [593, 495] on button "Save" at bounding box center [588, 499] width 45 height 28
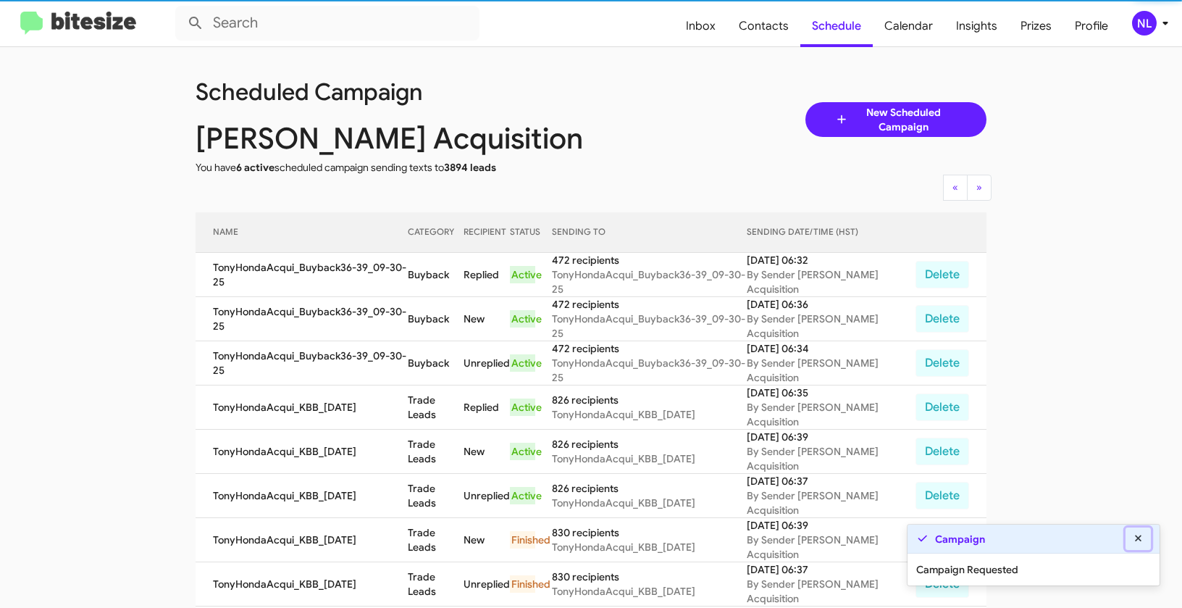
click at [1136, 541] on icon at bounding box center [1138, 538] width 7 height 7
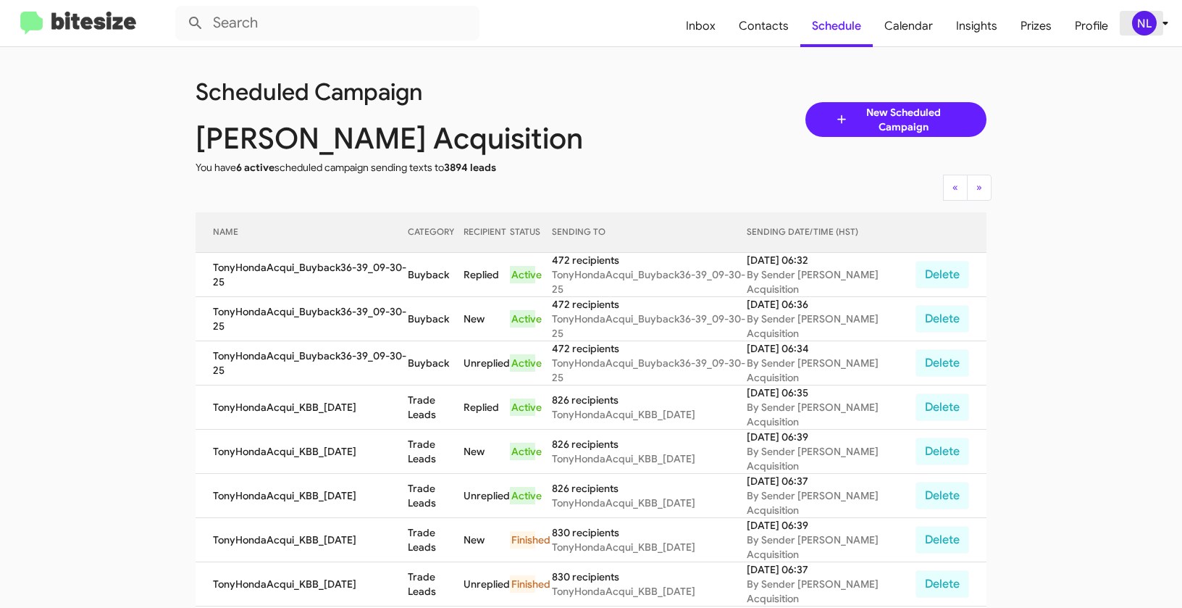
click at [1148, 20] on div "NL" at bounding box center [1144, 23] width 25 height 25
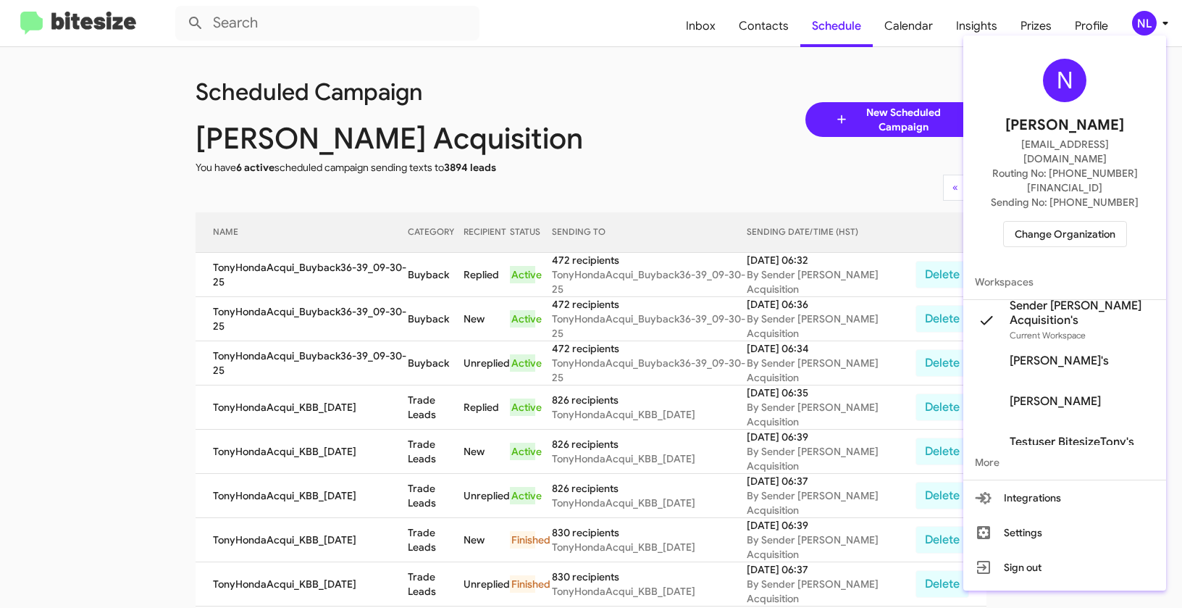
click at [1070, 222] on span "Change Organization" at bounding box center [1065, 234] width 101 height 25
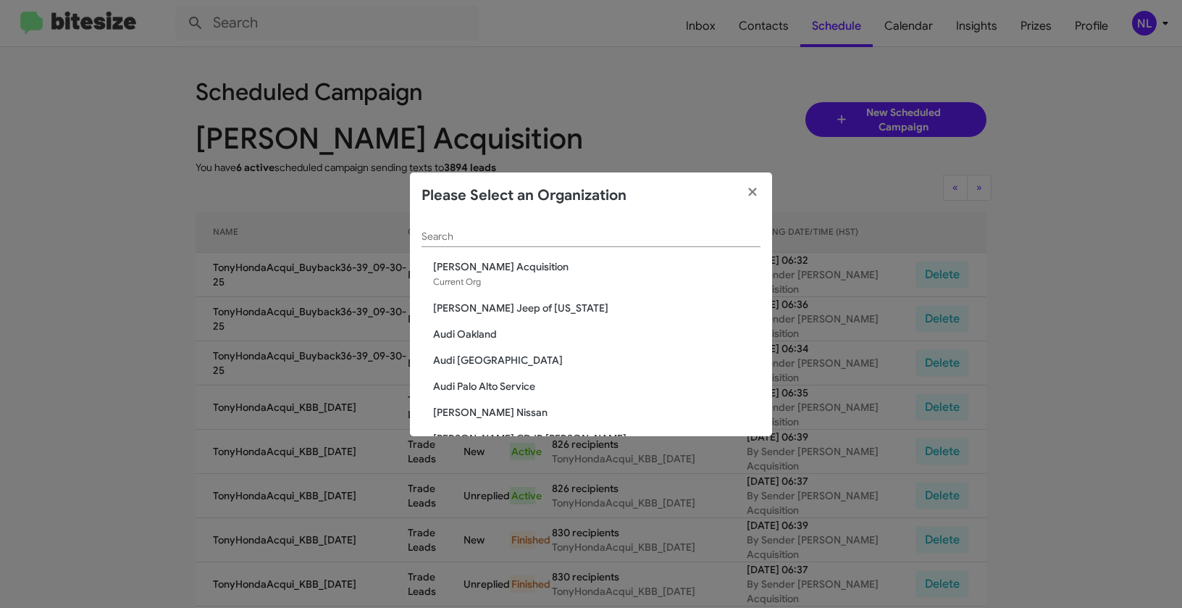
click at [612, 229] on div "Search" at bounding box center [591, 233] width 339 height 28
paste input "Vin Devers Autohaus"
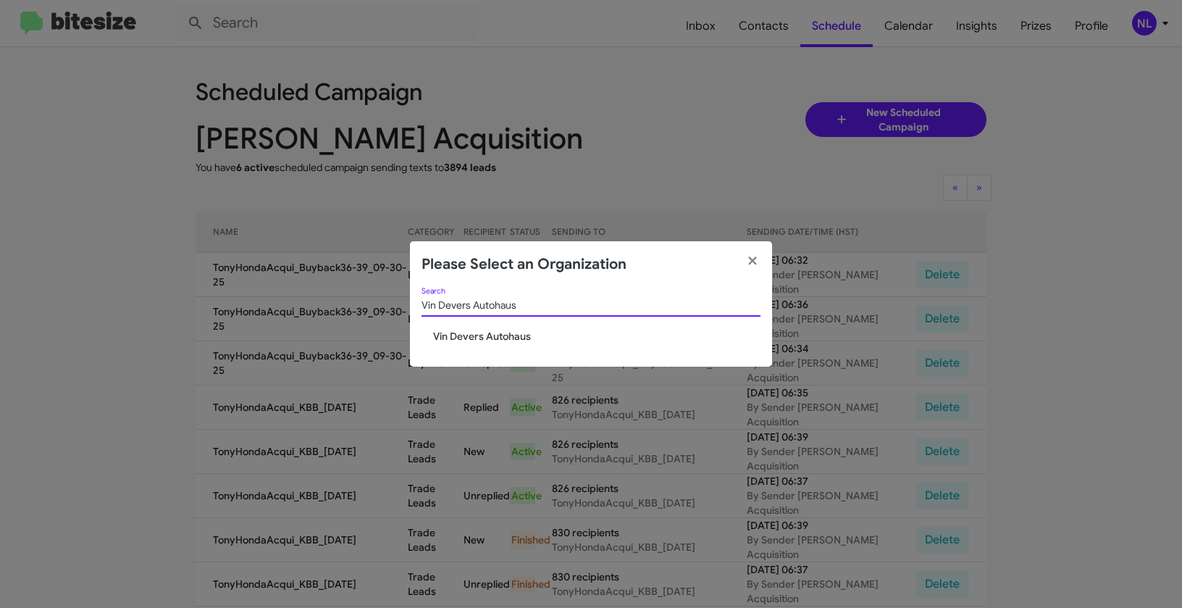
type input "Vin Devers Autohaus"
click at [476, 327] on div "Vin Devers Autohaus Search" at bounding box center [591, 308] width 339 height 41
click at [476, 333] on span "Vin Devers Autohaus" at bounding box center [596, 336] width 327 height 14
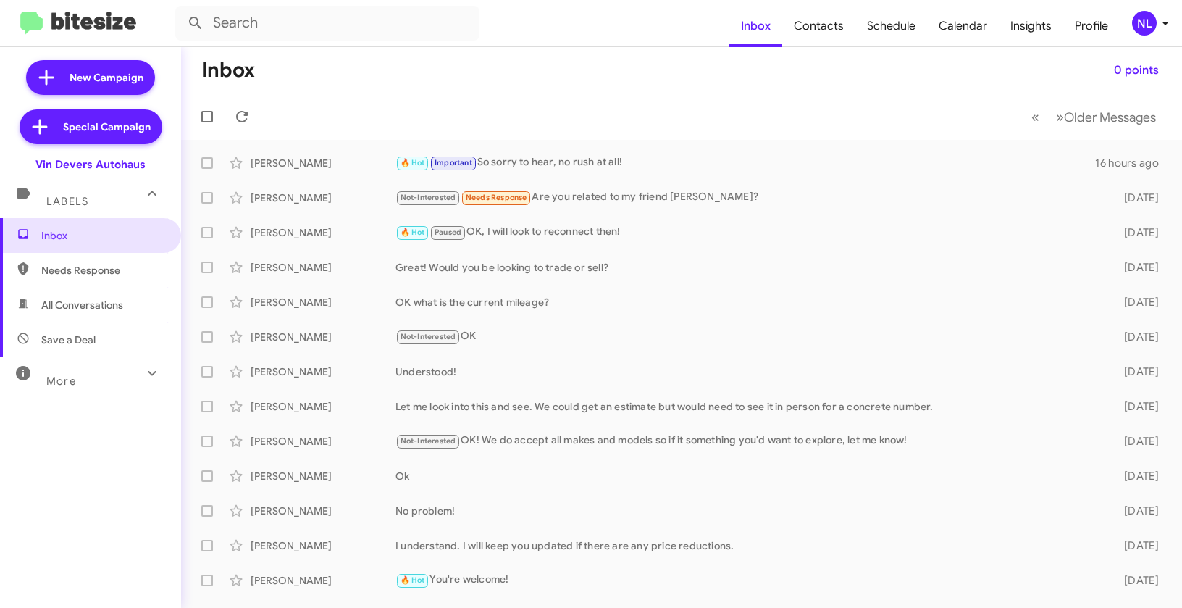
click at [1140, 27] on div "NL" at bounding box center [1144, 23] width 25 height 25
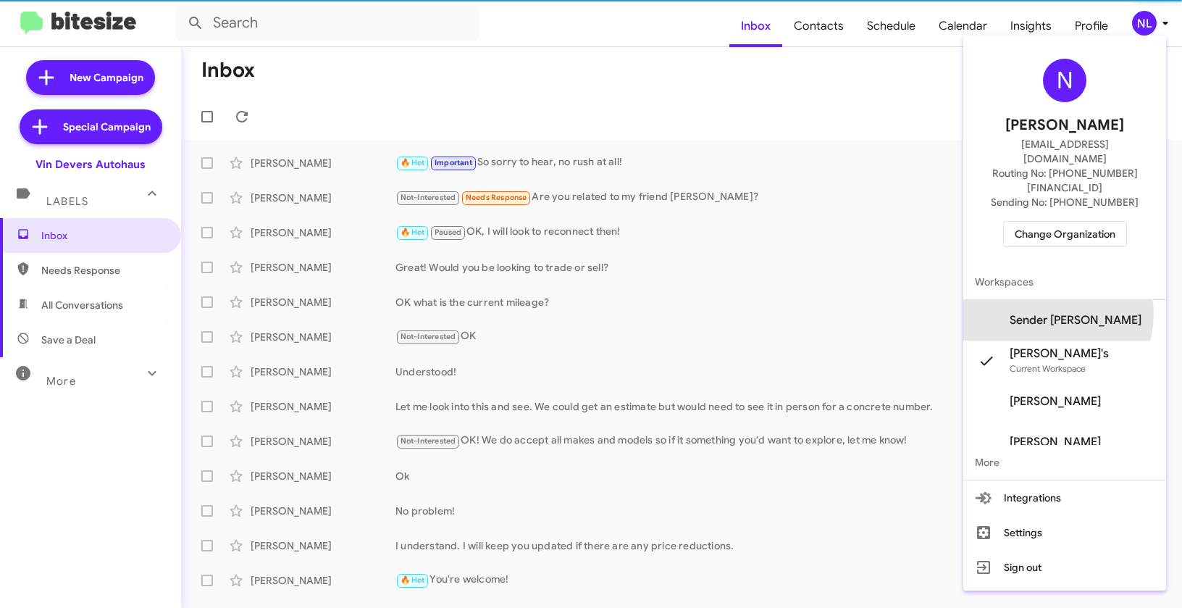
click at [1084, 313] on span "Sender [PERSON_NAME]" at bounding box center [1076, 320] width 132 height 14
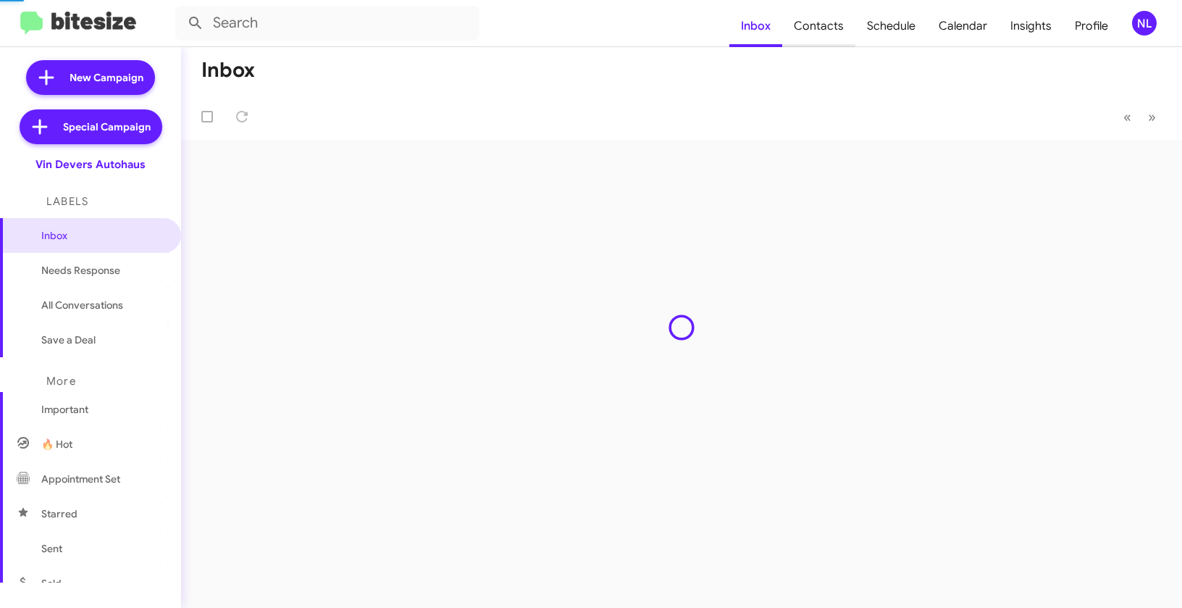
click at [828, 27] on span "Contacts" at bounding box center [818, 26] width 73 height 42
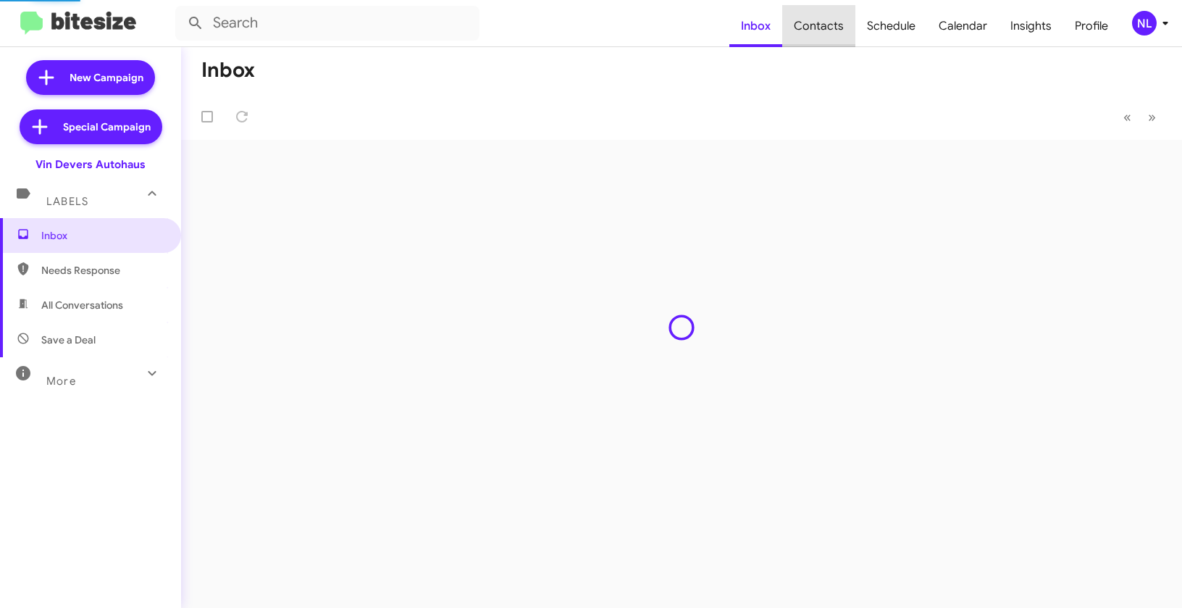
type input "in:groups"
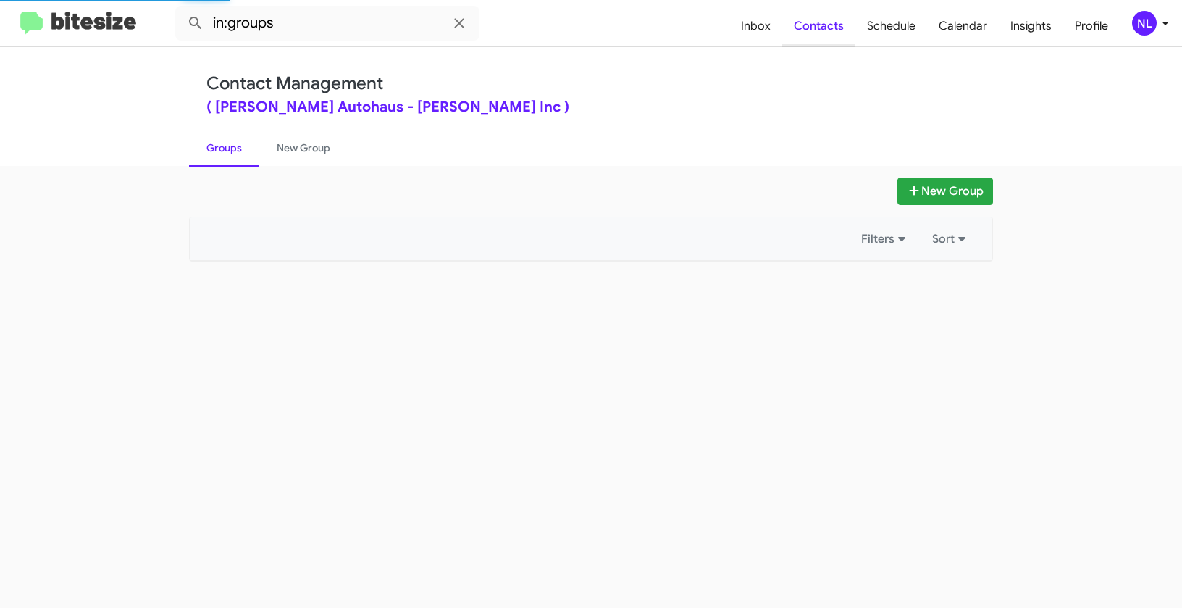
click at [826, 30] on span "Contacts" at bounding box center [818, 26] width 73 height 42
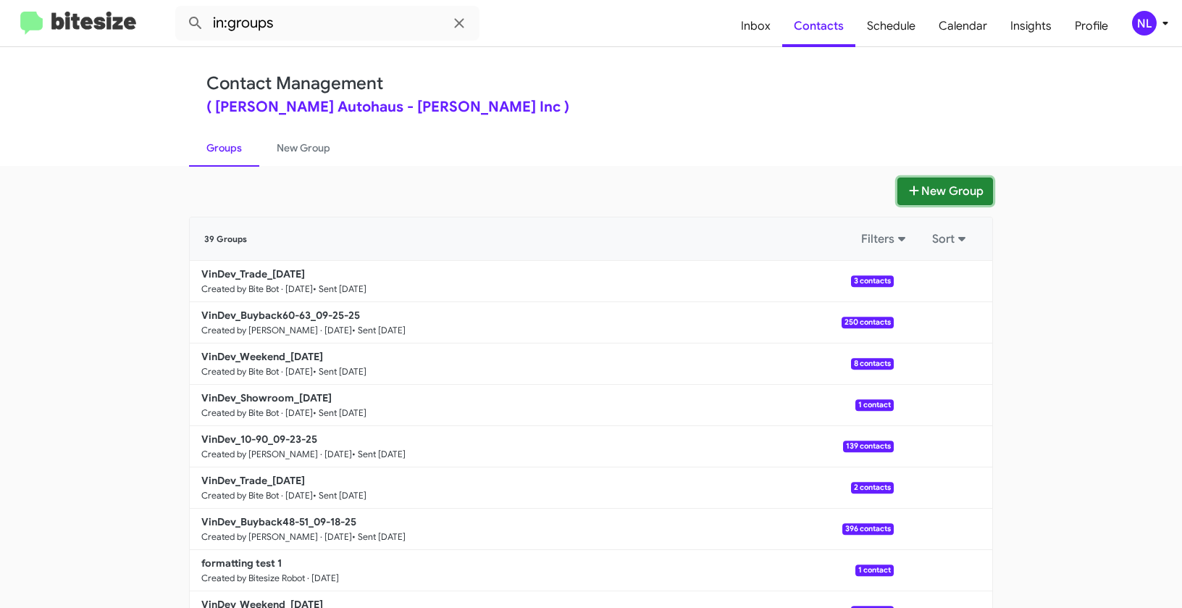
click at [924, 194] on button "New Group" at bounding box center [946, 191] width 96 height 28
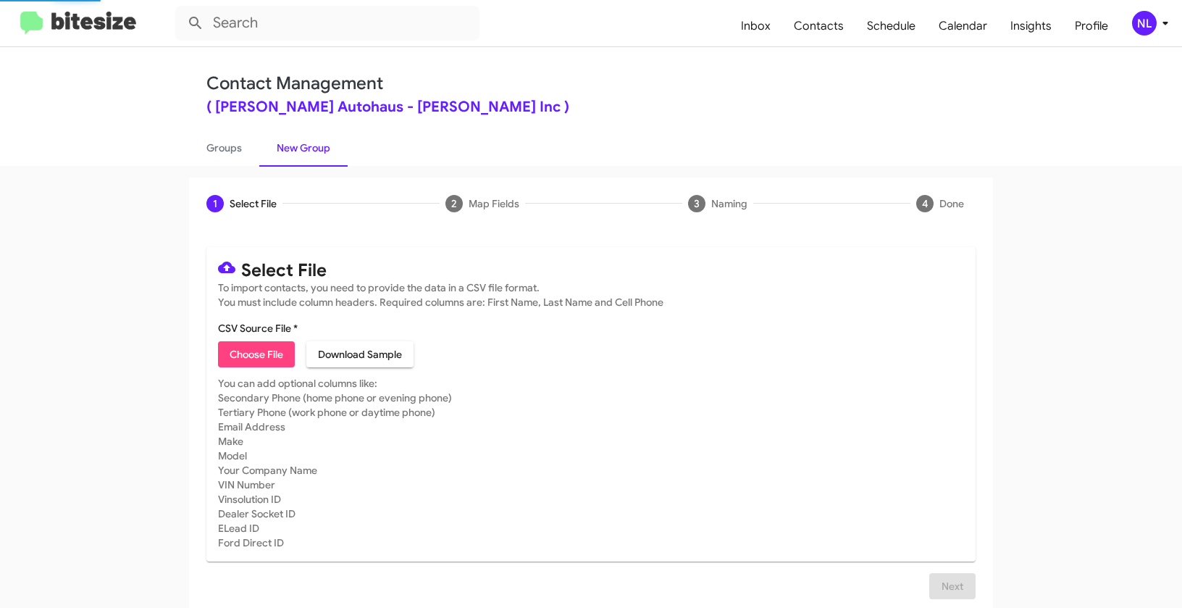
click at [243, 354] on span "Choose File" at bounding box center [257, 354] width 54 height 26
type input "VinDev_10-90_09-30-25"
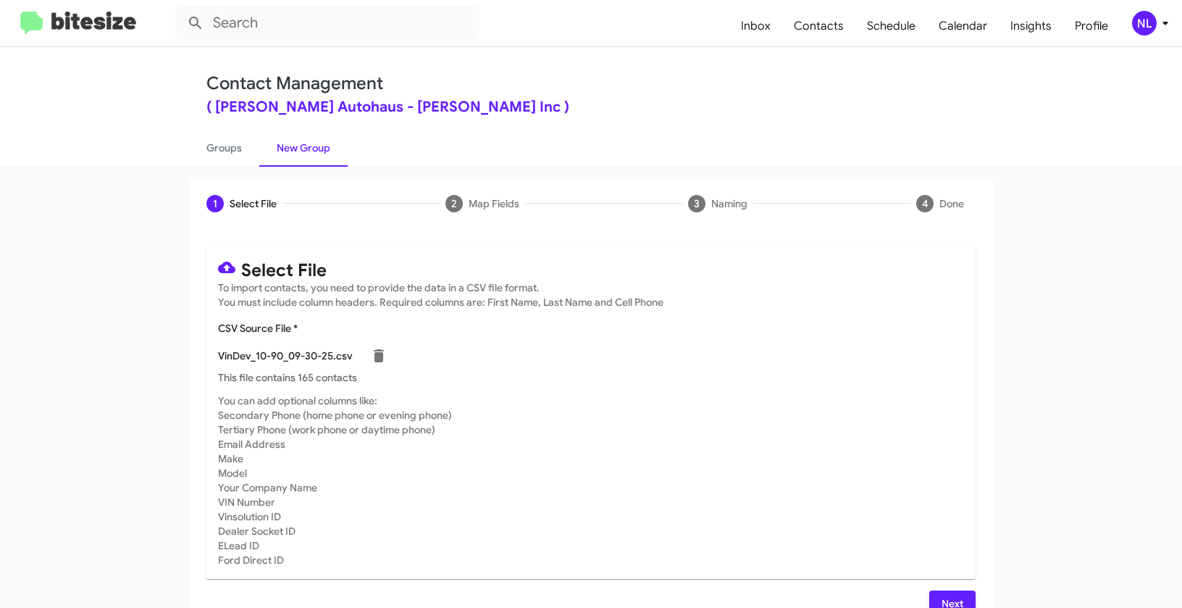
click at [1135, 31] on span "NL" at bounding box center [1153, 23] width 43 height 25
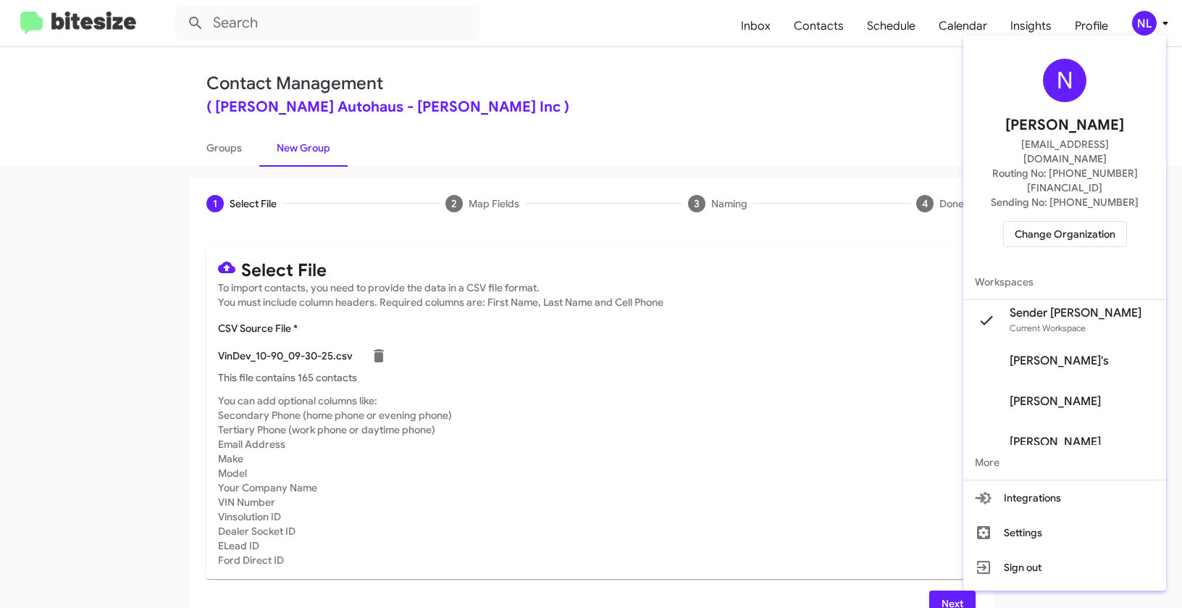
click at [666, 466] on div at bounding box center [591, 304] width 1182 height 608
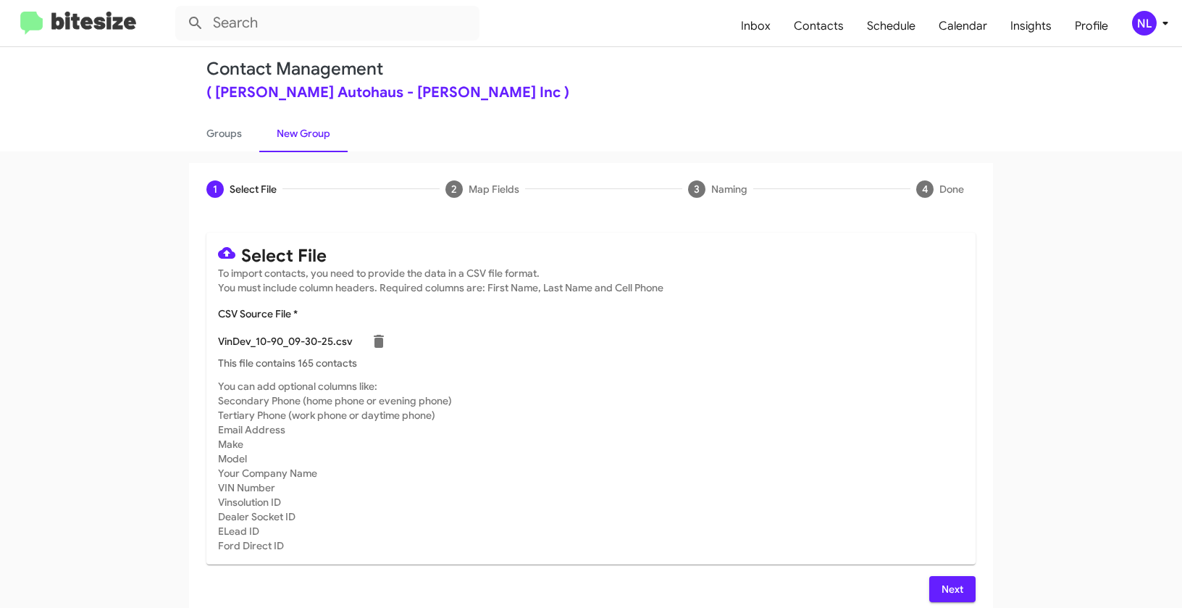
scroll to position [26, 0]
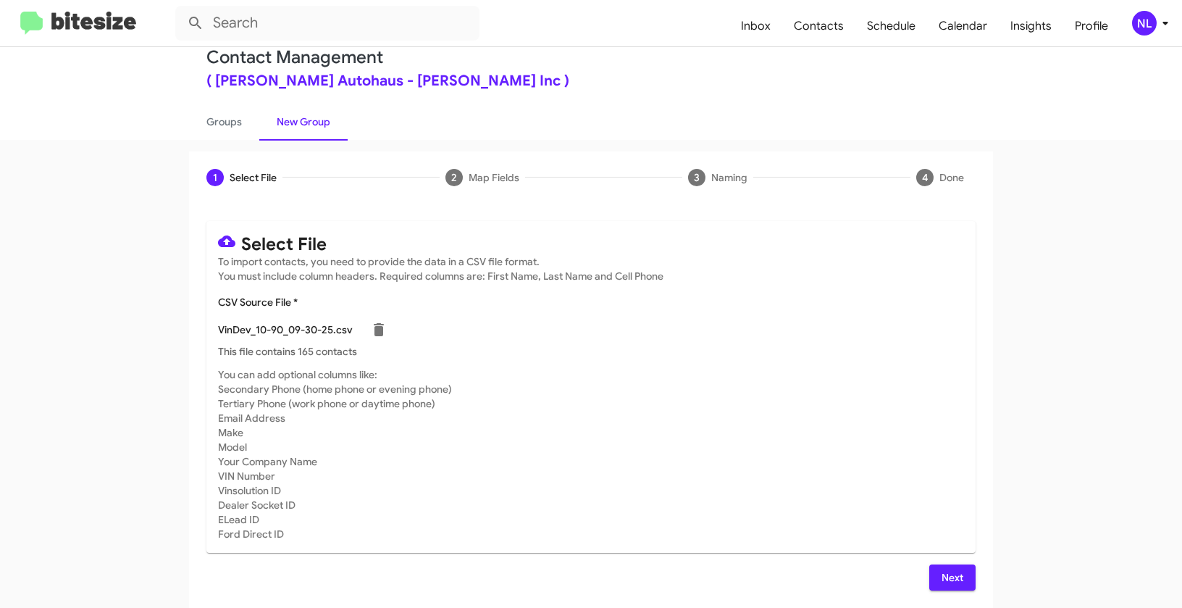
click at [953, 577] on span "Next" at bounding box center [952, 577] width 23 height 26
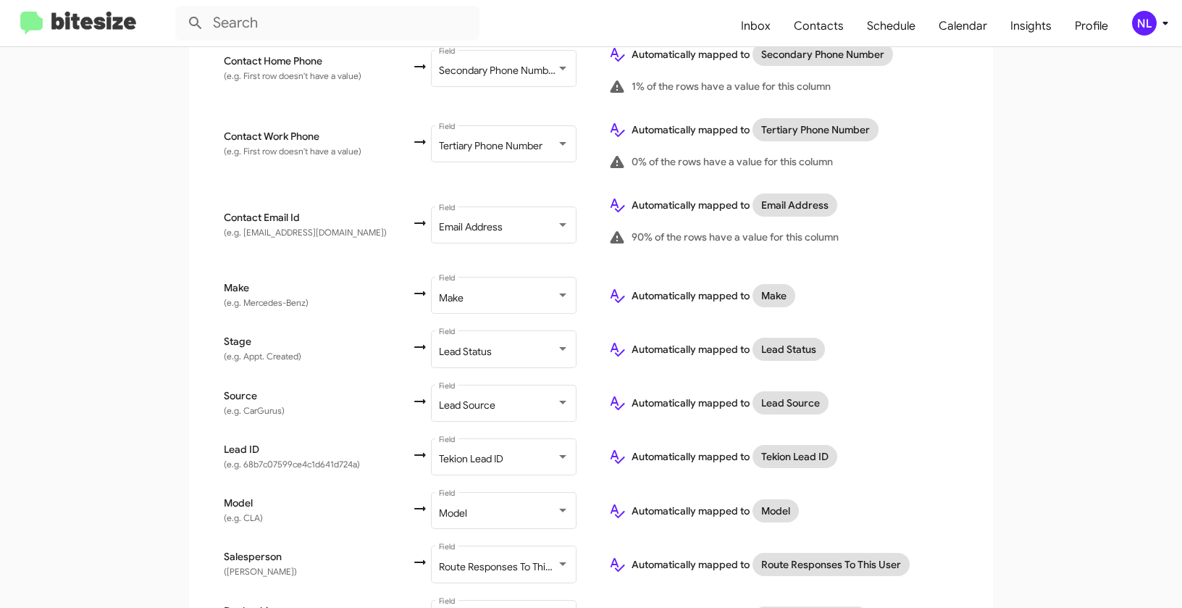
scroll to position [537, 0]
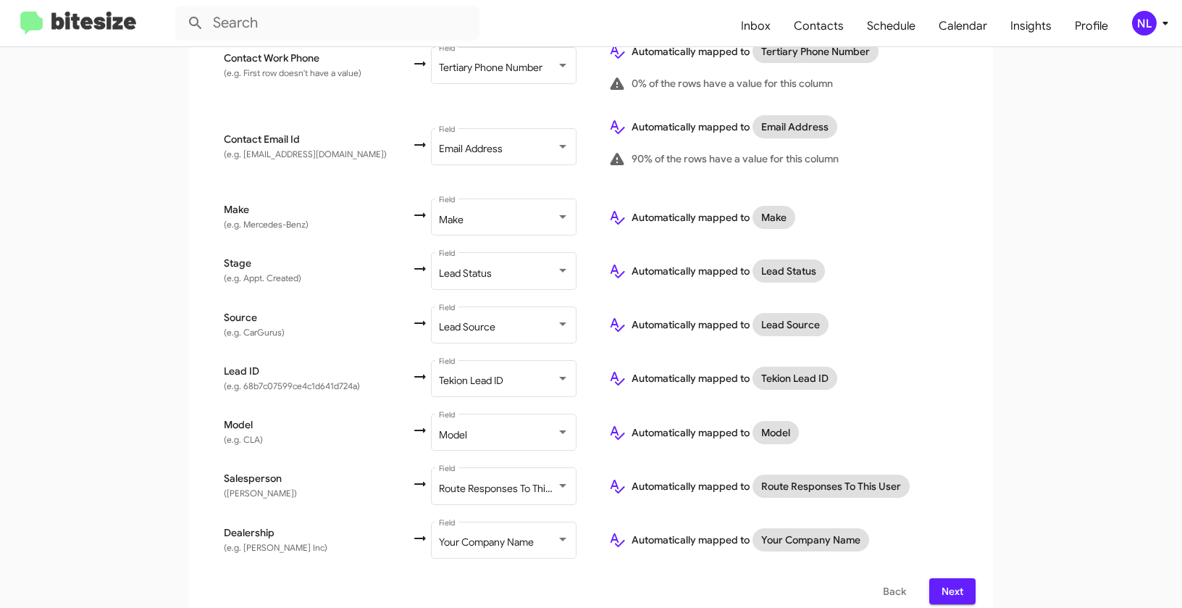
click at [1146, 20] on div "NL" at bounding box center [1144, 23] width 25 height 25
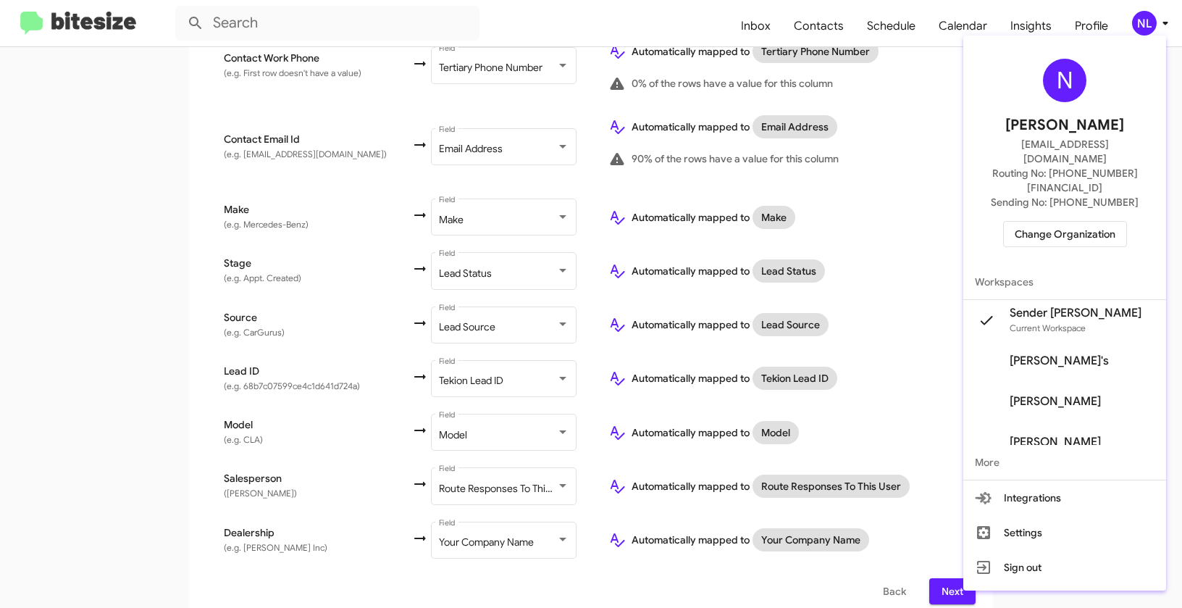
click at [929, 264] on div at bounding box center [591, 304] width 1182 height 608
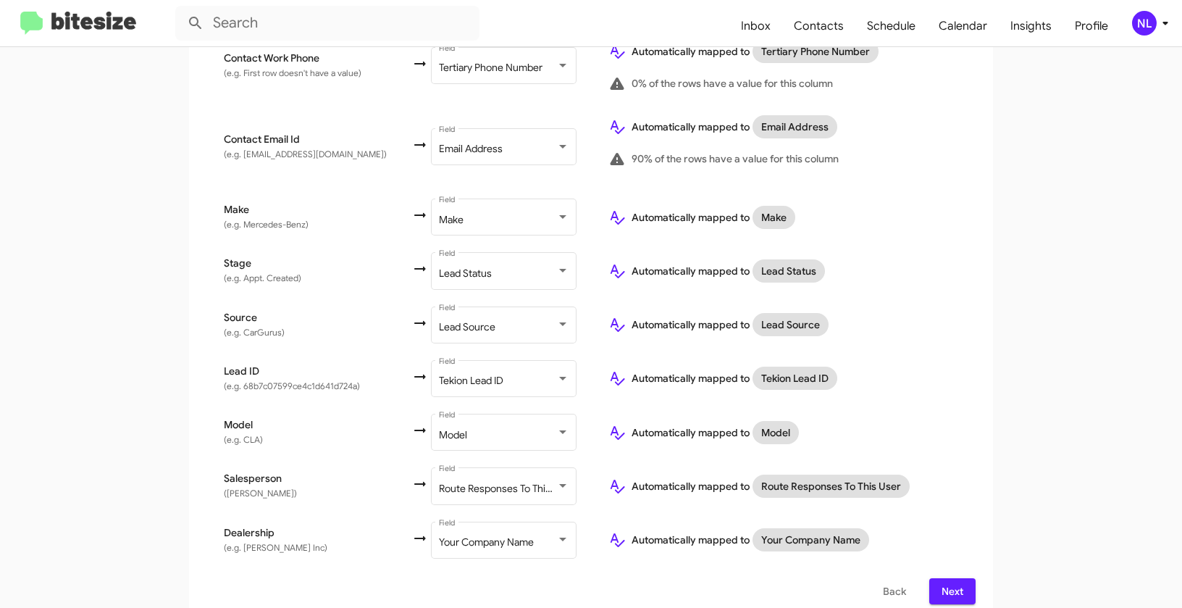
click at [943, 578] on span "Next" at bounding box center [952, 591] width 23 height 26
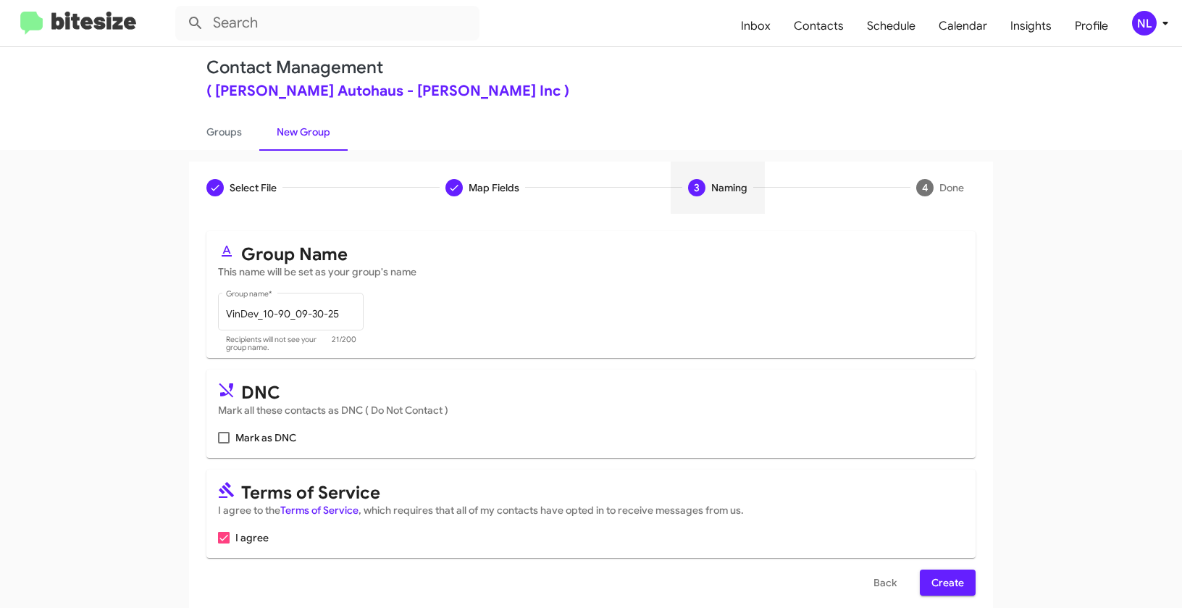
scroll to position [33, 0]
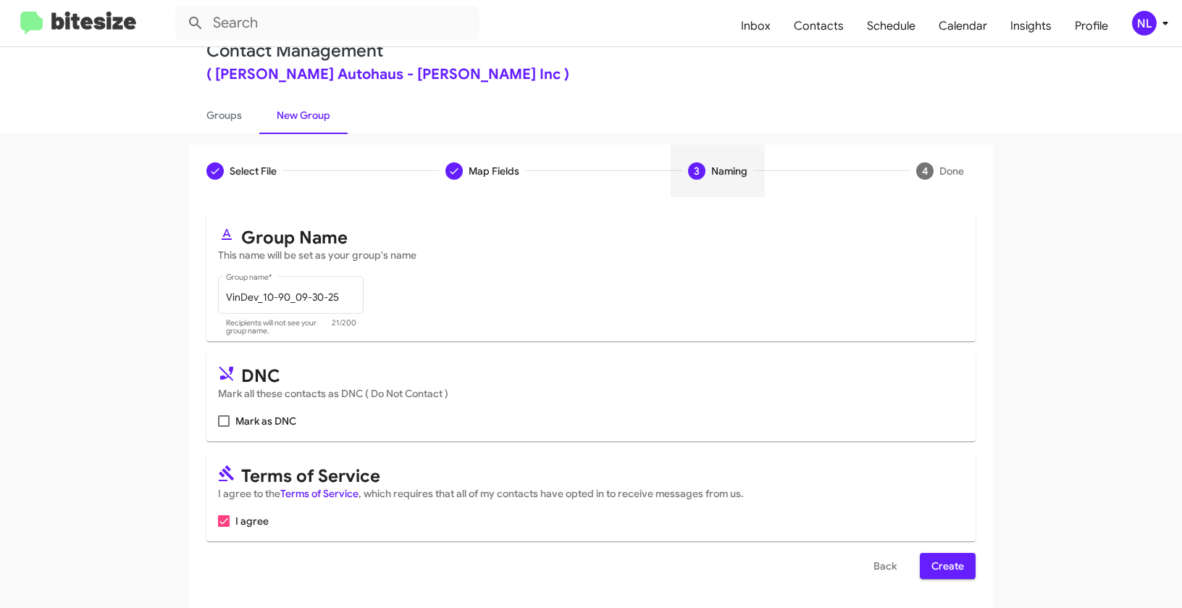
click at [950, 571] on span "Create" at bounding box center [948, 566] width 33 height 26
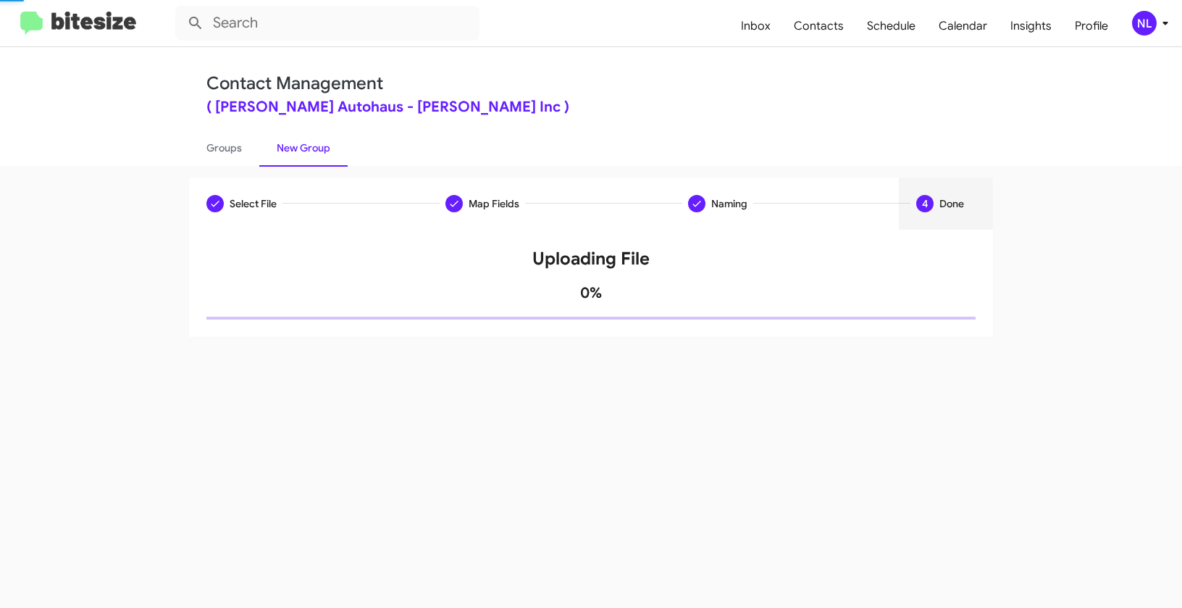
scroll to position [0, 0]
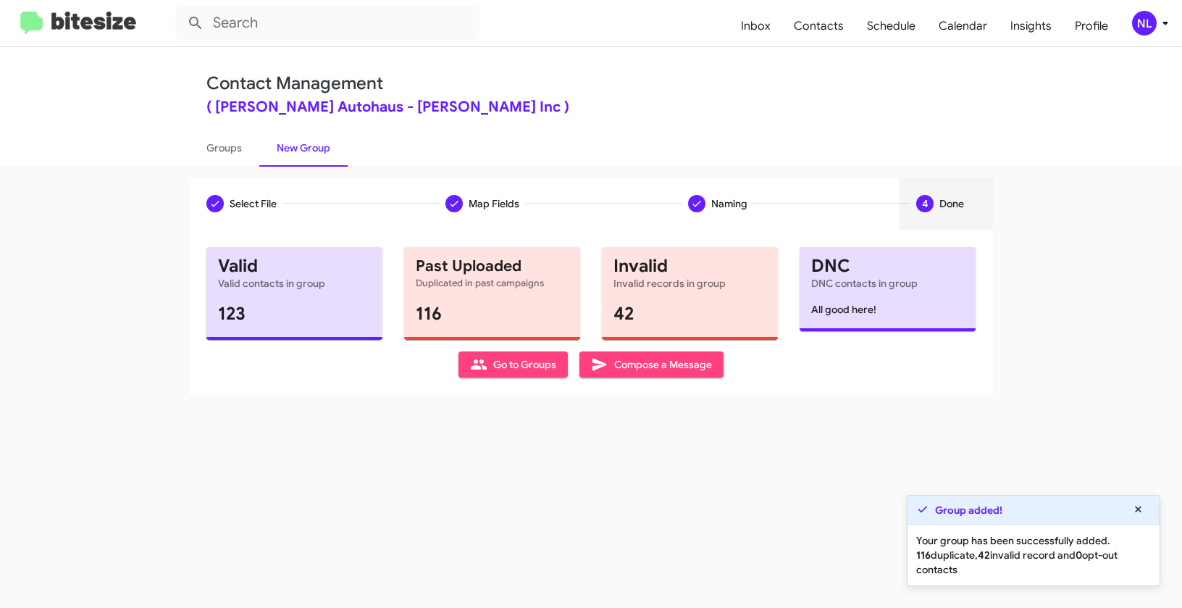
click at [498, 359] on span "Go to Groups" at bounding box center [513, 364] width 86 height 26
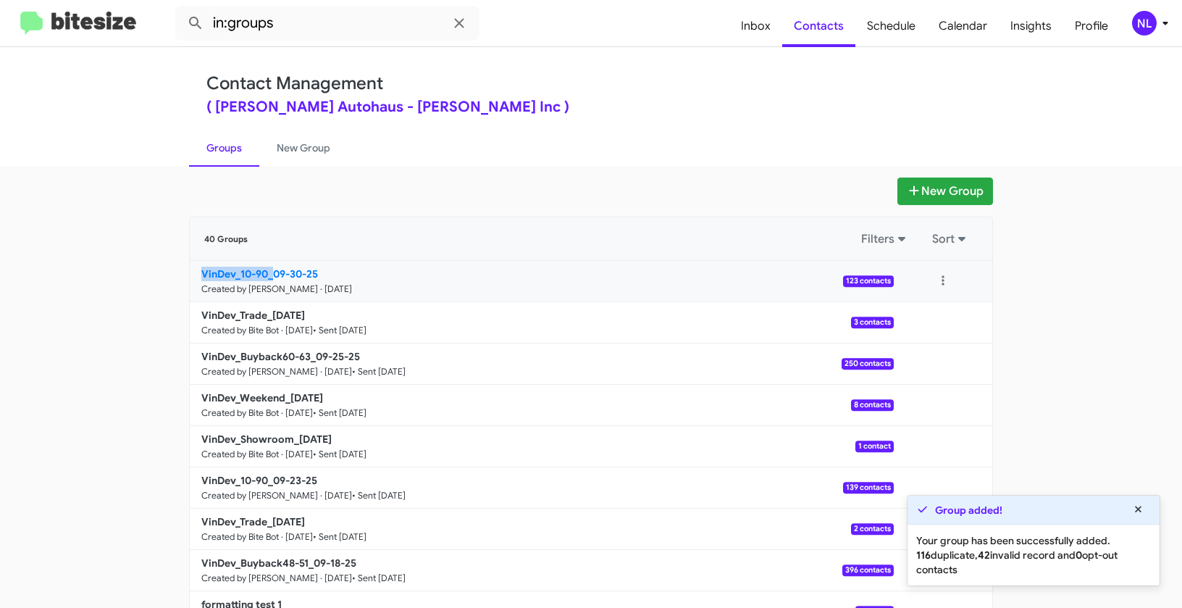
drag, startPoint x: 134, startPoint y: 272, endPoint x: 270, endPoint y: 271, distance: 136.2
click at [270, 271] on app-groups "New Group 40 Groups Filters Sort VinDev_10-90_09-30-25 Created by Nen Limbauan …" at bounding box center [591, 444] width 1182 height 535
copy b "VinDev_10-90_"
click at [309, 22] on input "in:groups" at bounding box center [327, 23] width 304 height 35
paste input "VinDev_10-90_"
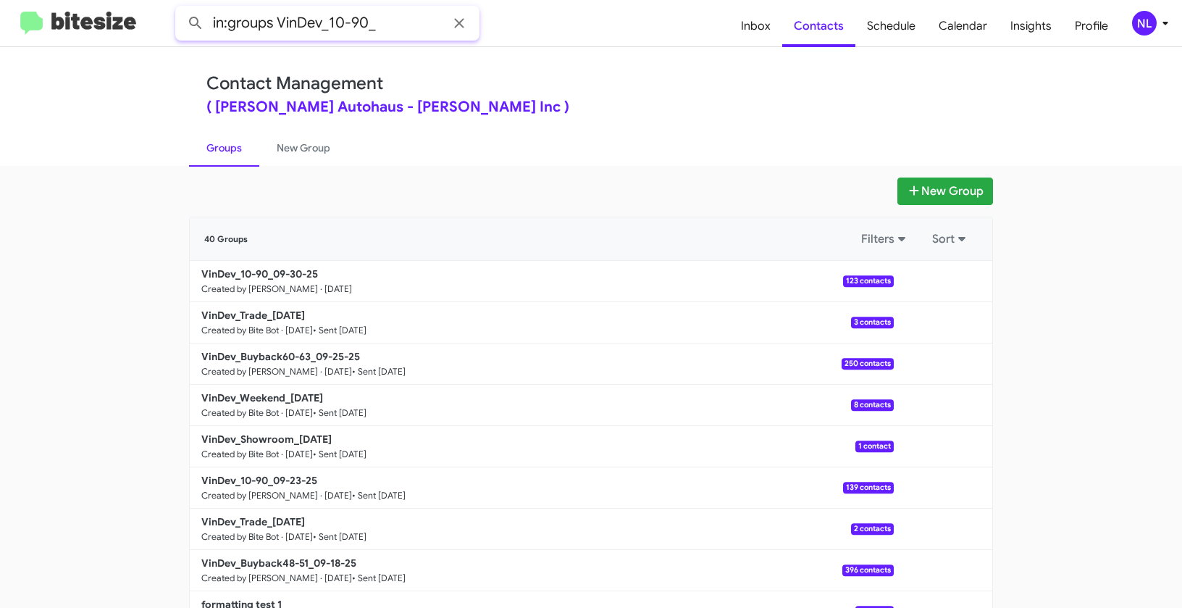
type input "in:groups VinDev_10-90_"
click at [181, 9] on button at bounding box center [195, 23] width 29 height 29
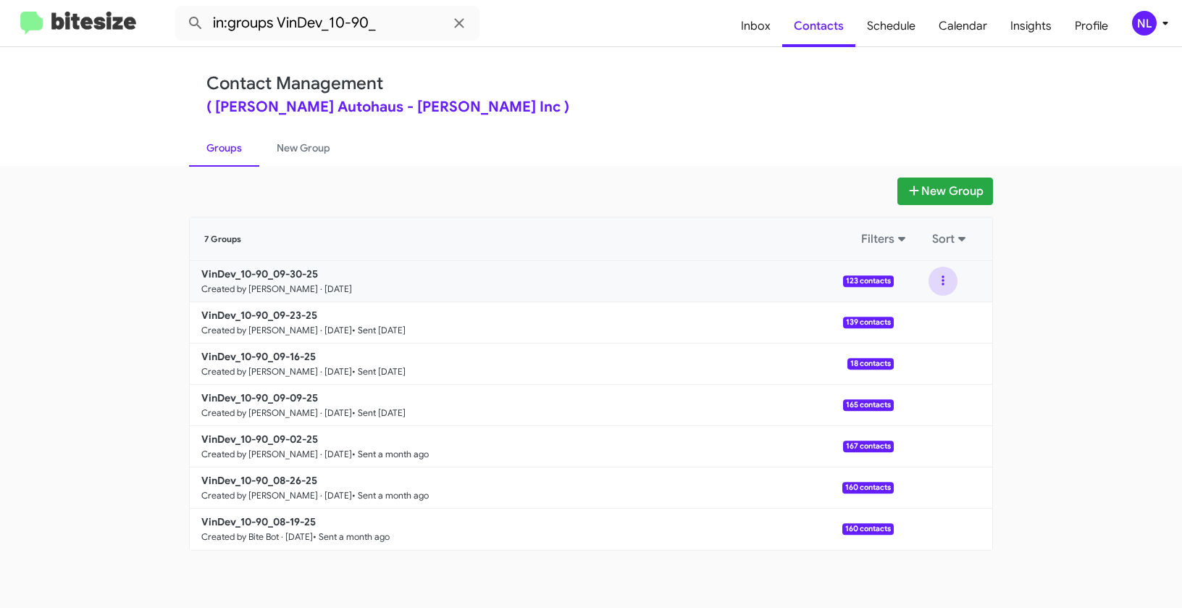
click at [940, 283] on button at bounding box center [943, 281] width 29 height 29
click at [931, 319] on button "View contacts" at bounding box center [900, 320] width 116 height 35
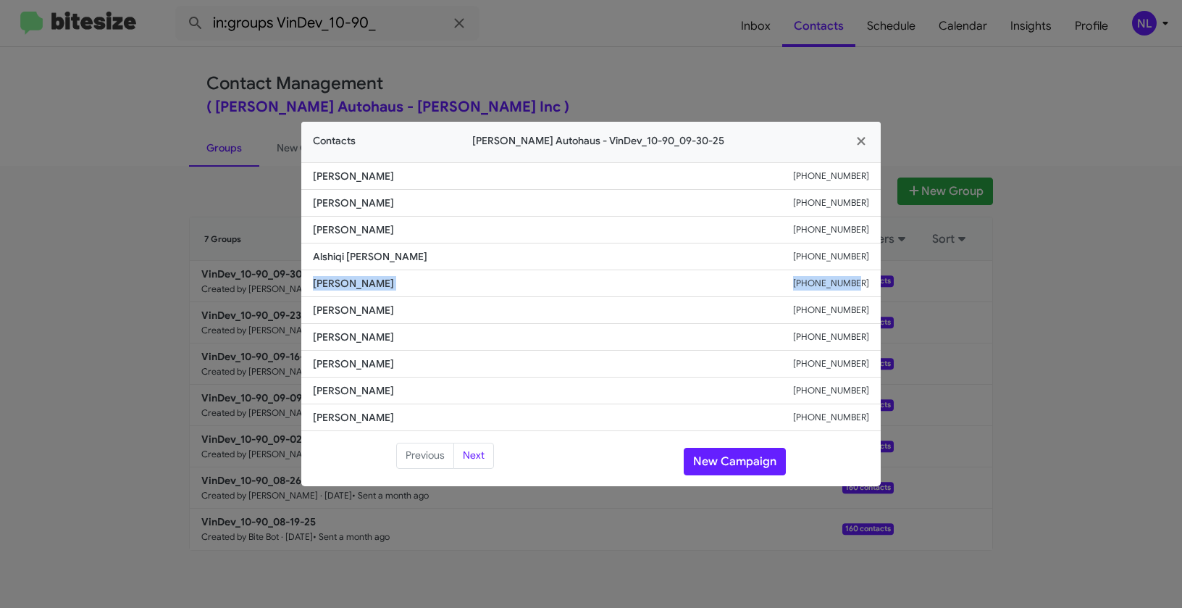
drag, startPoint x: 307, startPoint y: 282, endPoint x: 876, endPoint y: 294, distance: 568.8
click at [876, 294] on li "Clayton Adkins +15174426727" at bounding box center [591, 283] width 580 height 27
copy div "Clayton Adkins +15174426727"
click at [721, 459] on button "New Campaign" at bounding box center [735, 462] width 102 height 28
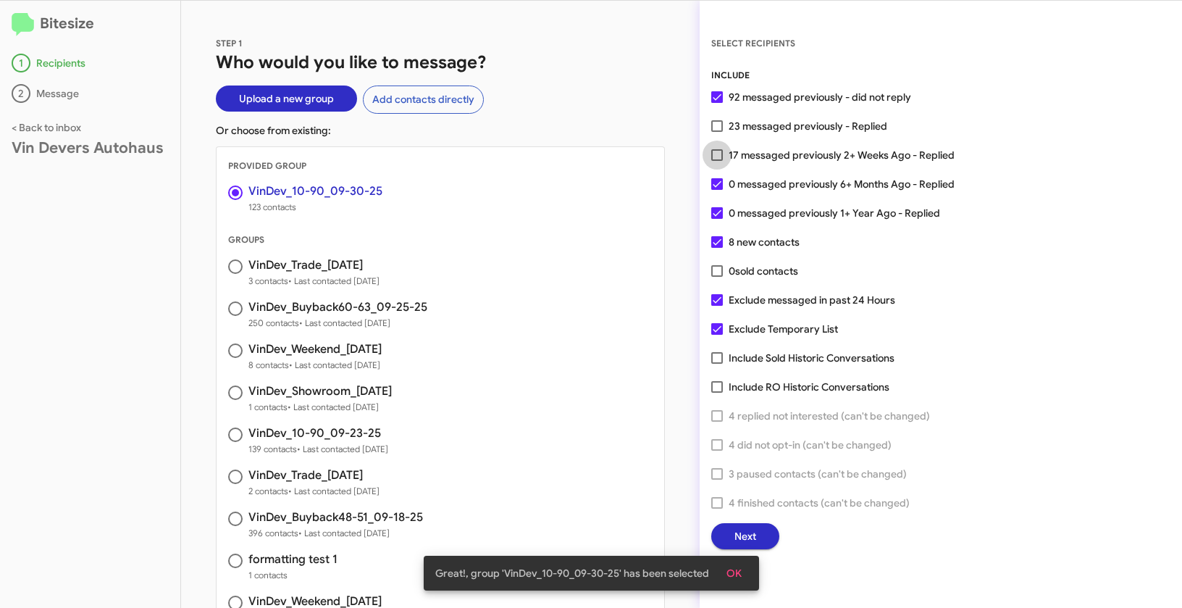
click at [714, 156] on span at bounding box center [717, 155] width 12 height 12
click at [717, 161] on input "17 messaged previously 2+ Weeks Ago - Replied" at bounding box center [717, 161] width 1 height 1
checkbox input "true"
click at [739, 572] on span "OK" at bounding box center [734, 573] width 15 height 26
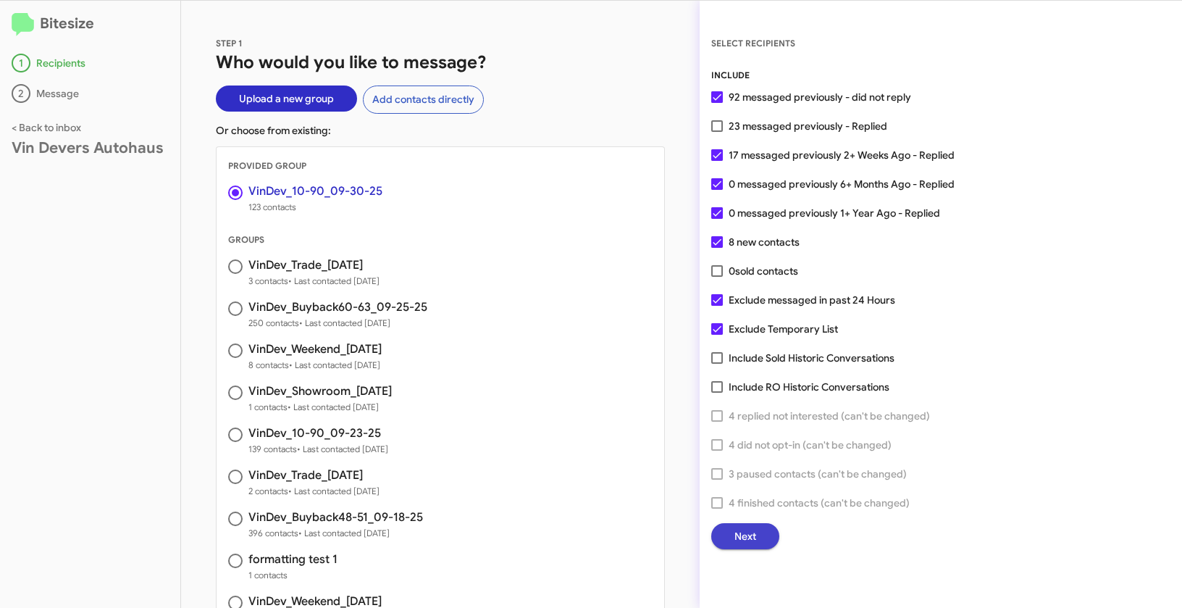
click at [761, 539] on button "Next" at bounding box center [745, 536] width 68 height 26
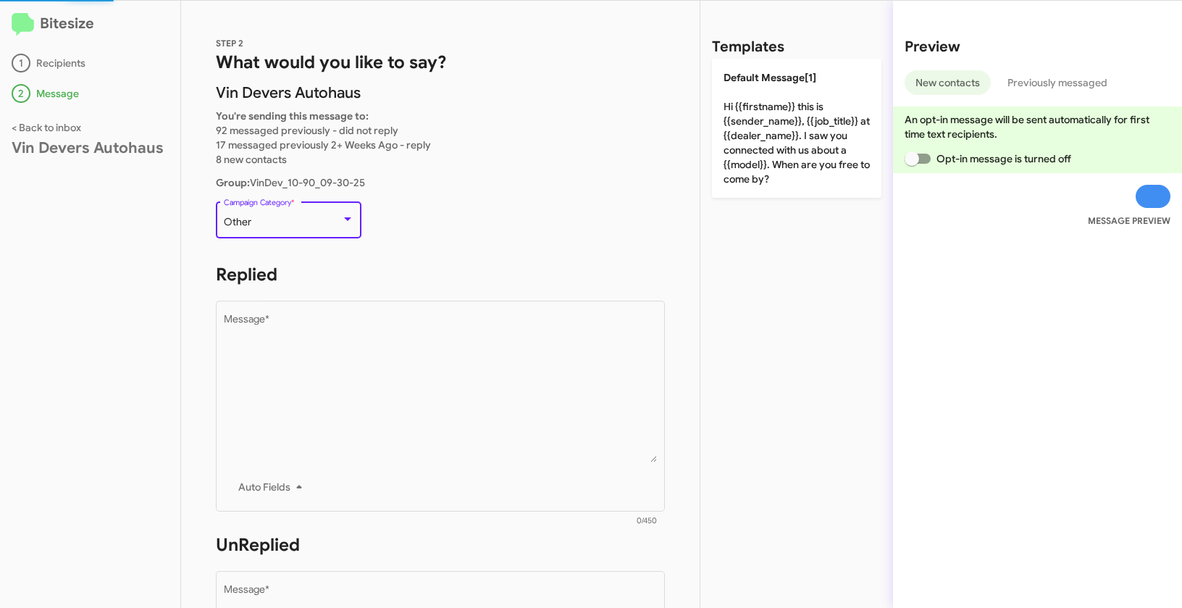
click at [288, 220] on div "Other" at bounding box center [282, 223] width 117 height 12
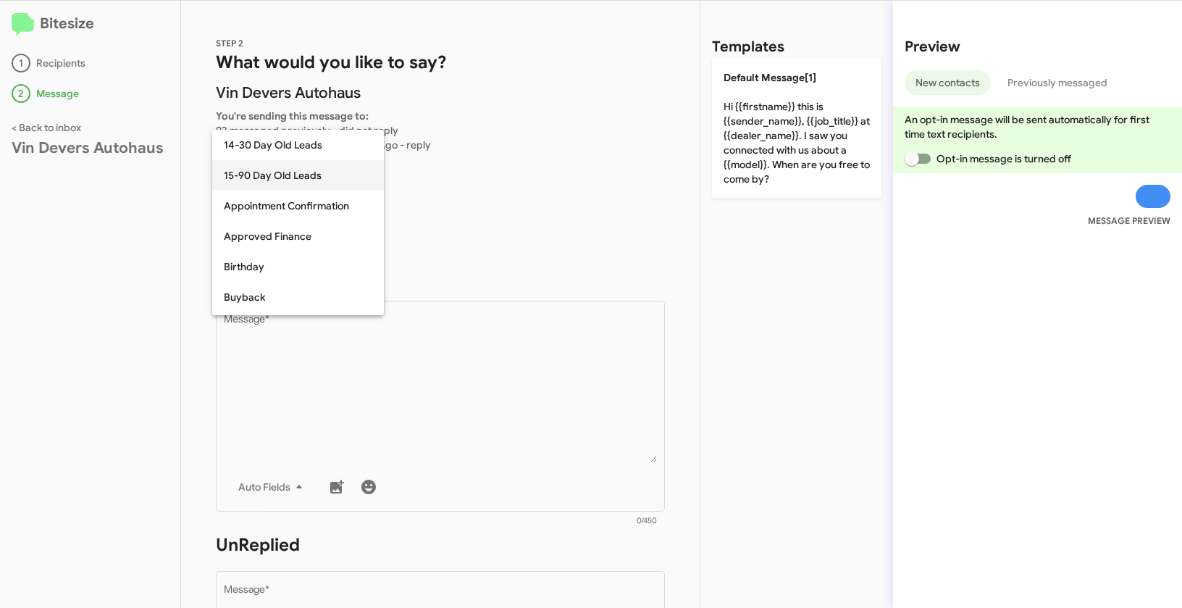
click at [258, 175] on span "15-90 Day Old Leads" at bounding box center [298, 175] width 149 height 30
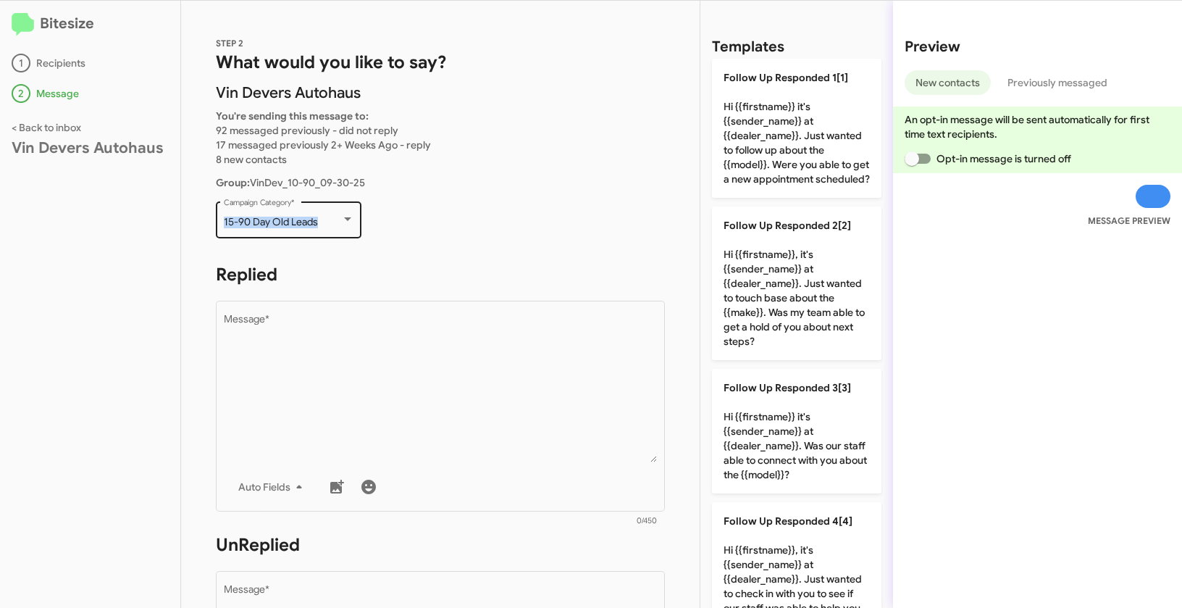
drag, startPoint x: 219, startPoint y: 220, endPoint x: 343, endPoint y: 220, distance: 123.9
click at [343, 220] on div "15-90 Day Old Leads Campaign Category *" at bounding box center [289, 219] width 146 height 40
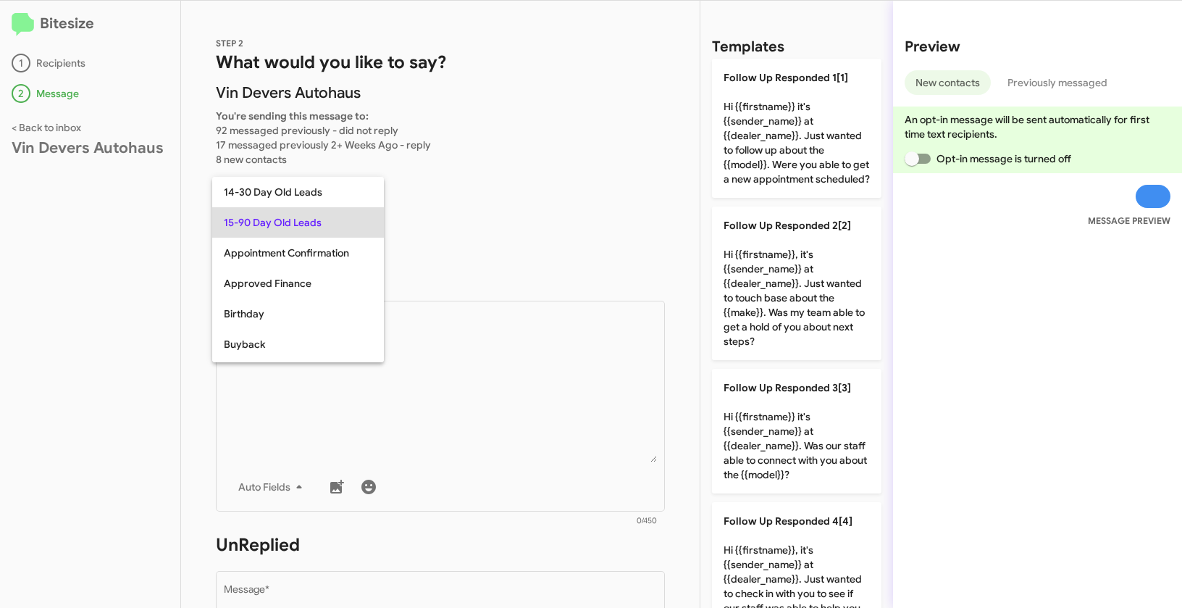
copy span "15-90 Day Old Leads"
click at [541, 422] on div at bounding box center [591, 304] width 1182 height 608
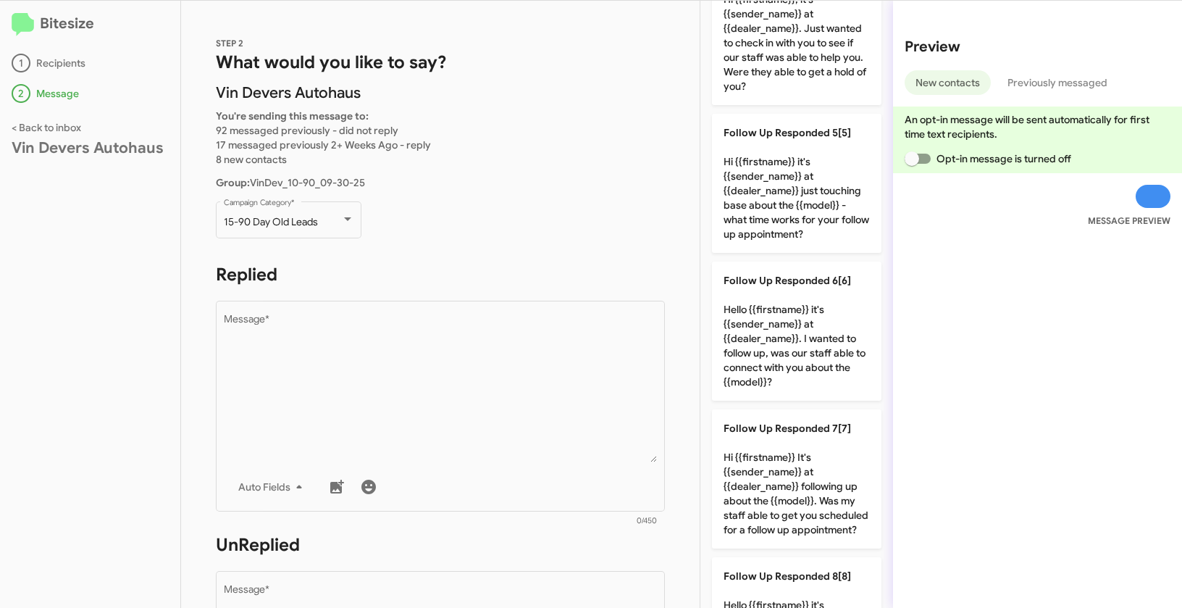
scroll to position [695, 0]
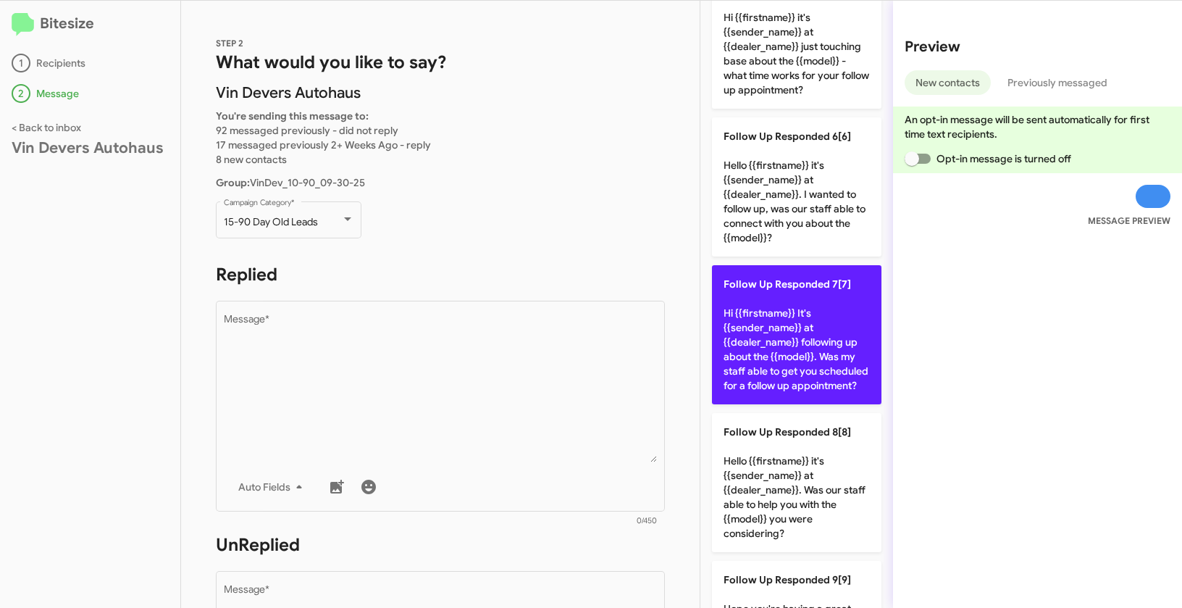
click at [784, 367] on p "Follow Up Responded 7[7] Hi {{firstname}} It's {{sender_name}} at {{dealer_name…" at bounding box center [797, 334] width 170 height 139
type textarea "Hi {{firstname}} It's {{sender_name}} at {{dealer_name}} following up about the…"
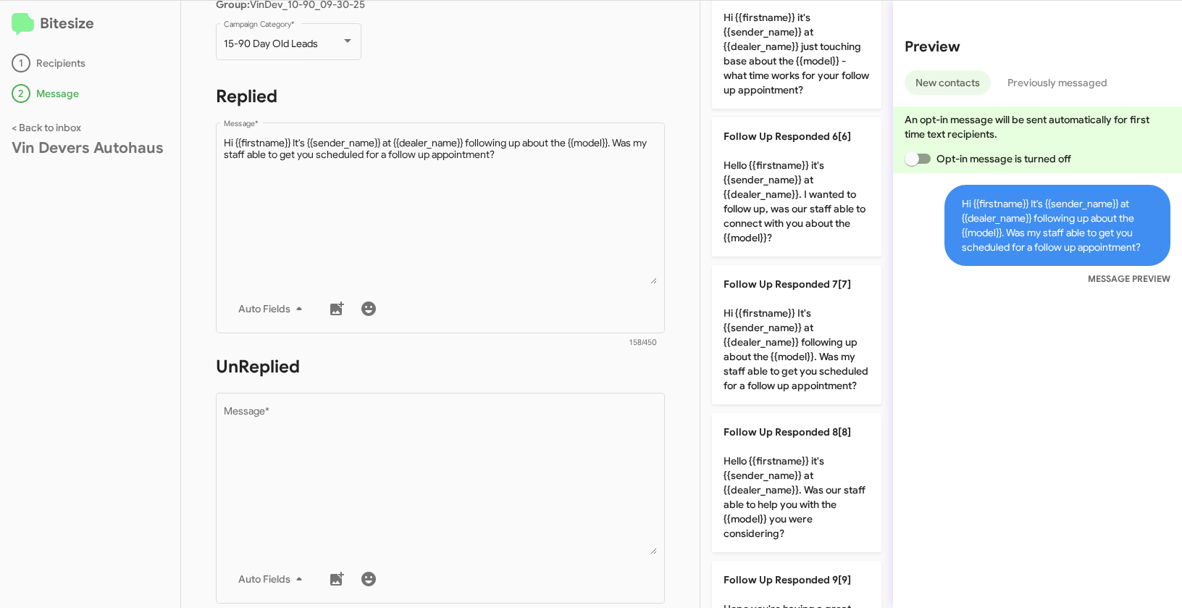
scroll to position [367, 0]
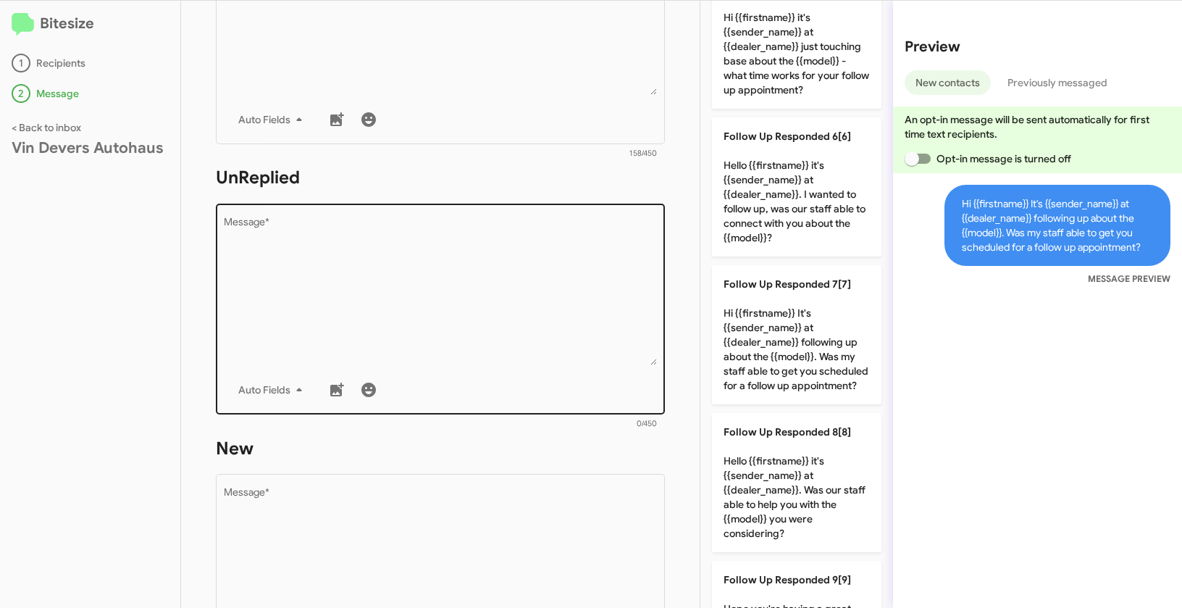
click at [567, 332] on textarea "Message *" at bounding box center [441, 291] width 434 height 148
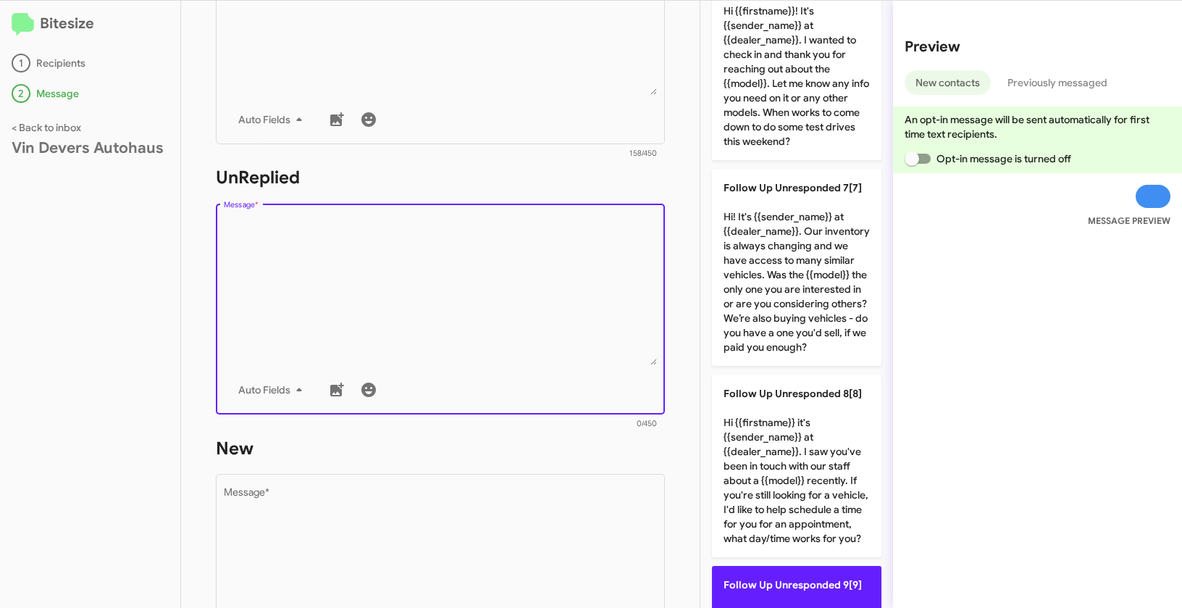
scroll to position [1259, 0]
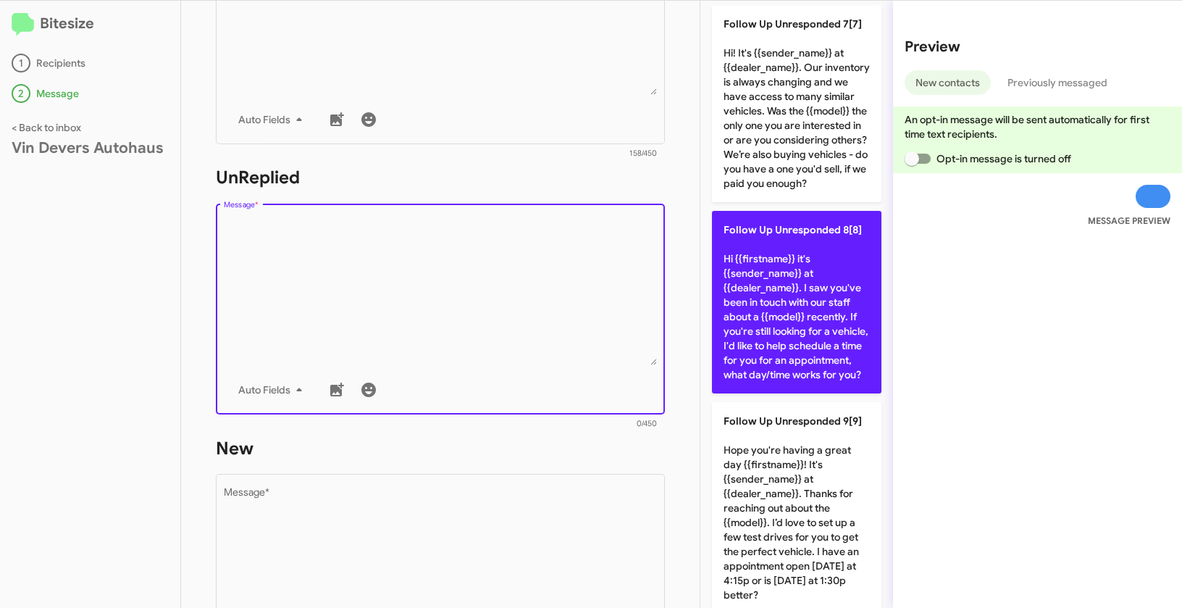
click at [803, 324] on p "Follow Up Unresponded 8[8] Hi {{firstname}} it's {{sender_name}} at {{dealer_na…" at bounding box center [797, 302] width 170 height 183
type textarea "Hi {{firstname}} it's {{sender_name}} at {{dealer_name}}. I saw you've been in …"
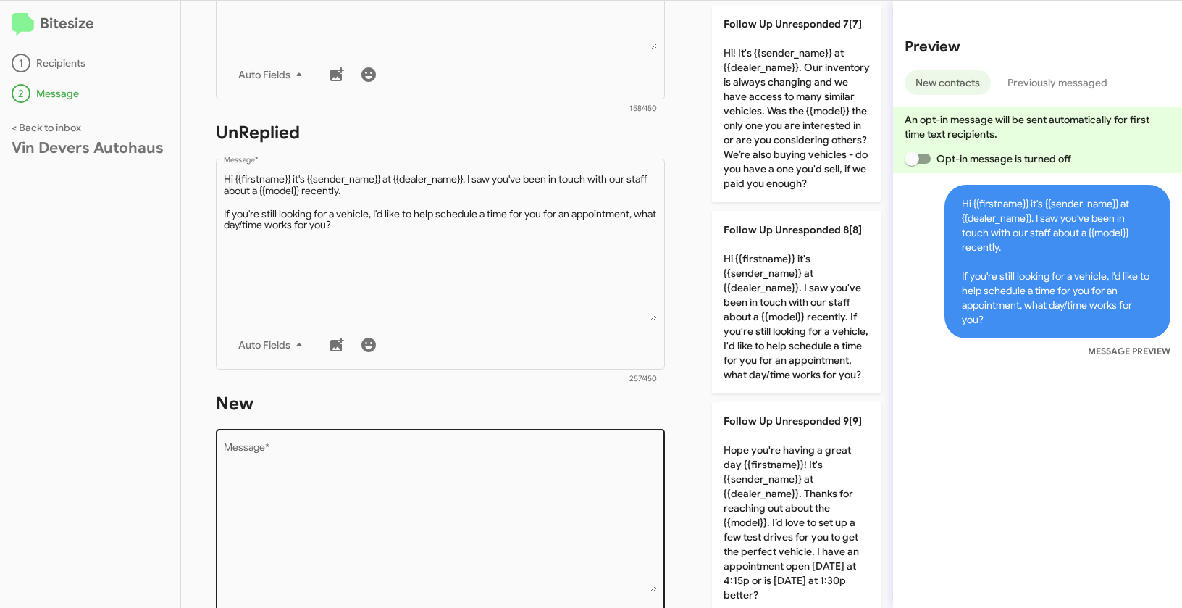
scroll to position [482, 0]
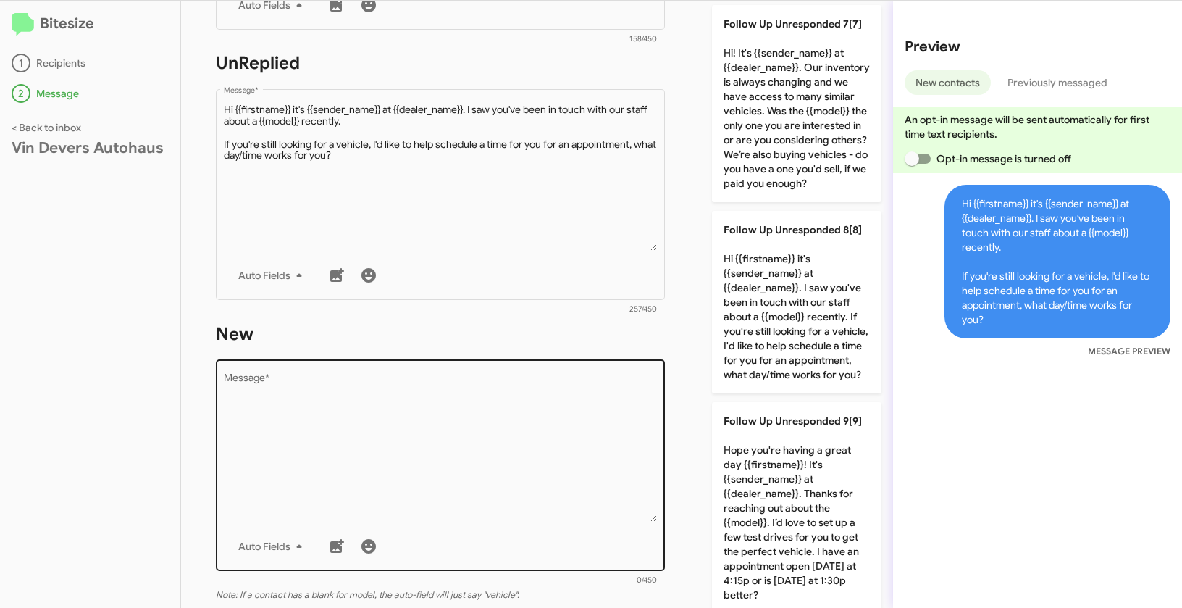
click at [527, 446] on textarea "Message *" at bounding box center [441, 448] width 434 height 148
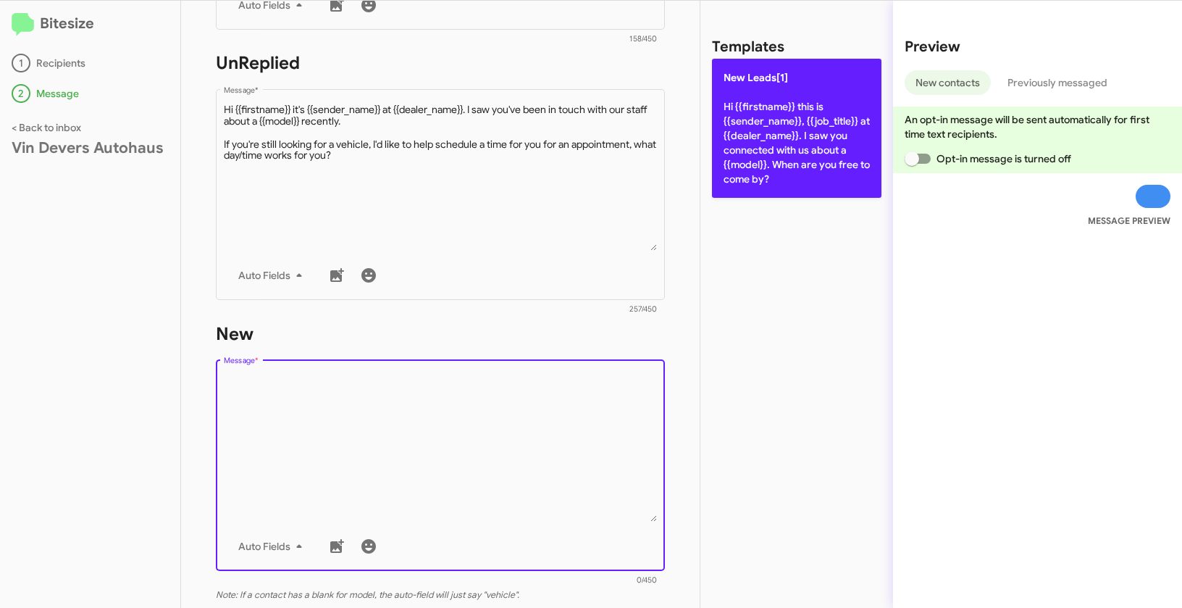
click at [758, 98] on p "New Leads[1] Hi {{firstname}} this is {{sender_name}}, {{job_title}} at {{deale…" at bounding box center [797, 128] width 170 height 139
type textarea "Hi {{firstname}} this is {{sender_name}}, {{job_title}} at {{dealer_name}}. I s…"
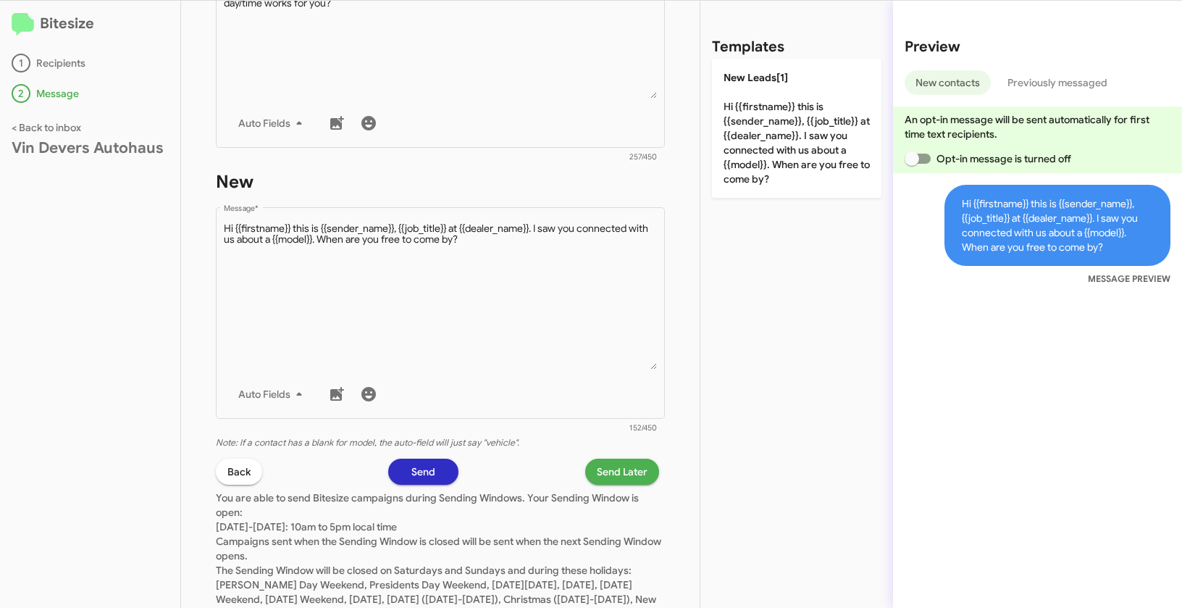
scroll to position [690, 0]
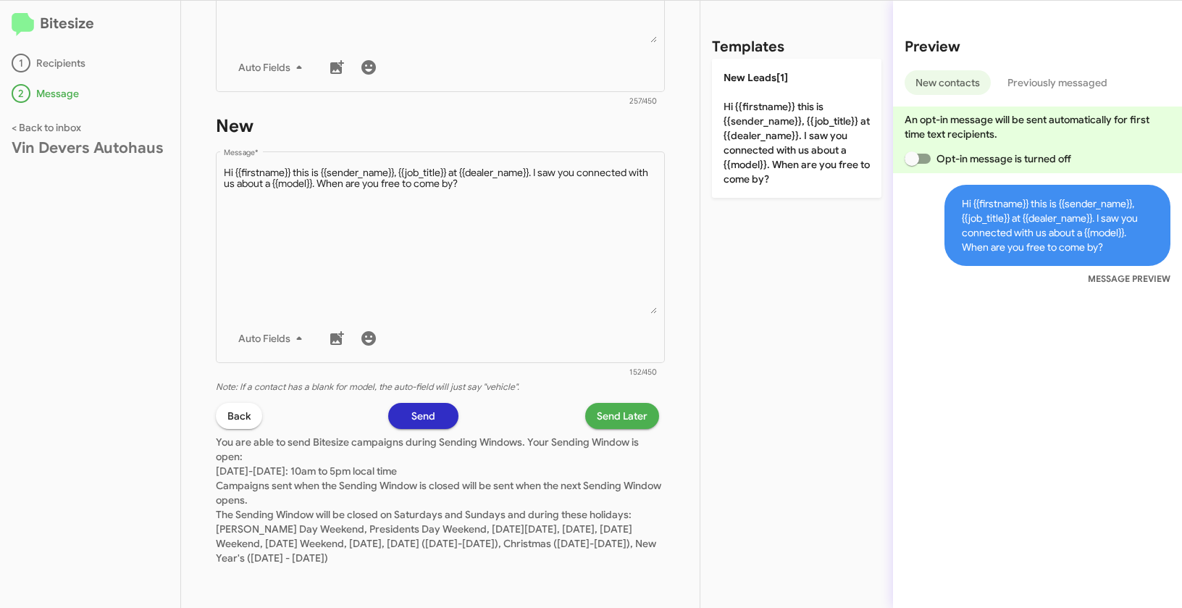
click at [614, 413] on span "Send Later" at bounding box center [622, 416] width 51 height 26
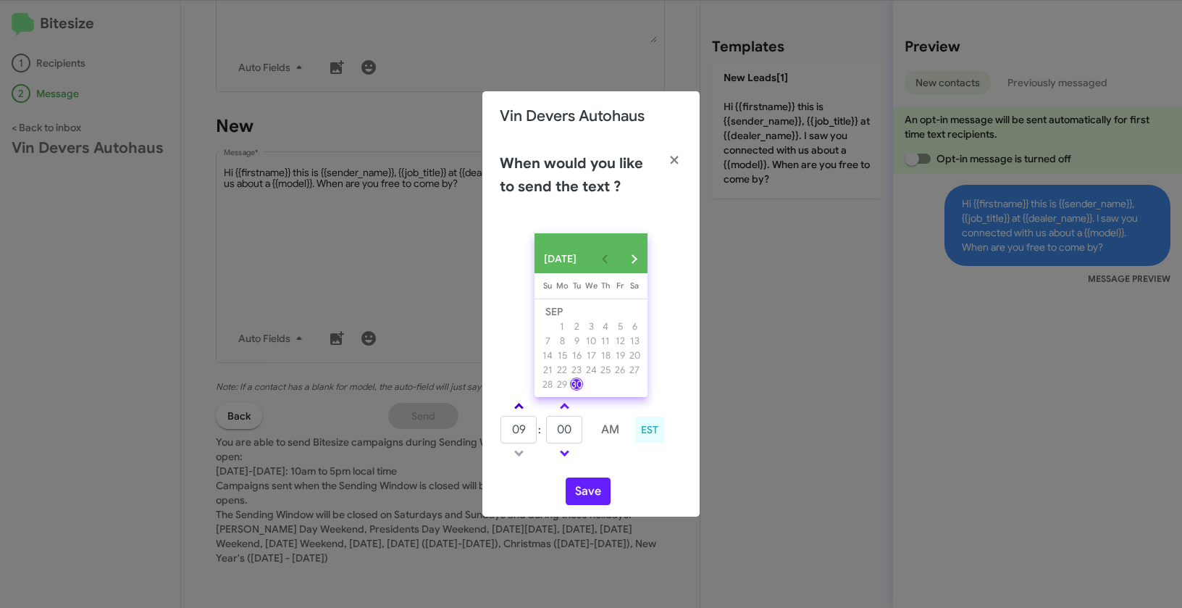
click at [519, 404] on link at bounding box center [518, 406] width 25 height 17
type input "10"
drag, startPoint x: 575, startPoint y: 440, endPoint x: 542, endPoint y: 432, distance: 33.6
click at [542, 432] on tr "10 : 00 AM" at bounding box center [565, 429] width 130 height 29
type input "40"
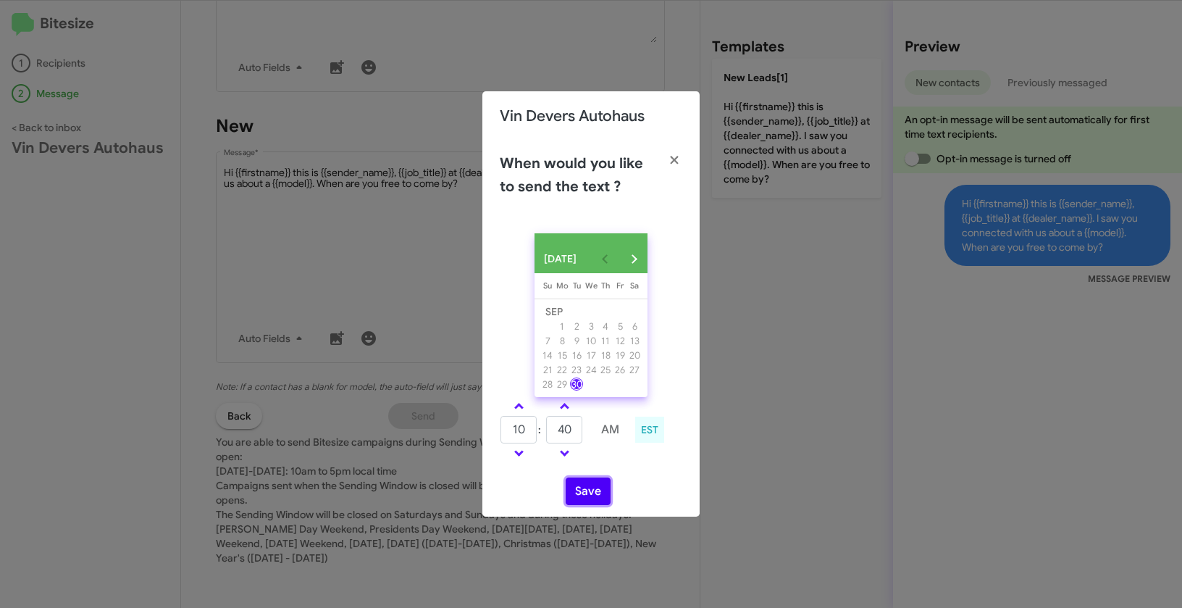
click at [582, 502] on button "Save" at bounding box center [588, 491] width 45 height 28
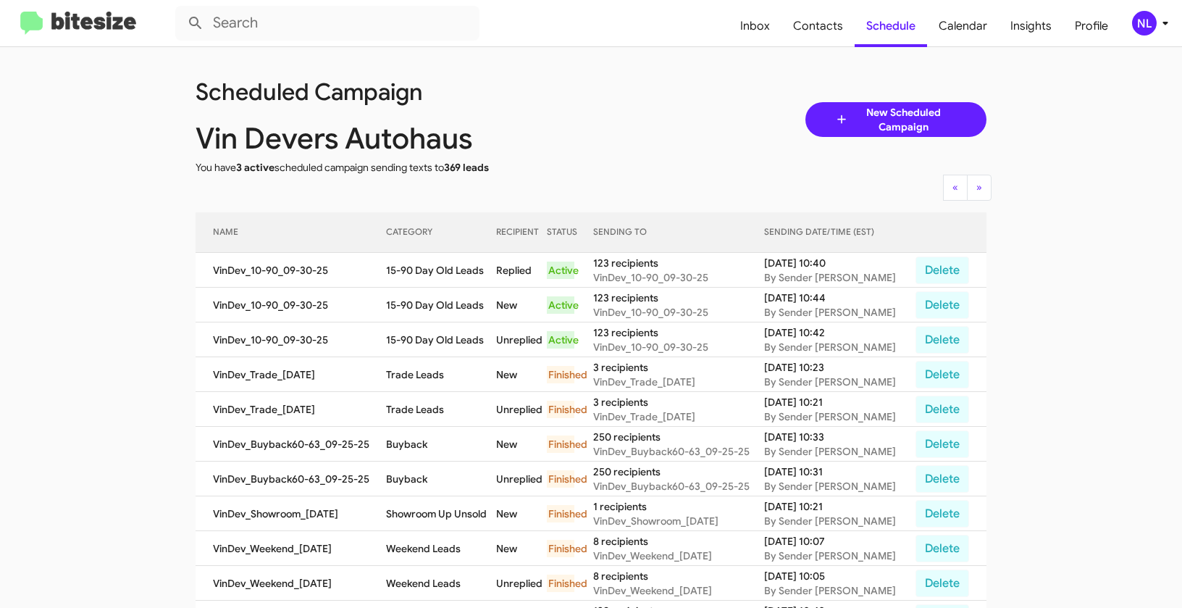
click at [1148, 20] on div "NL" at bounding box center [1144, 23] width 25 height 25
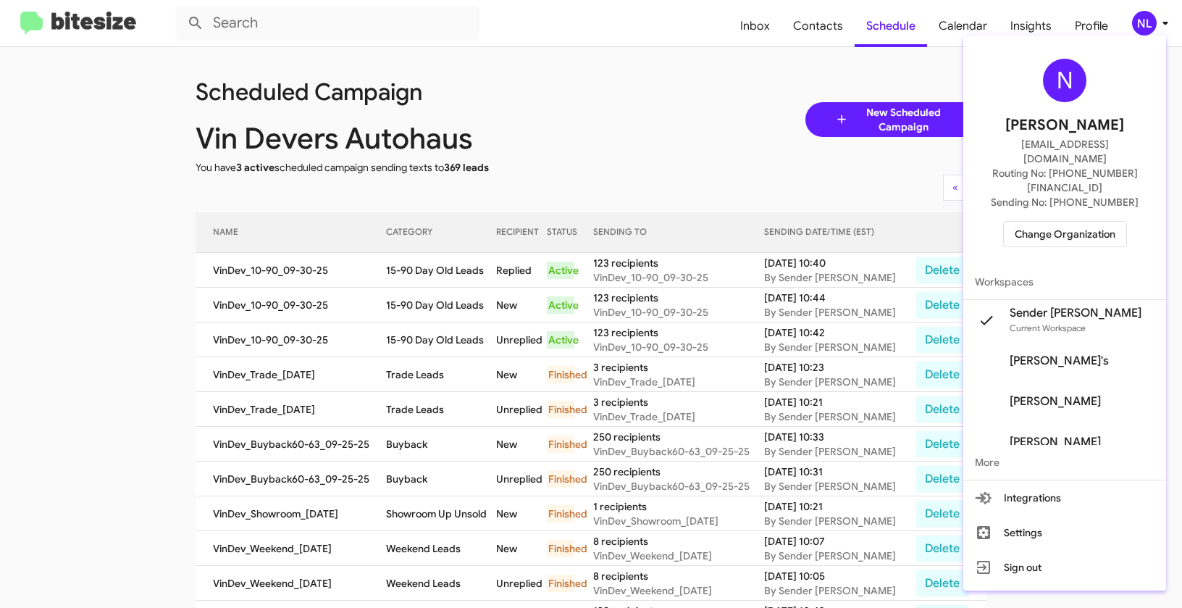
click at [1075, 222] on span "Change Organization" at bounding box center [1065, 234] width 101 height 25
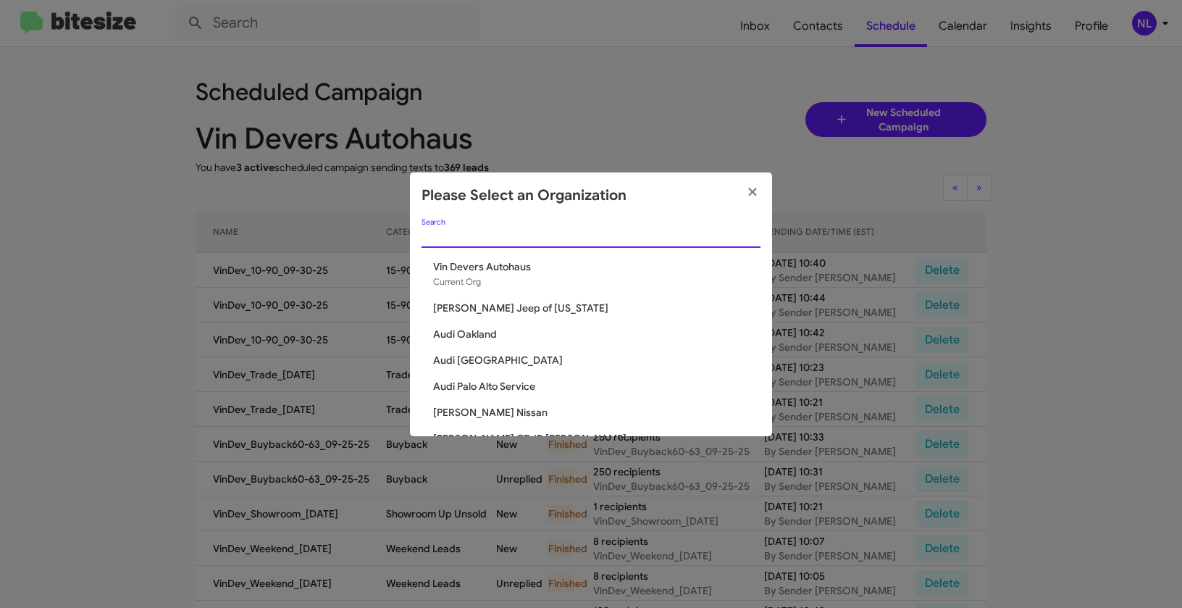
click at [582, 233] on input "Search" at bounding box center [591, 237] width 339 height 12
paste input "[PERSON_NAME] Nissan"
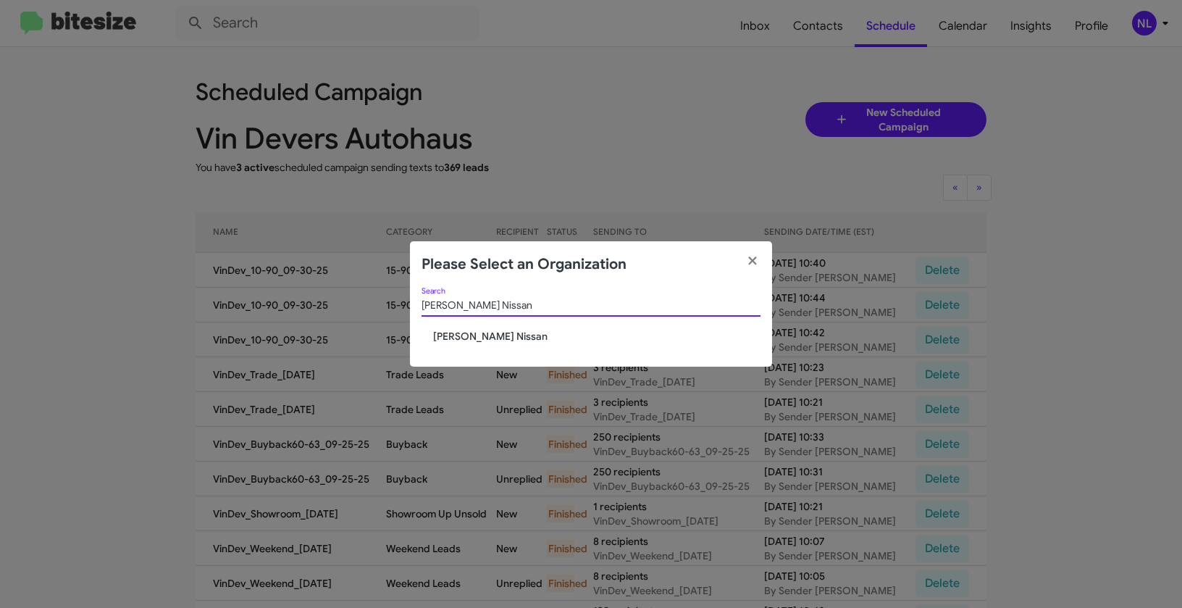
type input "[PERSON_NAME] Nissan"
click at [469, 333] on span "[PERSON_NAME] Nissan" at bounding box center [596, 336] width 327 height 14
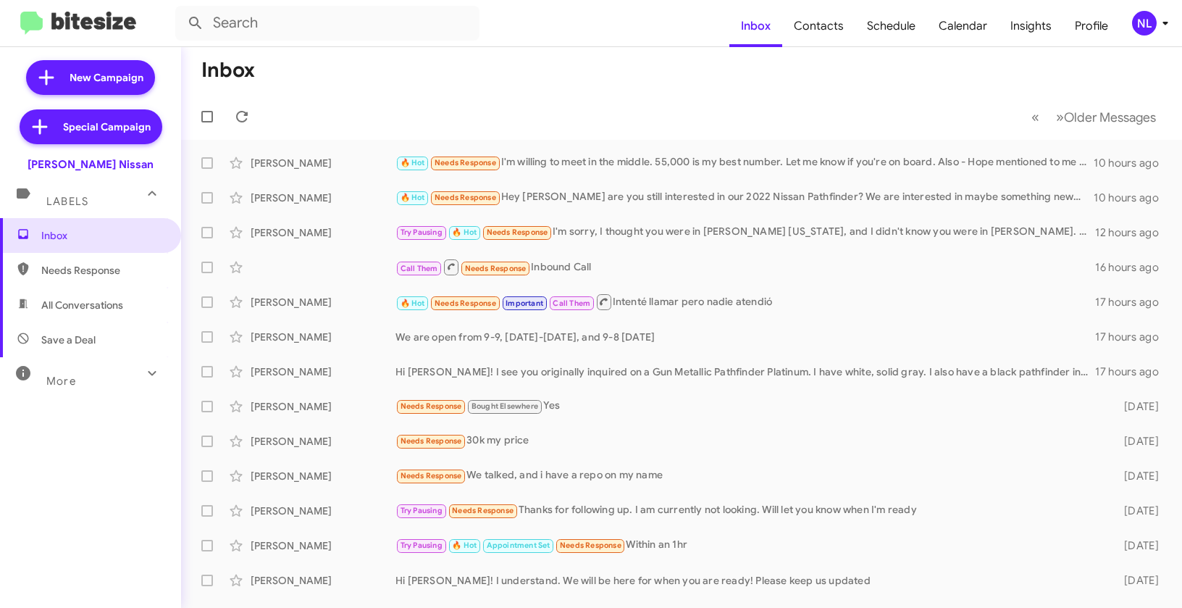
click at [527, 31] on form at bounding box center [452, 23] width 554 height 35
click at [1143, 31] on div "NL" at bounding box center [1144, 23] width 25 height 25
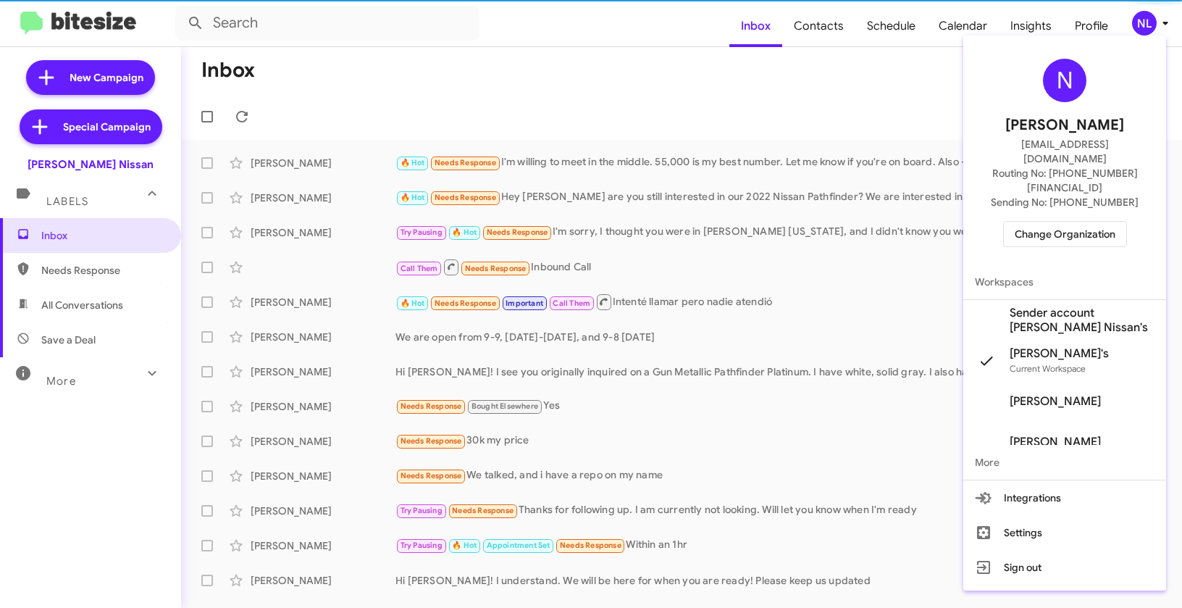
click at [1041, 306] on span "Sender account [PERSON_NAME] Nissan's" at bounding box center [1082, 320] width 145 height 29
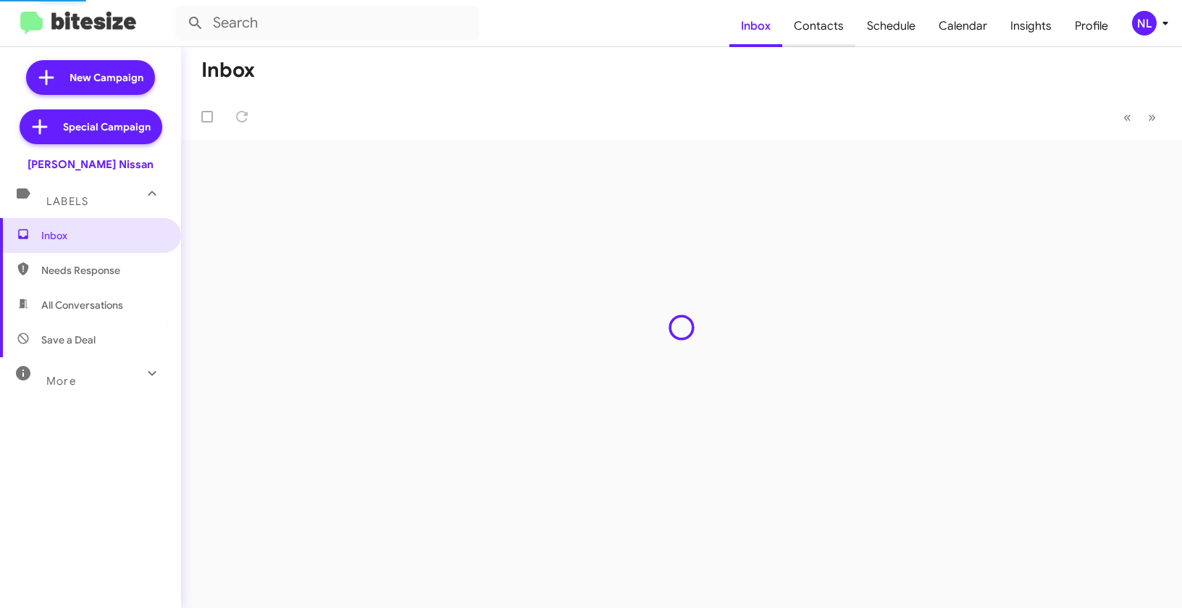
click at [839, 29] on span "Contacts" at bounding box center [818, 26] width 73 height 42
type input "in:groups"
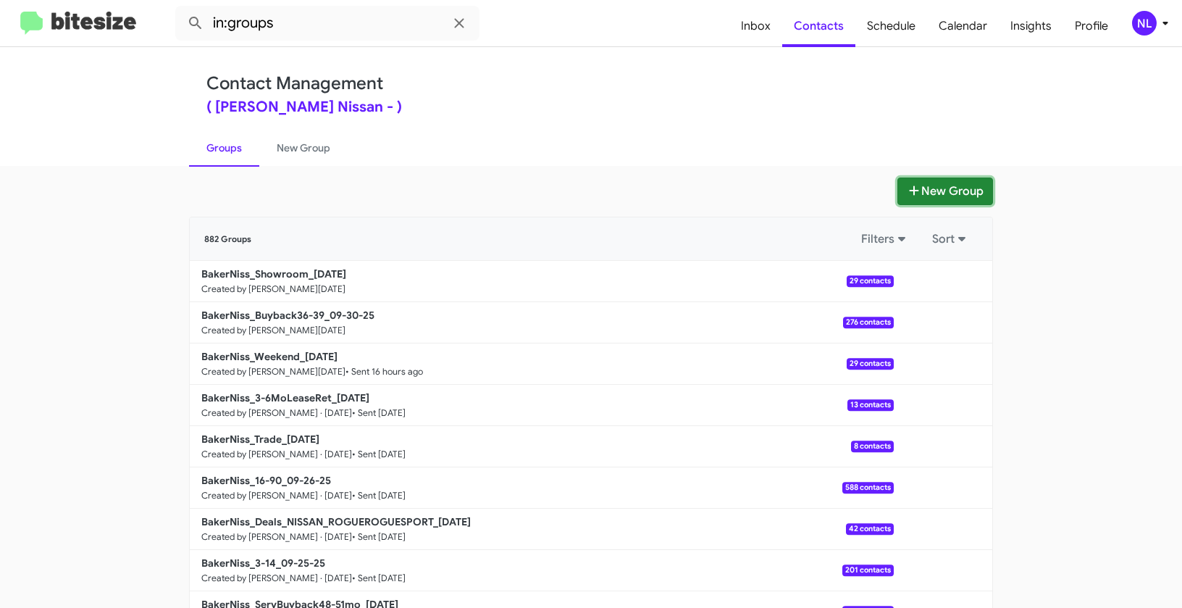
click at [924, 191] on button "New Group" at bounding box center [946, 191] width 96 height 28
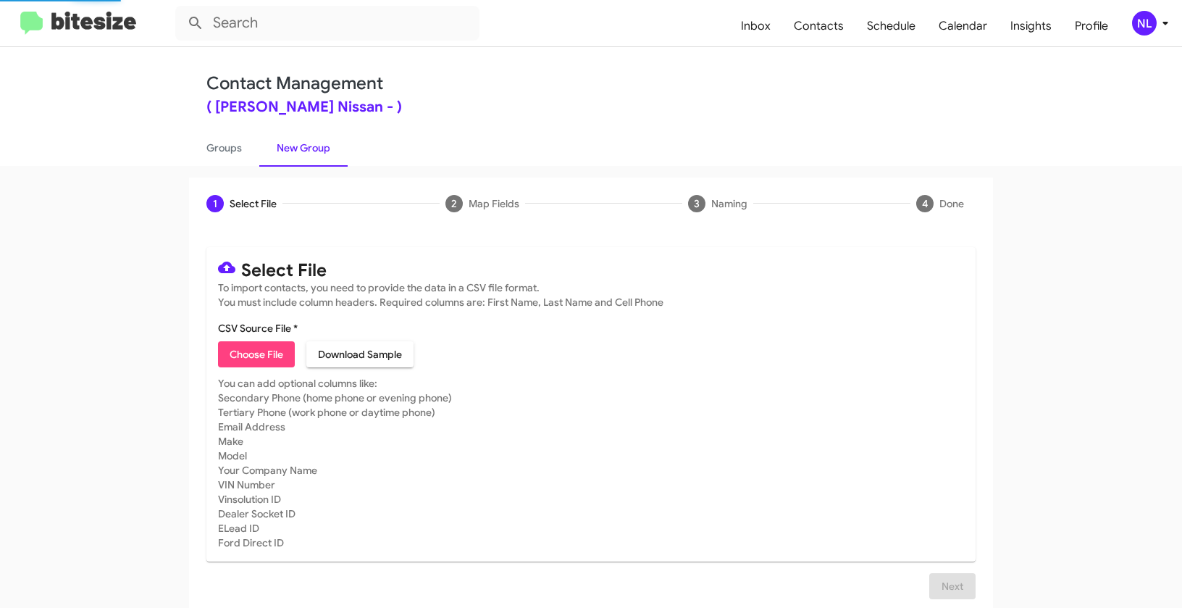
click at [248, 357] on span "Choose File" at bounding box center [257, 354] width 54 height 26
type input "BakerNiss_NoPay__ALL_[DATE]"
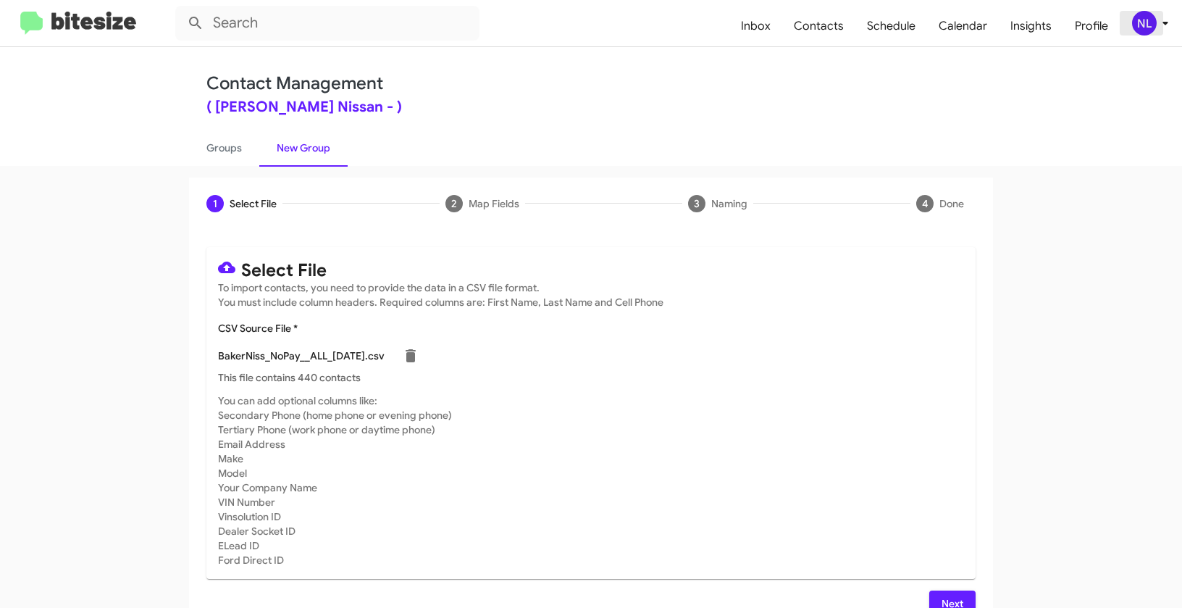
click at [1140, 27] on div "NL" at bounding box center [1144, 23] width 25 height 25
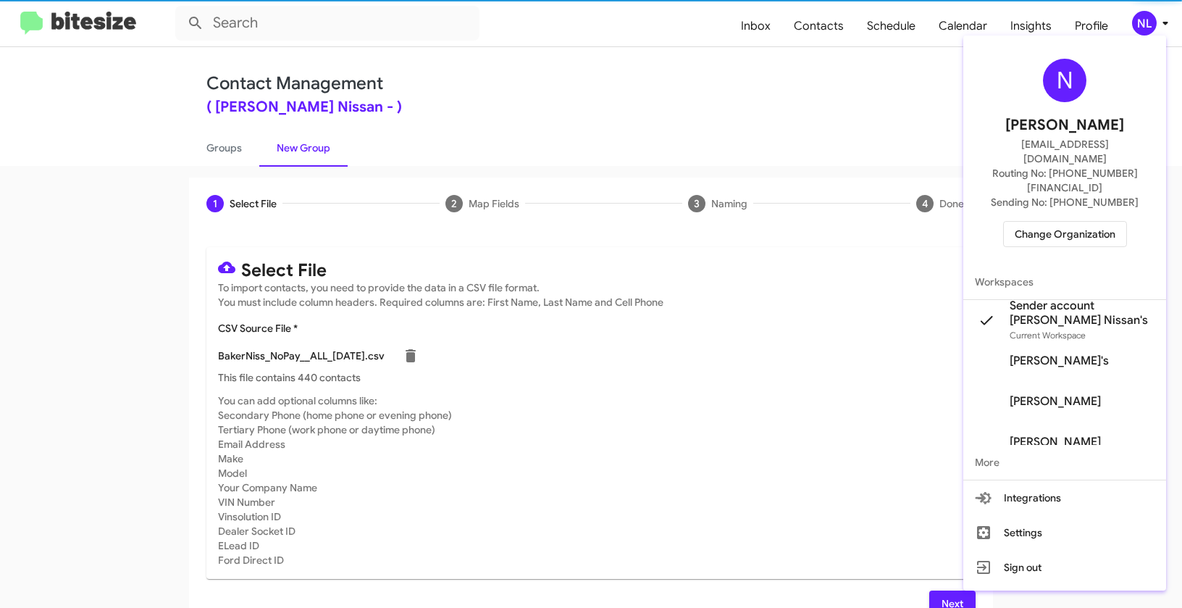
click at [761, 447] on div at bounding box center [591, 304] width 1182 height 608
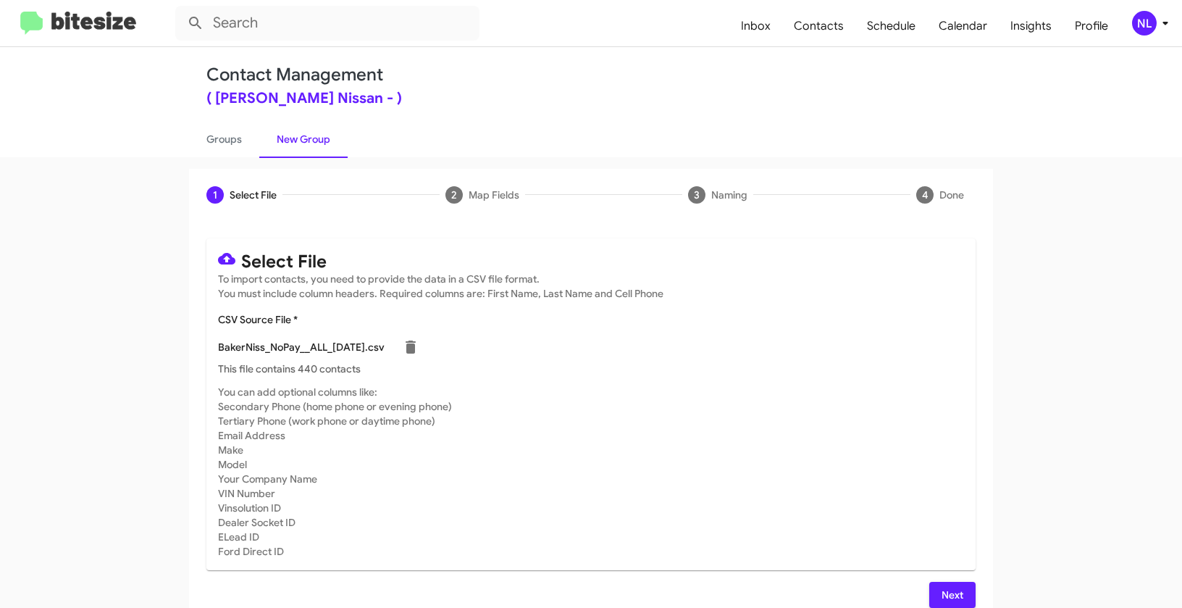
scroll to position [26, 0]
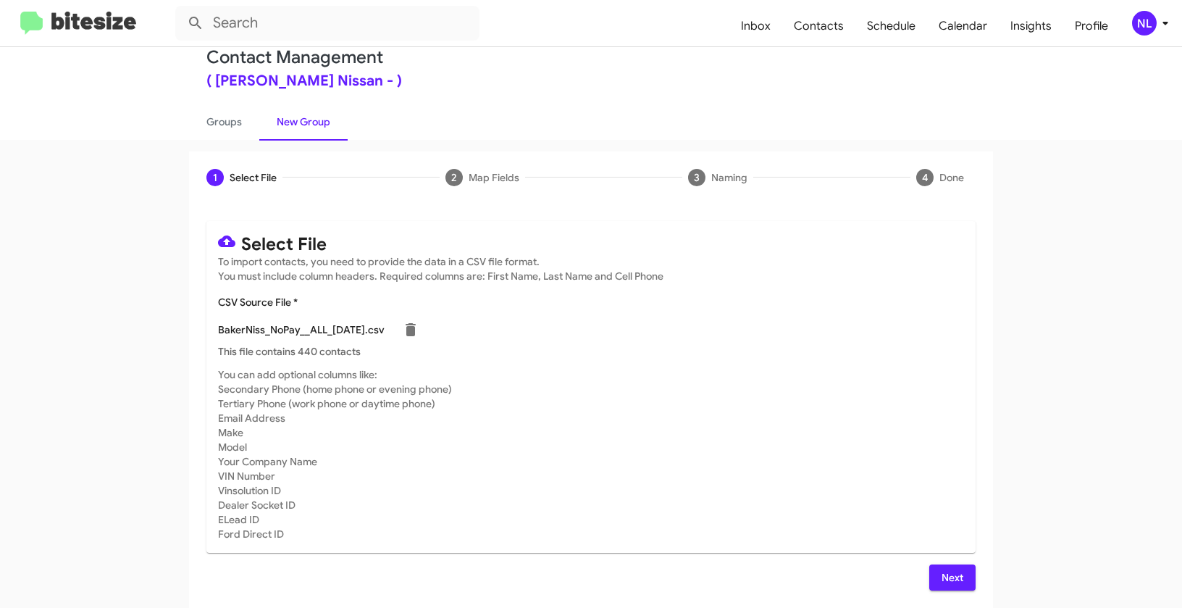
click at [955, 572] on span "Next" at bounding box center [952, 577] width 23 height 26
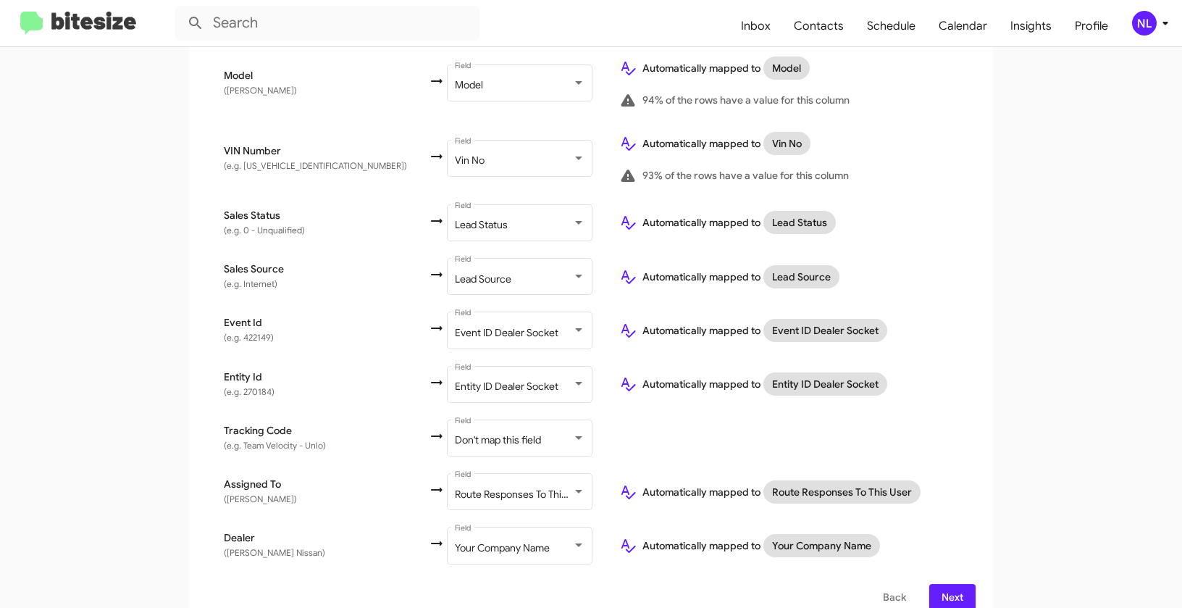
scroll to position [860, 0]
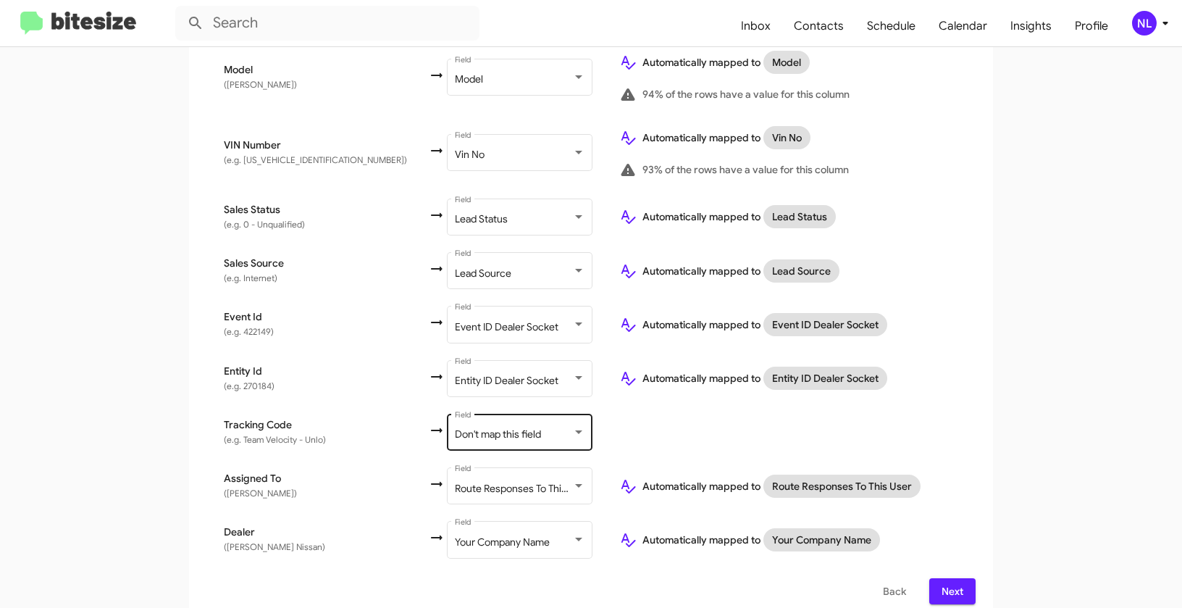
click at [455, 427] on span "Don't map this field" at bounding box center [498, 433] width 86 height 13
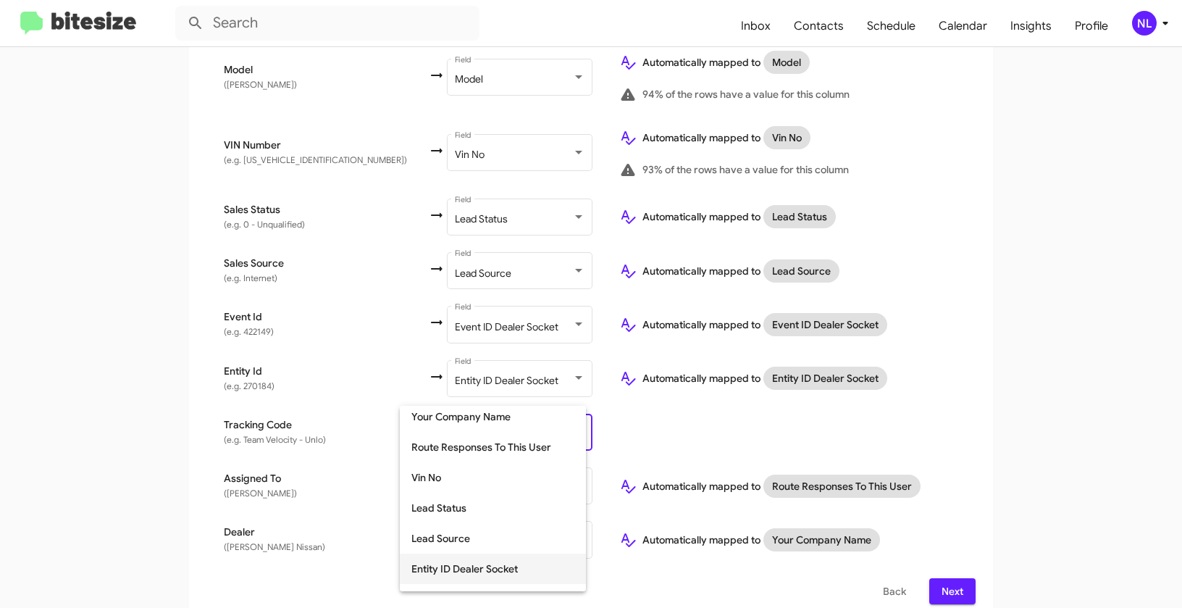
scroll to position [376, 0]
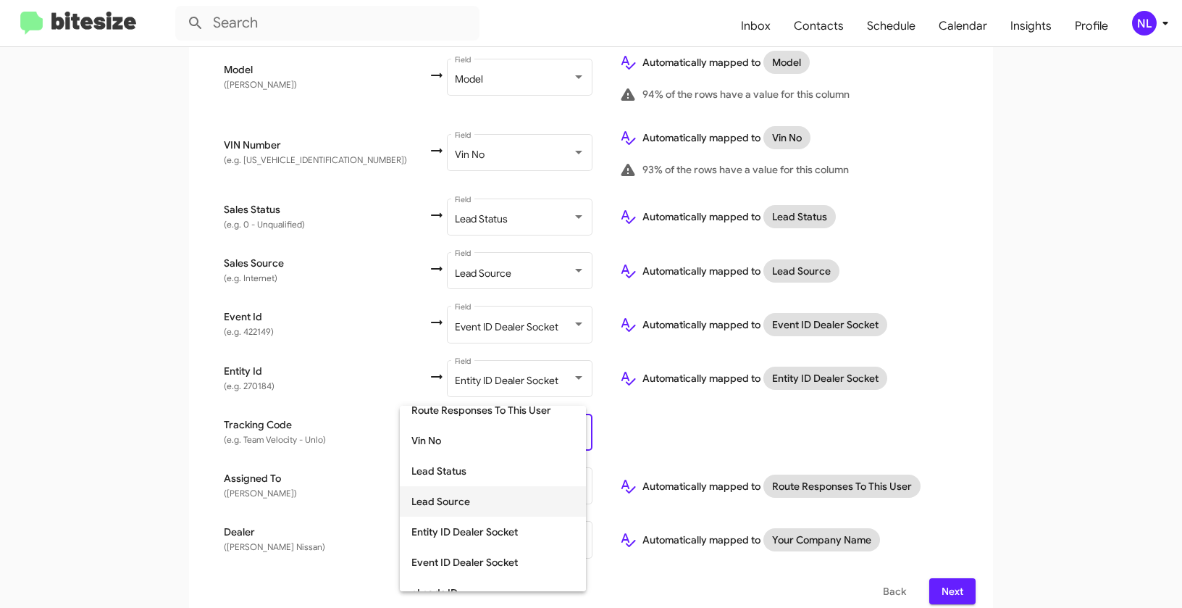
click at [455, 509] on span "Lead Source" at bounding box center [493, 501] width 163 height 30
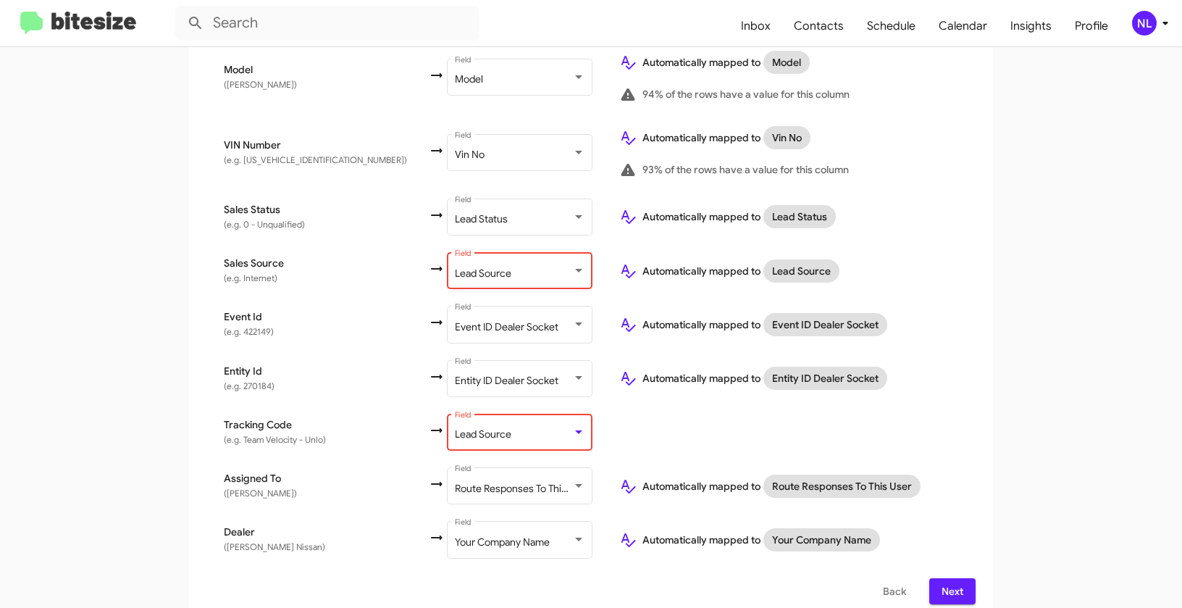
click at [455, 267] on span "Lead Source" at bounding box center [483, 273] width 57 height 13
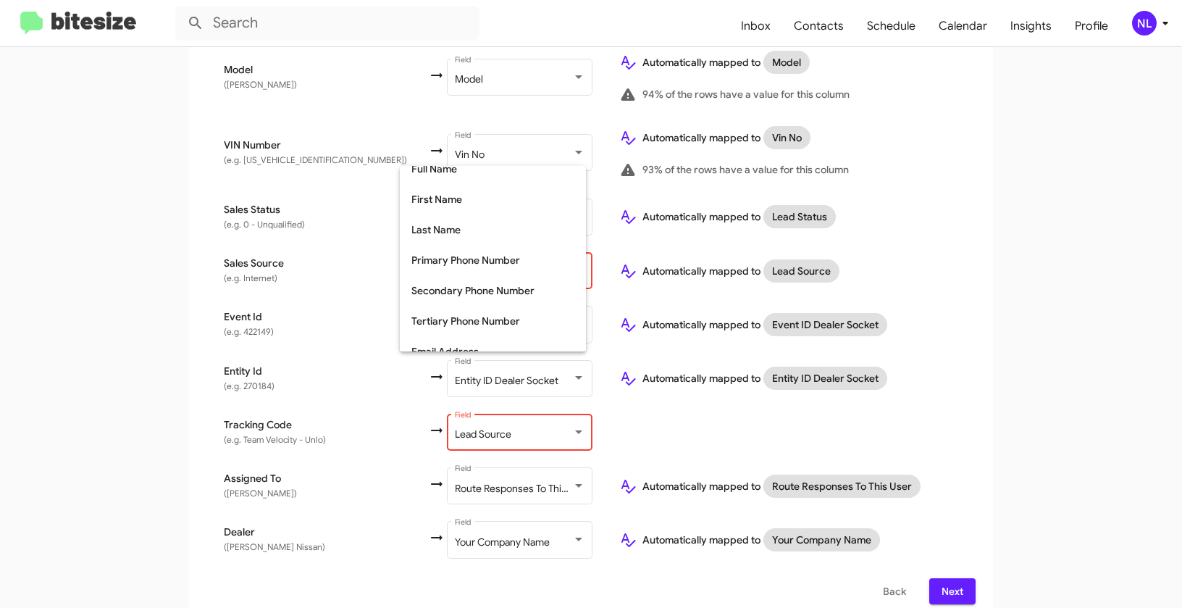
scroll to position [0, 0]
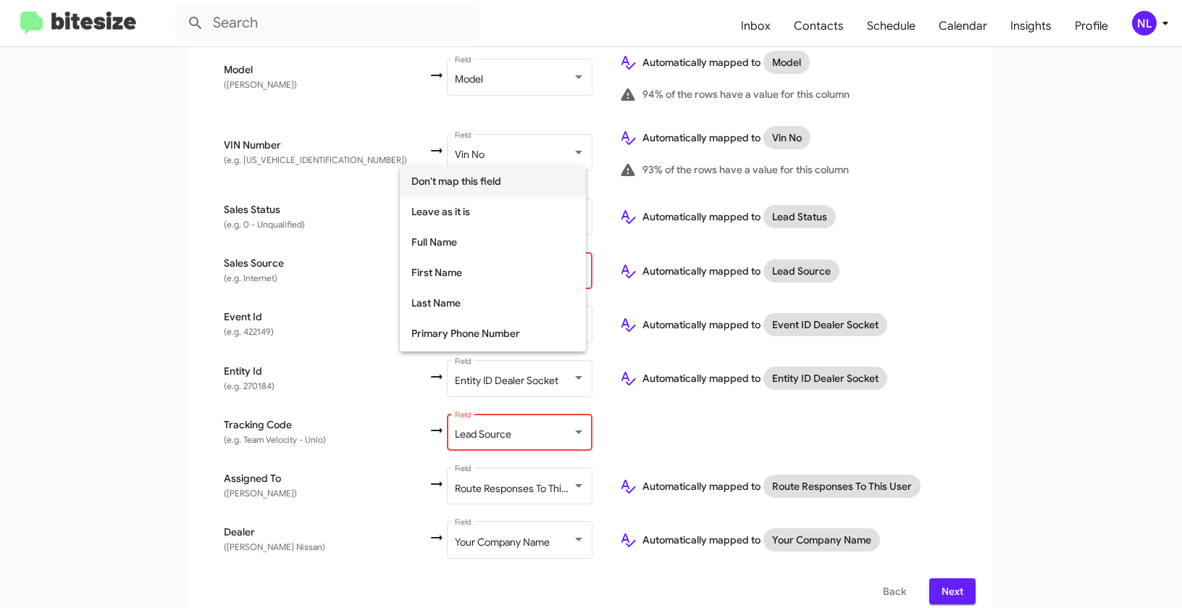
click at [460, 183] on span "Don't map this field" at bounding box center [493, 181] width 163 height 30
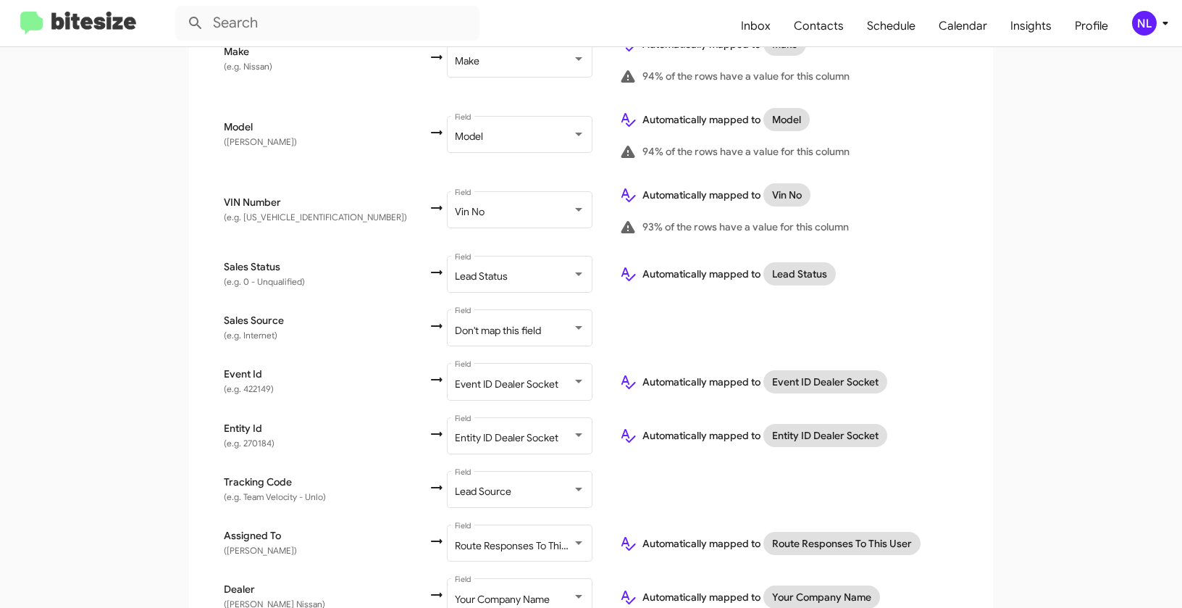
scroll to position [860, 0]
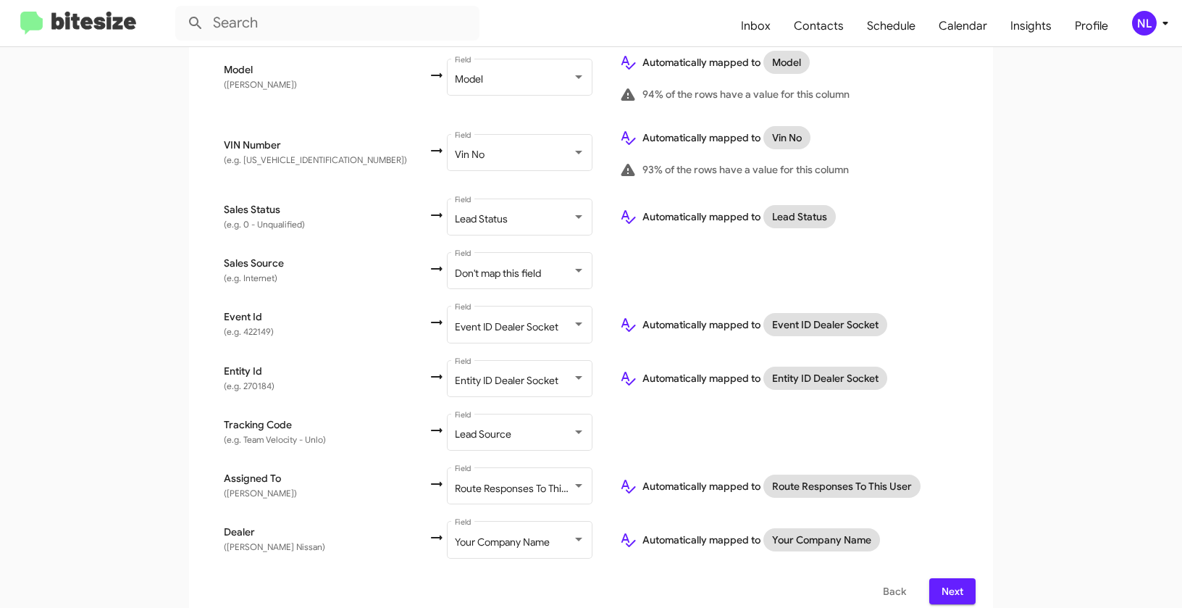
click at [943, 578] on span "Next" at bounding box center [952, 591] width 23 height 26
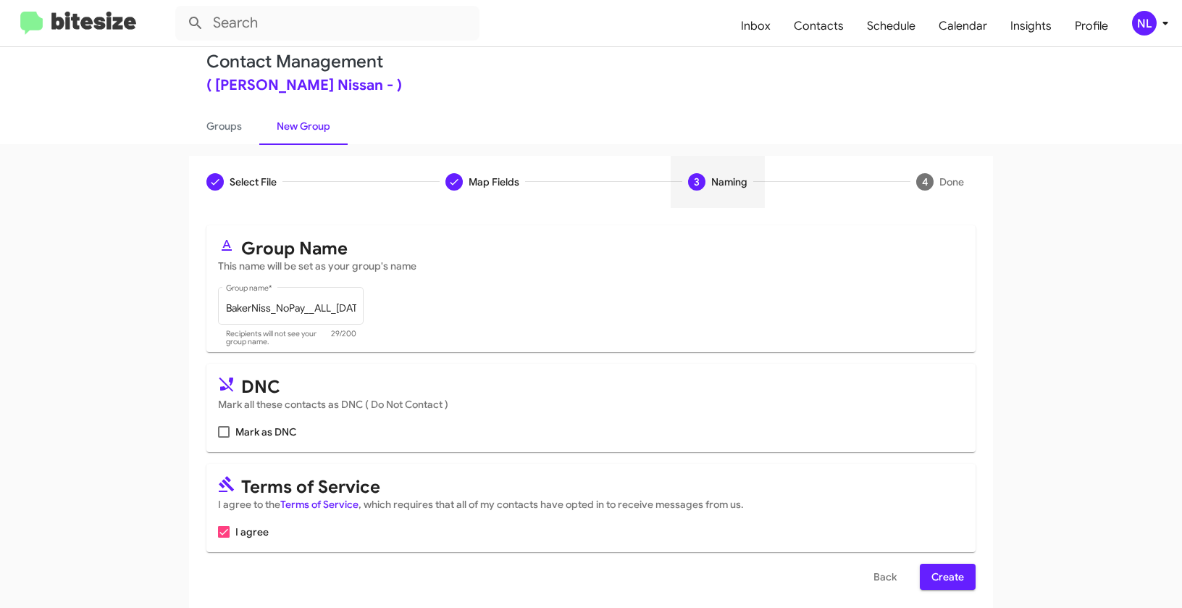
scroll to position [33, 0]
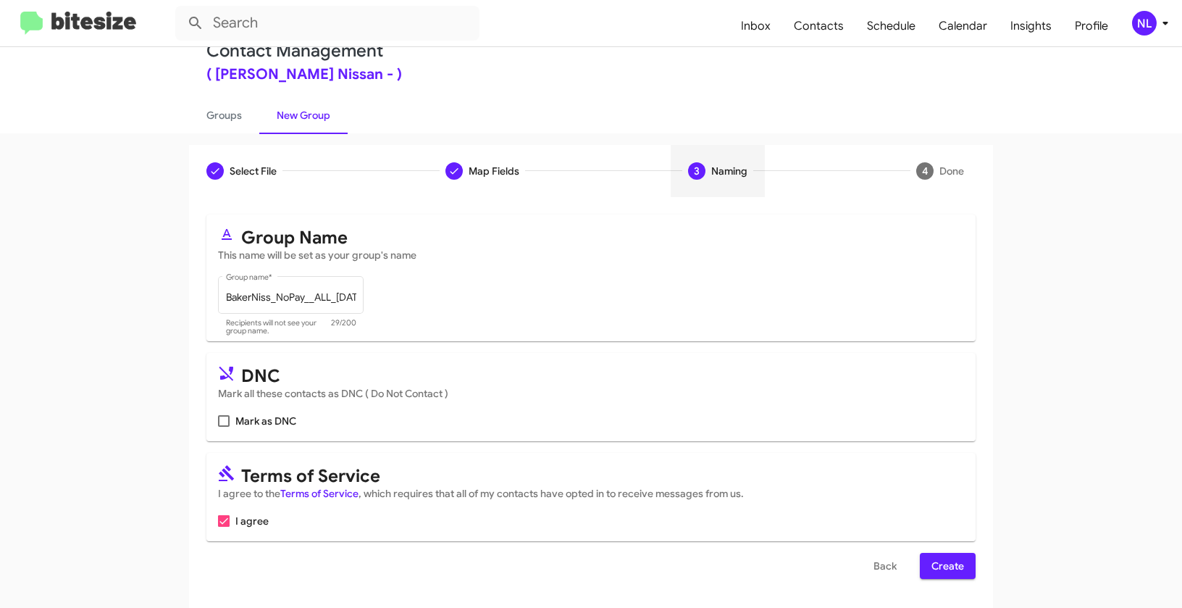
click at [943, 569] on span "Create" at bounding box center [948, 566] width 33 height 26
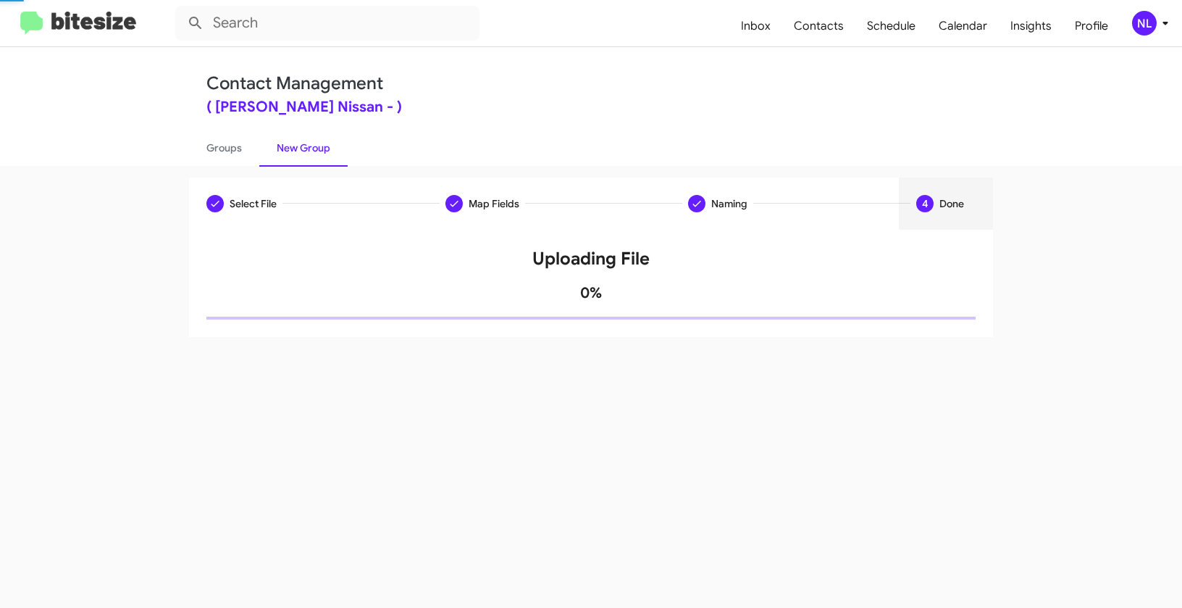
scroll to position [0, 0]
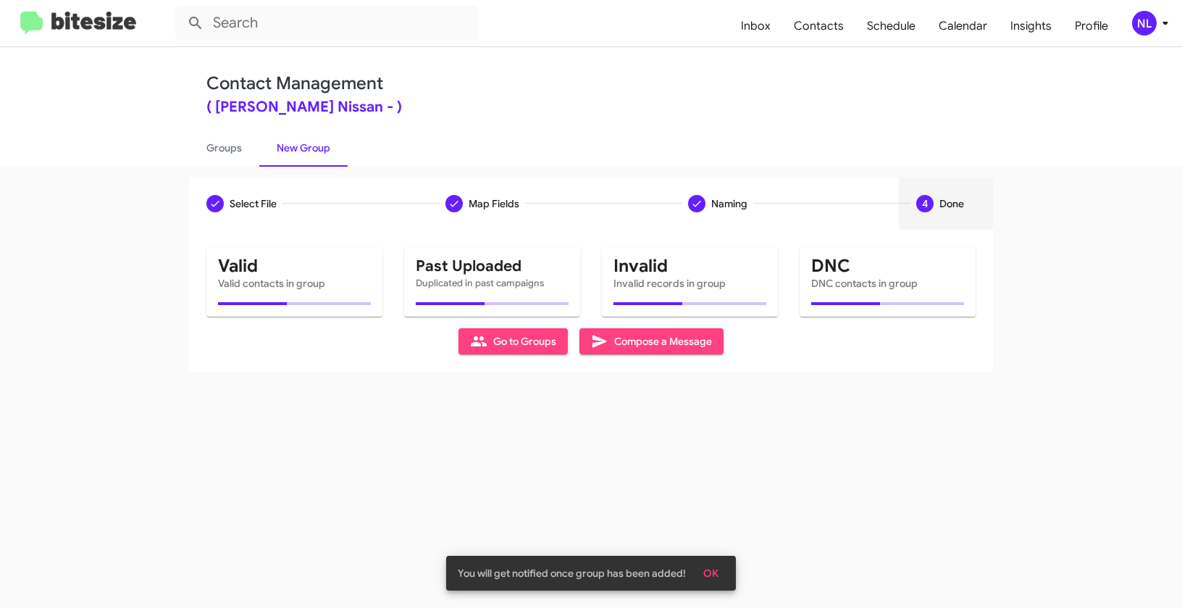
click at [713, 575] on span "OK" at bounding box center [710, 573] width 15 height 26
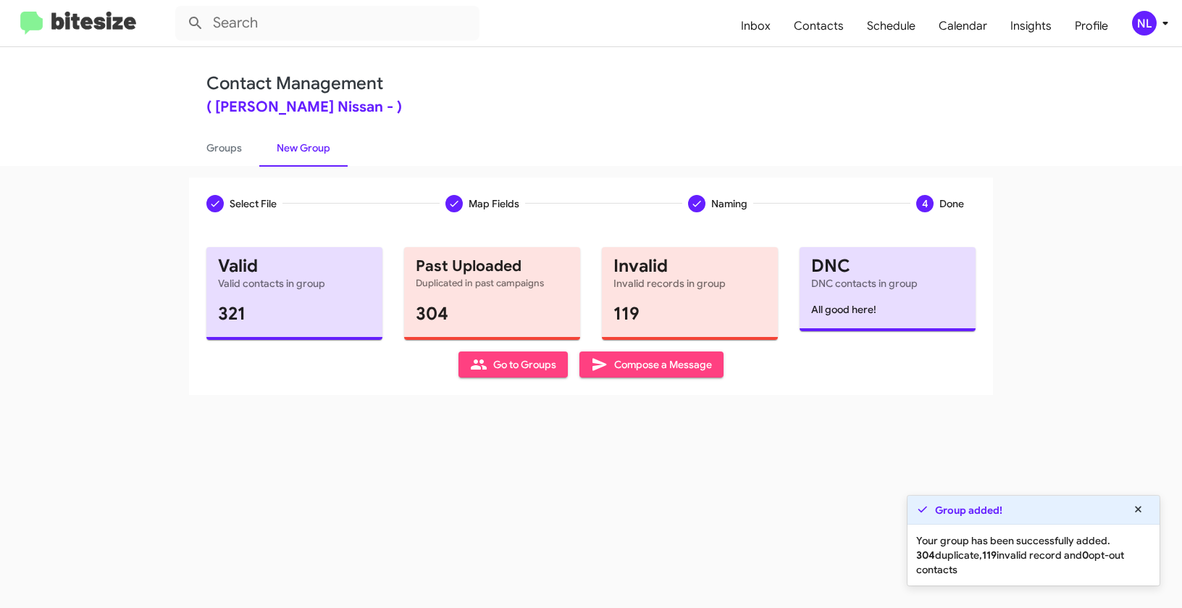
click at [514, 369] on span "Go to Groups" at bounding box center [513, 364] width 86 height 26
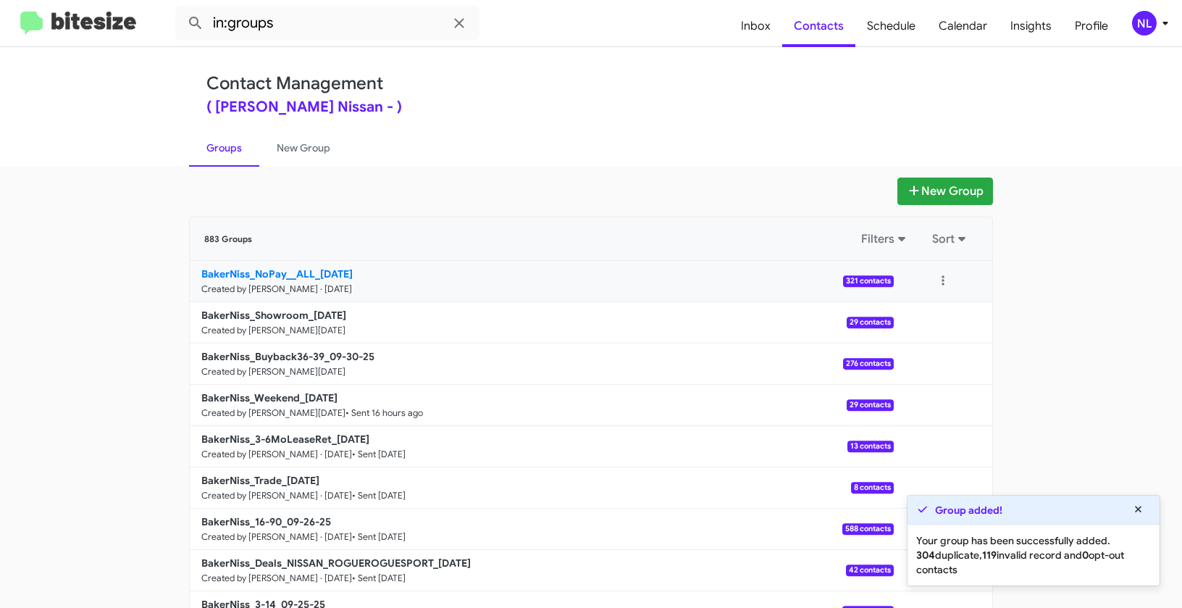
drag, startPoint x: 128, startPoint y: 264, endPoint x: 317, endPoint y: 267, distance: 188.4
click at [317, 267] on app-groups "New Group 883 Groups Filters Sort BakerNiss_NoPay__ALL_[DATE] Created by [PERSO…" at bounding box center [591, 444] width 1182 height 535
copy div "Filters Sort BakerNiss_NoPay__ALL_"
click at [325, 35] on input "in:groups" at bounding box center [327, 23] width 304 height 35
paste input "BakerNiss_NoPay__ALL_"
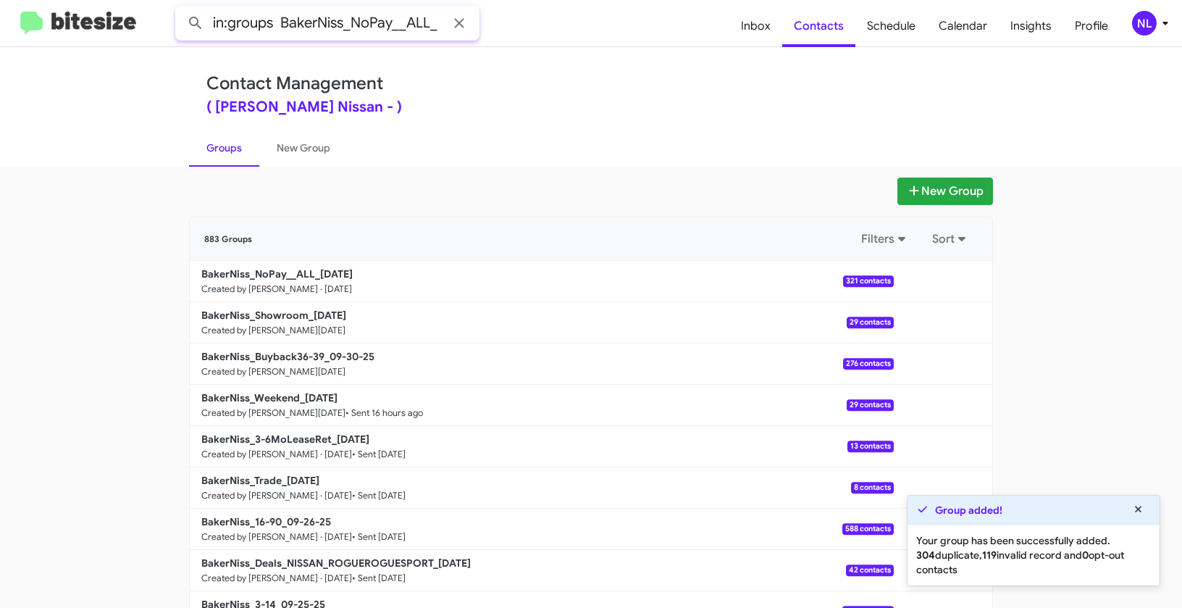
type input "in:groups BakerNiss_NoPay__ALL_"
click at [181, 9] on button at bounding box center [195, 23] width 29 height 29
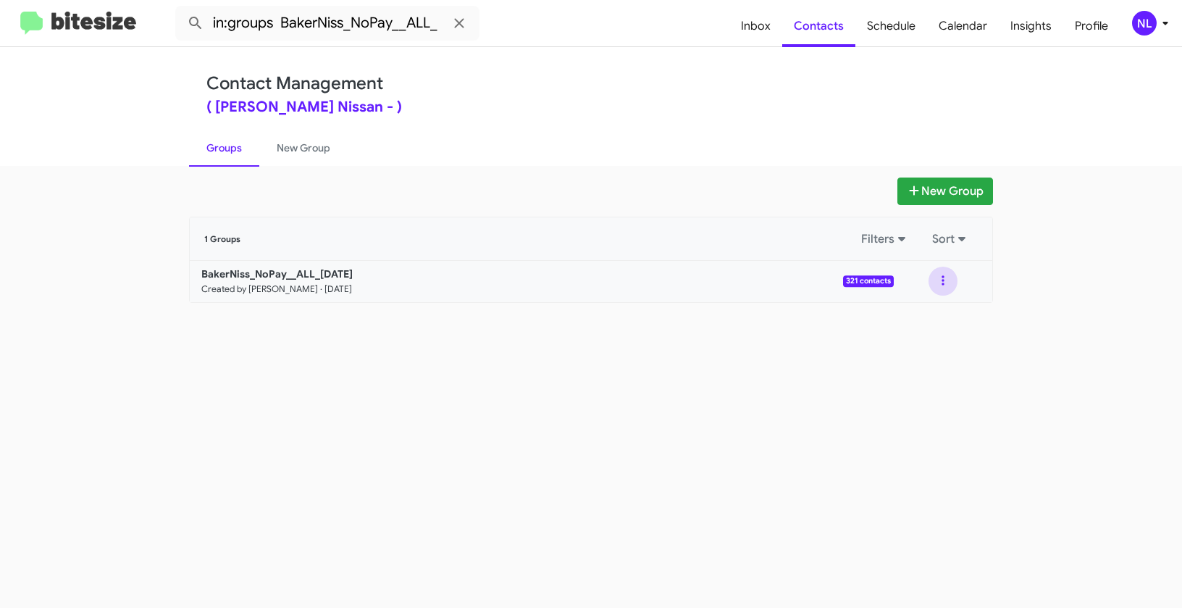
click at [946, 276] on button at bounding box center [943, 281] width 29 height 29
click at [923, 319] on button "View contacts" at bounding box center [900, 320] width 116 height 35
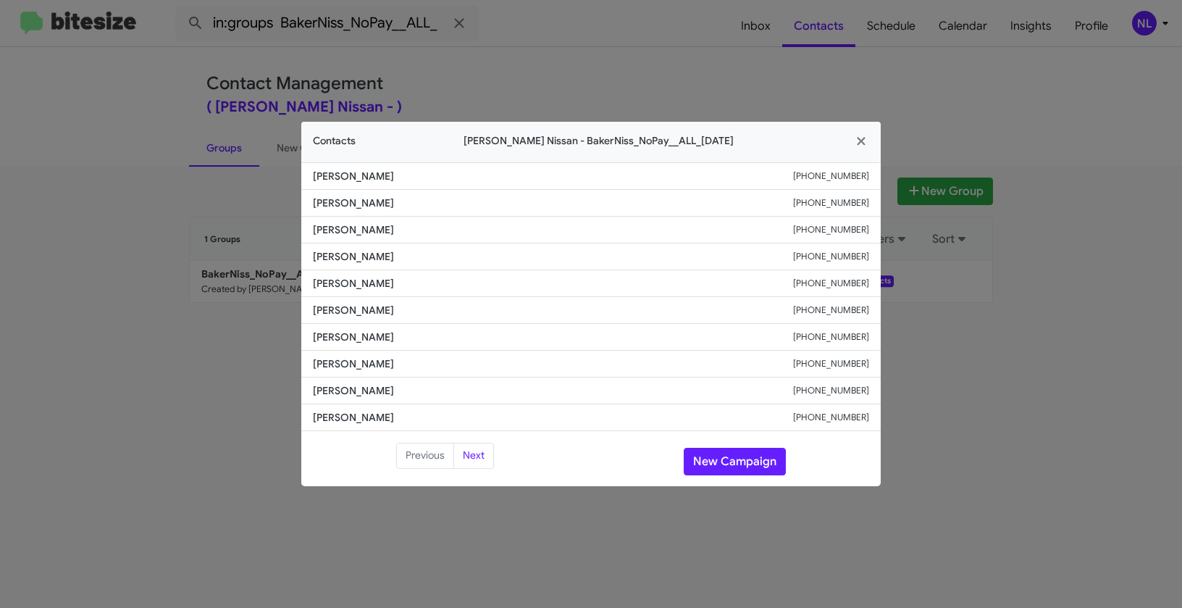
drag, startPoint x: 312, startPoint y: 260, endPoint x: 425, endPoint y: 260, distance: 113.0
click at [425, 260] on span "[PERSON_NAME]" at bounding box center [553, 256] width 480 height 14
copy span "[PERSON_NAME]"
click at [730, 465] on button "New Campaign" at bounding box center [735, 462] width 102 height 28
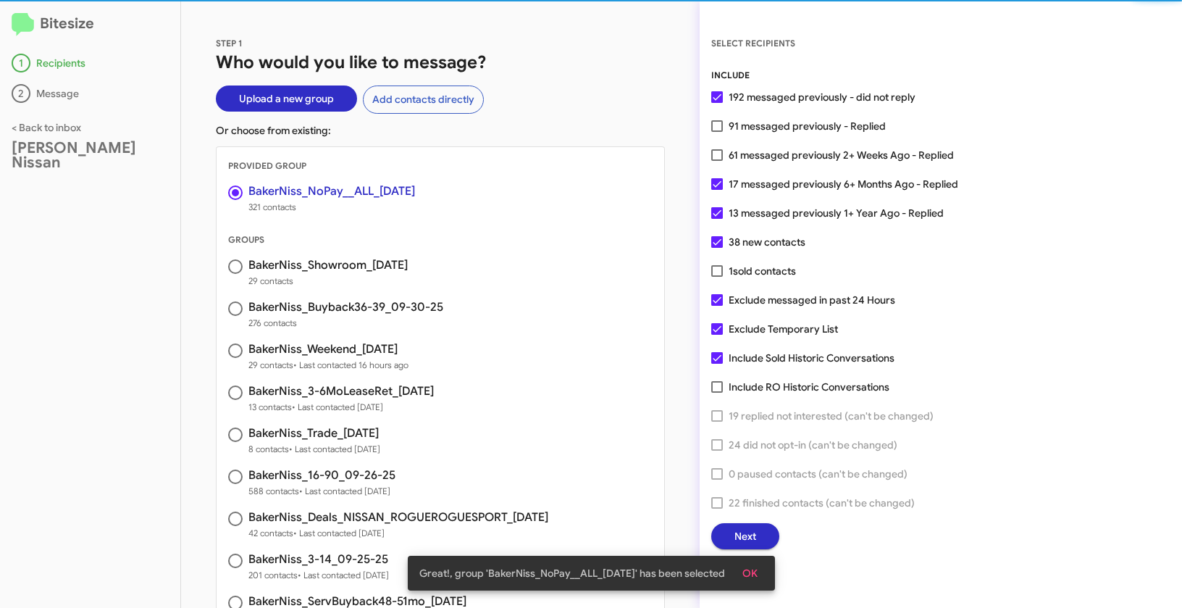
click at [758, 572] on span "OK" at bounding box center [750, 573] width 15 height 26
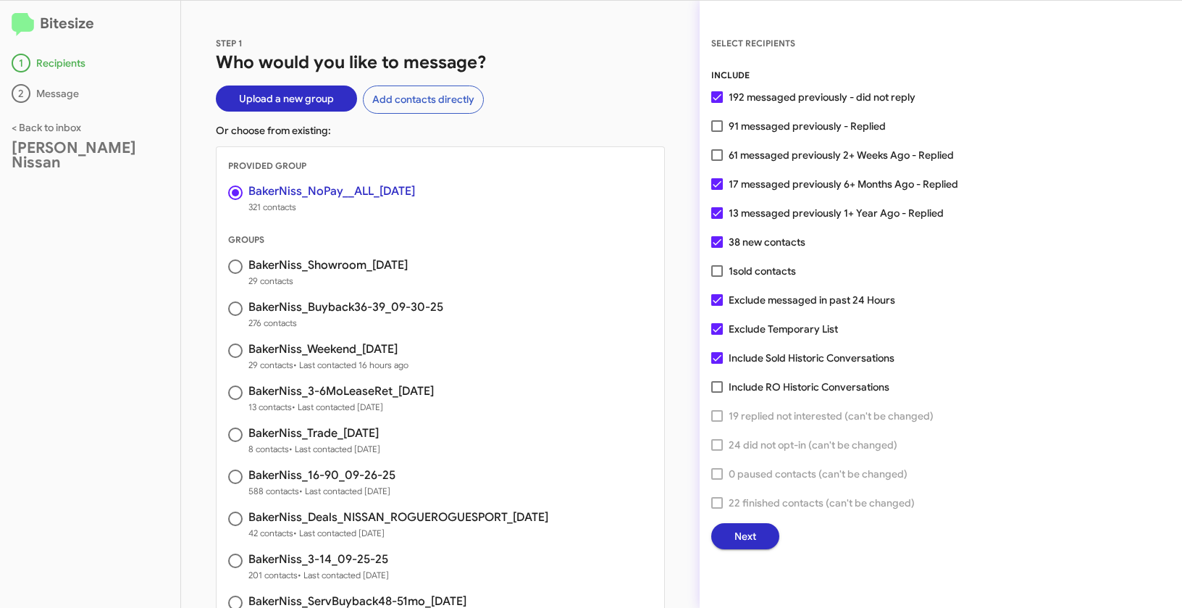
click at [720, 122] on span at bounding box center [717, 126] width 12 height 12
click at [717, 132] on input "91 messaged previously - Replied" at bounding box center [717, 132] width 1 height 1
checkbox input "true"
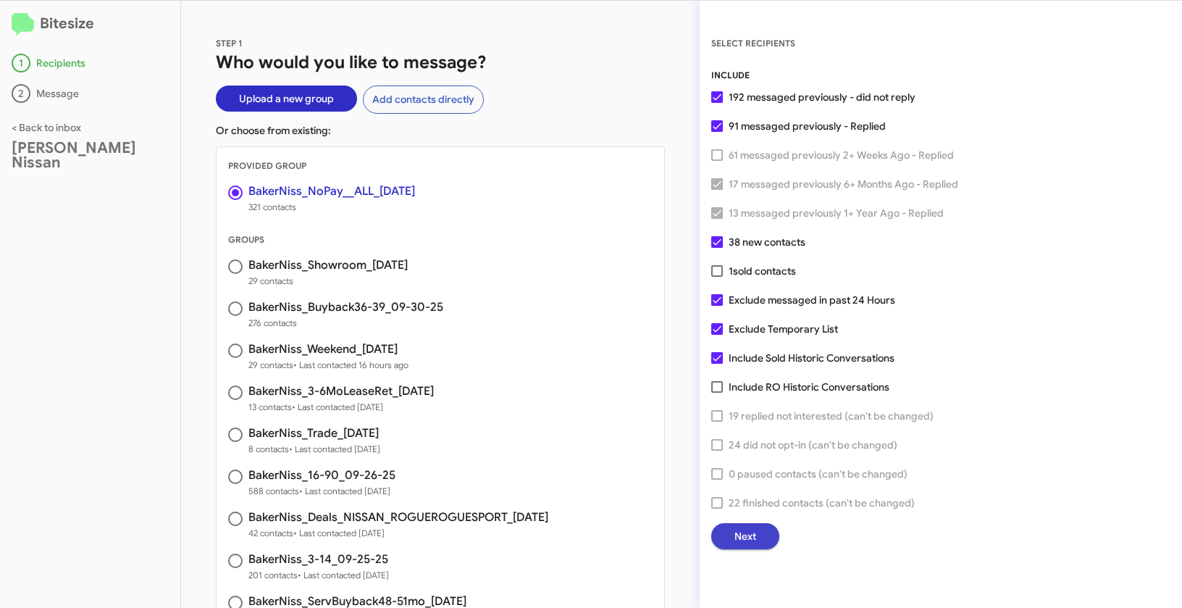
click at [748, 542] on span "Next" at bounding box center [746, 536] width 22 height 26
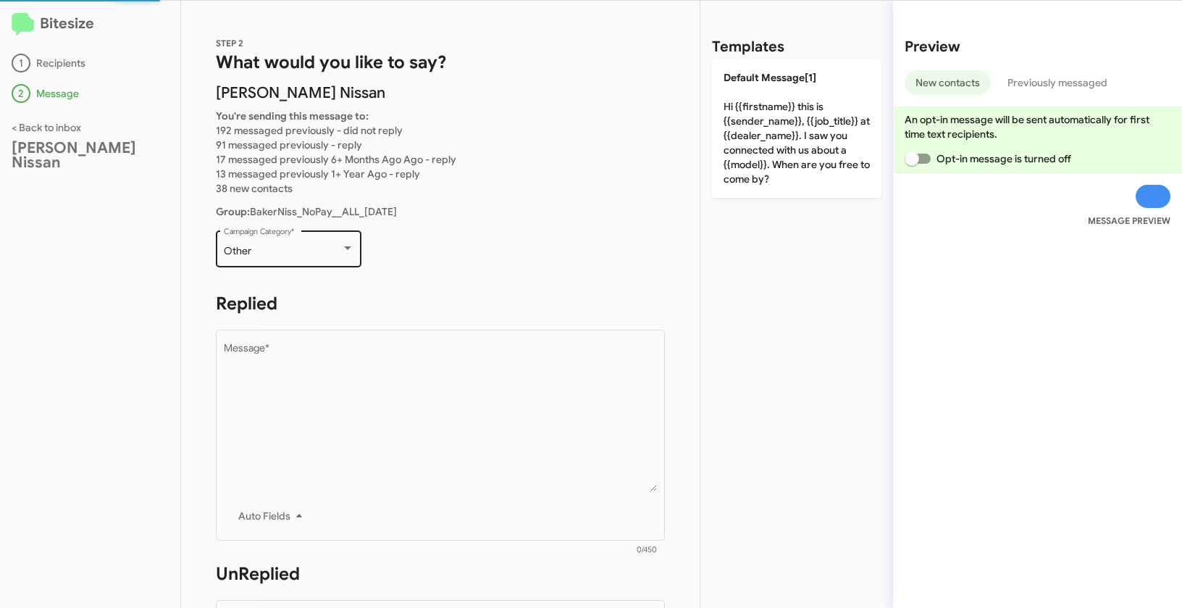
click at [295, 262] on div "Other Campaign Category *" at bounding box center [289, 247] width 130 height 40
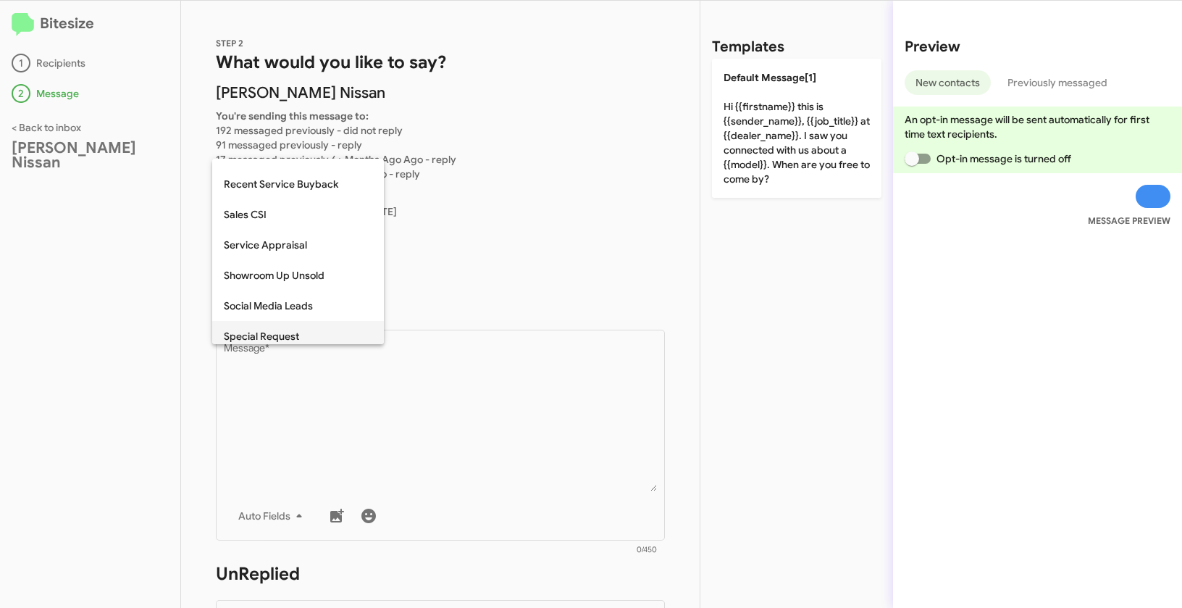
scroll to position [458, 0]
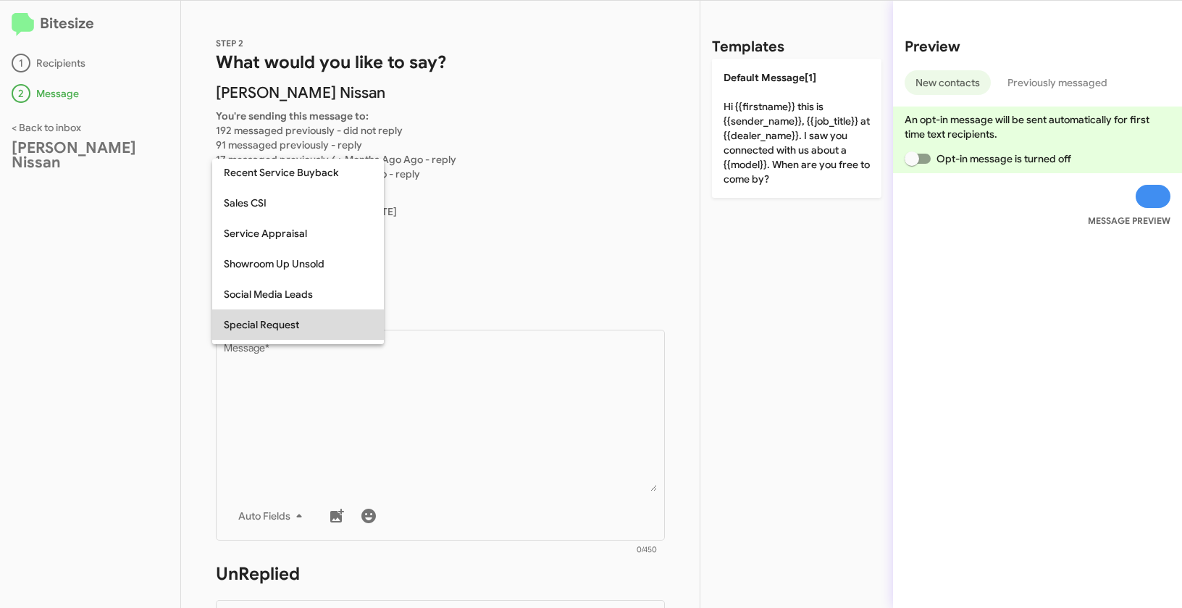
click at [278, 324] on span "Special Request" at bounding box center [298, 324] width 149 height 30
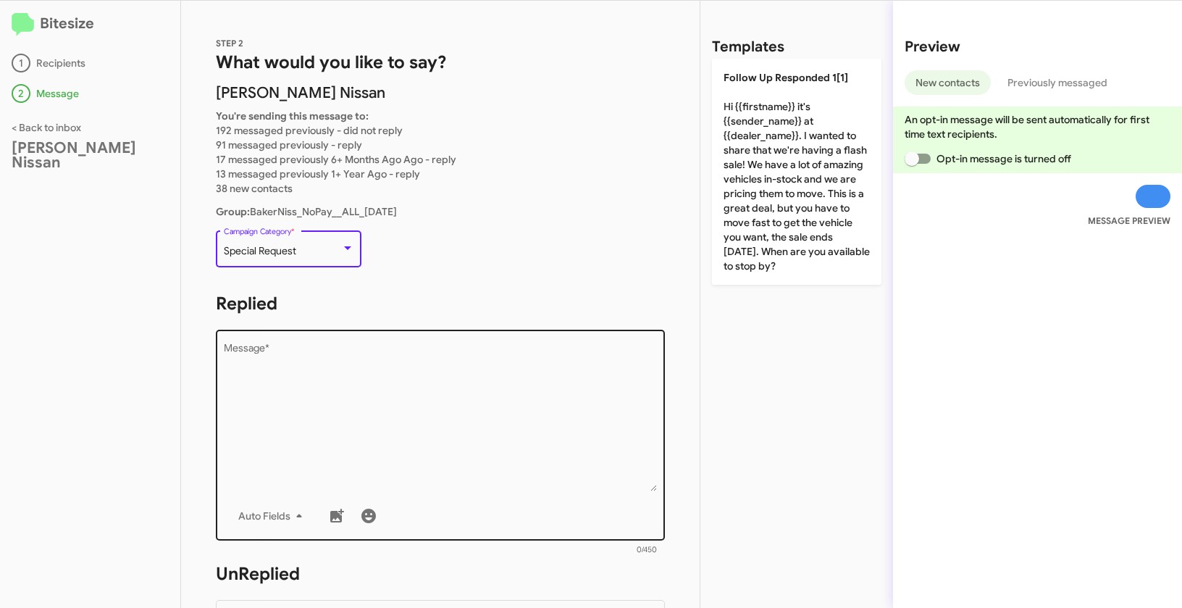
click at [341, 396] on textarea "Message *" at bounding box center [441, 417] width 434 height 148
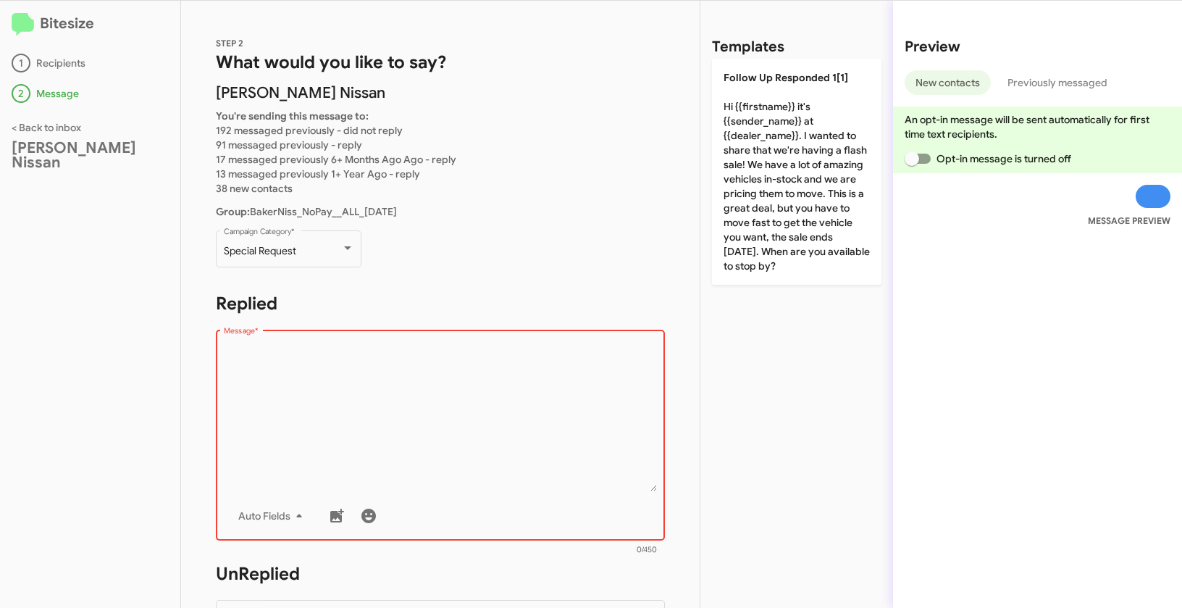
paste textarea ""Hi {{firstname}} it's {{sender_name}} at {{dealer_name}}. The season for a new…"
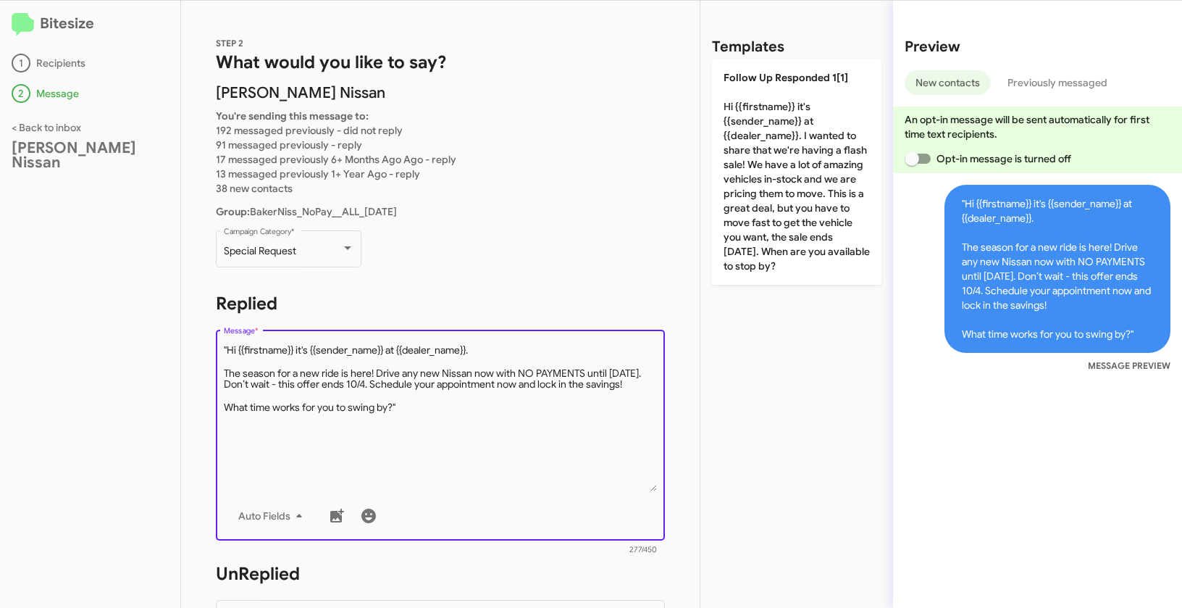
click at [230, 350] on textarea "Message *" at bounding box center [441, 417] width 434 height 148
click at [431, 412] on textarea "Message *" at bounding box center [441, 417] width 434 height 148
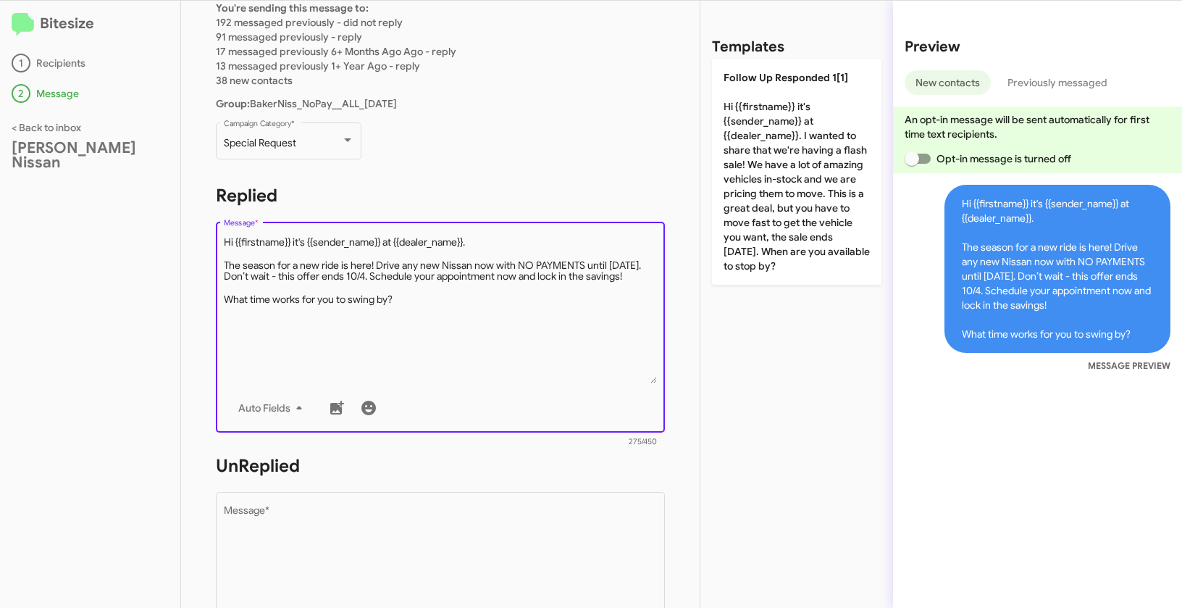
scroll to position [243, 0]
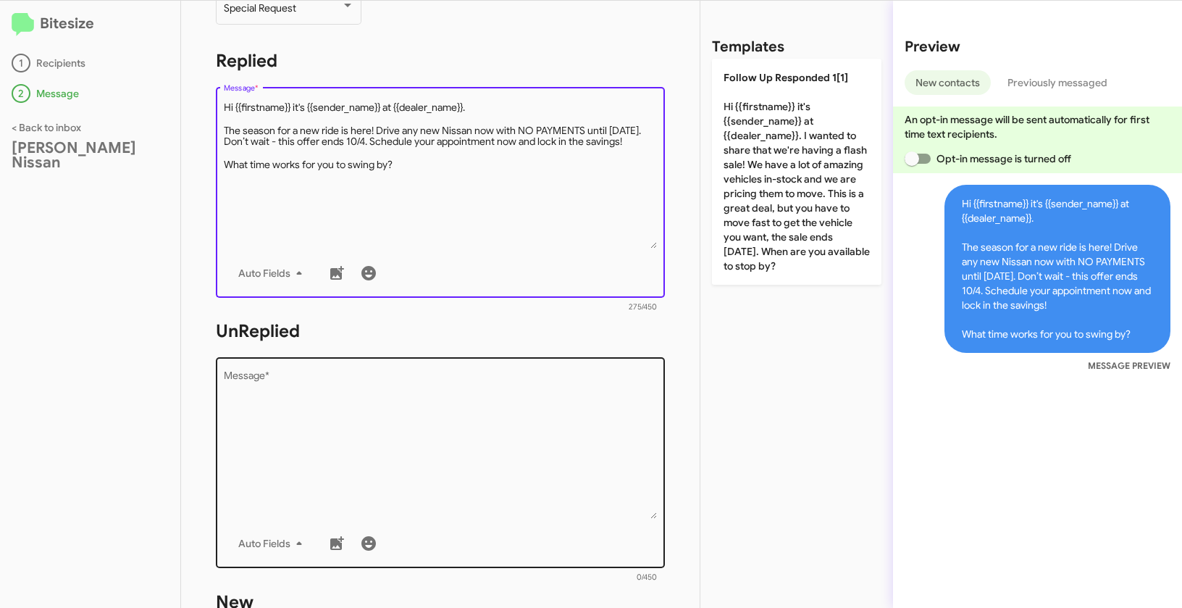
type textarea "Hi {{firstname}} it's {{sender_name}} at {{dealer_name}}. The season for a new …"
click at [435, 464] on textarea "Message *" at bounding box center [441, 445] width 434 height 148
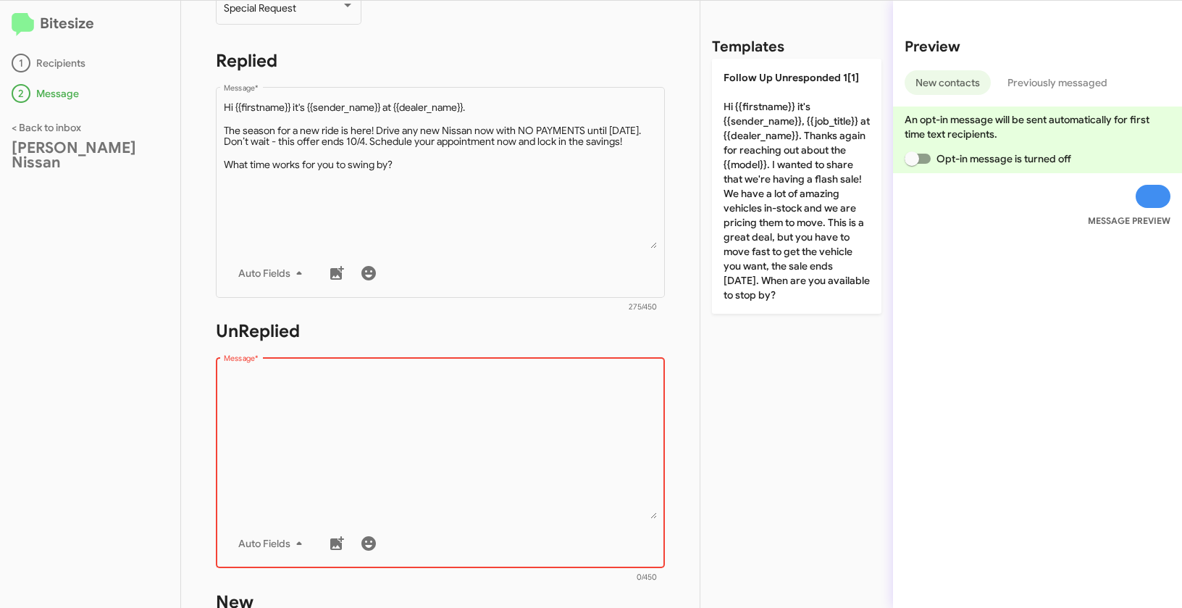
paste textarea ""Hi {{firstname}} it's {{sender_name}}, {{job_title}} at {{dealer_name}}. Thank…"
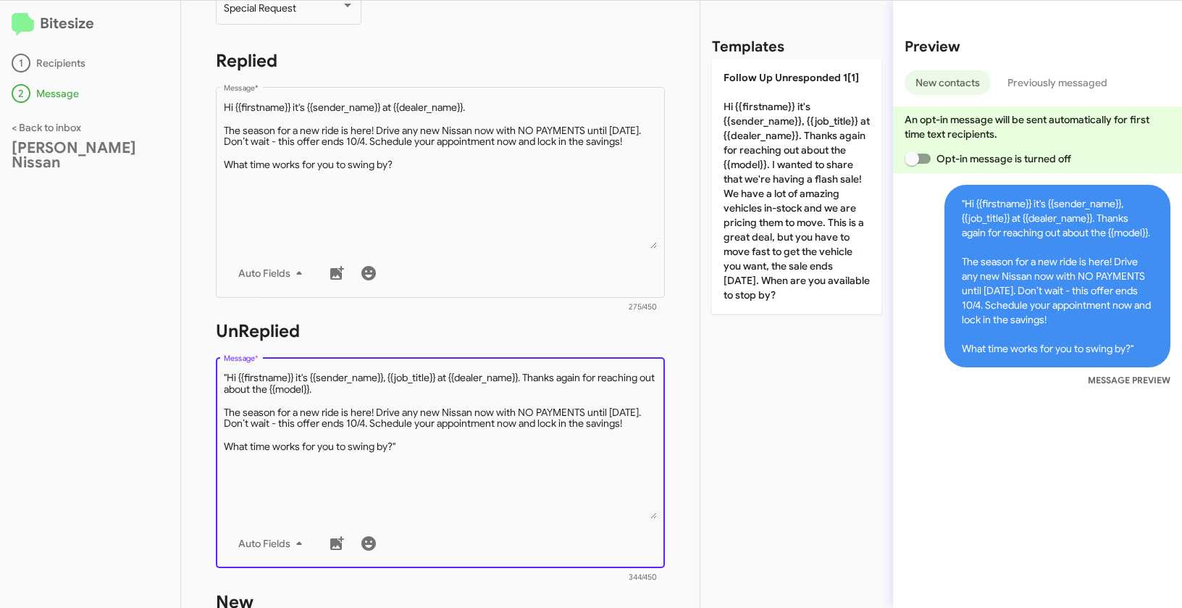
click at [228, 375] on textarea "Message *" at bounding box center [441, 445] width 434 height 148
click at [434, 455] on textarea "Message *" at bounding box center [441, 445] width 434 height 148
click at [427, 449] on textarea "Message *" at bounding box center [441, 445] width 434 height 148
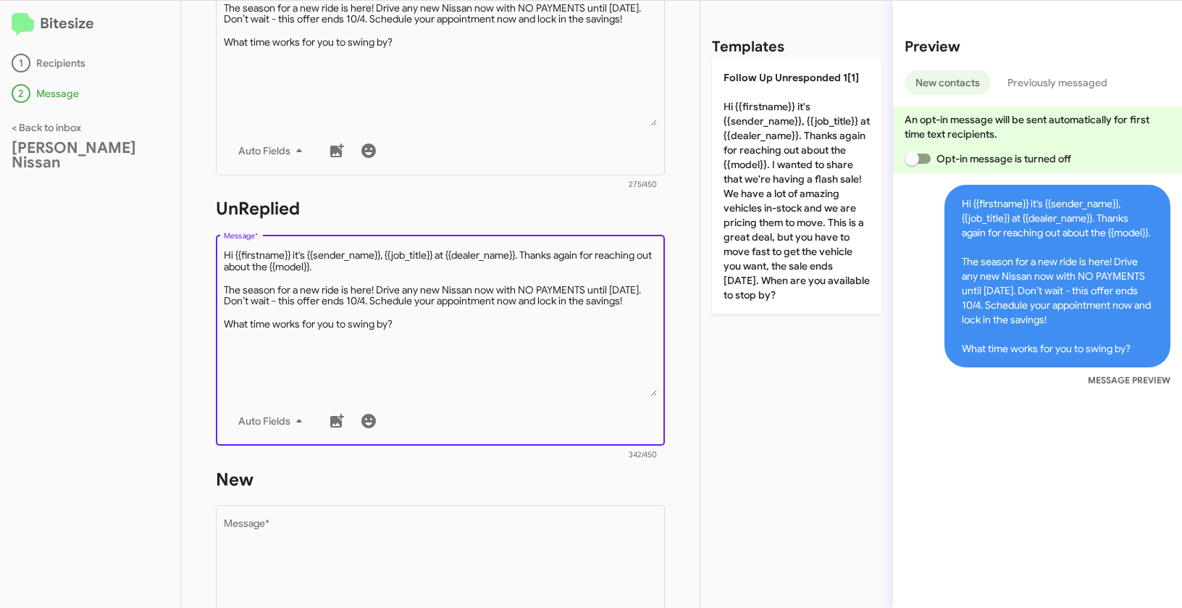
scroll to position [497, 0]
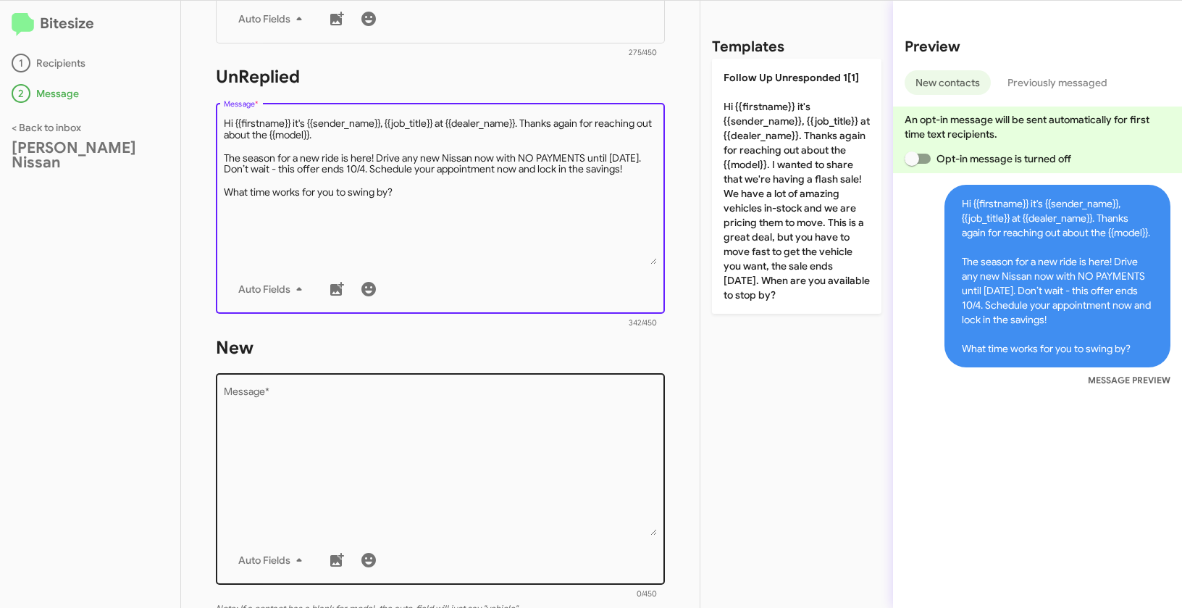
type textarea "Hi {{firstname}} it's {{sender_name}}, {{job_title}} at {{dealer_name}}. Thanks…"
click at [437, 489] on textarea "Message *" at bounding box center [441, 462] width 434 height 148
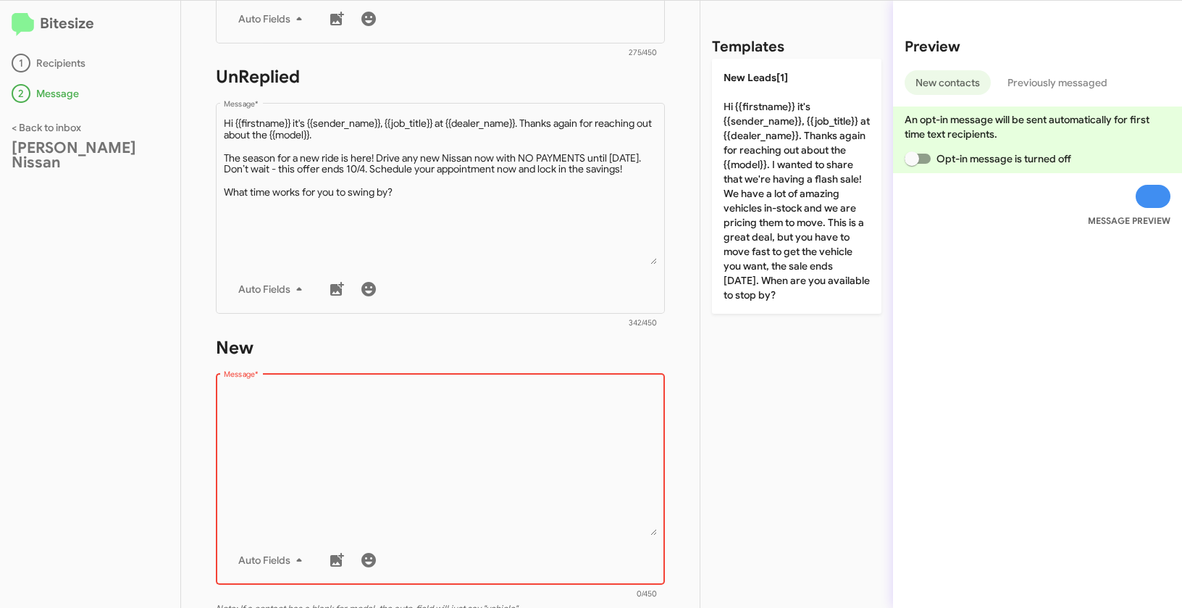
click at [428, 430] on textarea "Message *" at bounding box center [441, 462] width 434 height 148
paste textarea ""Hi {{firstname}} it's {{sender_name}}, {{job_title}} at {{dealer_name}}. Thank…"
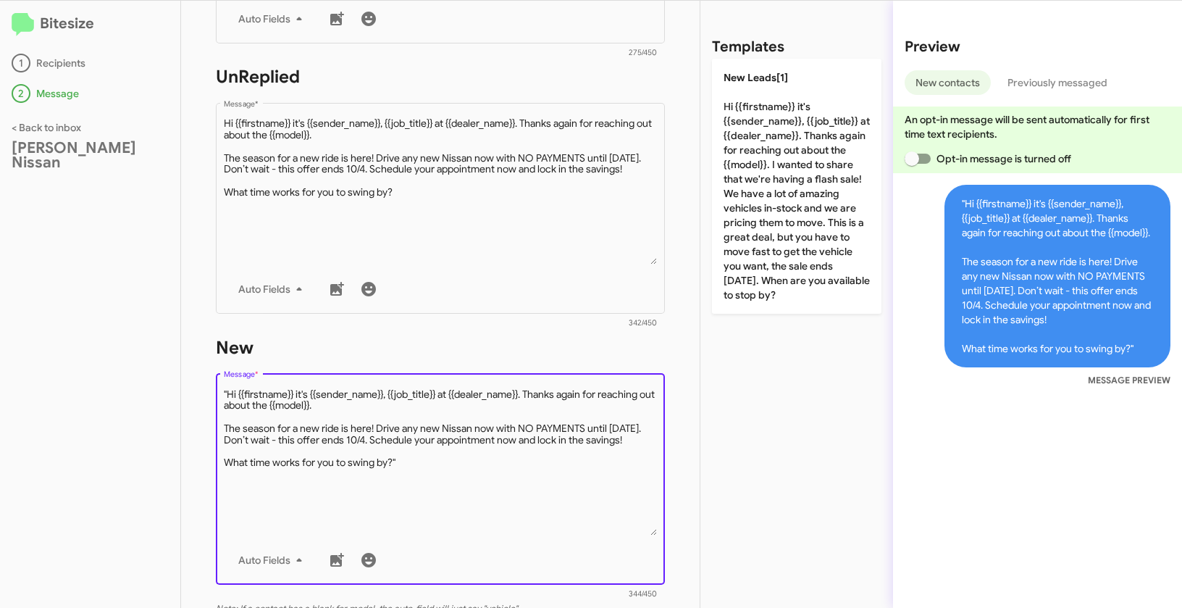
click at [229, 394] on textarea "Message *" at bounding box center [441, 462] width 434 height 148
click at [427, 470] on textarea "Message *" at bounding box center [441, 462] width 434 height 148
click at [425, 465] on textarea "Message *" at bounding box center [441, 462] width 434 height 148
type textarea "Hi {{firstname}} it's {{sender_name}}, {{job_title}} at {{dealer_name}}. Thanks…"
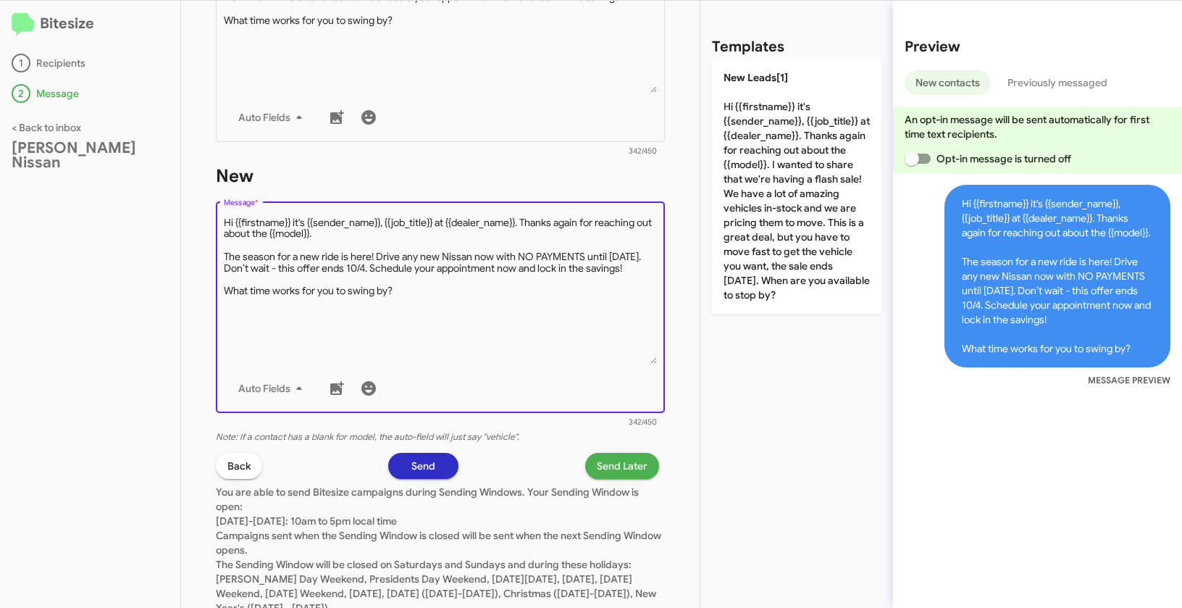
scroll to position [719, 0]
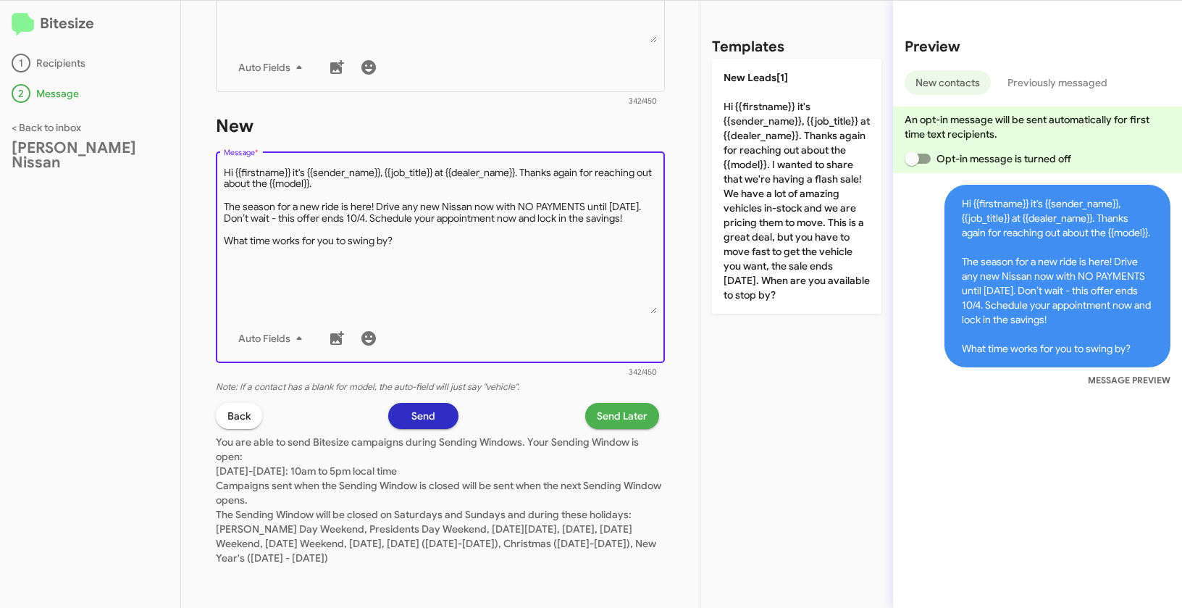
click at [617, 420] on span "Send Later" at bounding box center [622, 416] width 51 height 26
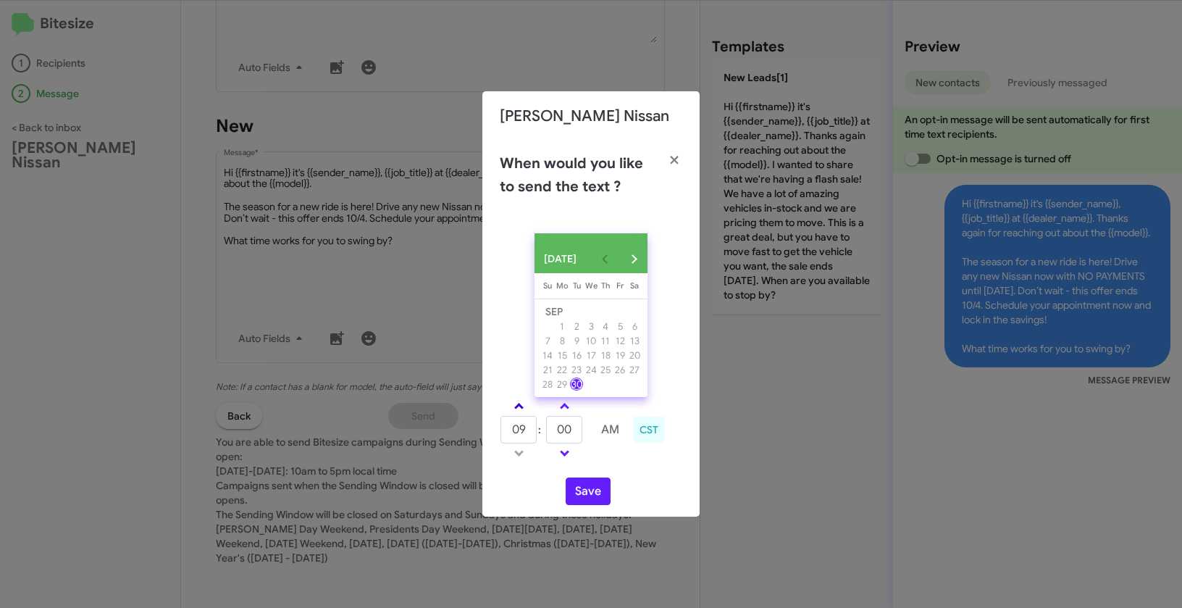
click at [519, 407] on link at bounding box center [518, 406] width 25 height 17
type input "10"
click at [561, 409] on link at bounding box center [564, 406] width 25 height 17
type input "05"
click at [592, 495] on button "Save" at bounding box center [588, 491] width 45 height 28
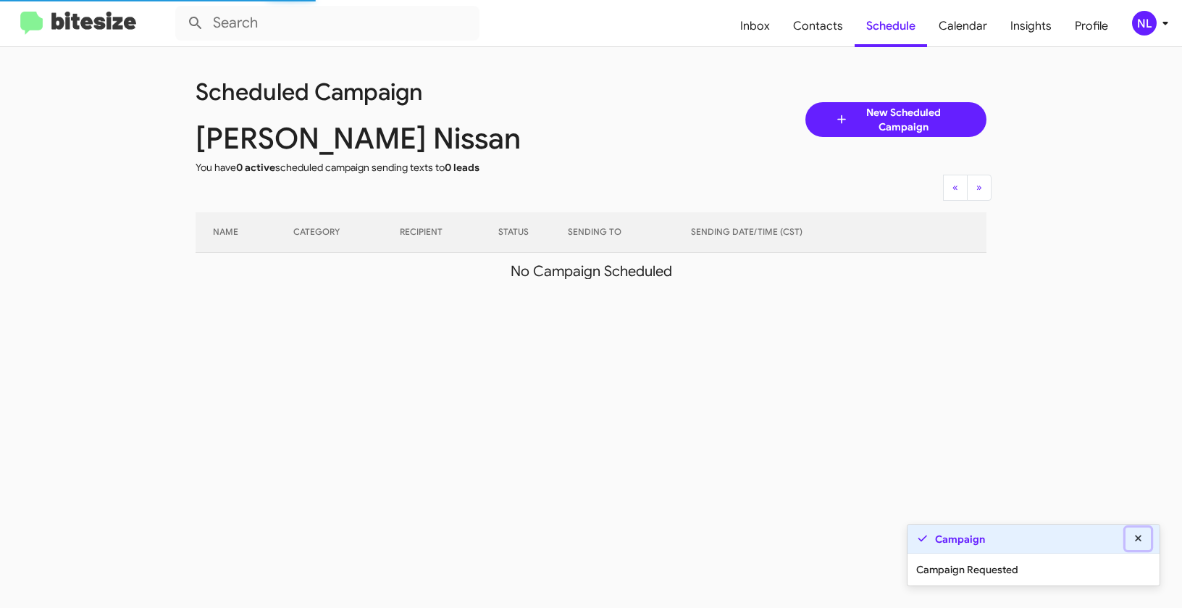
click at [1137, 538] on icon at bounding box center [1138, 538] width 7 height 7
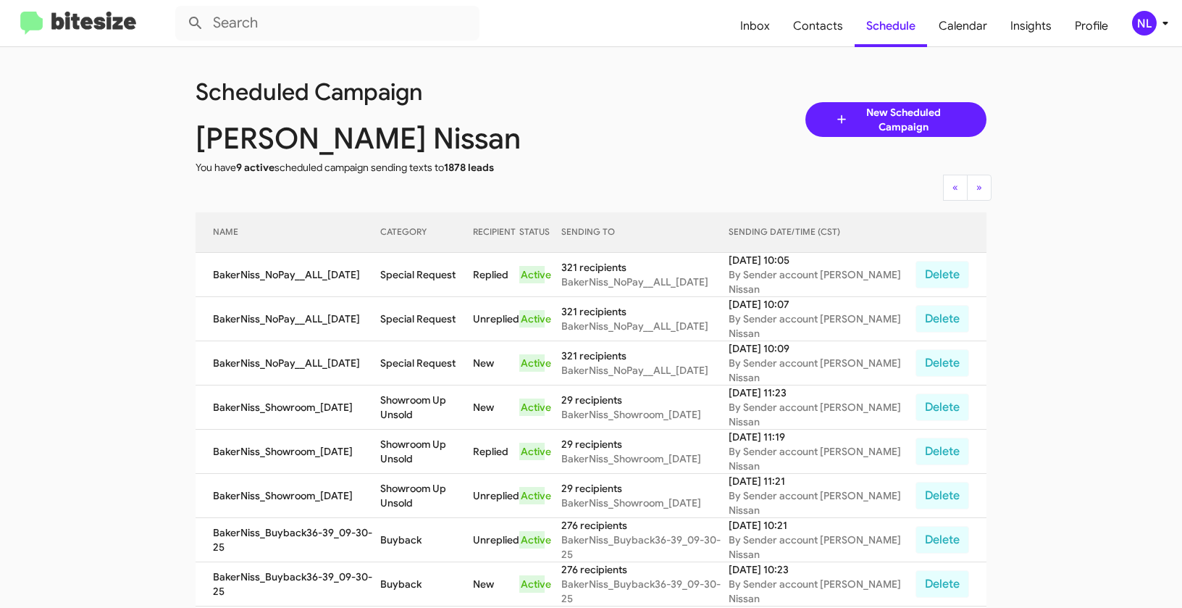
click at [1146, 22] on div "NL" at bounding box center [1144, 23] width 25 height 25
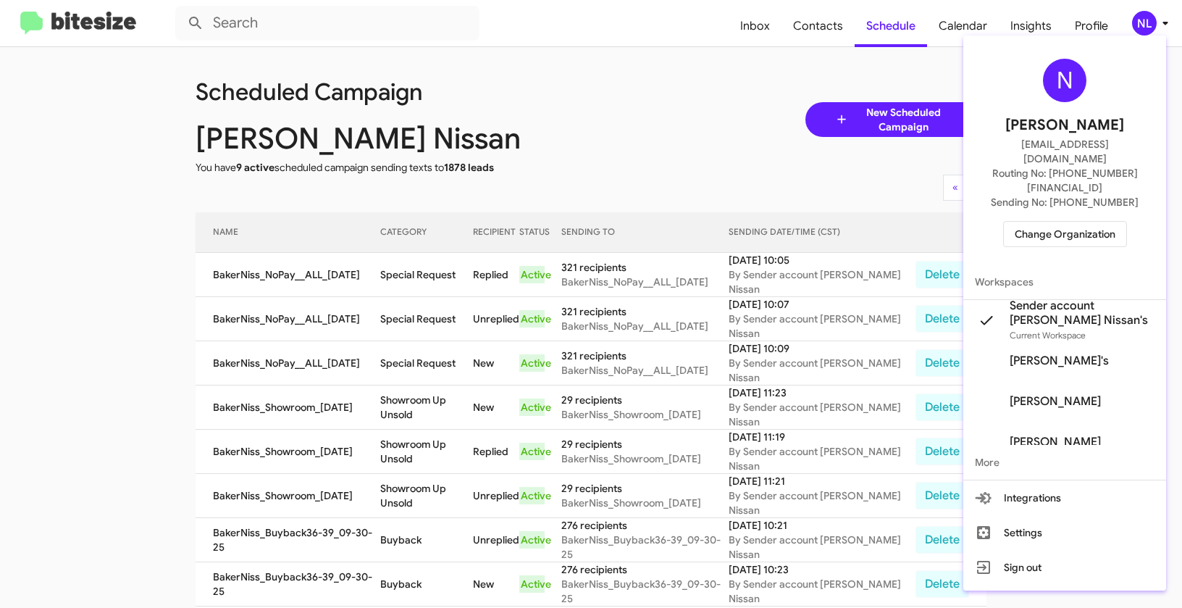
click at [1069, 222] on span "Change Organization" at bounding box center [1065, 234] width 101 height 25
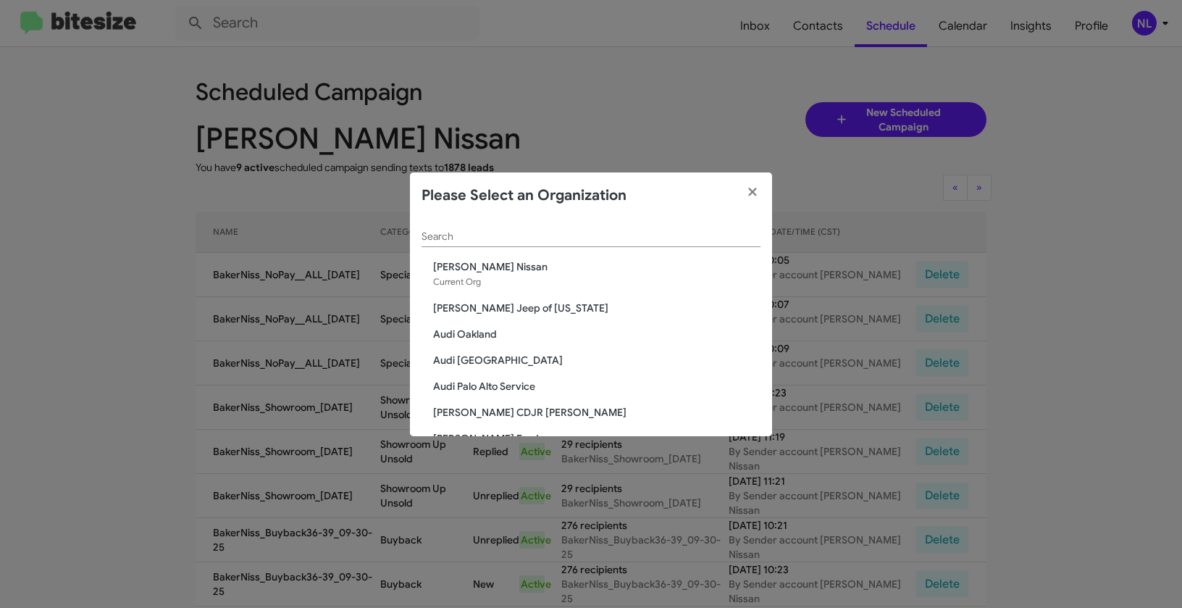
click at [482, 241] on input "Search" at bounding box center [591, 237] width 339 height 12
paste input "[PERSON_NAME] Dodge Dover"
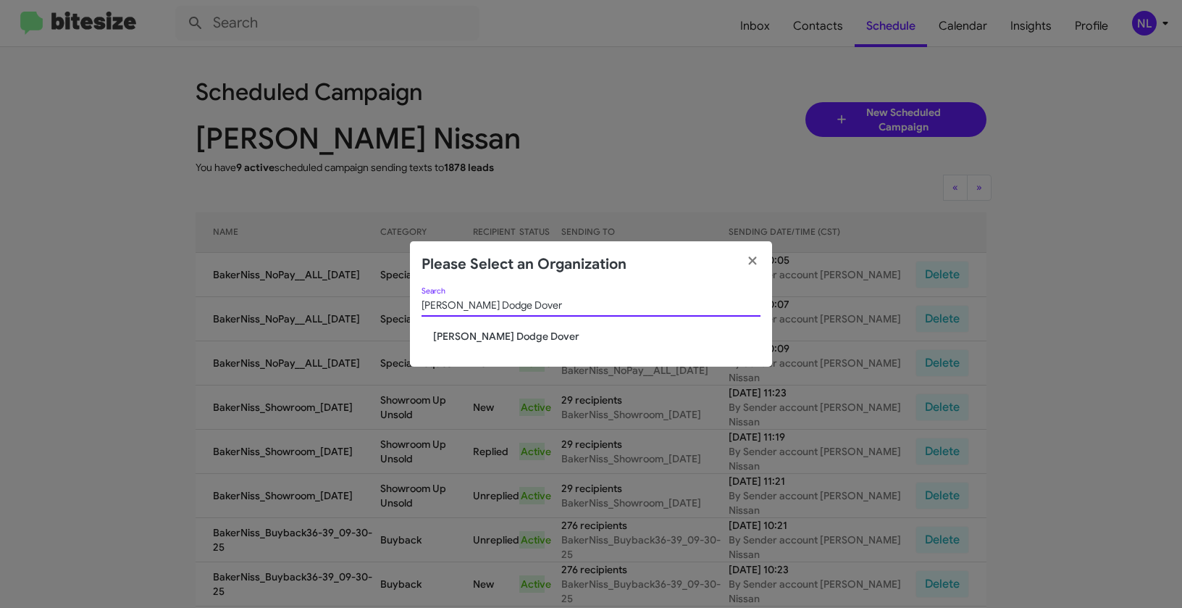
type input "[PERSON_NAME] Dodge Dover"
click at [467, 334] on span "[PERSON_NAME] Dodge Dover" at bounding box center [596, 336] width 327 height 14
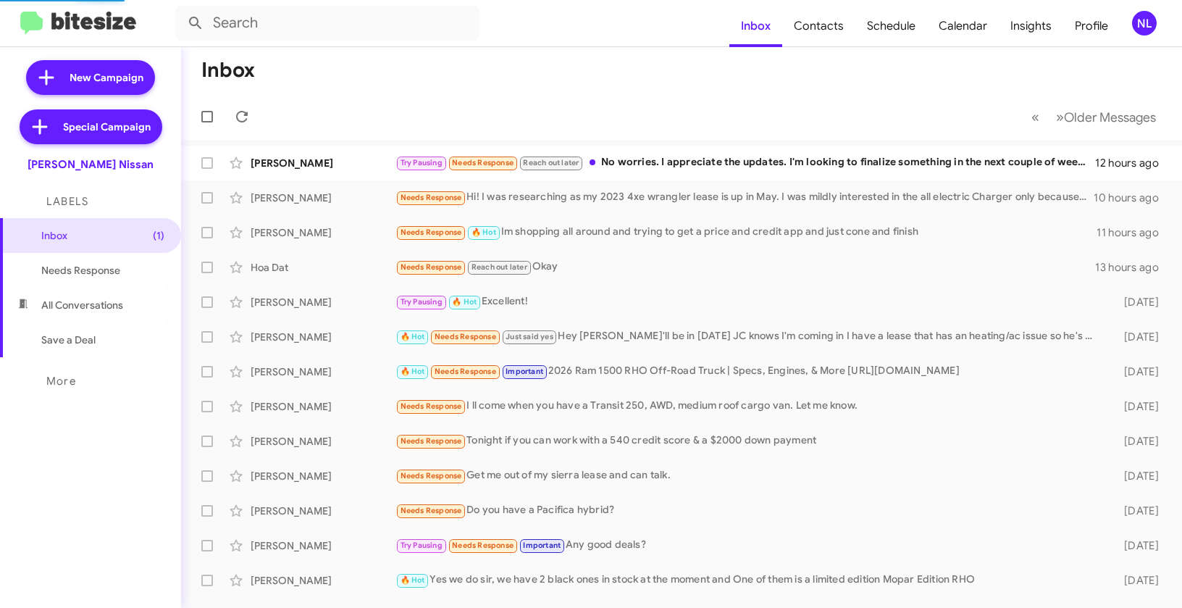
click at [1137, 28] on div "NL" at bounding box center [1144, 23] width 25 height 25
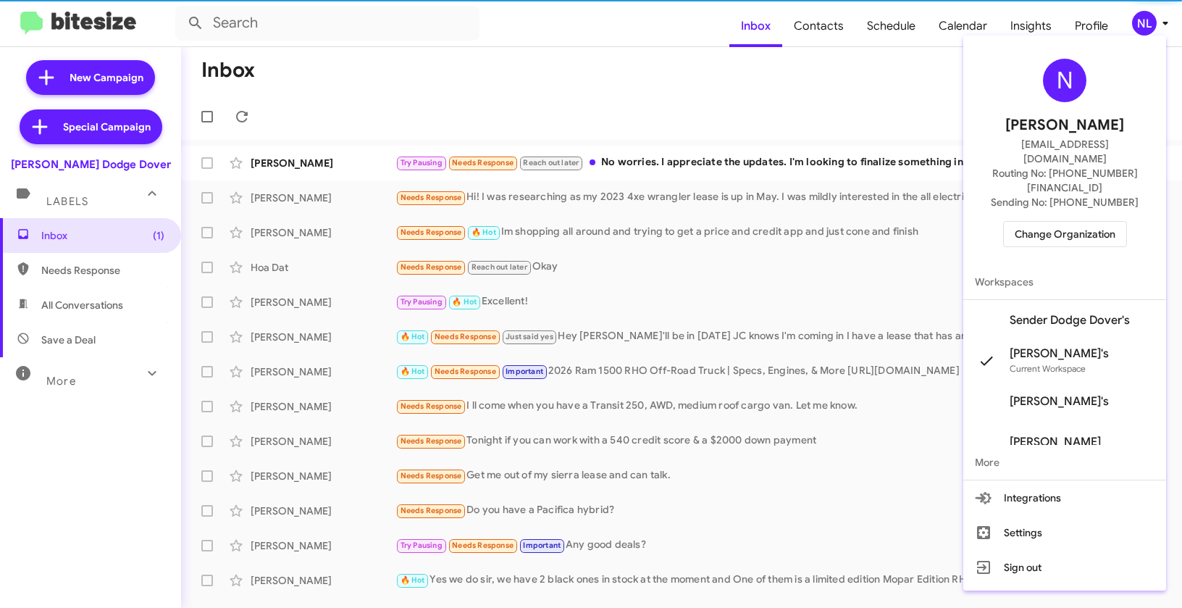
click at [1065, 300] on span "Sender Dodge Dover's" at bounding box center [1065, 320] width 203 height 41
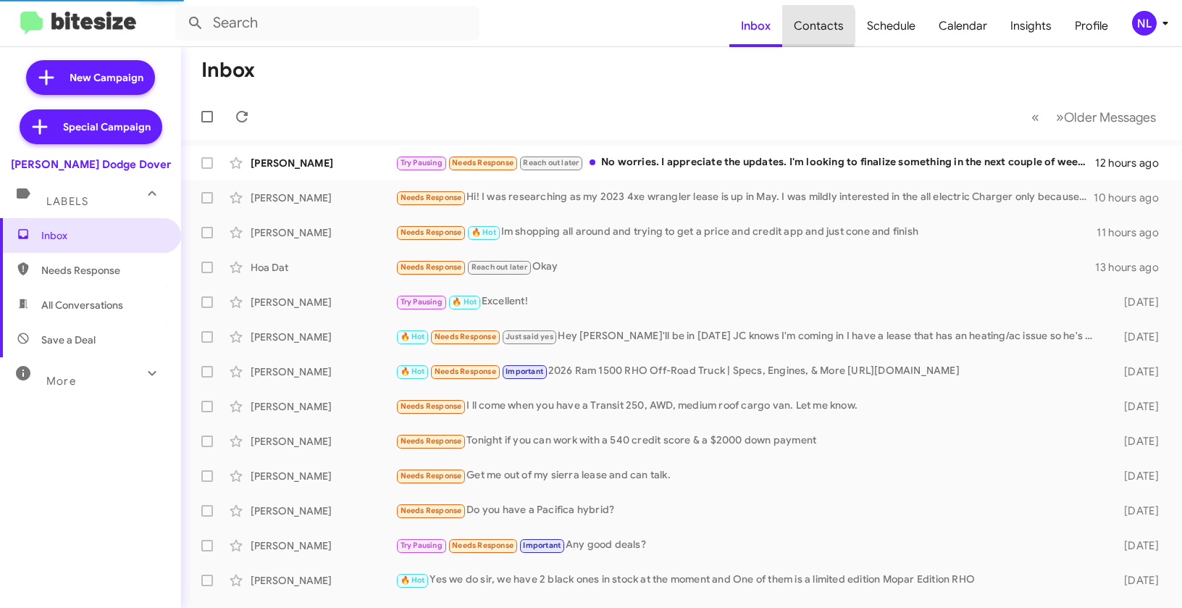
click at [819, 26] on span "Contacts" at bounding box center [818, 26] width 73 height 42
type input "in:groups"
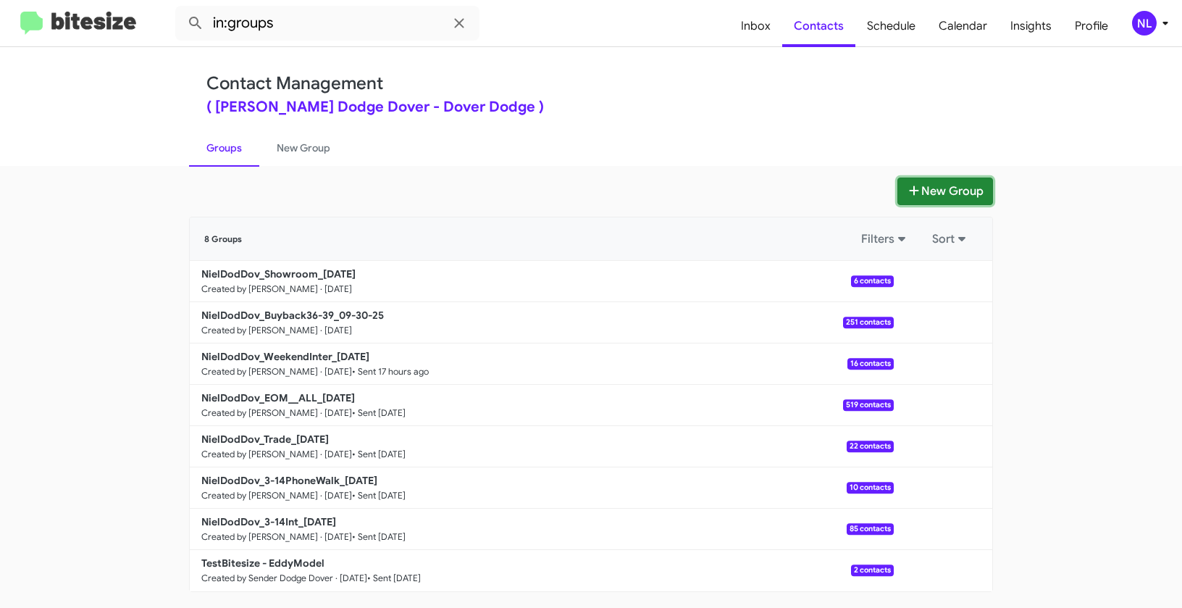
click at [929, 191] on button "New Group" at bounding box center [946, 191] width 96 height 28
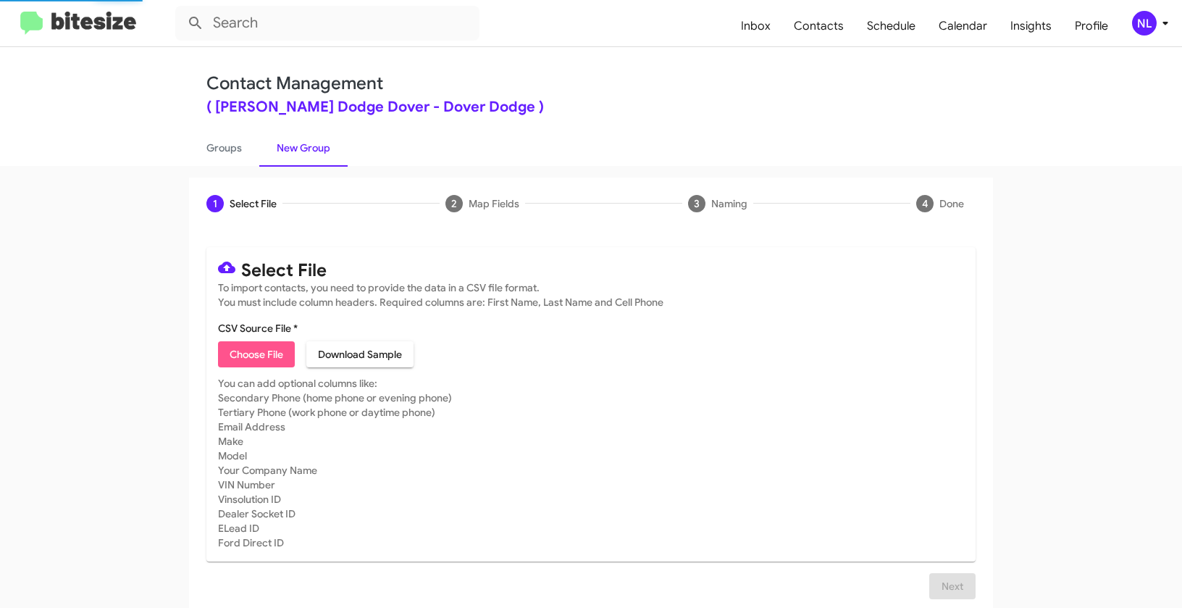
click at [264, 350] on span "Choose File" at bounding box center [257, 354] width 54 height 26
type input "NielDodDov_EOM__ALL_[DATE]"
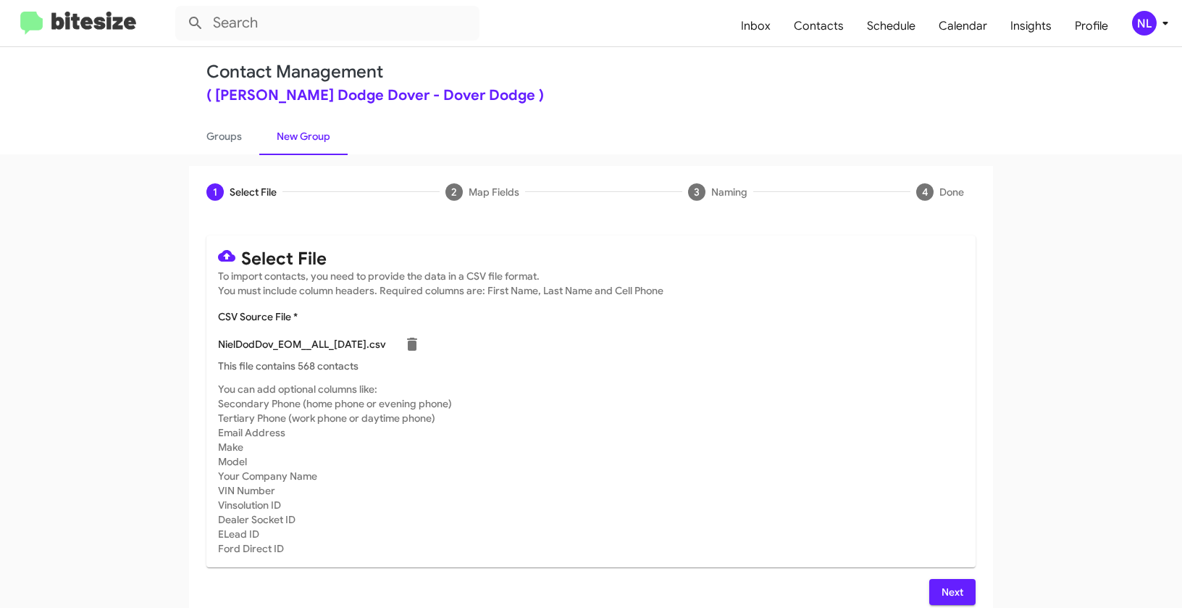
scroll to position [26, 0]
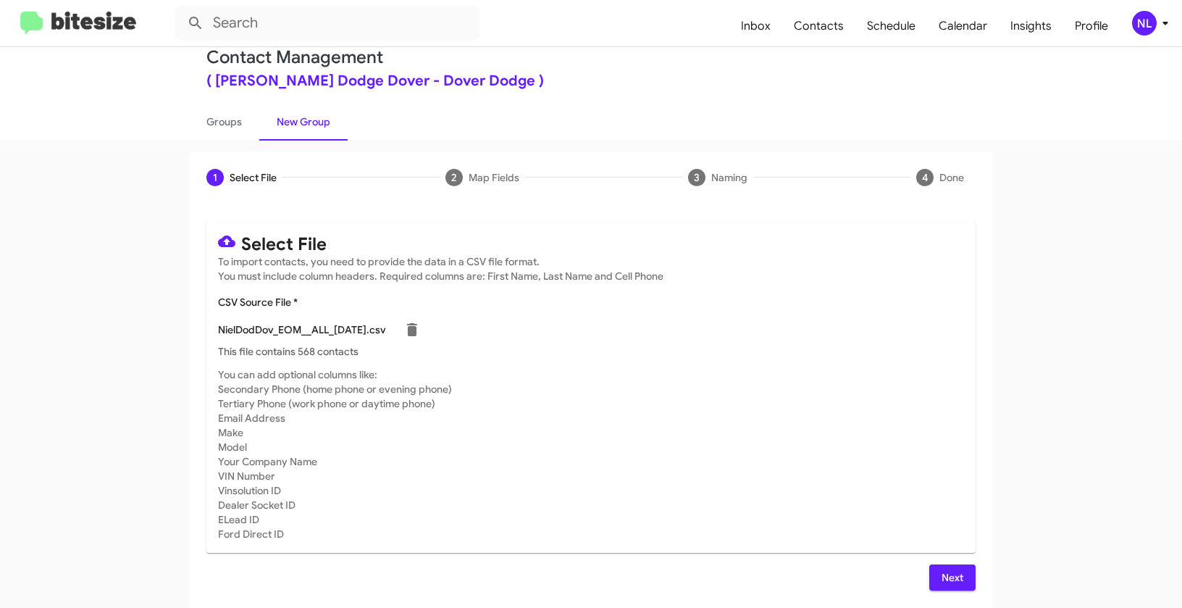
click at [946, 580] on span "Next" at bounding box center [952, 577] width 23 height 26
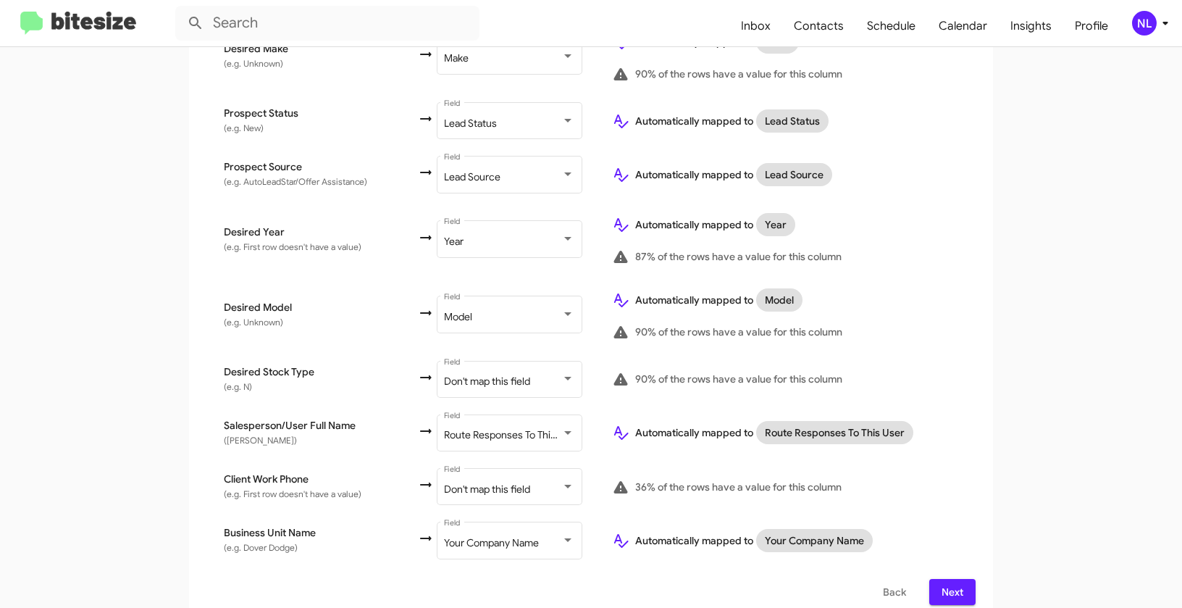
scroll to position [709, 0]
click at [493, 482] on span "Don't map this field" at bounding box center [487, 488] width 86 height 13
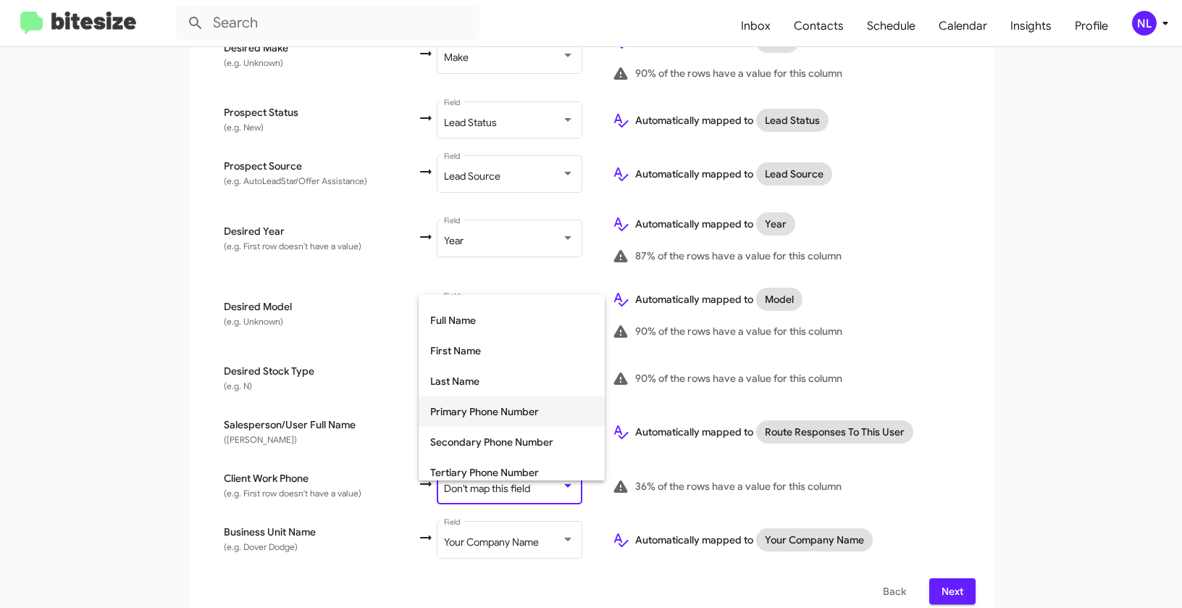
scroll to position [69, 0]
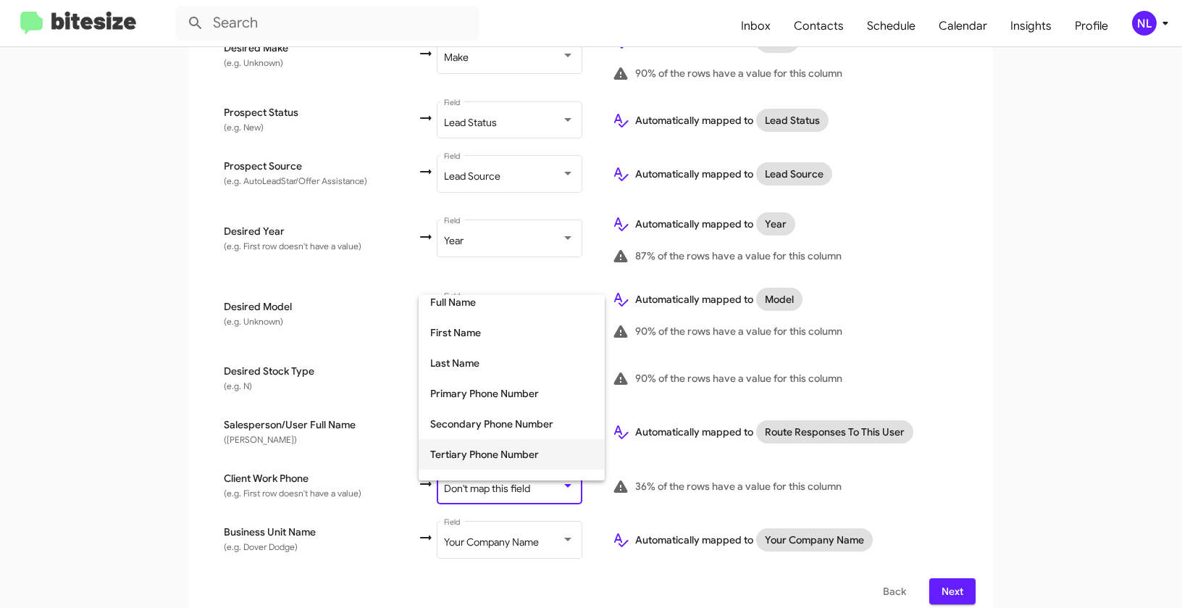
click at [484, 454] on span "Tertiary Phone Number" at bounding box center [511, 454] width 163 height 30
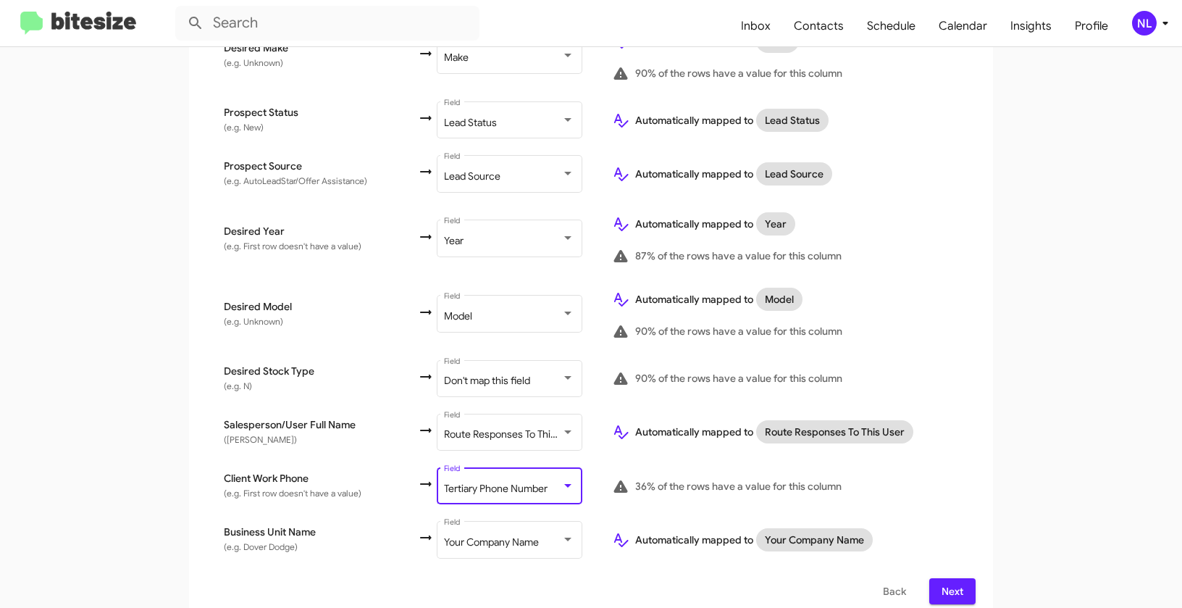
click at [988, 438] on div "Select File To import contacts, you need to provide the data in a CSV file form…" at bounding box center [591, 70] width 804 height 1101
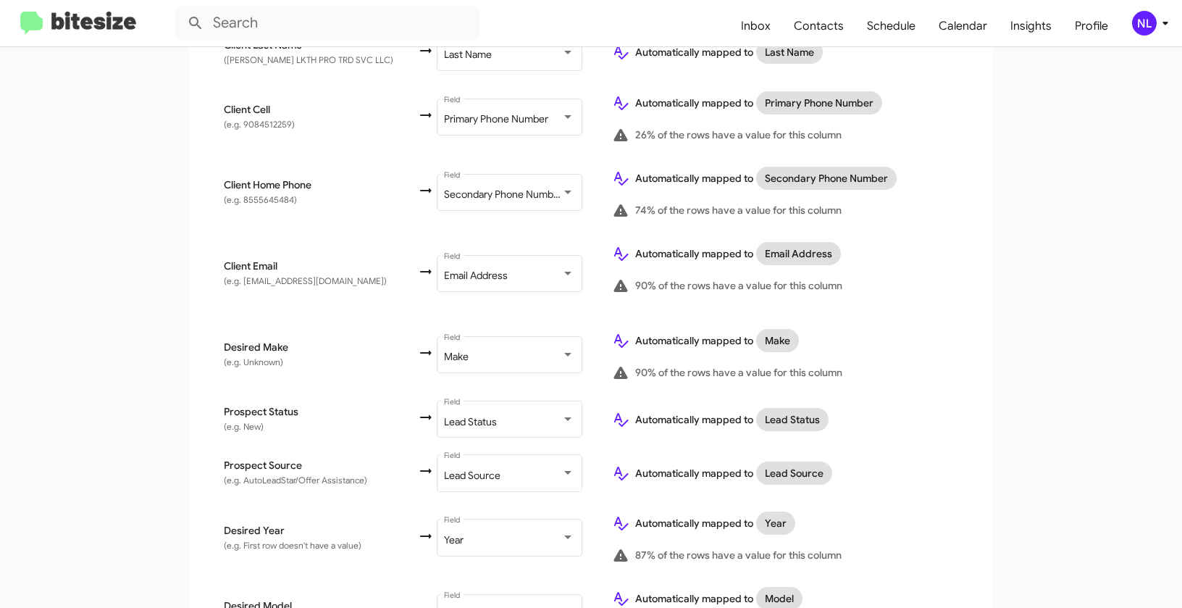
scroll to position [709, 0]
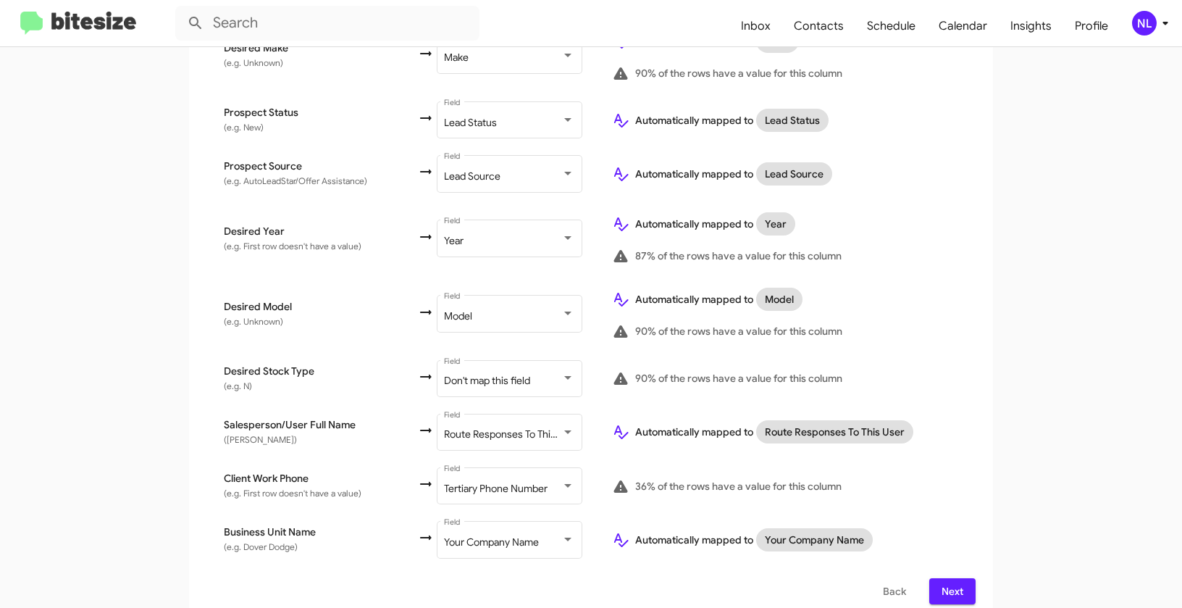
click at [947, 578] on span "Next" at bounding box center [952, 591] width 23 height 26
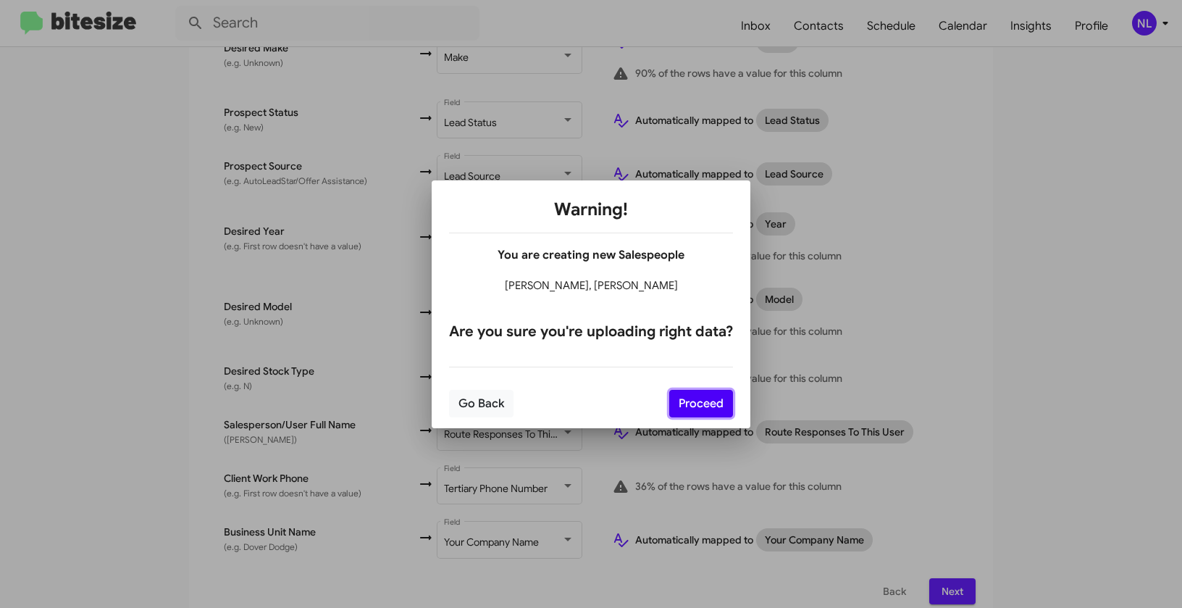
click at [707, 402] on button "Proceed" at bounding box center [701, 404] width 64 height 28
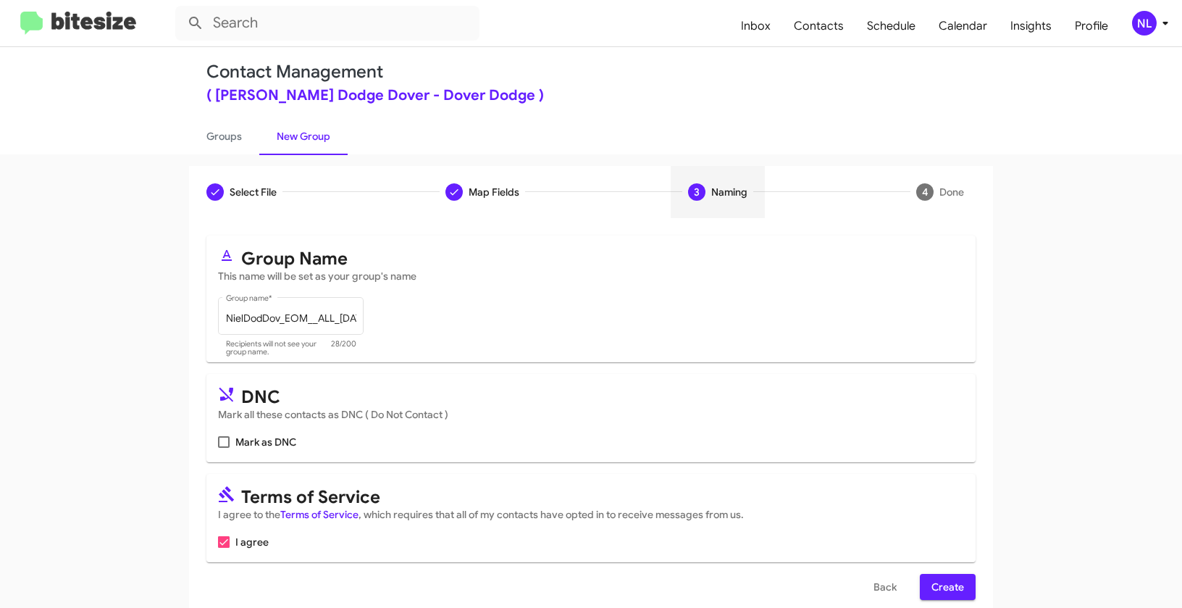
scroll to position [33, 0]
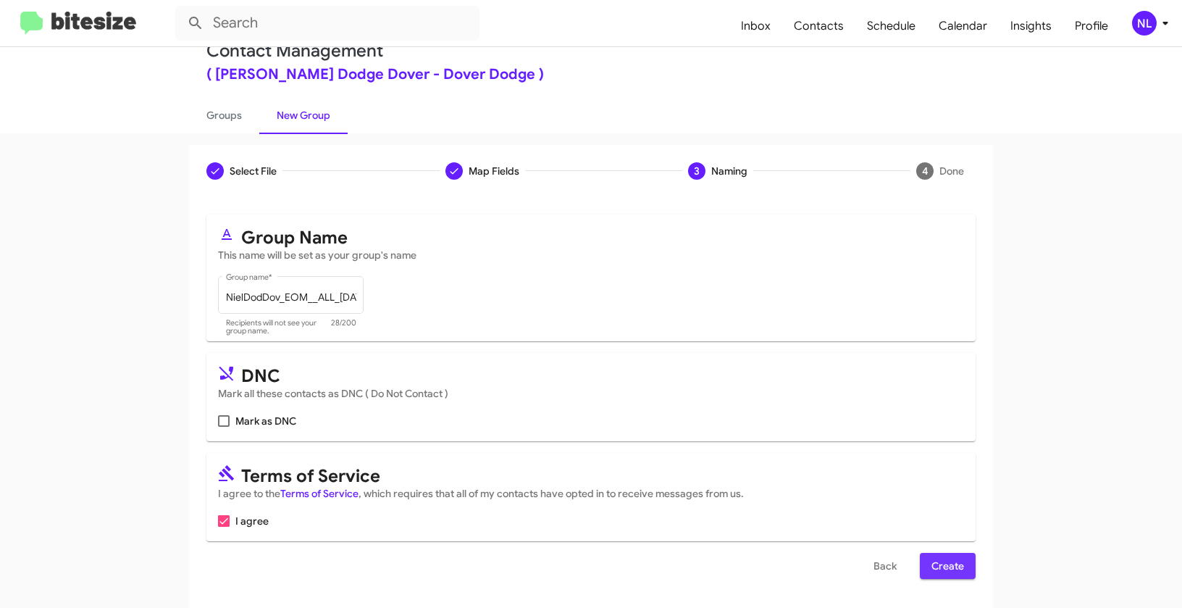
click at [936, 564] on span "Create" at bounding box center [948, 566] width 33 height 26
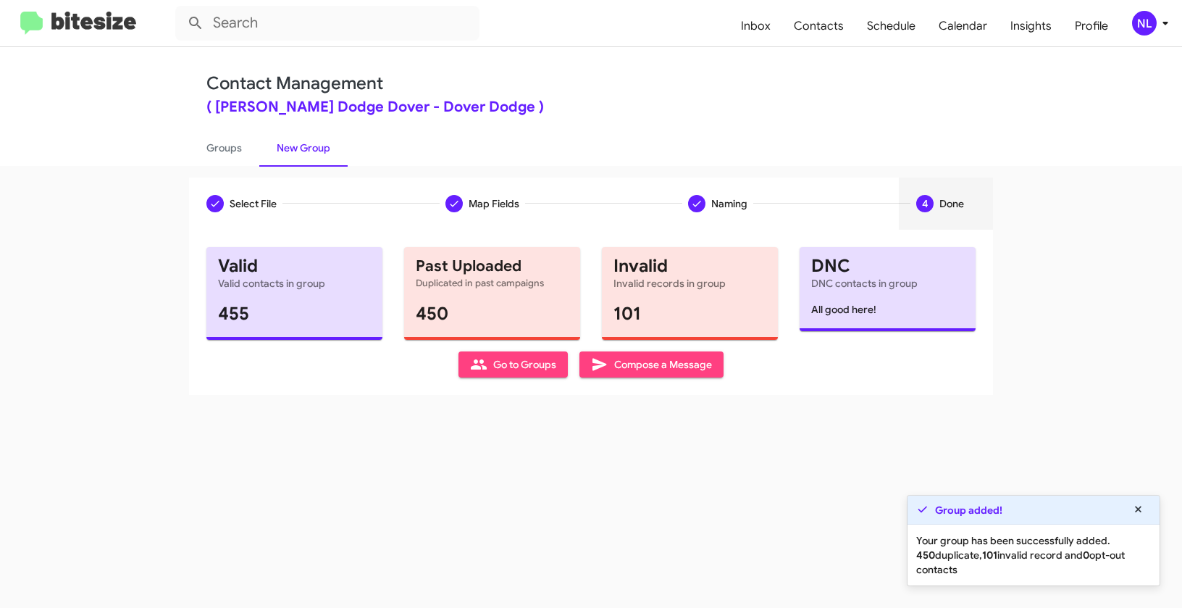
click at [487, 369] on span "Go to Groups" at bounding box center [513, 364] width 86 height 26
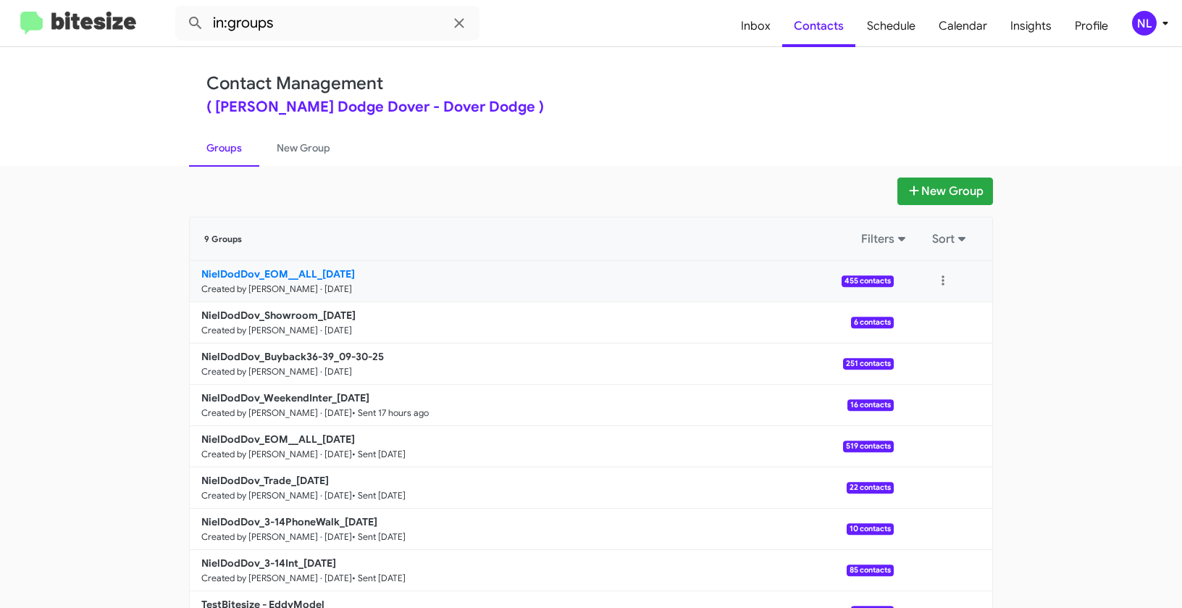
drag, startPoint x: 103, startPoint y: 270, endPoint x: 312, endPoint y: 270, distance: 208.6
click at [312, 270] on app-groups "New Group 9 Groups Filters Sort NielDodDov_EOM__ALL_09-30-25 Created by Nen Lim…" at bounding box center [591, 405] width 1182 height 456
copy div "Filters Sort NielDodDov_EOM__ALL"
click at [314, 6] on input "in:groups" at bounding box center [327, 23] width 304 height 35
click at [313, 22] on input "in:groups" at bounding box center [327, 23] width 304 height 35
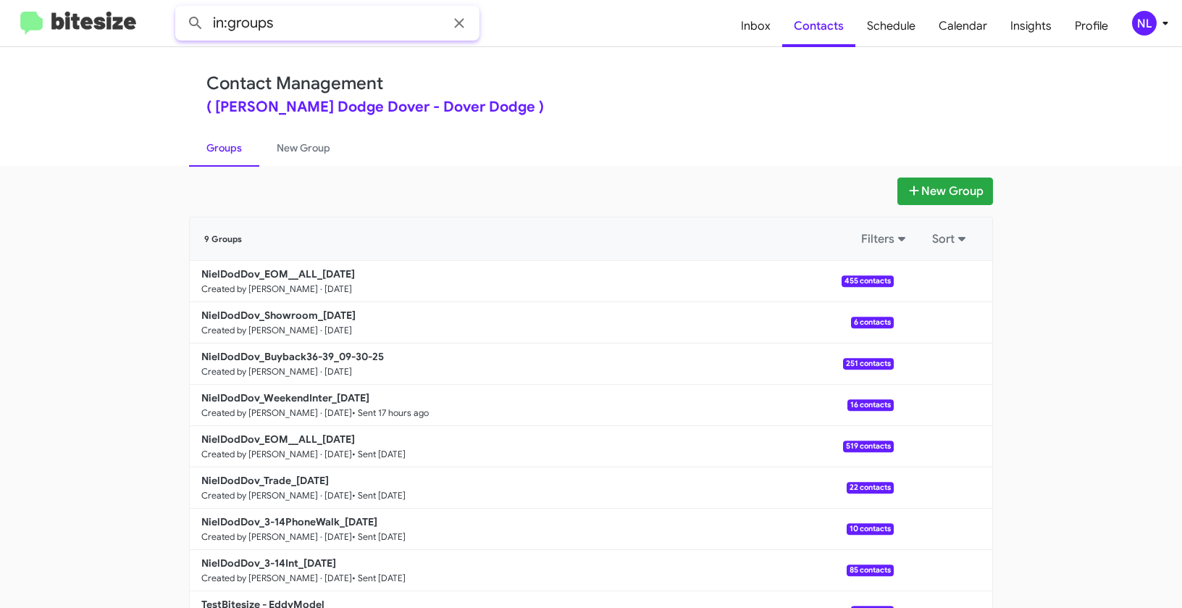
paste input "NielDodDov_EOM__ALL"
type input "in:groups NielDodDov_EOM__ALL"
click at [181, 9] on button at bounding box center [195, 23] width 29 height 29
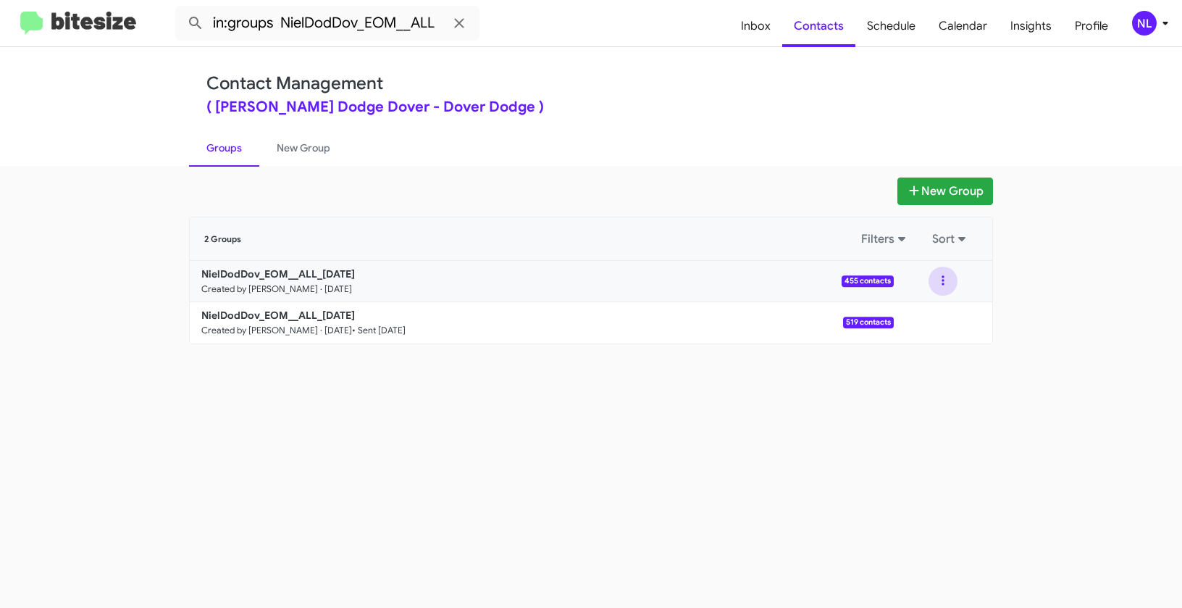
click at [940, 285] on button at bounding box center [943, 281] width 29 height 29
click at [947, 321] on button "View contacts" at bounding box center [900, 320] width 116 height 35
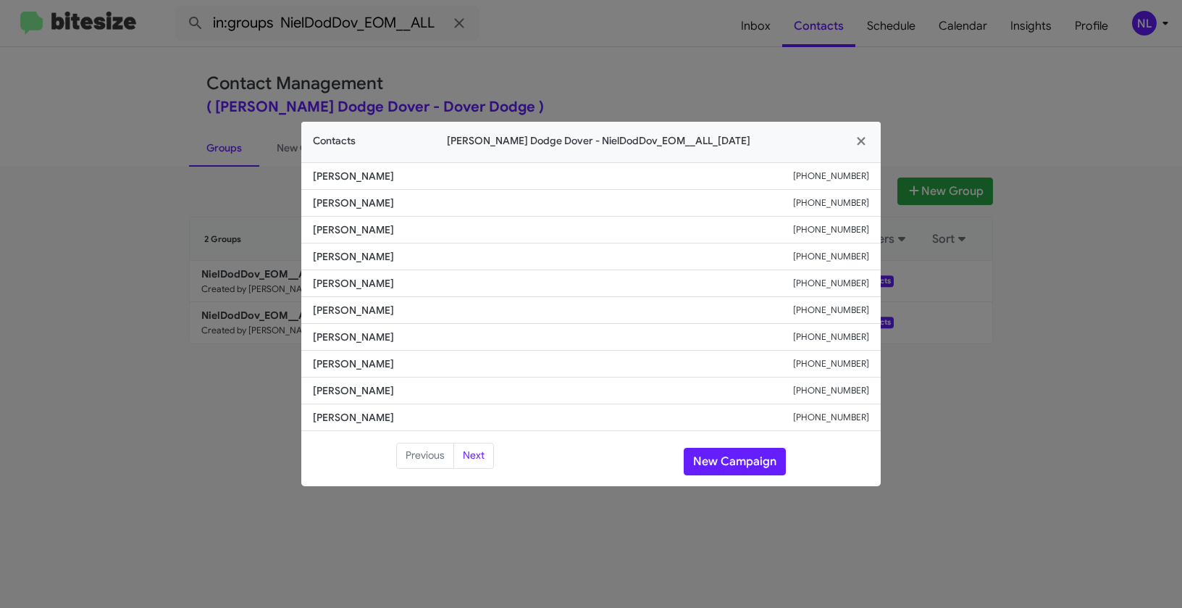
drag, startPoint x: 309, startPoint y: 170, endPoint x: 411, endPoint y: 184, distance: 102.4
click at [411, 184] on li "Venkata Mutha +18478996615" at bounding box center [591, 176] width 580 height 28
copy span "Venkata Mutha"
click at [732, 462] on button "New Campaign" at bounding box center [735, 462] width 102 height 28
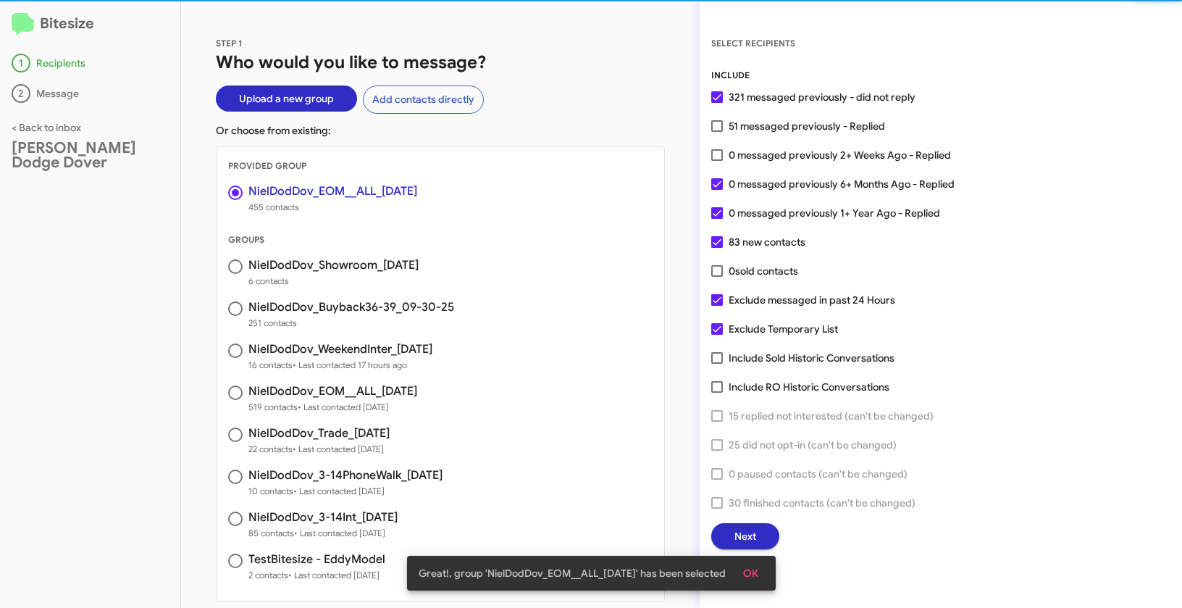
click at [766, 571] on button "OK" at bounding box center [751, 573] width 38 height 26
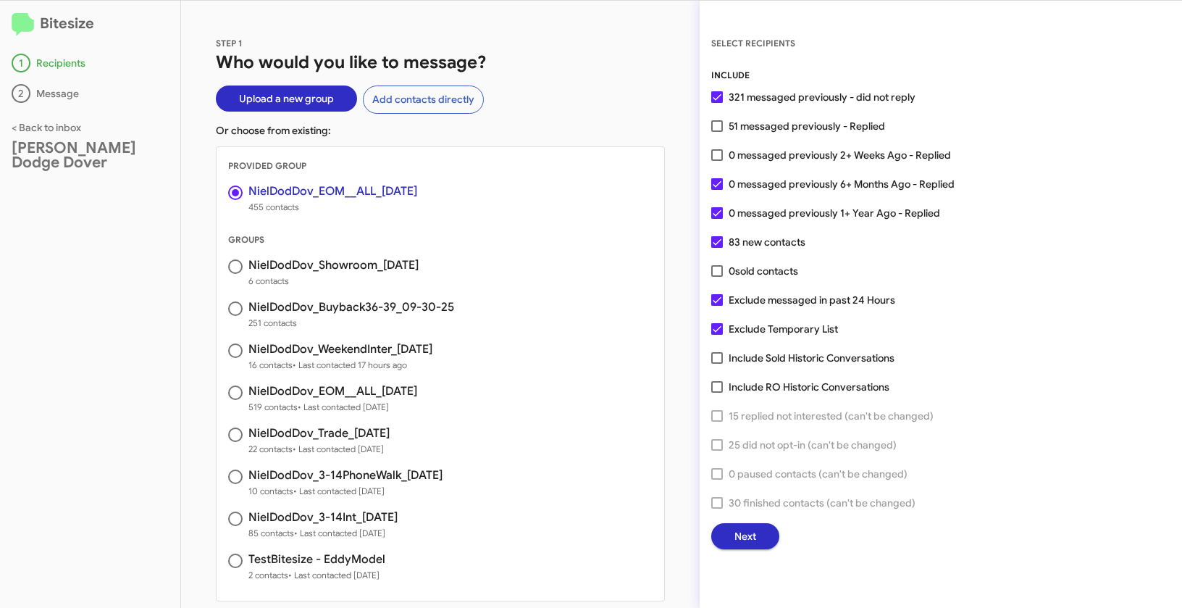
click at [717, 132] on label "51 messaged previously - Replied" at bounding box center [798, 125] width 174 height 17
click at [717, 132] on input "51 messaged previously - Replied" at bounding box center [717, 132] width 1 height 1
checkbox input "true"
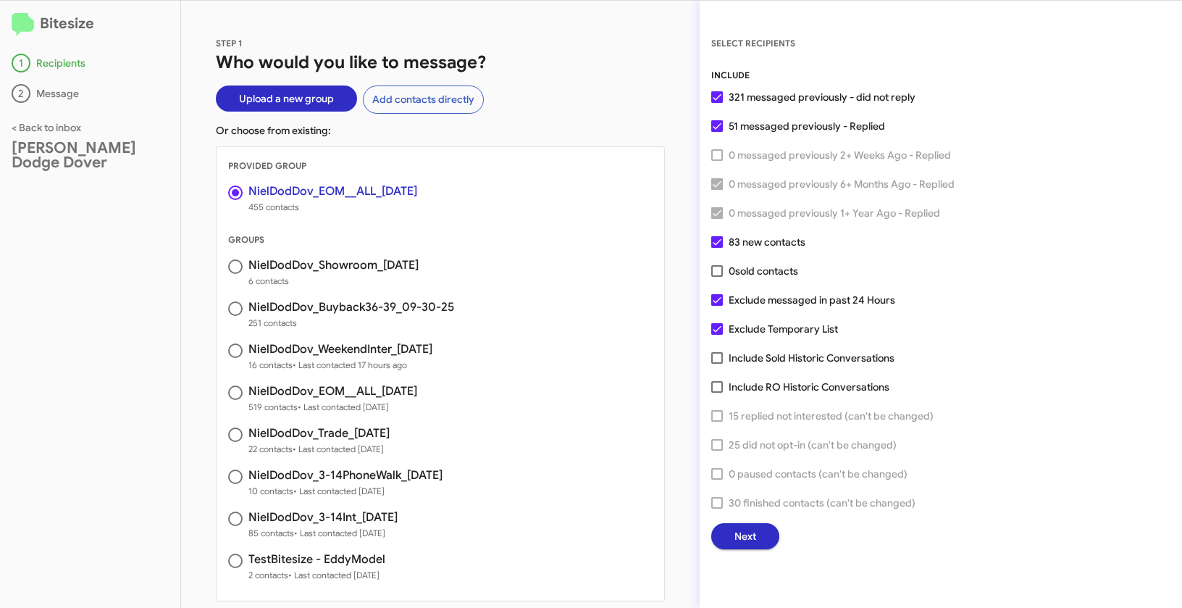
click at [756, 540] on span "Next" at bounding box center [746, 536] width 22 height 26
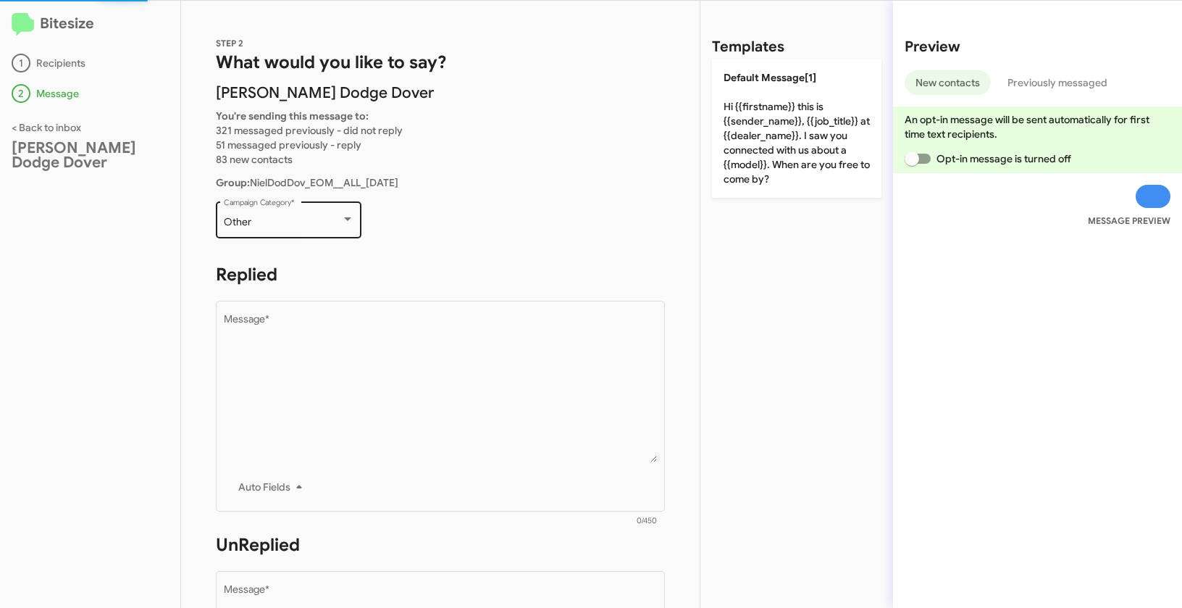
click at [275, 218] on div "Other" at bounding box center [282, 223] width 117 height 12
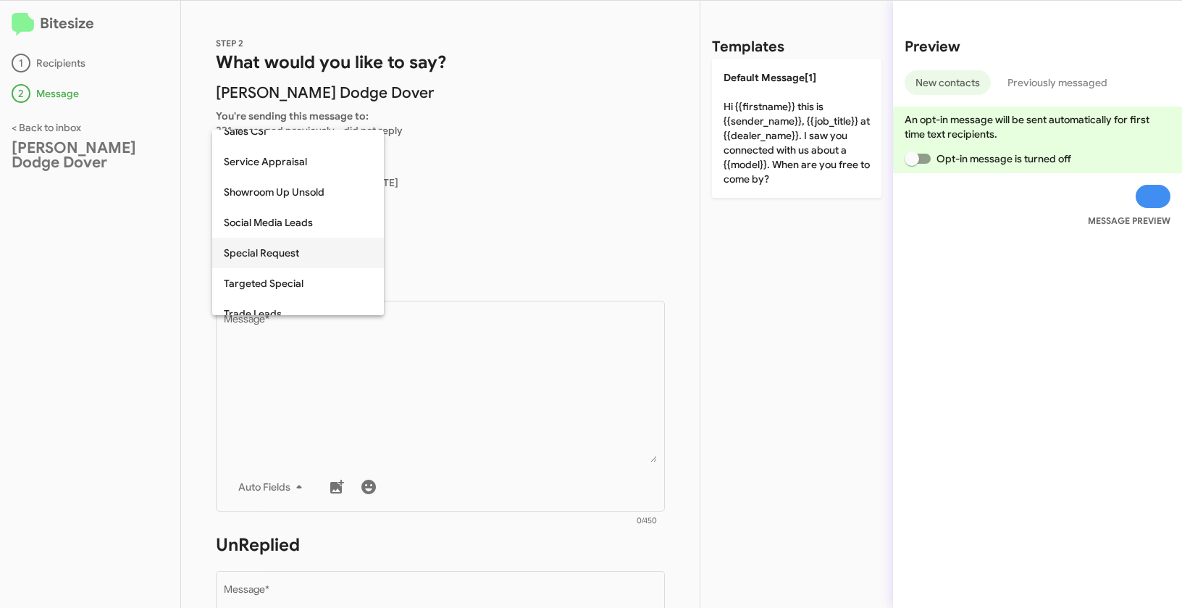
scroll to position [477, 0]
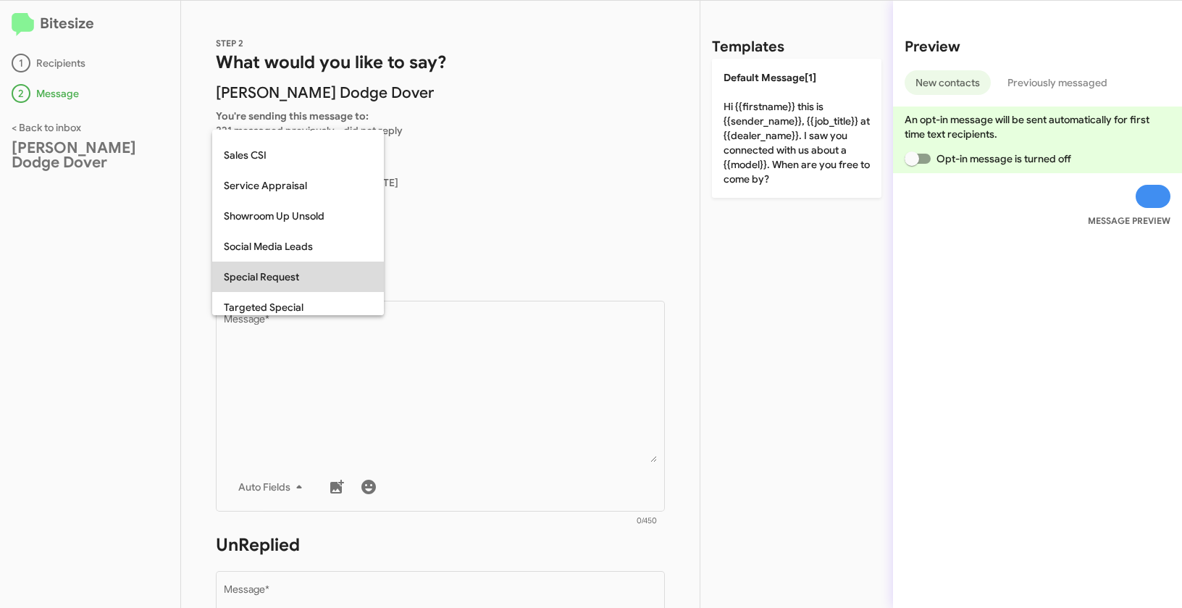
click at [267, 278] on span "Special Request" at bounding box center [298, 277] width 149 height 30
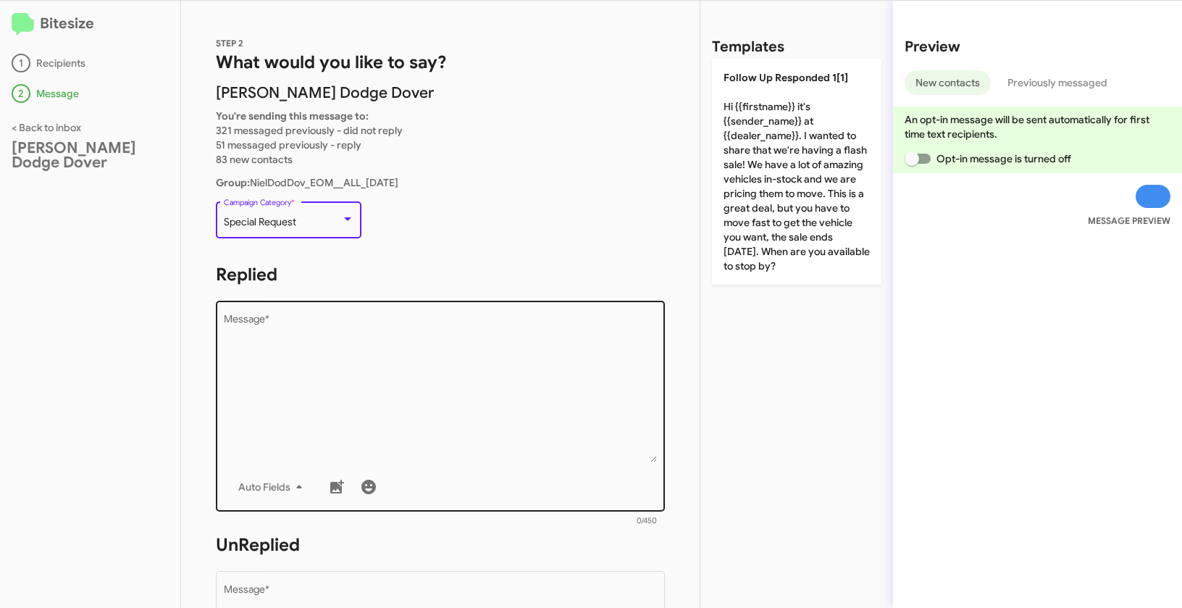
click at [335, 353] on textarea "Message *" at bounding box center [441, 388] width 434 height 148
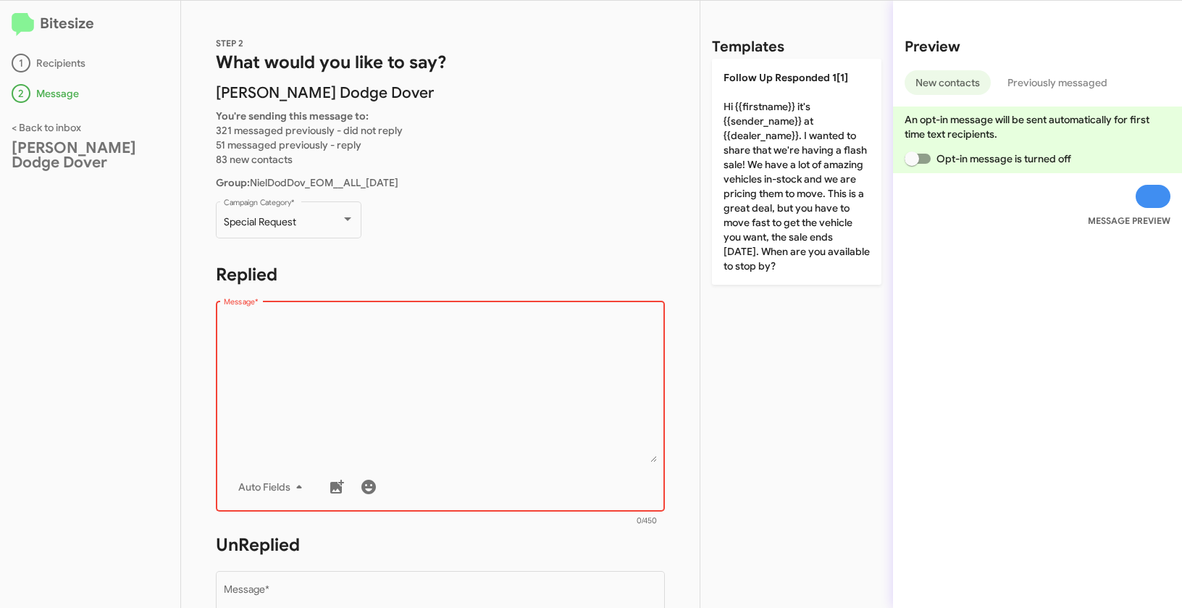
paste textarea ""Hi {{firstname}} it's {{sender_name}}, {{job_title}} at {{dealer_name}}. We mu…"
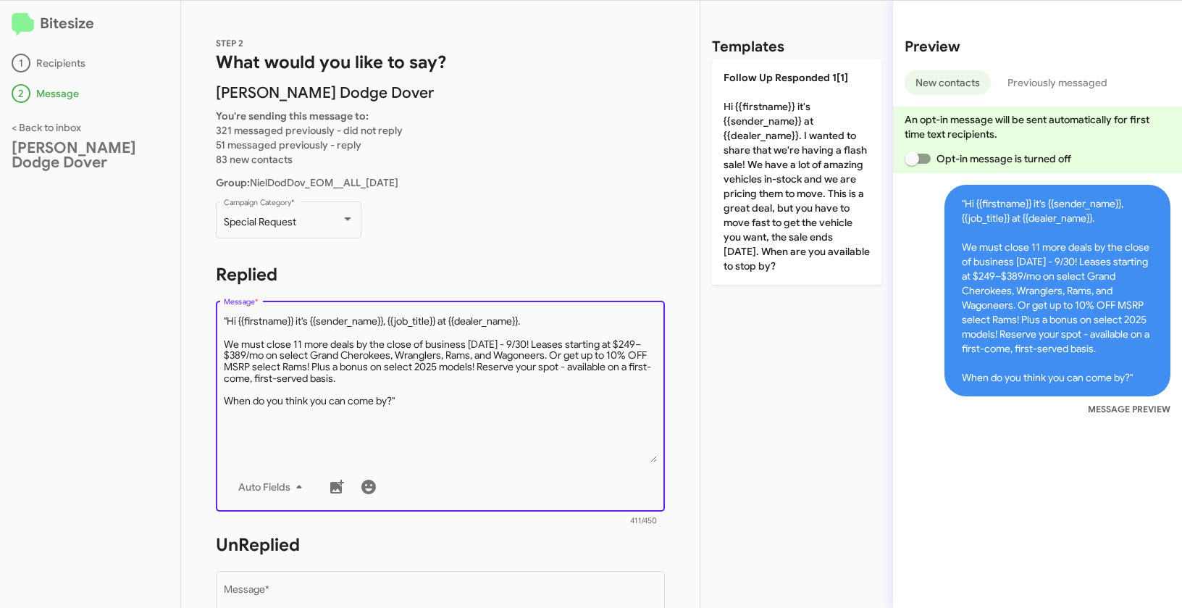
click at [229, 321] on textarea "Message *" at bounding box center [441, 388] width 434 height 148
click at [430, 401] on textarea "Message *" at bounding box center [441, 388] width 434 height 148
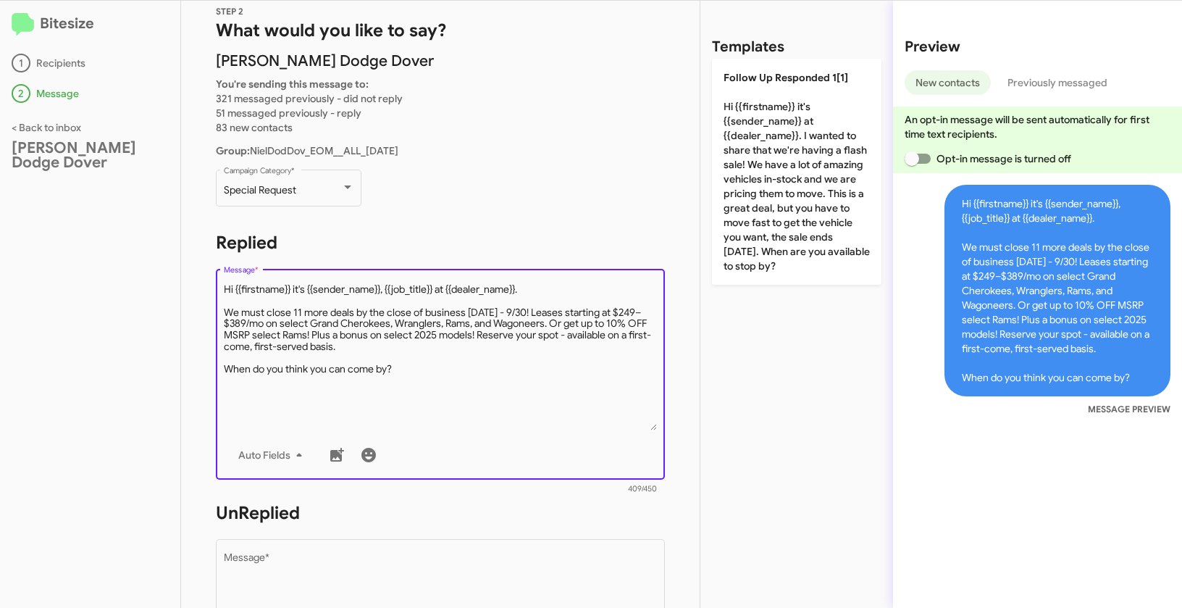
scroll to position [215, 0]
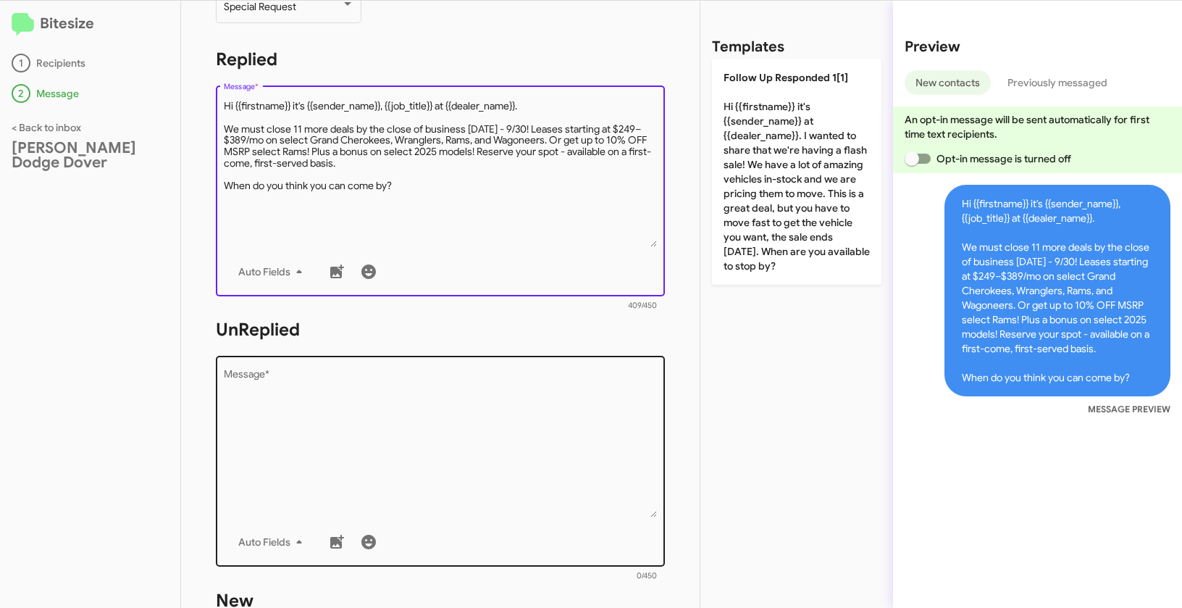
type textarea "Hi {{firstname}} it's {{sender_name}}, {{job_title}} at {{dealer_name}}. We mus…"
click at [448, 486] on textarea "Message *" at bounding box center [441, 443] width 434 height 148
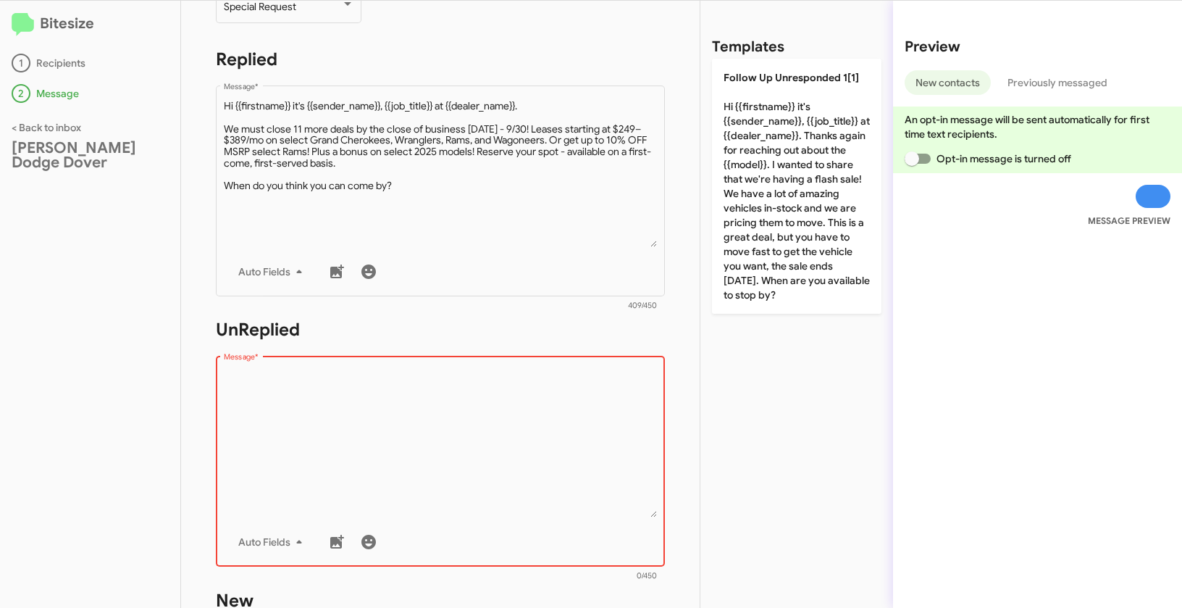
click at [398, 394] on textarea "Message *" at bounding box center [441, 443] width 434 height 148
paste textarea ""Hi {{firstname}} it's {{sender_name}}, {{job_title}} at {{dealer_name}}. Thank…"
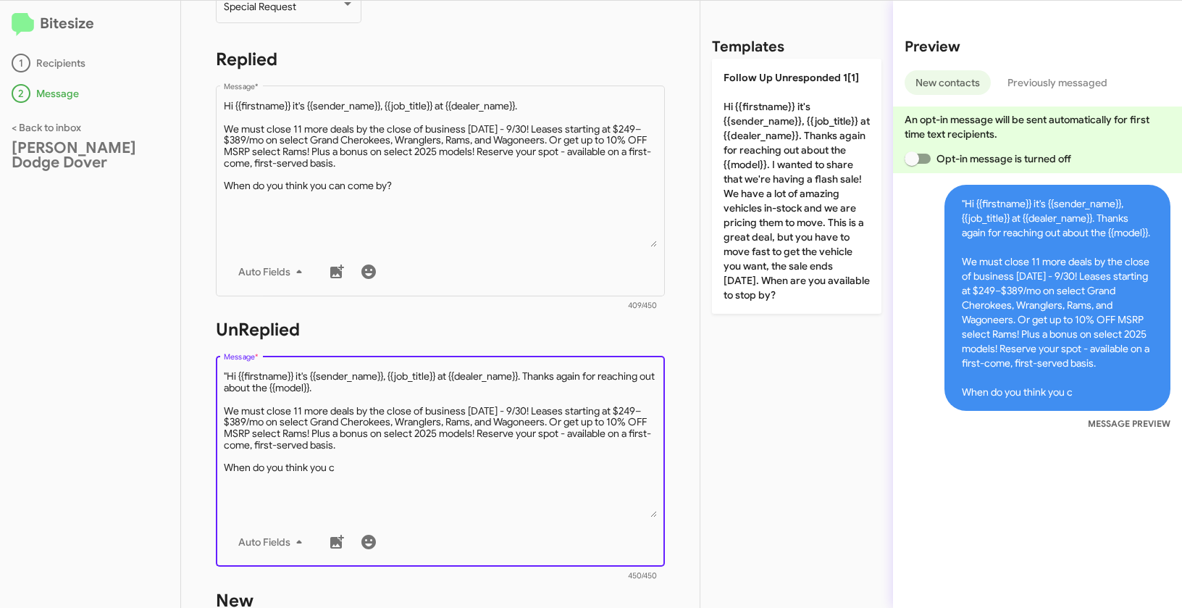
click at [227, 372] on textarea "Message *" at bounding box center [441, 443] width 434 height 148
click at [343, 467] on textarea "Message *" at bounding box center [441, 443] width 434 height 148
type textarea "Hi {{firstname}} it's {{sender_name}}, {{job_title}} at {{dealer_name}}. Thanks…"
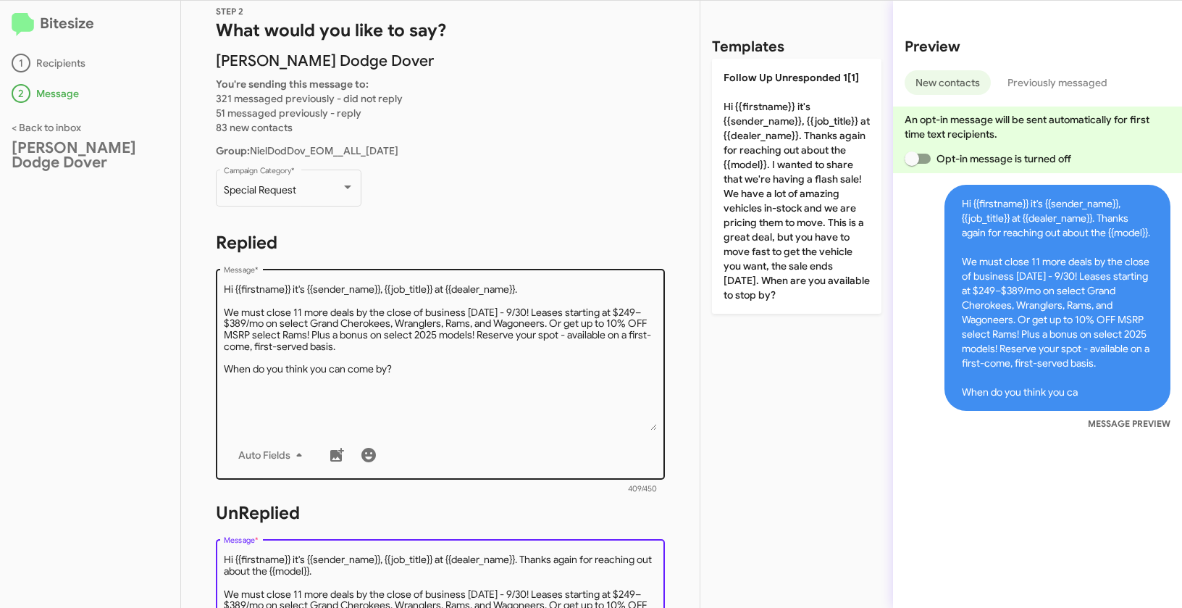
scroll to position [0, 0]
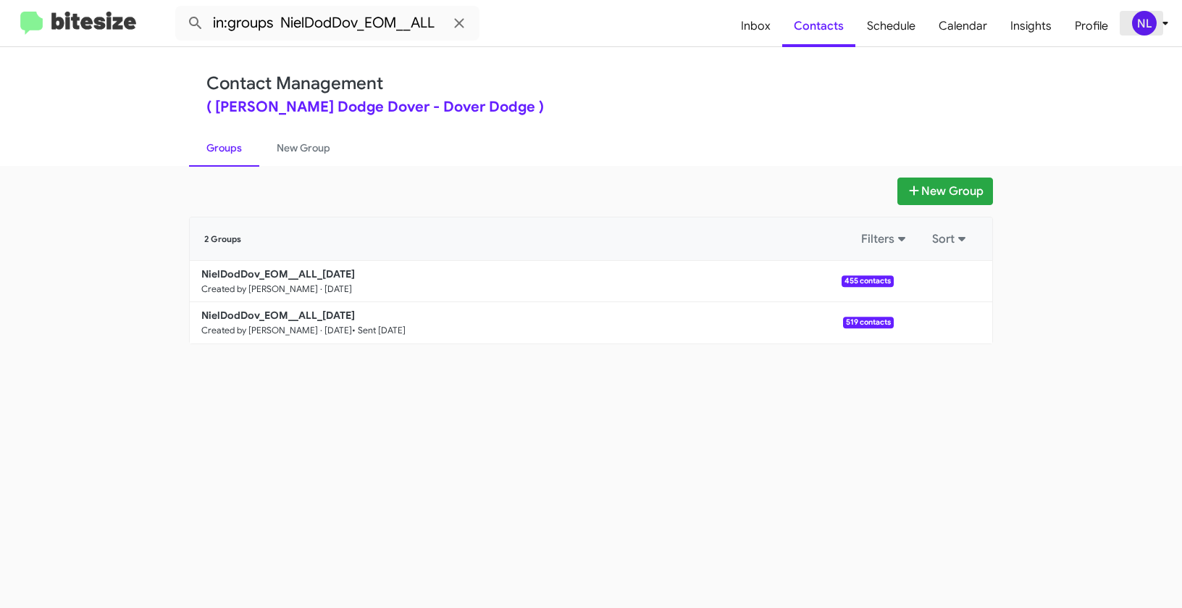
click at [1147, 27] on div "NL" at bounding box center [1144, 23] width 25 height 25
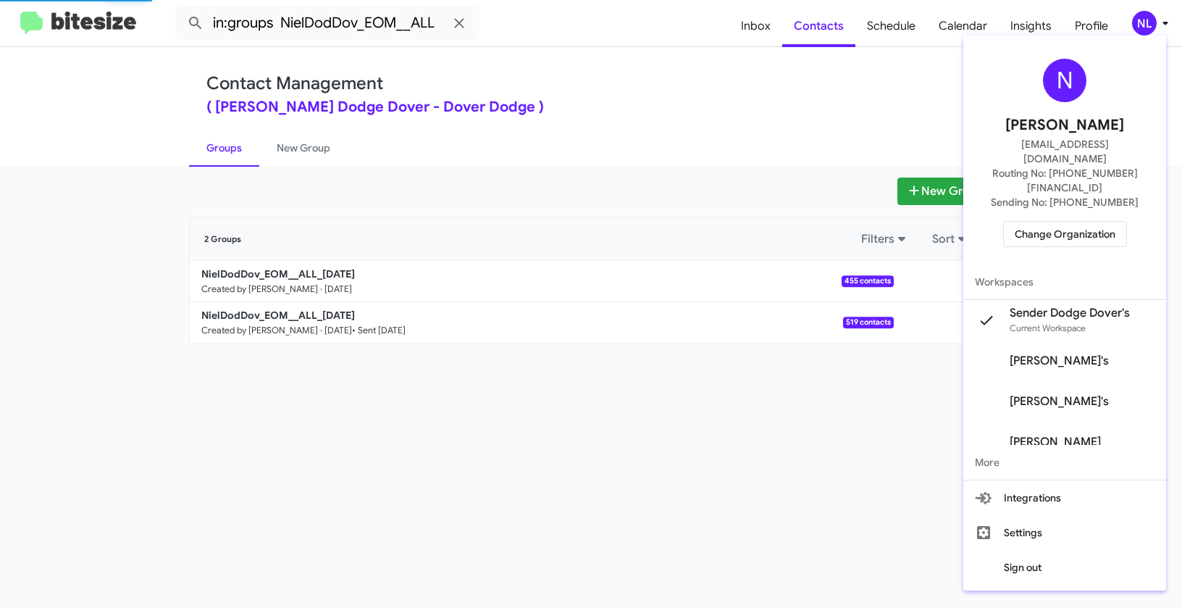
click at [1053, 222] on span "Change Organization" at bounding box center [1065, 234] width 101 height 25
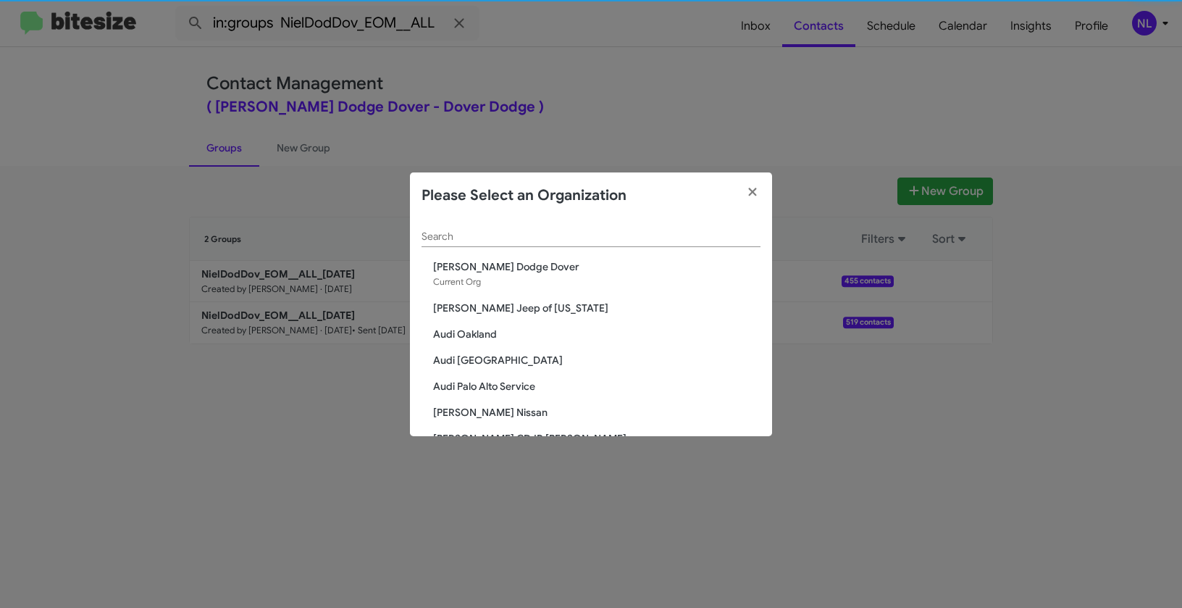
click at [553, 241] on input "Search" at bounding box center [591, 237] width 339 height 12
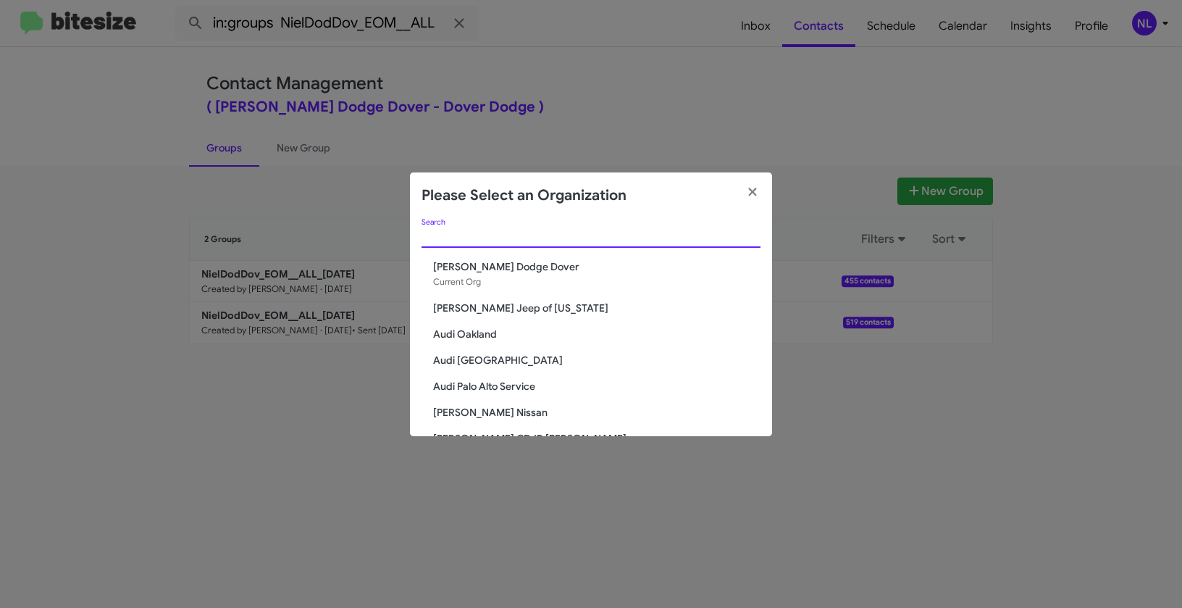
paste input "Lexus of Concord"
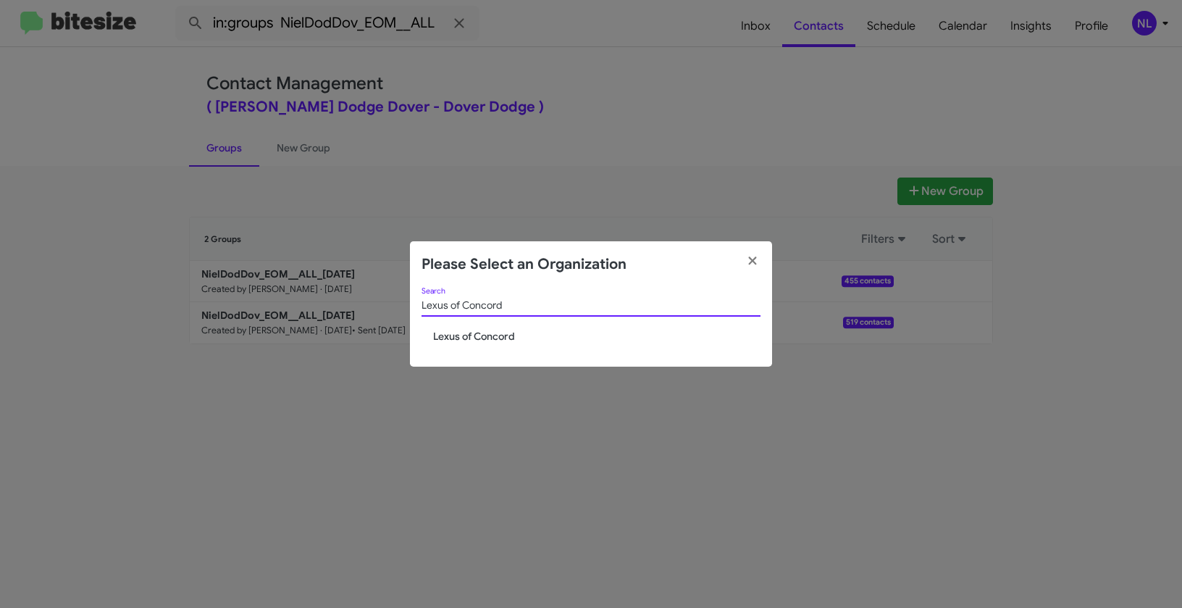
type input "Lexus of Concord"
click at [481, 336] on span "Lexus of Concord" at bounding box center [596, 336] width 327 height 14
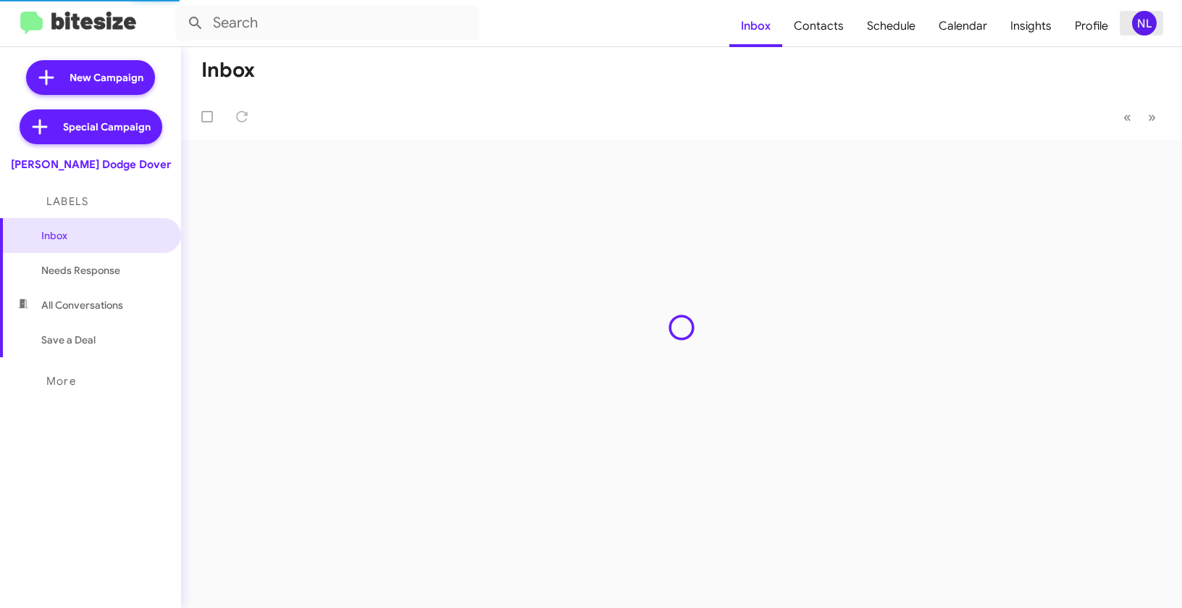
click at [1149, 24] on div "NL" at bounding box center [1144, 23] width 25 height 25
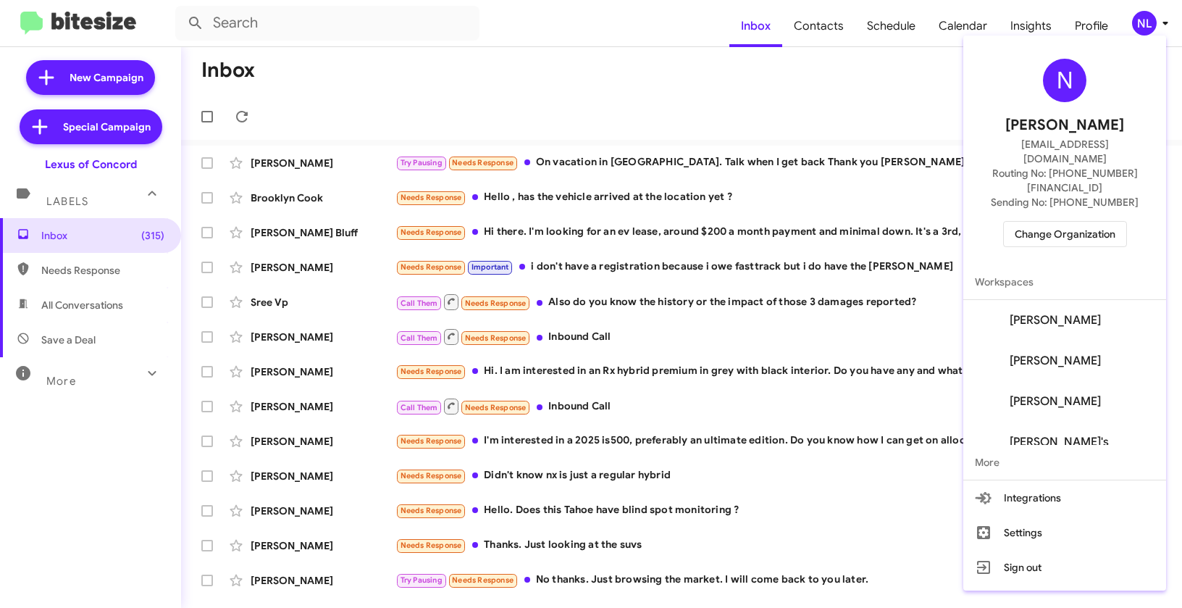
click at [1084, 435] on span "Bianca Vegas's" at bounding box center [1059, 442] width 99 height 14
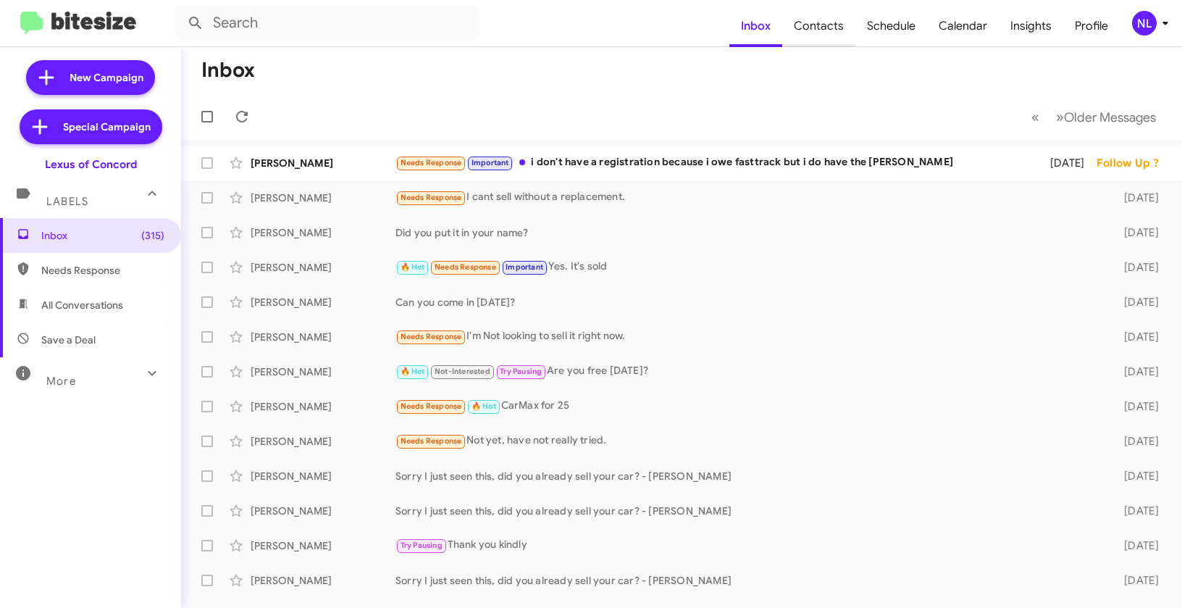
click at [823, 33] on span "Contacts" at bounding box center [818, 26] width 73 height 42
type input "in:groups"
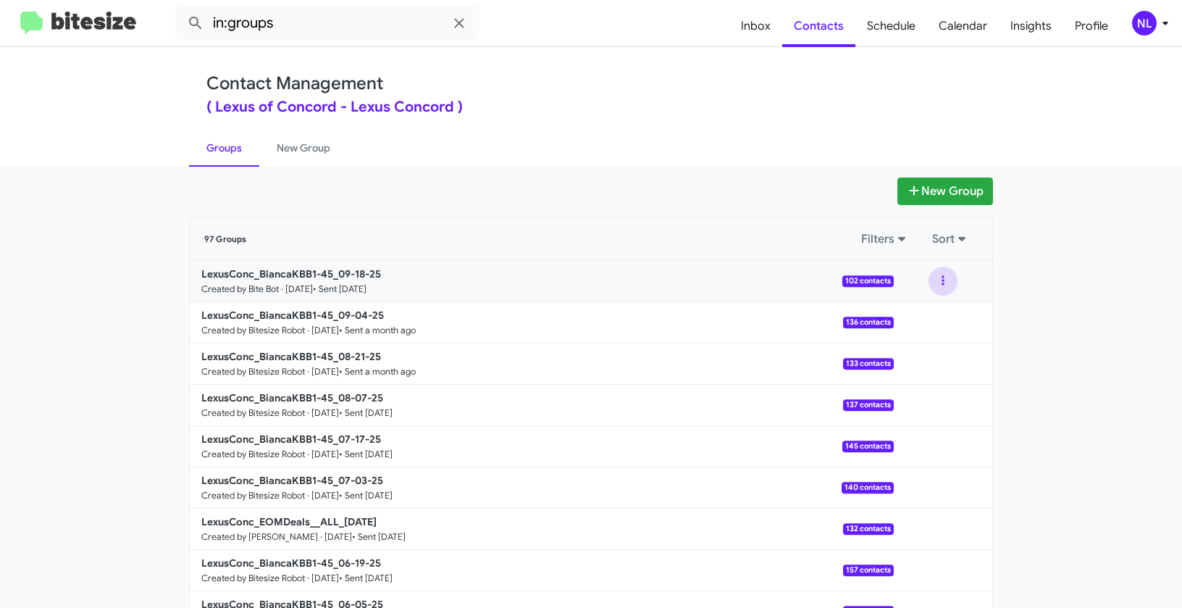
click at [938, 285] on button at bounding box center [943, 281] width 29 height 29
click at [919, 322] on button "View contacts" at bounding box center [900, 320] width 116 height 35
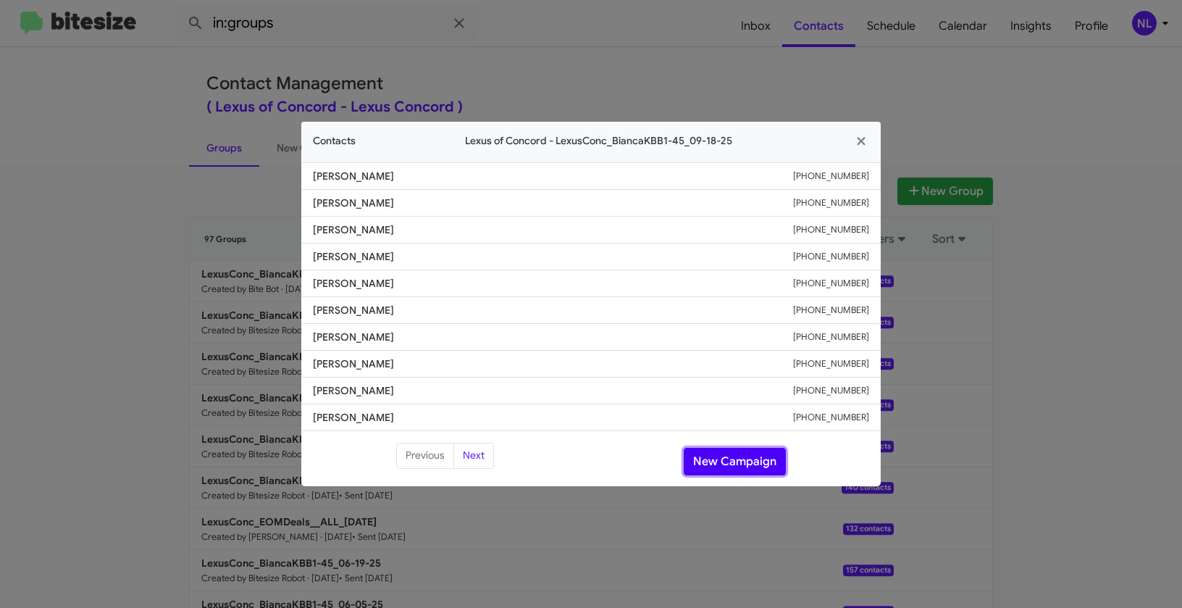
click at [722, 462] on button "New Campaign" at bounding box center [735, 462] width 102 height 28
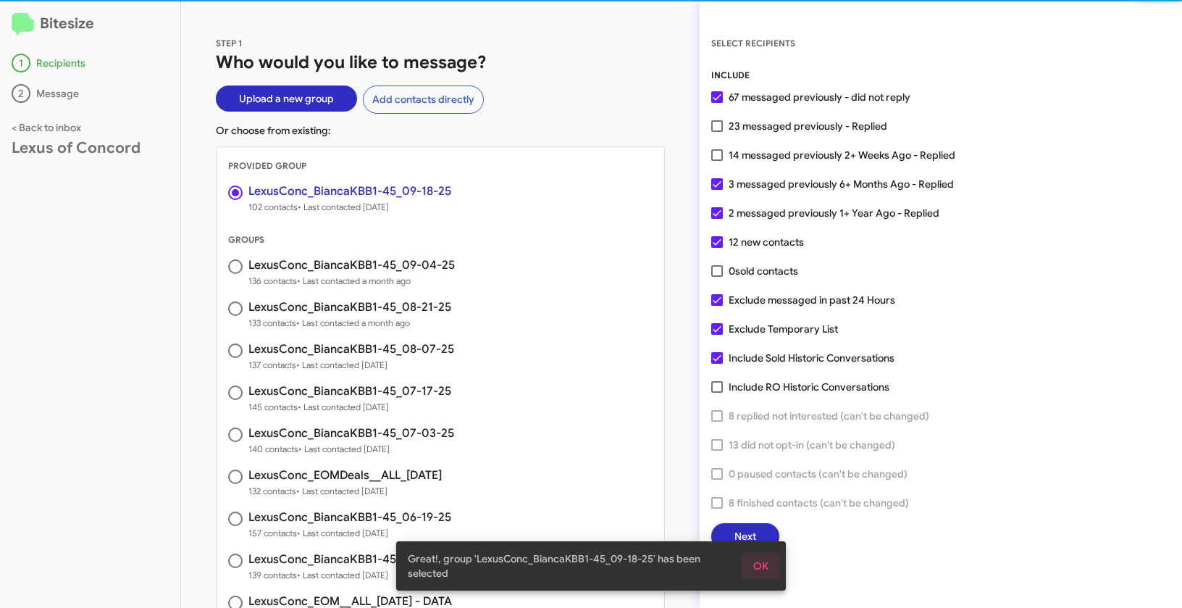
click at [763, 564] on span "OK" at bounding box center [760, 566] width 15 height 26
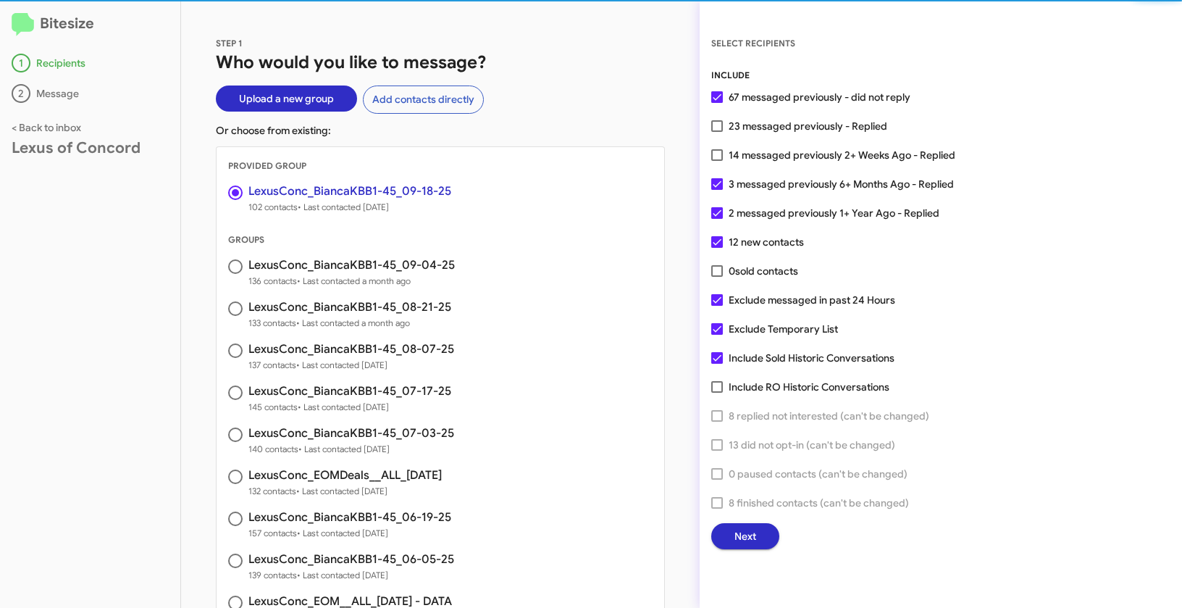
click at [751, 537] on span "Next" at bounding box center [746, 536] width 22 height 26
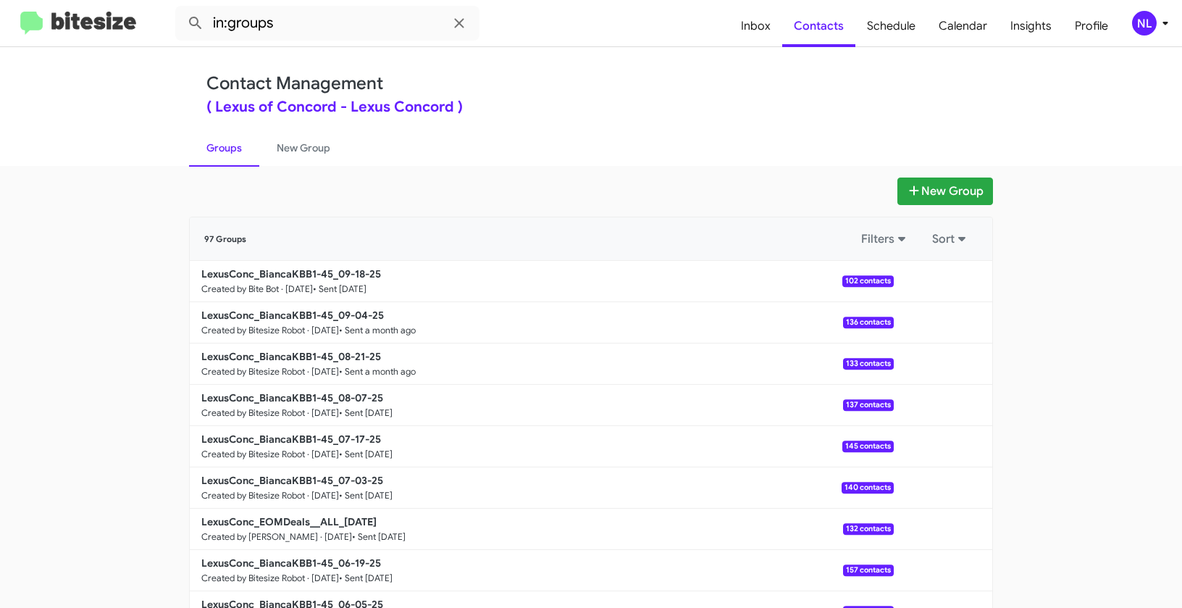
click at [1147, 29] on div "NL" at bounding box center [1144, 23] width 25 height 25
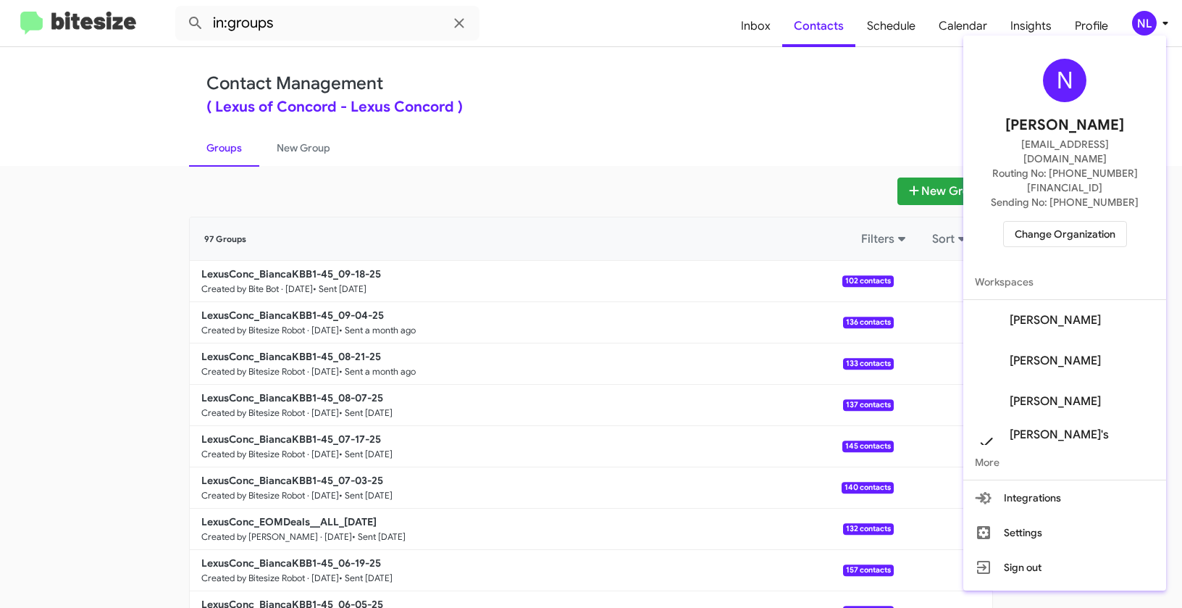
click at [598, 111] on div at bounding box center [591, 304] width 1182 height 608
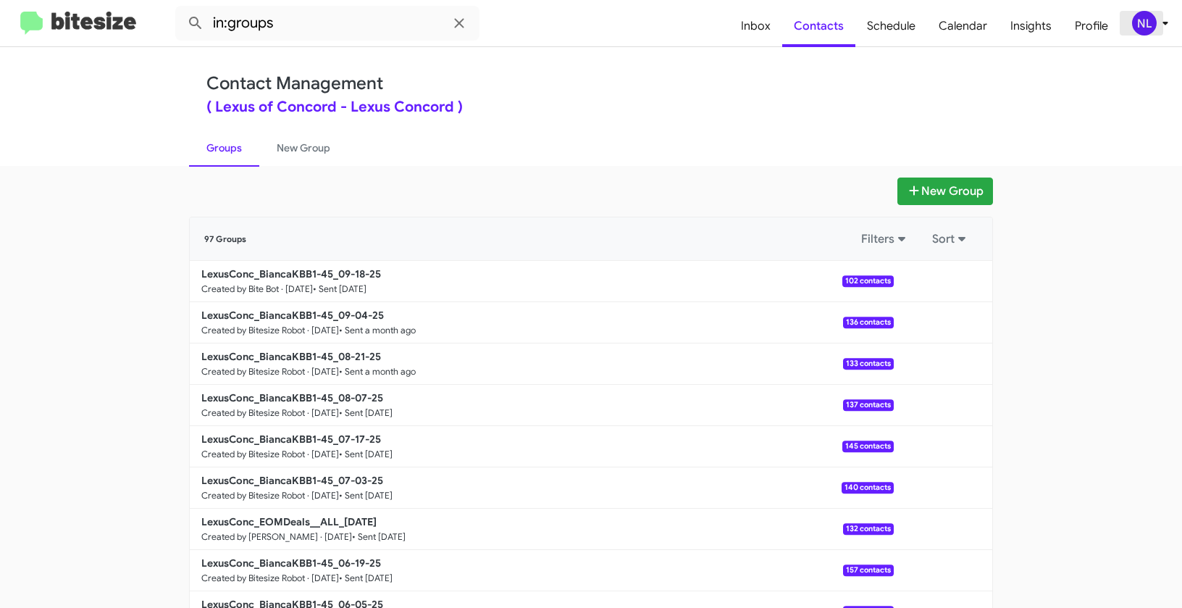
click at [1153, 25] on div "NL" at bounding box center [1144, 23] width 25 height 25
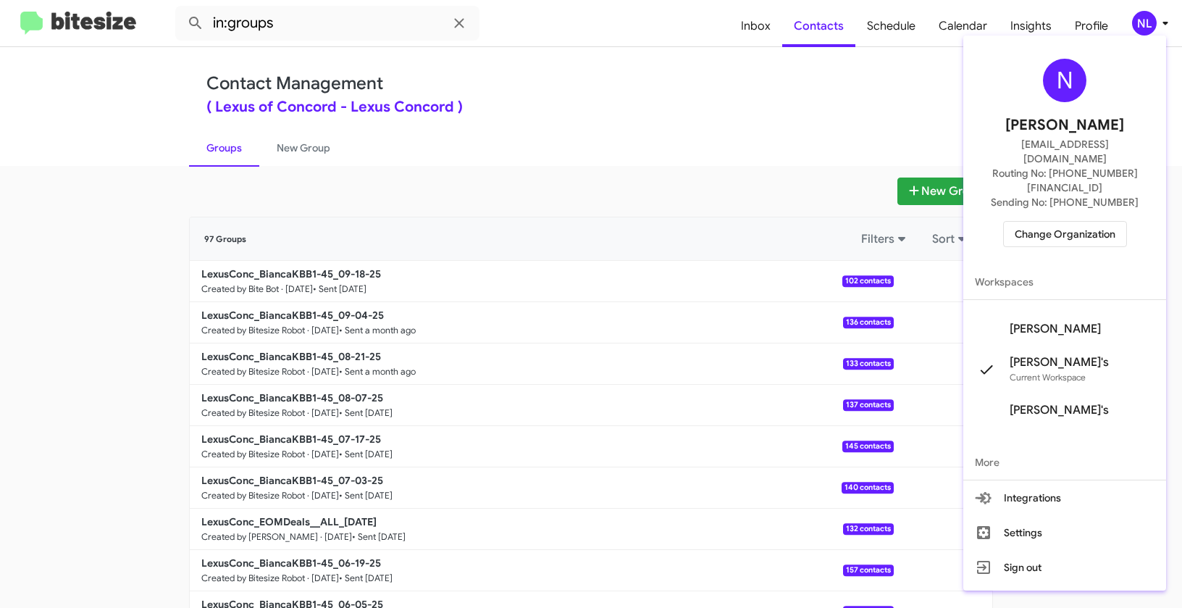
scroll to position [80, 0]
click at [514, 148] on div at bounding box center [591, 304] width 1182 height 608
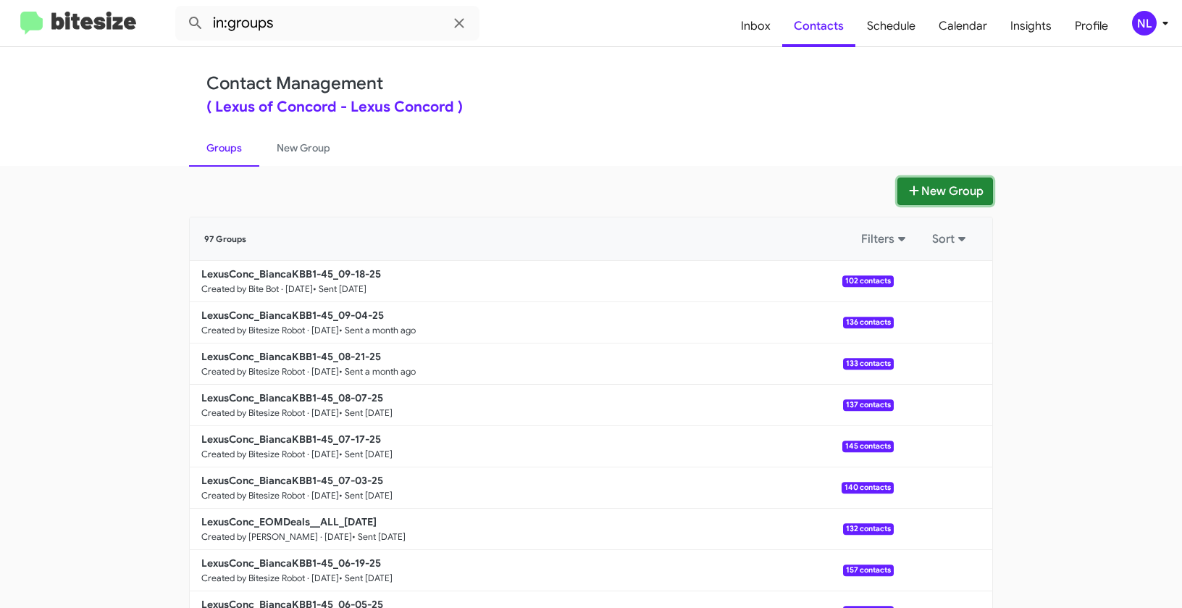
click at [951, 187] on button "New Group" at bounding box center [946, 191] width 96 height 28
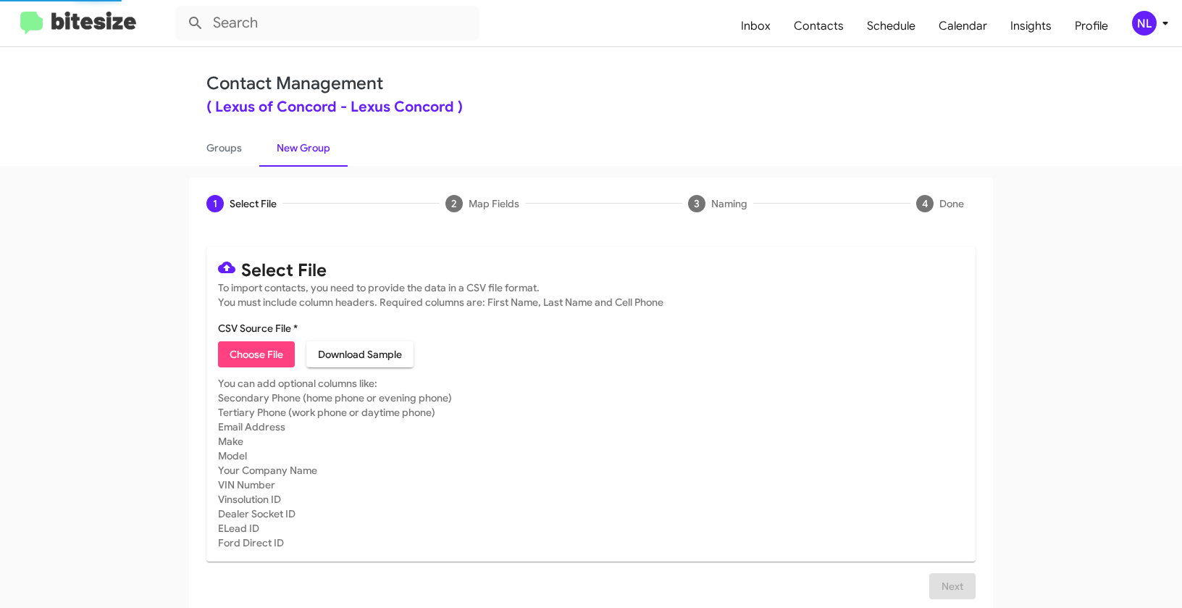
click at [262, 352] on span "Choose File" at bounding box center [257, 354] width 54 height 26
type input "LexusConc_EOM__ALL_09-30-25"
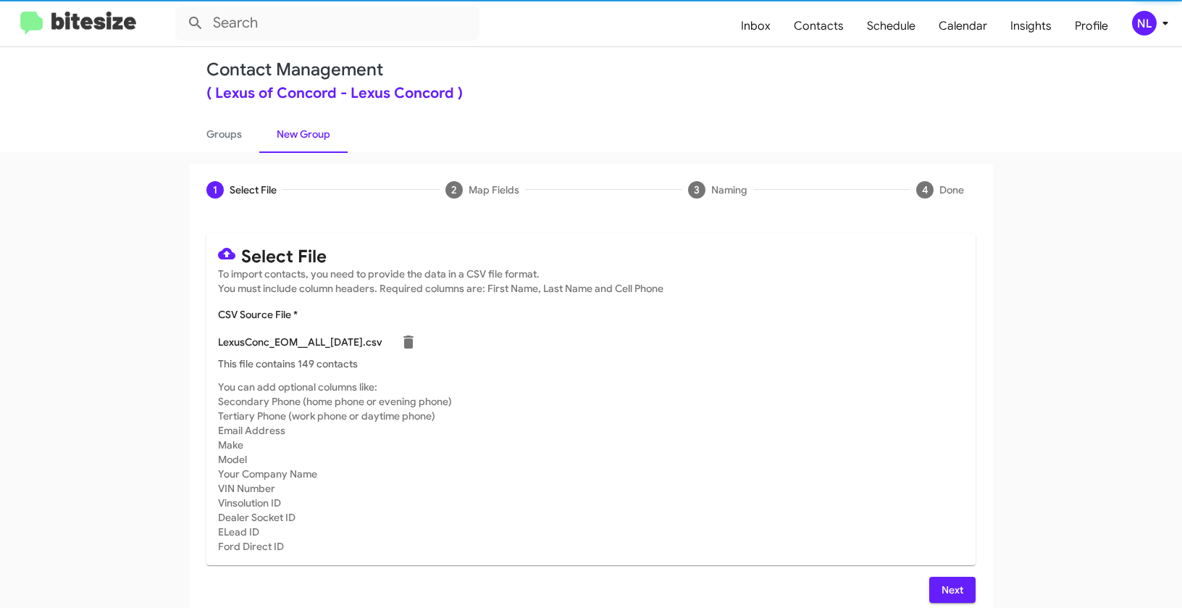
scroll to position [26, 0]
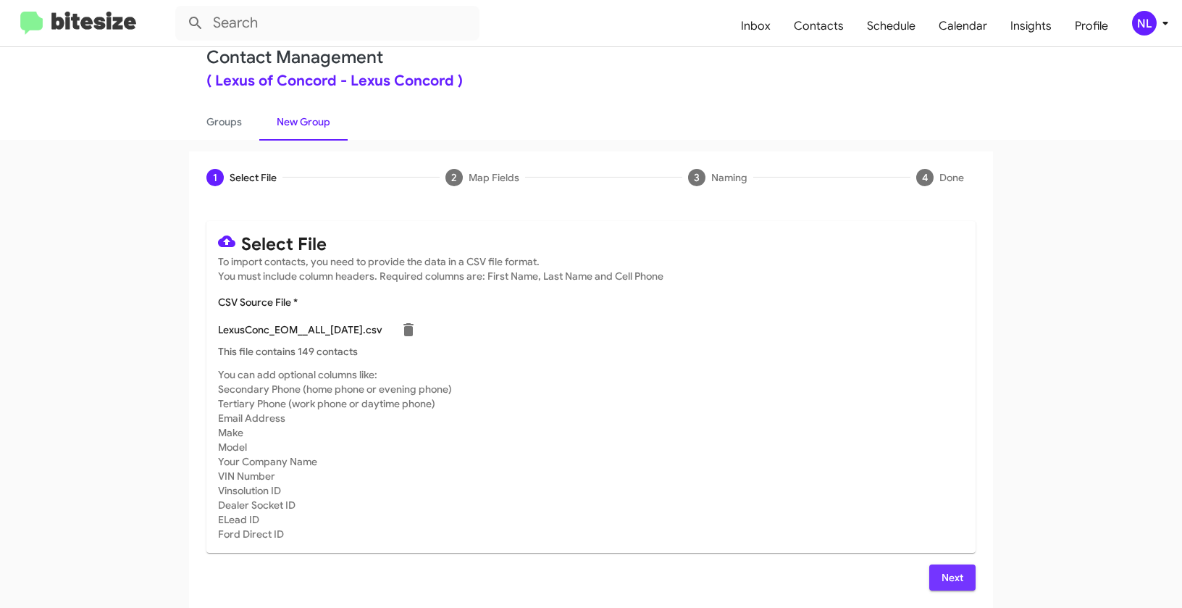
click at [948, 577] on span "Next" at bounding box center [952, 577] width 23 height 26
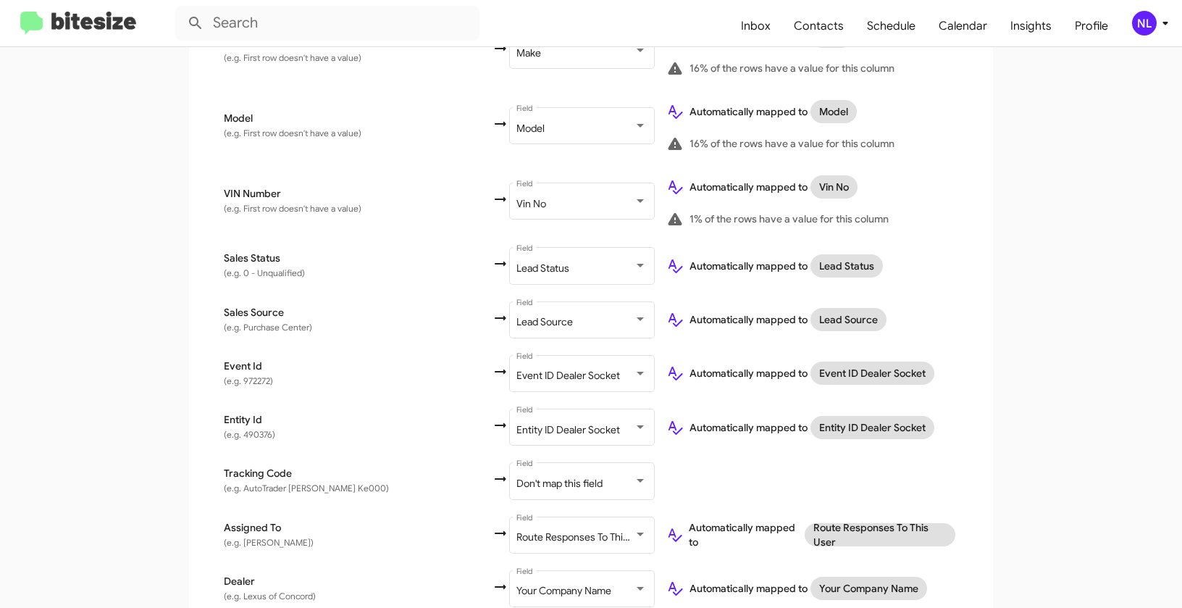
scroll to position [817, 0]
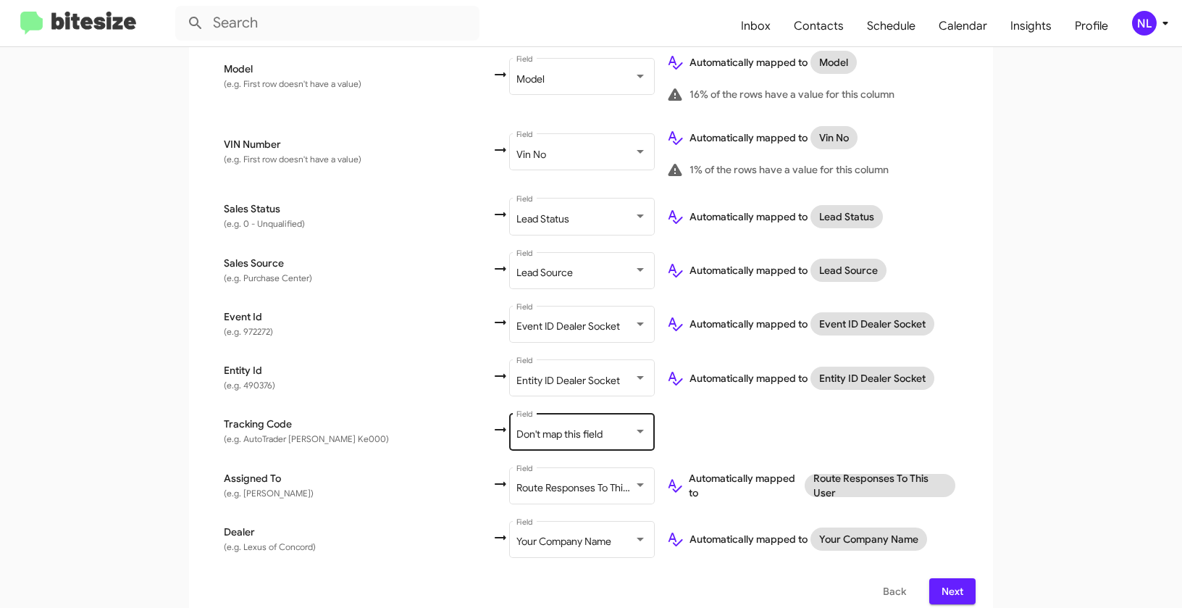
click at [517, 427] on span "Don't map this field" at bounding box center [560, 433] width 86 height 13
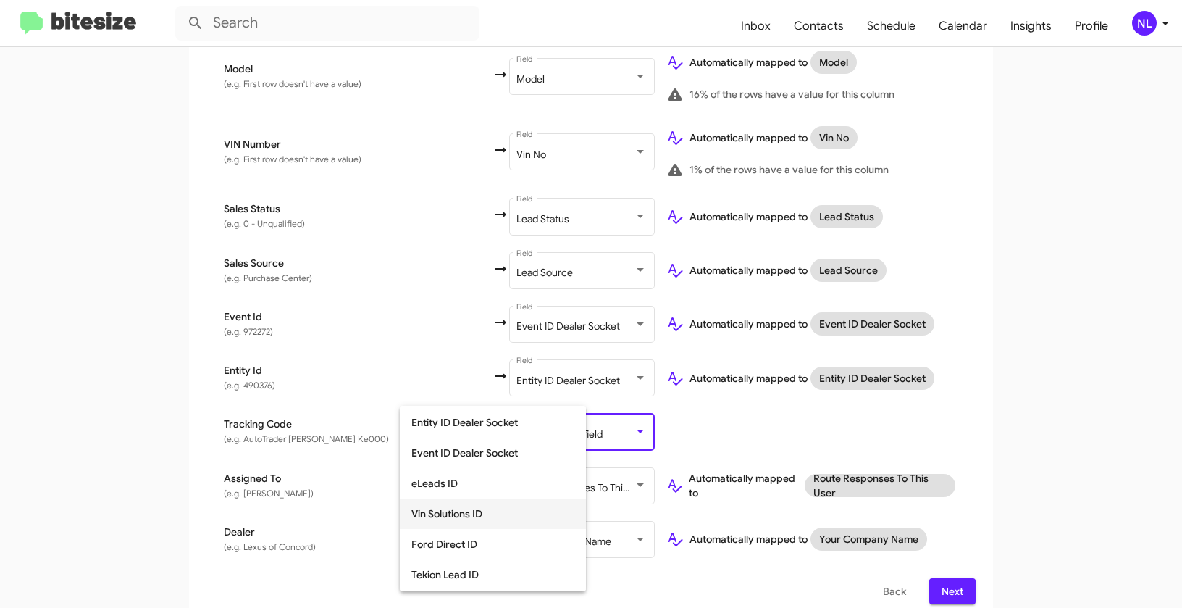
scroll to position [389, 0]
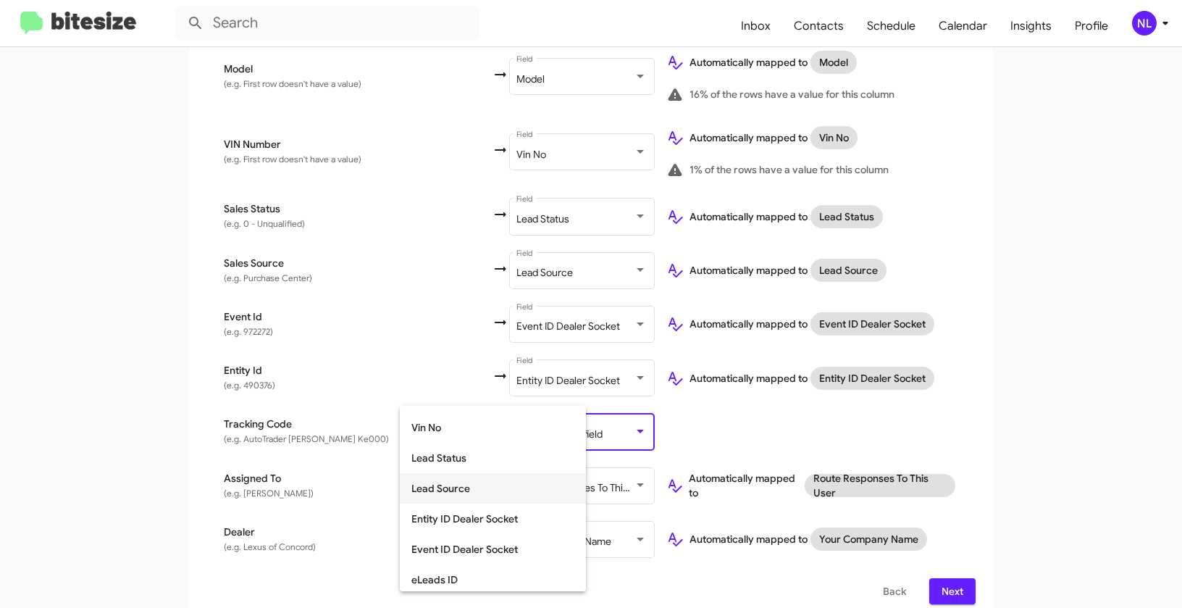
click at [452, 485] on span "Lead Source" at bounding box center [493, 488] width 163 height 30
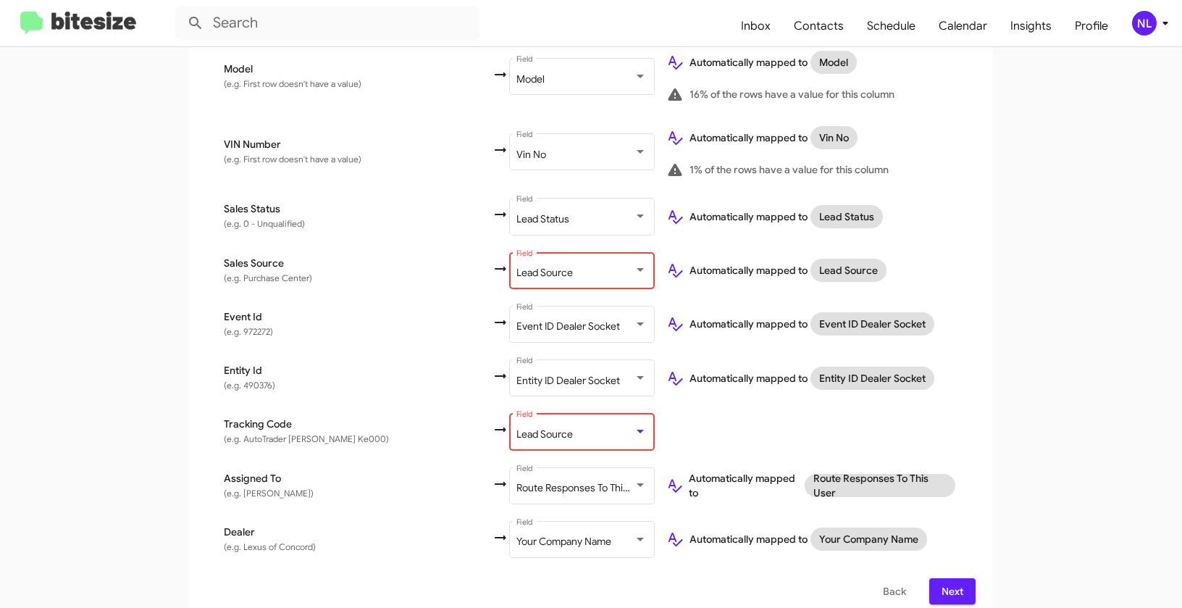
click at [517, 266] on span "Lead Source" at bounding box center [545, 272] width 57 height 13
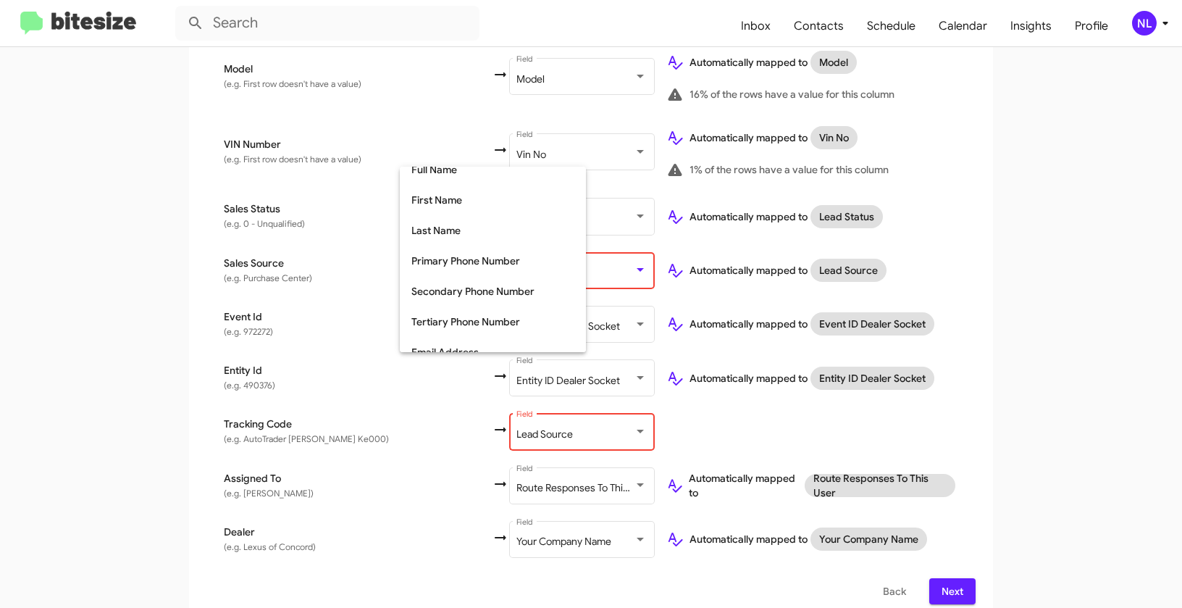
scroll to position [0, 0]
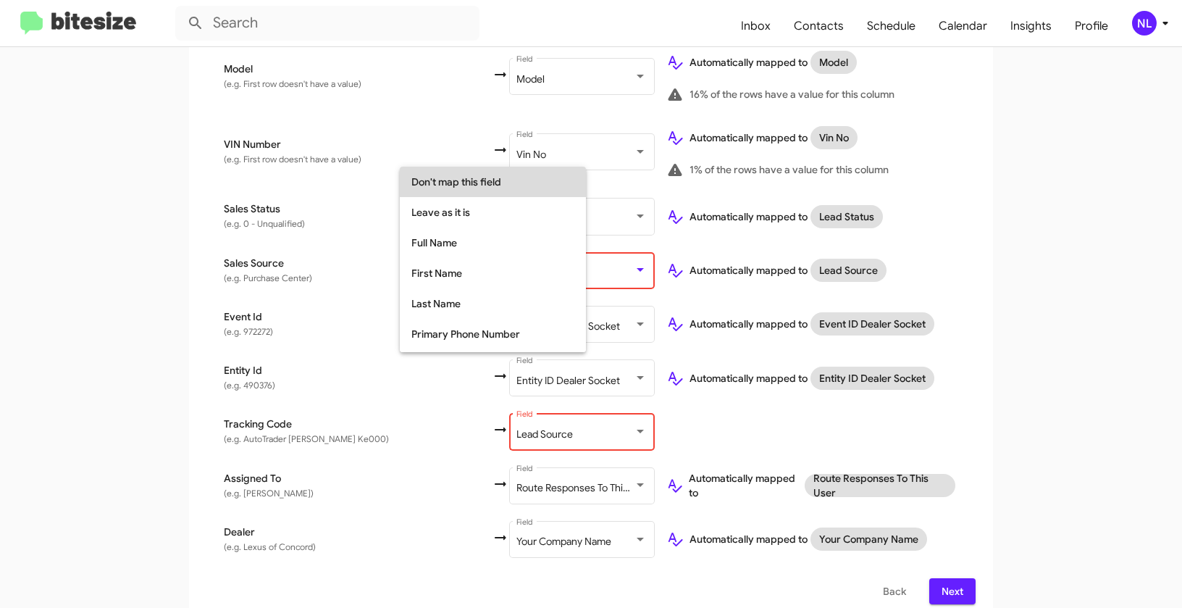
click at [456, 184] on span "Don't map this field" at bounding box center [493, 182] width 163 height 30
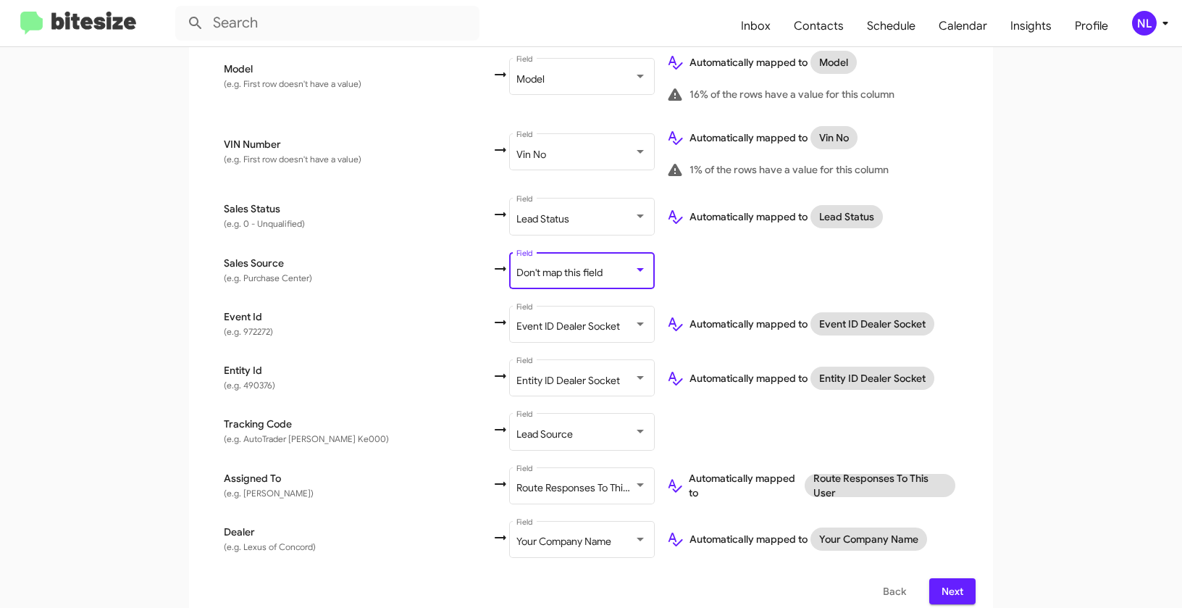
click at [967, 314] on td "Automatically mapped to Event ID Dealer Socket" at bounding box center [815, 324] width 321 height 54
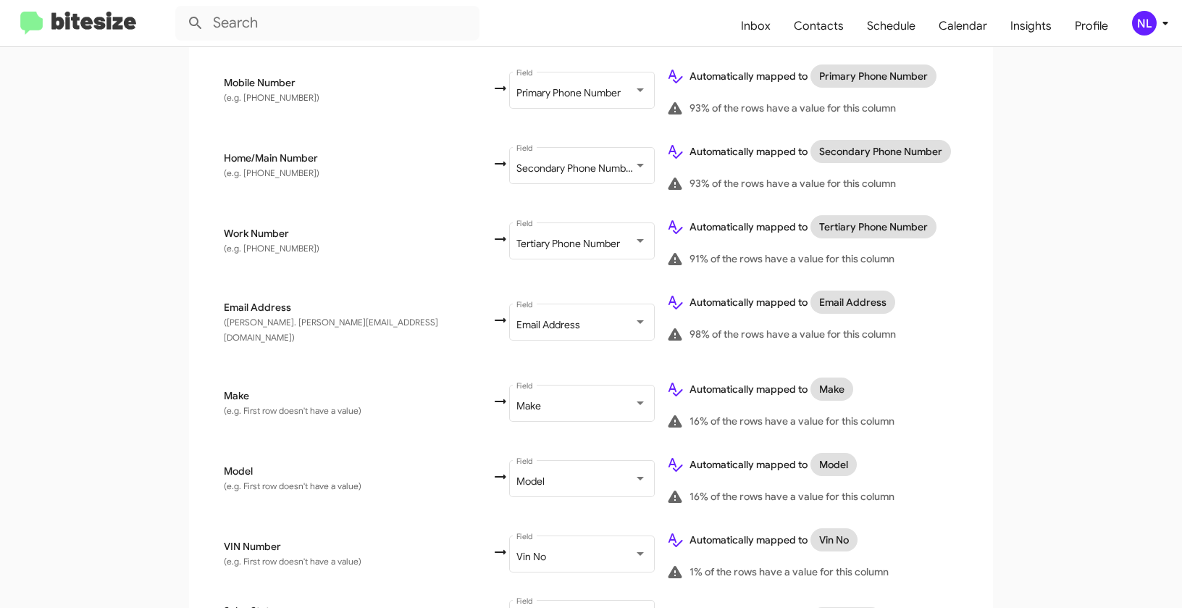
scroll to position [817, 0]
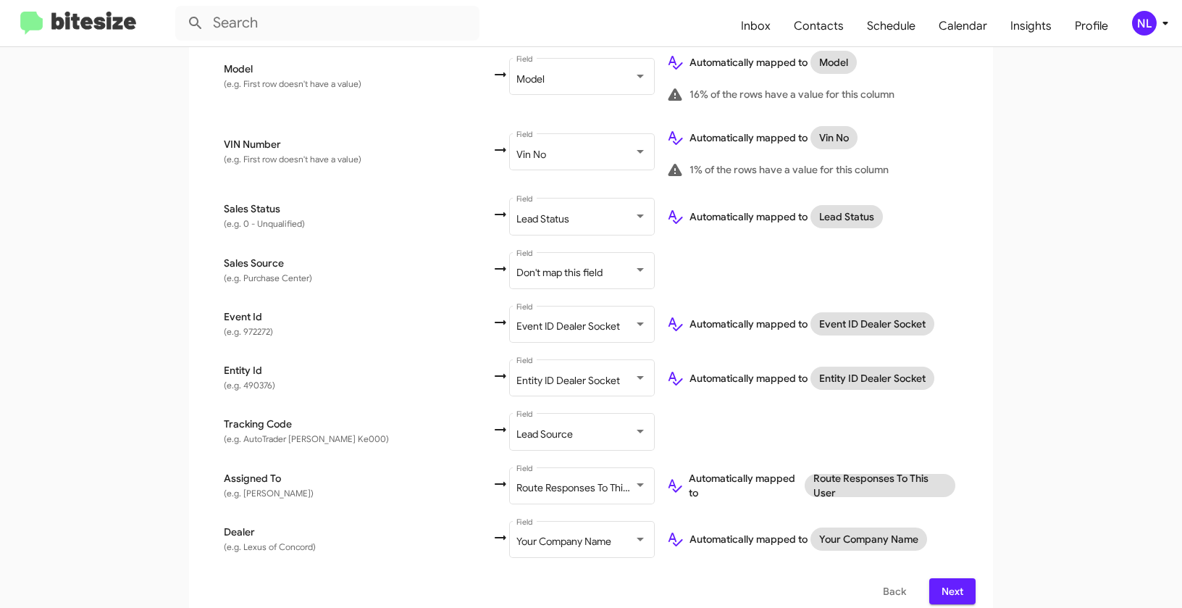
click at [950, 578] on span "Next" at bounding box center [952, 591] width 23 height 26
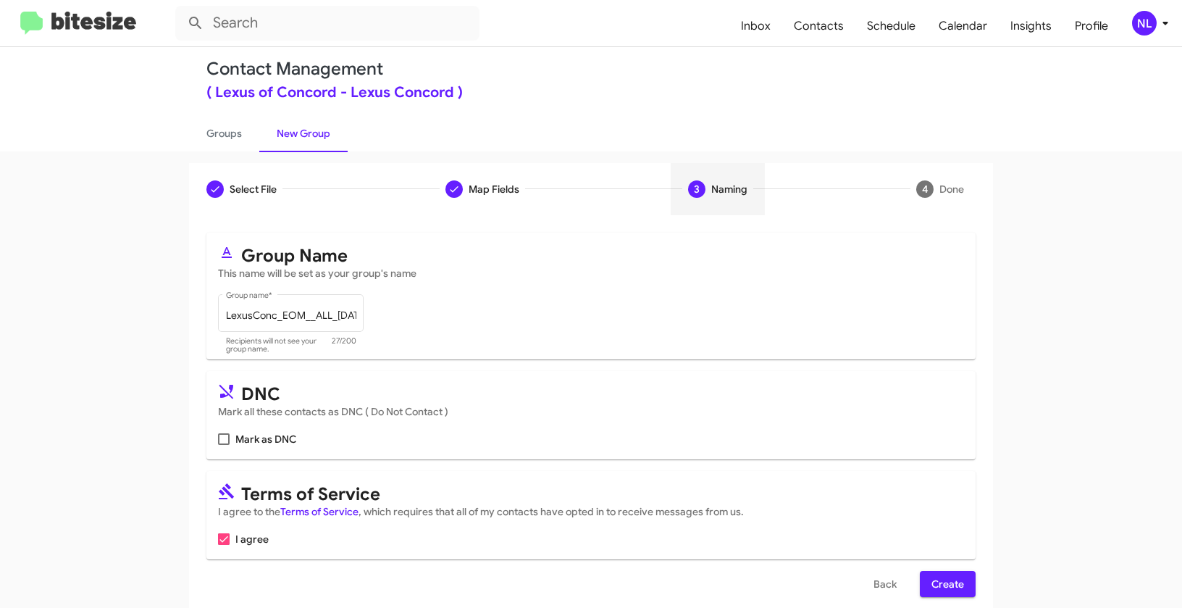
scroll to position [33, 0]
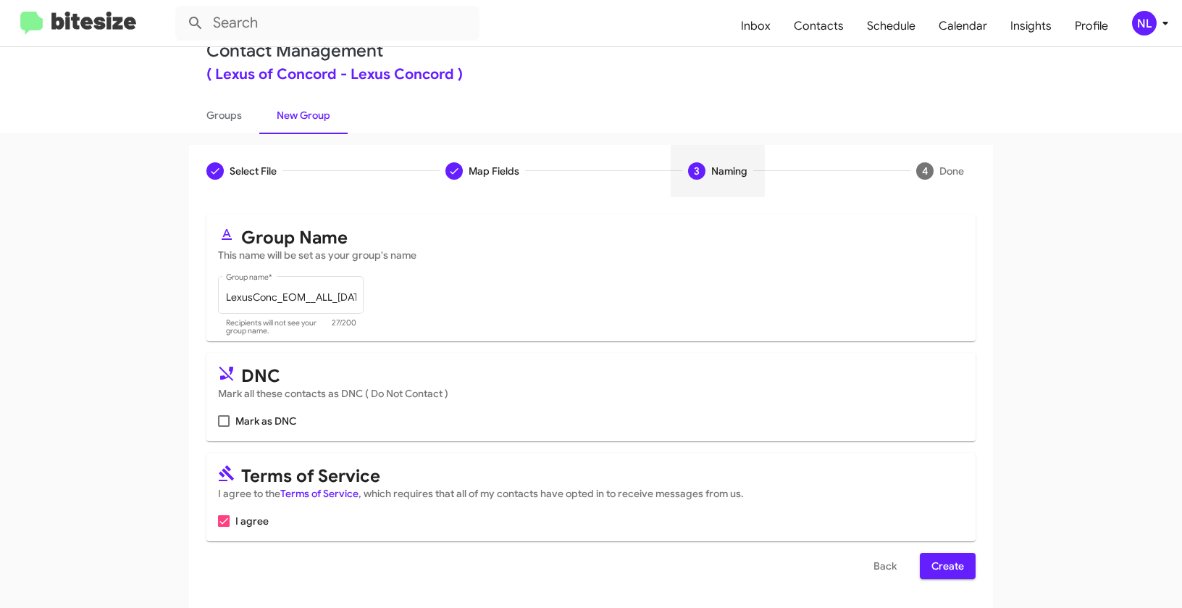
click at [938, 559] on span "Create" at bounding box center [948, 566] width 33 height 26
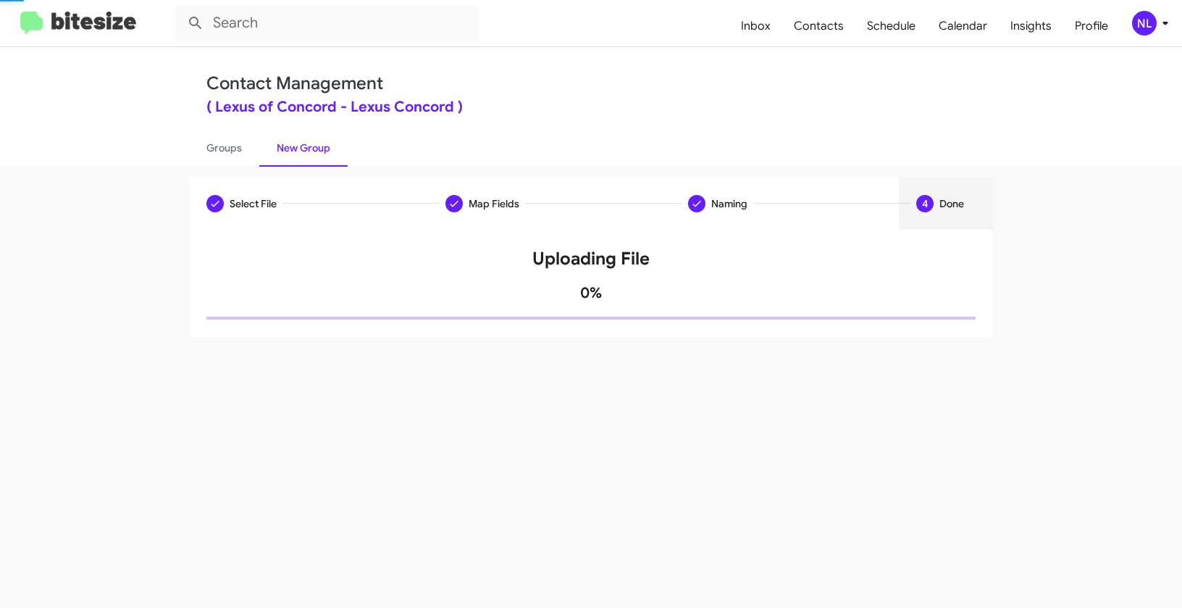
scroll to position [0, 0]
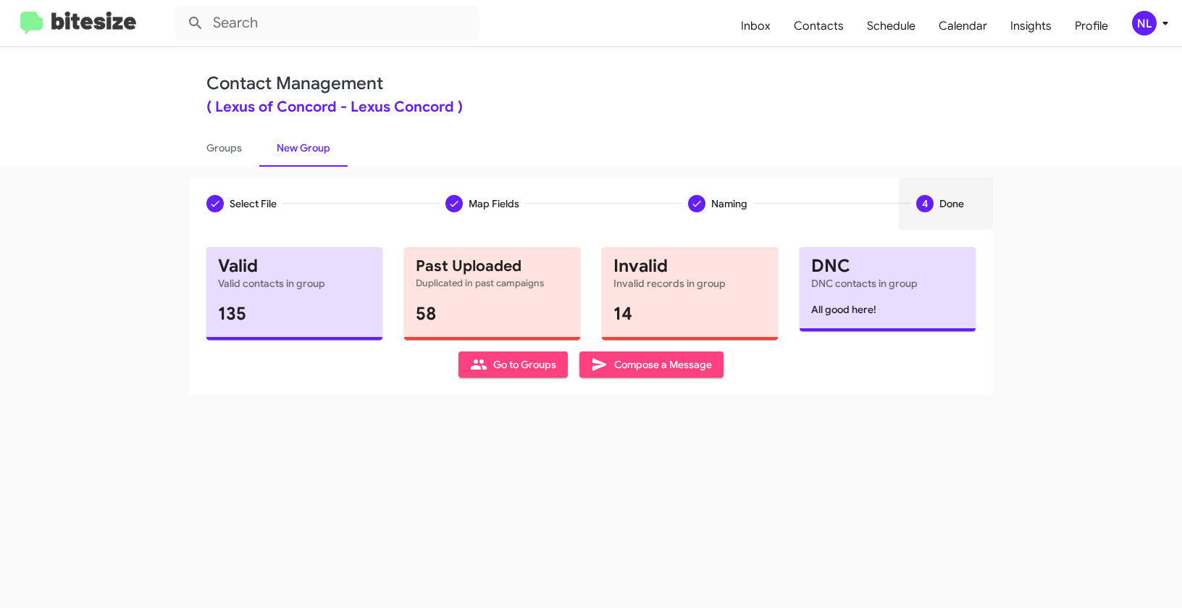
click at [507, 359] on span "Go to Groups" at bounding box center [513, 364] width 86 height 26
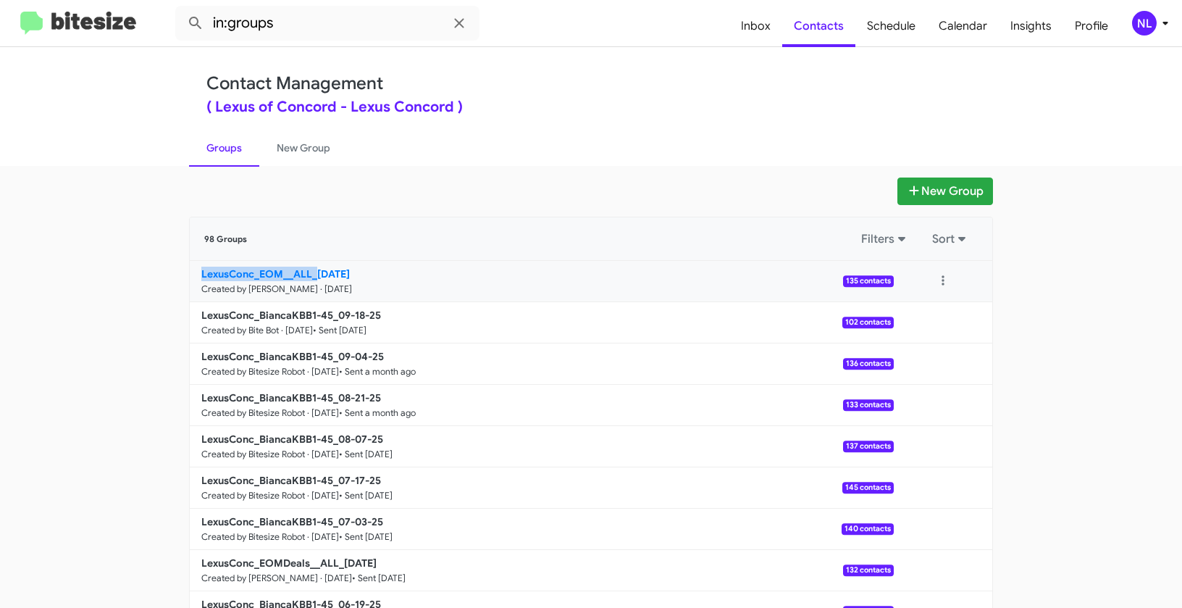
drag, startPoint x: 143, startPoint y: 279, endPoint x: 312, endPoint y: 273, distance: 168.9
click at [312, 273] on app-groups "New Group 98 Groups Filters Sort LexusConc_EOM__ALL_09-30-25 Created by Nen Lim…" at bounding box center [591, 444] width 1182 height 535
copy b "LexusConc_EOM__ALL_"
click at [304, 20] on input "in:groups" at bounding box center [327, 23] width 304 height 35
paste input "LexusConc_EOM__ALL_"
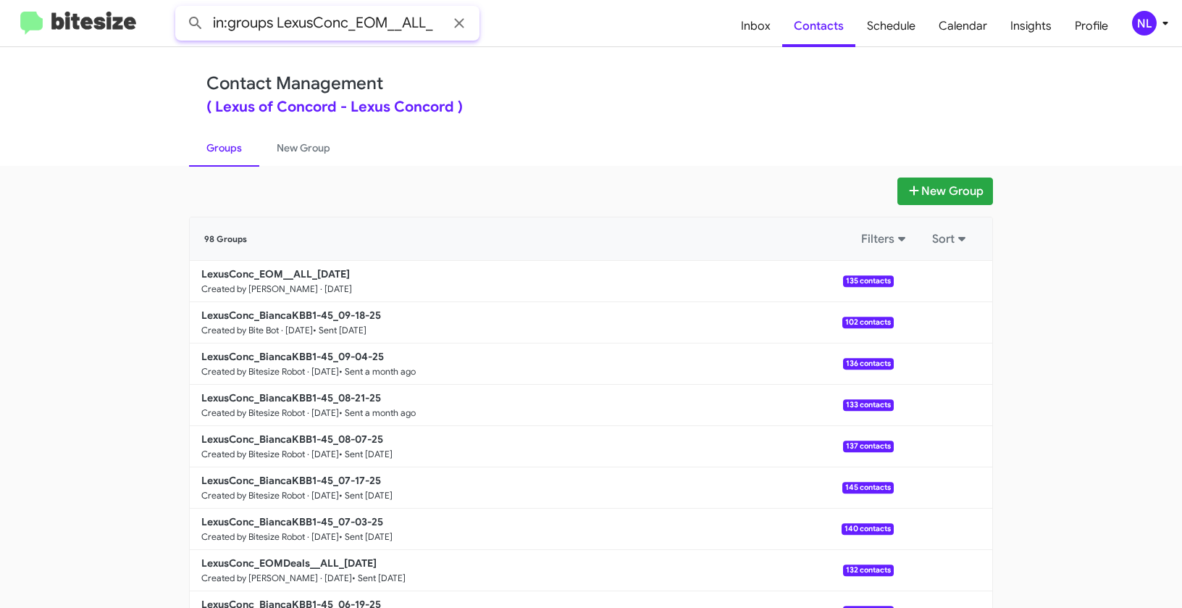
type input "in:groups LexusConc_EOM__ALL_"
click at [181, 9] on button at bounding box center [195, 23] width 29 height 29
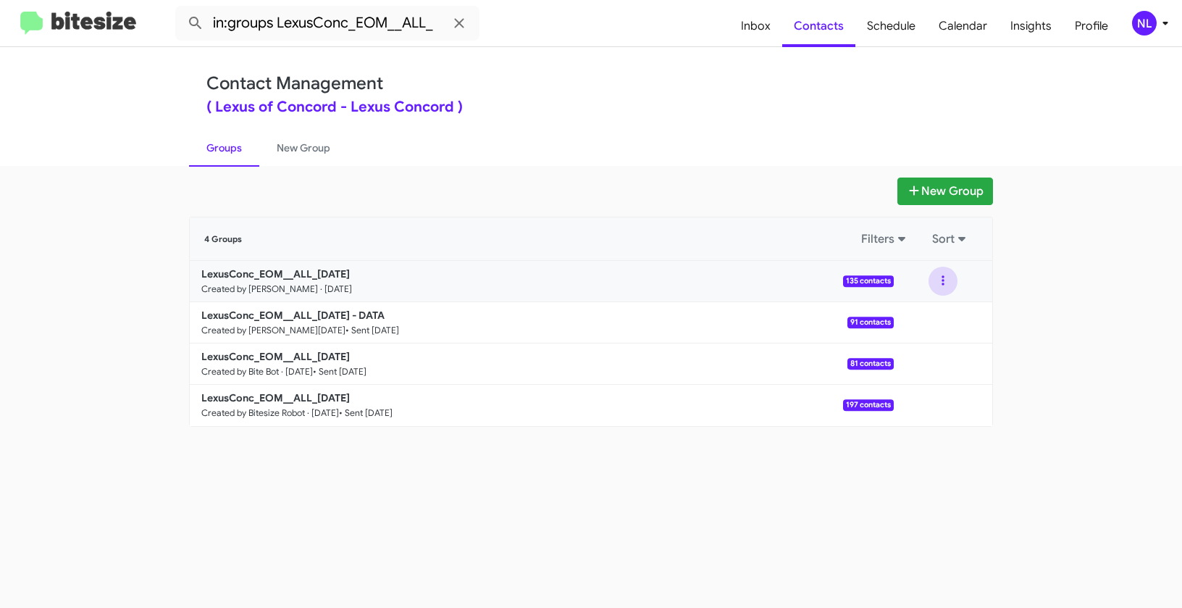
click at [947, 283] on button at bounding box center [943, 281] width 29 height 29
click at [924, 323] on button "View contacts" at bounding box center [900, 320] width 116 height 35
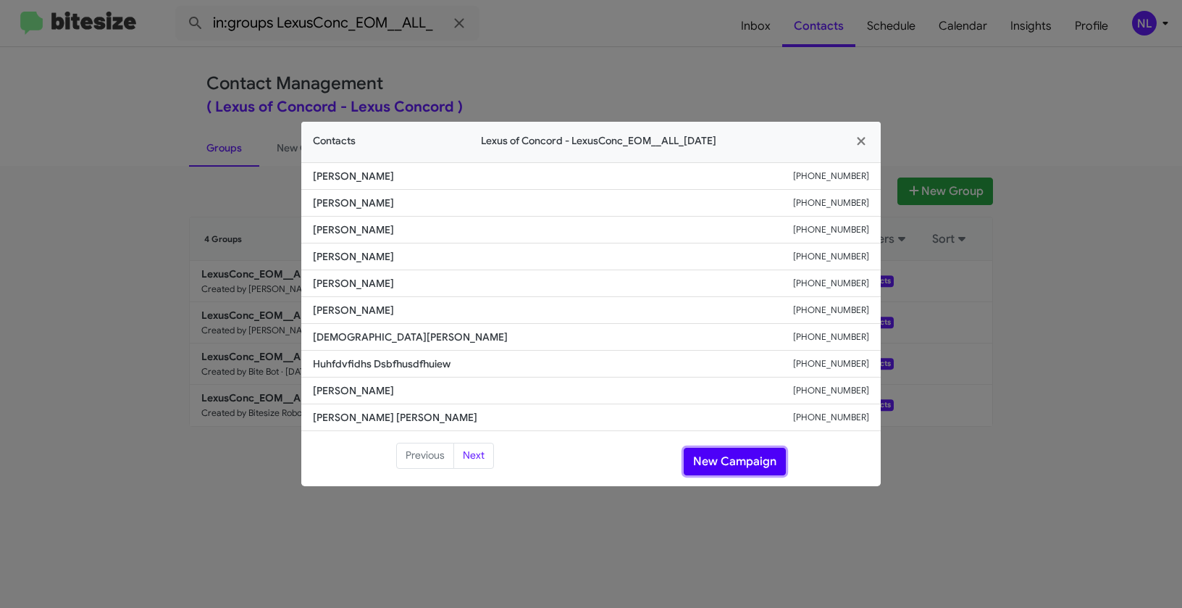
click at [722, 461] on button "New Campaign" at bounding box center [735, 462] width 102 height 28
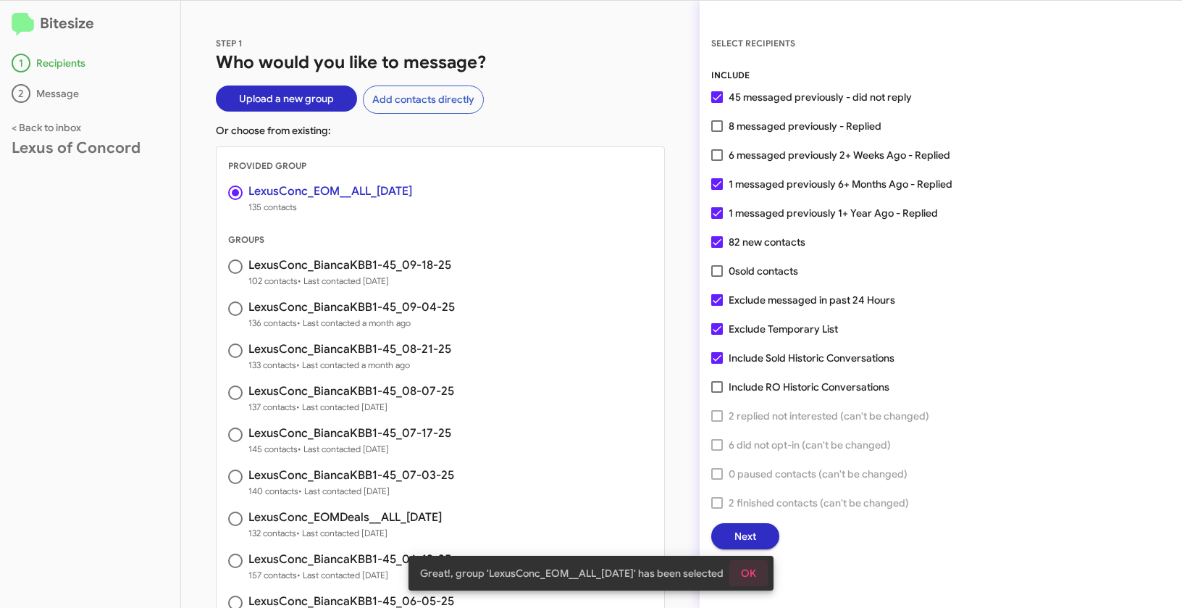
click at [756, 574] on span "OK" at bounding box center [748, 573] width 15 height 26
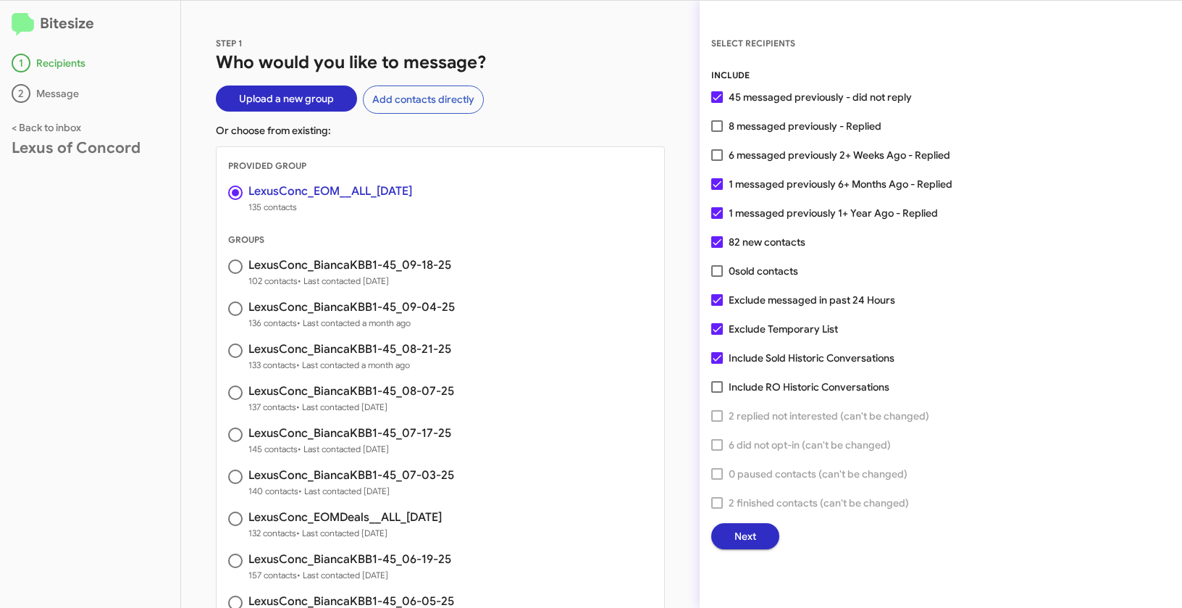
click at [717, 129] on span at bounding box center [717, 126] width 12 height 12
click at [717, 132] on input "8 messaged previously - Replied" at bounding box center [717, 132] width 1 height 1
checkbox input "true"
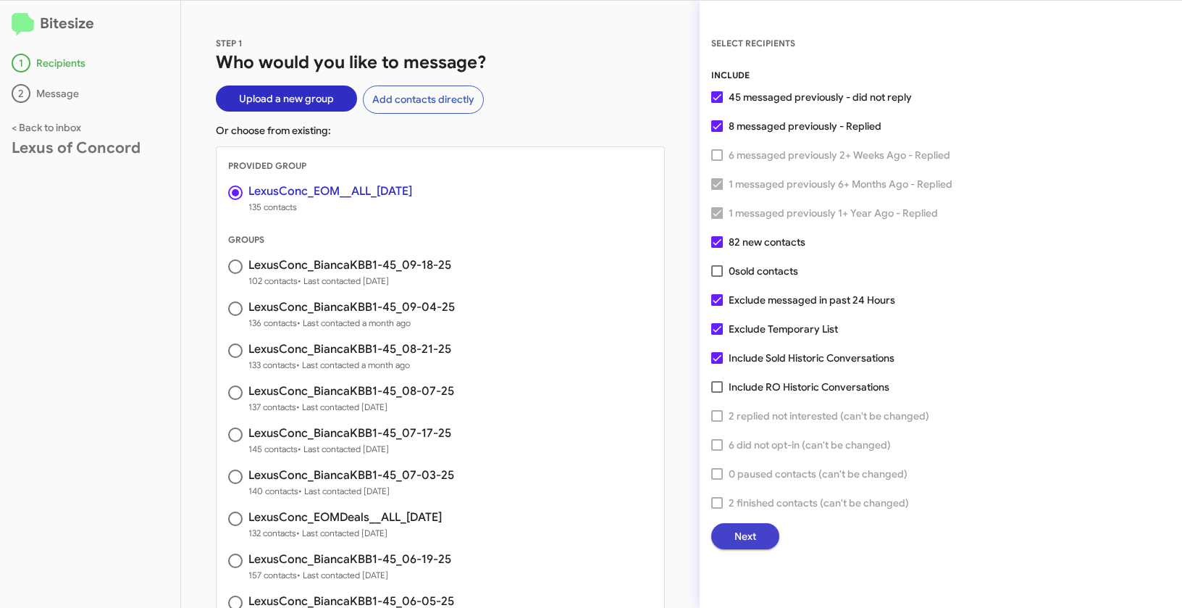
click at [765, 535] on button "Next" at bounding box center [745, 536] width 68 height 26
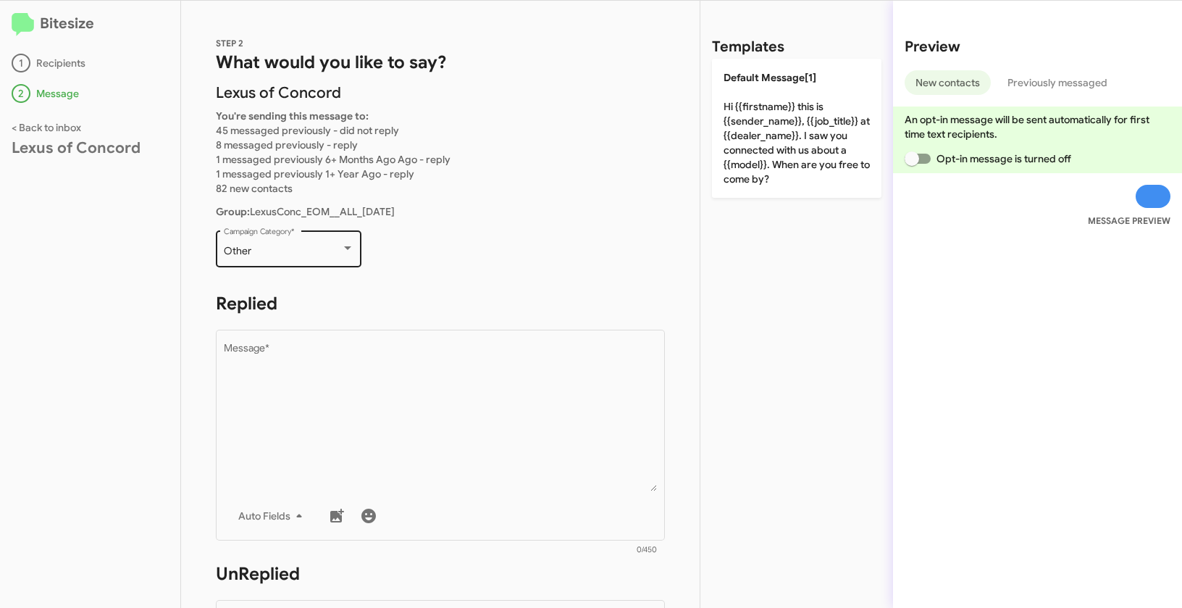
click at [271, 254] on div "Other" at bounding box center [282, 252] width 117 height 12
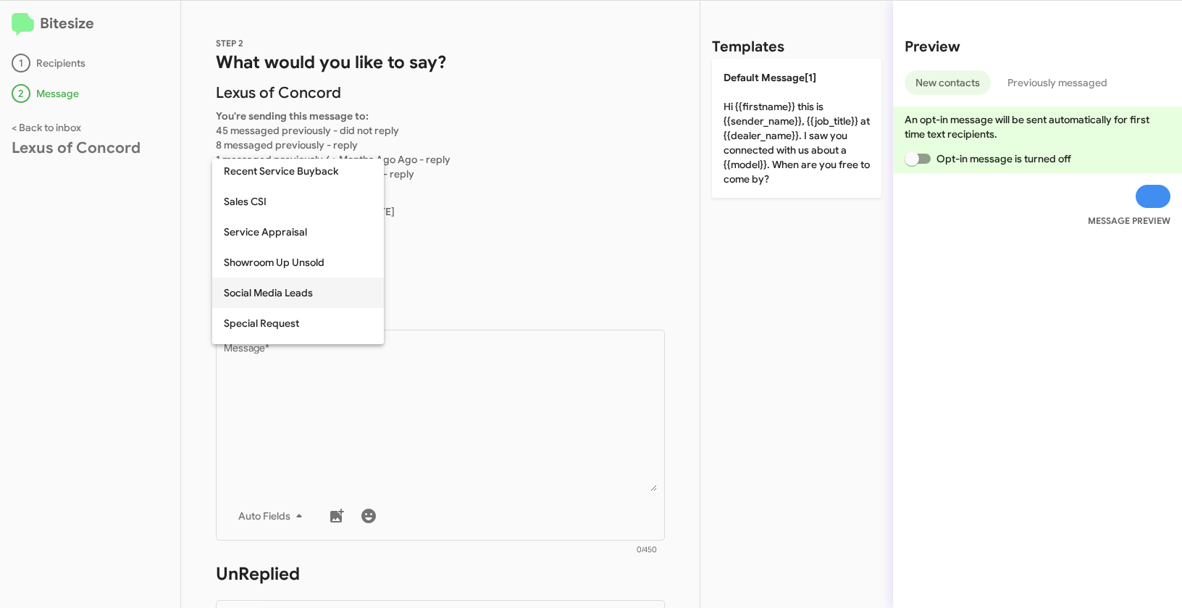
scroll to position [513, 0]
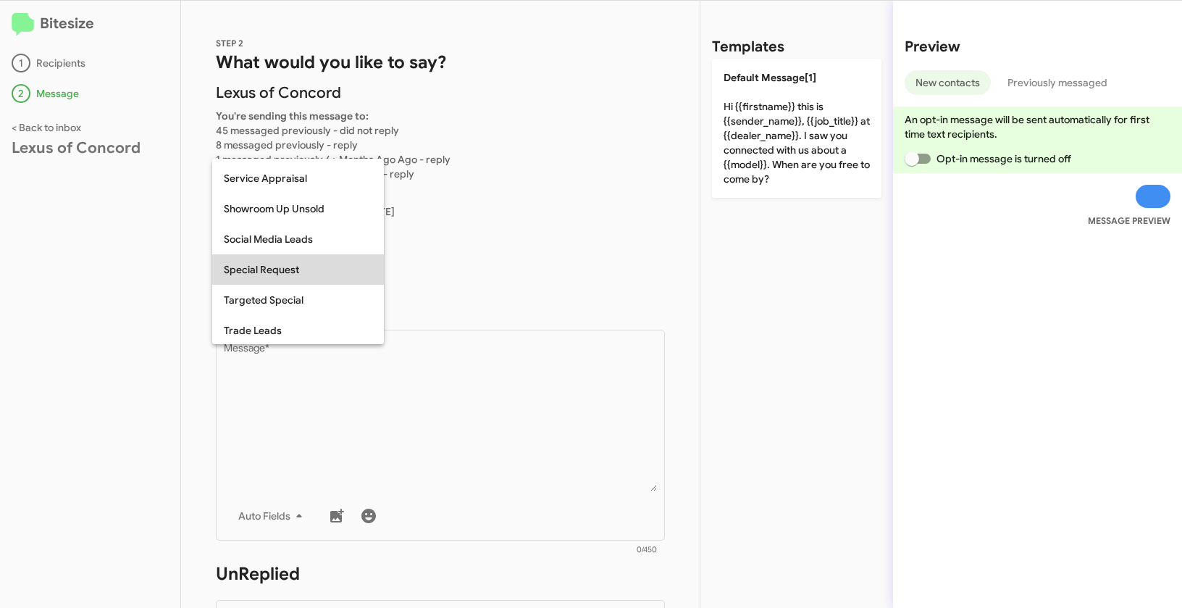
click at [276, 276] on span "Special Request" at bounding box center [298, 269] width 149 height 30
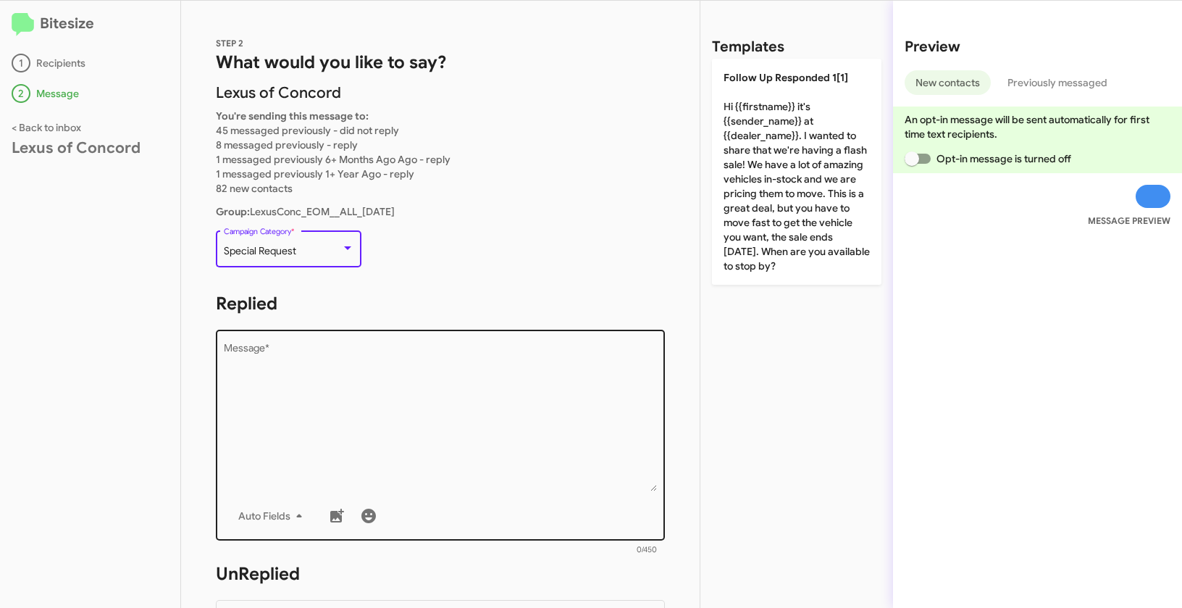
click at [335, 412] on textarea "Message *" at bounding box center [441, 417] width 434 height 148
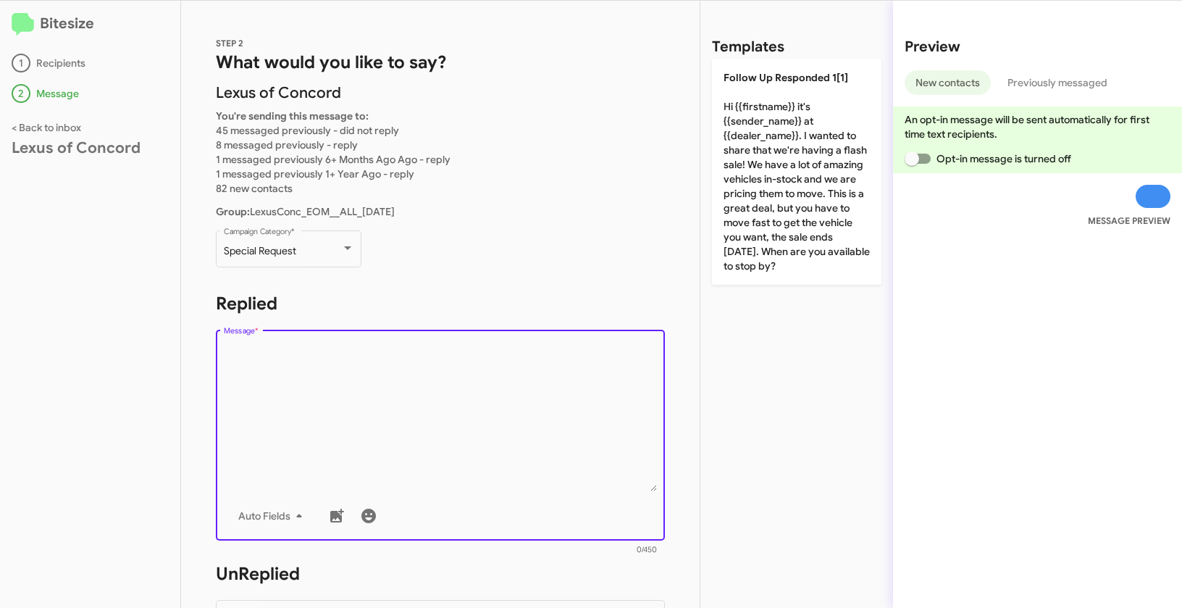
paste textarea ""Hi {{firstname}} it's {{sender_name}} at {{dealer_name}}. Today’s the final da…"
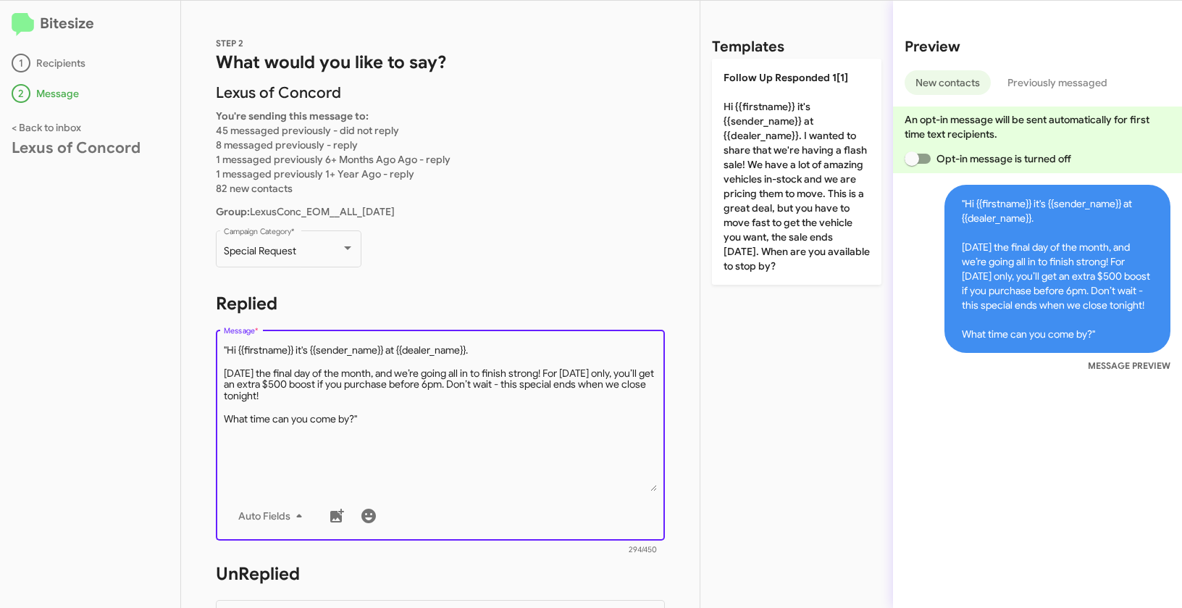
click at [229, 349] on textarea "Message *" at bounding box center [441, 417] width 434 height 148
click at [390, 417] on textarea "Message *" at bounding box center [441, 417] width 434 height 148
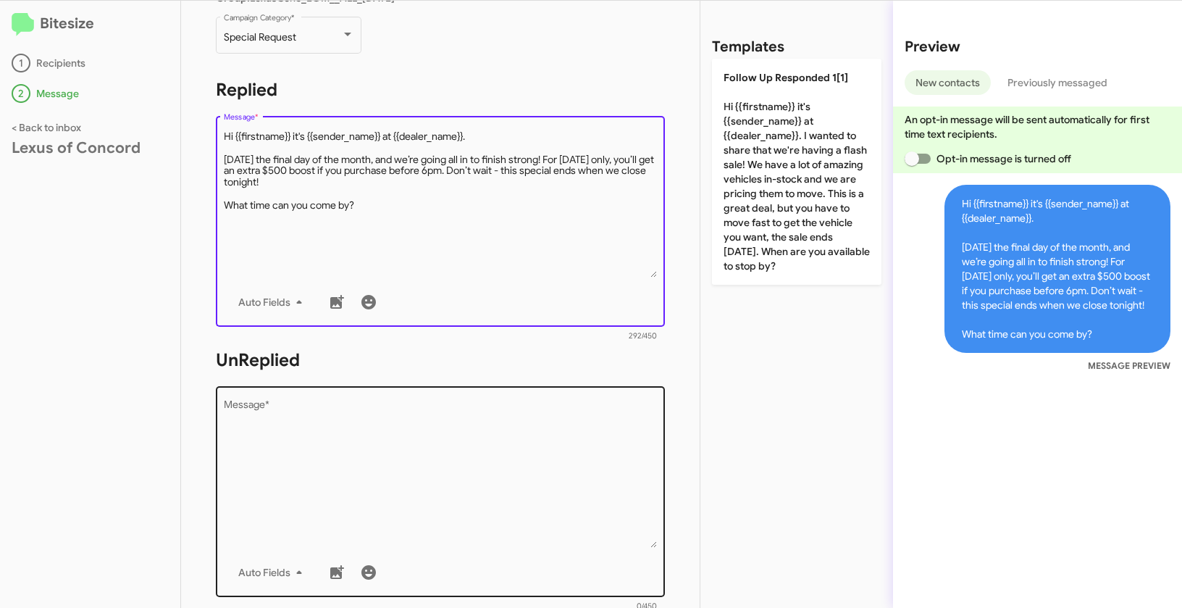
type textarea "Hi {{firstname}} it's {{sender_name}} at {{dealer_name}}. Today’s the final day…"
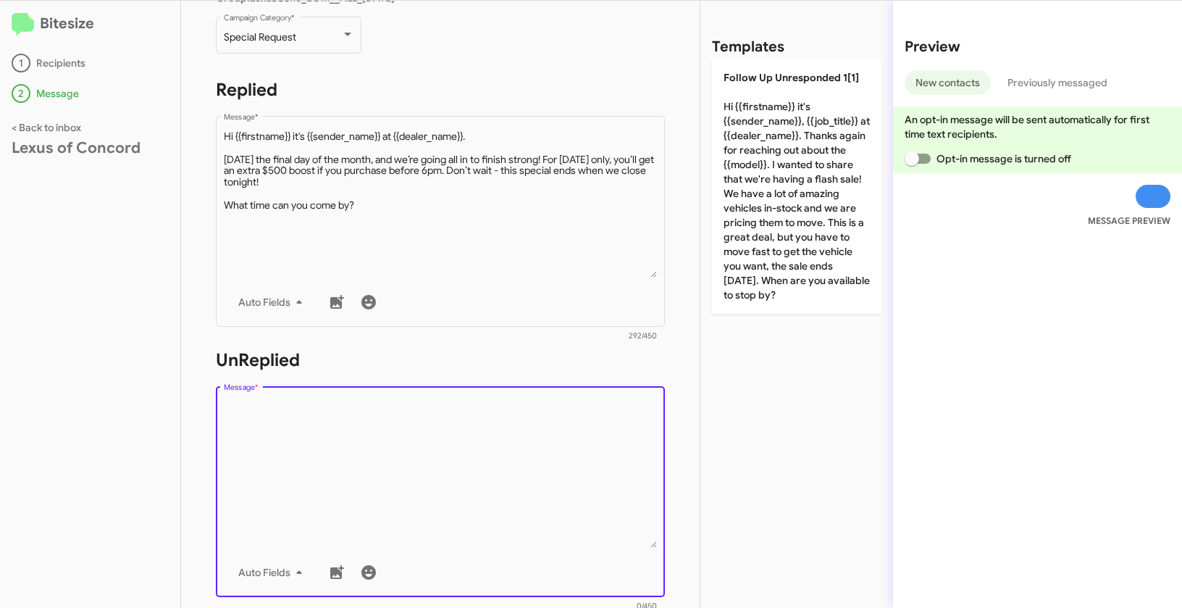
click at [436, 477] on textarea "Message *" at bounding box center [441, 474] width 434 height 148
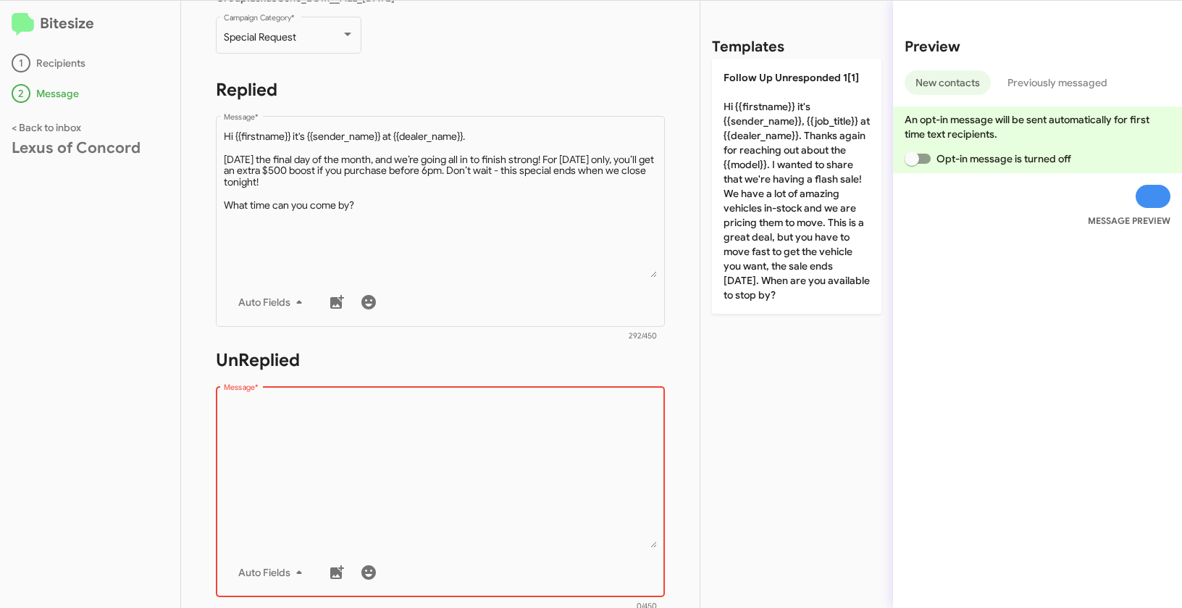
click at [364, 440] on textarea "Message *" at bounding box center [441, 474] width 434 height 148
paste textarea ""Hi {{firstname}} it's {{sender_name}}, {{job_title}} at {{dealer_name}}. Thank…"
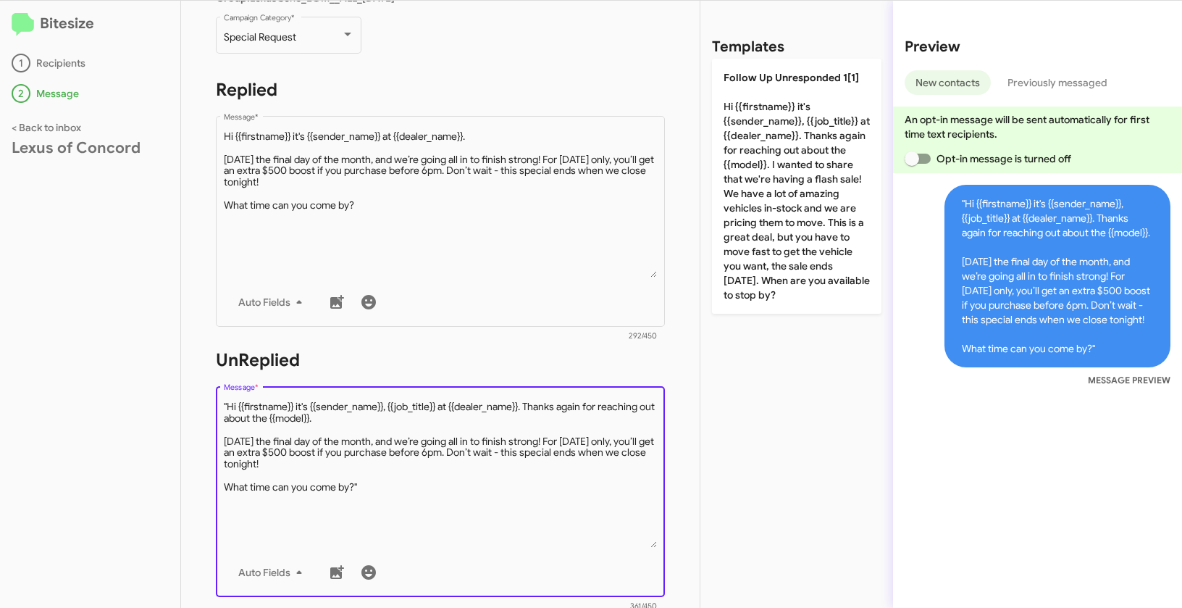
click at [228, 404] on textarea "Message *" at bounding box center [441, 474] width 434 height 148
click at [373, 487] on textarea "Message *" at bounding box center [441, 474] width 434 height 148
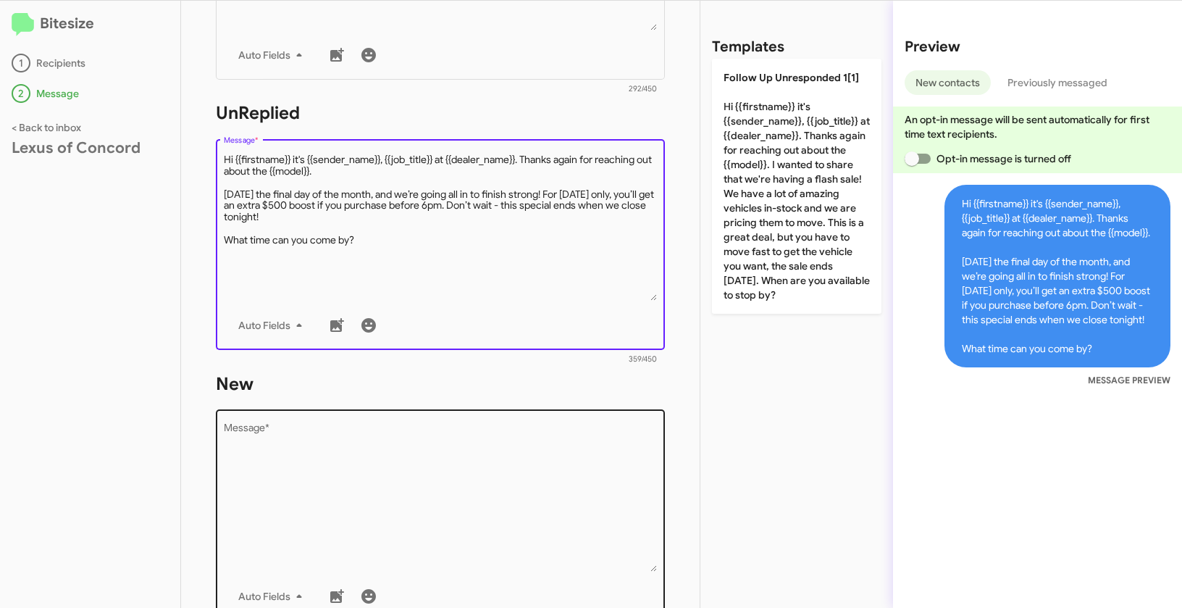
scroll to position [467, 0]
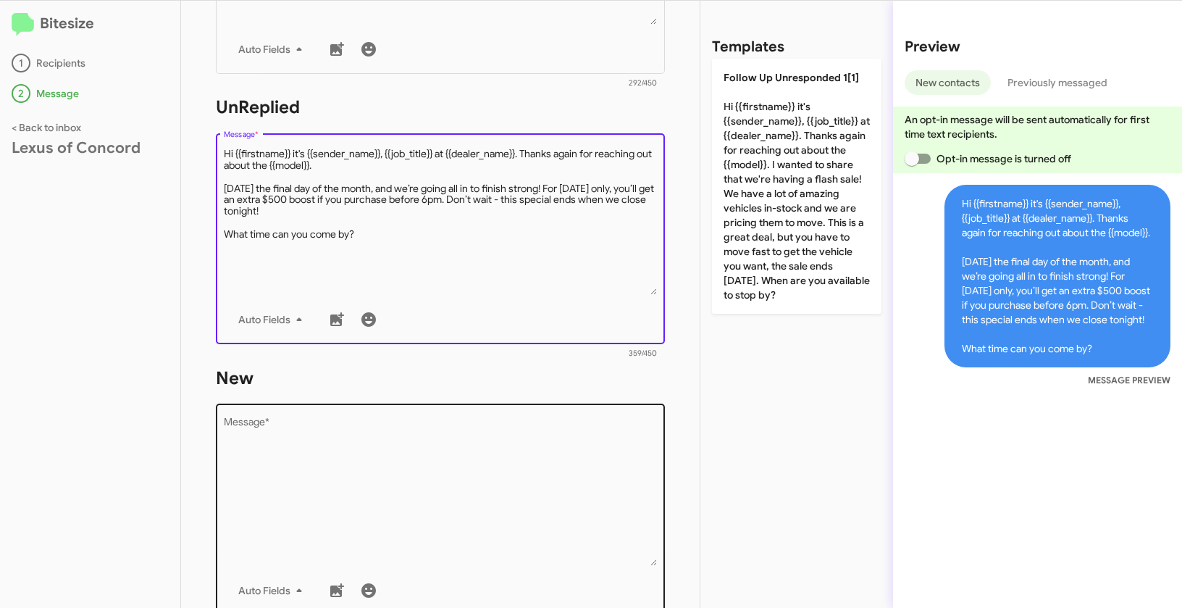
type textarea "Hi {{firstname}} it's {{sender_name}}, {{job_title}} at {{dealer_name}}. Thanks…"
click at [383, 493] on textarea "Message *" at bounding box center [441, 492] width 434 height 148
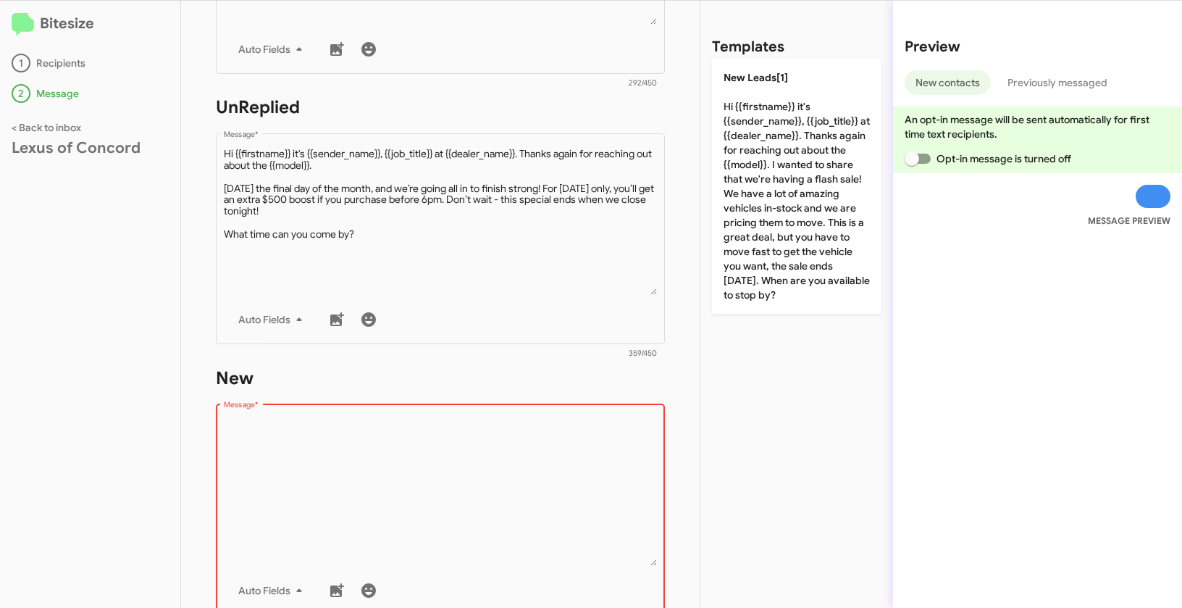
click at [313, 443] on textarea "Message *" at bounding box center [441, 492] width 434 height 148
paste textarea ""Hi {{firstname}} it's {{sender_name}}, {{job_title}} at {{dealer_name}}. Thank…"
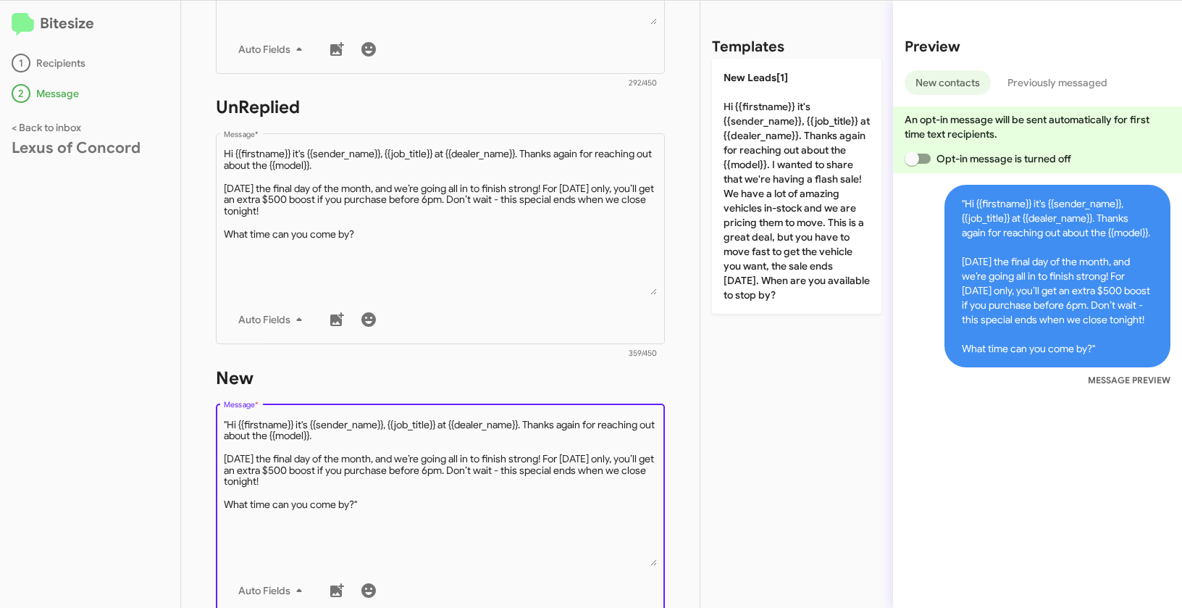
click at [229, 421] on textarea "Message *" at bounding box center [441, 492] width 434 height 148
click at [386, 499] on textarea "Message *" at bounding box center [441, 492] width 434 height 148
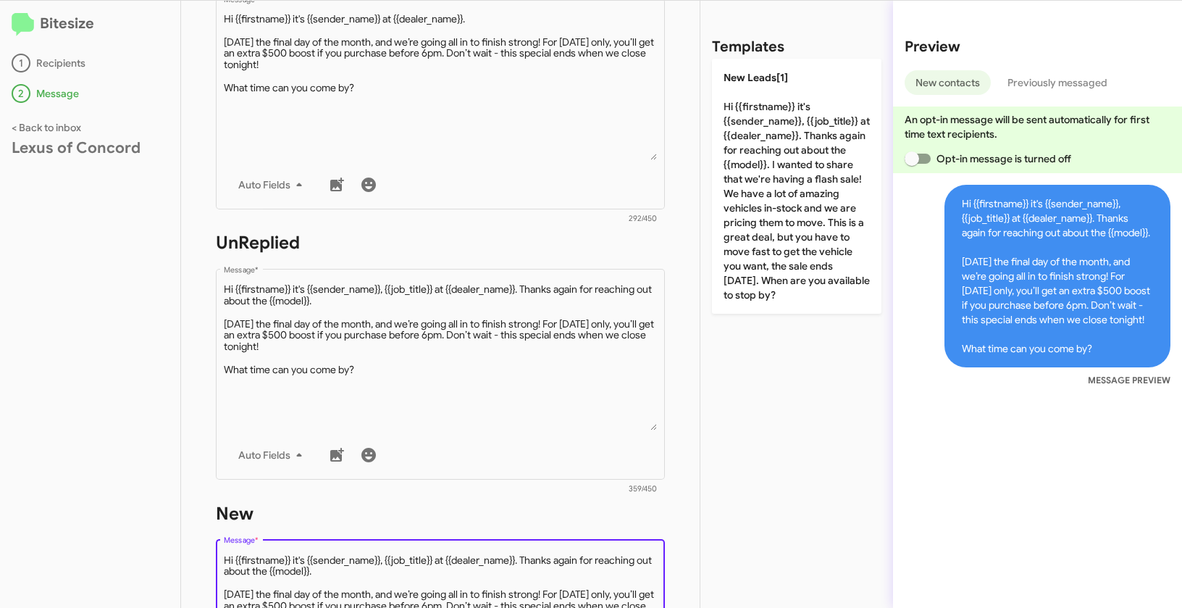
scroll to position [330, 0]
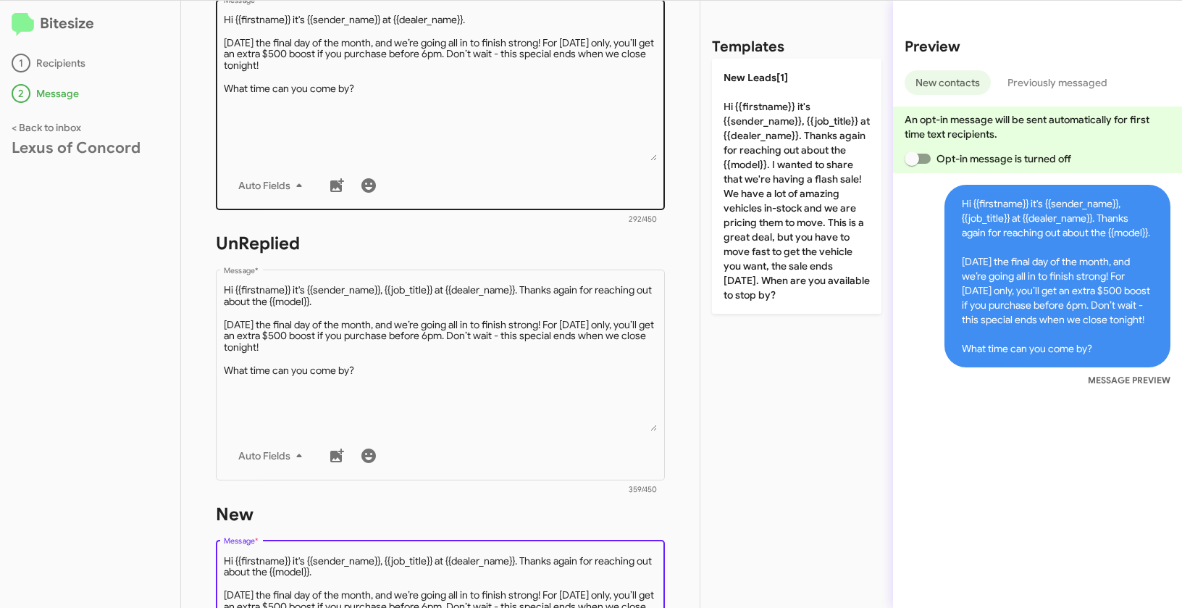
type textarea "Hi {{firstname}} it's {{sender_name}}, {{job_title}} at {{dealer_name}}. Thanks…"
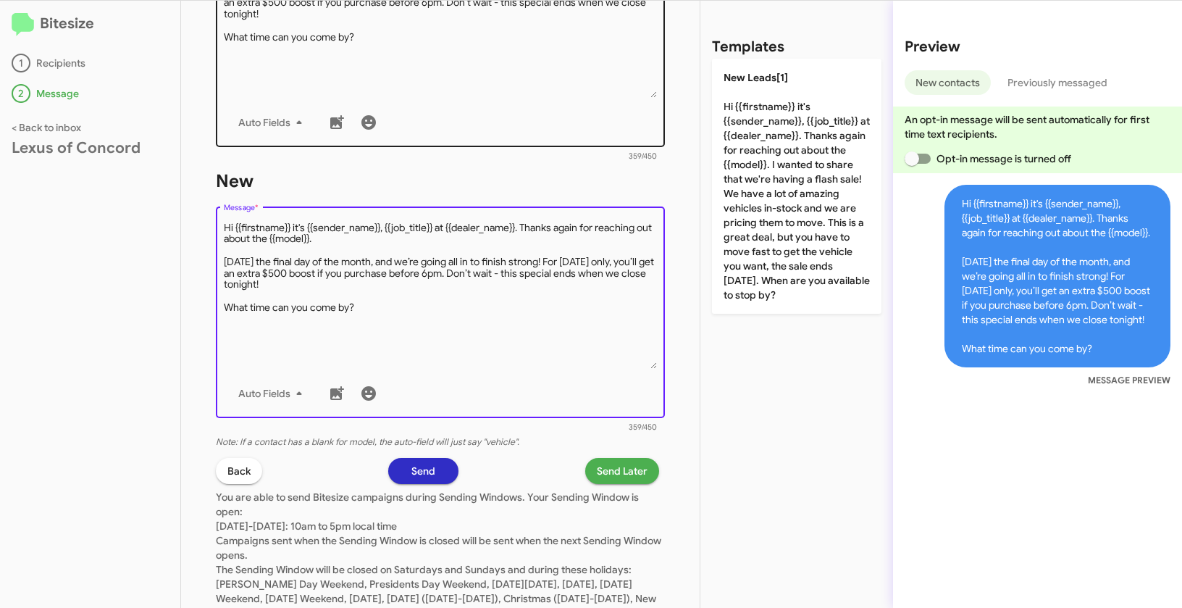
scroll to position [719, 0]
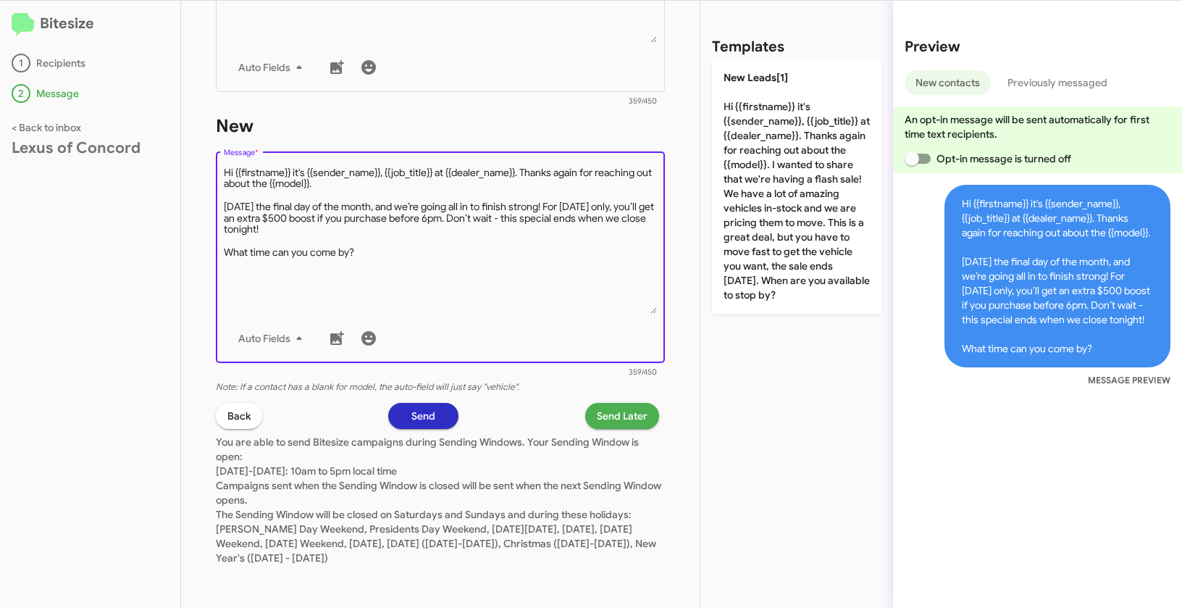
click at [613, 417] on span "Send Later" at bounding box center [622, 416] width 51 height 26
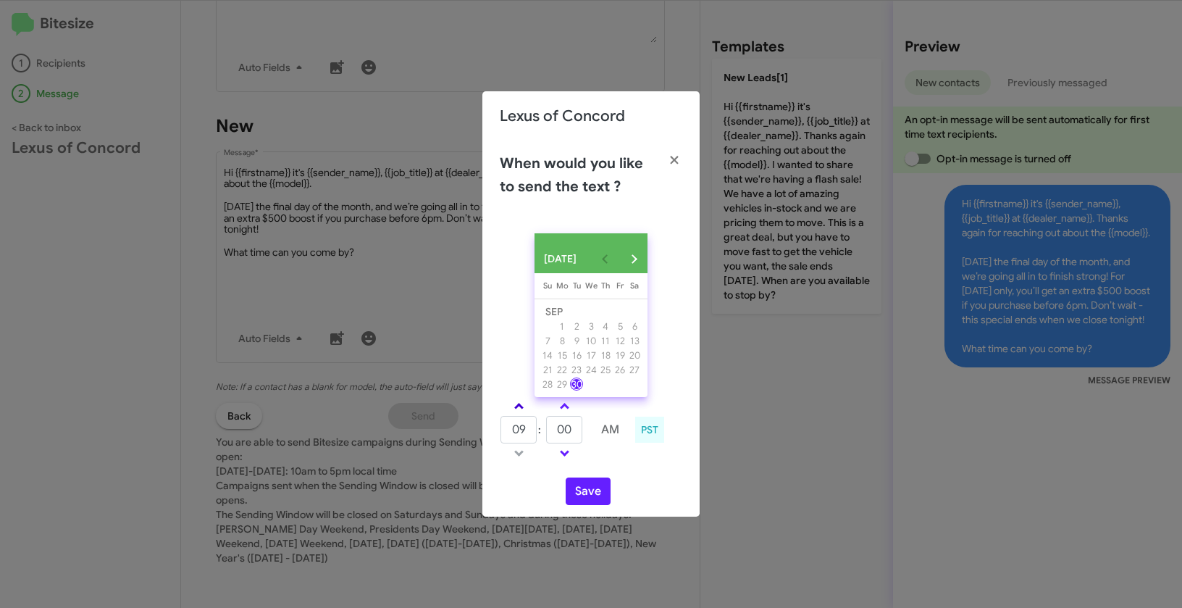
click at [521, 410] on span at bounding box center [518, 407] width 9 height 9
type input "10"
drag, startPoint x: 575, startPoint y: 433, endPoint x: 550, endPoint y: 425, distance: 26.4
click at [550, 425] on input "00" at bounding box center [564, 430] width 36 height 28
type input "30"
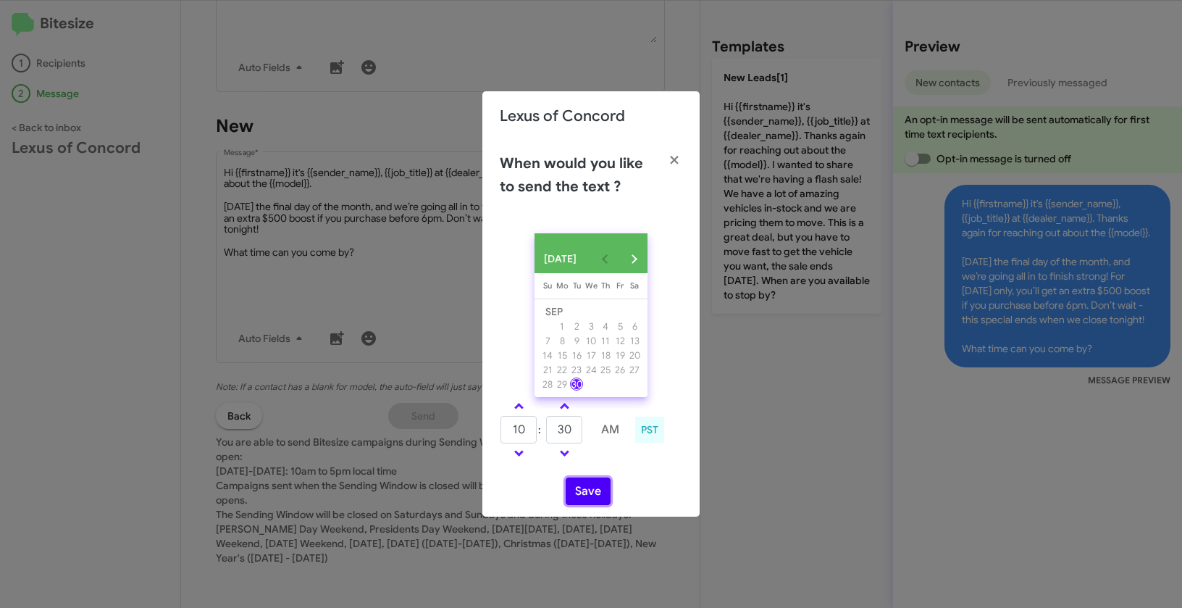
click at [593, 498] on button "Save" at bounding box center [588, 491] width 45 height 28
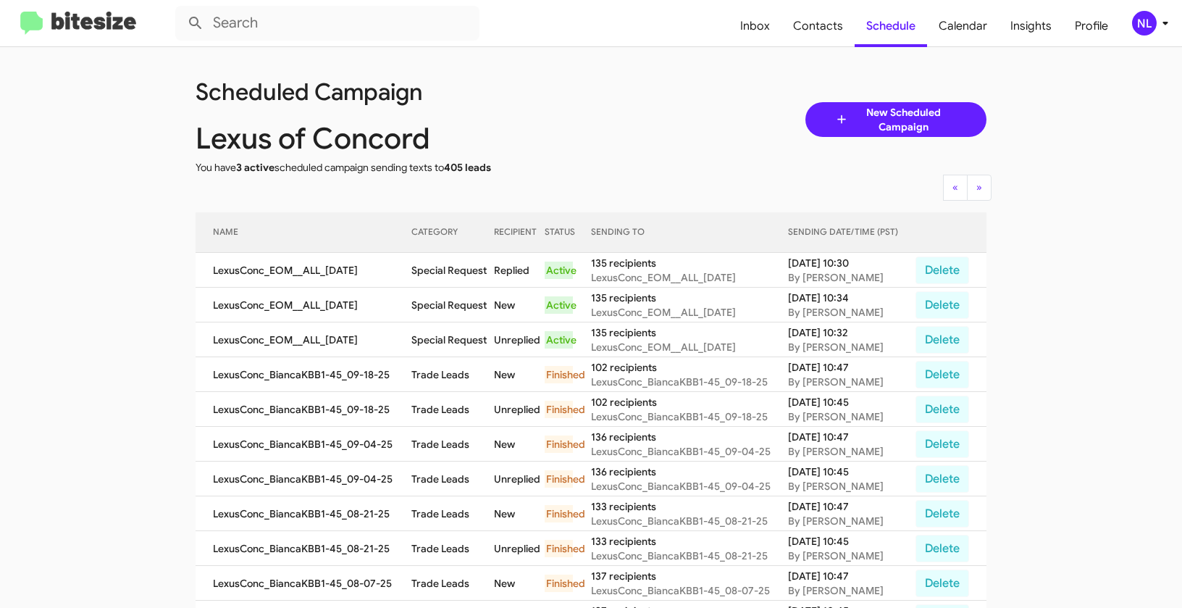
click at [1146, 28] on div "NL" at bounding box center [1144, 23] width 25 height 25
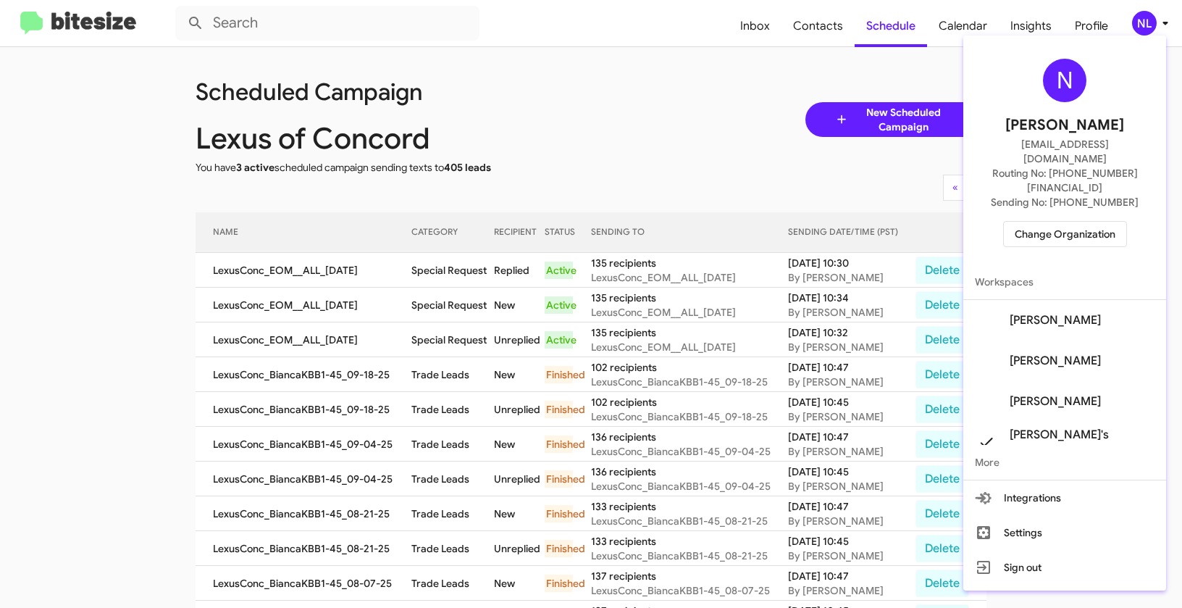
click at [97, 300] on div at bounding box center [591, 304] width 1182 height 608
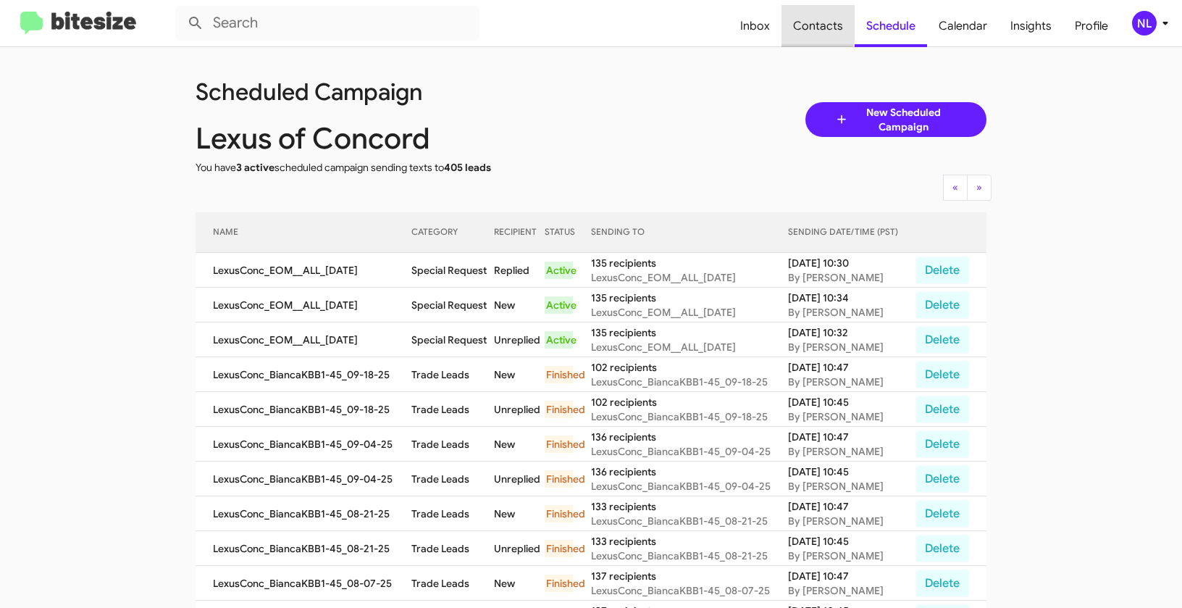
click at [808, 22] on span "Contacts" at bounding box center [818, 26] width 73 height 42
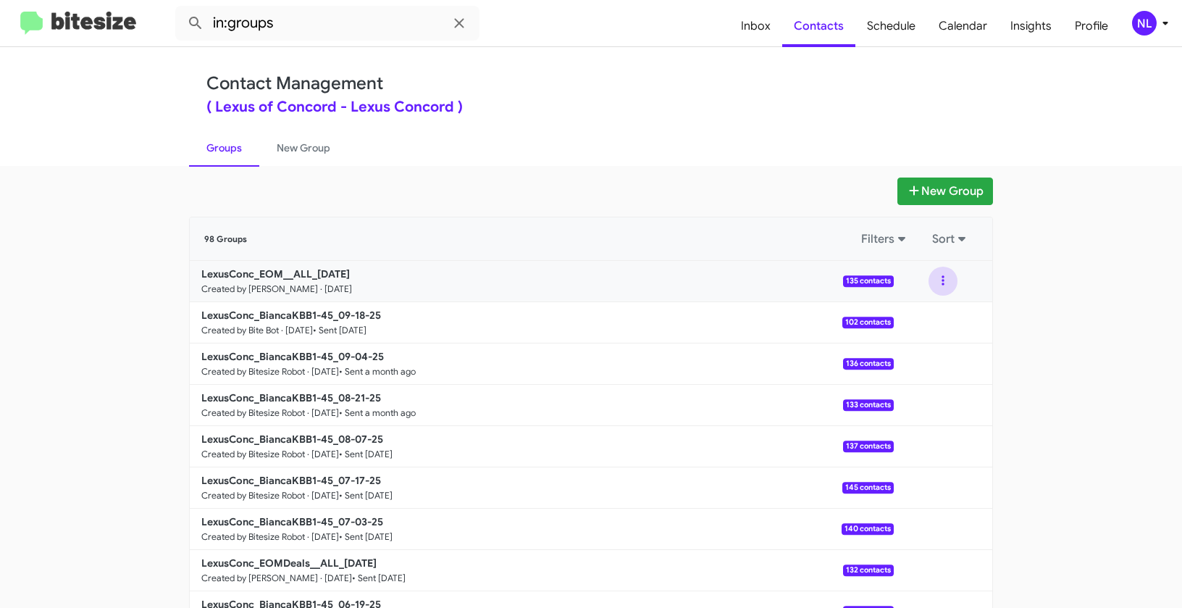
click at [943, 282] on button at bounding box center [943, 281] width 29 height 29
click at [914, 319] on button "View contacts" at bounding box center [900, 320] width 116 height 35
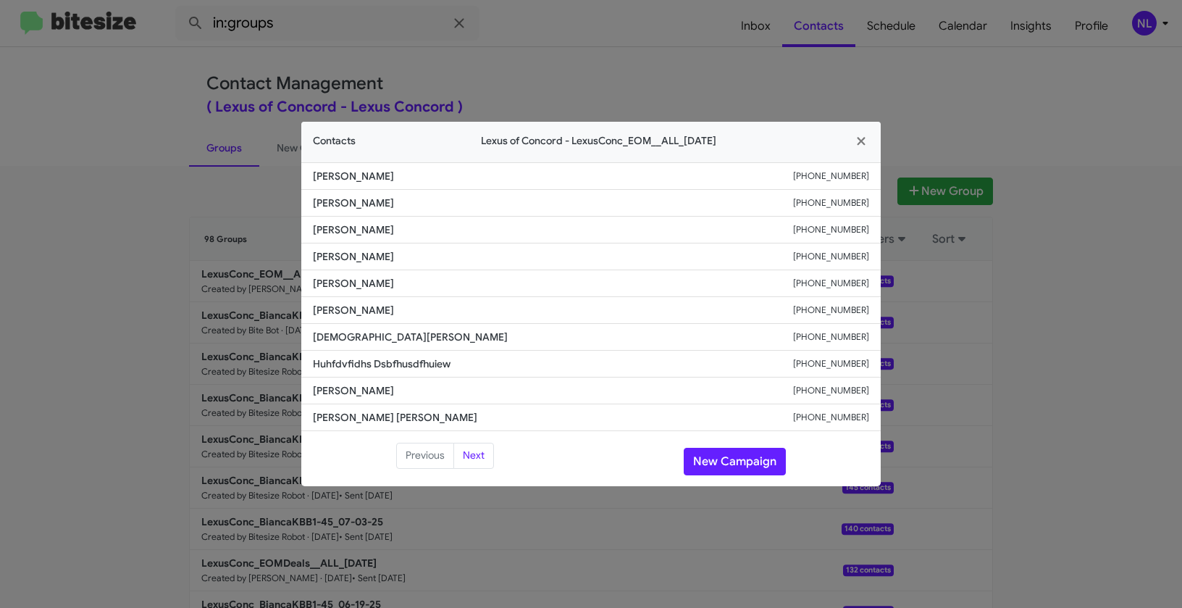
click at [1144, 28] on modal-container "Contacts Lexus of Concord - LexusConc_EOM__ALL_09-30-25 Sabrina Mcinnis +192554…" at bounding box center [591, 304] width 1182 height 608
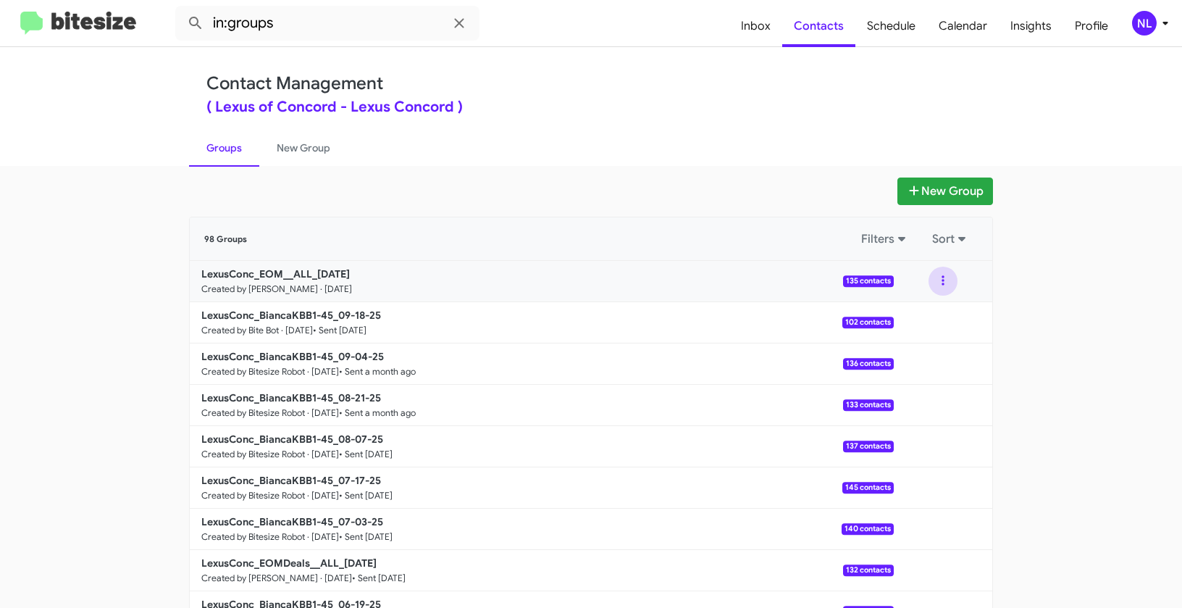
click at [933, 281] on button at bounding box center [943, 281] width 29 height 29
click at [901, 324] on button "View contacts" at bounding box center [900, 320] width 116 height 35
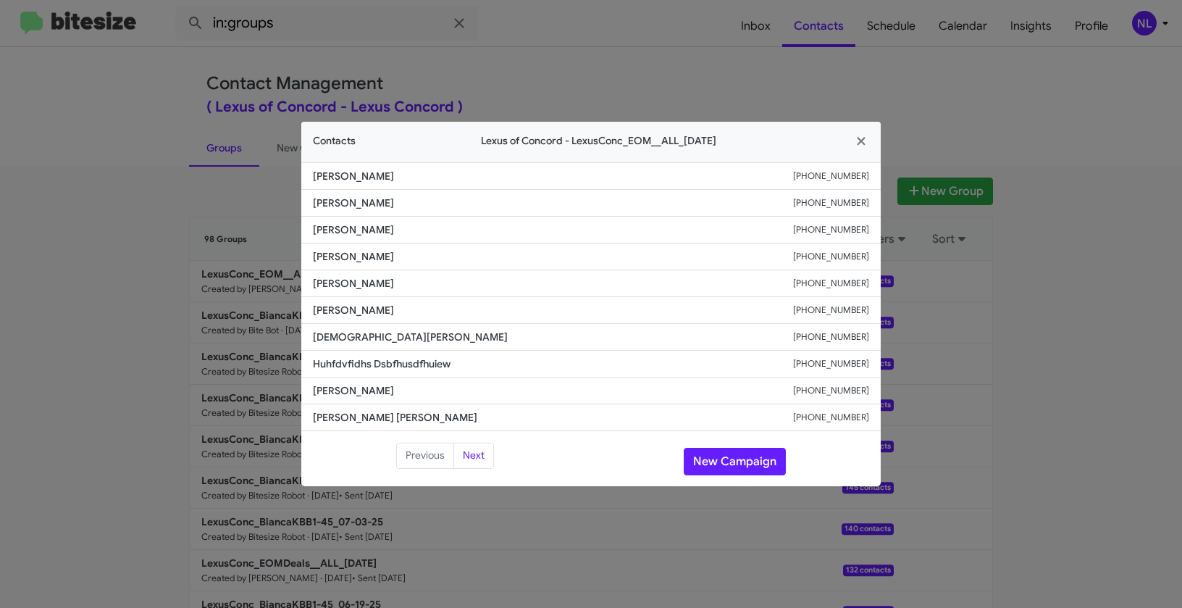
drag, startPoint x: 309, startPoint y: 259, endPoint x: 424, endPoint y: 259, distance: 114.5
click at [424, 259] on li "Siddharth Ravikumar +19254706308" at bounding box center [591, 256] width 580 height 27
copy span "Siddharth Ravikumar"
click at [864, 141] on icon "button" at bounding box center [861, 142] width 8 height 8
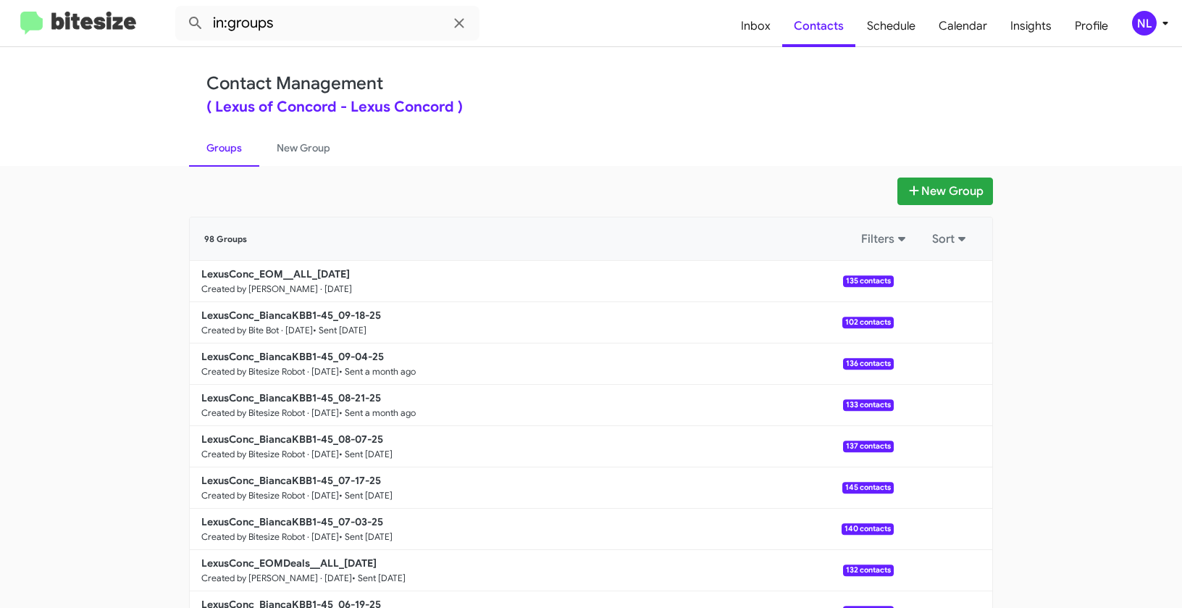
click at [1142, 25] on div "NL" at bounding box center [1144, 23] width 25 height 25
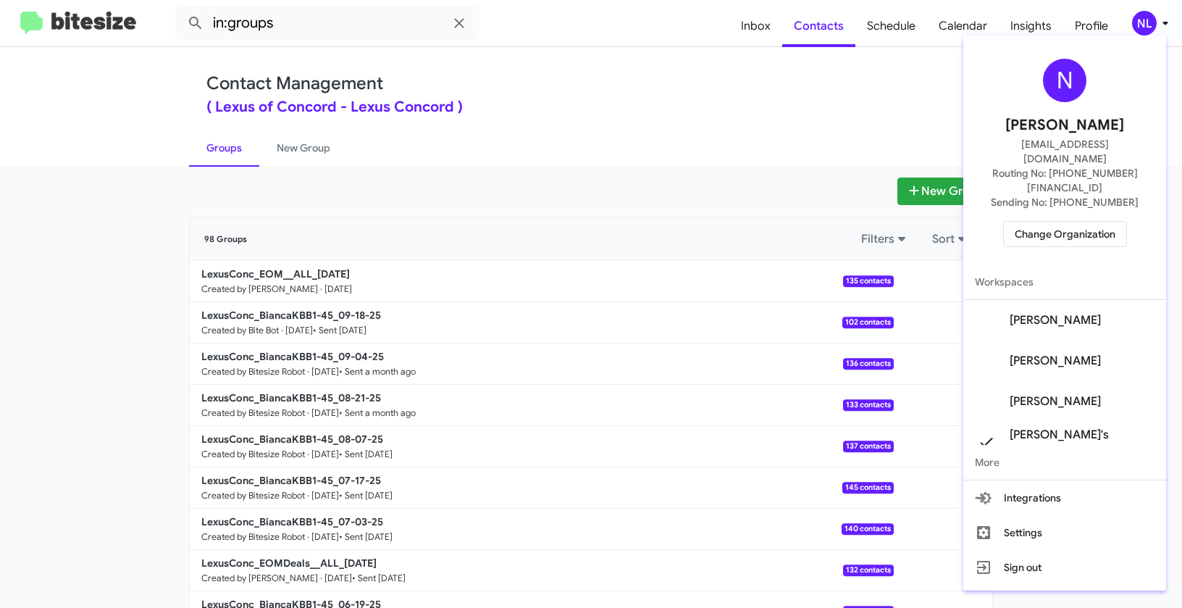
click at [625, 136] on div at bounding box center [591, 304] width 1182 height 608
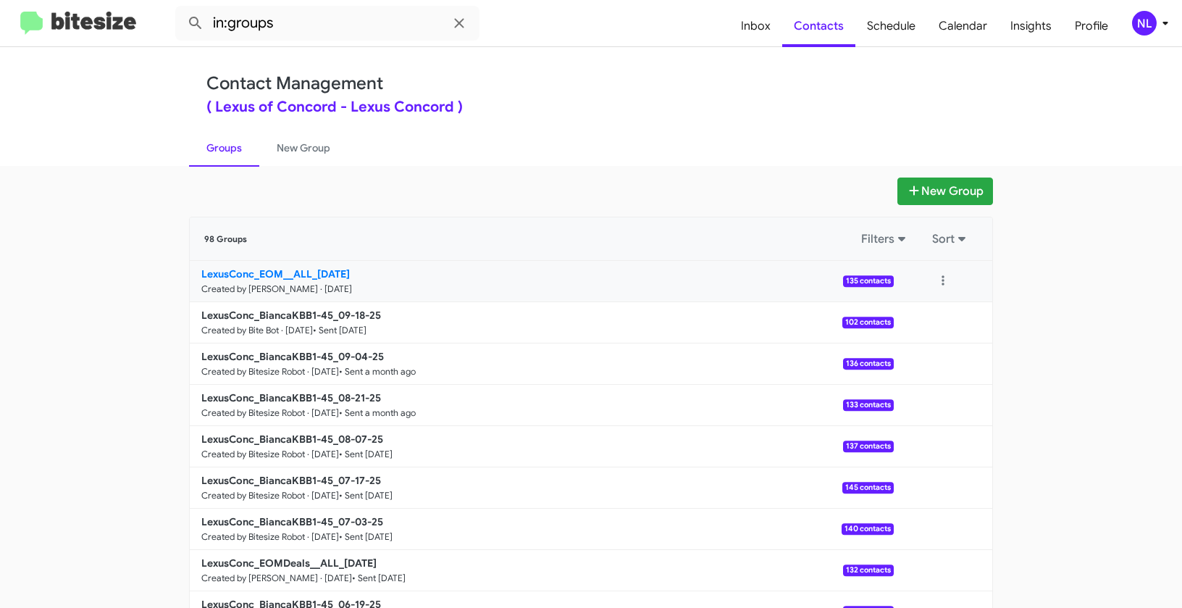
drag, startPoint x: 127, startPoint y: 272, endPoint x: 317, endPoint y: 272, distance: 190.5
click at [316, 272] on app-groups "New Group 98 Groups Filters Sort LexusConc_EOM__ALL_09-30-25 Created by Nen Lim…" at bounding box center [591, 444] width 1182 height 535
copy b "LexusConc_EOM__ALL_0"
click at [293, 28] on input "in:groups" at bounding box center [327, 23] width 304 height 35
paste input "LexusConc_EOM__ALL_0"
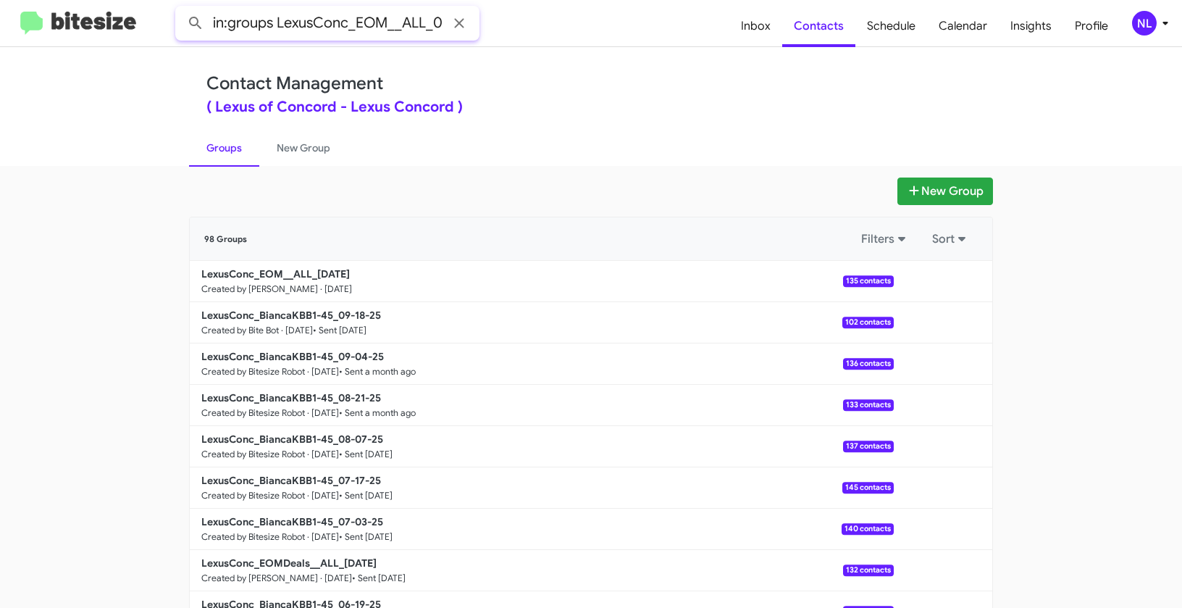
type input "in:groups LexusConc_EOM__ALL_0"
click at [181, 9] on button at bounding box center [195, 23] width 29 height 29
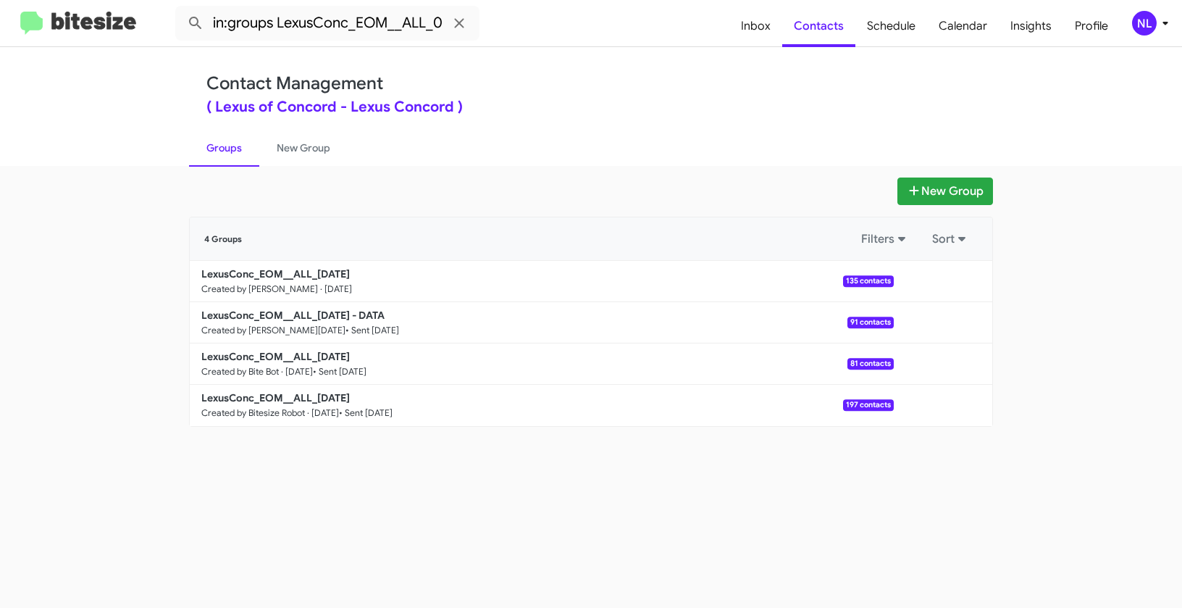
click at [1144, 17] on div "NL" at bounding box center [1144, 23] width 25 height 25
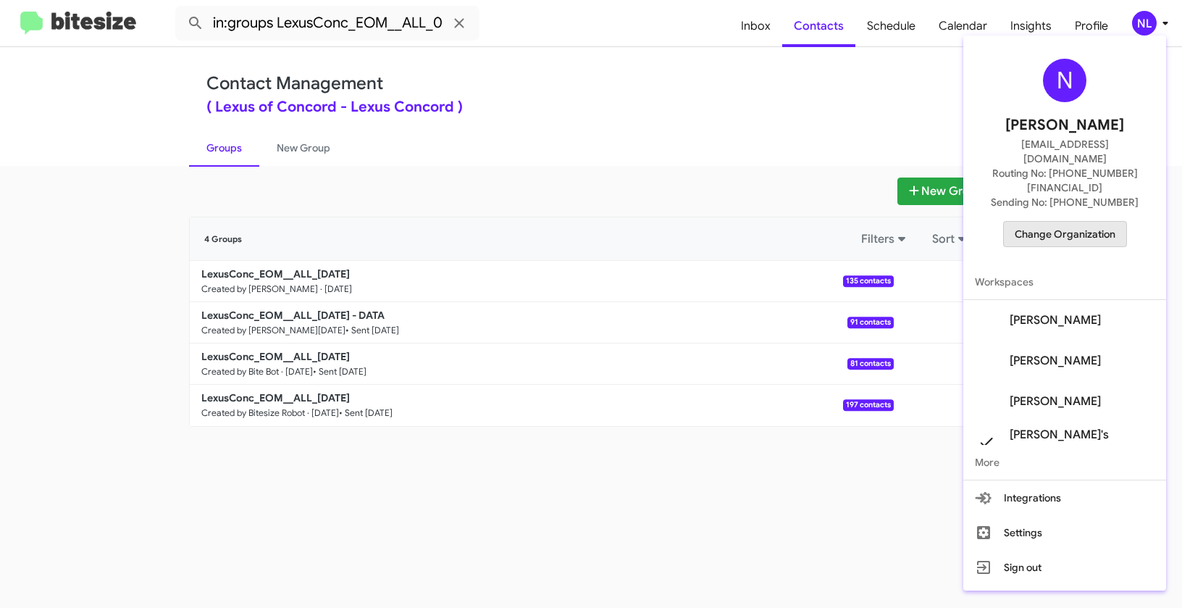
click at [1093, 222] on span "Change Organization" at bounding box center [1065, 234] width 101 height 25
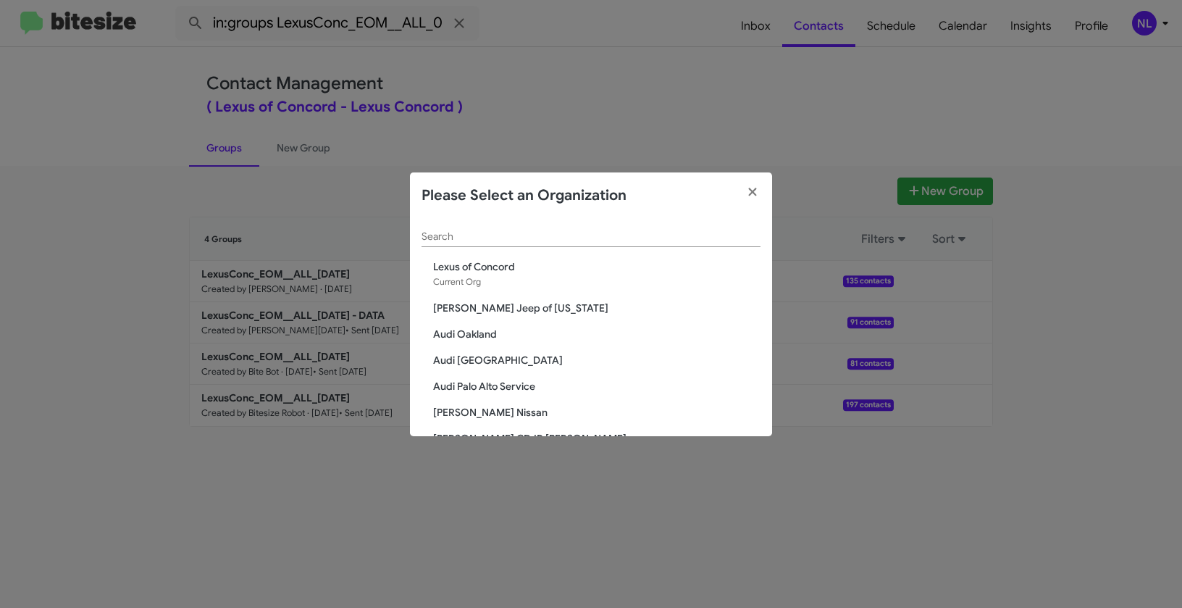
click at [459, 230] on div "Search" at bounding box center [591, 233] width 339 height 28
paste input "[PERSON_NAME] Dodge Dover"
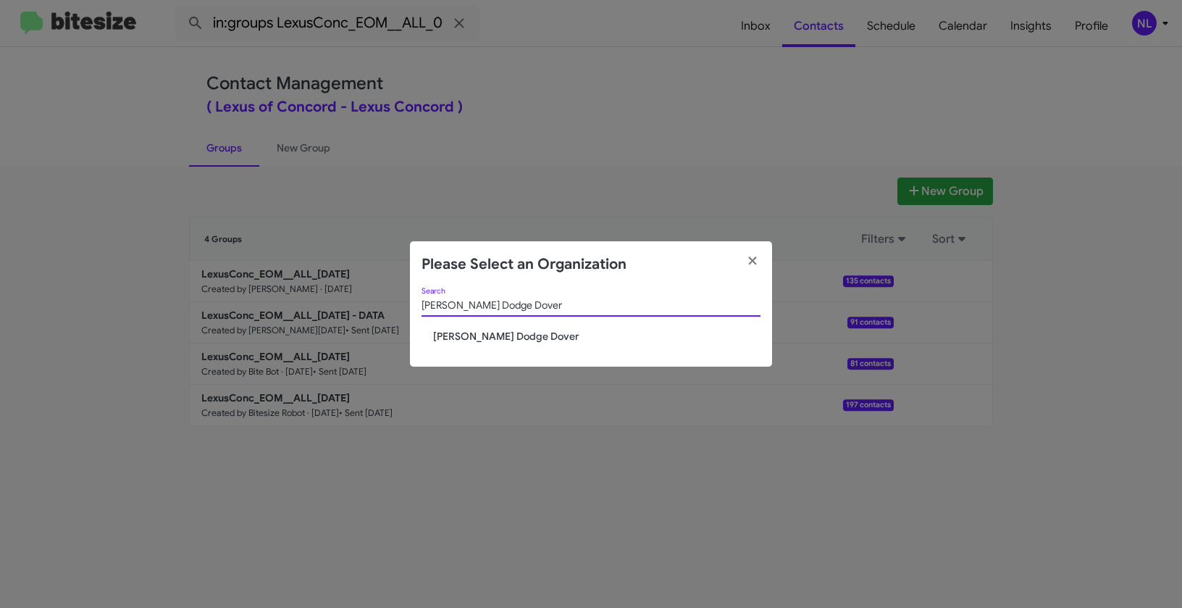
type input "[PERSON_NAME] Dodge Dover"
click at [451, 335] on span "[PERSON_NAME] Dodge Dover" at bounding box center [596, 336] width 327 height 14
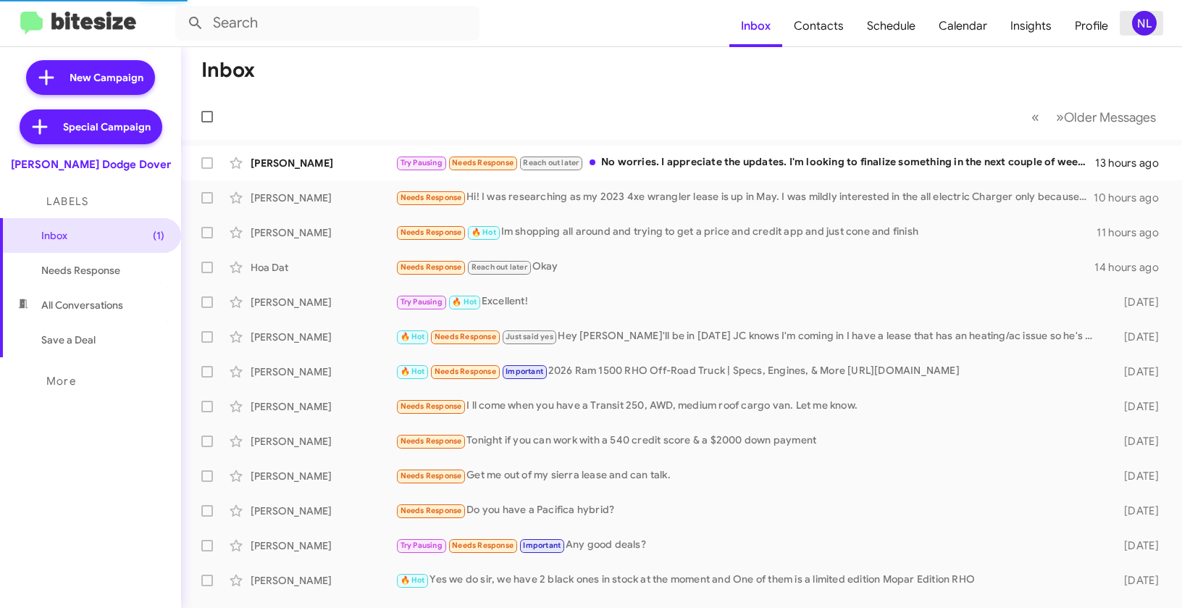
click at [1150, 27] on div "NL" at bounding box center [1144, 23] width 25 height 25
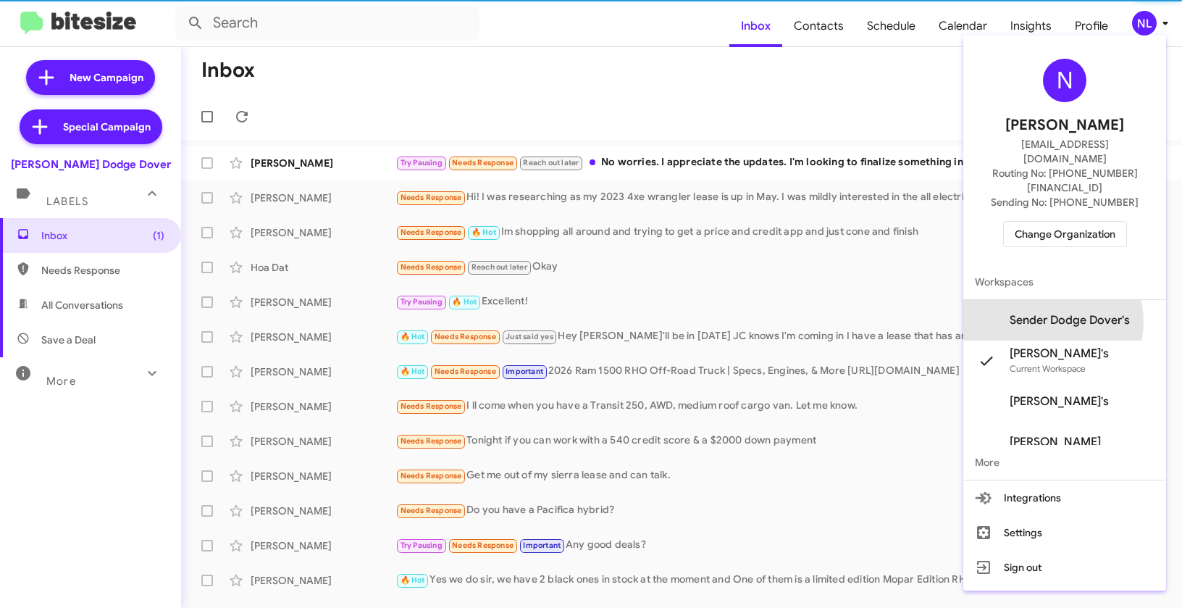
click at [1060, 313] on span "Sender Dodge Dover's" at bounding box center [1070, 320] width 120 height 14
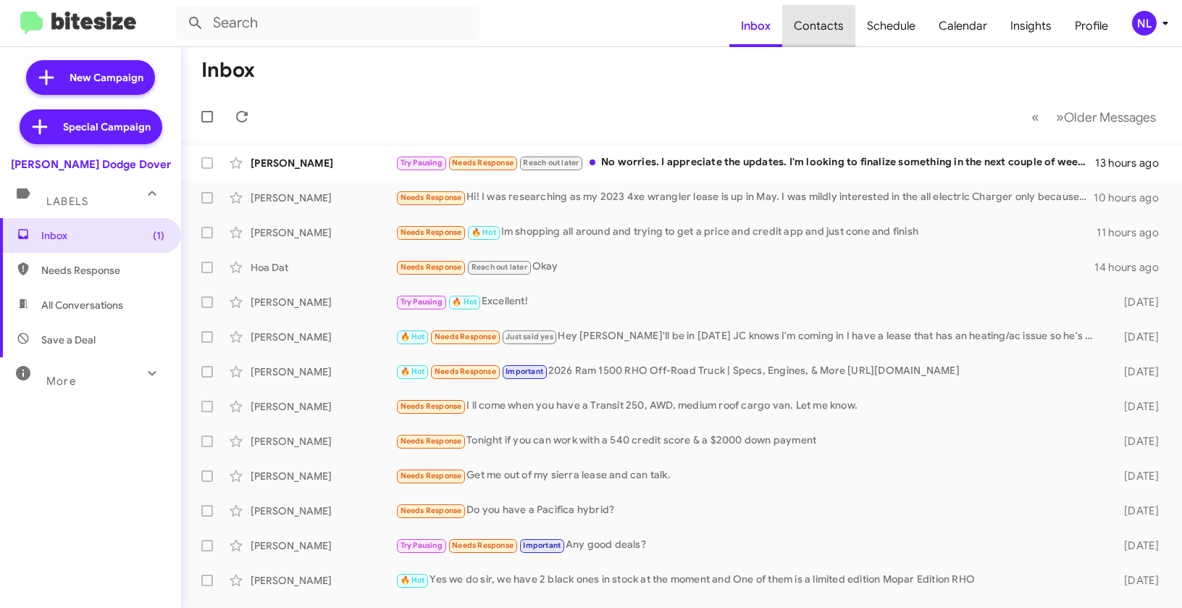
click at [835, 28] on span "Contacts" at bounding box center [818, 26] width 73 height 42
type input "in:groups"
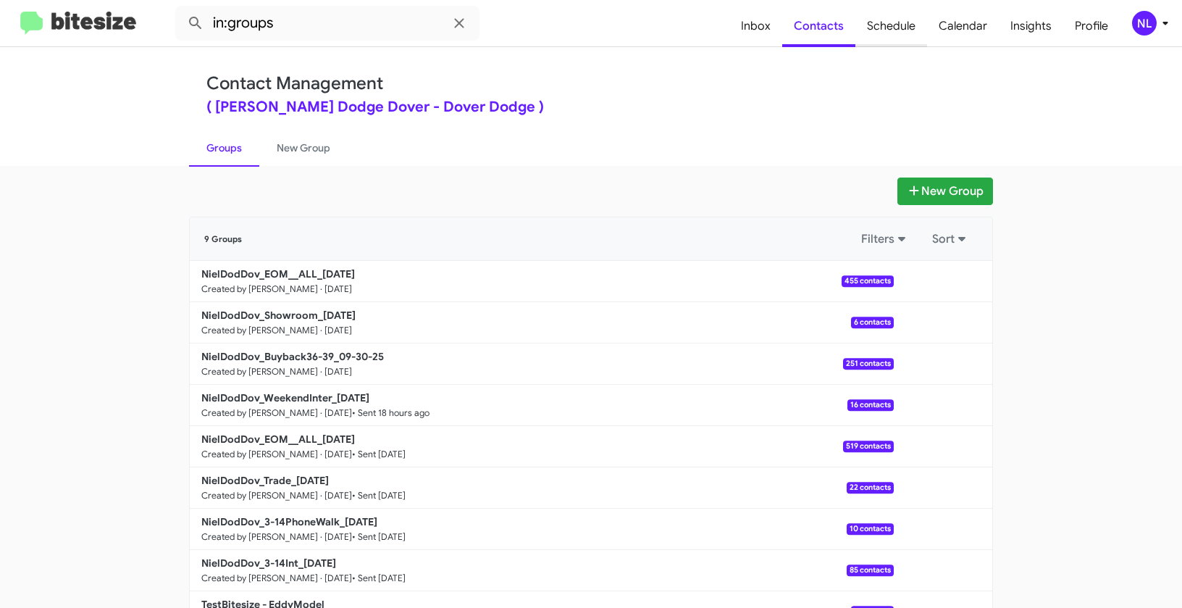
click at [889, 33] on span "Schedule" at bounding box center [892, 26] width 72 height 42
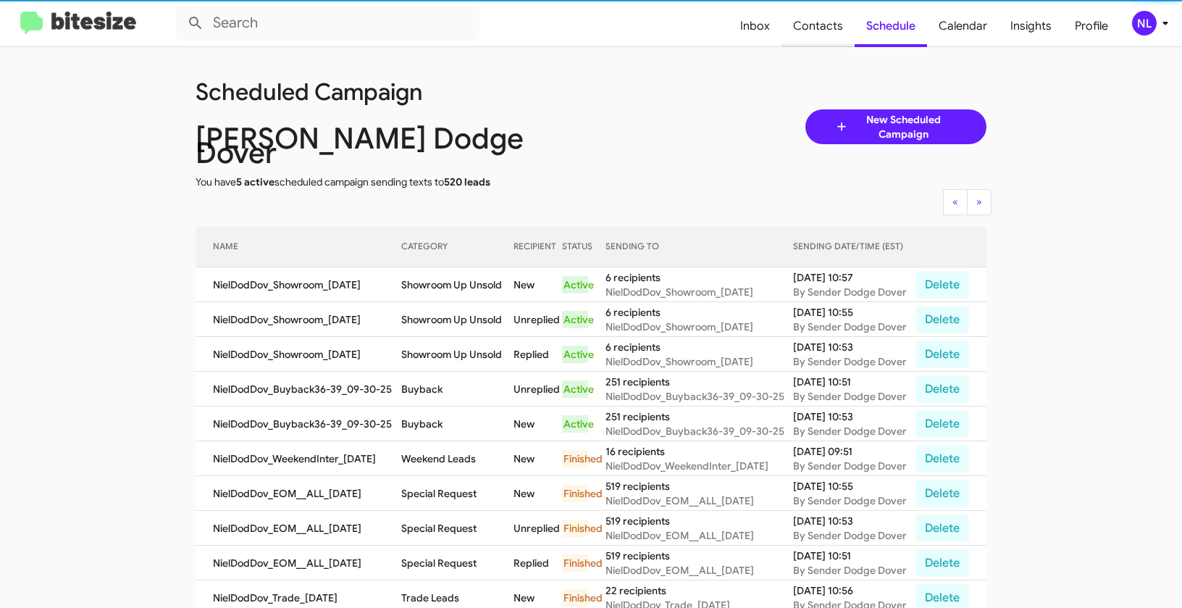
click at [814, 28] on span "Contacts" at bounding box center [818, 26] width 73 height 42
type input "in:groups"
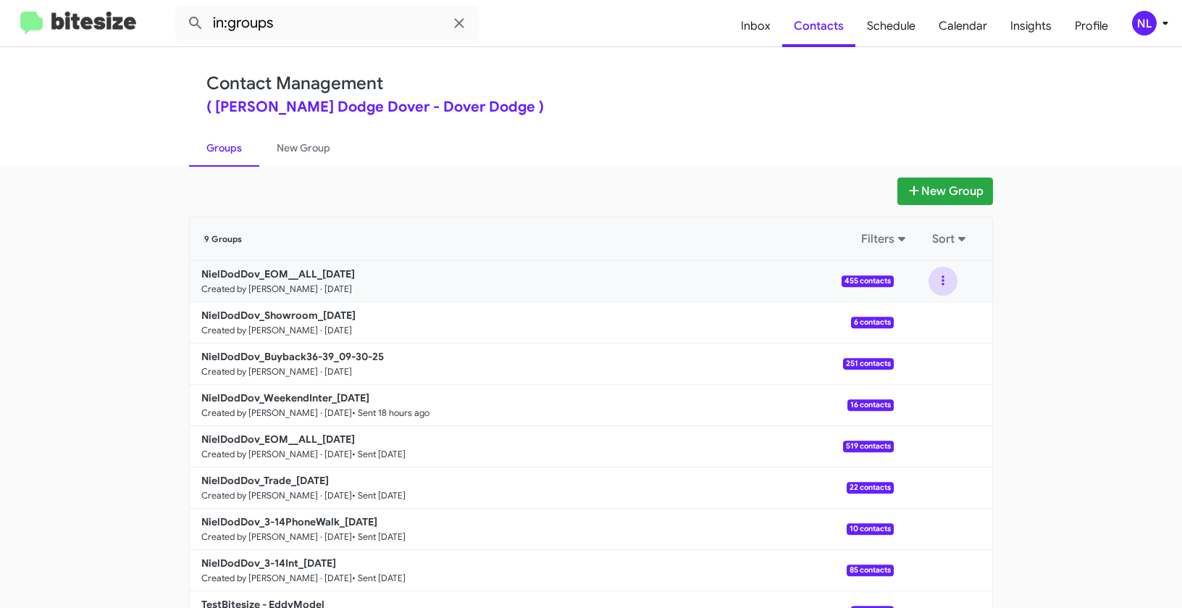
click at [937, 282] on button at bounding box center [943, 281] width 29 height 29
click at [929, 324] on button "View contacts" at bounding box center [900, 320] width 116 height 35
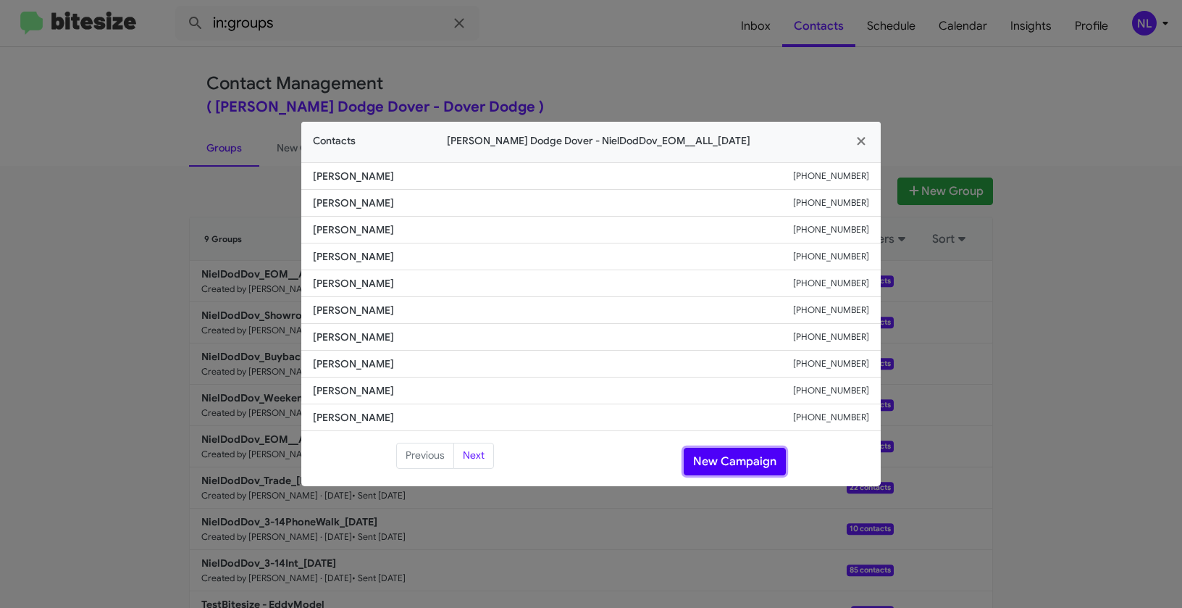
click at [717, 472] on button "New Campaign" at bounding box center [735, 462] width 102 height 28
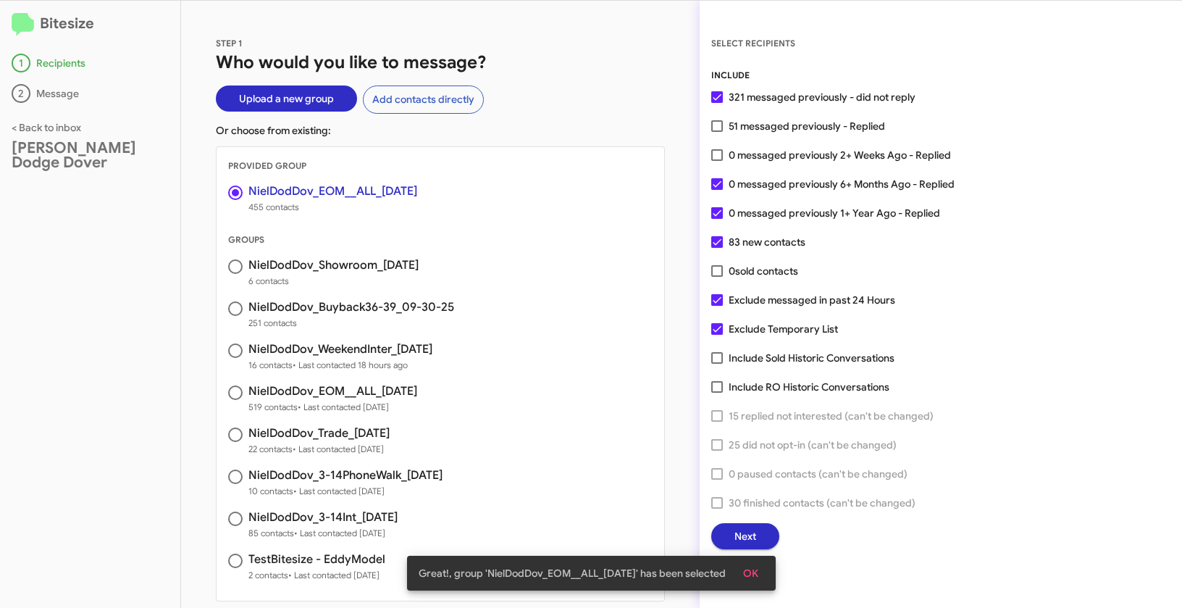
click at [757, 574] on span "OK" at bounding box center [750, 573] width 15 height 26
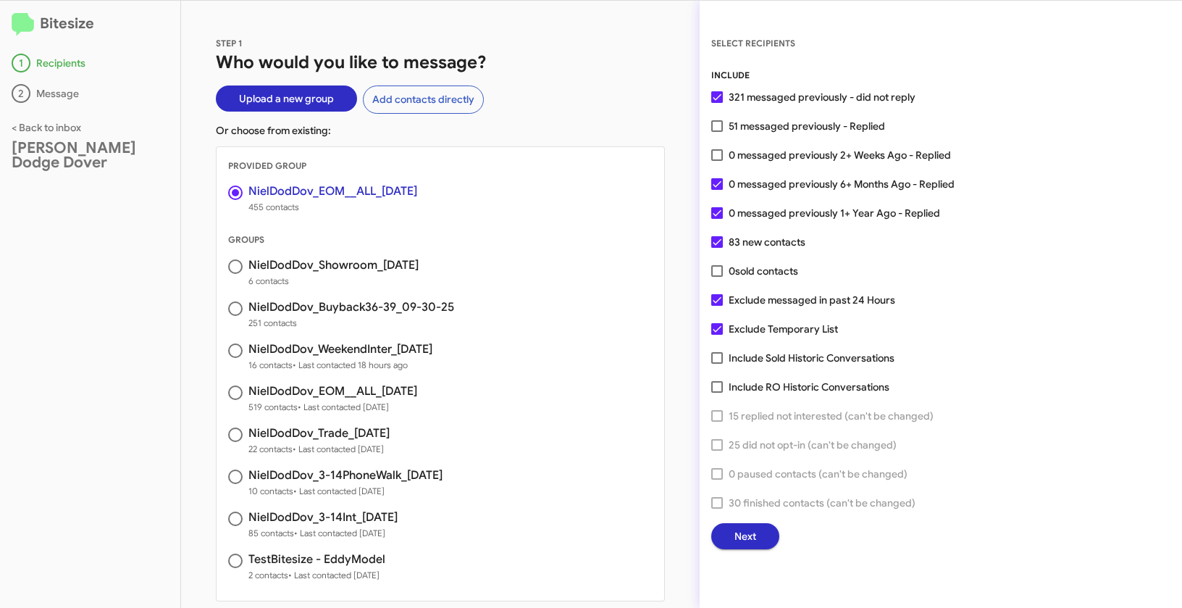
click at [717, 131] on span at bounding box center [717, 126] width 12 height 12
click at [717, 132] on input "51 messaged previously - Replied" at bounding box center [717, 132] width 1 height 1
checkbox input "true"
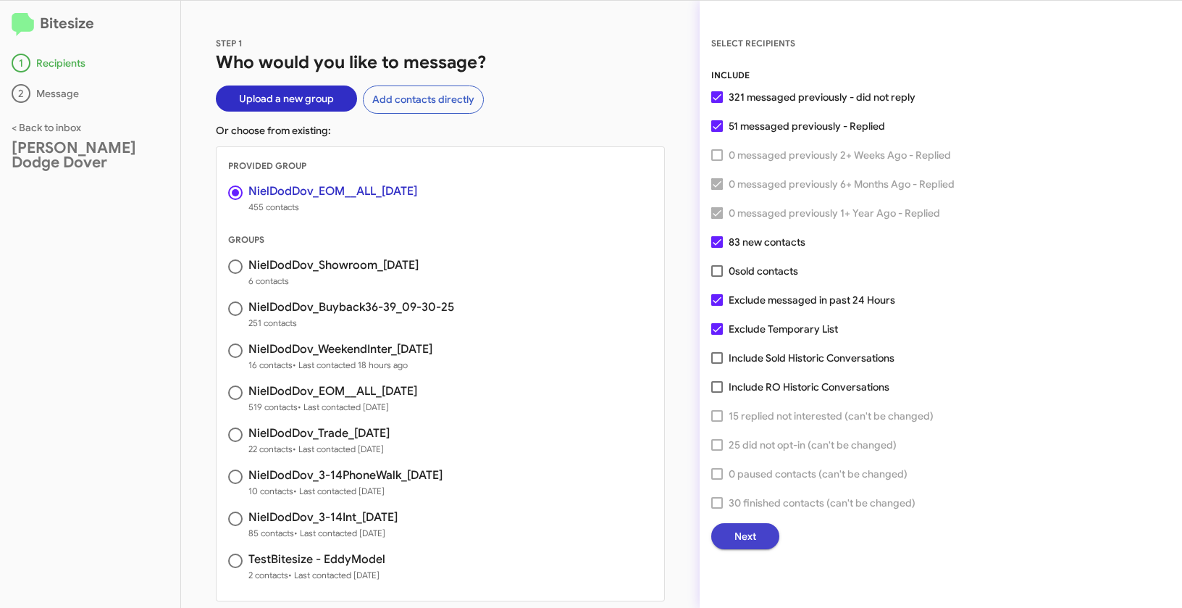
click at [756, 535] on button "Next" at bounding box center [745, 536] width 68 height 26
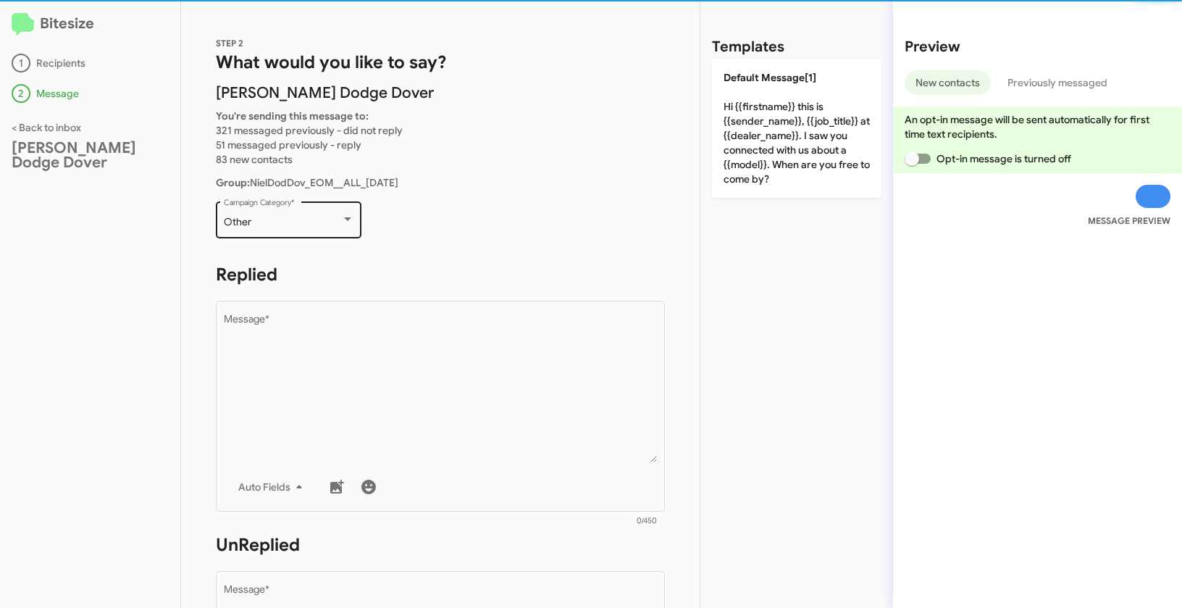
click at [310, 222] on div "Other" at bounding box center [282, 223] width 117 height 12
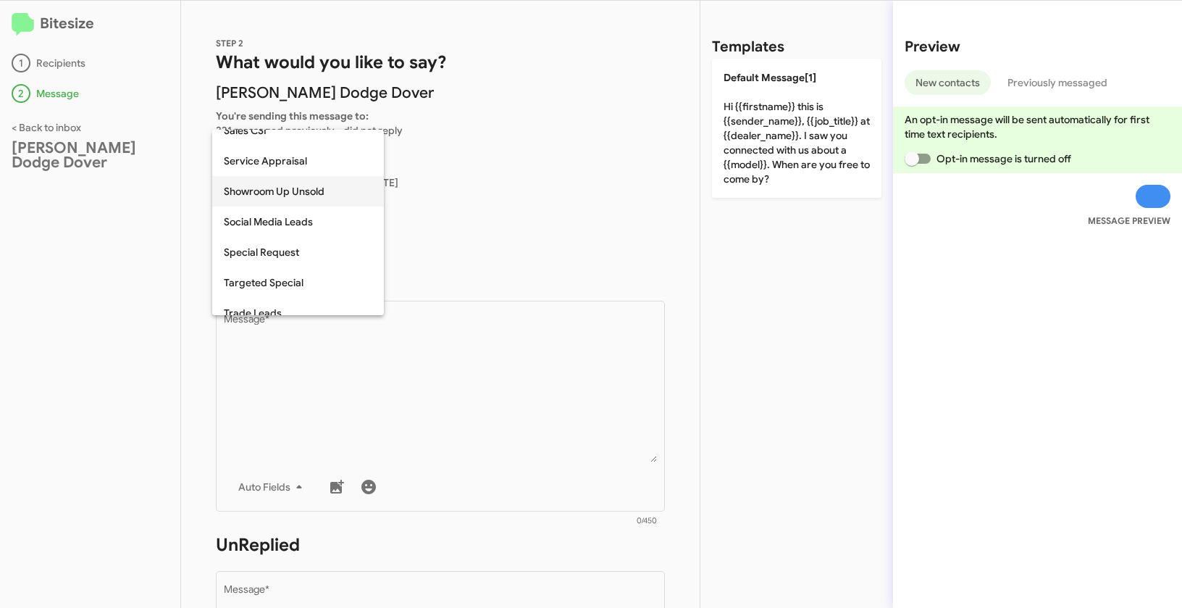
scroll to position [514, 0]
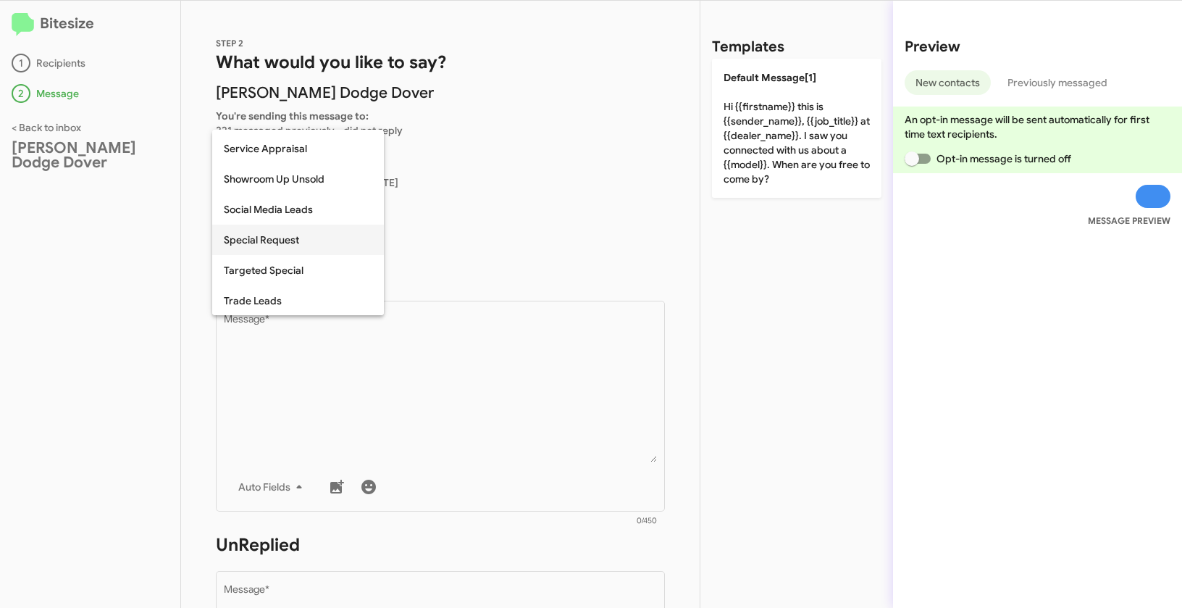
click at [277, 237] on span "Special Request" at bounding box center [298, 240] width 149 height 30
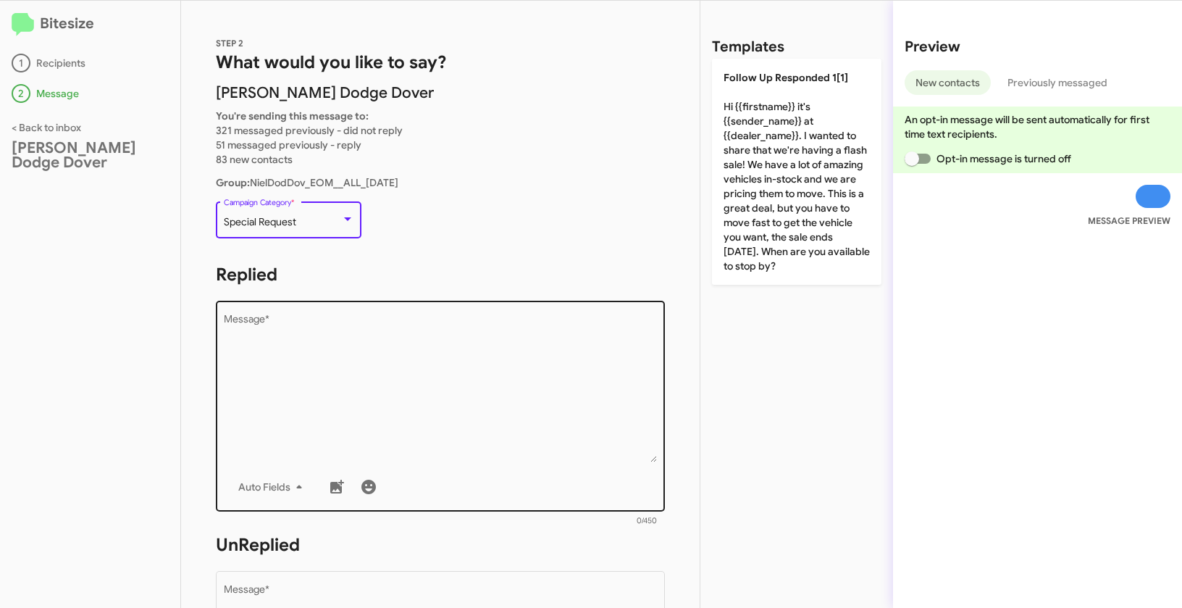
click at [391, 390] on textarea "Message *" at bounding box center [441, 388] width 434 height 148
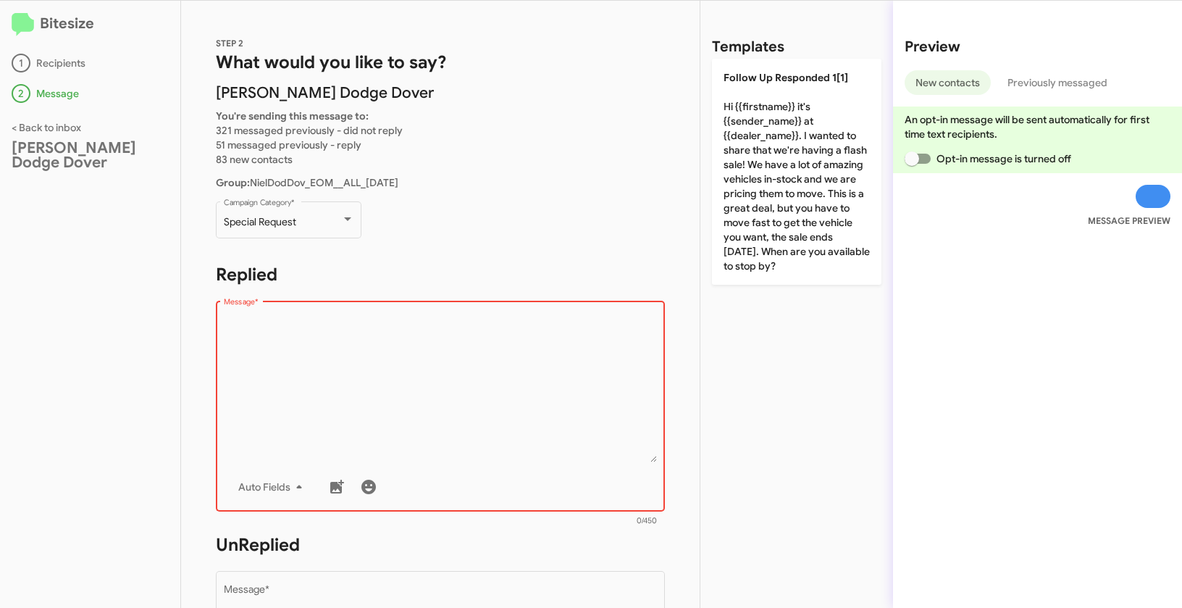
paste textarea ""Hi {{firstname}} it's {{sender_name}}, {{job_title}} at {{dealer_name}}. We mu…"
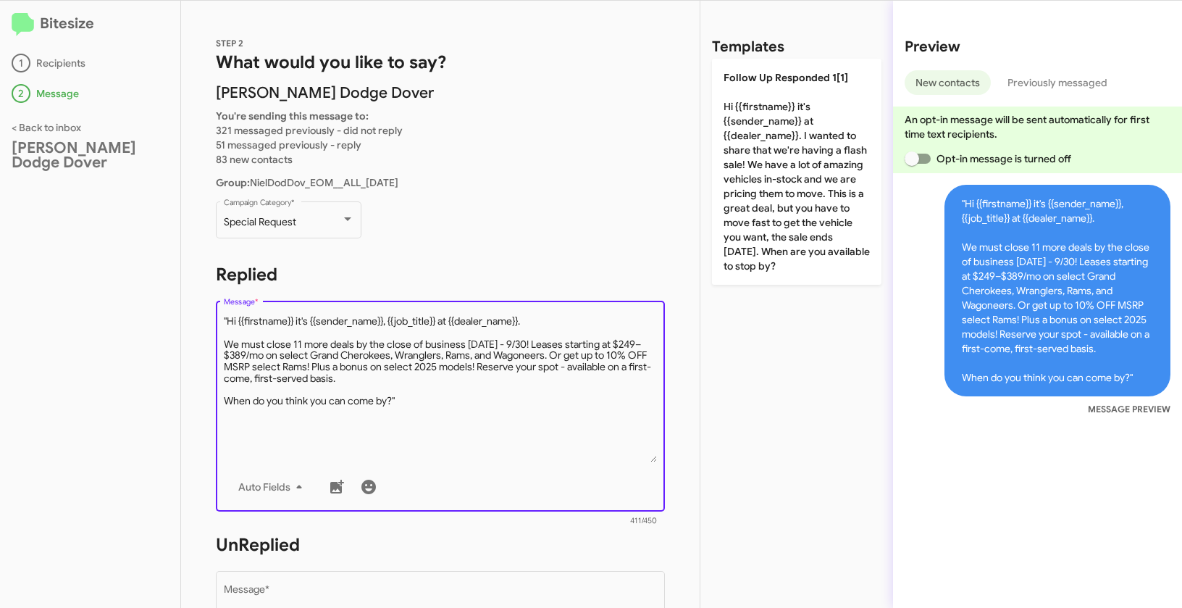
click at [229, 320] on textarea "Message *" at bounding box center [441, 388] width 434 height 148
click at [443, 404] on textarea "Message *" at bounding box center [441, 388] width 434 height 148
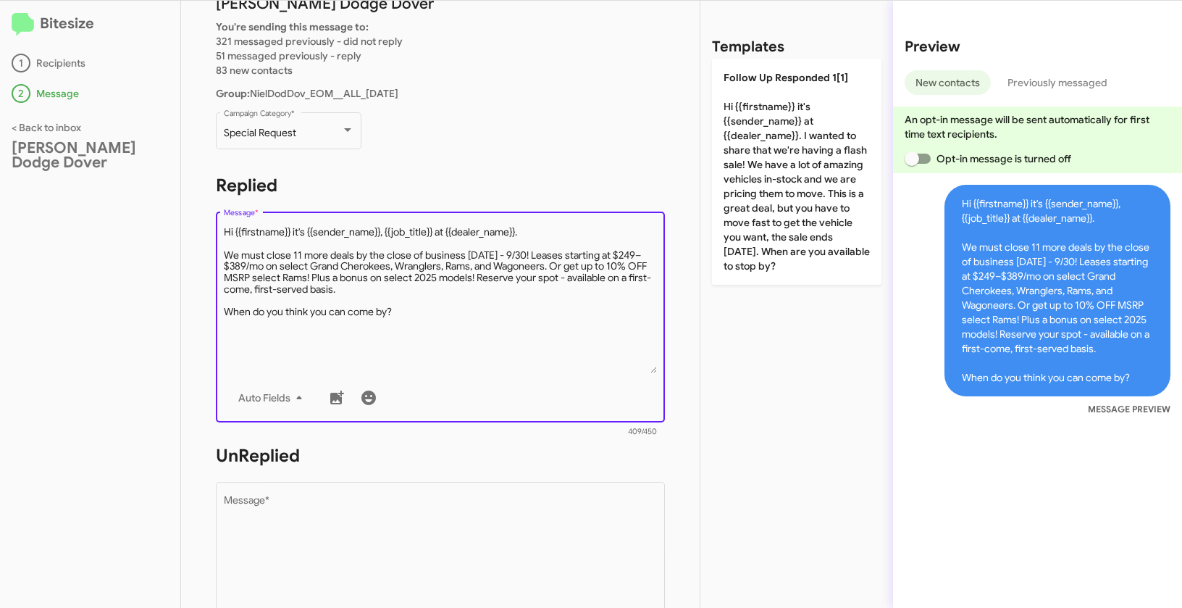
scroll to position [214, 0]
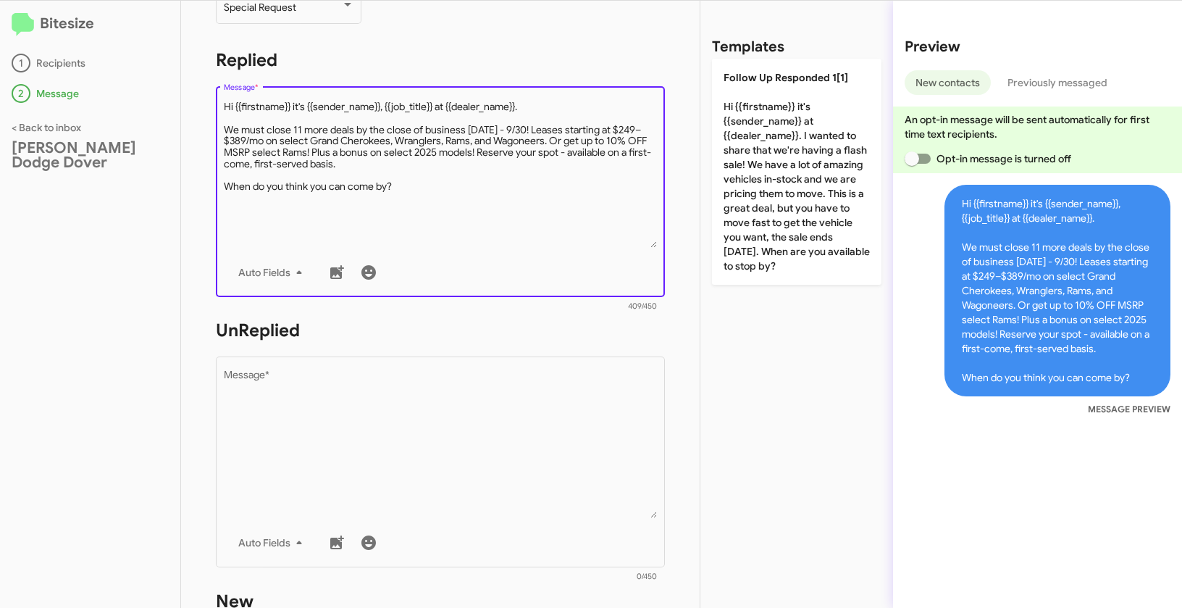
type textarea "Hi {{firstname}} it's {{sender_name}}, {{job_title}} at {{dealer_name}}. We mus…"
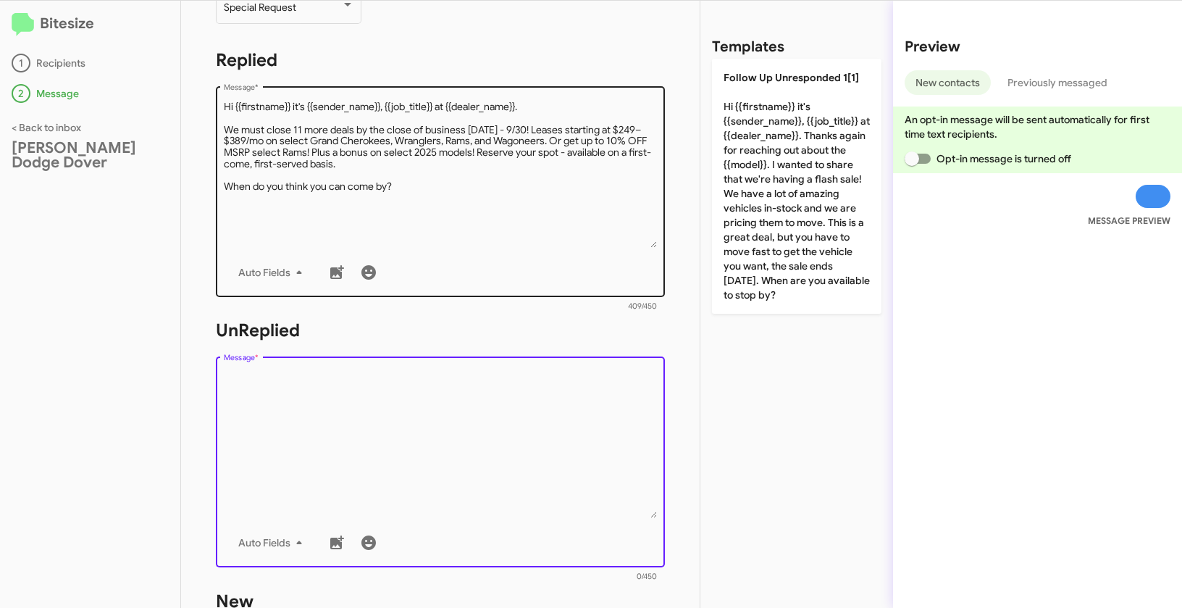
click at [440, 488] on textarea "Message *" at bounding box center [441, 444] width 434 height 148
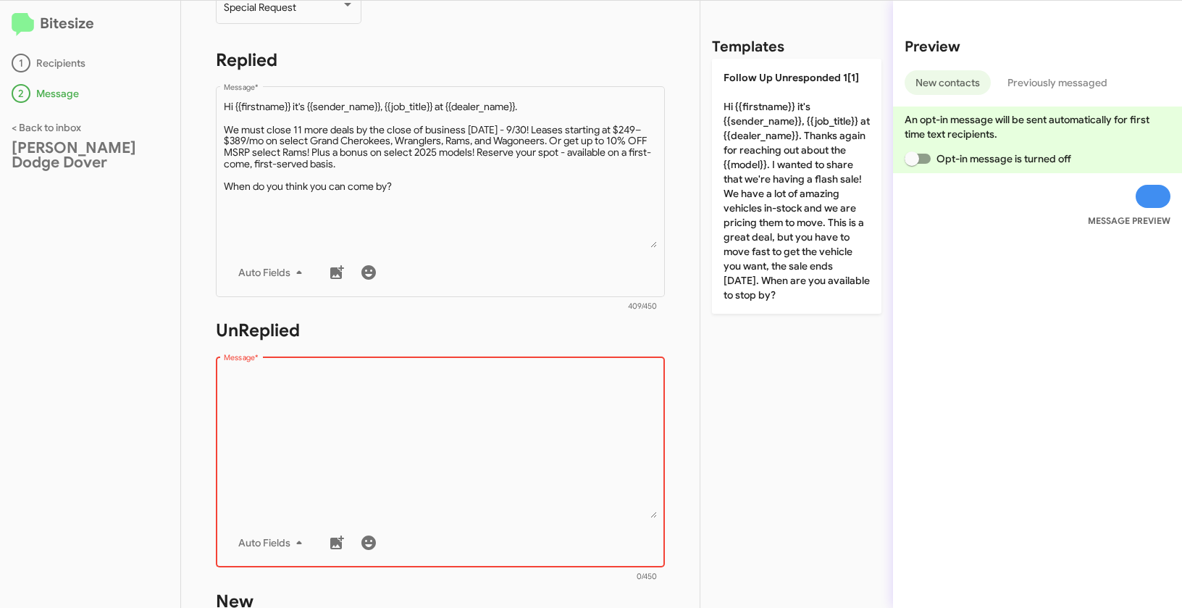
click at [368, 464] on textarea "Message *" at bounding box center [441, 444] width 434 height 148
paste textarea ""Hi {{firstname}} it's {{sender_name}}, {{job_title}} at {{dealer_name}}. Thank…"
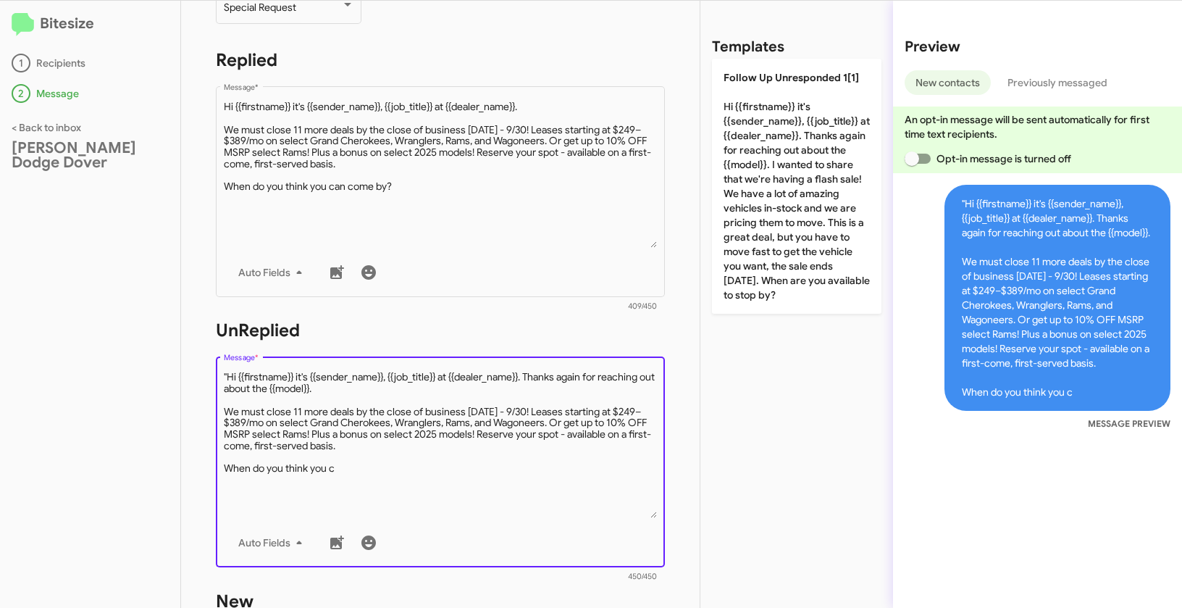
click at [229, 375] on textarea "Message *" at bounding box center [441, 444] width 434 height 148
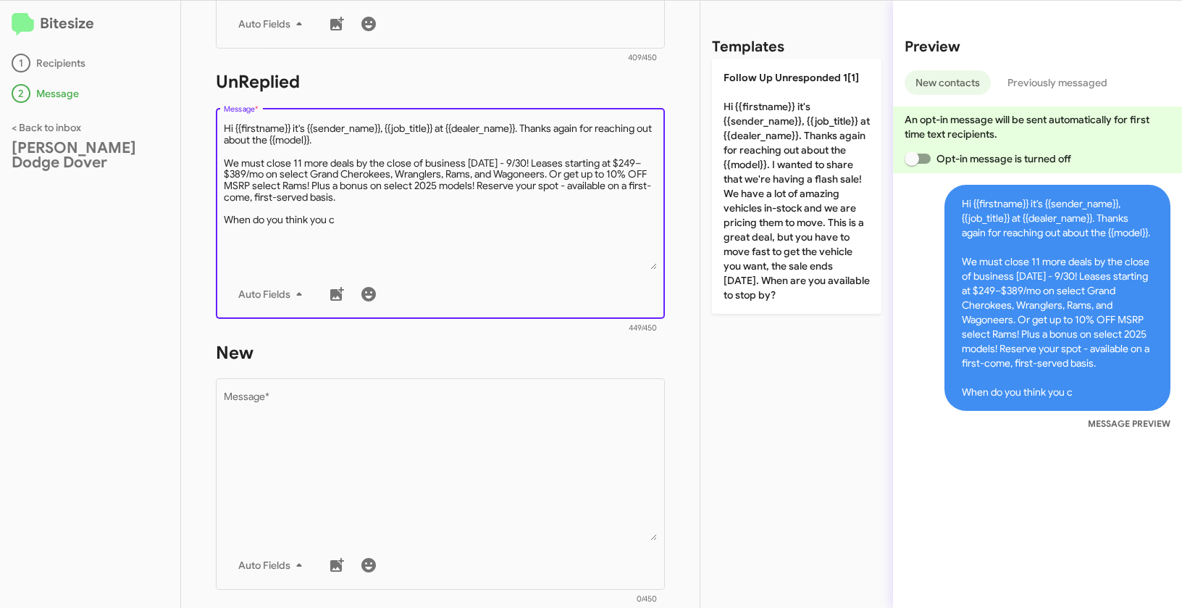
scroll to position [462, 0]
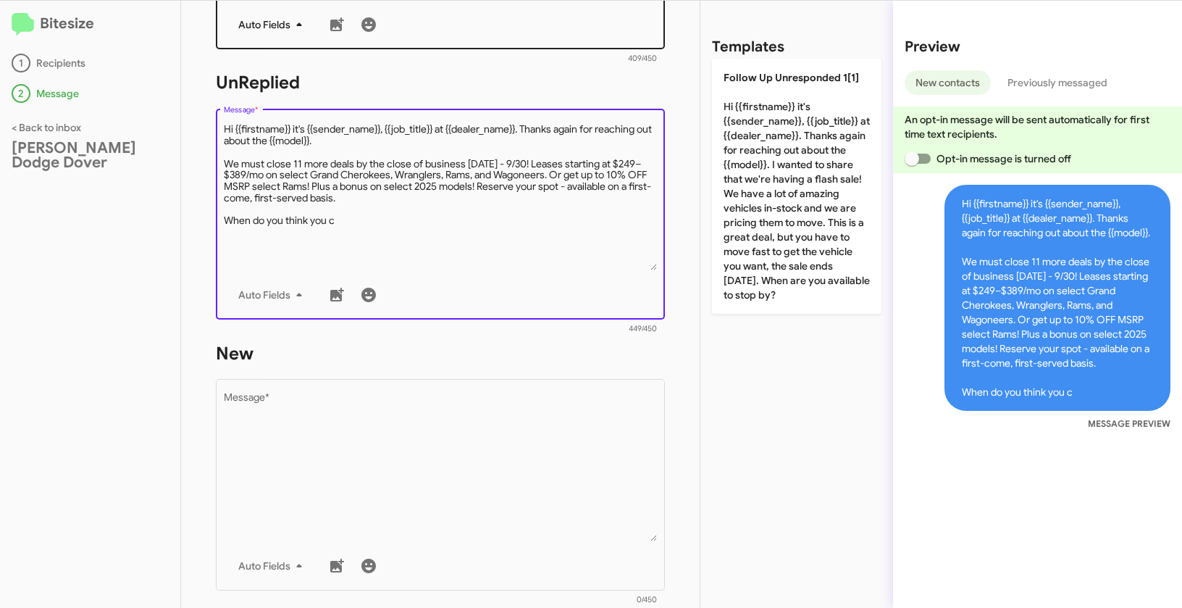
type textarea "Hi {{firstname}} it's {{sender_name}}, {{job_title}} at {{dealer_name}}. Thanks…"
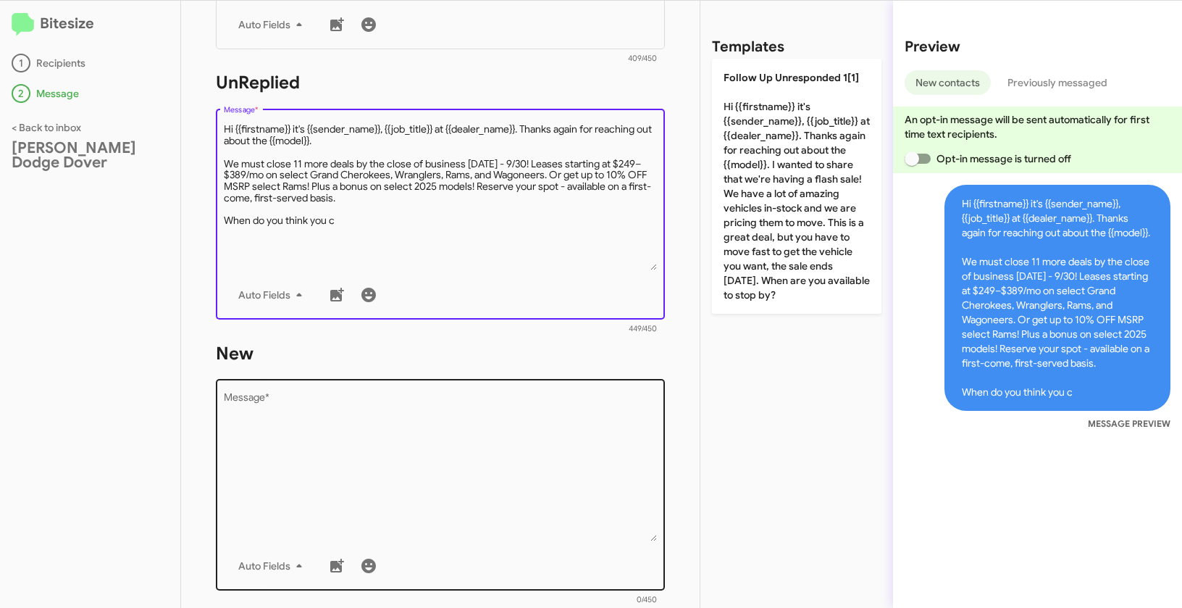
click at [302, 422] on textarea "Message *" at bounding box center [441, 467] width 434 height 148
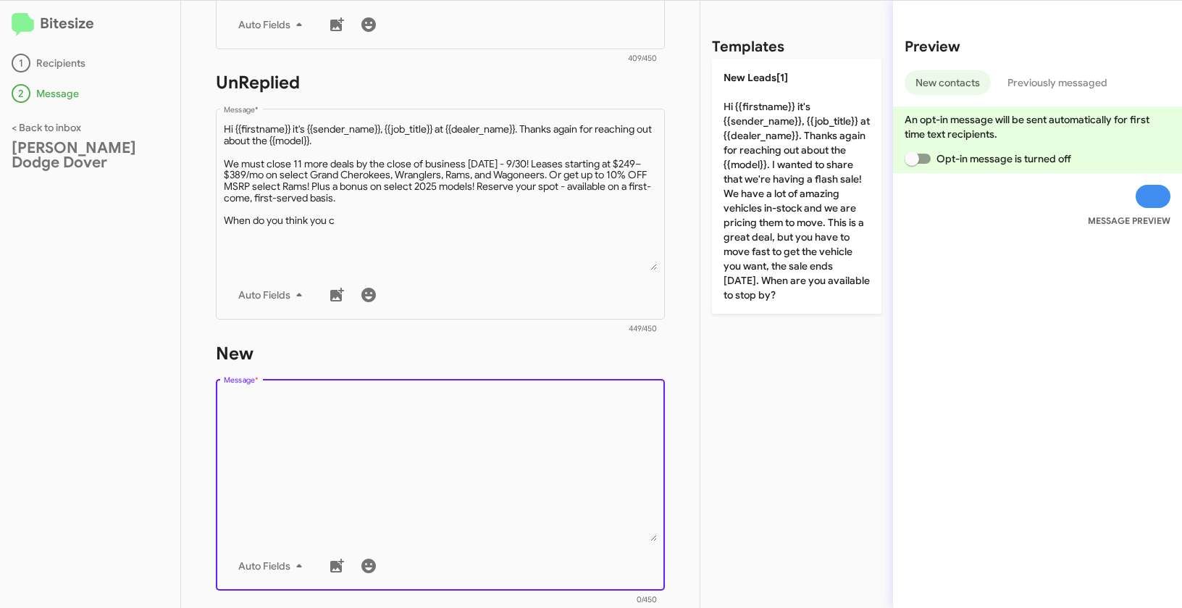
paste textarea ""Hi {{firstname}} it's {{sender_name}}, {{job_title}} at {{dealer_name}}. Thank…"
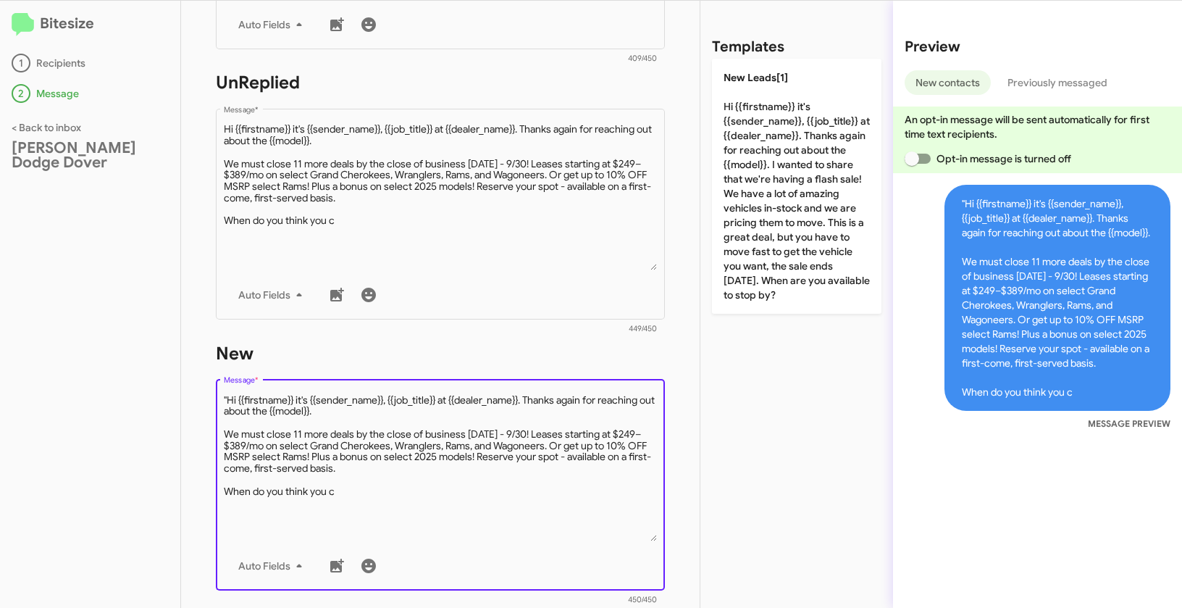
click at [227, 399] on textarea "Message *" at bounding box center [441, 467] width 434 height 148
click at [375, 490] on textarea "Message *" at bounding box center [441, 467] width 434 height 148
type textarea "Hi {{firstname}} it's {{sender_name}}, {{job_title}} at {{dealer_name}}. Thanks…"
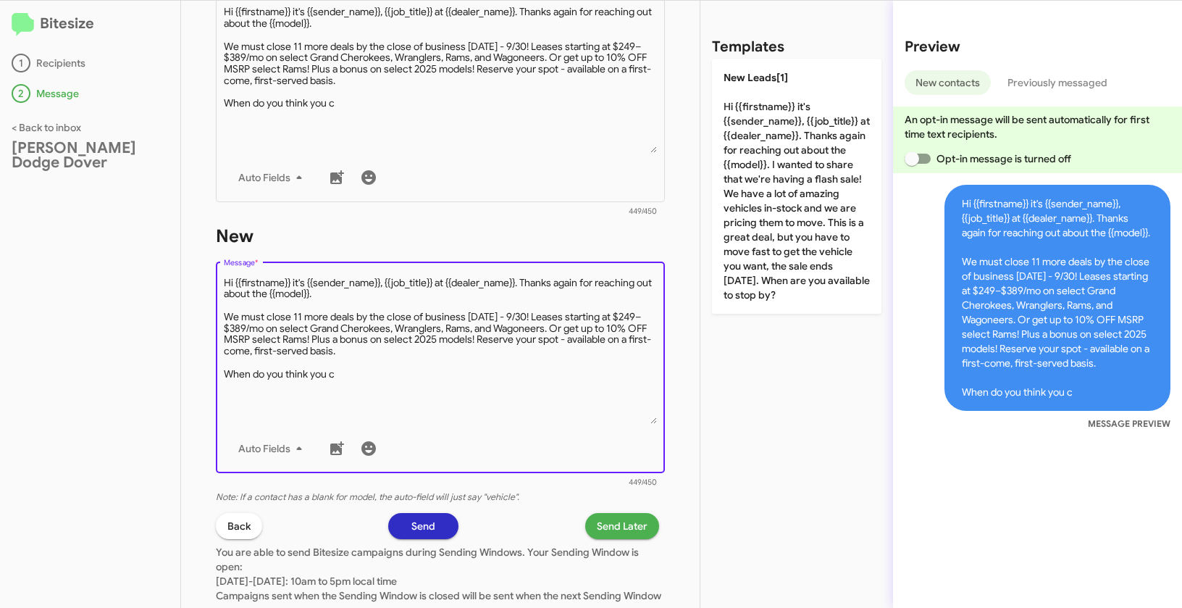
scroll to position [580, 0]
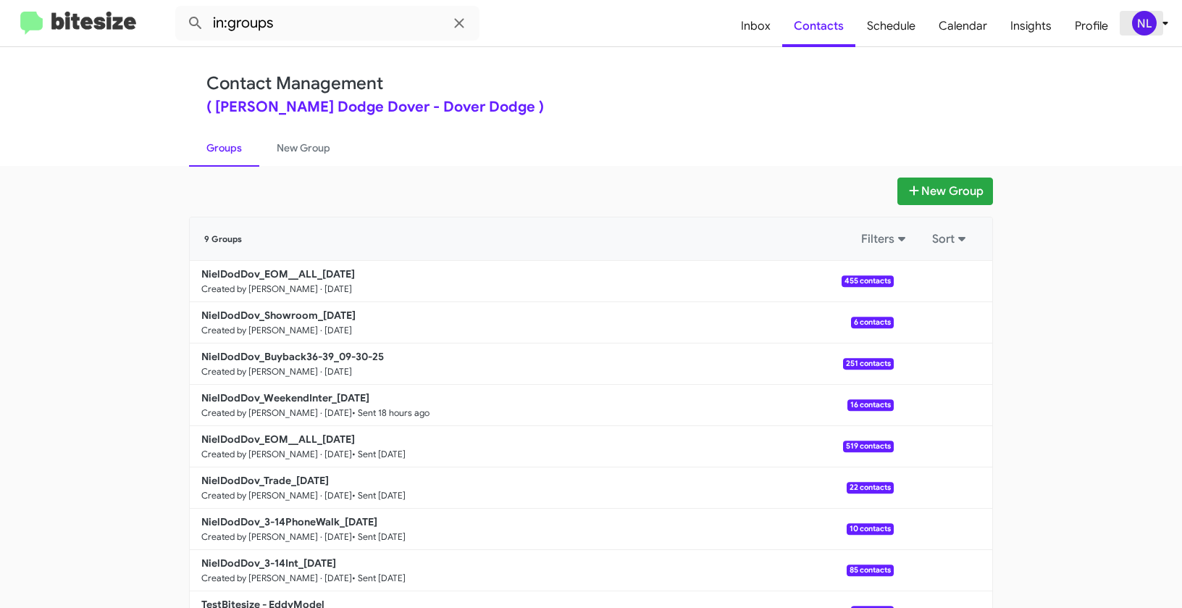
click at [1143, 30] on div "NL" at bounding box center [1144, 23] width 25 height 25
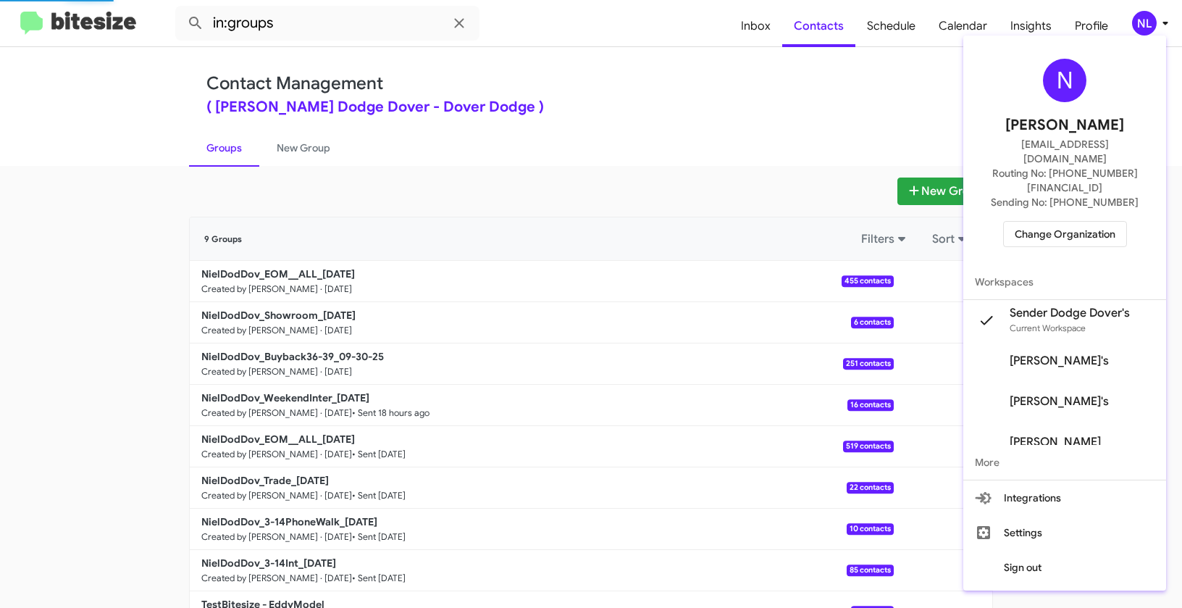
click at [1056, 222] on span "Change Organization" at bounding box center [1065, 234] width 101 height 25
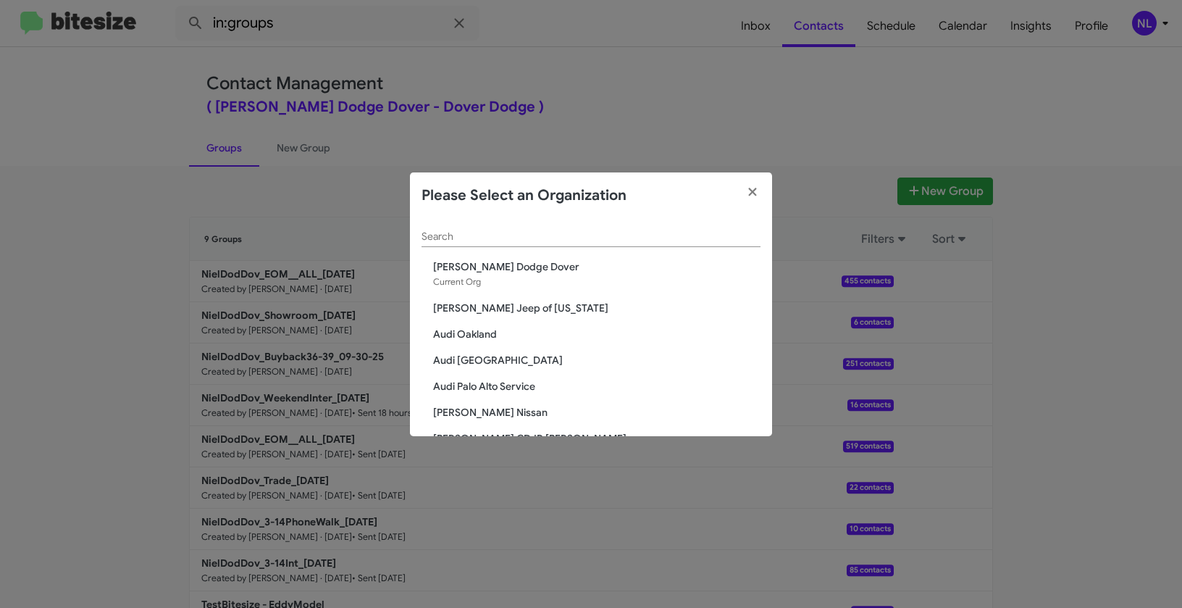
click at [496, 227] on div "Search" at bounding box center [591, 233] width 339 height 28
paste input "[PERSON_NAME] Nissan of Denville"
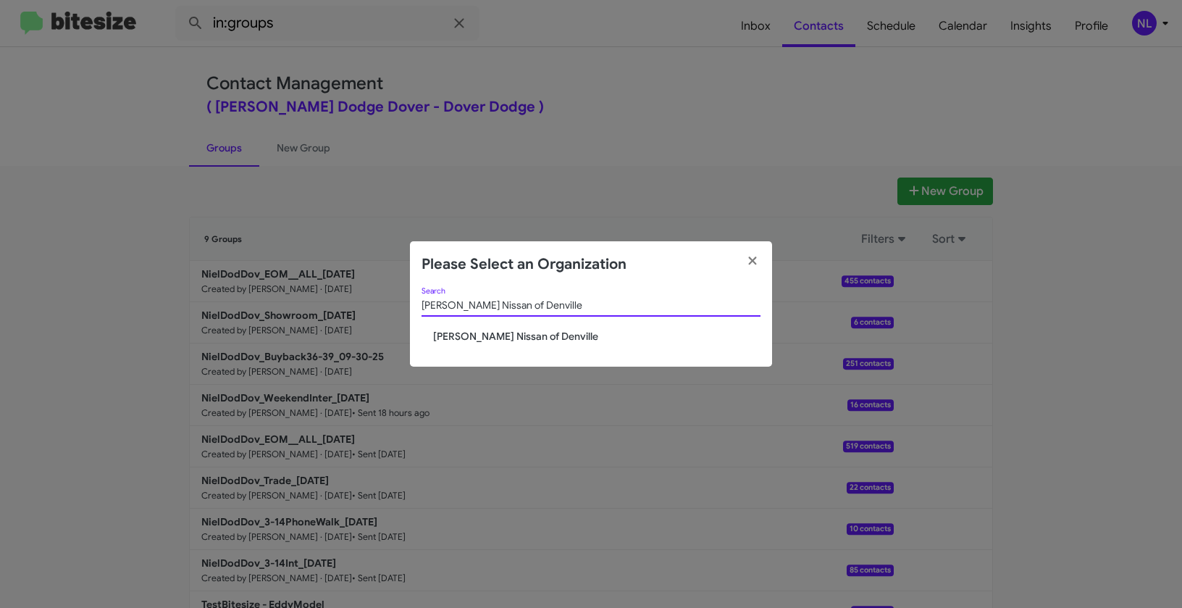
type input "[PERSON_NAME] Nissan of Denville"
click at [467, 335] on span "[PERSON_NAME] Nissan of Denville" at bounding box center [596, 336] width 327 height 14
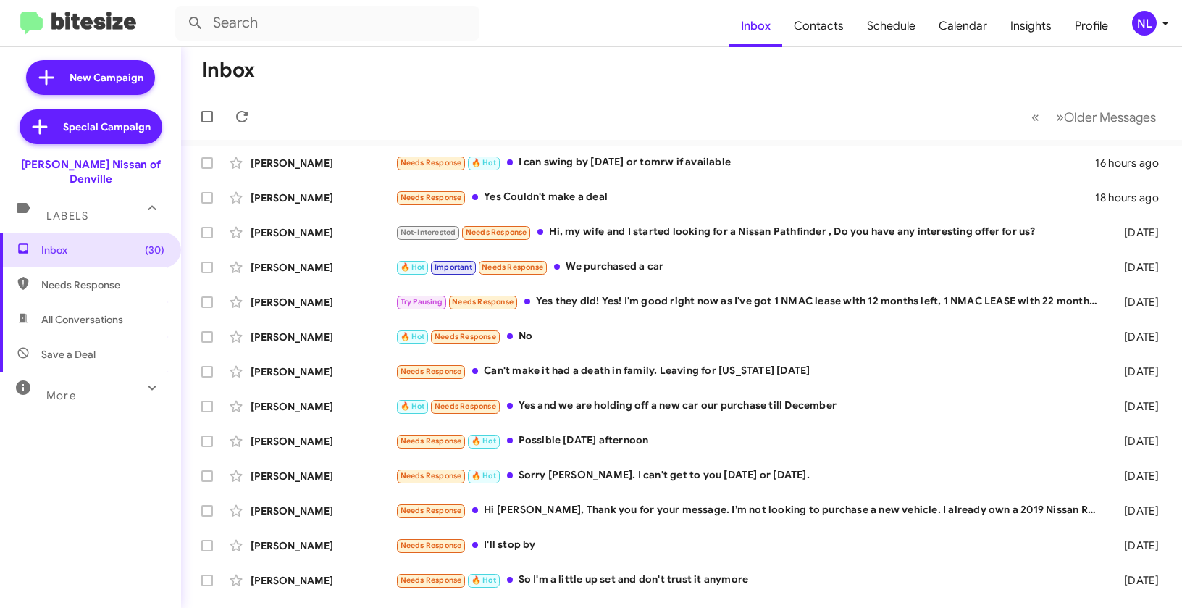
click at [1147, 17] on div "NL" at bounding box center [1144, 23] width 25 height 25
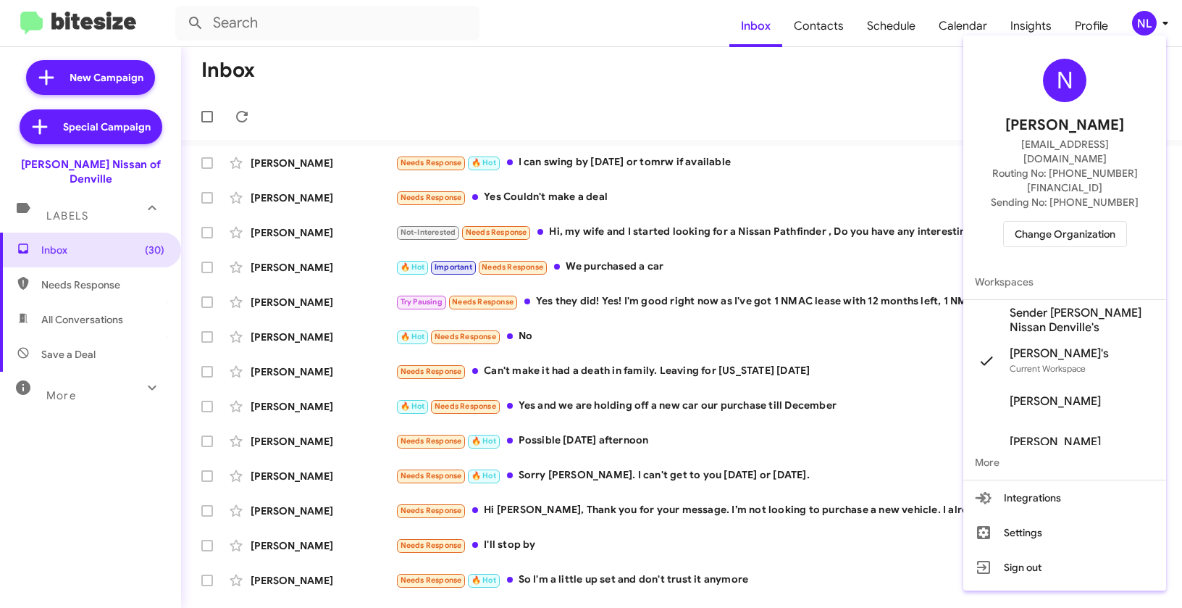
click at [1037, 306] on span "Sender [PERSON_NAME] Nissan Denville's" at bounding box center [1082, 320] width 145 height 29
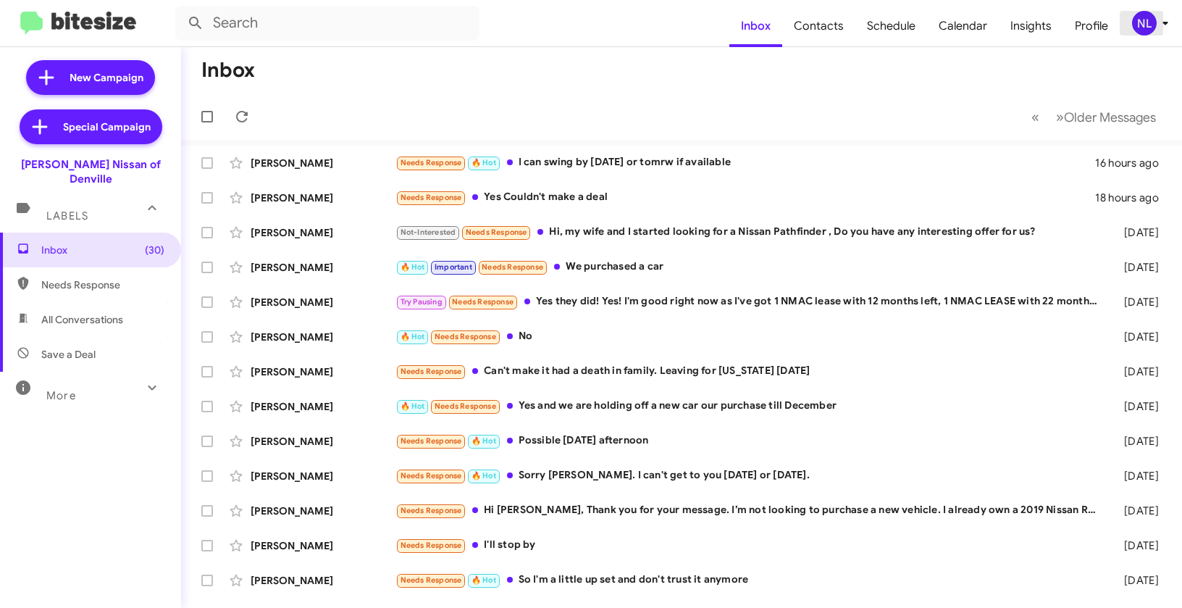
click at [1134, 24] on div "NL" at bounding box center [1144, 23] width 25 height 25
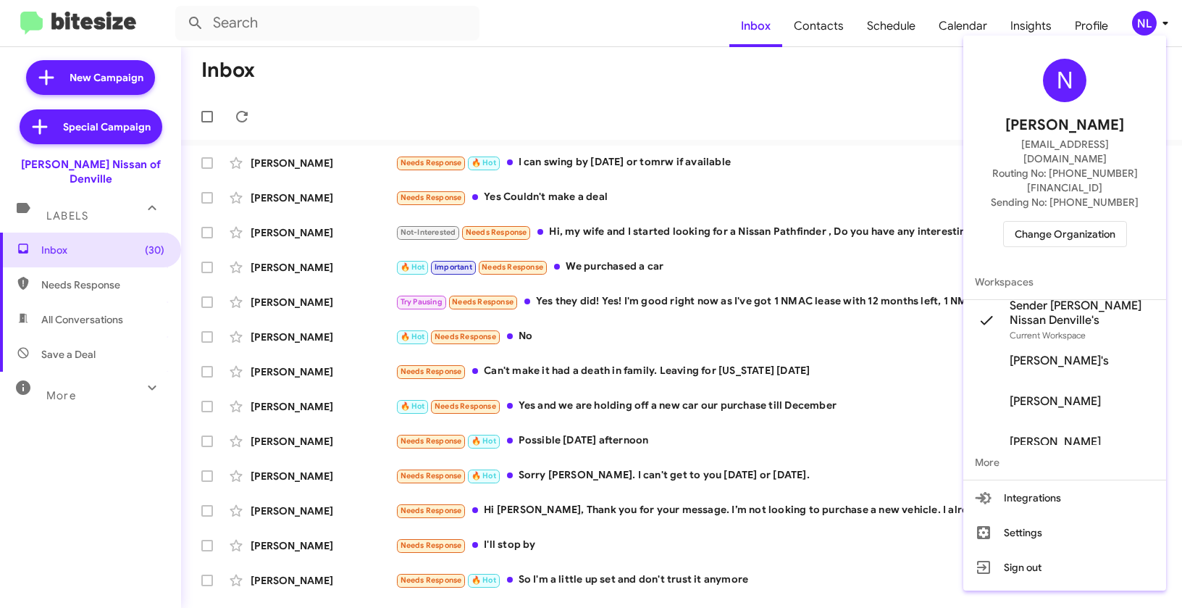
click at [808, 106] on div at bounding box center [591, 304] width 1182 height 608
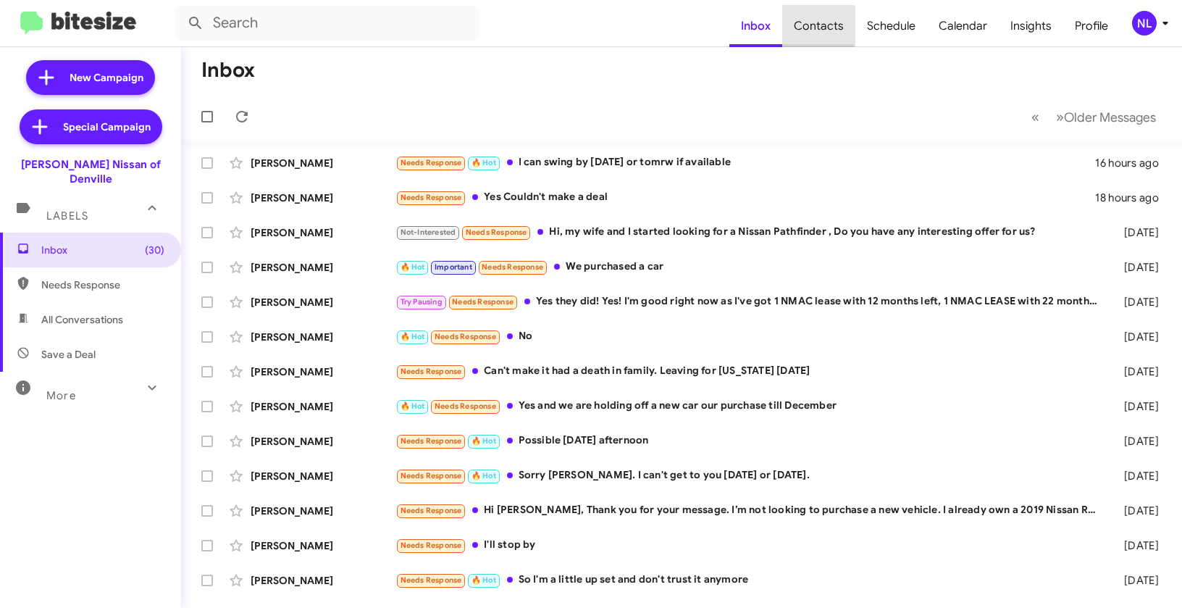
click at [818, 25] on span "Contacts" at bounding box center [818, 26] width 73 height 42
type input "in:groups"
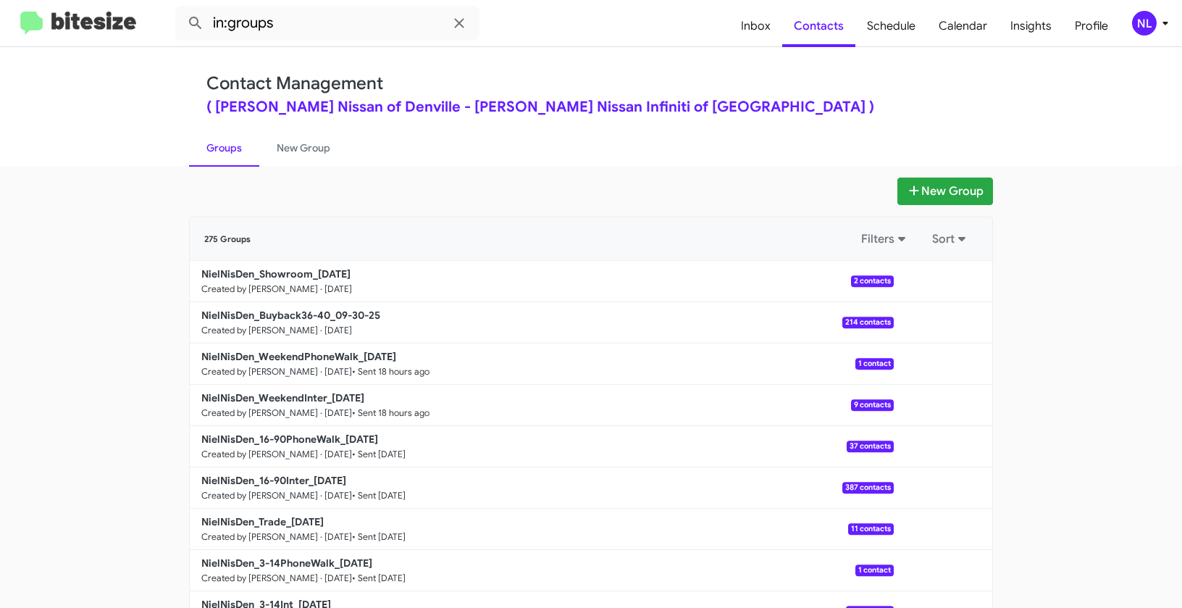
click at [1145, 25] on div "NL" at bounding box center [1144, 23] width 25 height 25
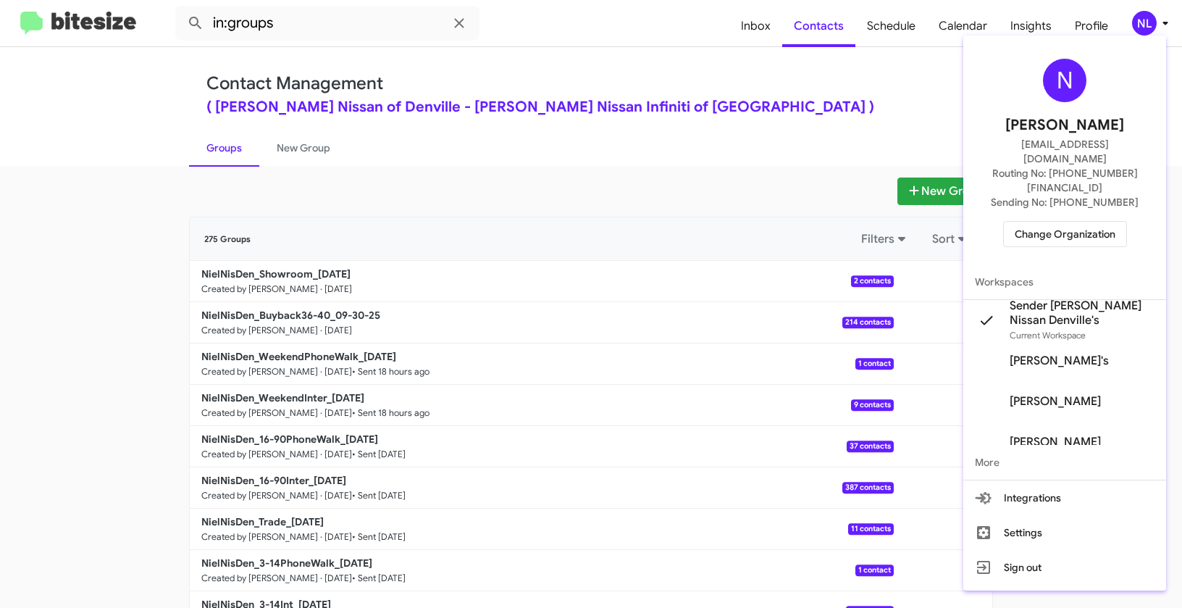
click at [745, 164] on div at bounding box center [591, 304] width 1182 height 608
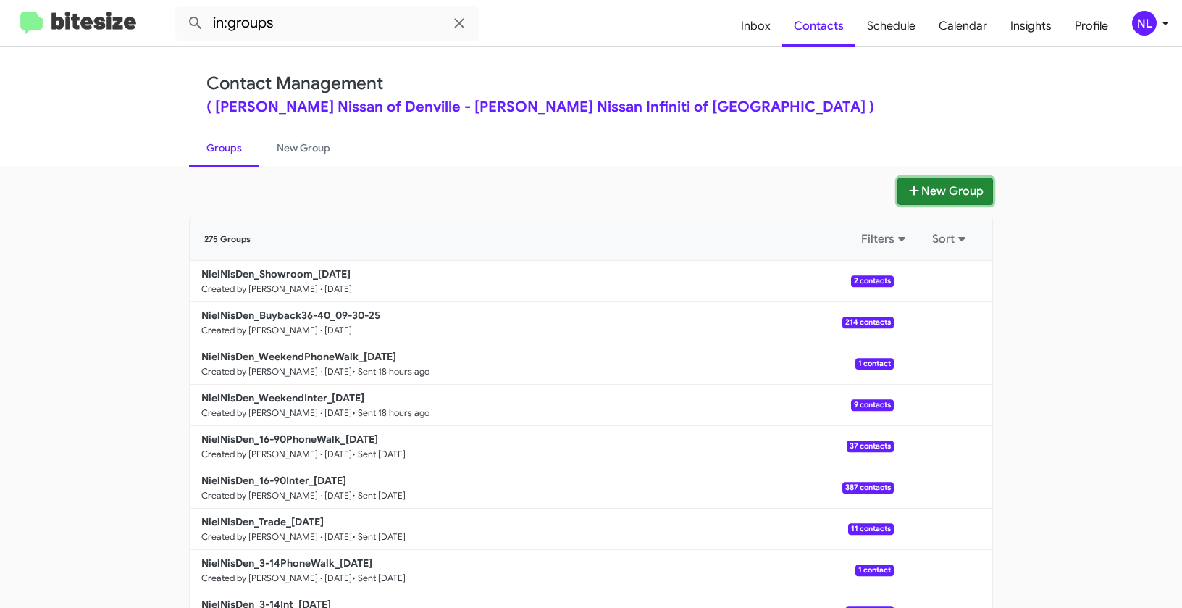
click at [948, 190] on button "New Group" at bounding box center [946, 191] width 96 height 28
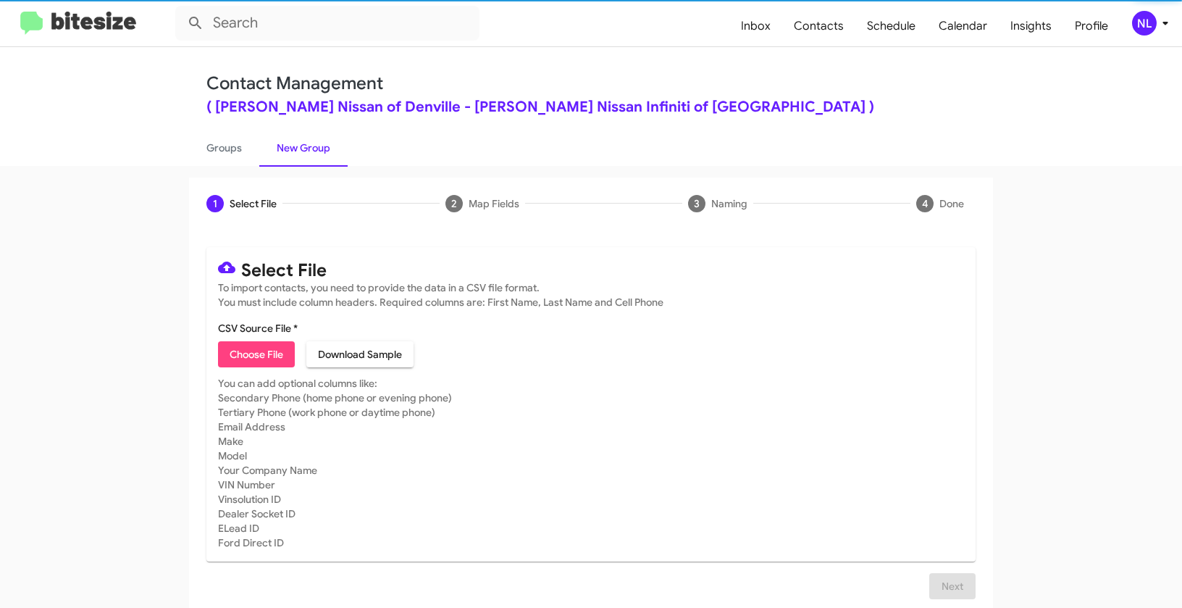
click at [250, 347] on span "Choose File" at bounding box center [257, 354] width 54 height 26
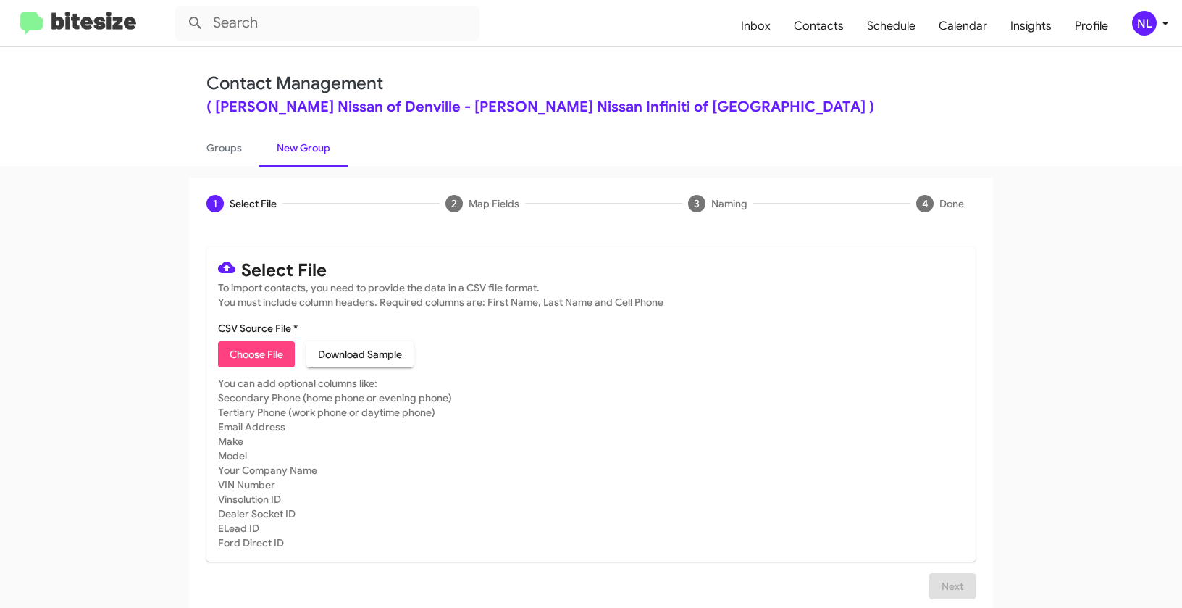
type input "NielNisDen_EOM__ALL_[DATE]"
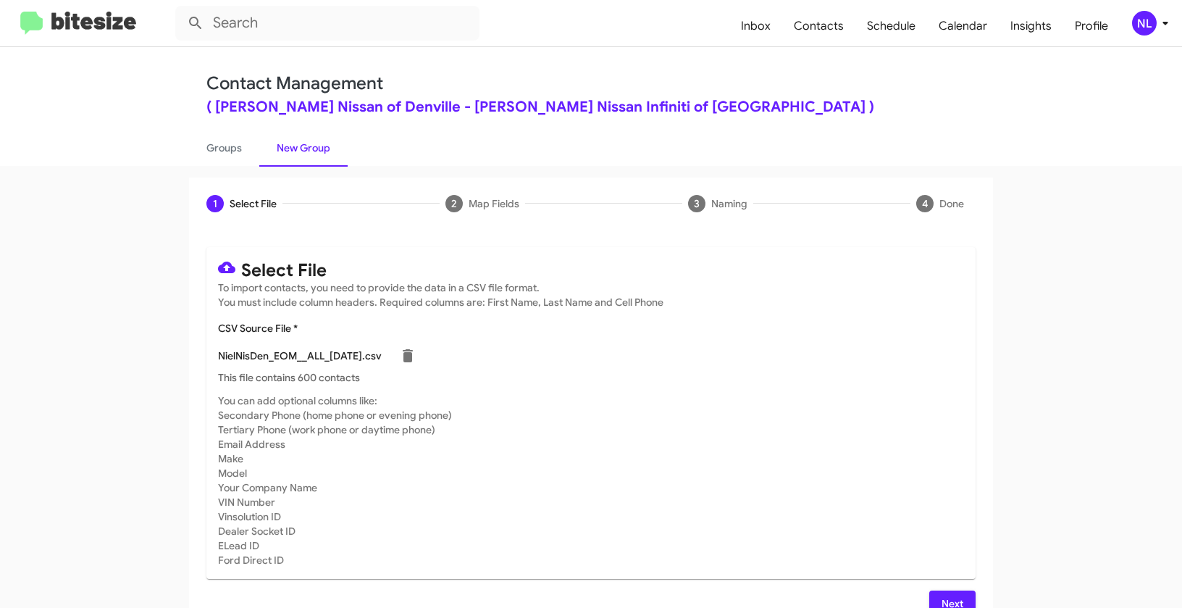
scroll to position [26, 0]
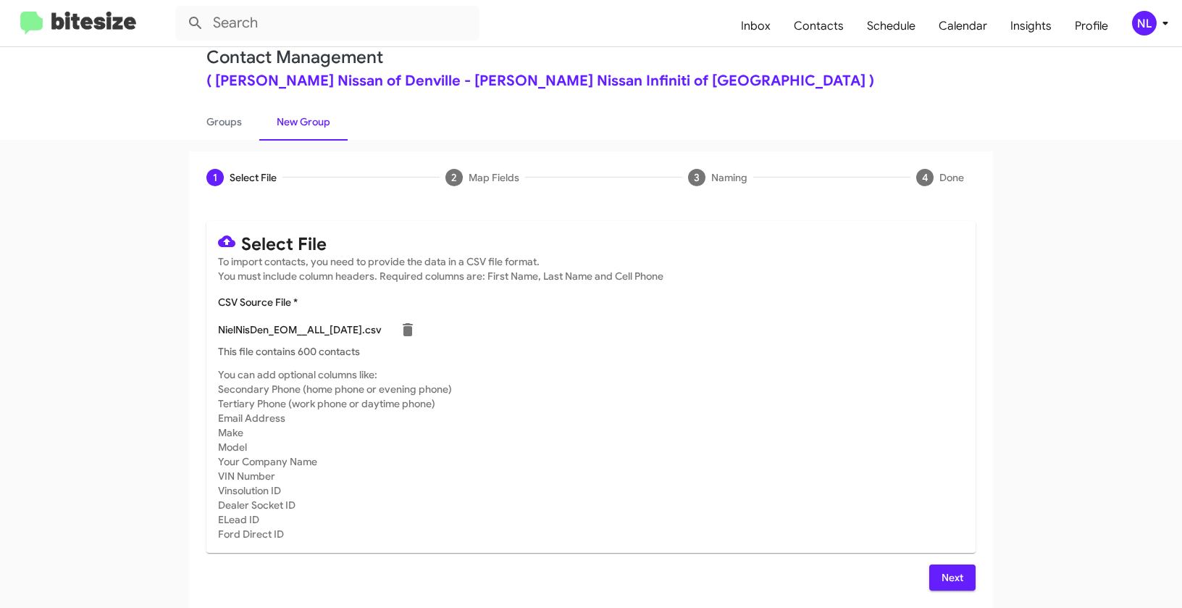
click at [945, 576] on span "Next" at bounding box center [952, 577] width 23 height 26
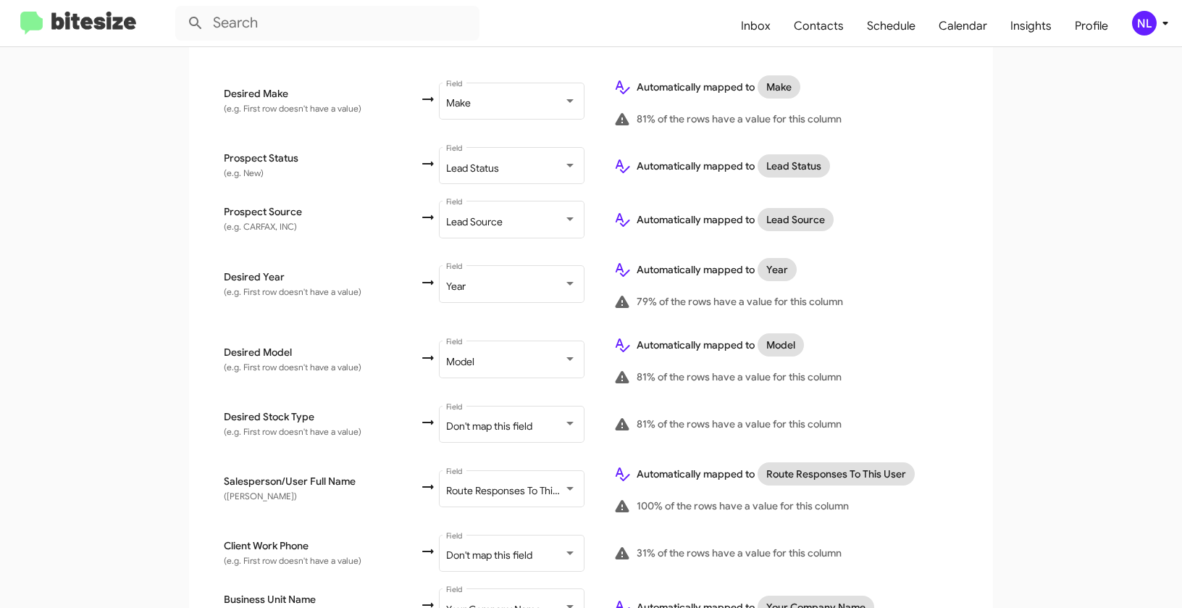
scroll to position [730, 0]
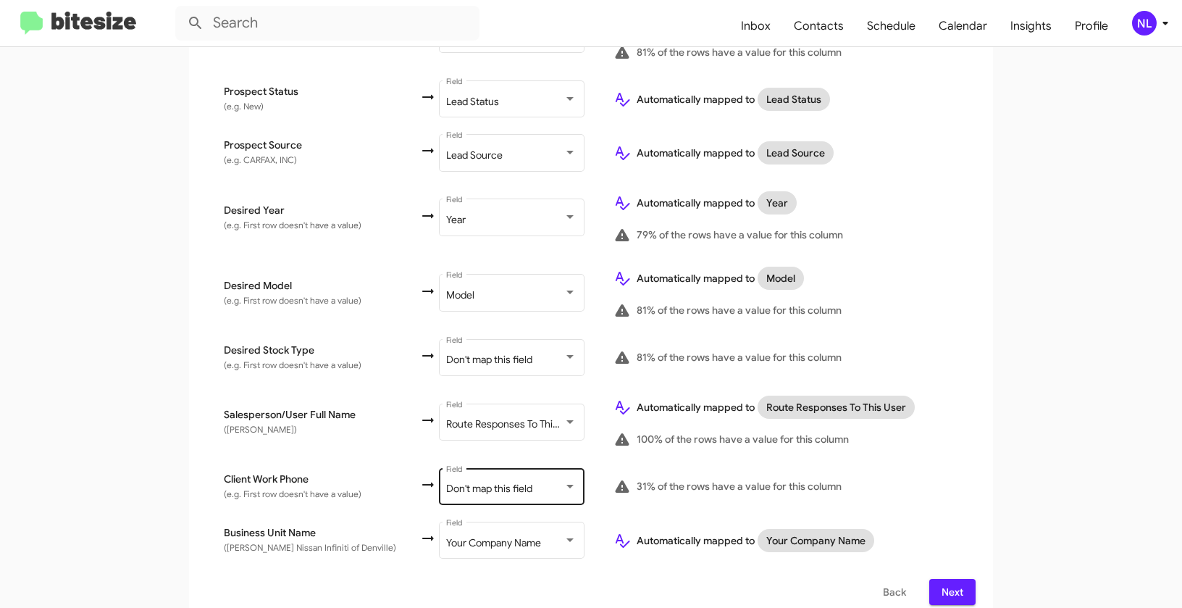
click at [472, 482] on span "Don't map this field" at bounding box center [489, 488] width 86 height 13
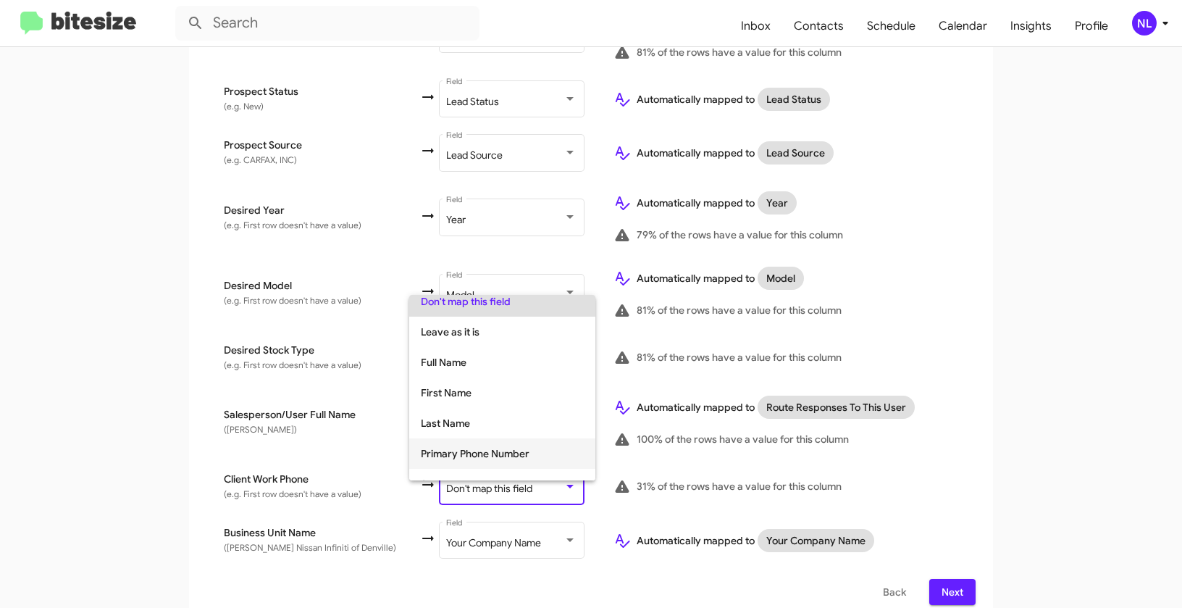
scroll to position [73, 0]
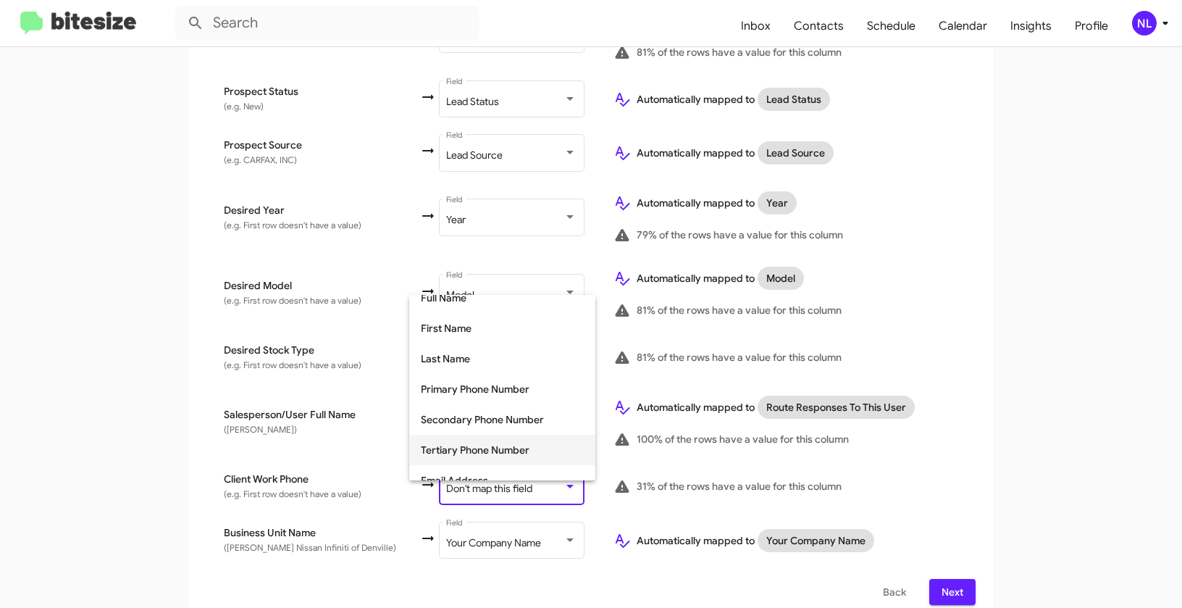
click at [461, 446] on span "Tertiary Phone Number" at bounding box center [502, 450] width 163 height 30
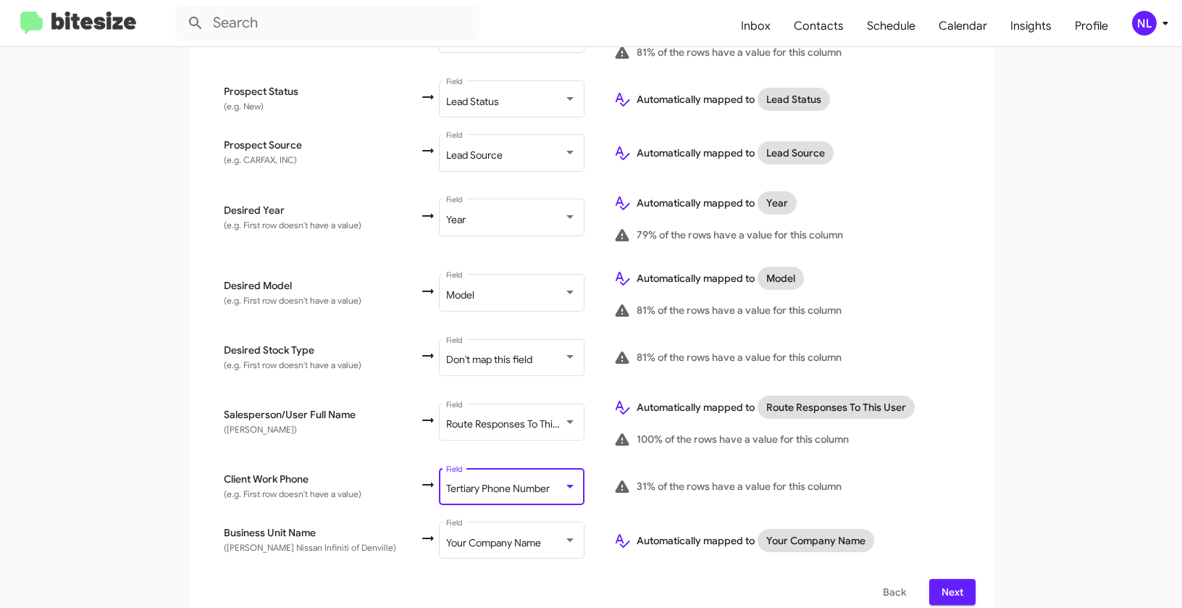
click at [980, 409] on div "Select File To import contacts, you need to provide the data in a CSV file form…" at bounding box center [591, 60] width 804 height 1123
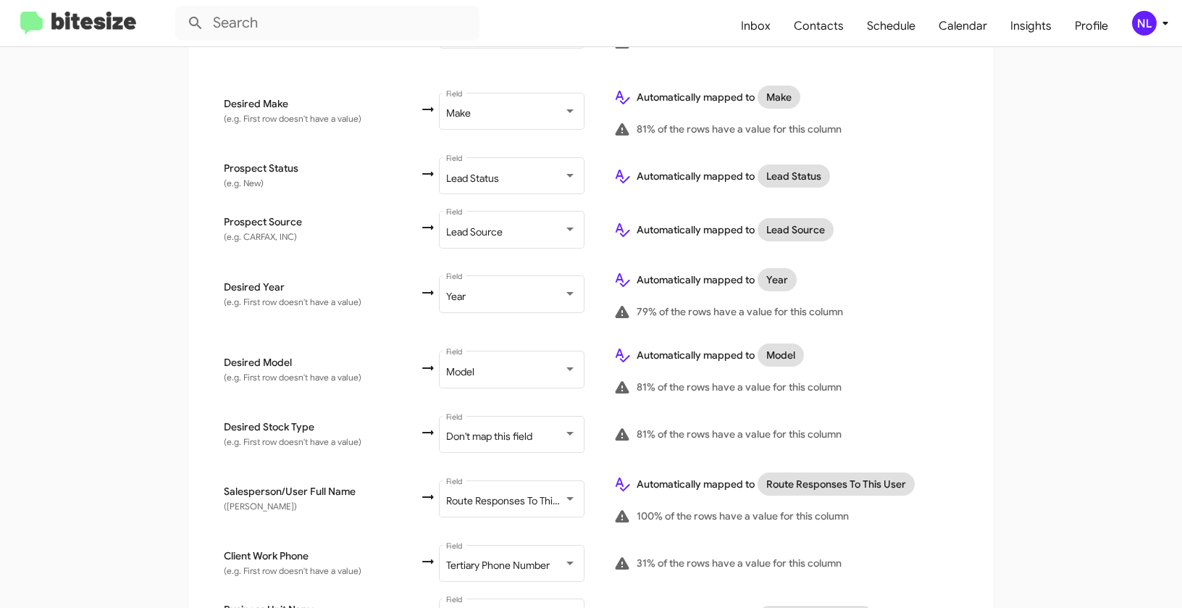
scroll to position [730, 0]
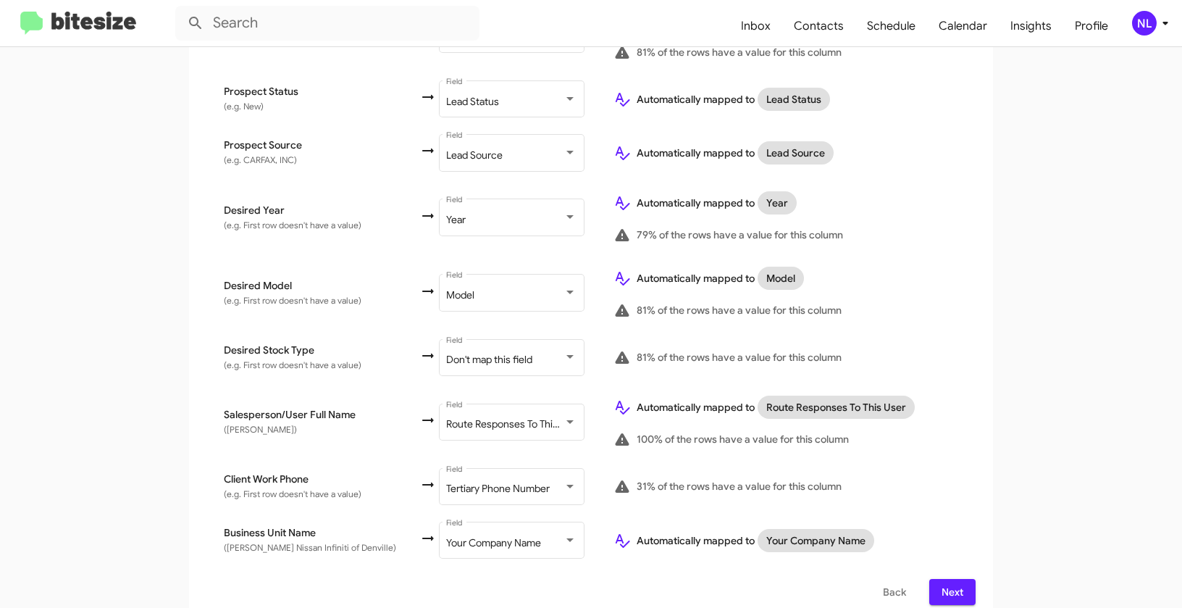
click at [949, 579] on span "Next" at bounding box center [952, 592] width 23 height 26
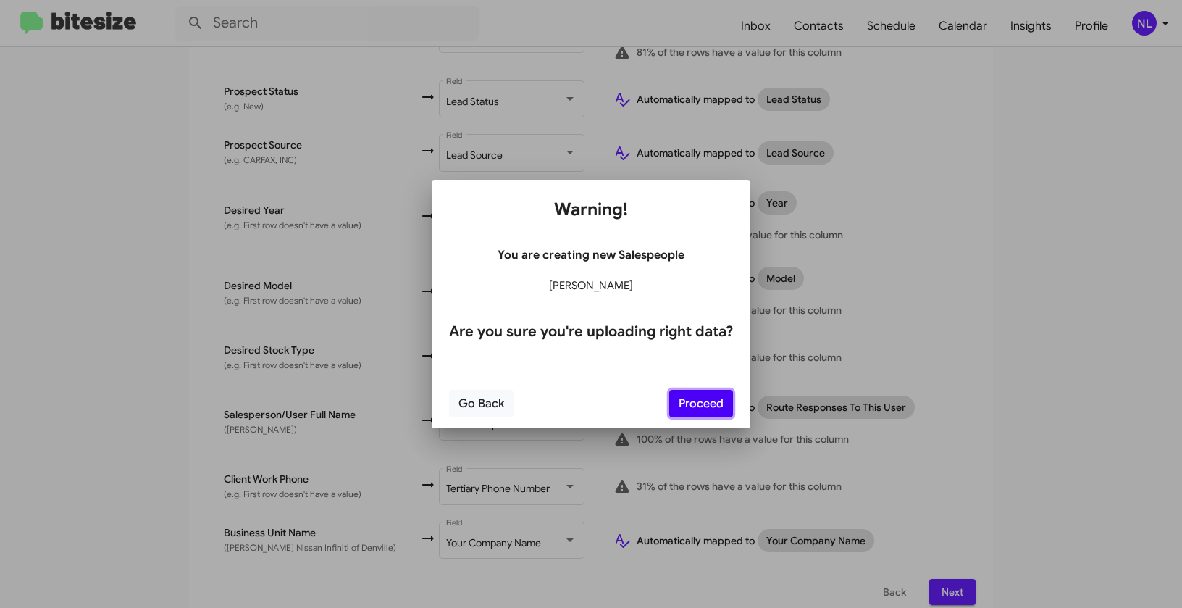
click at [700, 408] on button "Proceed" at bounding box center [701, 404] width 64 height 28
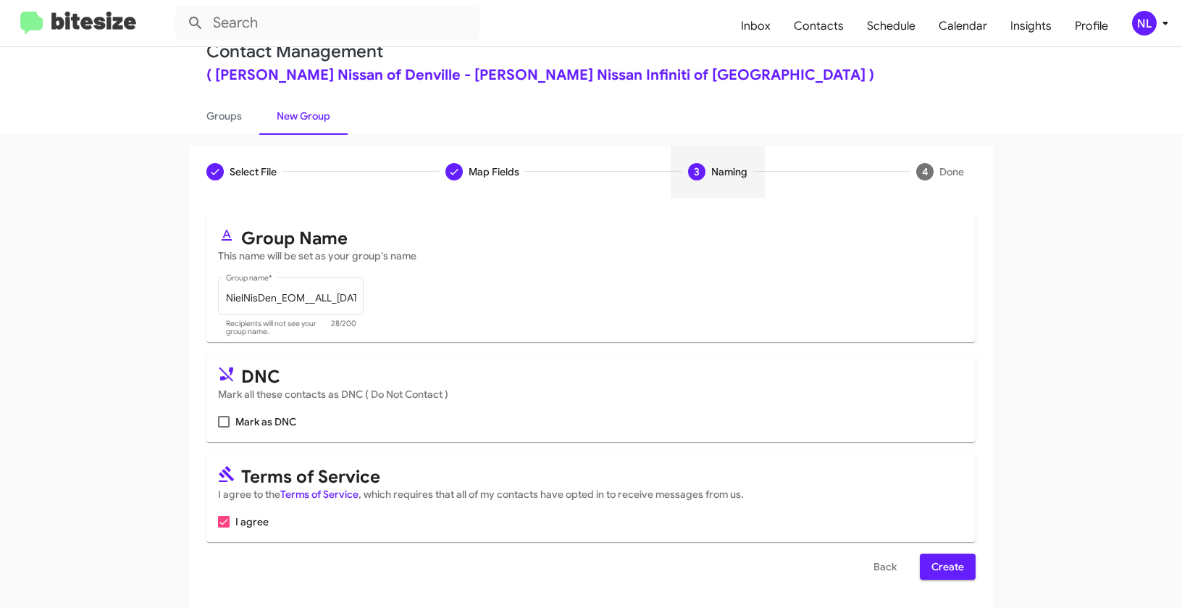
scroll to position [33, 0]
click at [953, 562] on span "Create" at bounding box center [948, 566] width 33 height 26
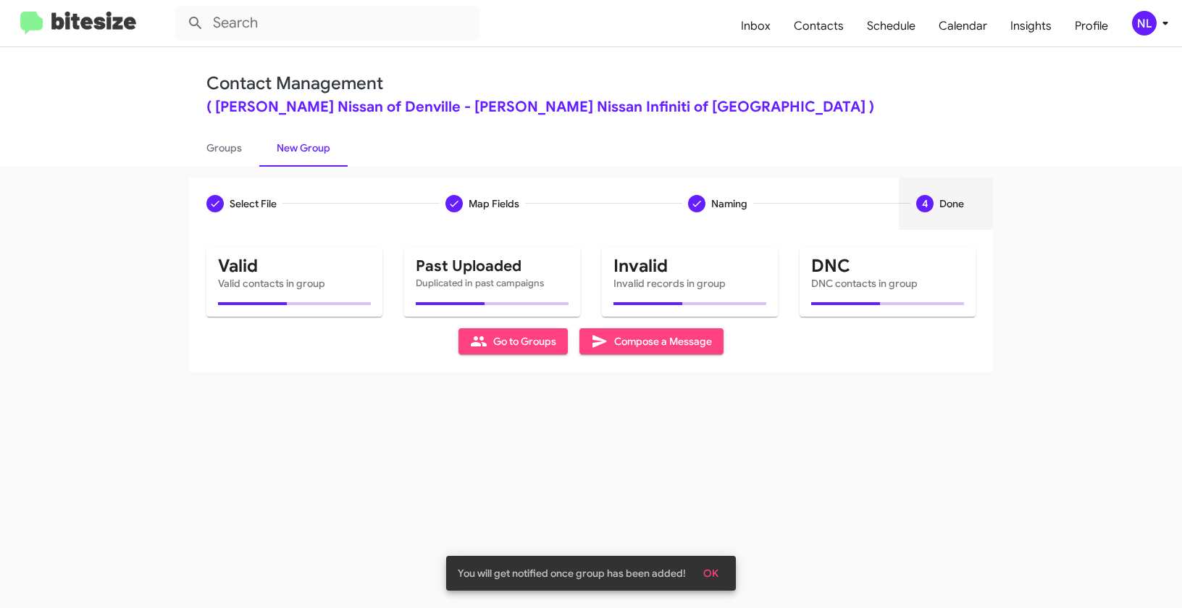
click at [715, 571] on span "OK" at bounding box center [710, 573] width 15 height 26
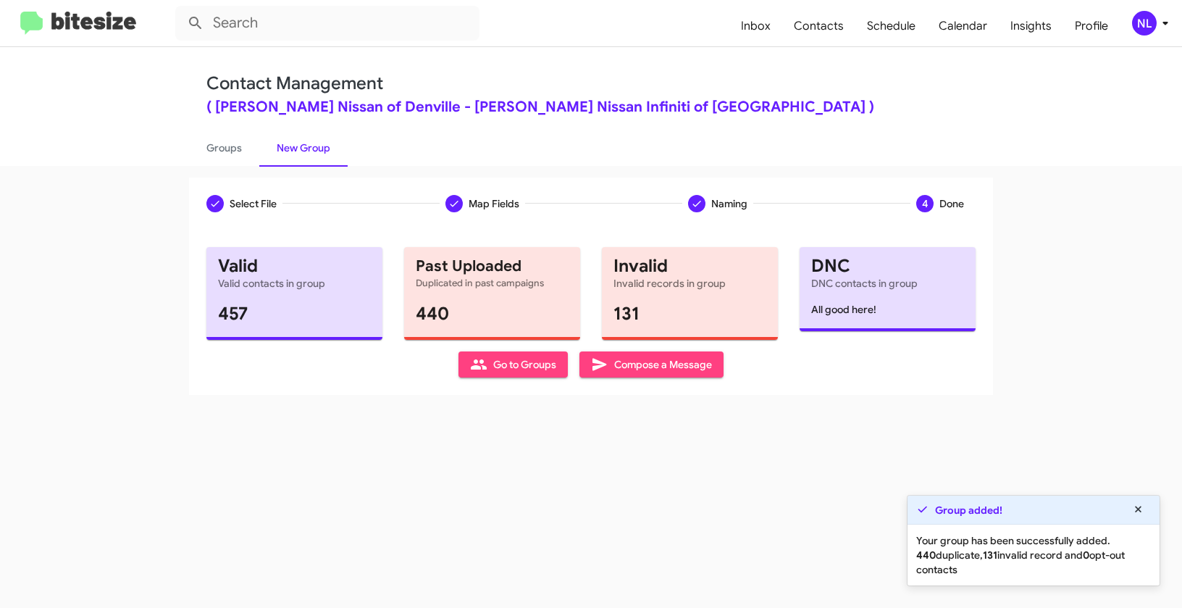
click at [525, 359] on span "Go to Groups" at bounding box center [513, 364] width 86 height 26
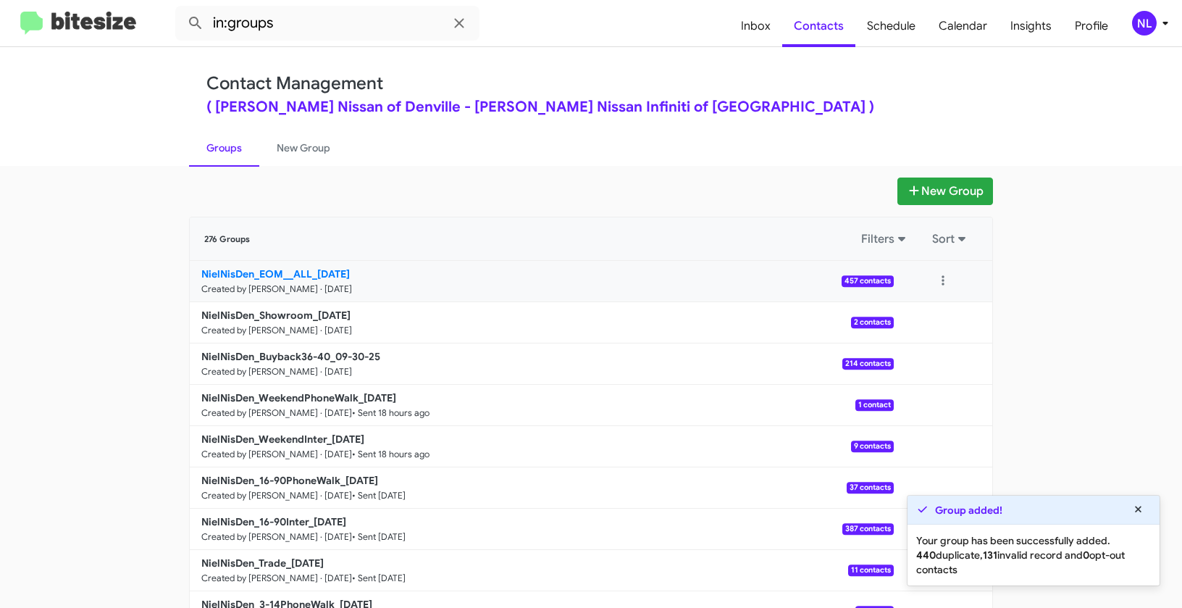
drag, startPoint x: 156, startPoint y: 262, endPoint x: 311, endPoint y: 267, distance: 154.4
click at [311, 267] on app-groups "New Group 276 Groups Filters Sort NielNisDen_EOM__ALL_[DATE] Created by [PERSON…" at bounding box center [591, 444] width 1182 height 535
copy div "Filters Sort NielNisDen_EOM__ALL_"
click at [297, 22] on input "in:groups" at bounding box center [327, 23] width 304 height 35
paste input "NielNisDen_EOM__ALL_"
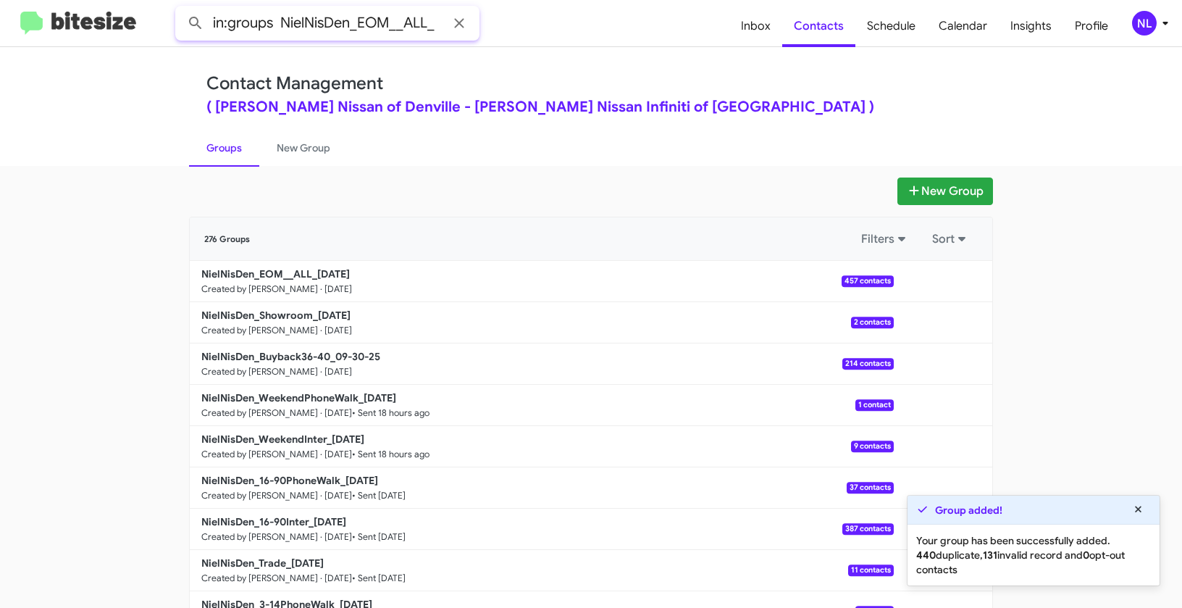
type input "in:groups NielNisDen_EOM__ALL_"
click at [181, 9] on button at bounding box center [195, 23] width 29 height 29
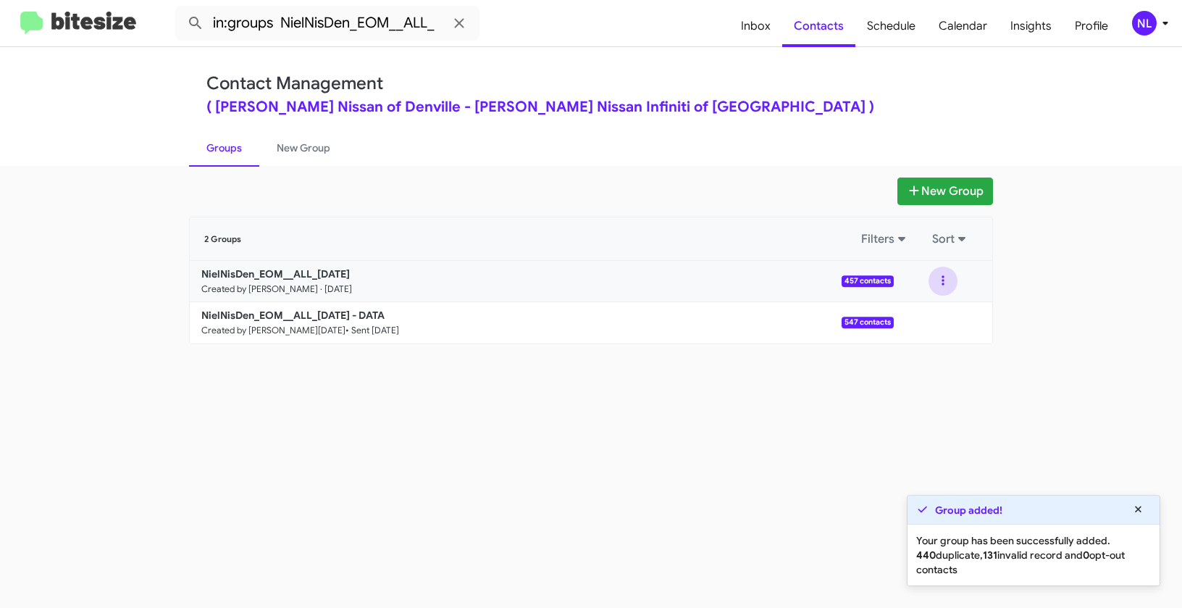
click at [943, 278] on button at bounding box center [943, 281] width 29 height 29
click at [928, 324] on button "View contacts" at bounding box center [900, 320] width 116 height 35
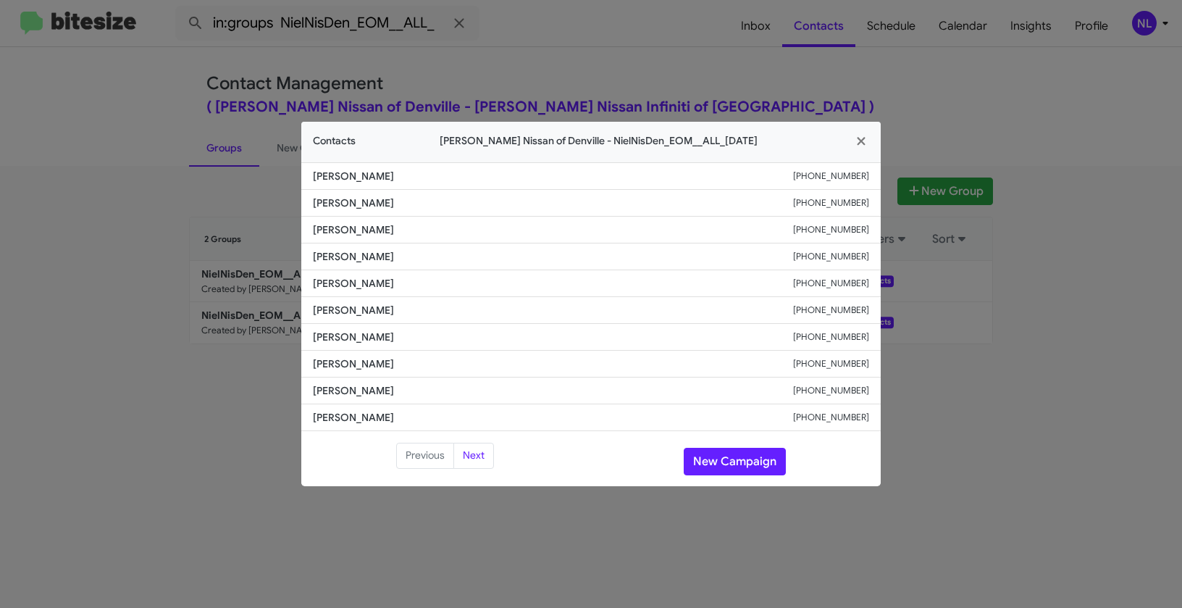
drag, startPoint x: 307, startPoint y: 257, endPoint x: 437, endPoint y: 258, distance: 129.7
click at [436, 259] on li "[PERSON_NAME] [PHONE_NUMBER]" at bounding box center [591, 256] width 580 height 27
copy span "[PERSON_NAME]"
click at [746, 461] on button "New Campaign" at bounding box center [735, 462] width 102 height 28
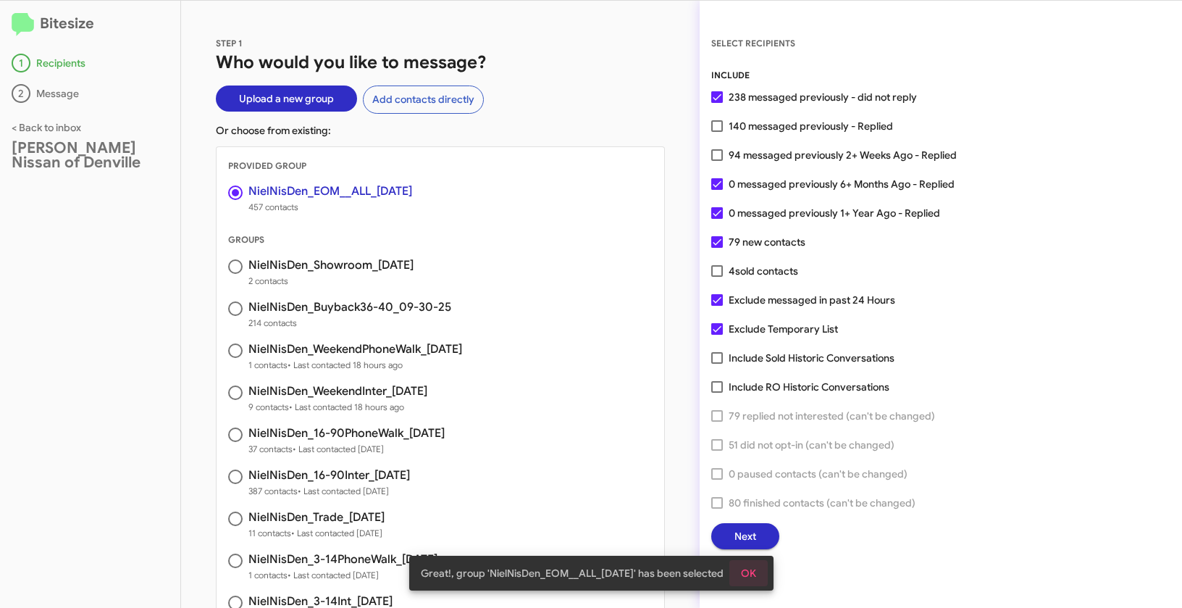
click at [756, 571] on span "OK" at bounding box center [748, 573] width 15 height 26
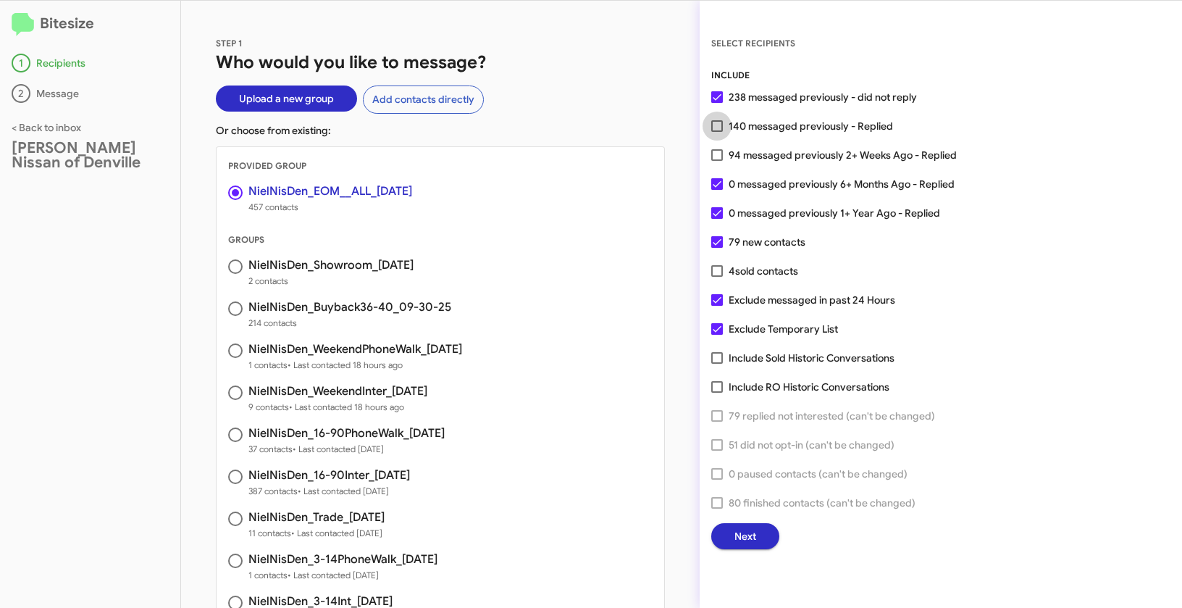
click at [714, 129] on span at bounding box center [717, 126] width 12 height 12
click at [717, 132] on input "140 messaged previously - Replied" at bounding box center [717, 132] width 1 height 1
checkbox input "true"
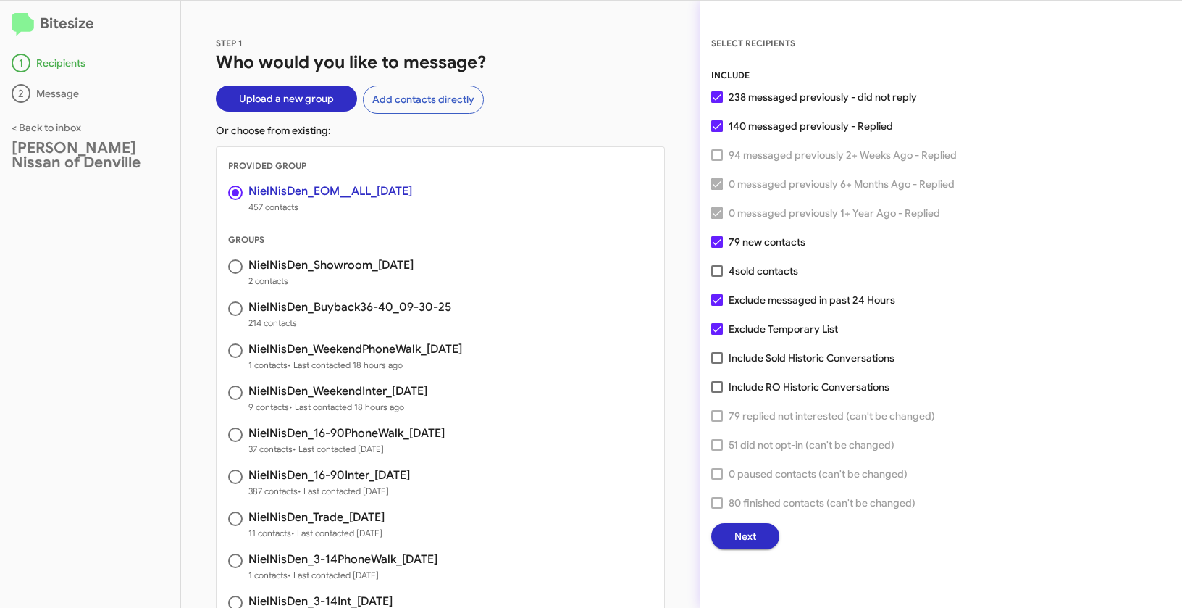
click at [760, 537] on button "Next" at bounding box center [745, 536] width 68 height 26
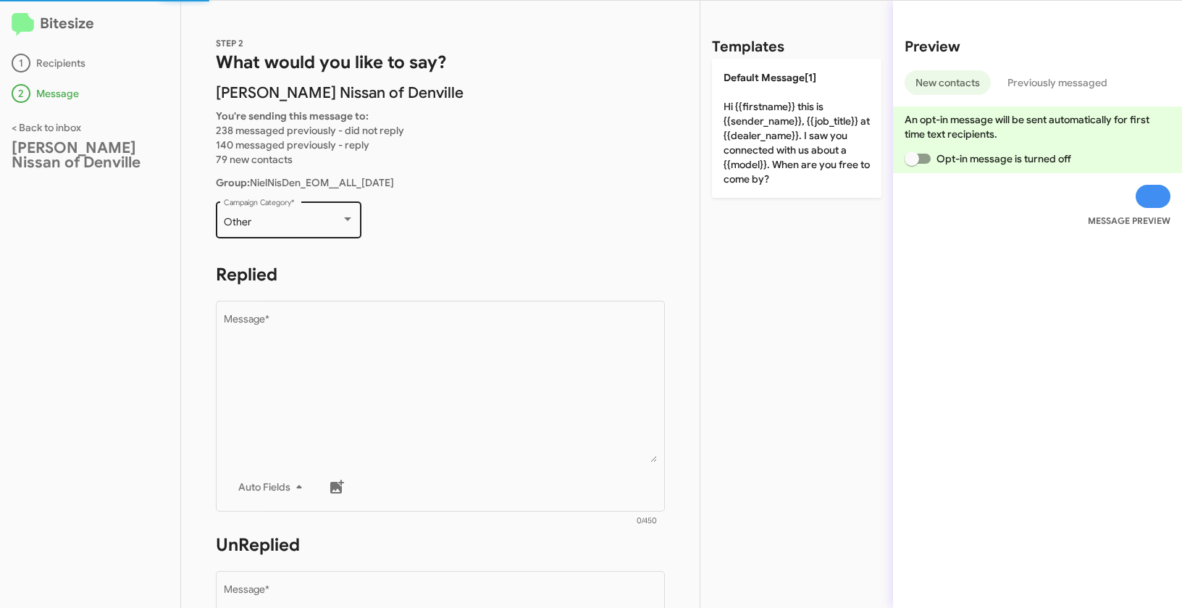
click at [312, 218] on div "Other" at bounding box center [282, 223] width 117 height 12
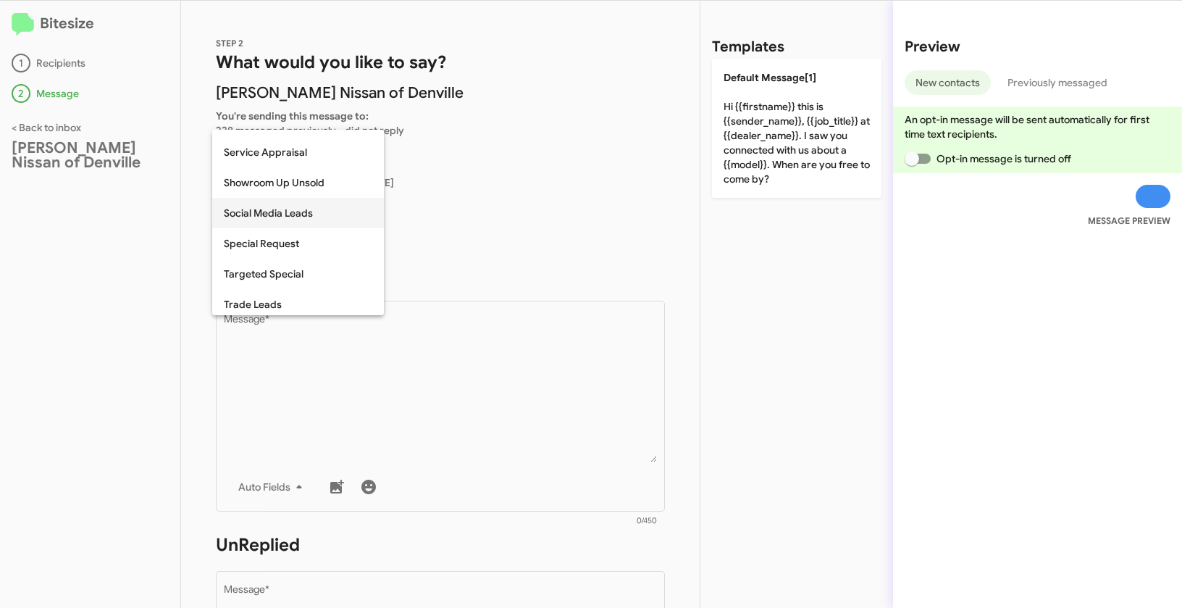
scroll to position [511, 0]
click at [268, 241] on span "Special Request" at bounding box center [298, 242] width 149 height 30
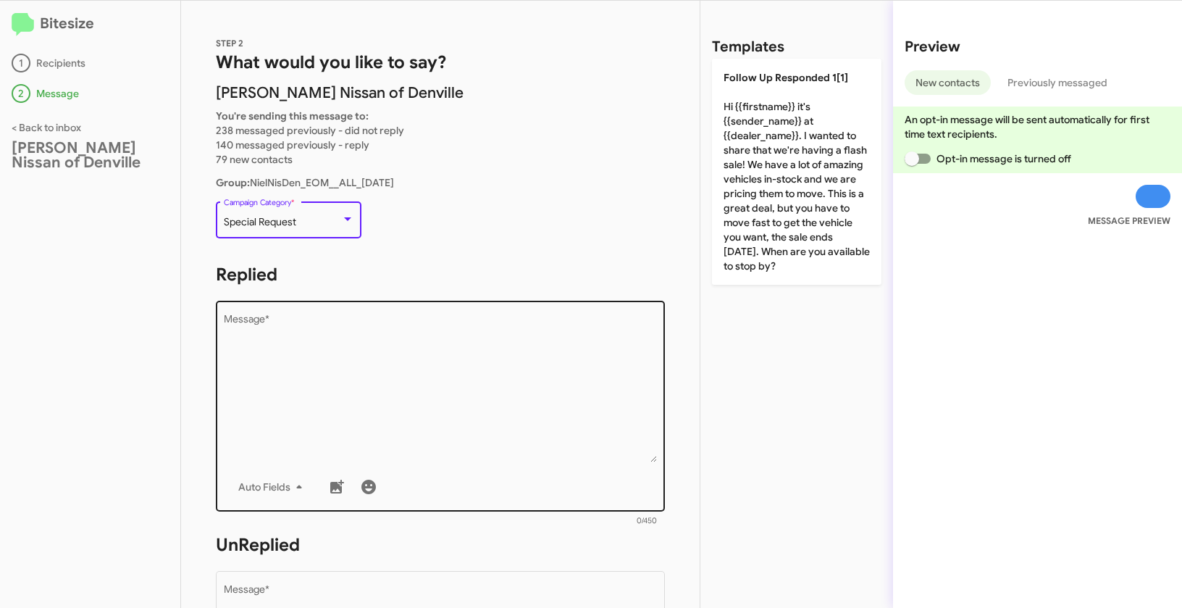
click at [390, 368] on textarea "Message *" at bounding box center [441, 388] width 434 height 148
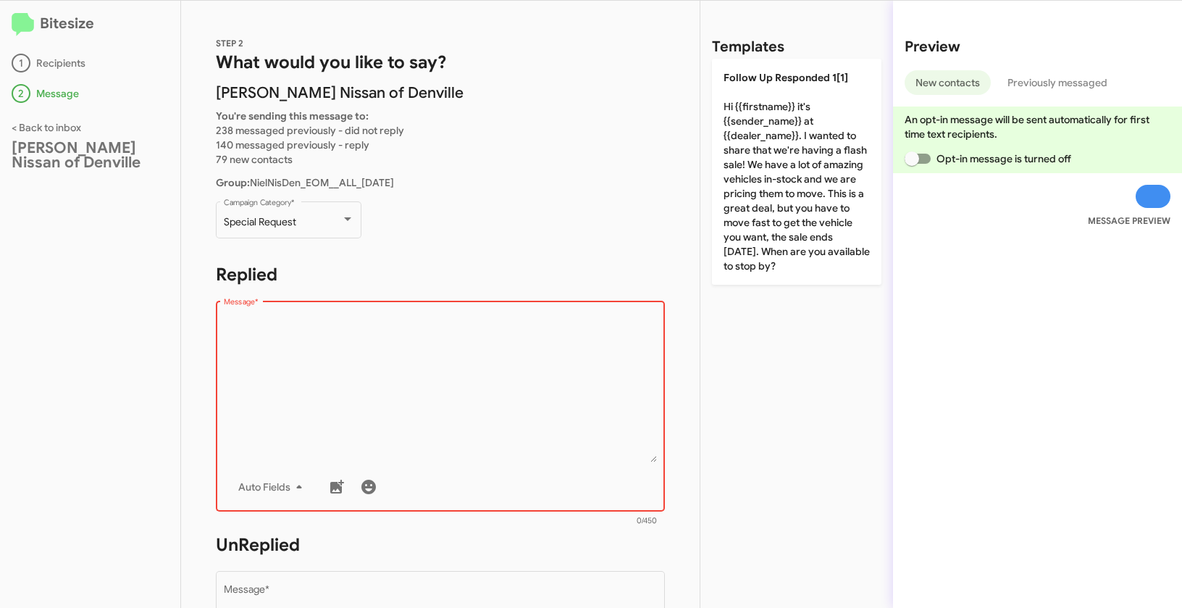
click at [322, 364] on textarea "Message *" at bounding box center [441, 388] width 434 height 148
paste textarea ""Hi {{firstname}} it's {{sender_name}} at {{dealer_name}}. NOW through close of…"
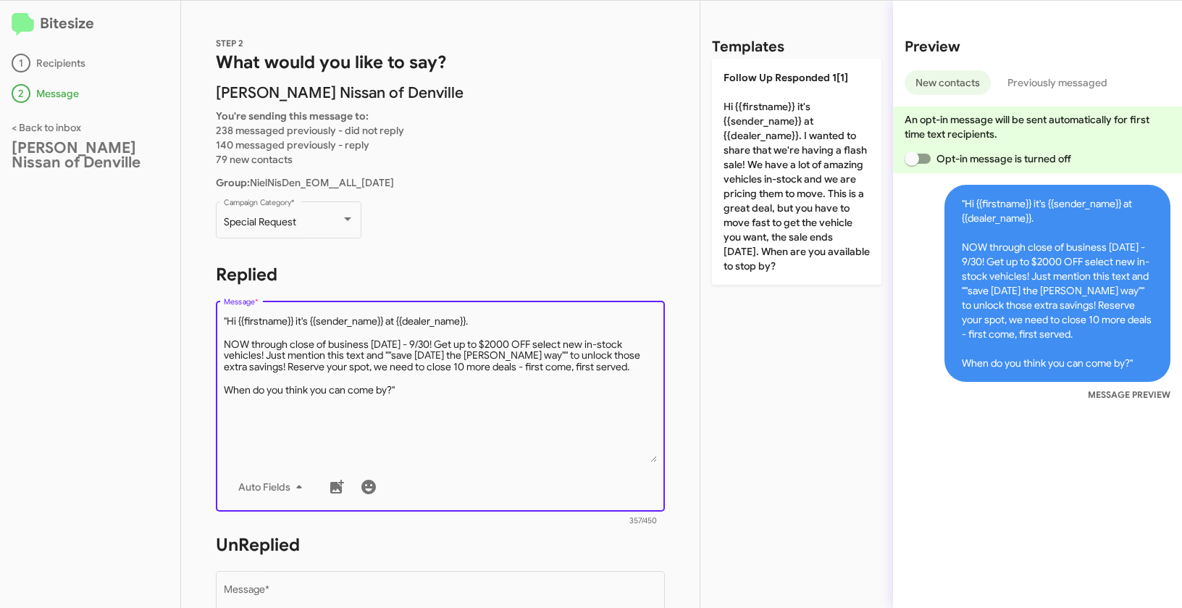
click at [228, 319] on textarea "Message *" at bounding box center [441, 388] width 434 height 148
click at [407, 395] on textarea "Message *" at bounding box center [441, 388] width 434 height 148
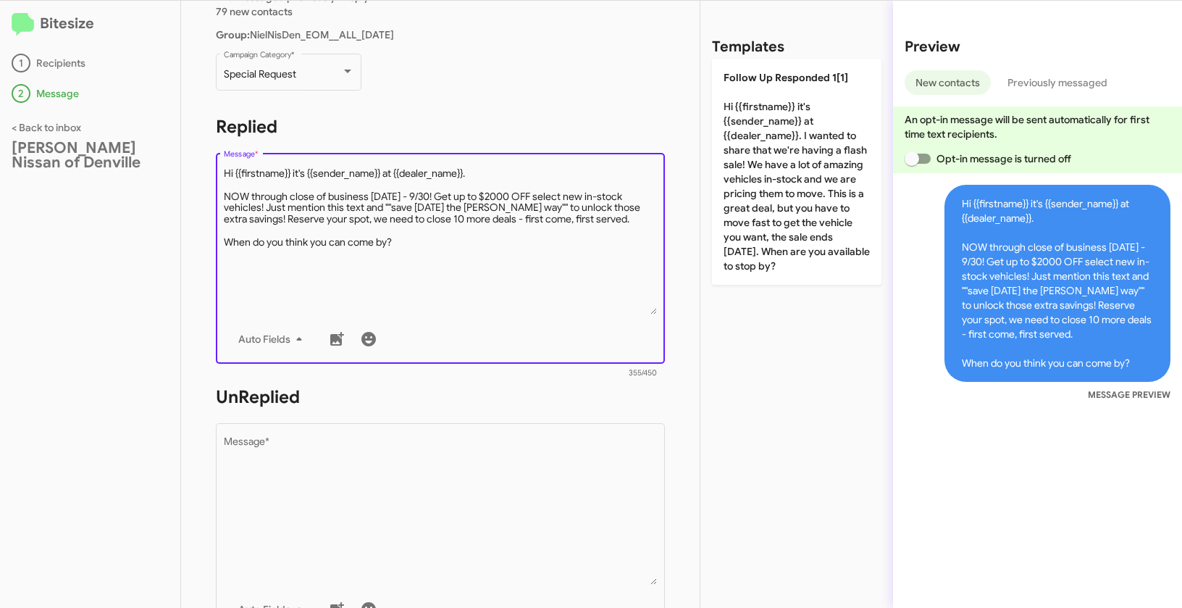
scroll to position [233, 0]
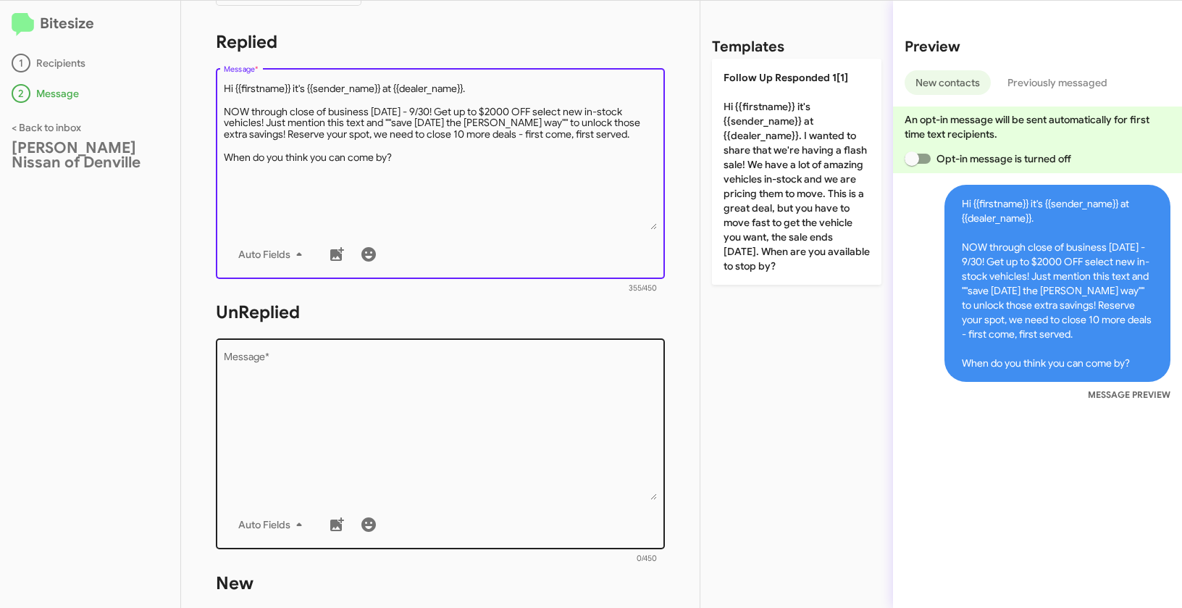
type textarea "Hi {{firstname}} it's {{sender_name}} at {{dealer_name}}. NOW through close of …"
click at [449, 453] on textarea "Message *" at bounding box center [441, 426] width 434 height 148
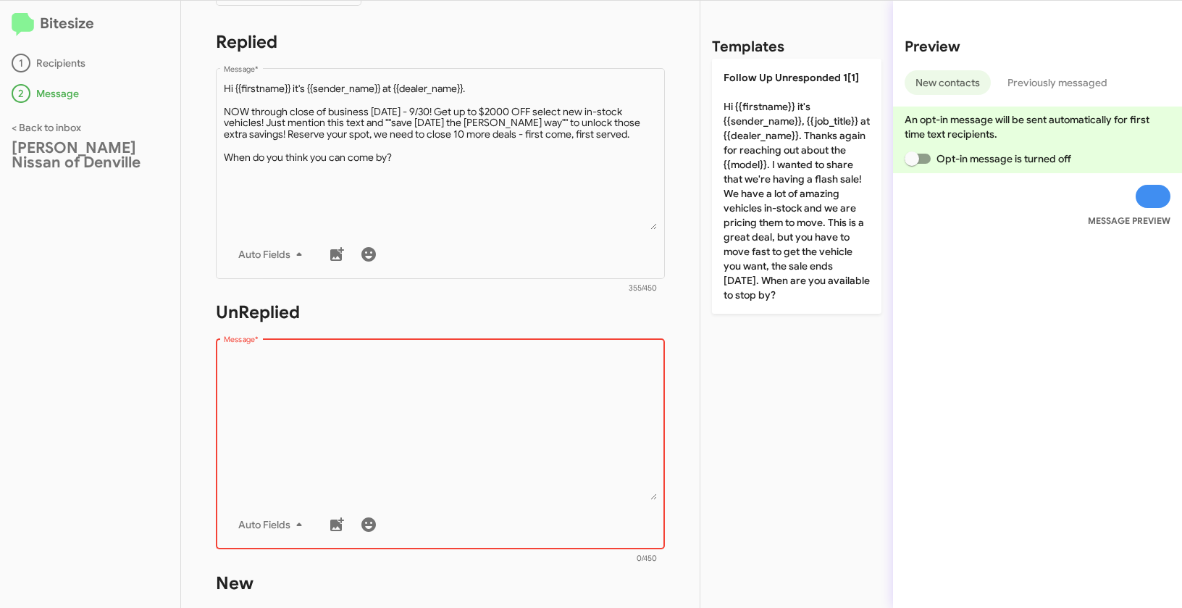
click at [346, 410] on textarea "Message *" at bounding box center [441, 426] width 434 height 148
paste textarea ""Hi {{firstname}} it's {{sender_name}}, {{job_title}} at {{dealer_name}}. Thank…"
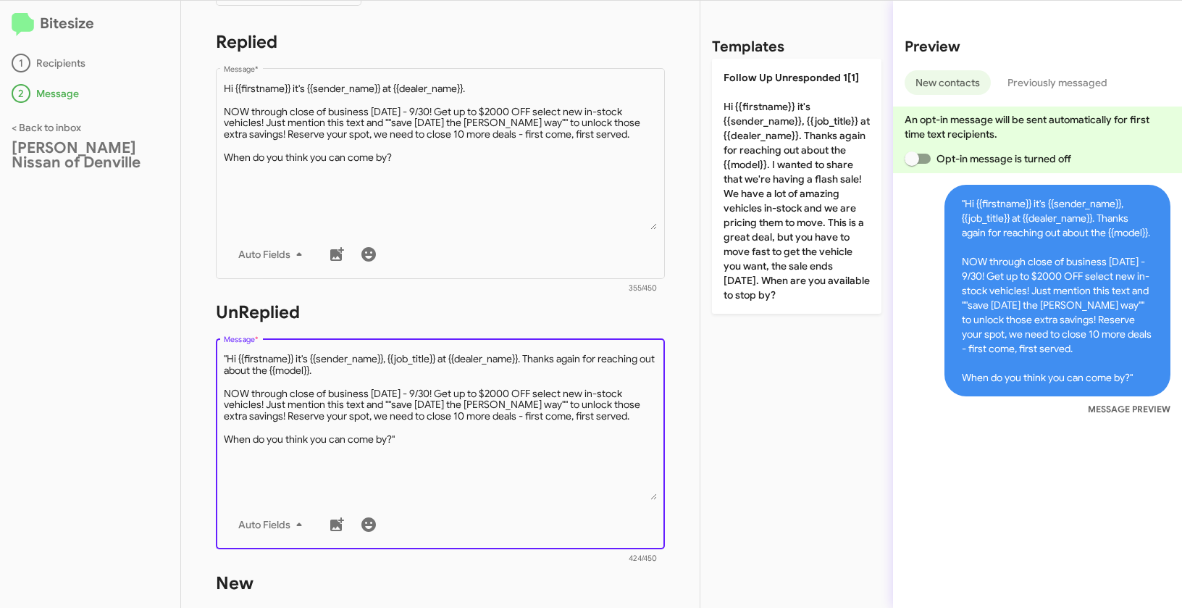
click at [230, 356] on textarea "Message *" at bounding box center [441, 426] width 434 height 148
click at [227, 358] on textarea "Message *" at bounding box center [441, 426] width 434 height 148
click at [418, 436] on textarea "Message *" at bounding box center [441, 426] width 434 height 148
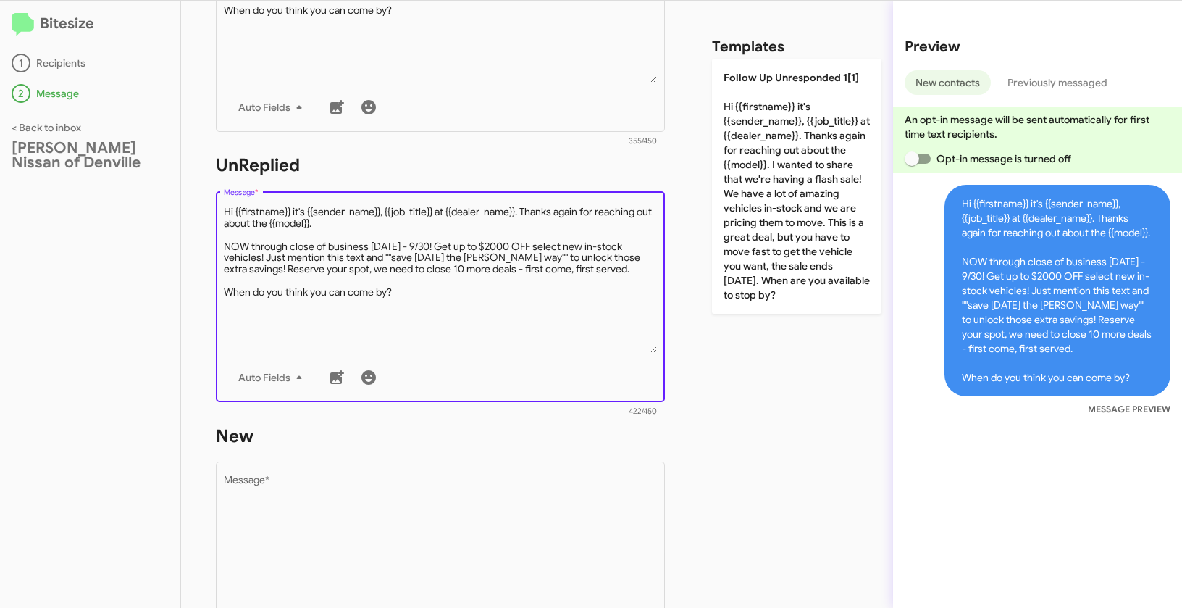
scroll to position [478, 0]
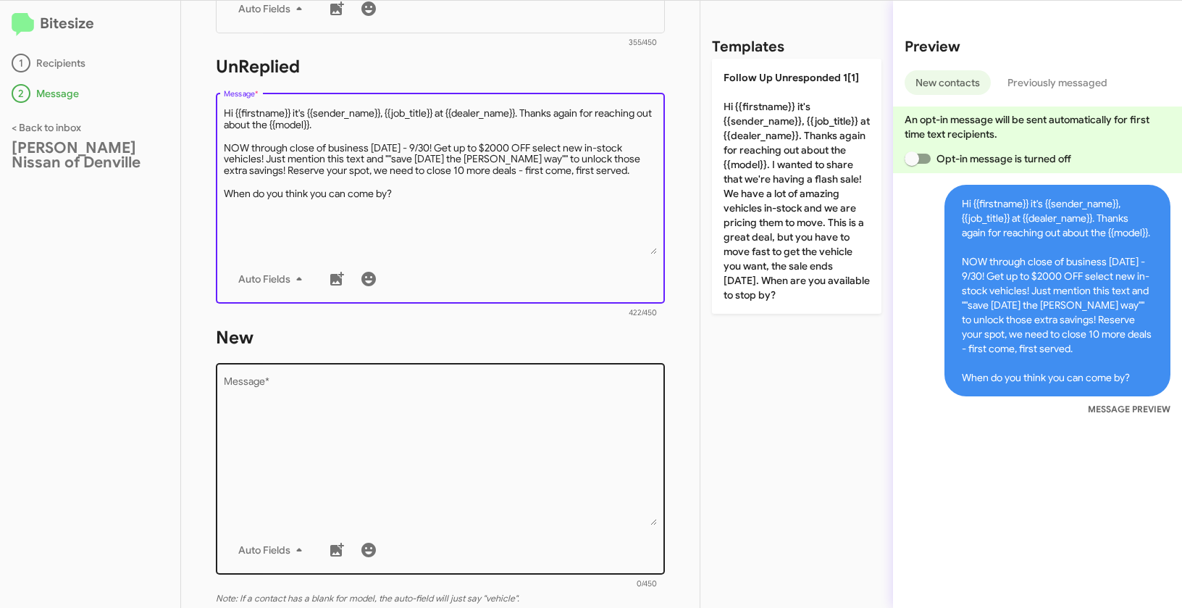
type textarea "Hi {{firstname}} it's {{sender_name}}, {{job_title}} at {{dealer_name}}. Thanks…"
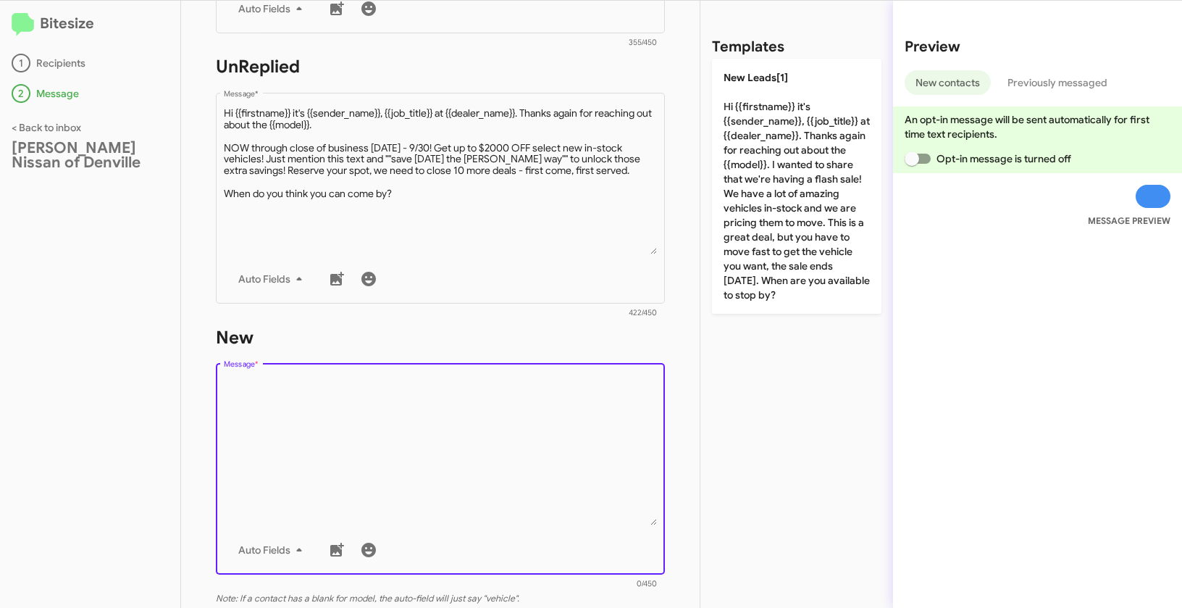
click at [435, 483] on textarea "Message *" at bounding box center [441, 451] width 434 height 148
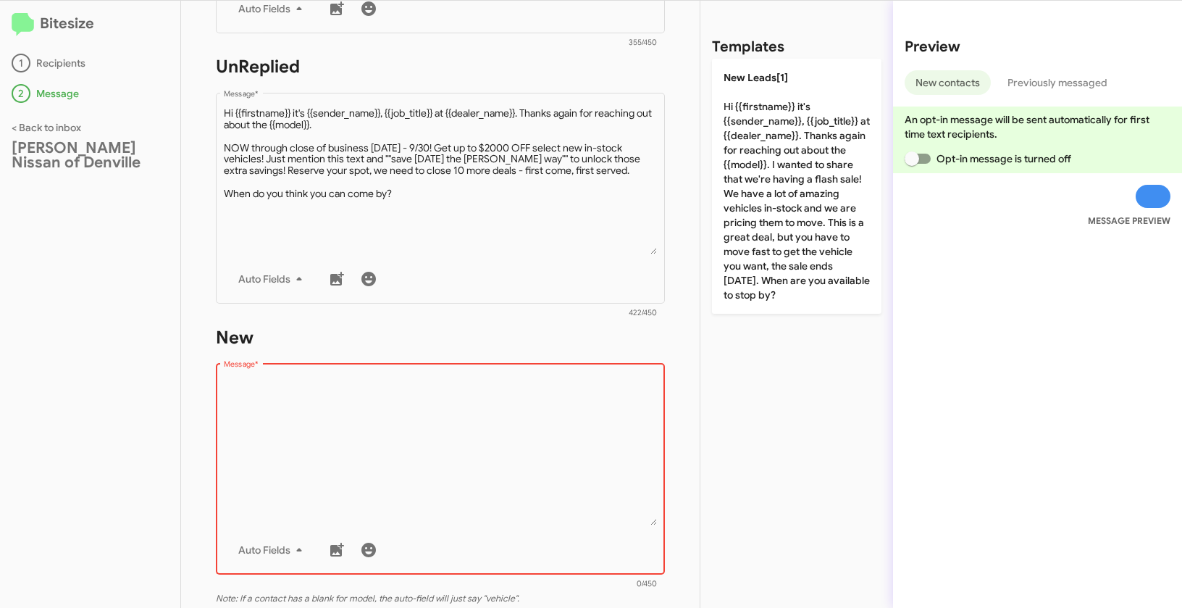
paste textarea ""Hi {{firstname}} it's {{sender_name}}, {{job_title}} at {{dealer_name}}. Thank…"
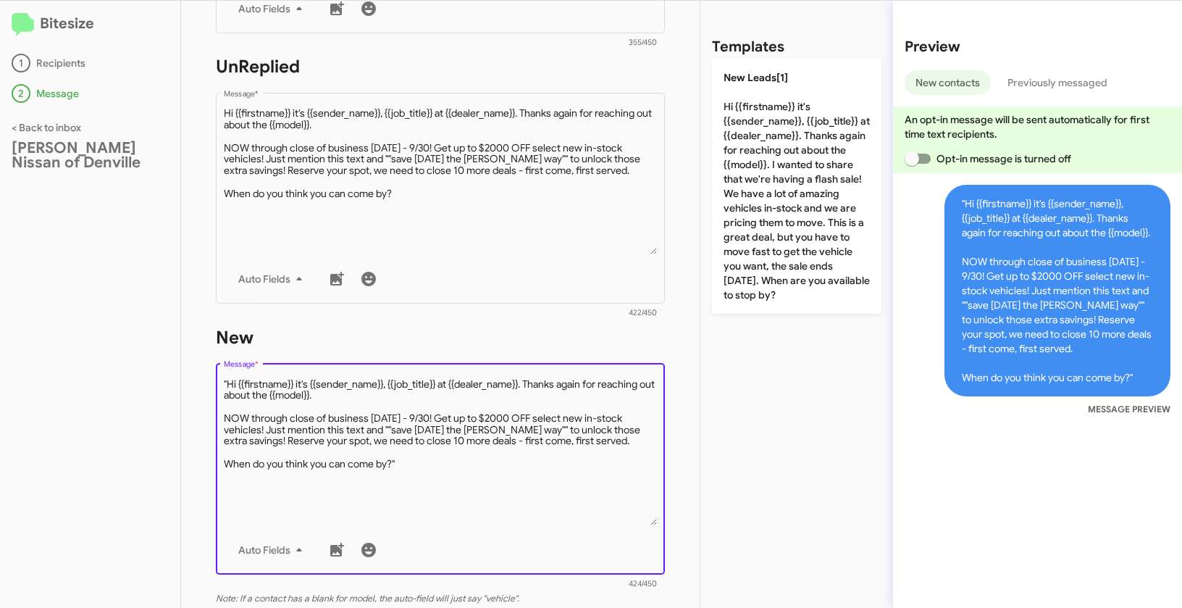
click at [229, 383] on textarea "Message *" at bounding box center [441, 451] width 434 height 148
click at [412, 469] on textarea "Message *" at bounding box center [441, 451] width 434 height 148
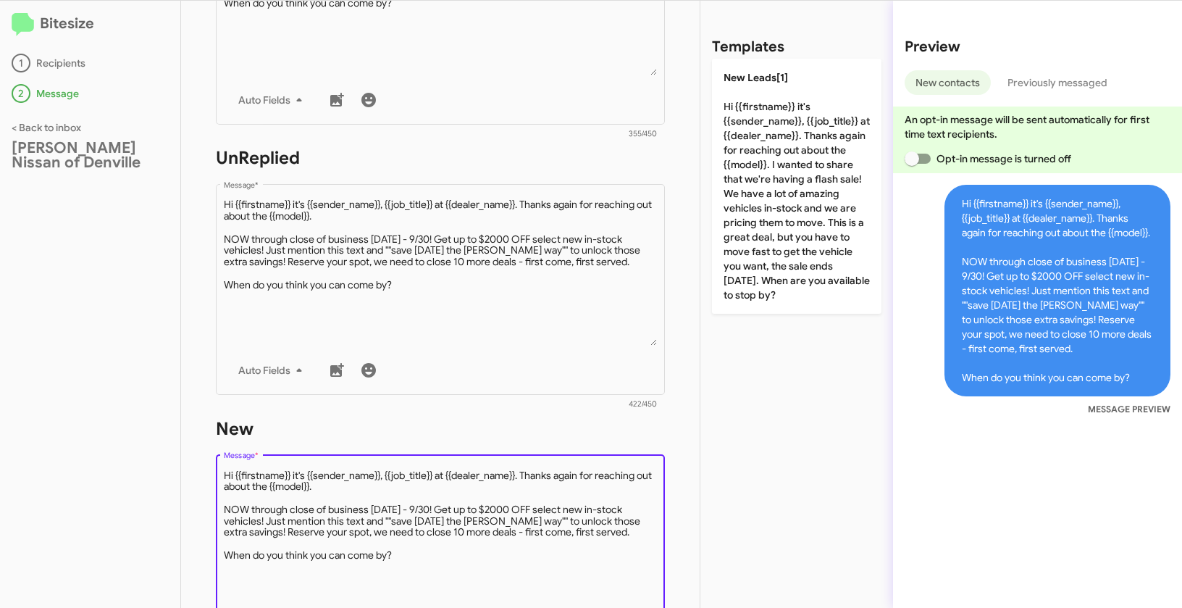
scroll to position [609, 0]
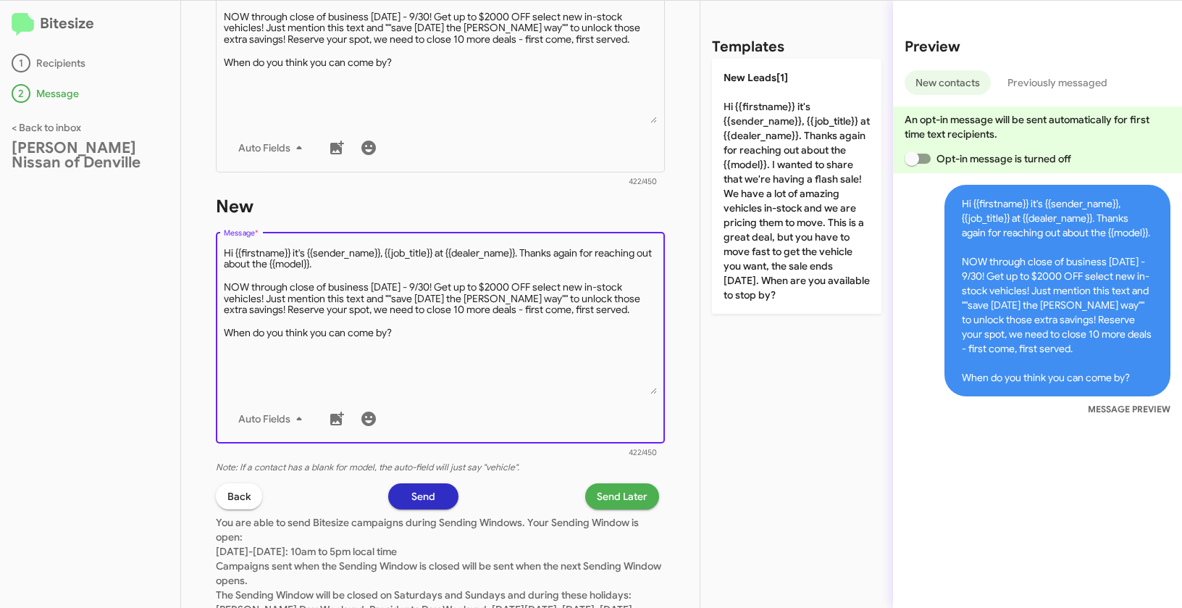
type textarea "Hi {{firstname}} it's {{sender_name}}, {{job_title}} at {{dealer_name}}. Thanks…"
click at [616, 501] on span "Send Later" at bounding box center [622, 496] width 51 height 26
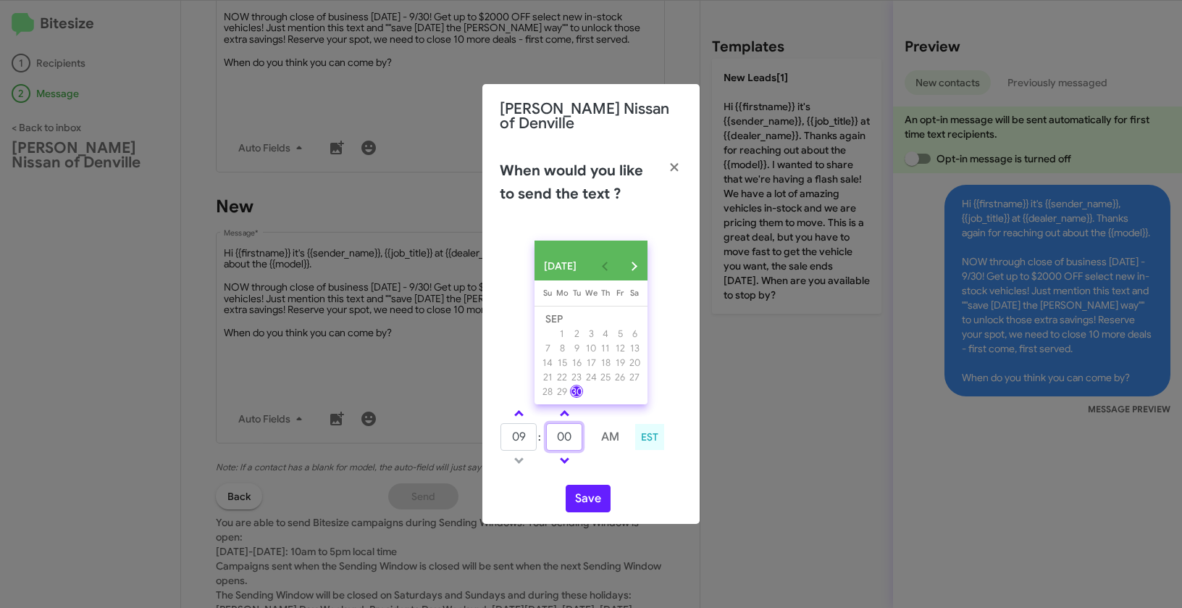
drag, startPoint x: 576, startPoint y: 436, endPoint x: 559, endPoint y: 427, distance: 19.1
click at [559, 427] on input "00" at bounding box center [564, 437] width 36 height 28
type input "50"
click at [593, 492] on button "Save" at bounding box center [588, 499] width 45 height 28
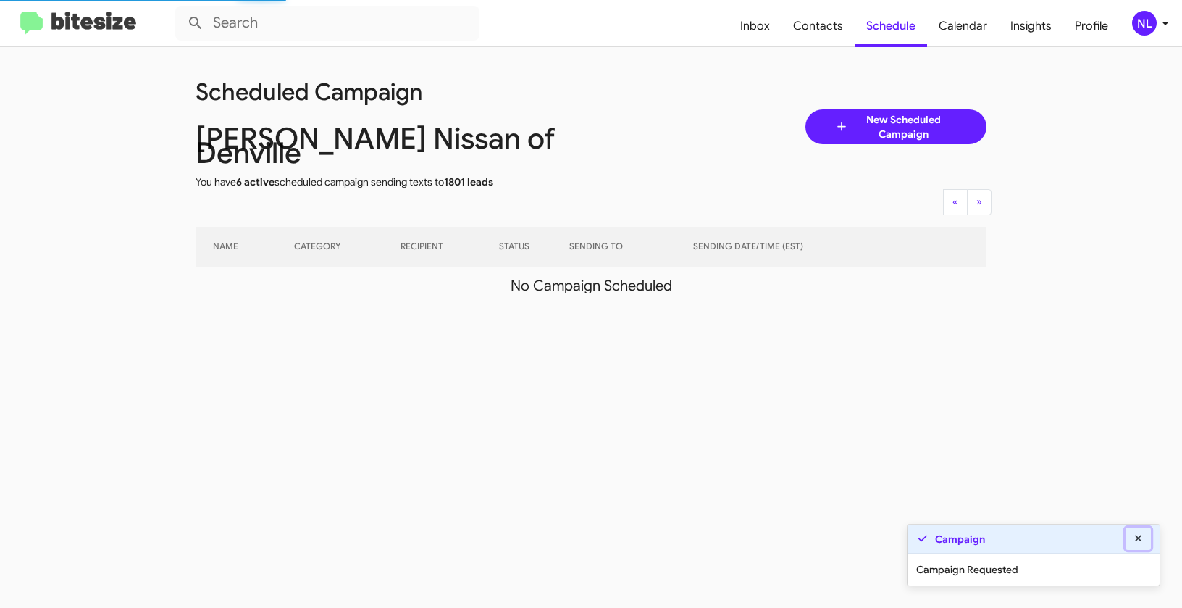
click at [1141, 537] on icon at bounding box center [1138, 538] width 13 height 10
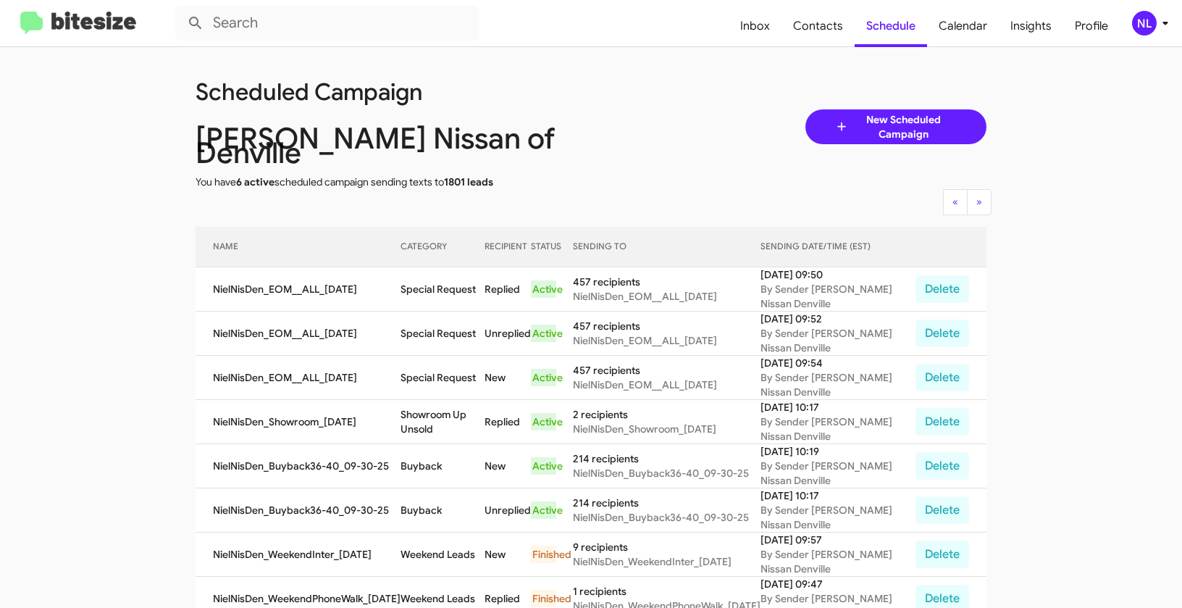
click at [1145, 25] on div "NL" at bounding box center [1144, 23] width 25 height 25
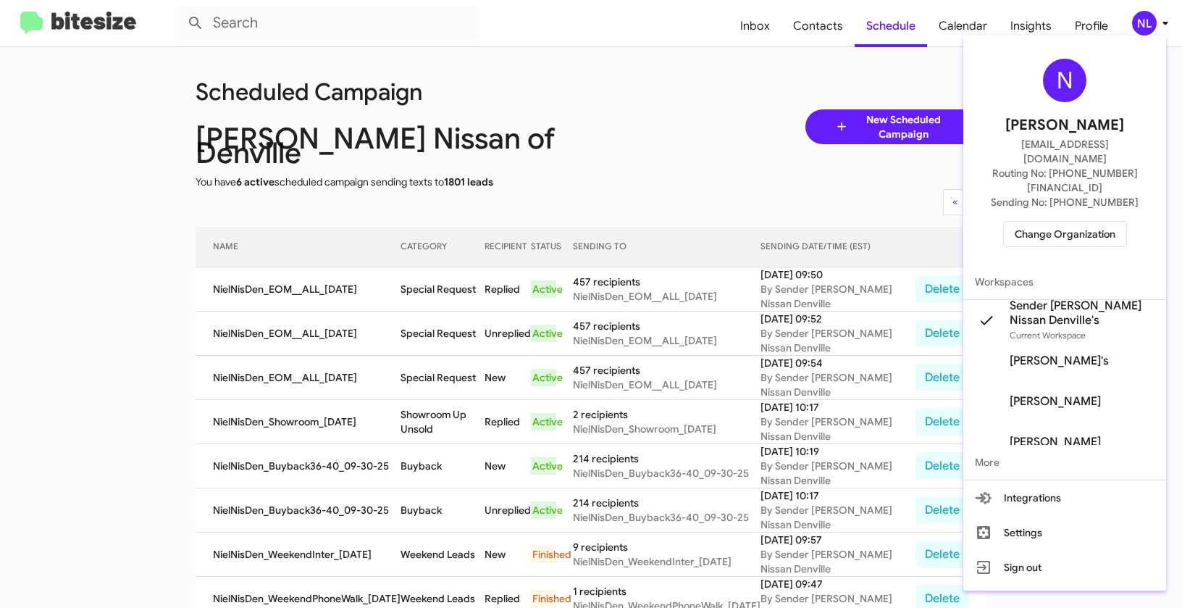
click at [1072, 222] on span "Change Organization" at bounding box center [1065, 234] width 101 height 25
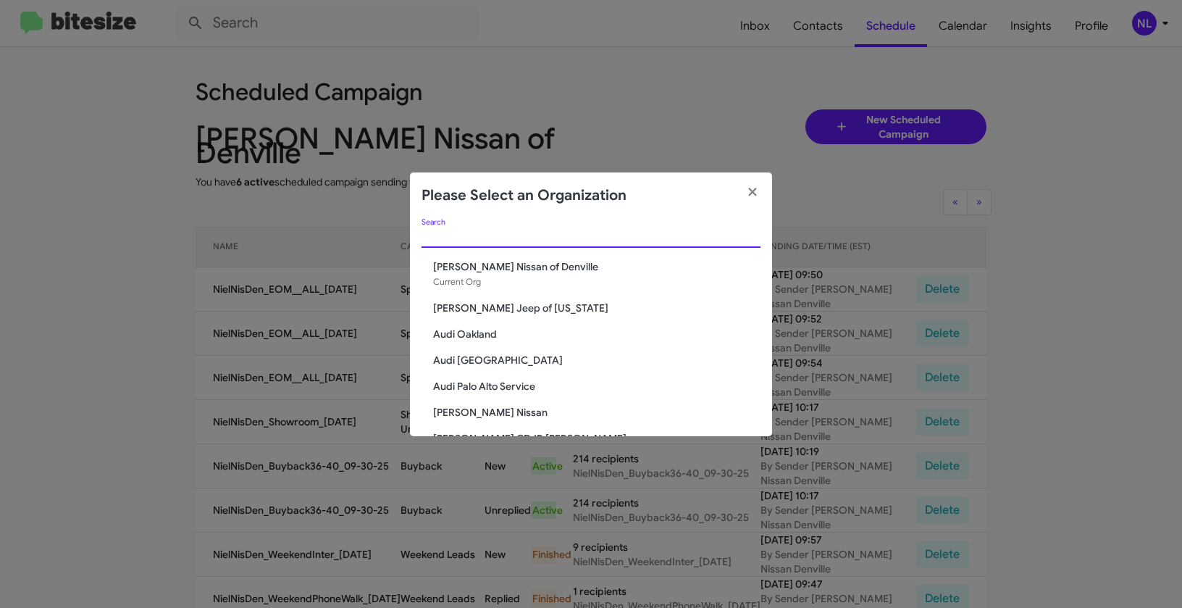
click at [509, 233] on input "Search" at bounding box center [591, 237] width 339 height 12
paste input "[PERSON_NAME] Mitsubishi"
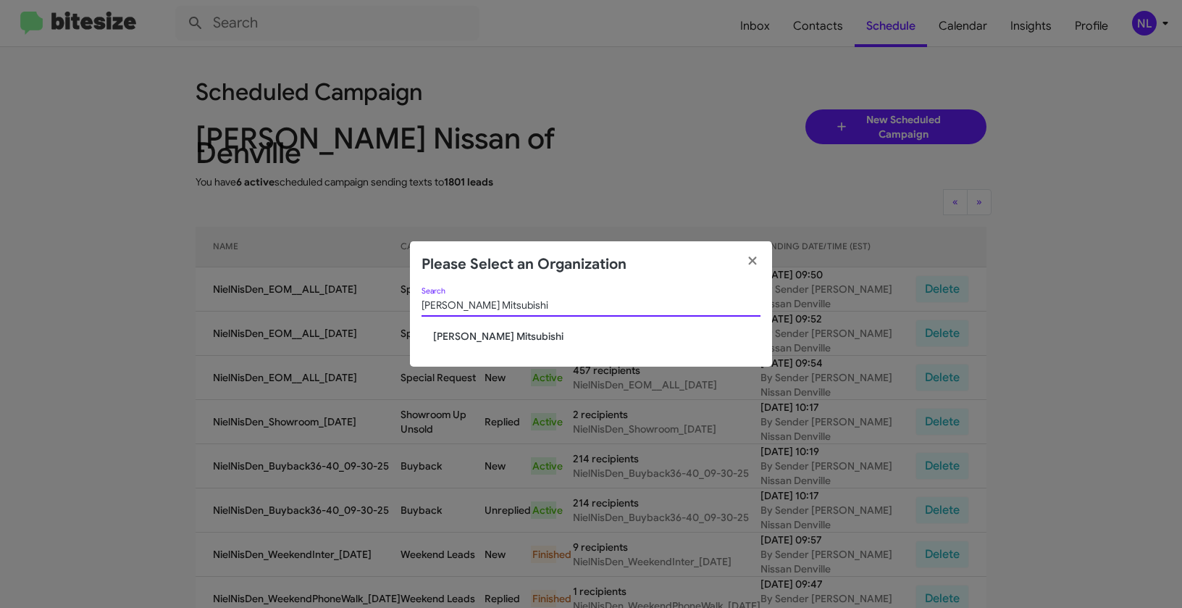
type input "[PERSON_NAME] Mitsubishi"
click at [461, 339] on span "[PERSON_NAME] Mitsubishi" at bounding box center [596, 336] width 327 height 14
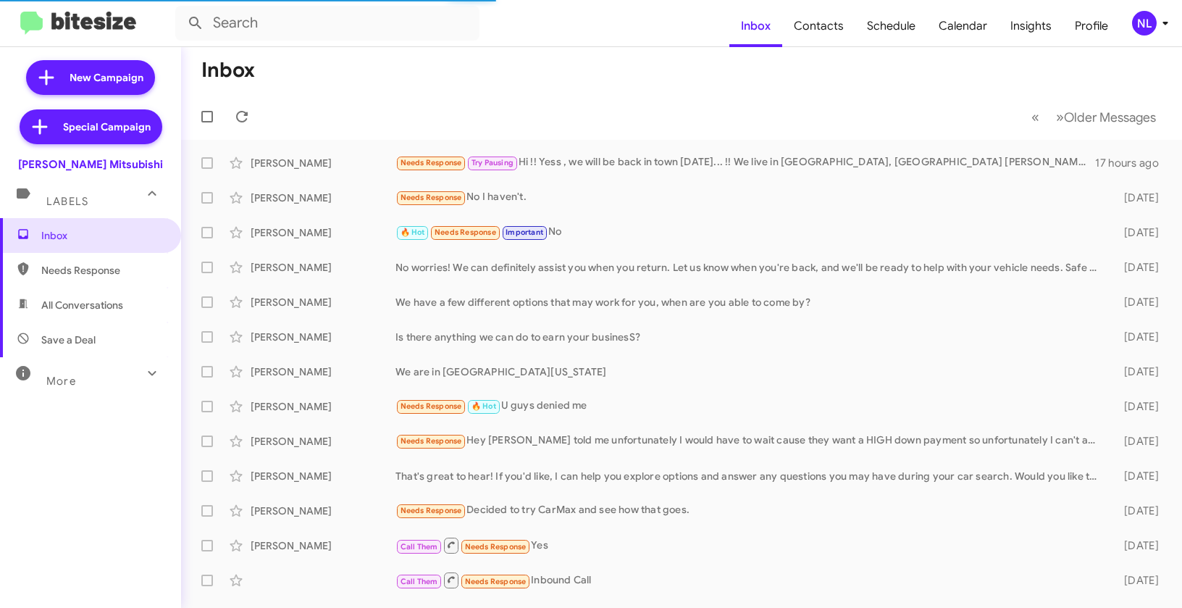
click at [1150, 19] on div "NL" at bounding box center [1144, 23] width 25 height 25
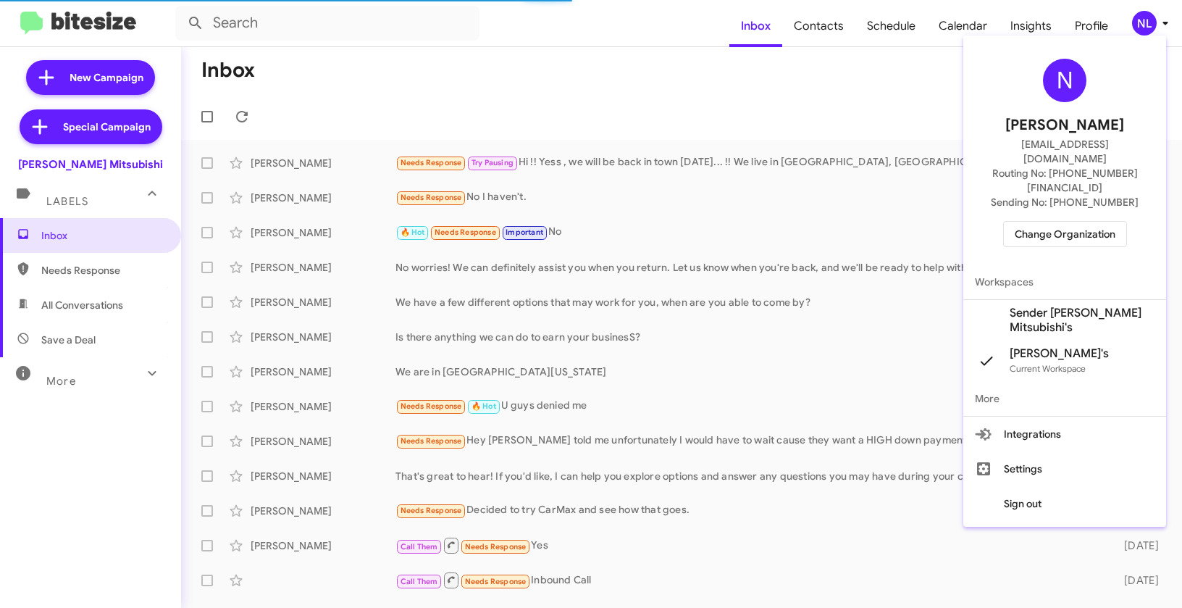
click at [1019, 306] on span "Sender [PERSON_NAME] Mitsubishi's" at bounding box center [1082, 320] width 145 height 29
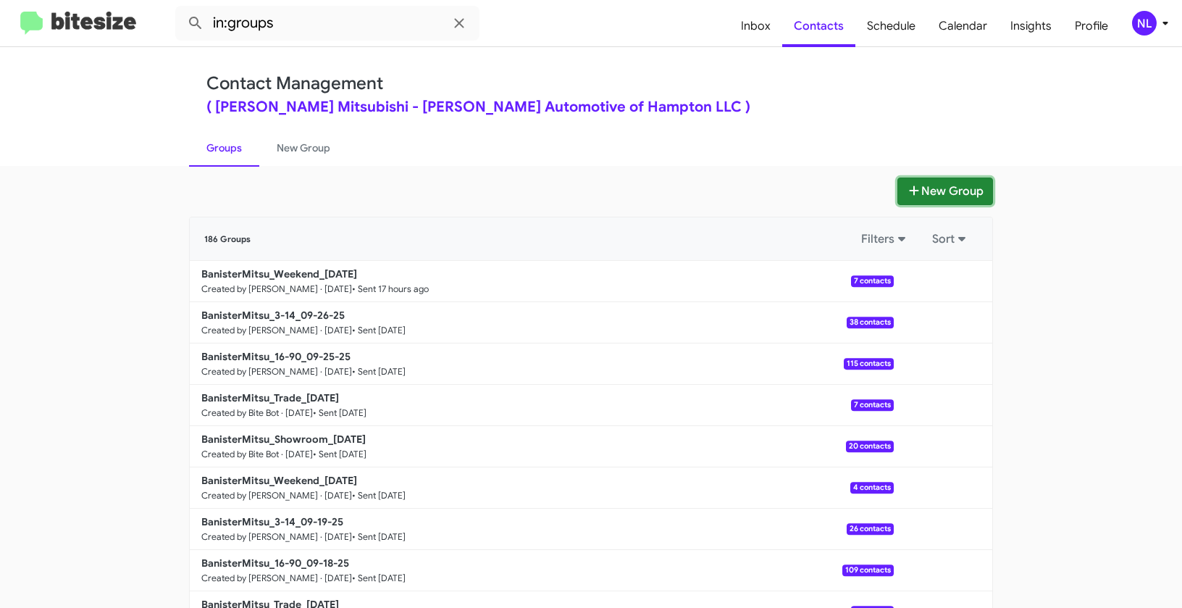
click at [948, 191] on button "New Group" at bounding box center [946, 191] width 96 height 28
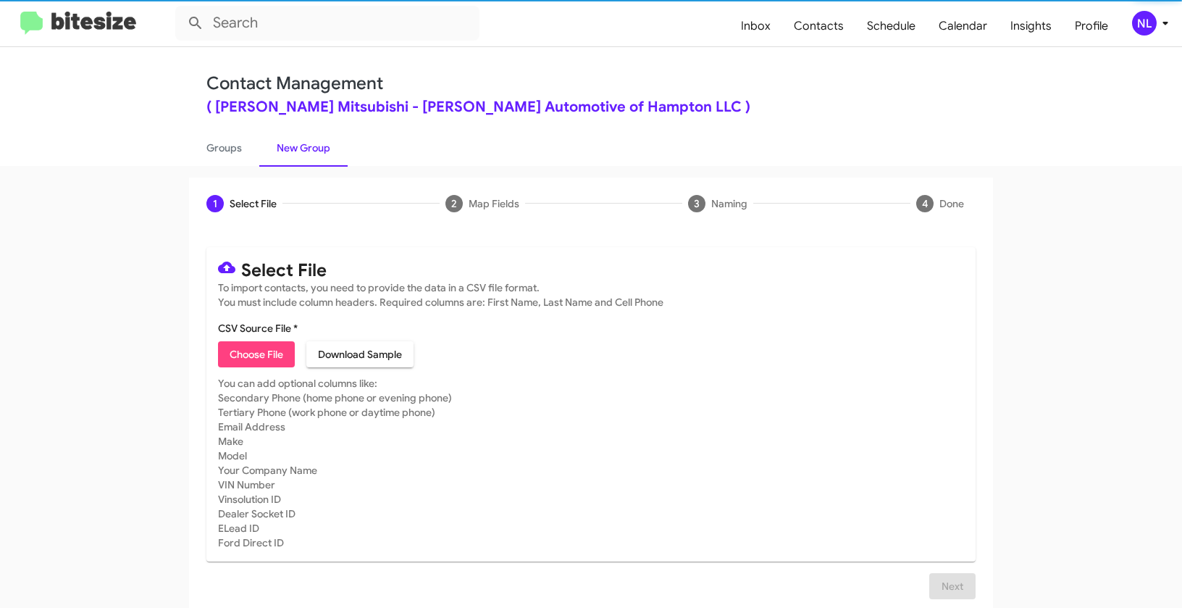
click at [262, 362] on span "Choose File" at bounding box center [257, 354] width 54 height 26
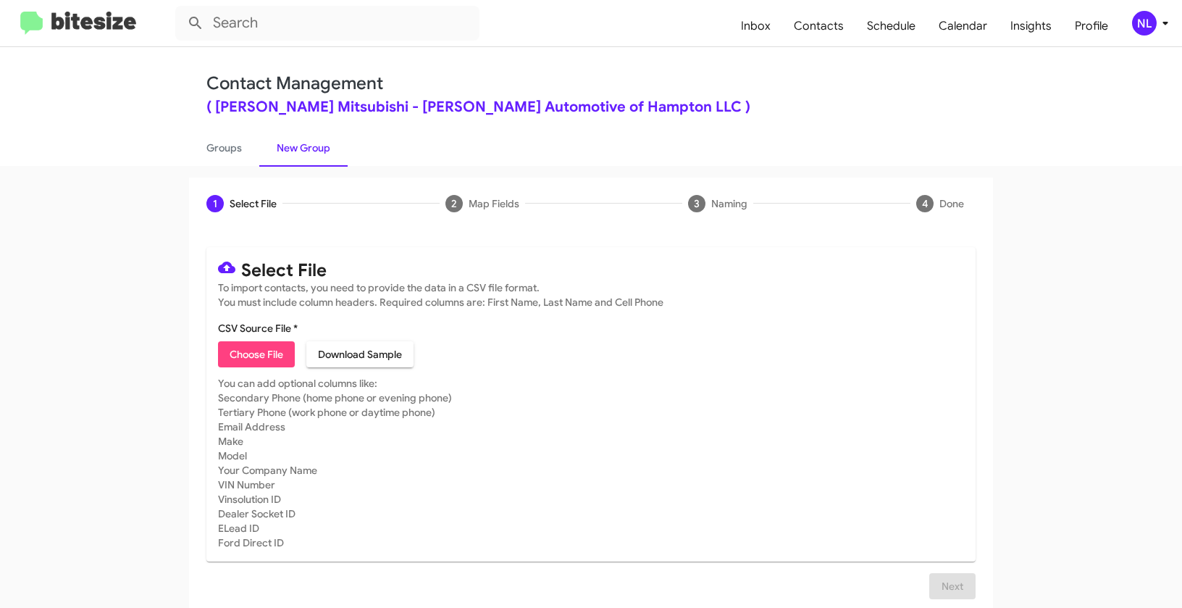
type input "BanisterMitsu_EOM__ALL_[DATE]"
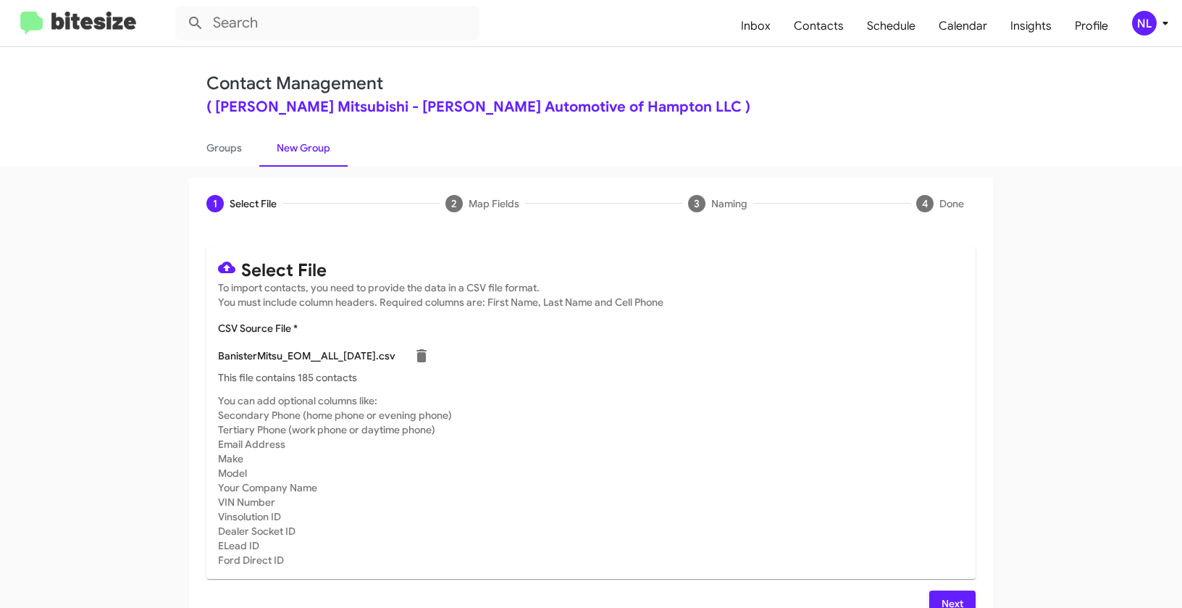
click at [1149, 28] on div "NL" at bounding box center [1144, 23] width 25 height 25
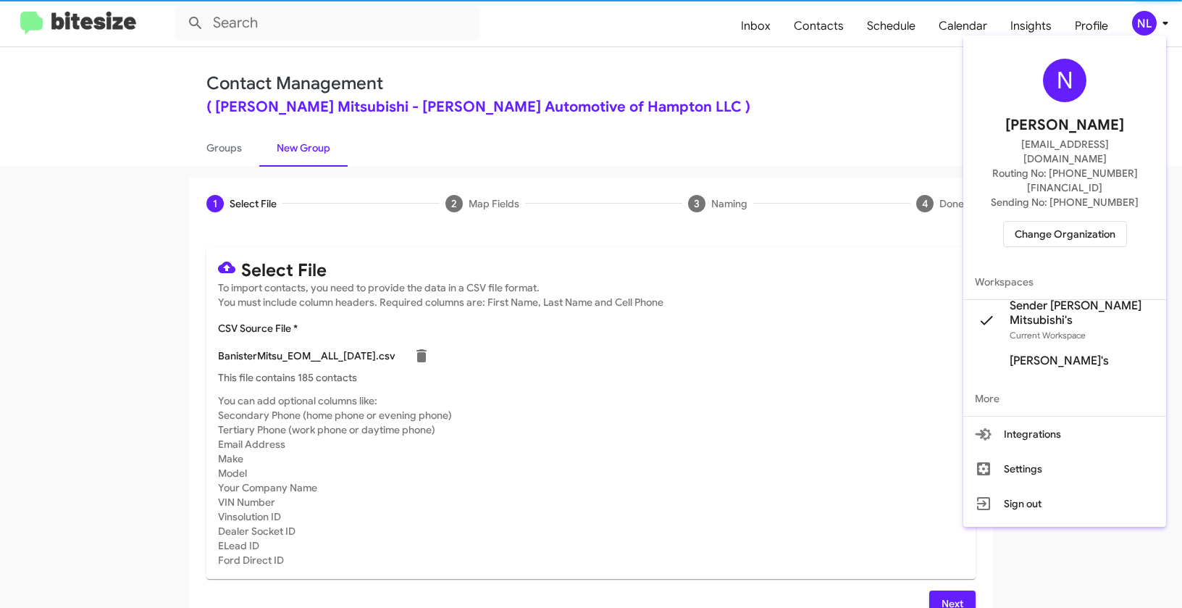
click at [764, 461] on div at bounding box center [591, 304] width 1182 height 608
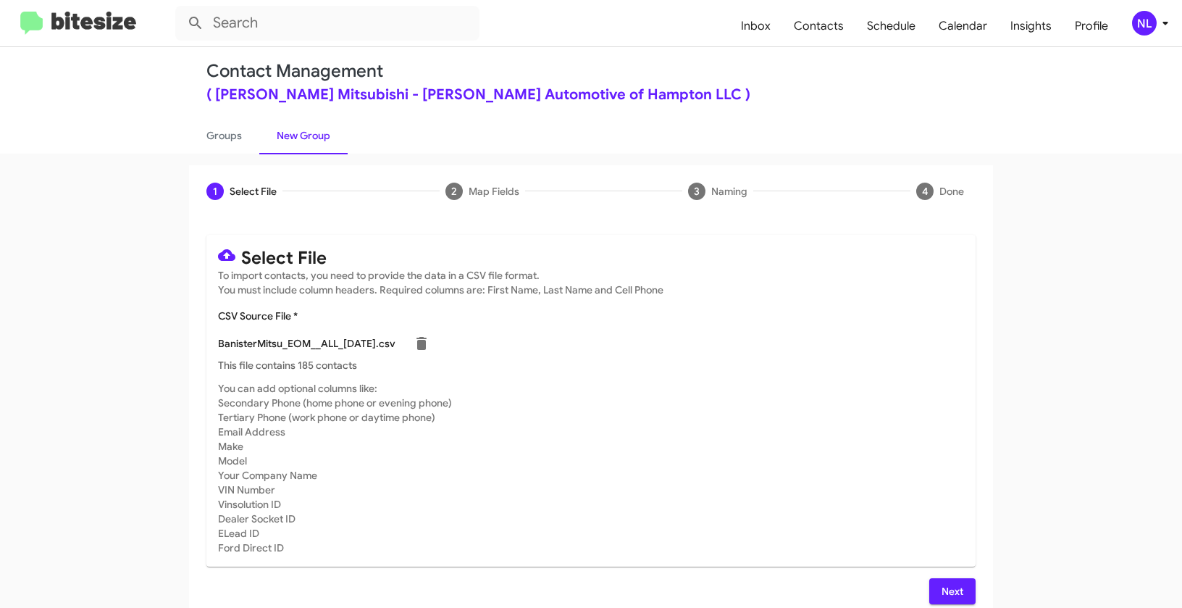
scroll to position [26, 0]
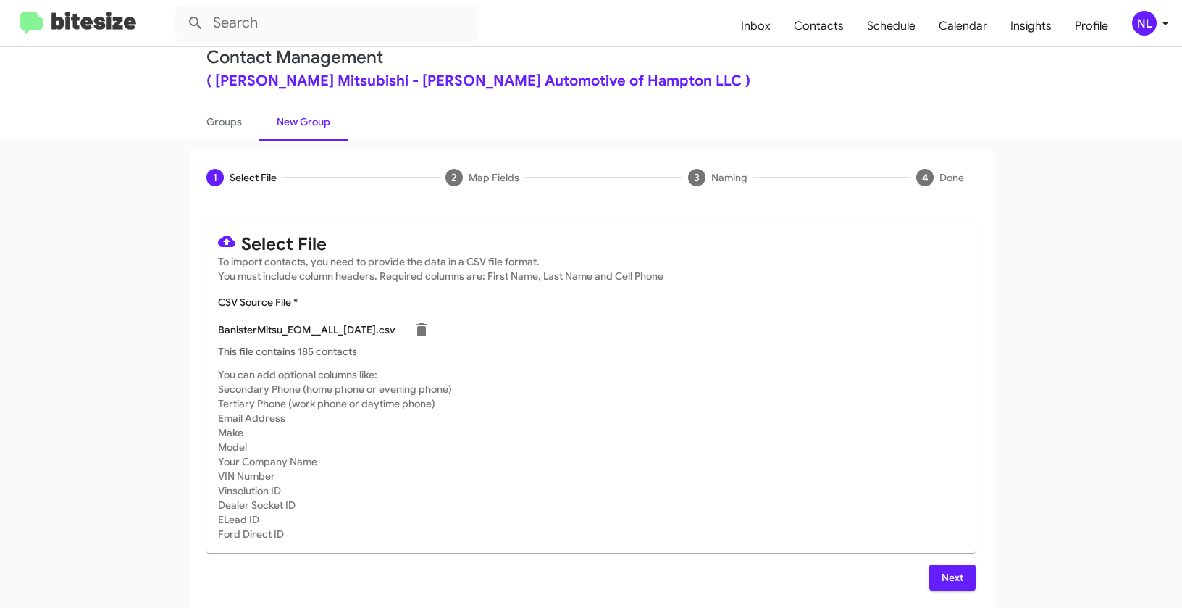
click at [947, 575] on span "Next" at bounding box center [952, 577] width 23 height 26
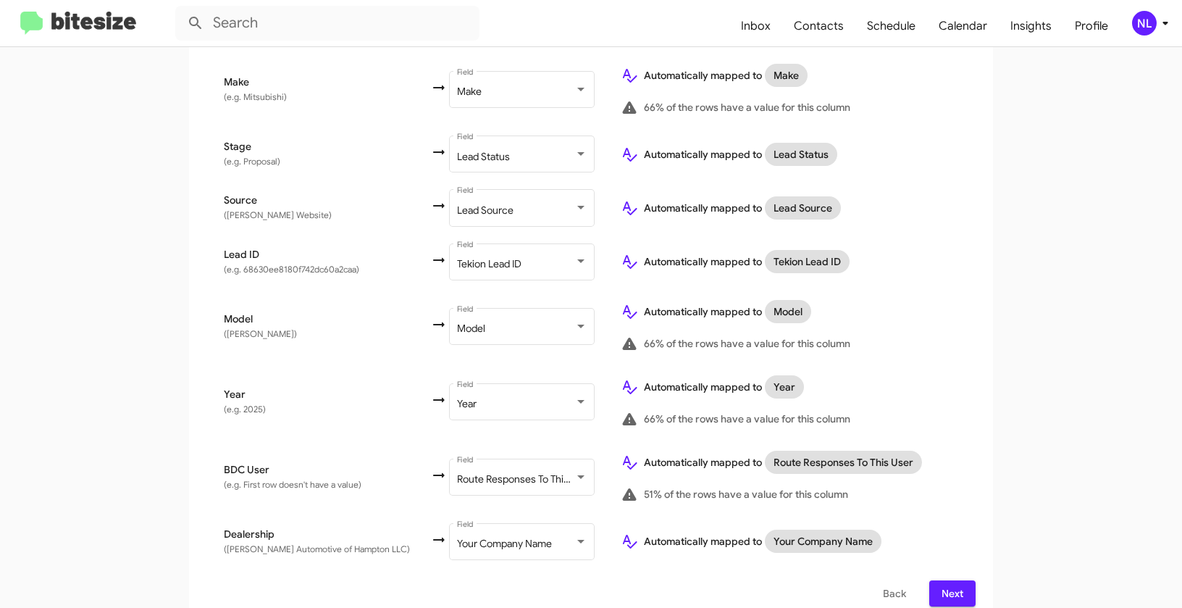
scroll to position [677, 0]
click at [951, 579] on span "Next" at bounding box center [952, 592] width 23 height 26
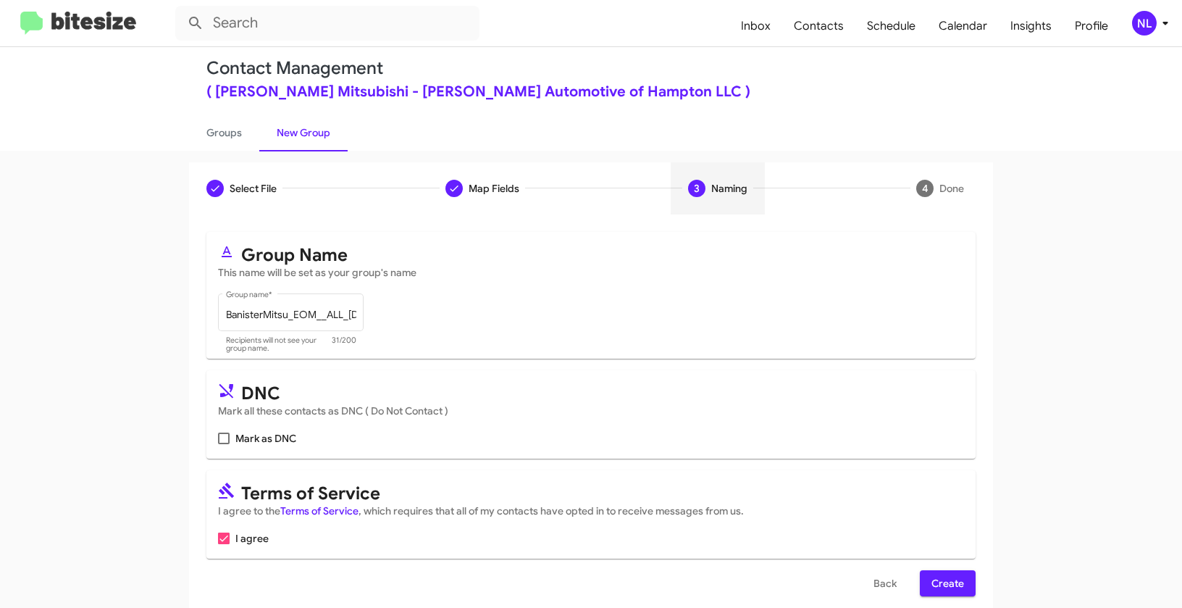
scroll to position [33, 0]
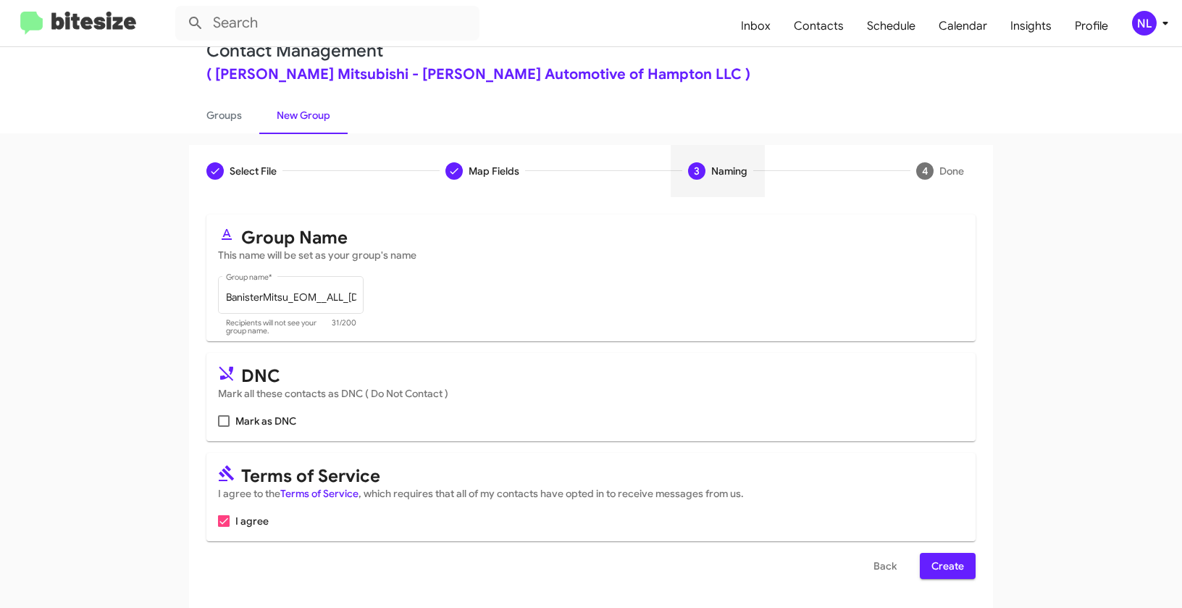
click at [947, 564] on span "Create" at bounding box center [948, 566] width 33 height 26
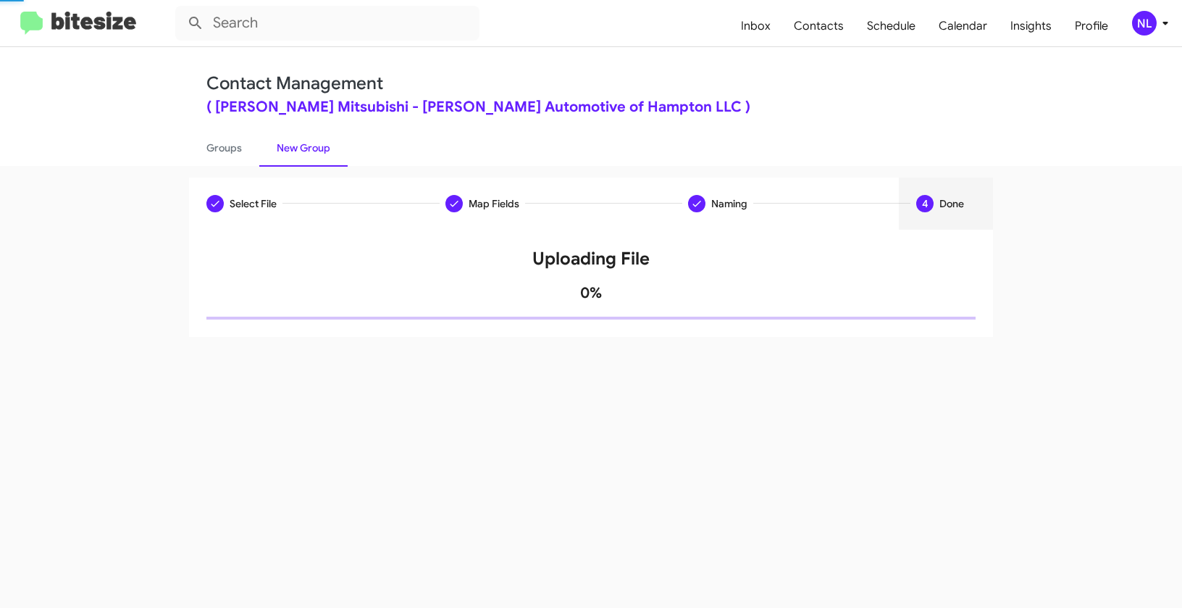
scroll to position [0, 0]
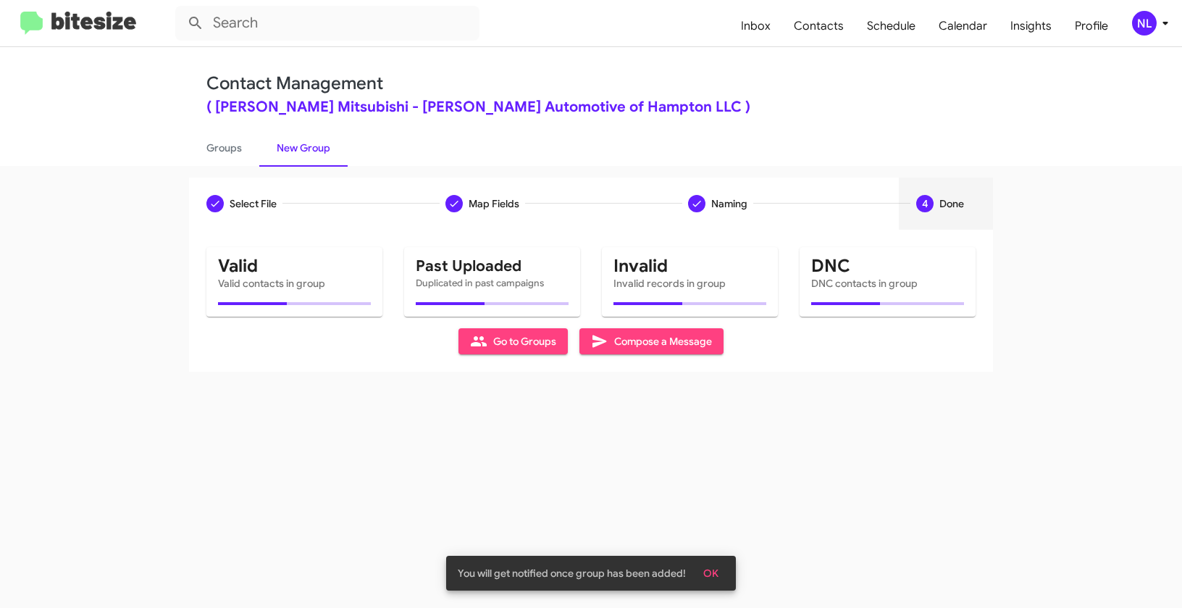
click at [714, 572] on span "OK" at bounding box center [710, 573] width 15 height 26
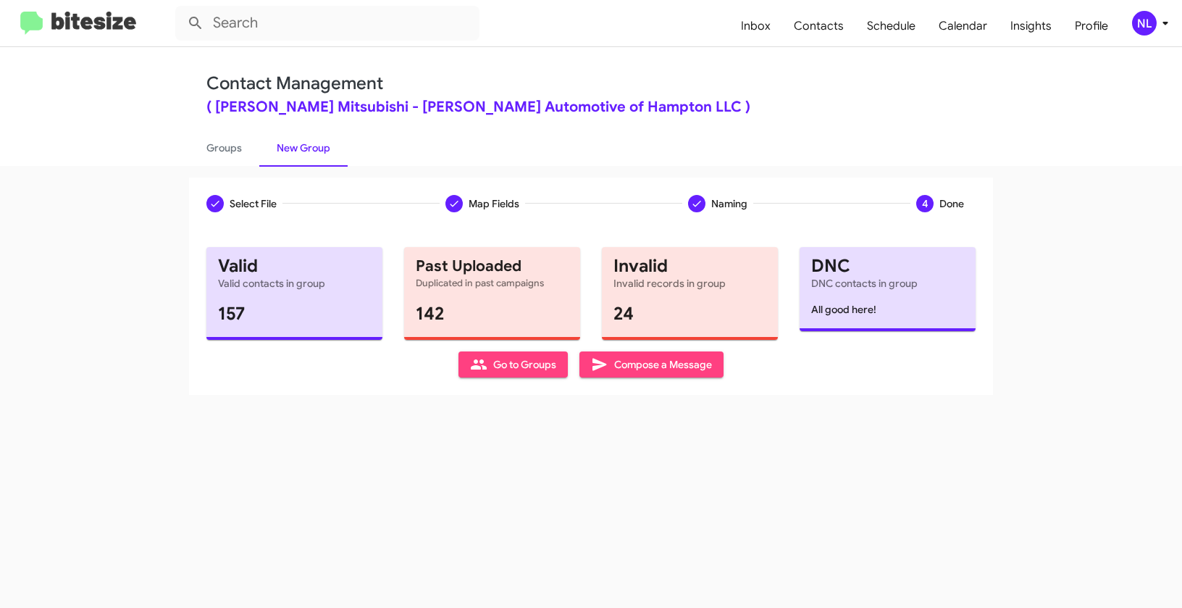
click at [504, 368] on span "Go to Groups" at bounding box center [513, 364] width 86 height 26
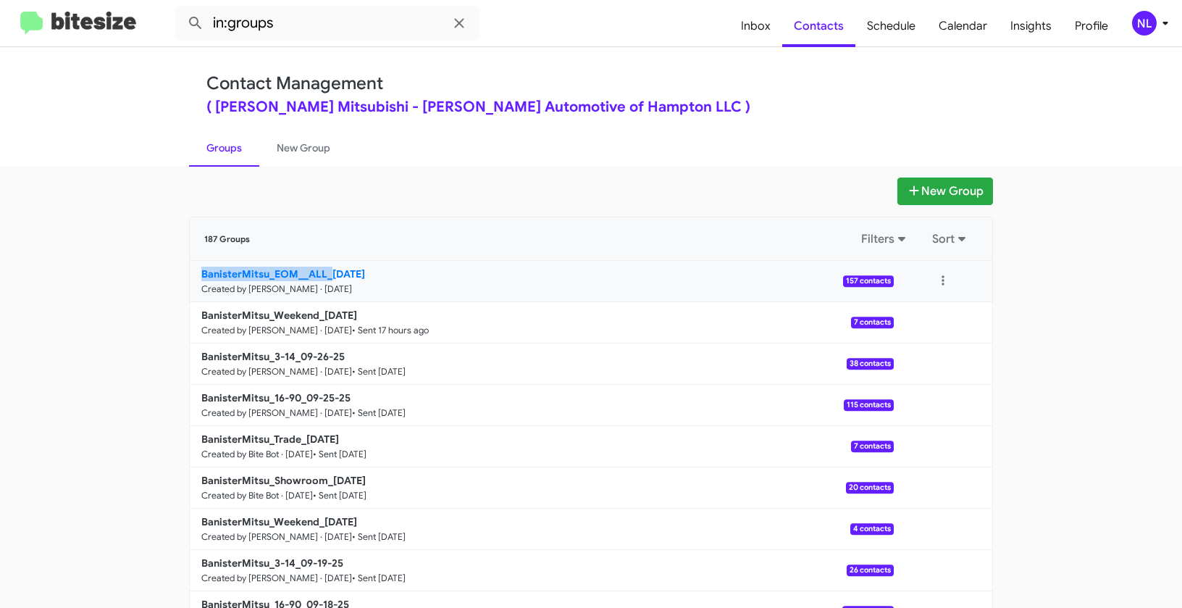
drag, startPoint x: 161, startPoint y: 272, endPoint x: 325, endPoint y: 268, distance: 163.8
click at [325, 268] on app-groups "New Group 187 Groups Filters Sort BanisterMitsu_EOM__ALL_[DATE] Created by [PER…" at bounding box center [591, 444] width 1182 height 535
copy b "BanisterMitsu_EOM__ALL_"
click at [303, 30] on input "in:groups" at bounding box center [327, 23] width 304 height 35
paste input "BanisterMitsu_EOM__ALL_"
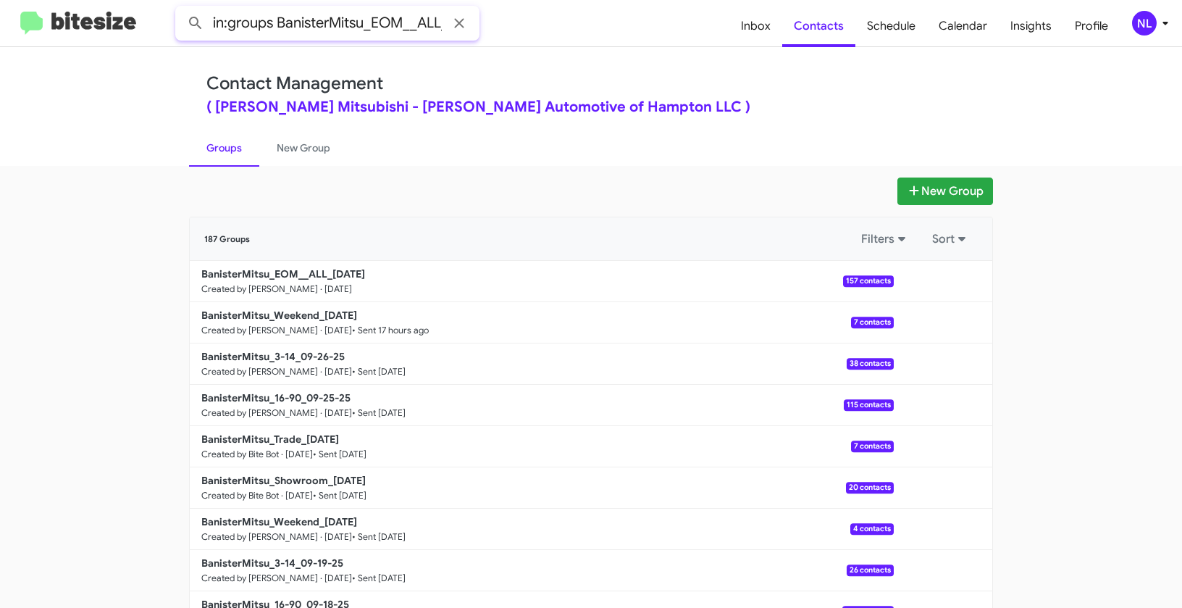
scroll to position [0, 7]
type input "in:groups BanisterMitsu_EOM__ALL_"
click at [181, 9] on button at bounding box center [195, 23] width 29 height 29
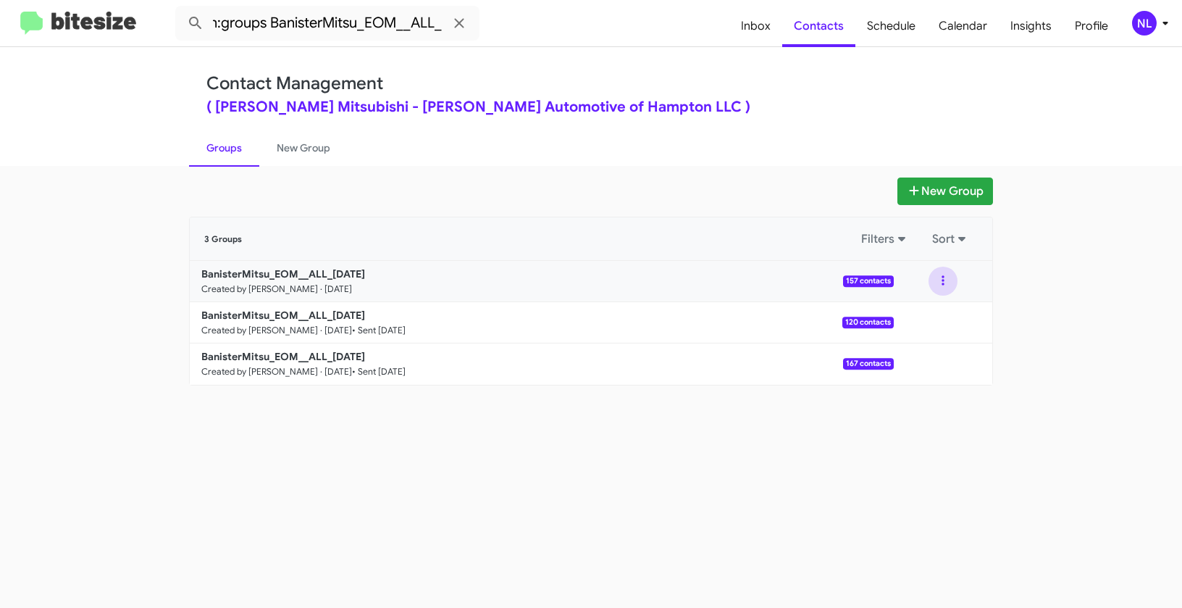
click at [945, 275] on button at bounding box center [943, 281] width 29 height 29
click at [924, 319] on button "View contacts" at bounding box center [900, 320] width 116 height 35
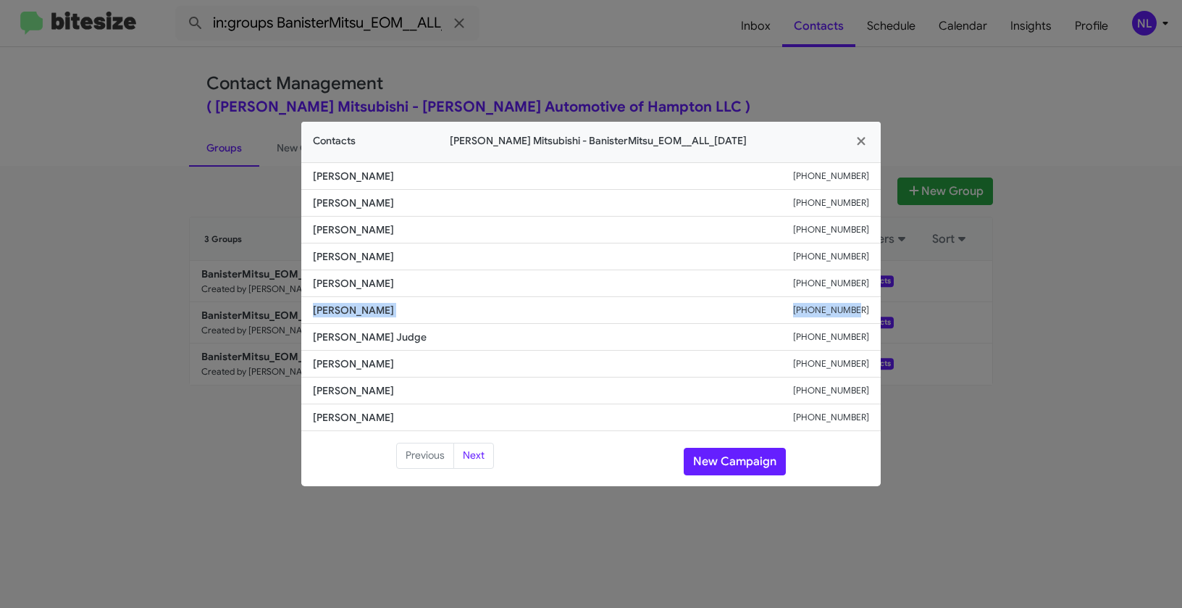
drag, startPoint x: 310, startPoint y: 306, endPoint x: 890, endPoint y: 314, distance: 579.6
click at [890, 314] on modal-container "Contacts [PERSON_NAME] Mitsubishi - BanisterMitsu_EOM__ALL_[DATE] [PERSON_NAME]…" at bounding box center [591, 304] width 1182 height 608
copy div "[PERSON_NAME] [PHONE_NUMBER]"
click at [726, 461] on button "New Campaign" at bounding box center [735, 462] width 102 height 28
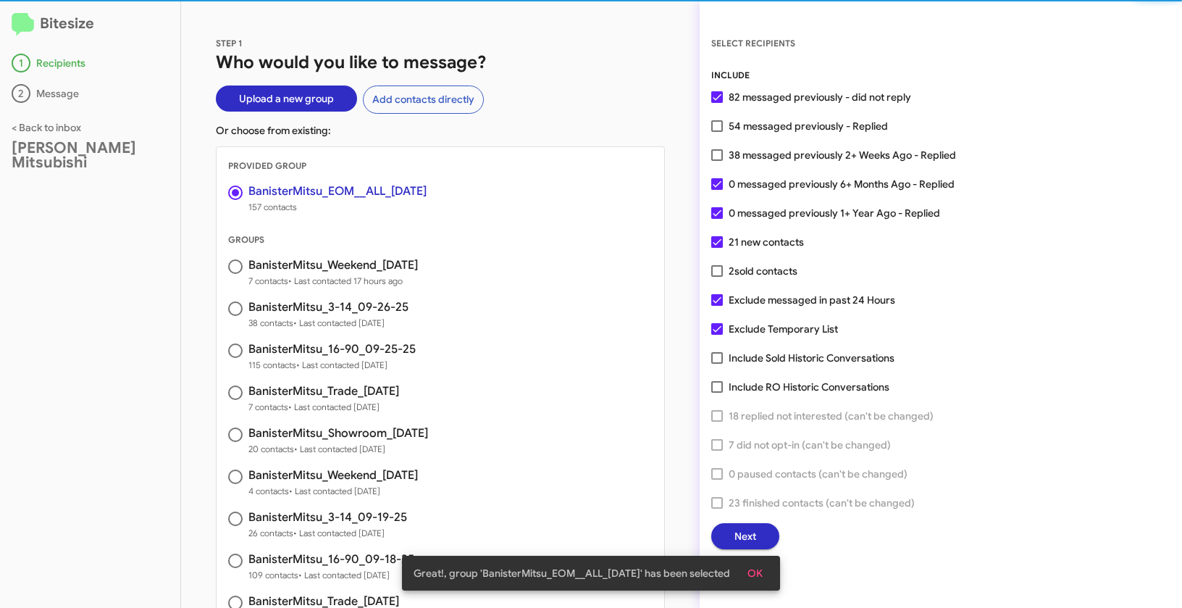
click at [762, 575] on span "OK" at bounding box center [755, 573] width 15 height 26
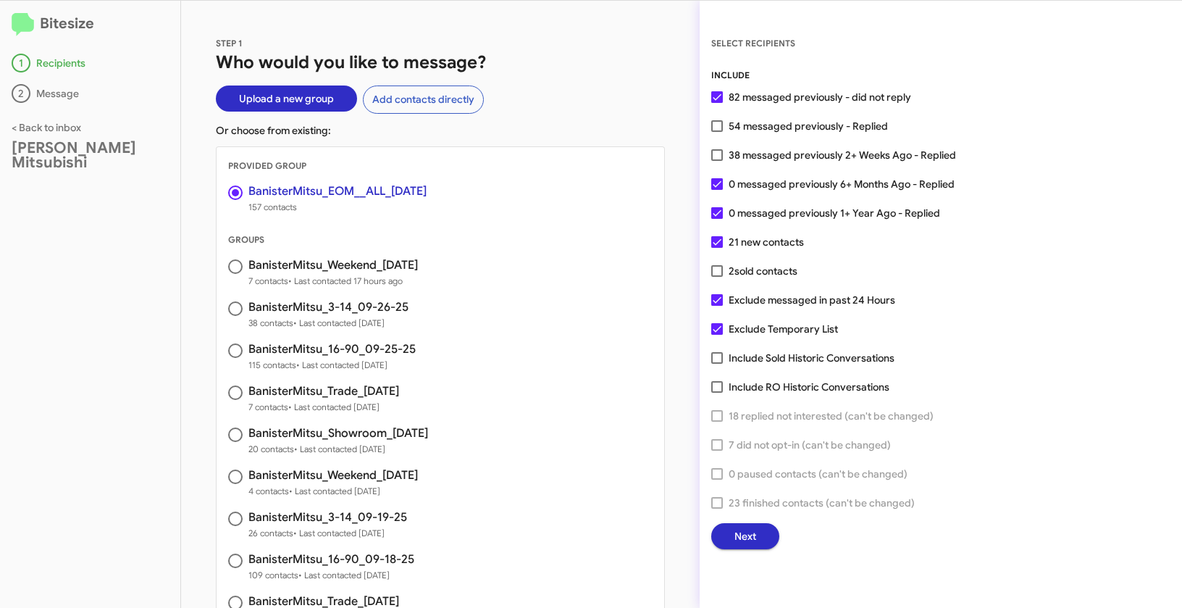
click at [722, 125] on span at bounding box center [717, 126] width 12 height 12
click at [717, 132] on input "54 messaged previously - Replied" at bounding box center [717, 132] width 1 height 1
checkbox input "true"
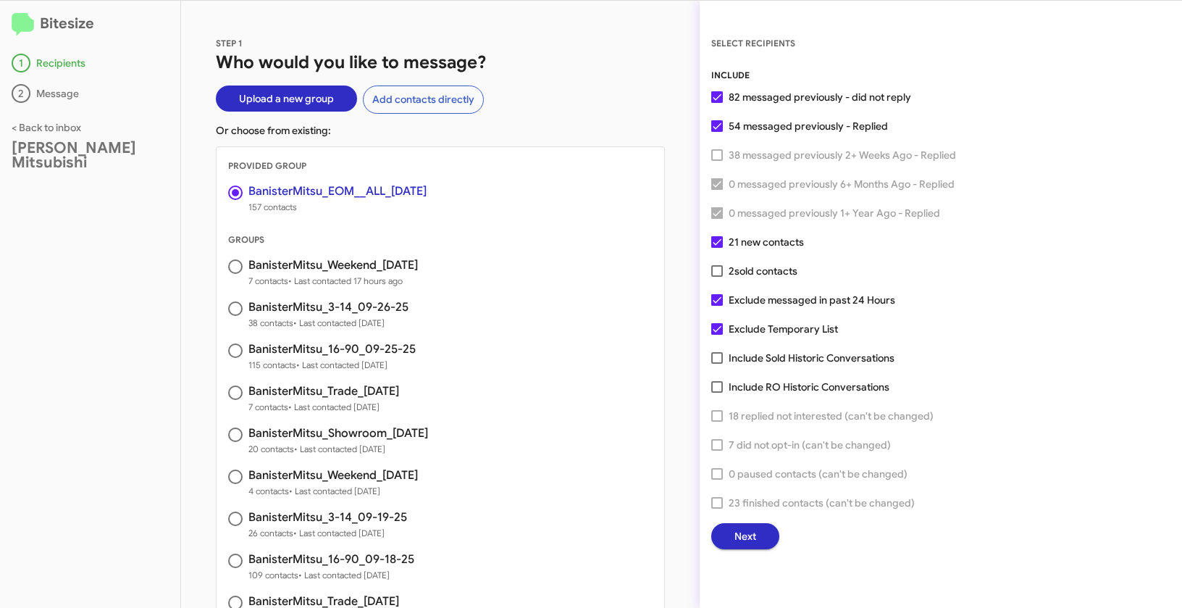
click at [736, 533] on span "Next" at bounding box center [746, 536] width 22 height 26
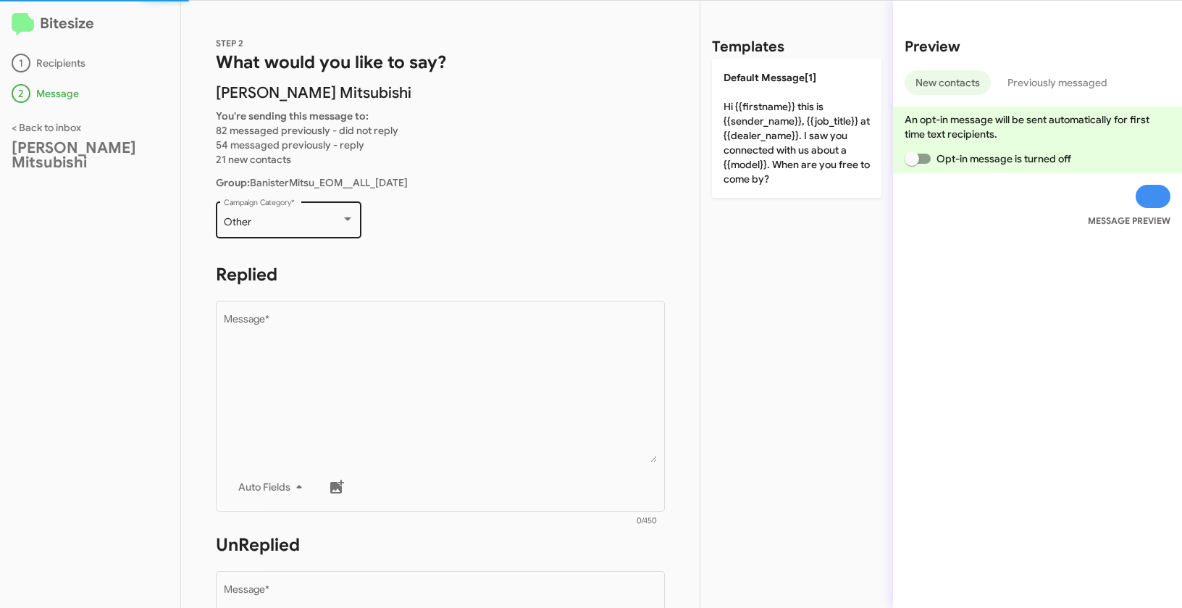
click at [301, 230] on div "Other Campaign Category *" at bounding box center [289, 219] width 130 height 40
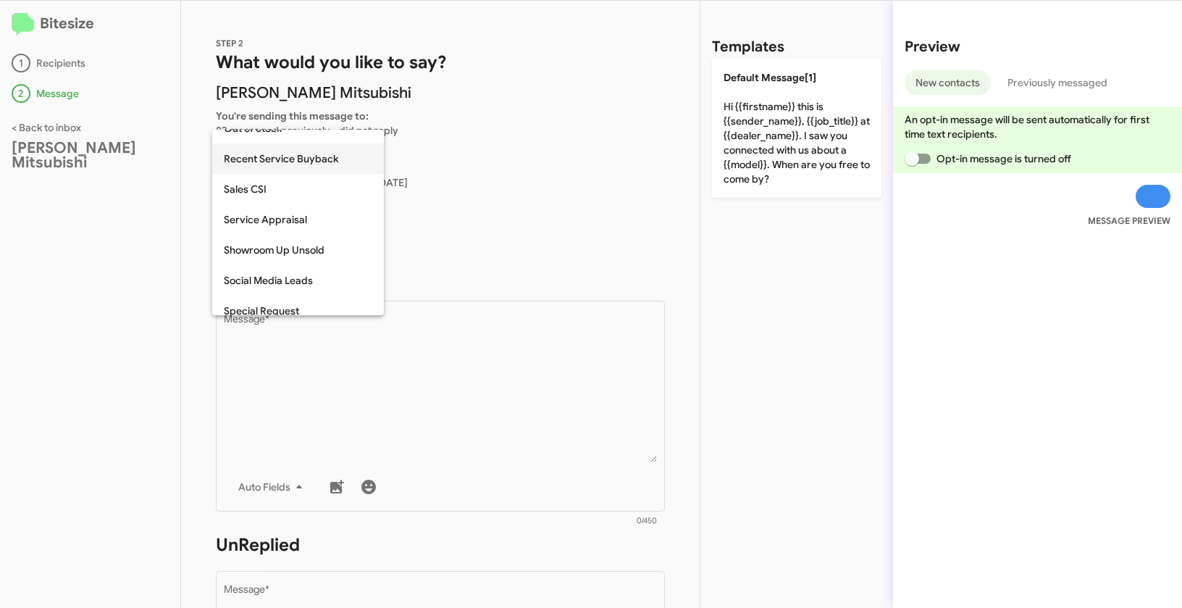
scroll to position [454, 0]
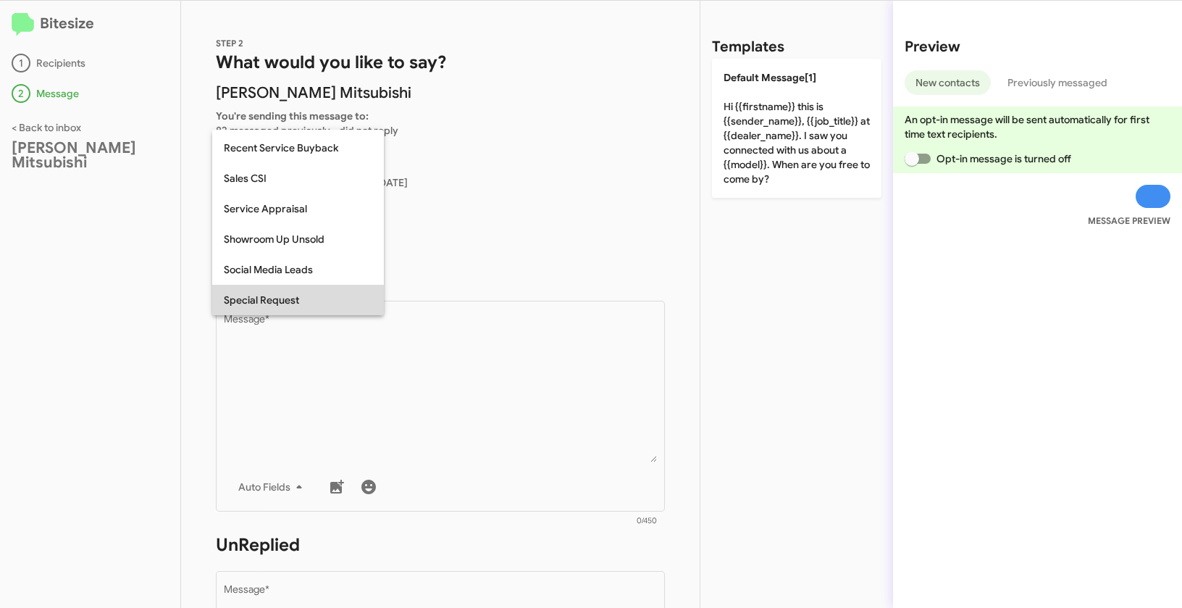
click at [288, 299] on span "Special Request" at bounding box center [298, 300] width 149 height 30
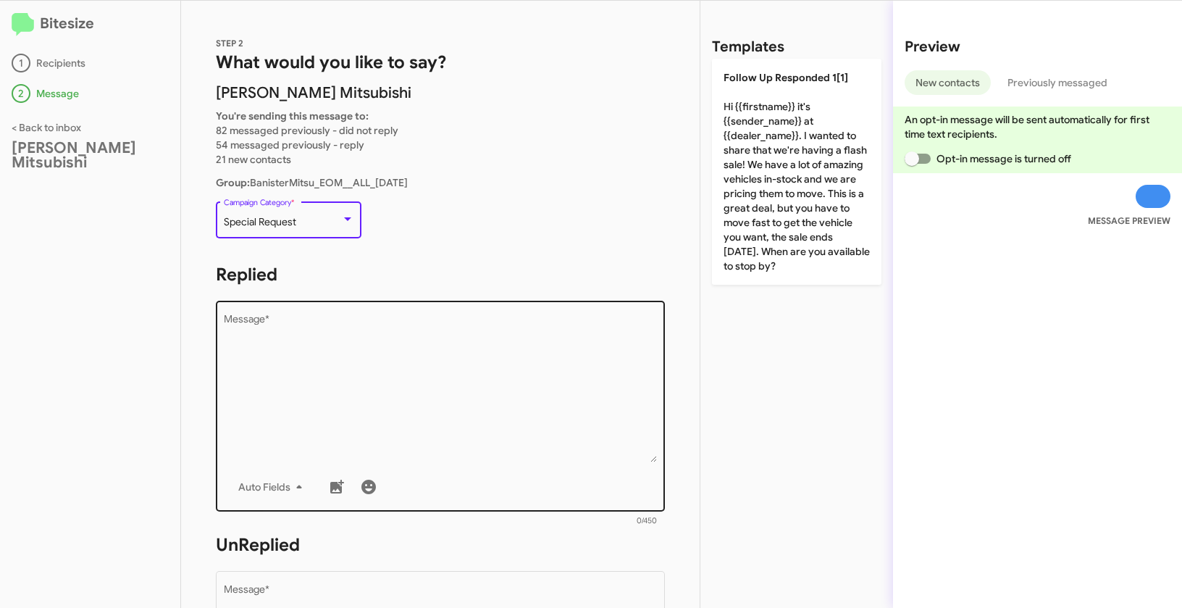
click at [377, 383] on textarea "Message *" at bounding box center [441, 388] width 434 height 148
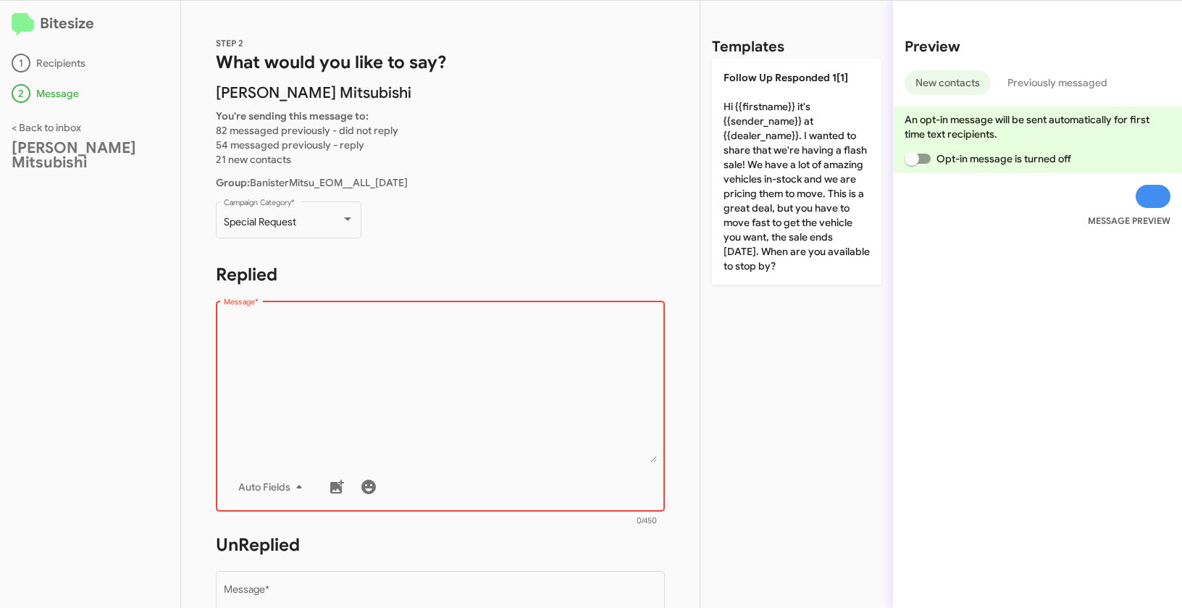
click at [243, 335] on textarea "Message *" at bounding box center [441, 388] width 434 height 148
paste textarea ""Hi {{firstname}} it's {{sender_name}} at {{dealer_name}}. NOW through close of…"
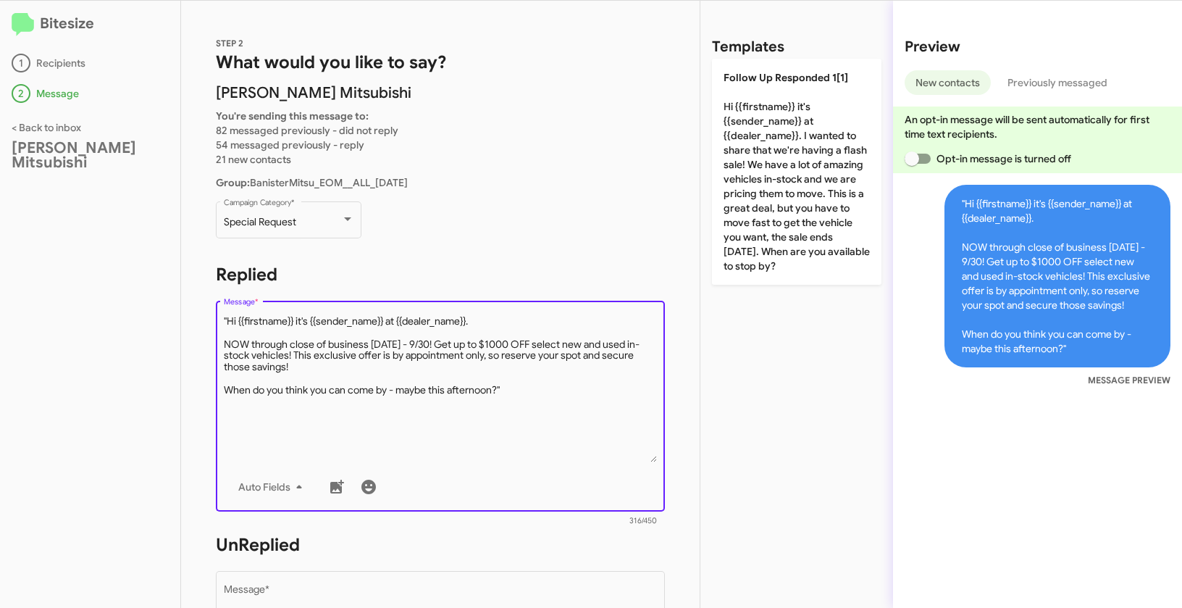
click at [230, 319] on textarea "Message *" at bounding box center [441, 388] width 434 height 148
click at [229, 317] on textarea "Message *" at bounding box center [441, 388] width 434 height 148
click at [525, 389] on textarea "Message *" at bounding box center [441, 388] width 434 height 148
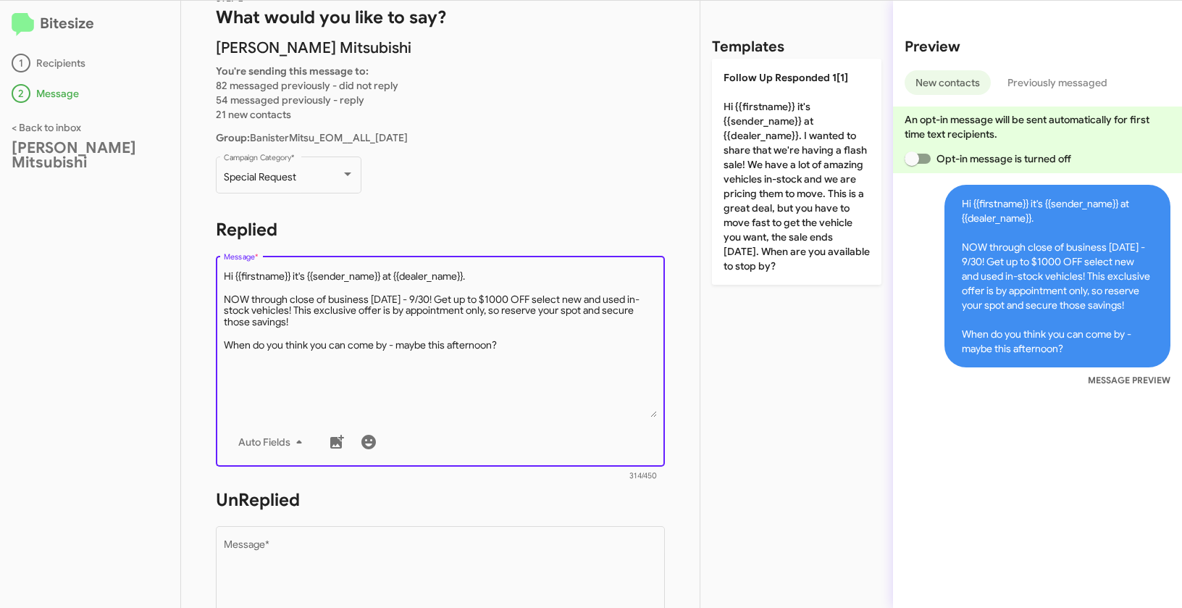
scroll to position [99, 0]
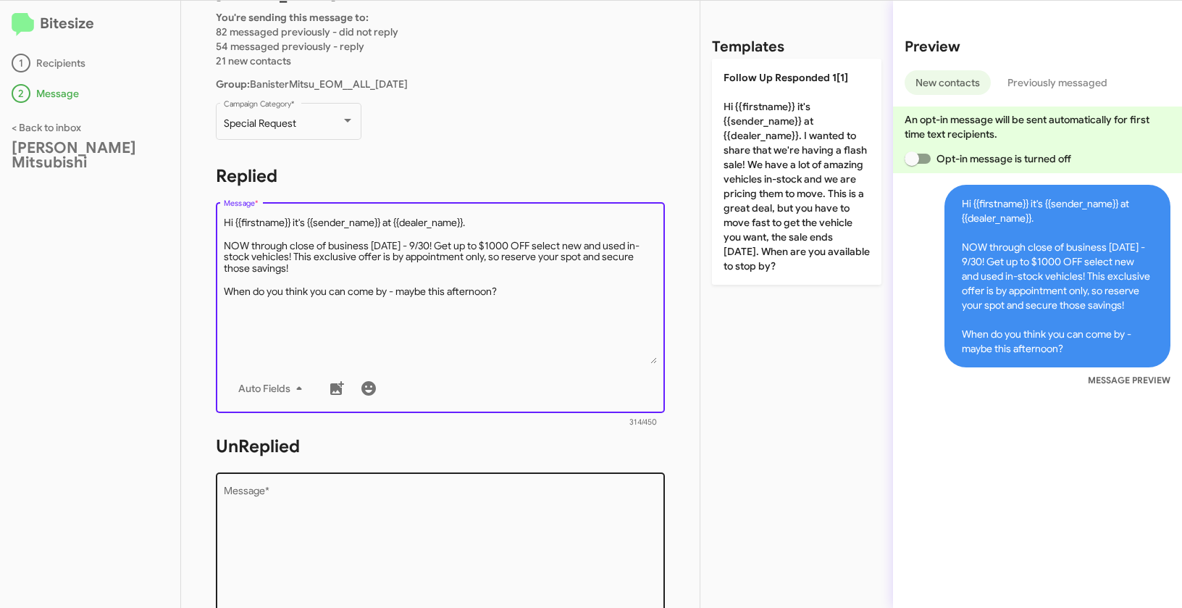
type textarea "Hi {{firstname}} it's {{sender_name}} at {{dealer_name}}. NOW through close of …"
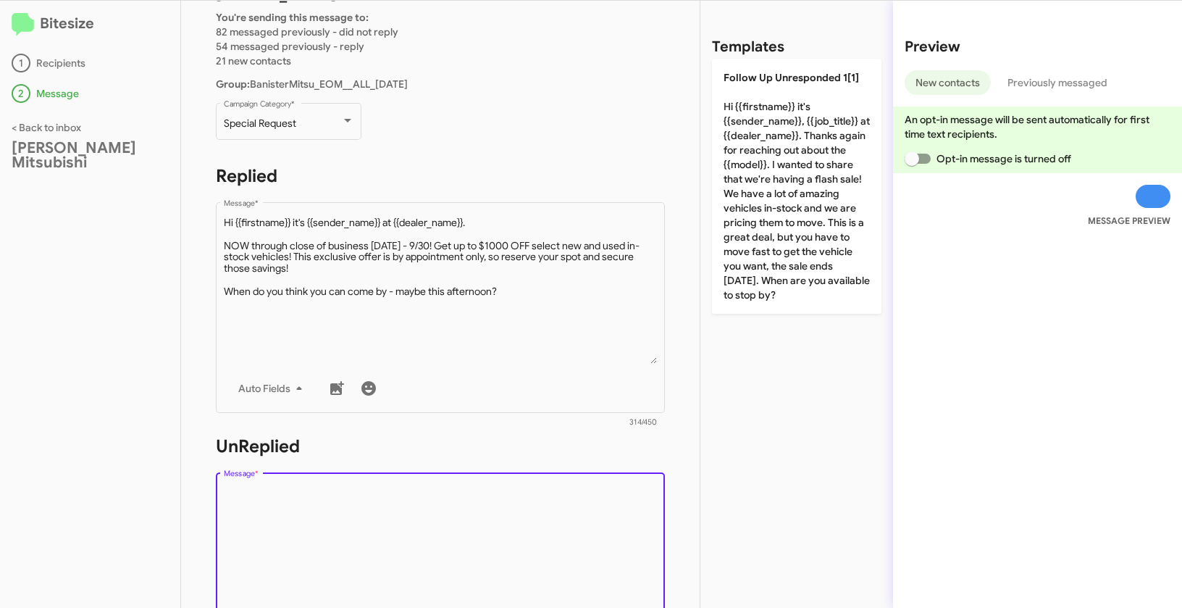
click at [451, 513] on textarea "Message *" at bounding box center [441, 560] width 434 height 148
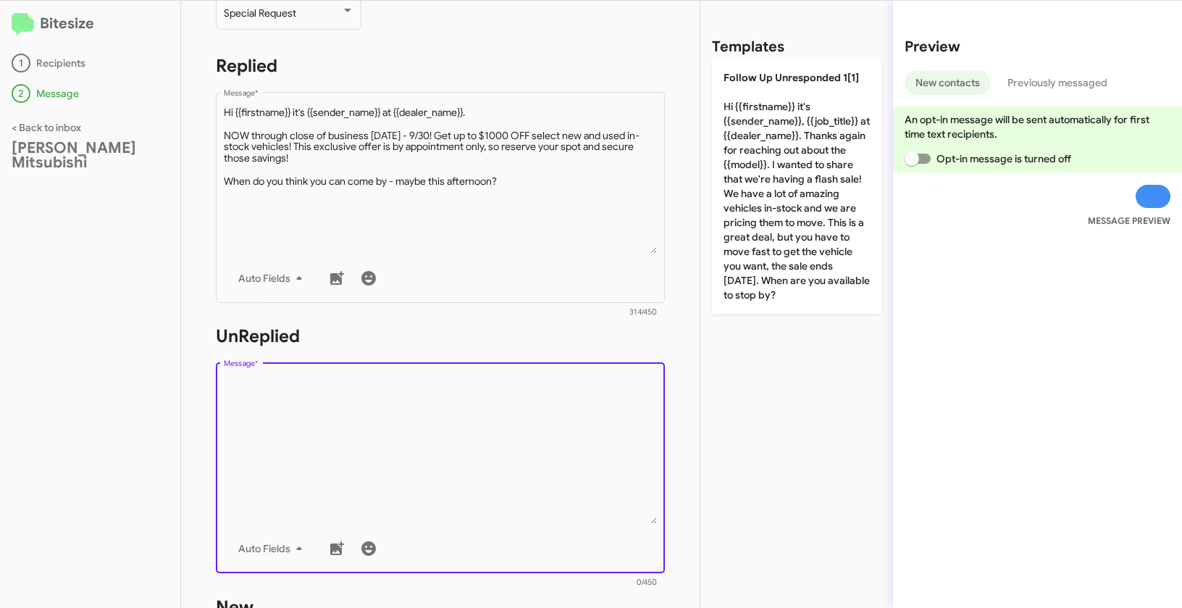
scroll to position [220, 0]
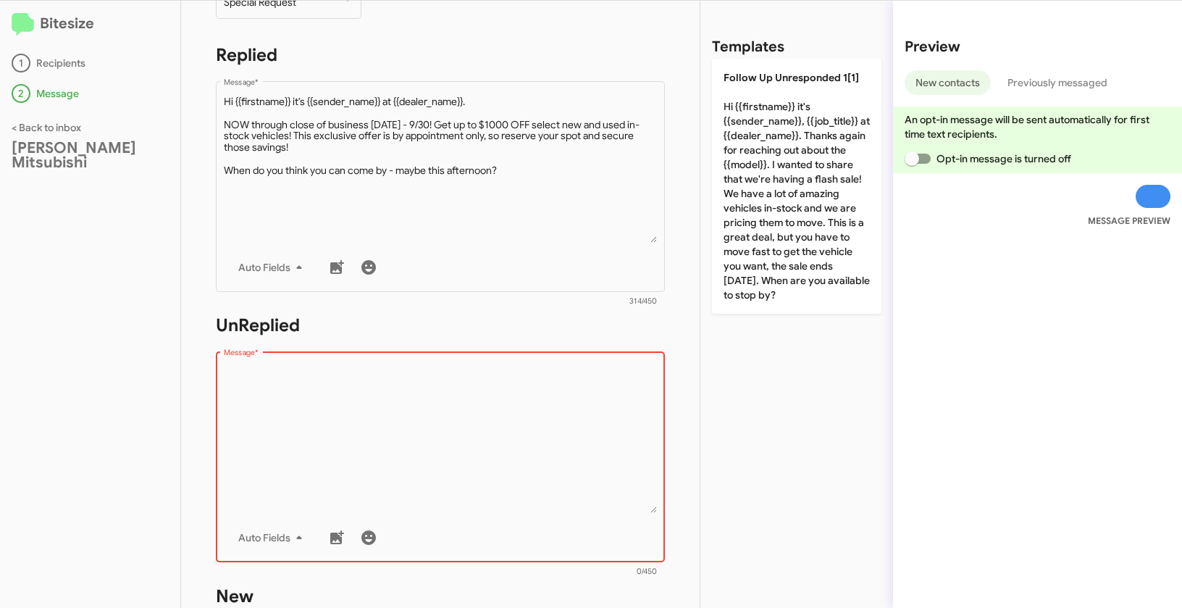
paste textarea ""Hi {{firstname}} it's {{sender_name}}, {{job_title}} at {{dealer_name}}. Thank…"
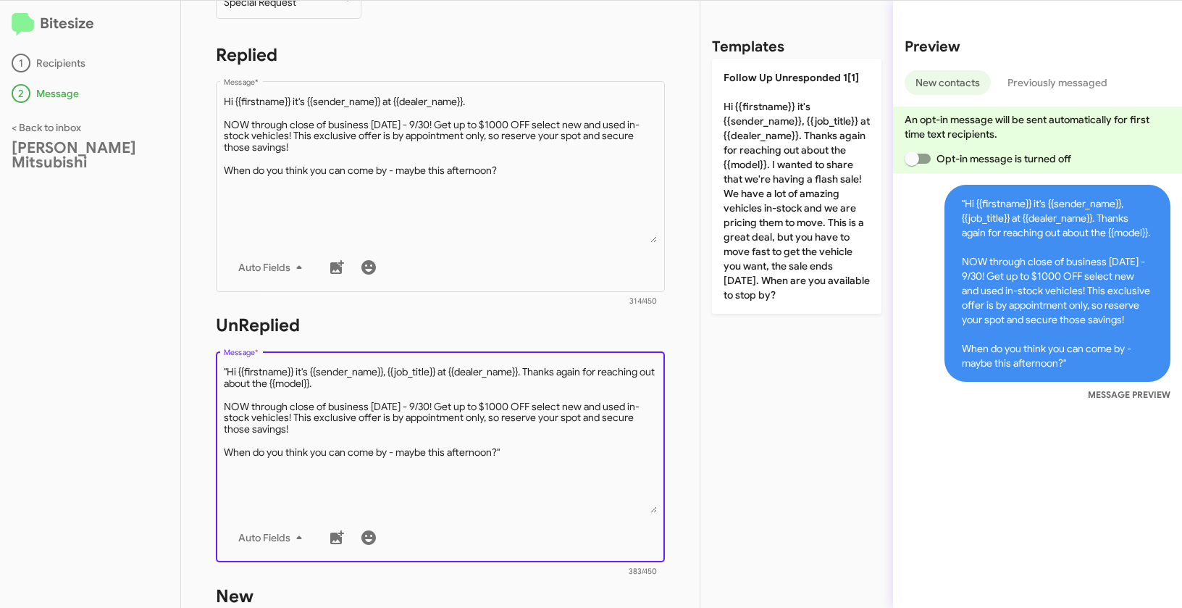
click at [229, 371] on textarea "Message *" at bounding box center [441, 439] width 434 height 148
click at [519, 450] on textarea "Message *" at bounding box center [441, 439] width 434 height 148
type textarea "Hi {{firstname}} it's {{sender_name}}, {{job_title}} at {{dealer_name}}. Thanks…"
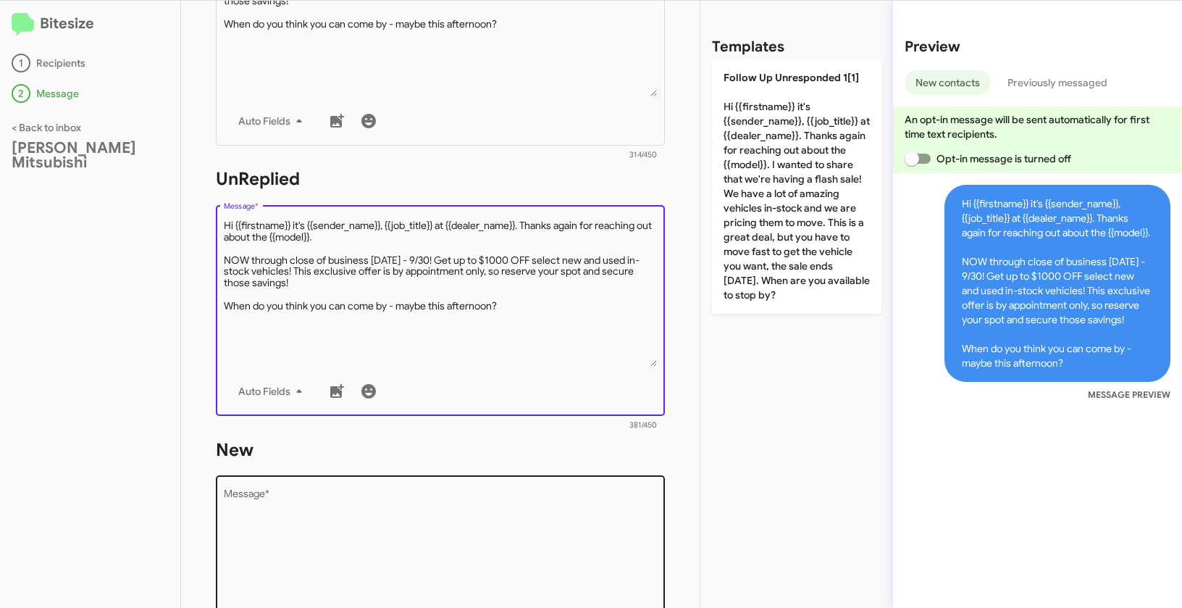
scroll to position [467, 0]
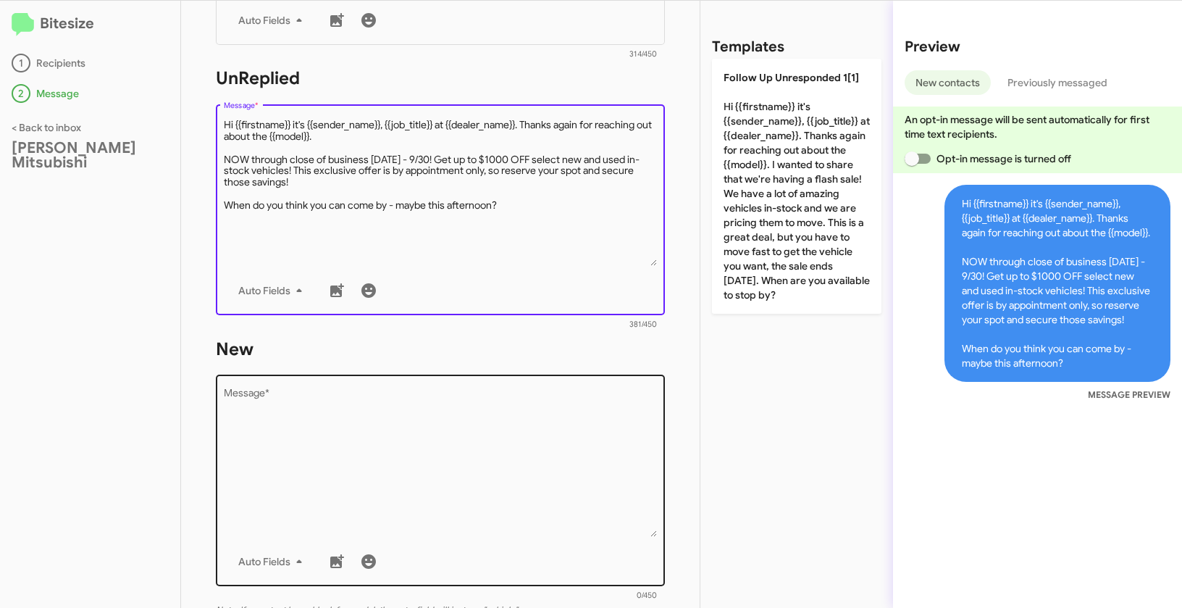
click at [406, 438] on textarea "Message *" at bounding box center [441, 463] width 434 height 148
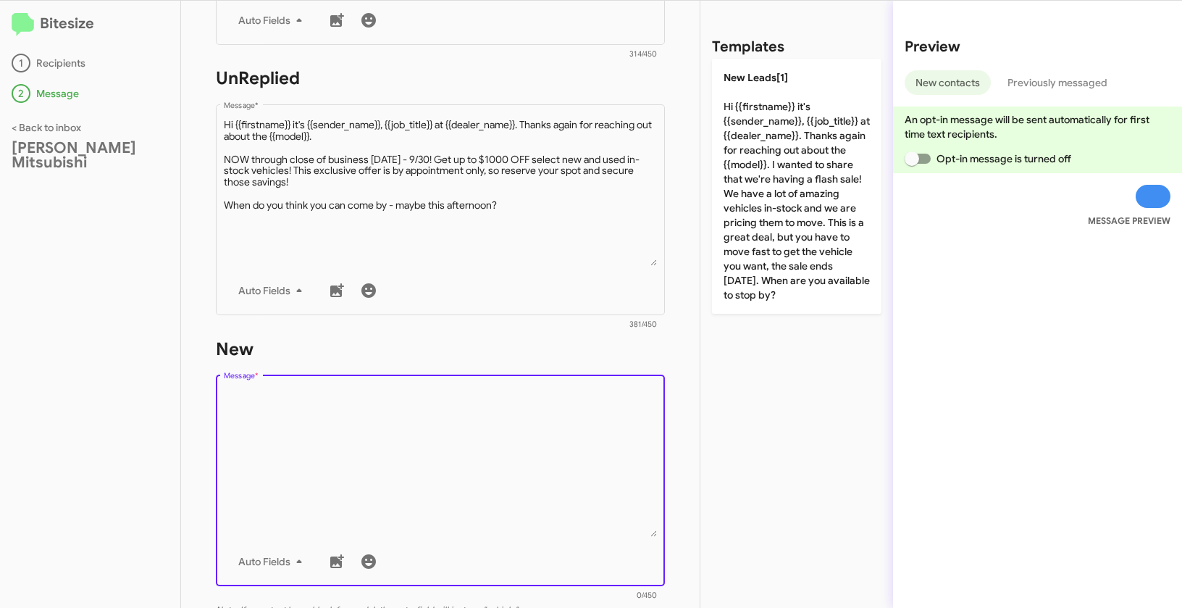
paste textarea ""Hi {{firstname}} it's {{sender_name}}, {{job_title}} at {{dealer_name}}. Thank…"
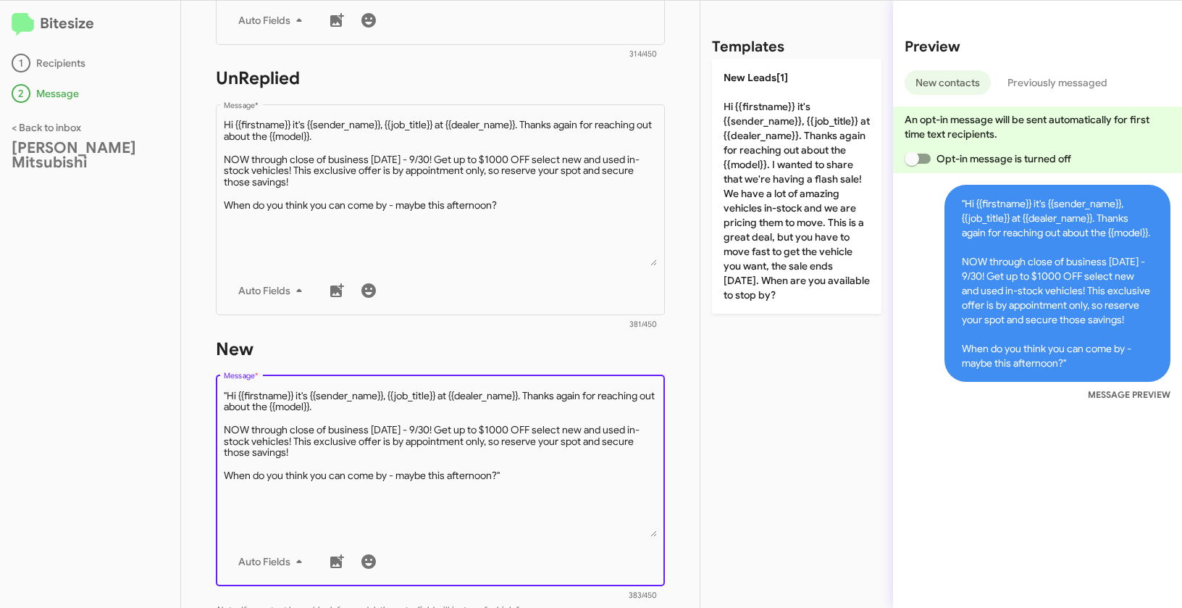
click at [229, 396] on textarea "Message *" at bounding box center [441, 463] width 434 height 148
click at [517, 471] on textarea "Message *" at bounding box center [441, 463] width 434 height 148
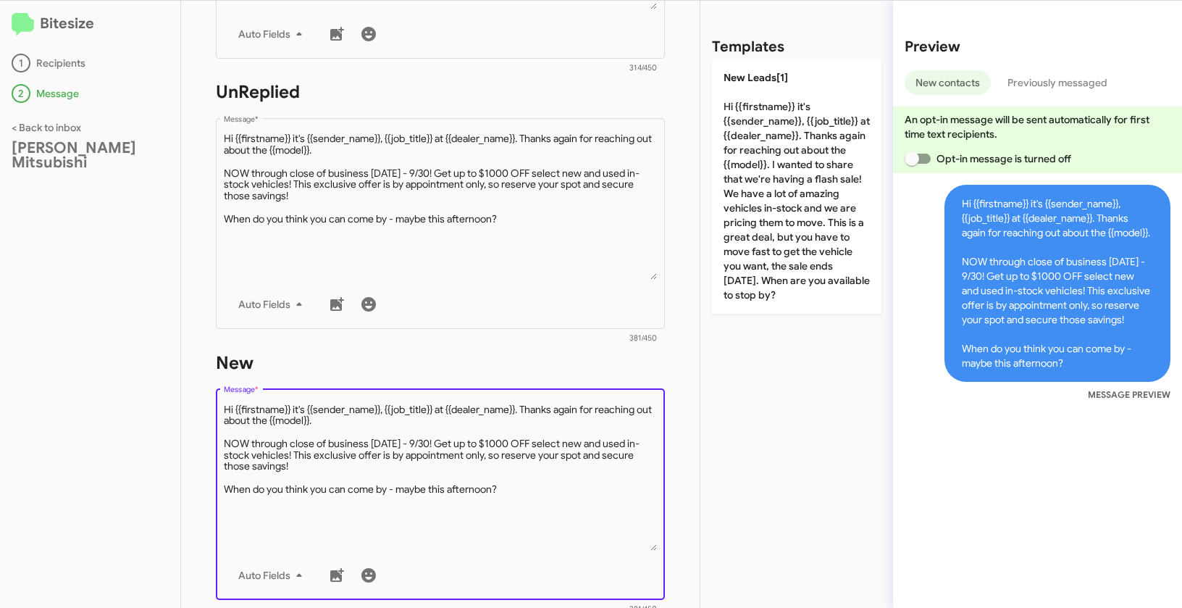
scroll to position [434, 0]
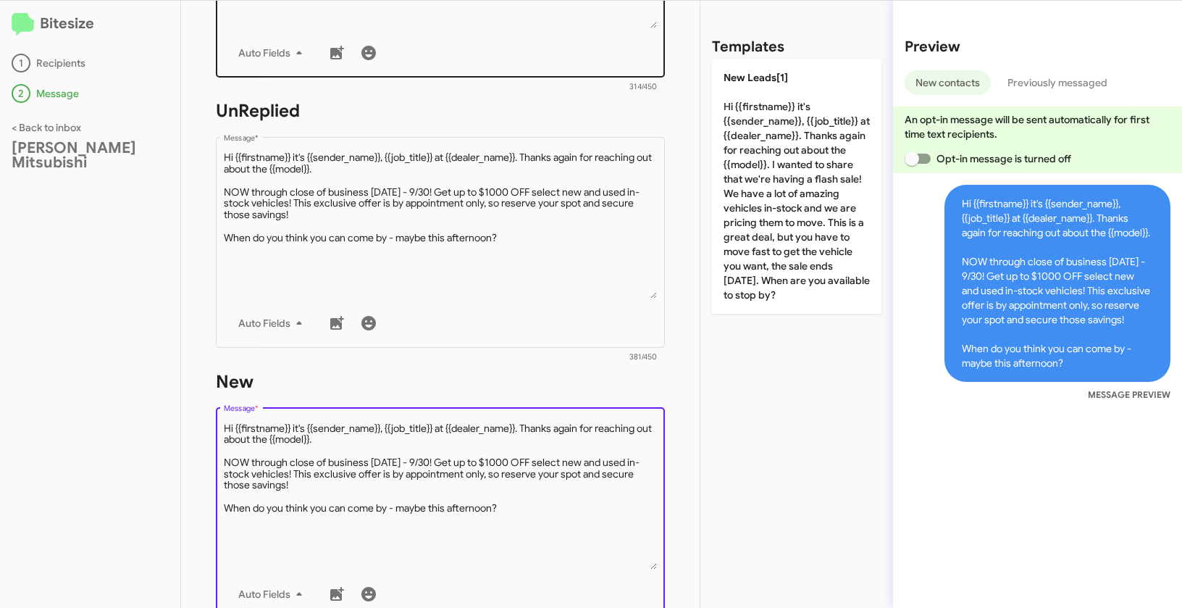
type textarea "Hi {{firstname}} it's {{sender_name}}, {{job_title}} at {{dealer_name}}. Thanks…"
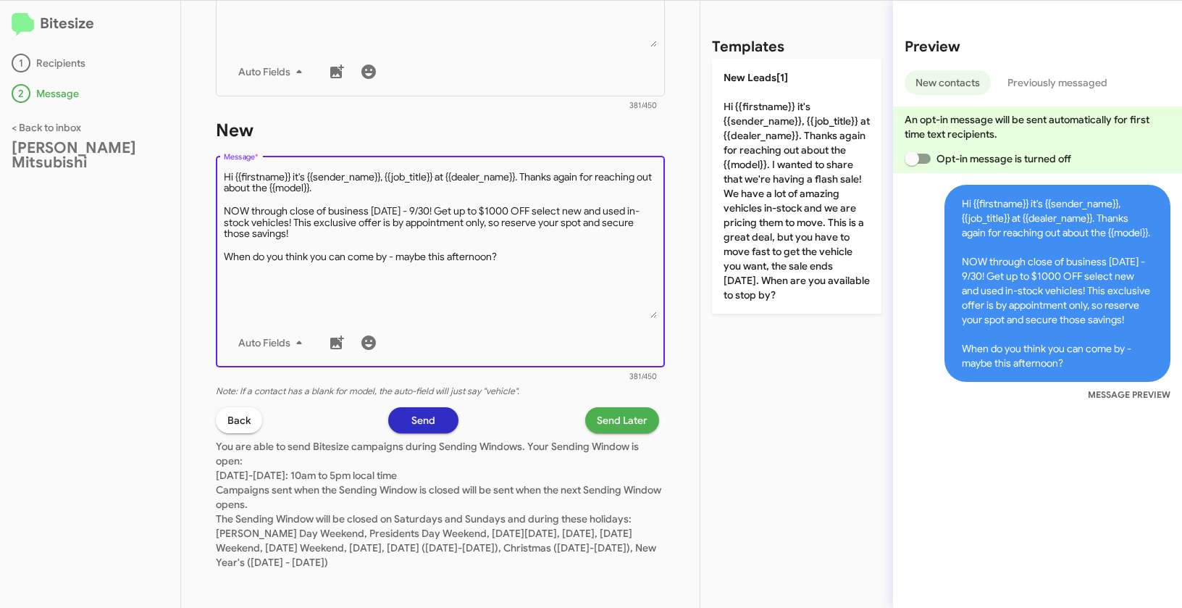
scroll to position [690, 0]
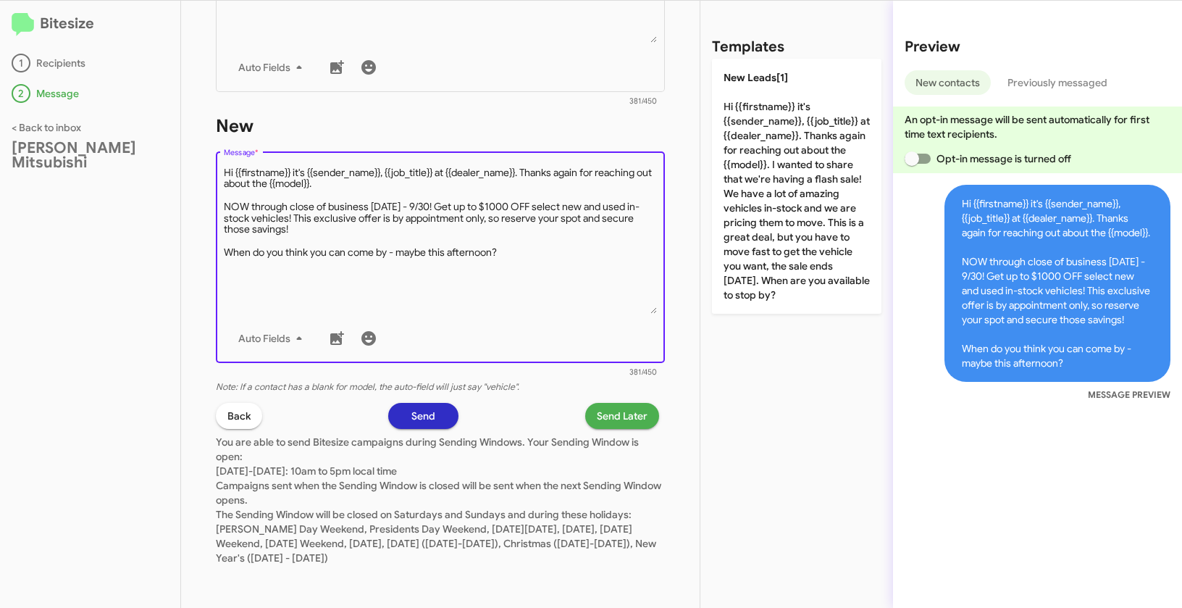
click at [620, 419] on span "Send Later" at bounding box center [622, 416] width 51 height 26
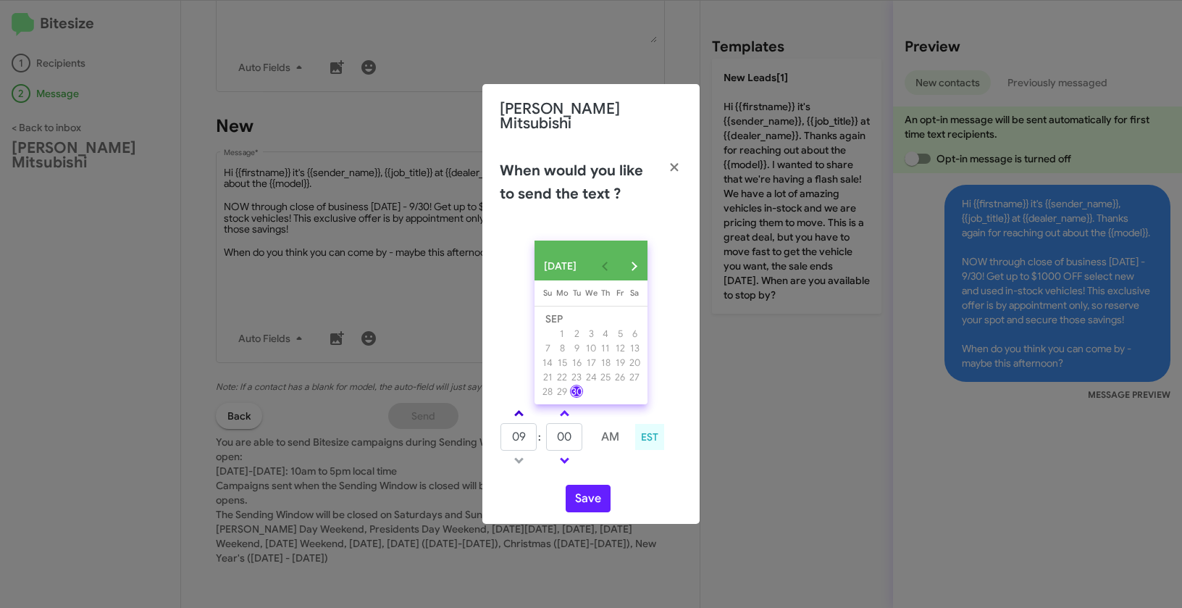
click at [519, 412] on span at bounding box center [518, 414] width 9 height 9
click at [517, 407] on link at bounding box center [518, 413] width 25 height 17
type input "01"
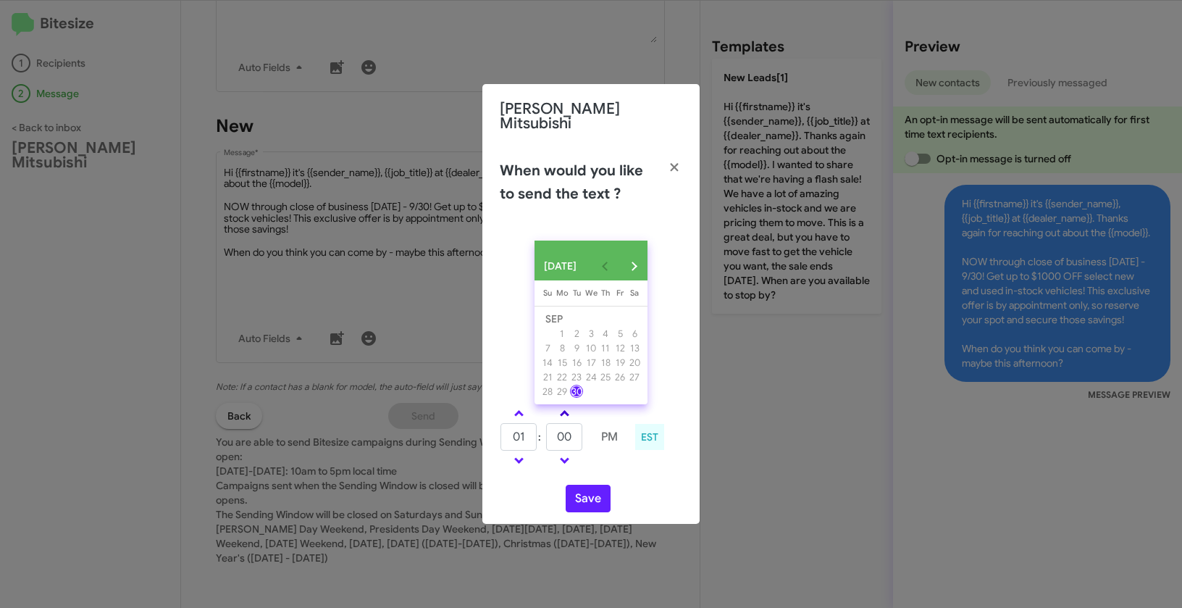
click at [567, 410] on span at bounding box center [564, 414] width 9 height 9
click at [563, 457] on span at bounding box center [564, 458] width 9 height 9
type input "10"
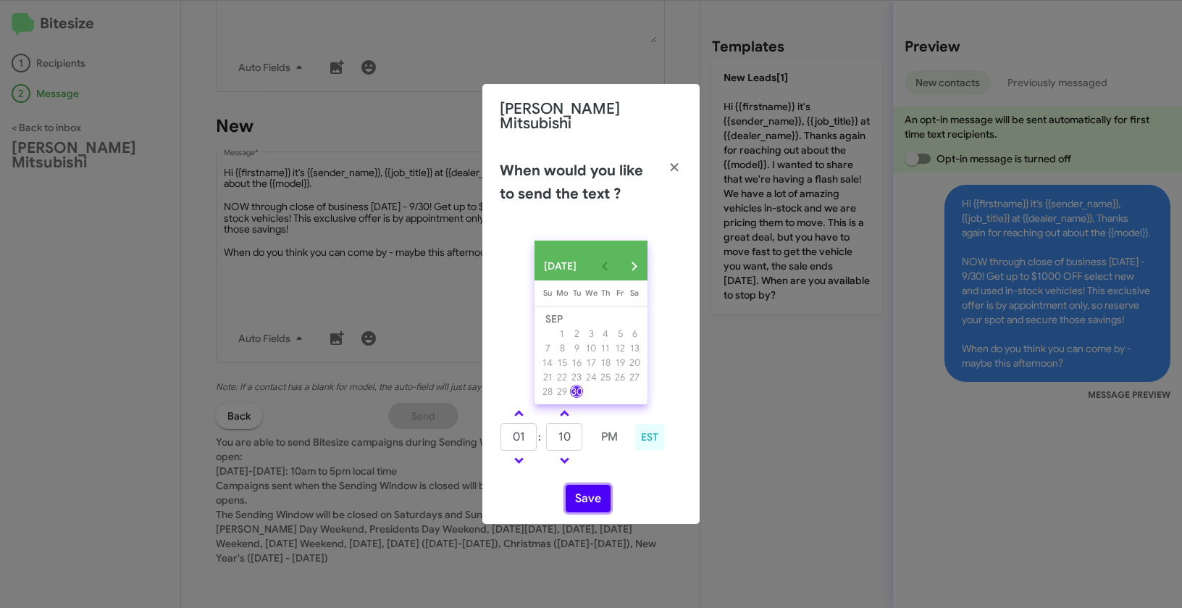
click at [594, 495] on button "Save" at bounding box center [588, 499] width 45 height 28
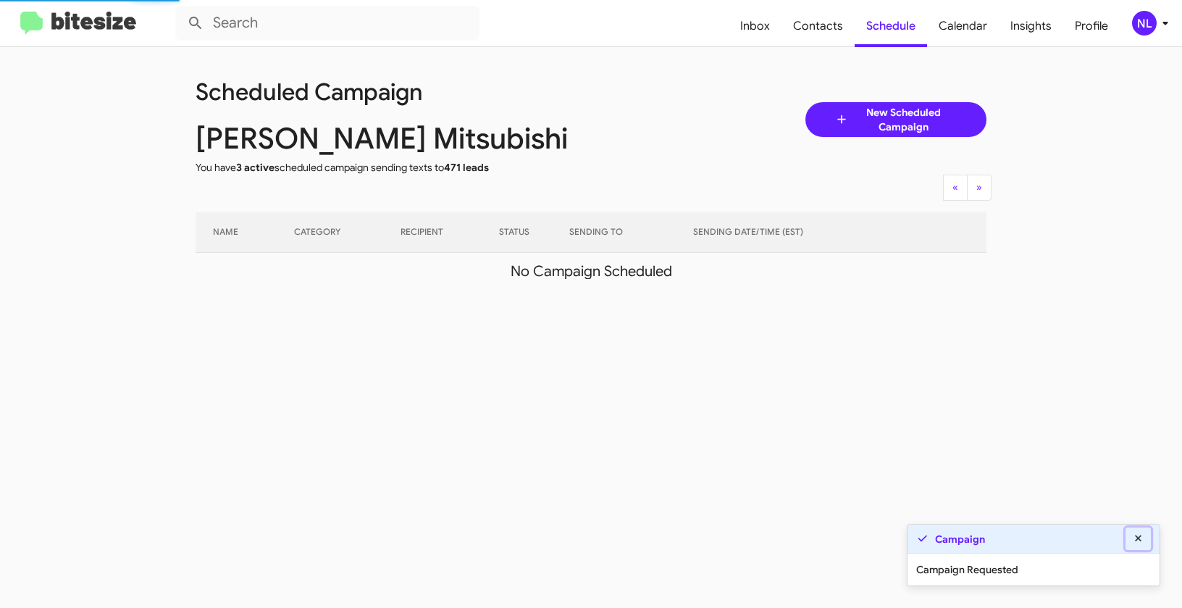
click at [1141, 538] on icon at bounding box center [1138, 538] width 13 height 10
